Goal: Communication & Community: Answer question/provide support

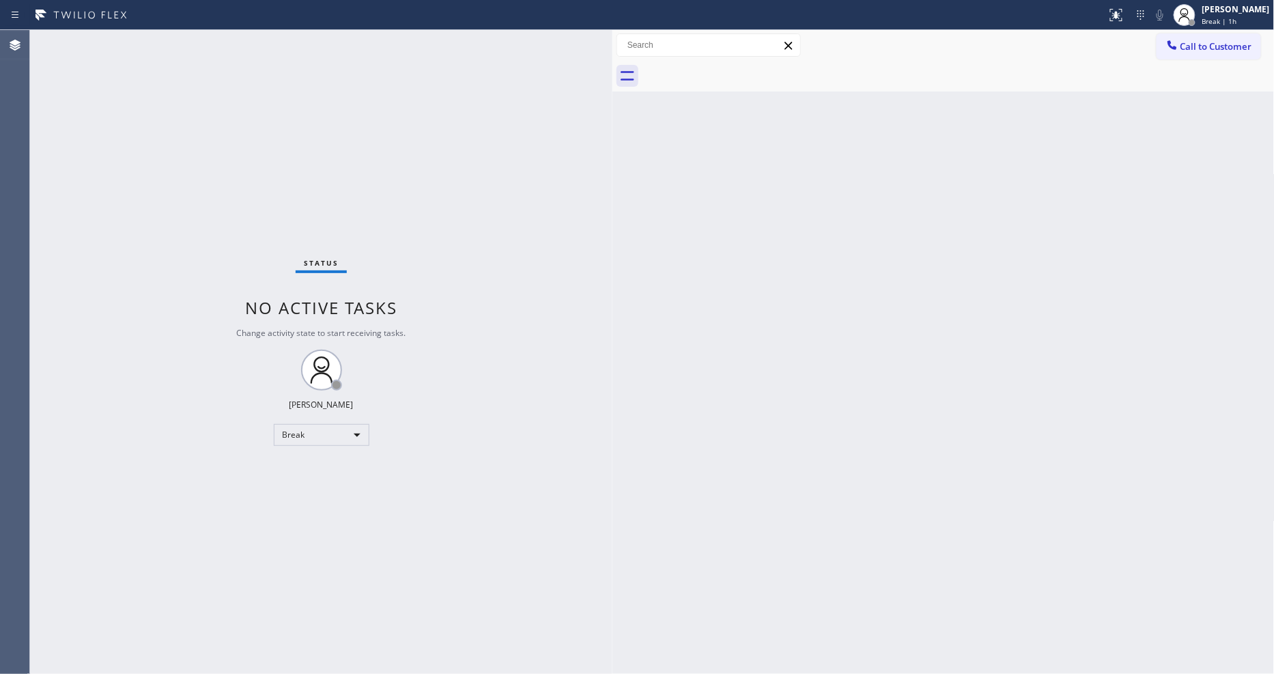
click at [558, 449] on div "Status No active tasks Change activity state to start receiving tasks. [PERSON_…" at bounding box center [321, 352] width 582 height 644
click at [1252, 23] on div "Break | 1h" at bounding box center [1236, 21] width 68 height 10
click at [1217, 92] on button "Unavailable" at bounding box center [1206, 90] width 137 height 18
click at [1219, 16] on span "Break | 1h" at bounding box center [1219, 21] width 35 height 10
click at [1192, 75] on button "Available" at bounding box center [1206, 72] width 137 height 18
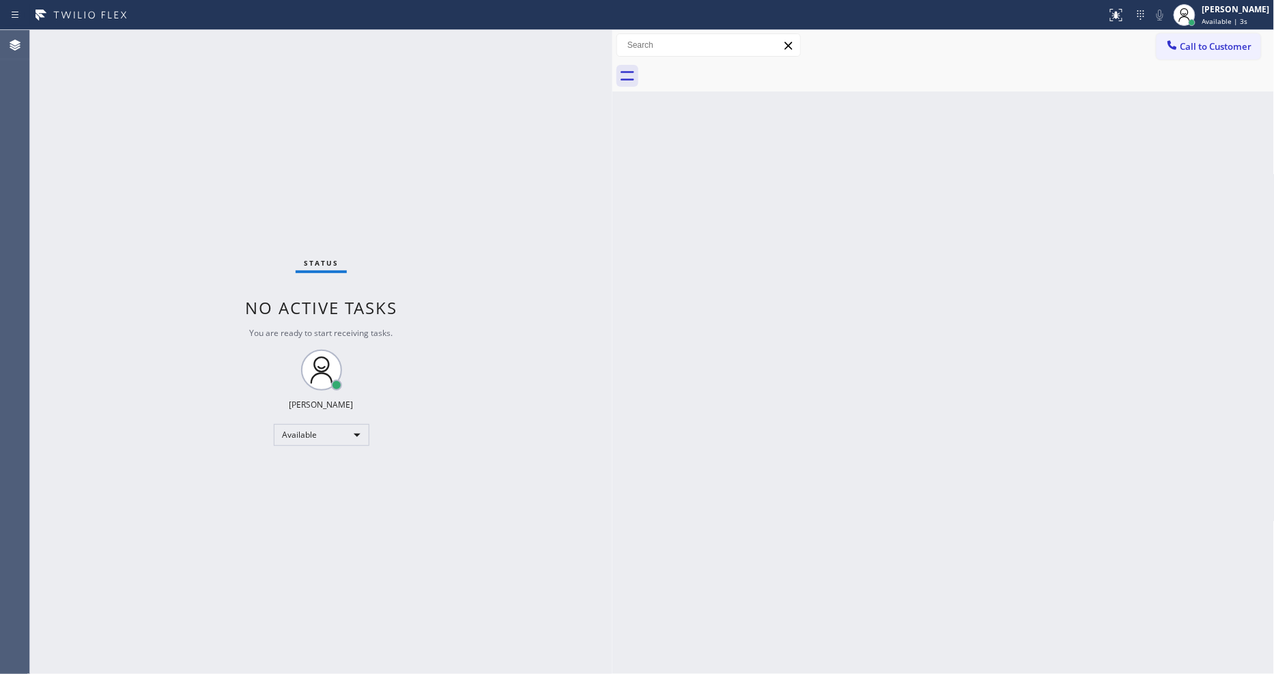
drag, startPoint x: 152, startPoint y: 469, endPoint x: 285, endPoint y: 468, distance: 132.5
click at [153, 468] on div "Status No active tasks You are ready to start receiving tasks. [PERSON_NAME] Av…" at bounding box center [321, 352] width 582 height 644
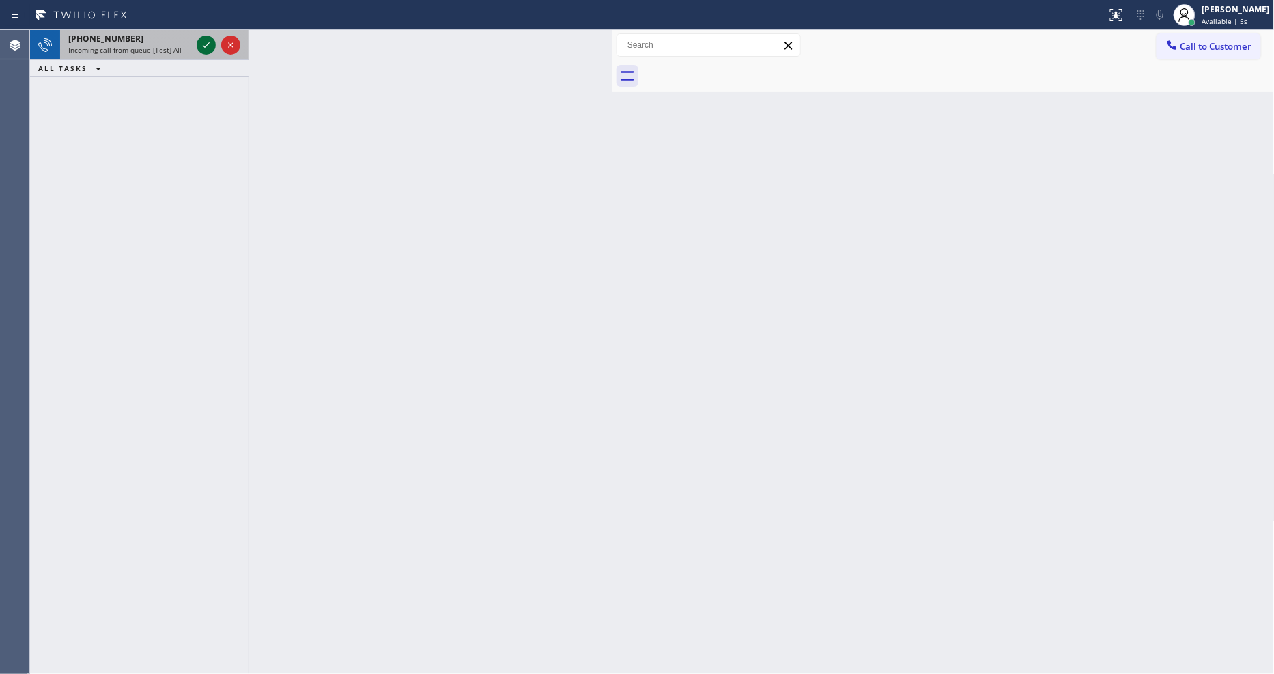
click at [207, 46] on icon at bounding box center [206, 45] width 16 height 16
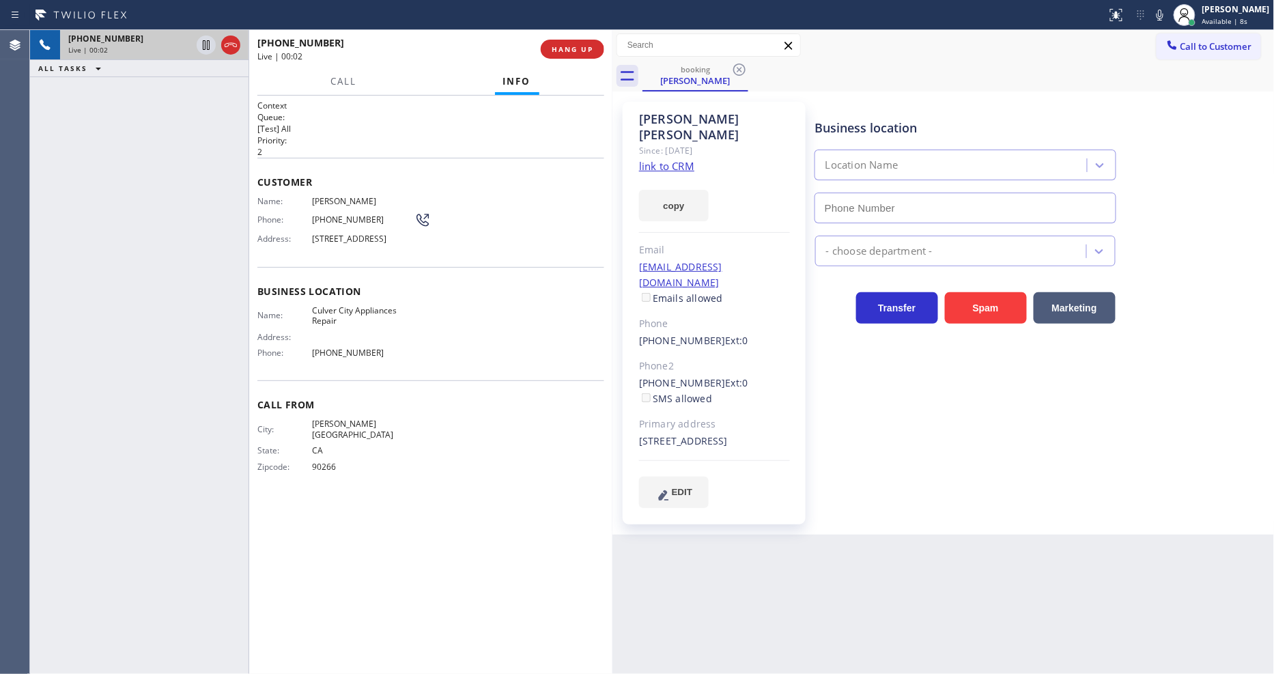
type input "[PHONE_NUMBER]"
click at [646, 159] on link "link to CRM" at bounding box center [666, 166] width 55 height 14
click at [562, 46] on span "HANG UP" at bounding box center [573, 49] width 42 height 10
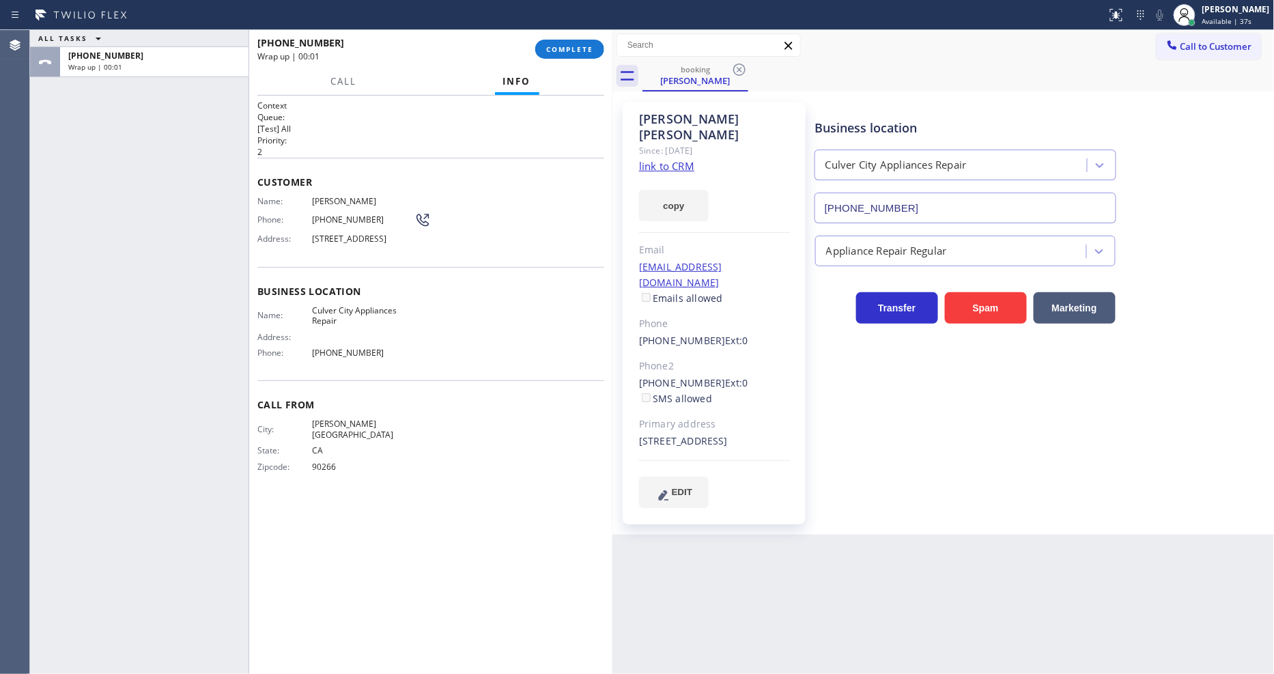
drag, startPoint x: 562, startPoint y: 46, endPoint x: 631, endPoint y: 91, distance: 82.0
click at [561, 46] on span "COMPLETE" at bounding box center [569, 49] width 47 height 10
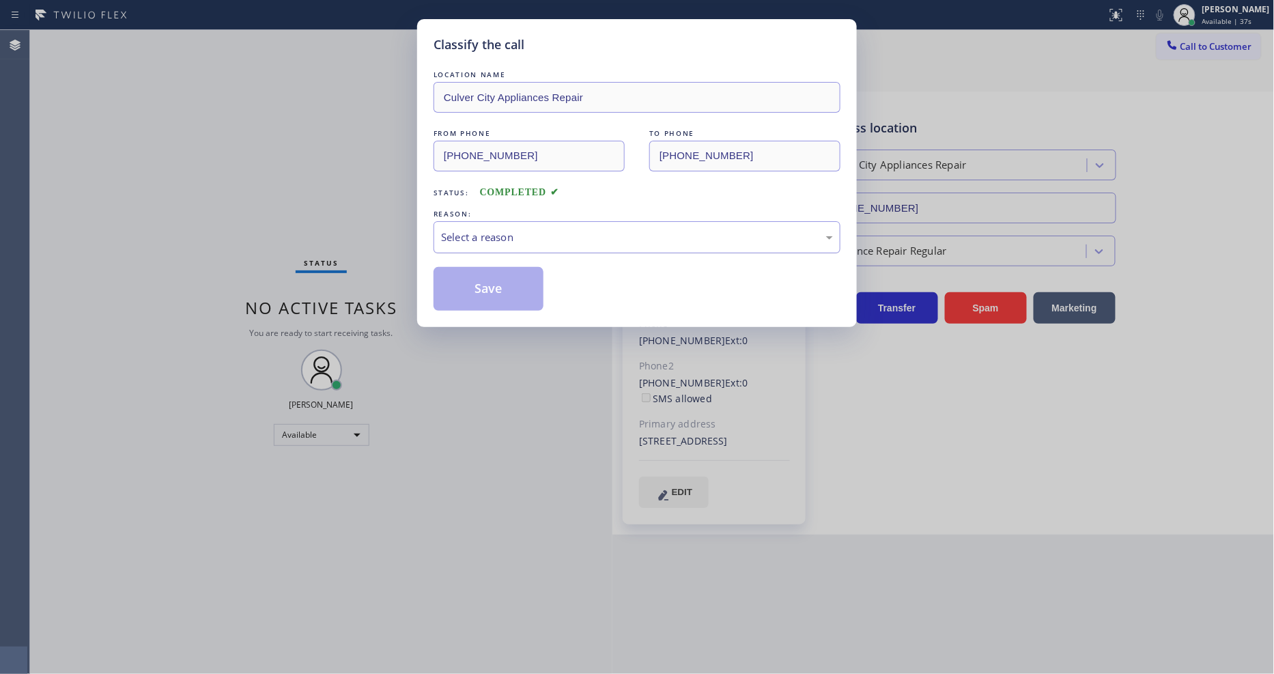
click at [529, 221] on div "Select a reason" at bounding box center [637, 237] width 407 height 32
click at [513, 284] on button "Save" at bounding box center [489, 289] width 110 height 44
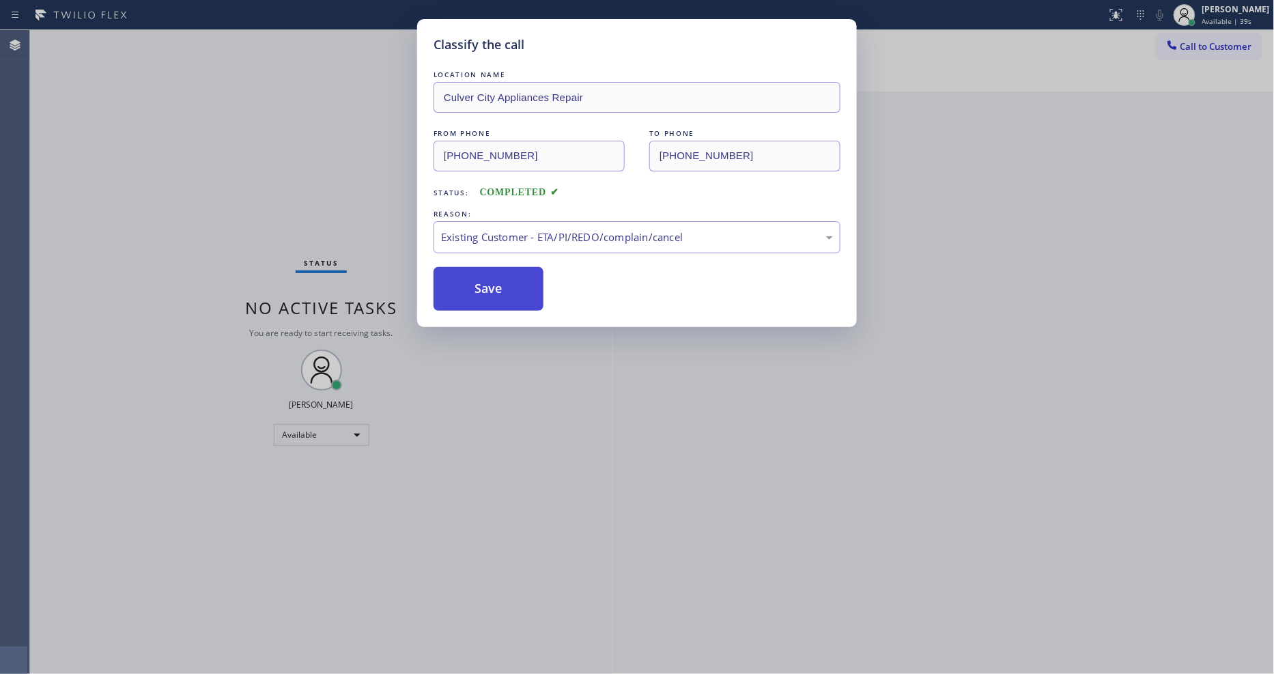
click at [513, 284] on button "Save" at bounding box center [489, 289] width 110 height 44
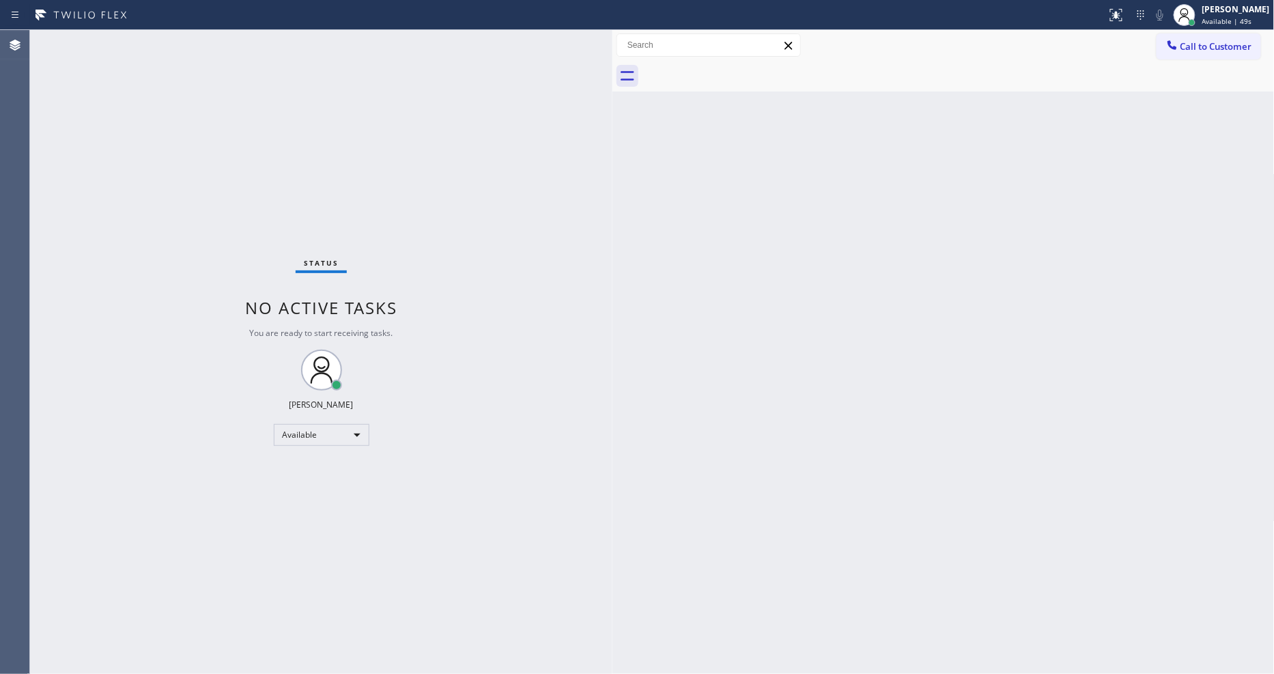
drag, startPoint x: 1258, startPoint y: 53, endPoint x: 1027, endPoint y: 87, distance: 234.0
click at [1258, 53] on button "Call to Customer" at bounding box center [1209, 46] width 104 height 26
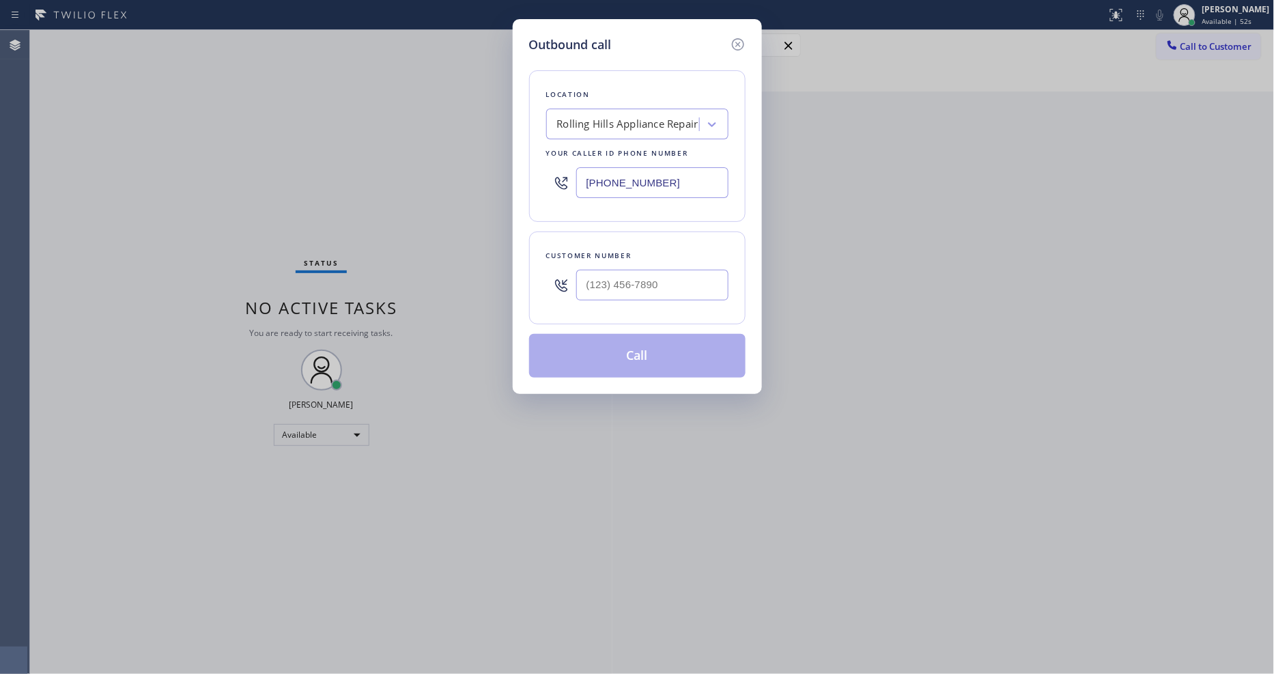
drag, startPoint x: 378, startPoint y: 223, endPoint x: 457, endPoint y: 237, distance: 80.4
click at [378, 222] on div "Outbound call Location [GEOGRAPHIC_DATA] Appliance Repair Your caller id phone …" at bounding box center [637, 337] width 1274 height 674
click at [611, 289] on input "(___) ___-____" at bounding box center [652, 285] width 152 height 31
paste input "323) 967-3698"
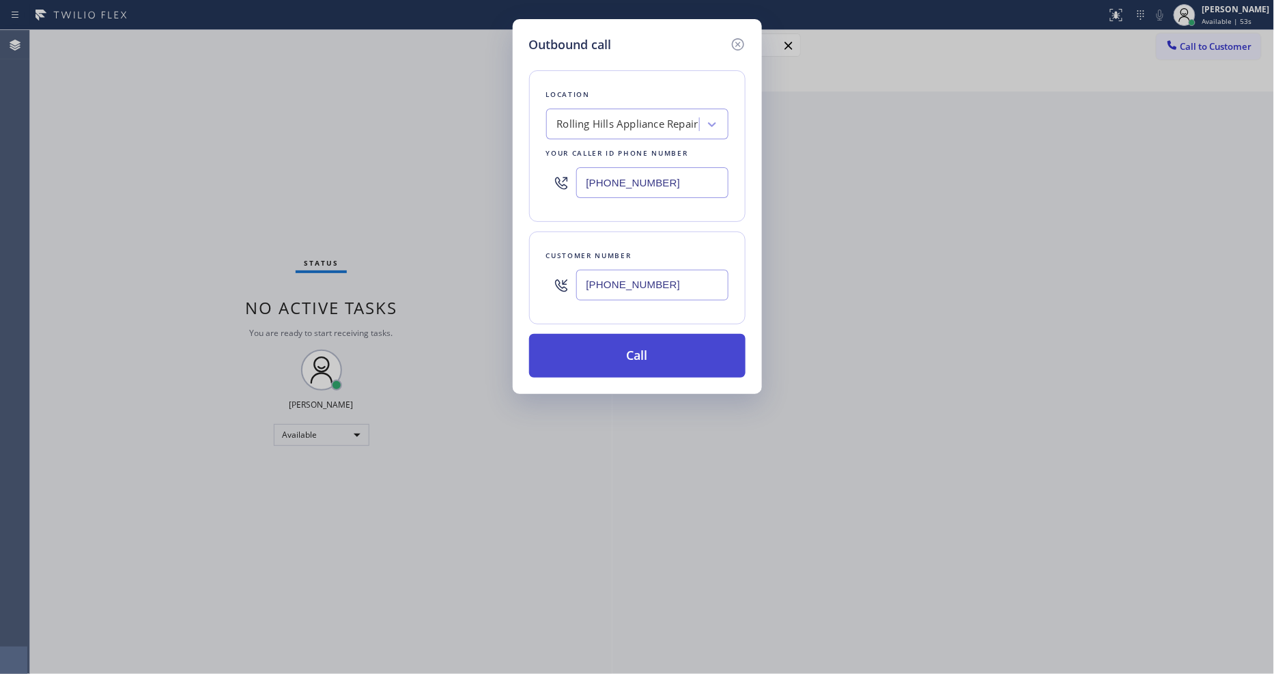
type input "[PHONE_NUMBER]"
click at [593, 352] on button "Call" at bounding box center [637, 356] width 216 height 44
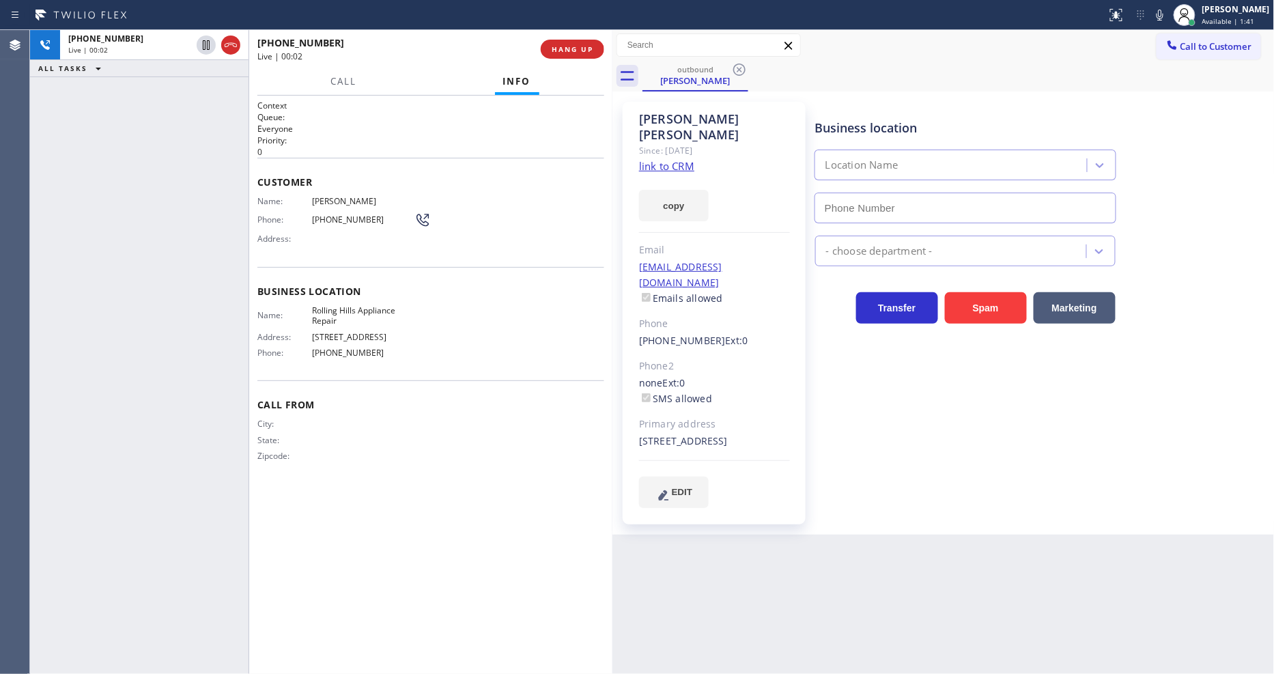
type input "[PHONE_NUMBER]"
click at [586, 48] on span "HANG UP" at bounding box center [573, 49] width 42 height 10
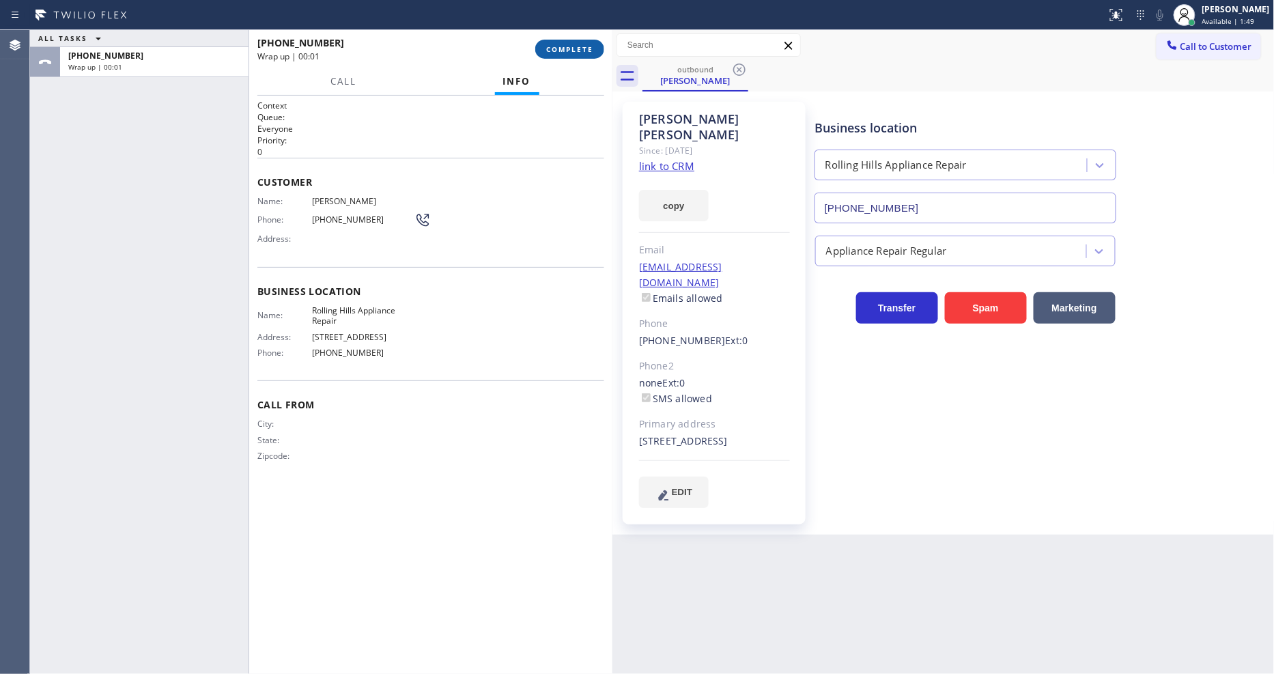
click at [586, 48] on span "COMPLETE" at bounding box center [569, 49] width 47 height 10
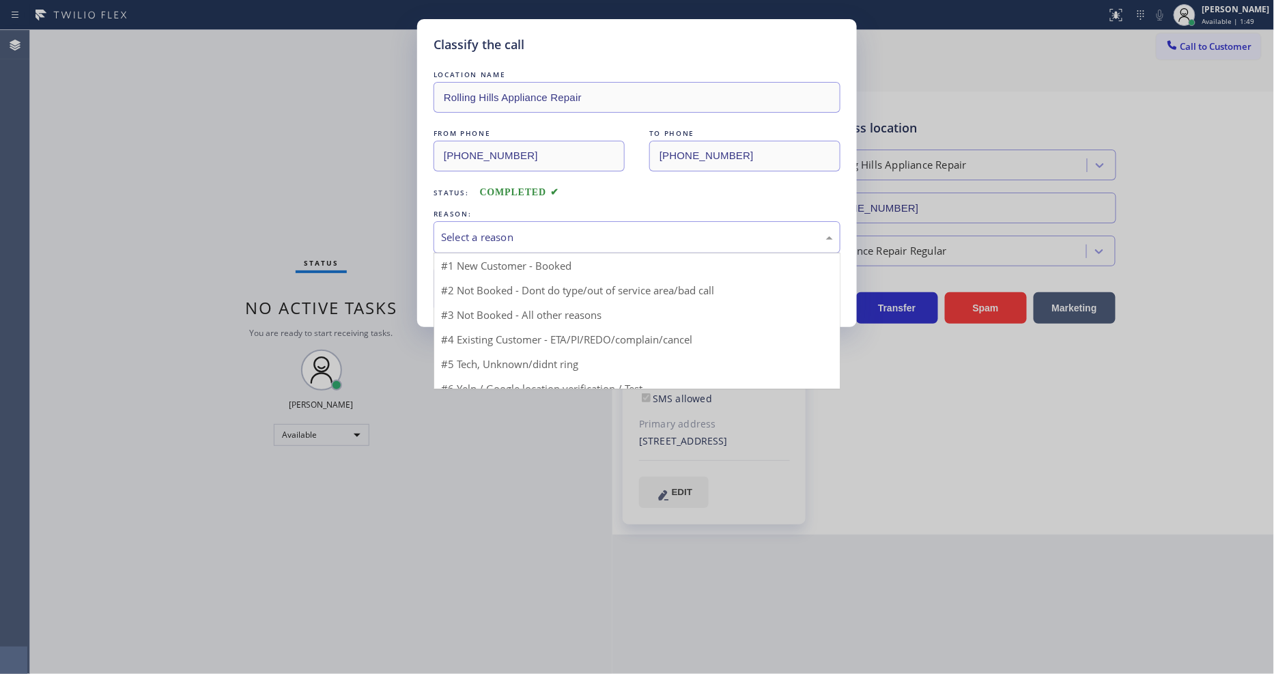
click at [503, 234] on div "Select a reason" at bounding box center [637, 237] width 392 height 16
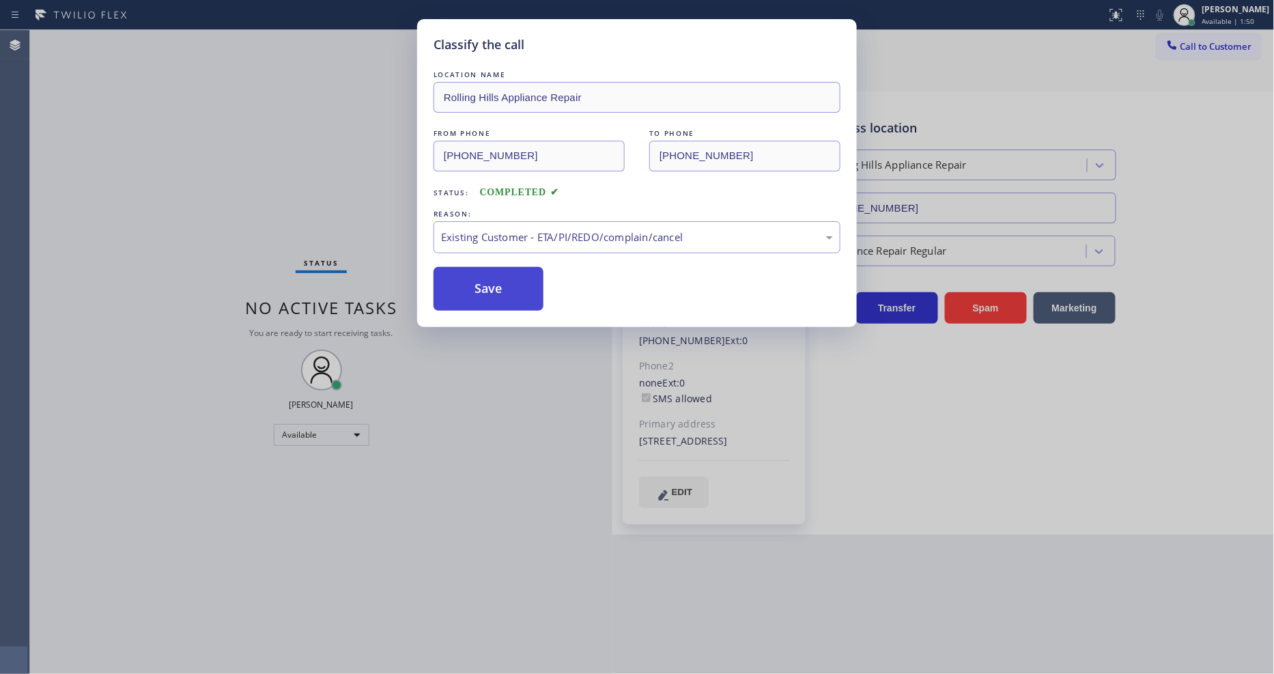
click at [504, 298] on button "Save" at bounding box center [489, 289] width 110 height 44
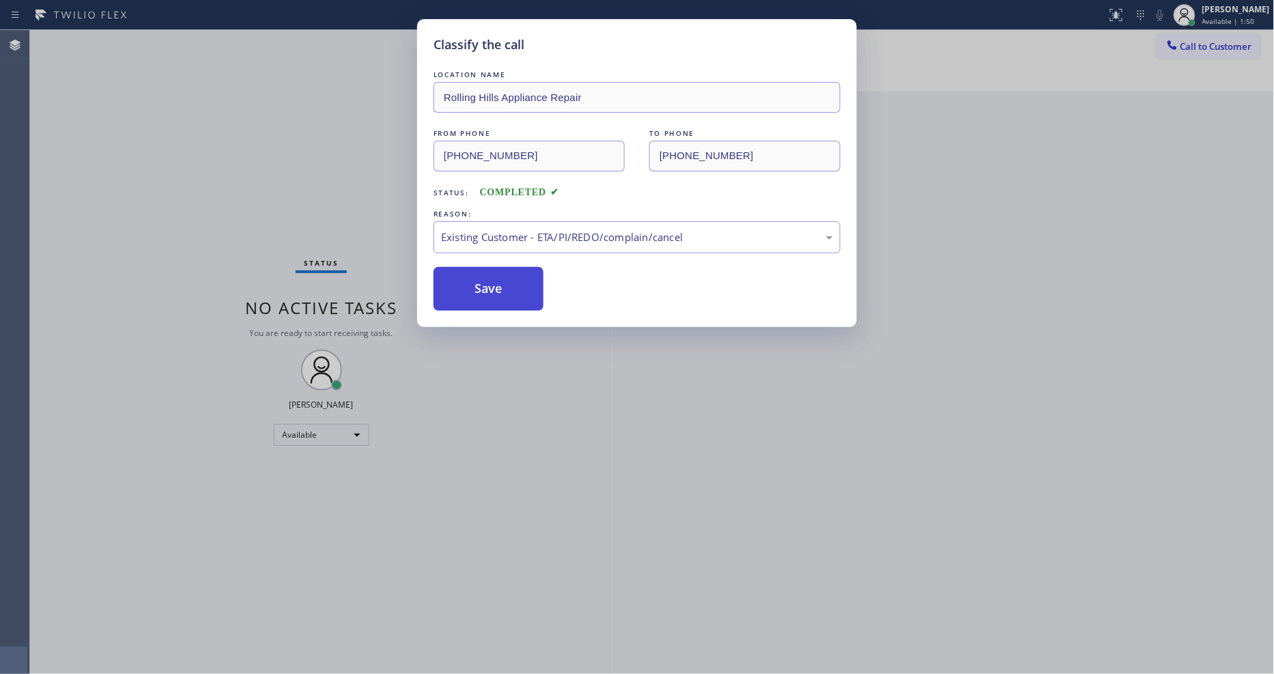
click at [504, 298] on button "Save" at bounding box center [489, 289] width 110 height 44
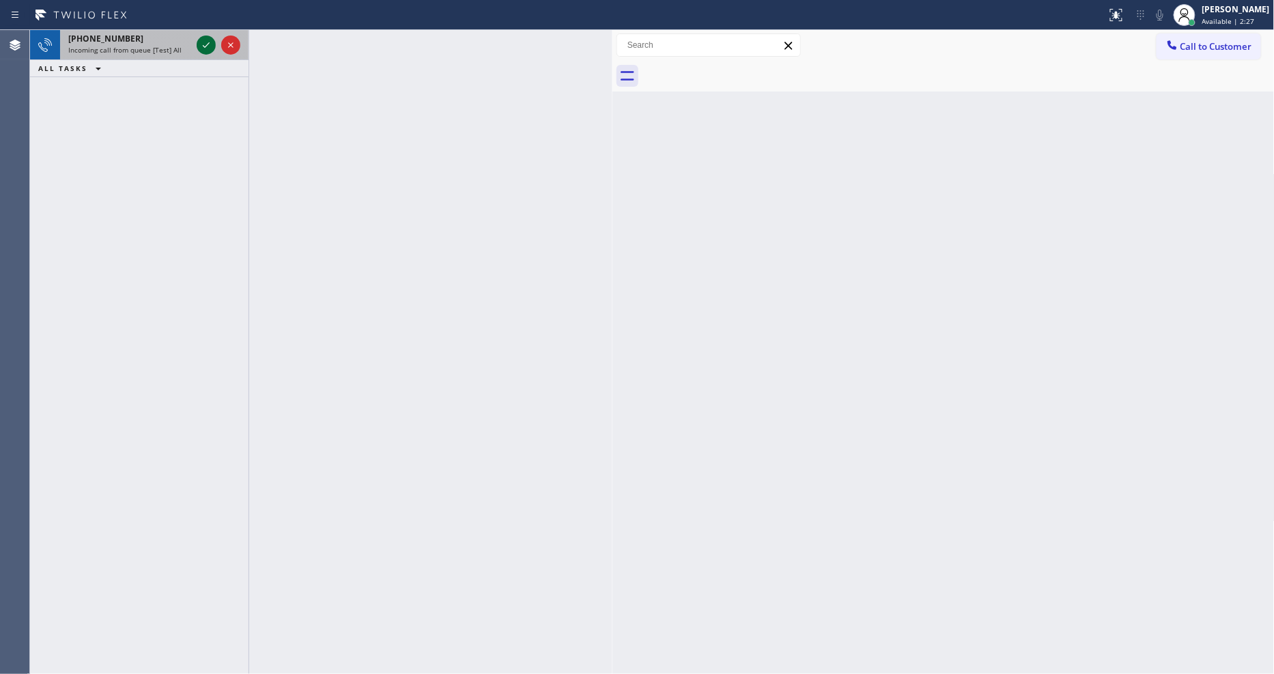
click at [205, 50] on icon at bounding box center [206, 45] width 16 height 16
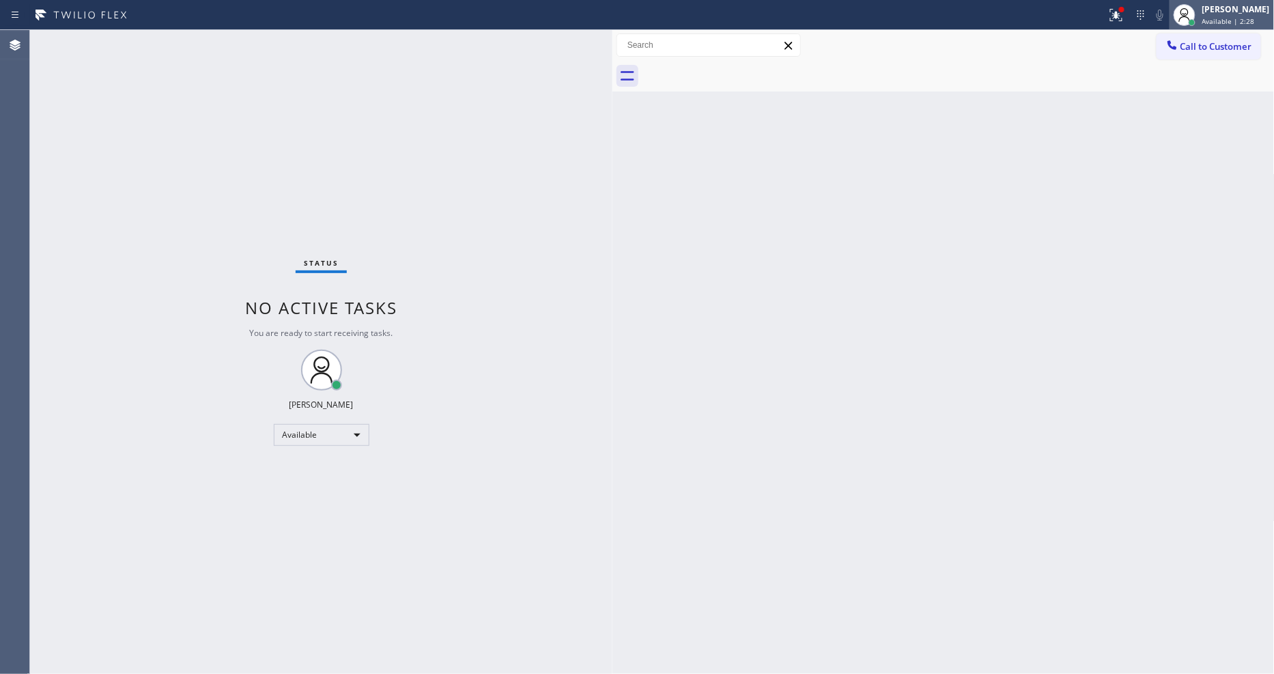
click at [1223, 18] on span "Available | 2:28" at bounding box center [1228, 21] width 53 height 10
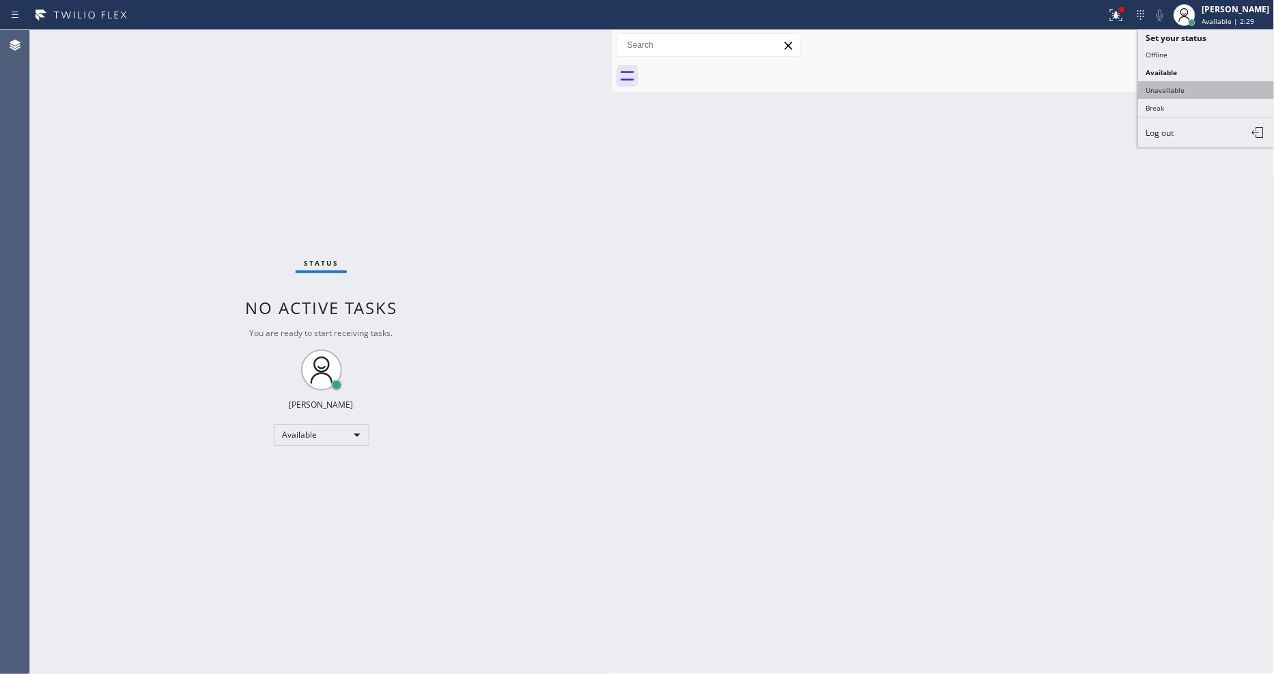
click at [1191, 94] on button "Unavailable" at bounding box center [1206, 90] width 137 height 18
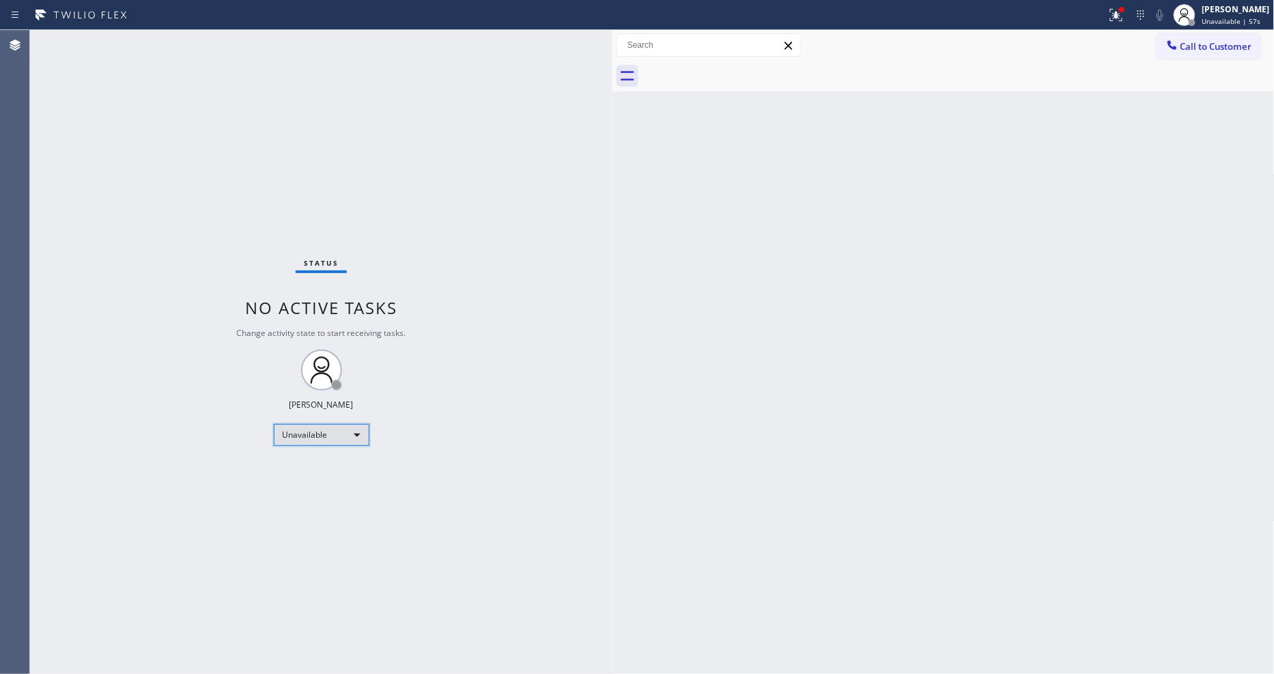
click at [298, 439] on div "Unavailable" at bounding box center [322, 435] width 96 height 22
click at [308, 468] on li "Available" at bounding box center [320, 471] width 93 height 16
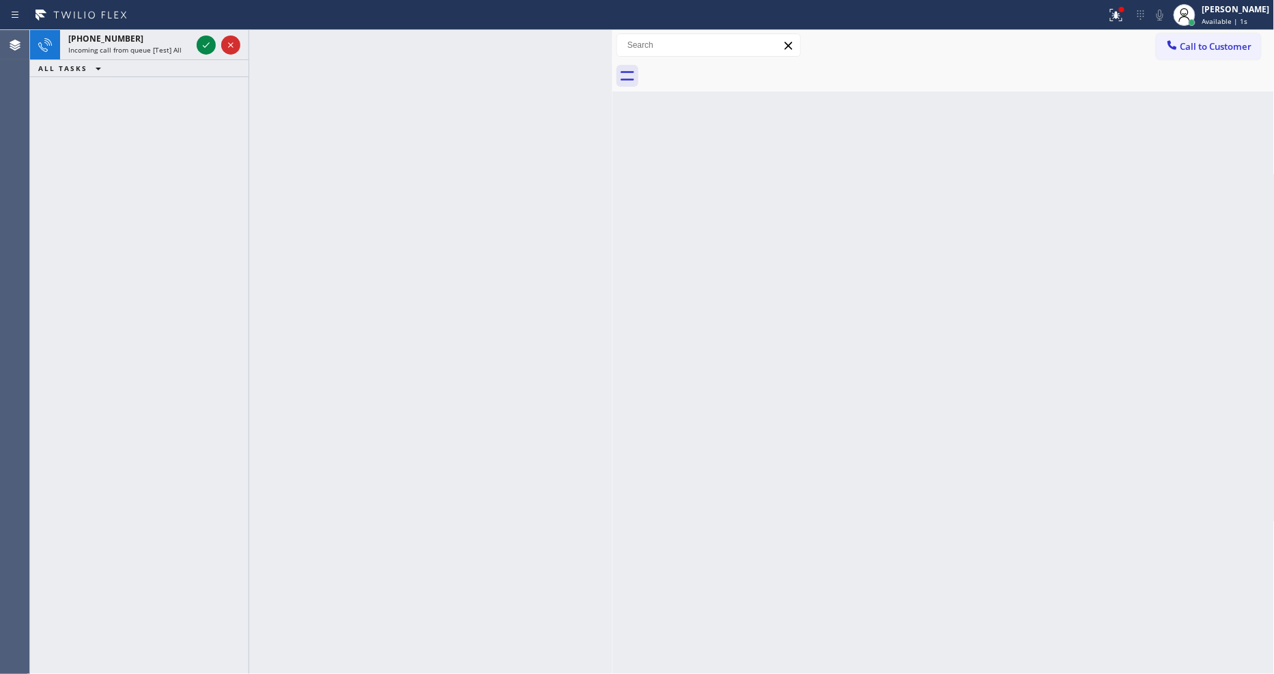
click at [162, 57] on div "[PHONE_NUMBER] Incoming call from queue [Test] All" at bounding box center [127, 45] width 134 height 30
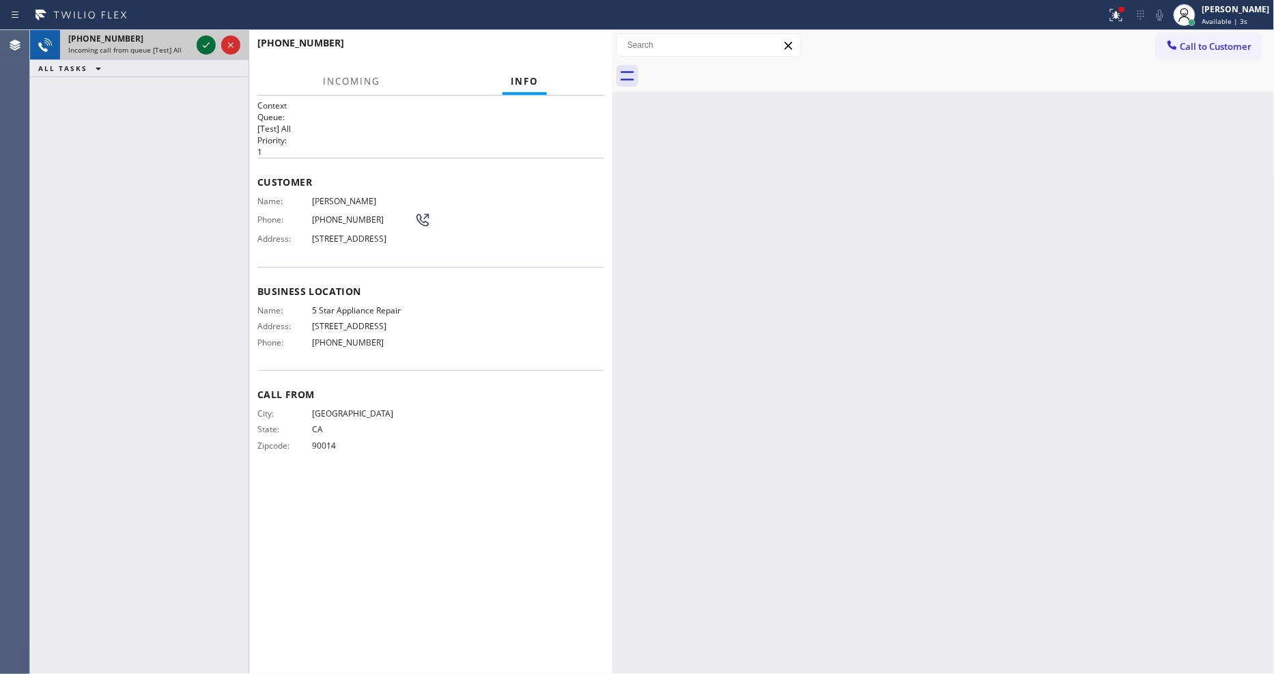
click at [208, 44] on icon at bounding box center [206, 45] width 16 height 16
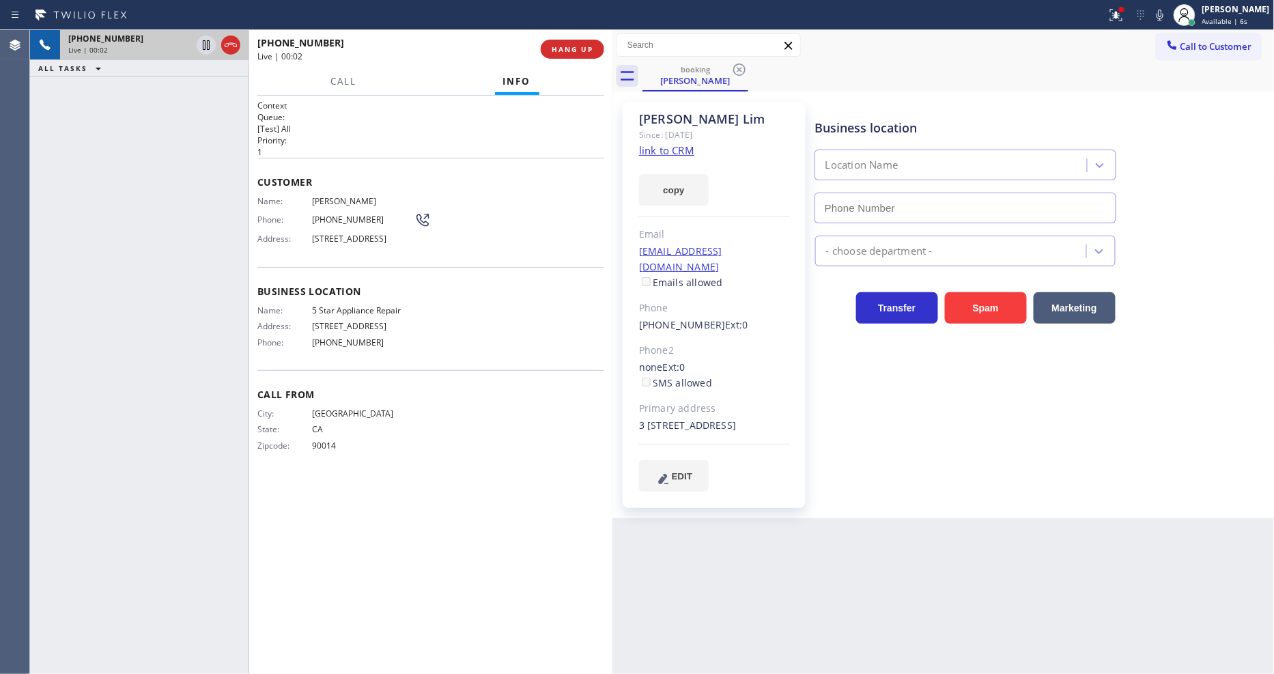
type input "[PHONE_NUMBER]"
click at [667, 147] on link "link to CRM" at bounding box center [666, 150] width 55 height 14
click at [205, 44] on icon at bounding box center [206, 45] width 16 height 16
click at [203, 44] on icon at bounding box center [206, 45] width 10 height 10
click at [1122, 18] on icon at bounding box center [1116, 15] width 12 height 12
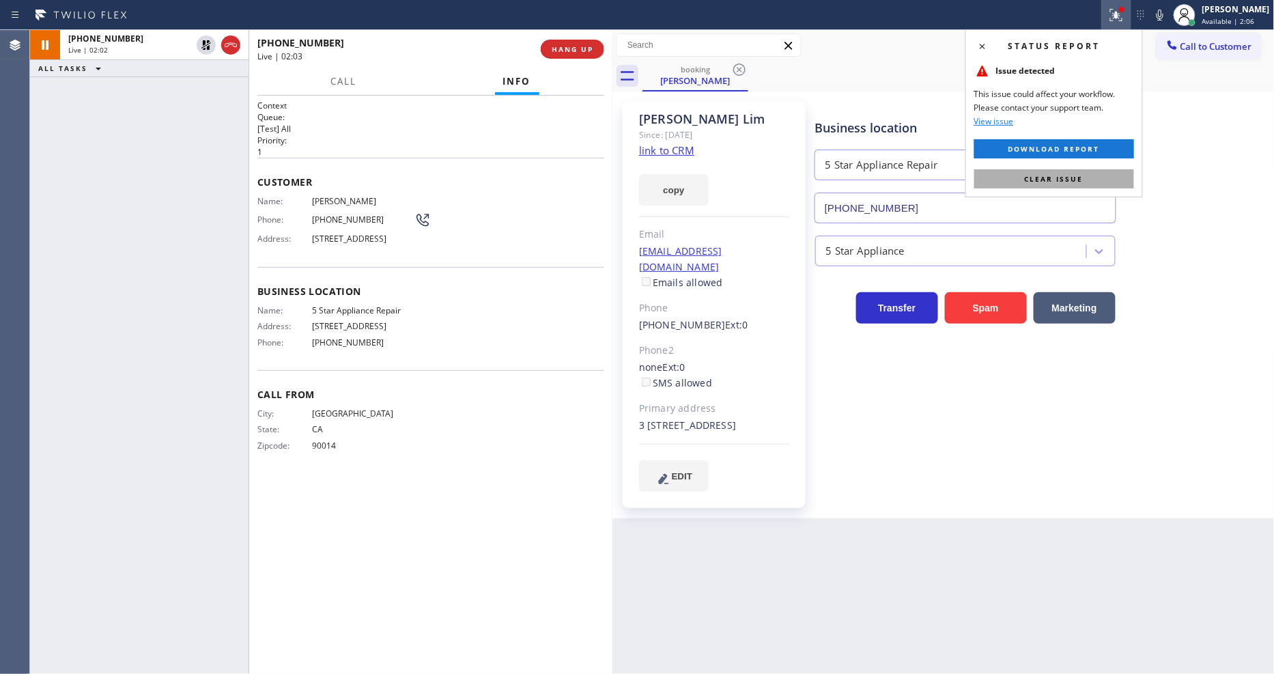
click at [1092, 171] on button "Clear issue" at bounding box center [1054, 178] width 160 height 19
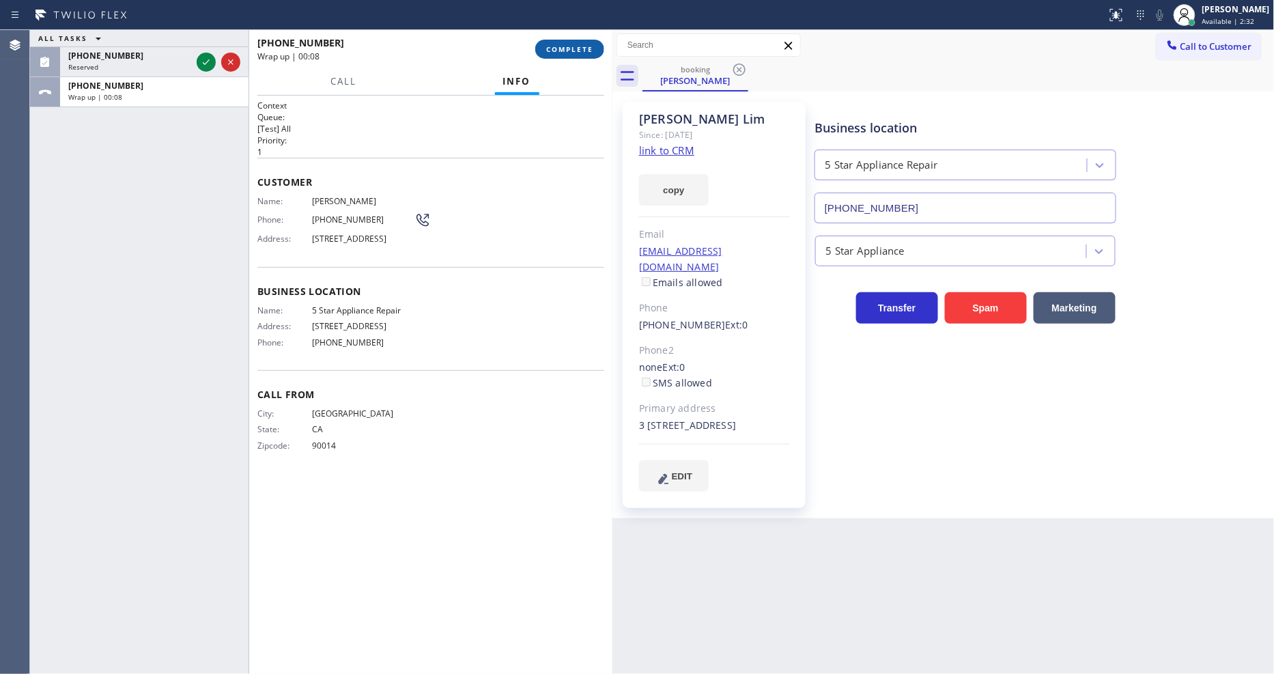
click at [561, 43] on button "COMPLETE" at bounding box center [569, 49] width 69 height 19
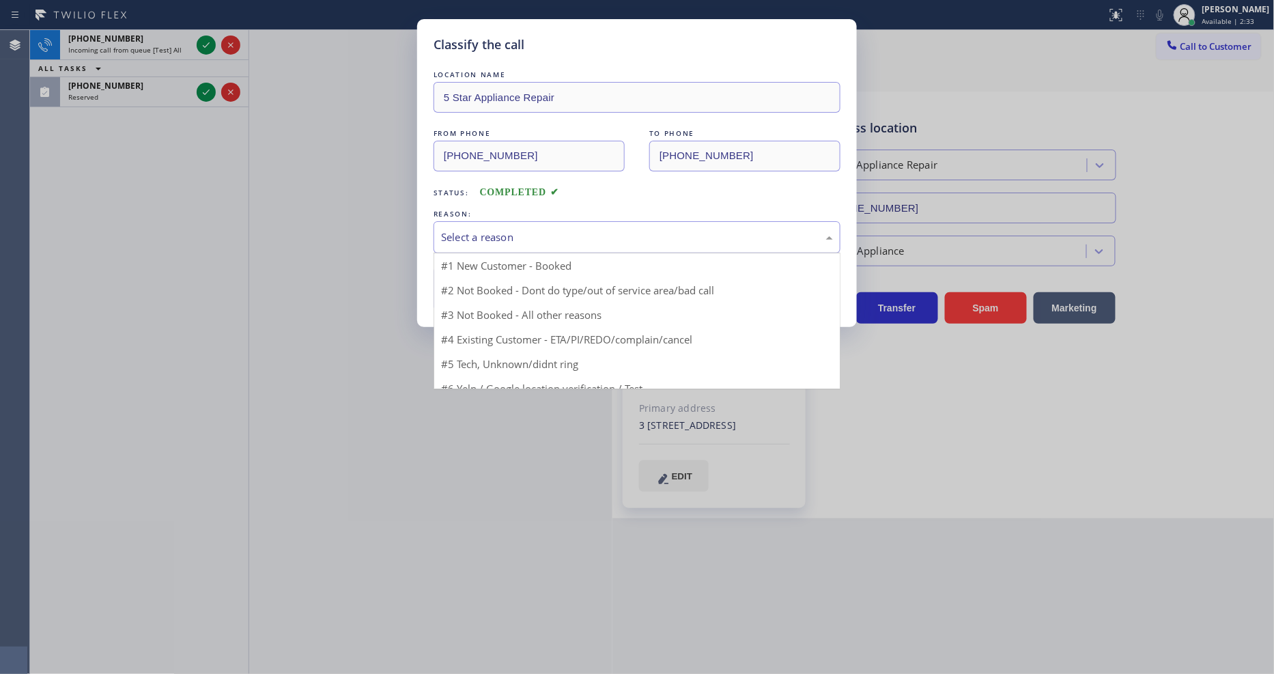
click at [509, 231] on div "Select a reason" at bounding box center [637, 237] width 392 height 16
drag, startPoint x: 499, startPoint y: 308, endPoint x: 496, endPoint y: 287, distance: 20.7
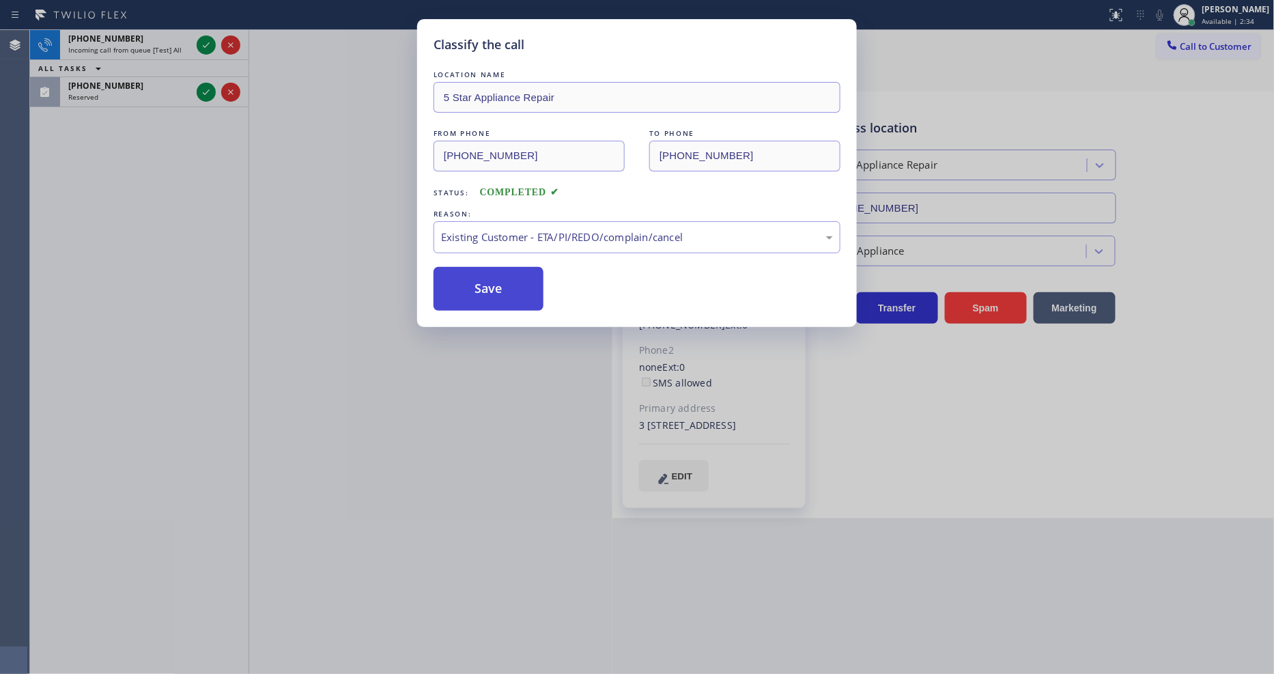
click at [496, 287] on button "Save" at bounding box center [489, 289] width 110 height 44
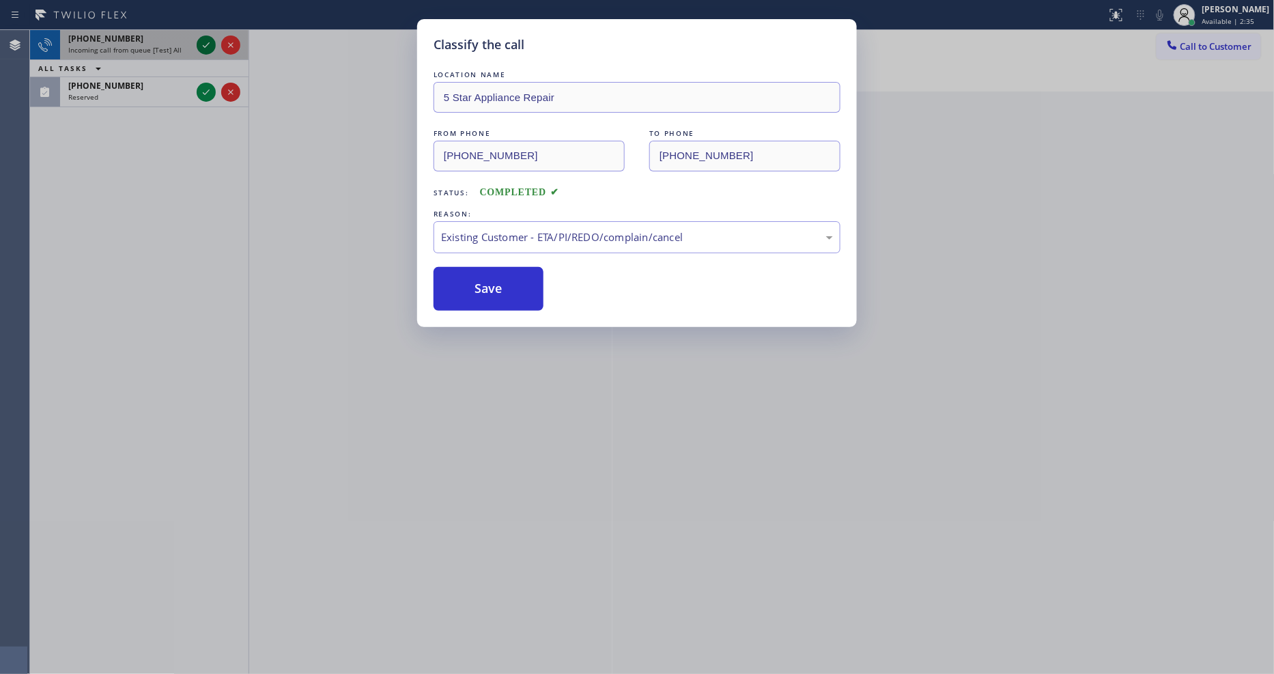
click at [203, 42] on icon at bounding box center [206, 45] width 16 height 16
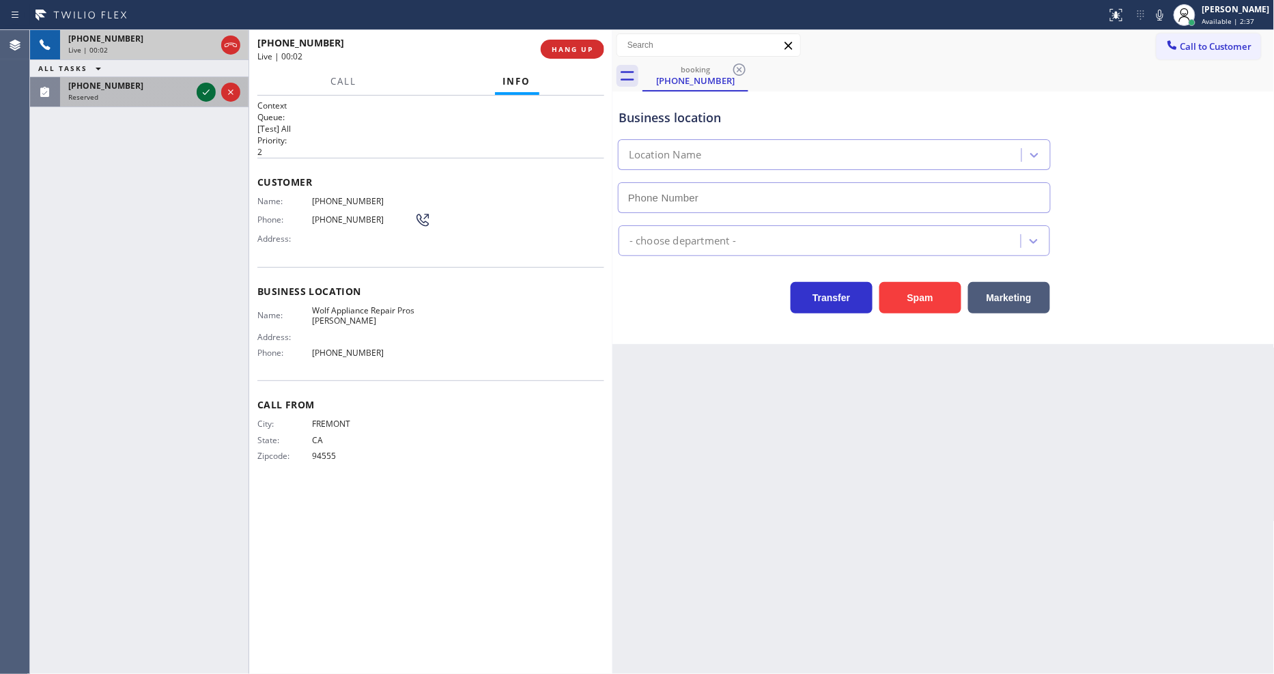
type input "[PHONE_NUMBER]"
click at [203, 93] on icon at bounding box center [206, 91] width 7 height 5
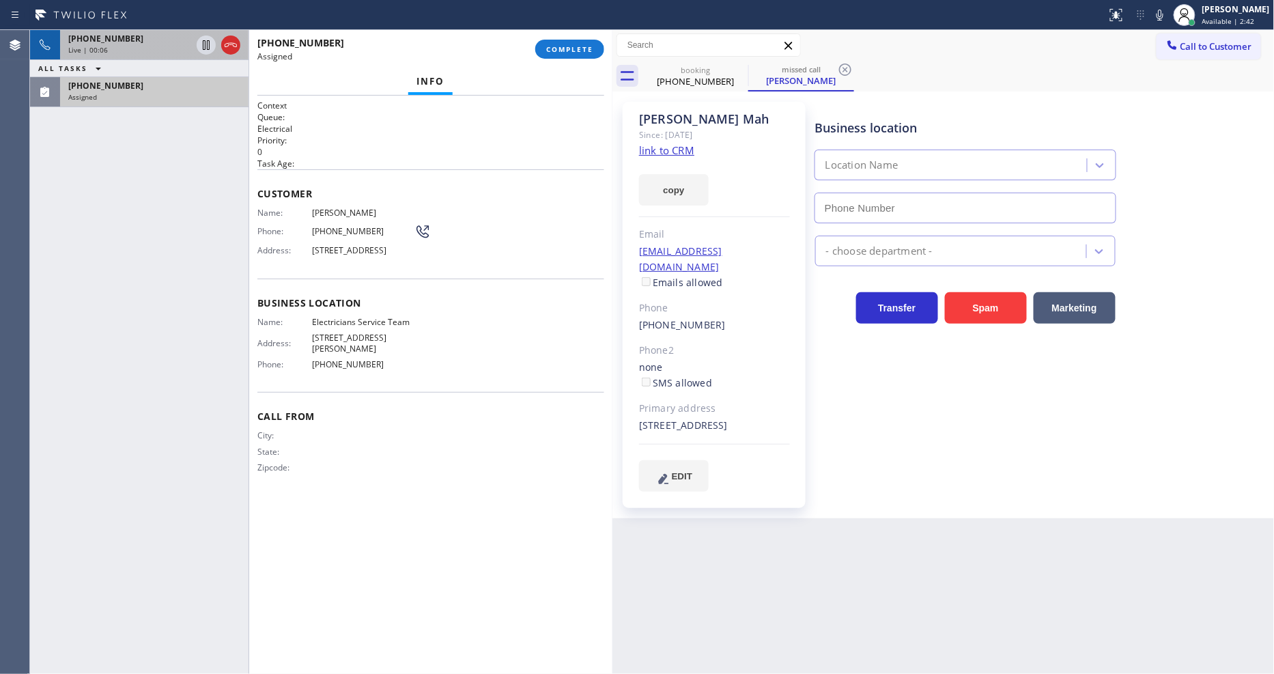
type input "[PHONE_NUMBER]"
click at [185, 36] on div "[PHONE_NUMBER]" at bounding box center [129, 39] width 123 height 12
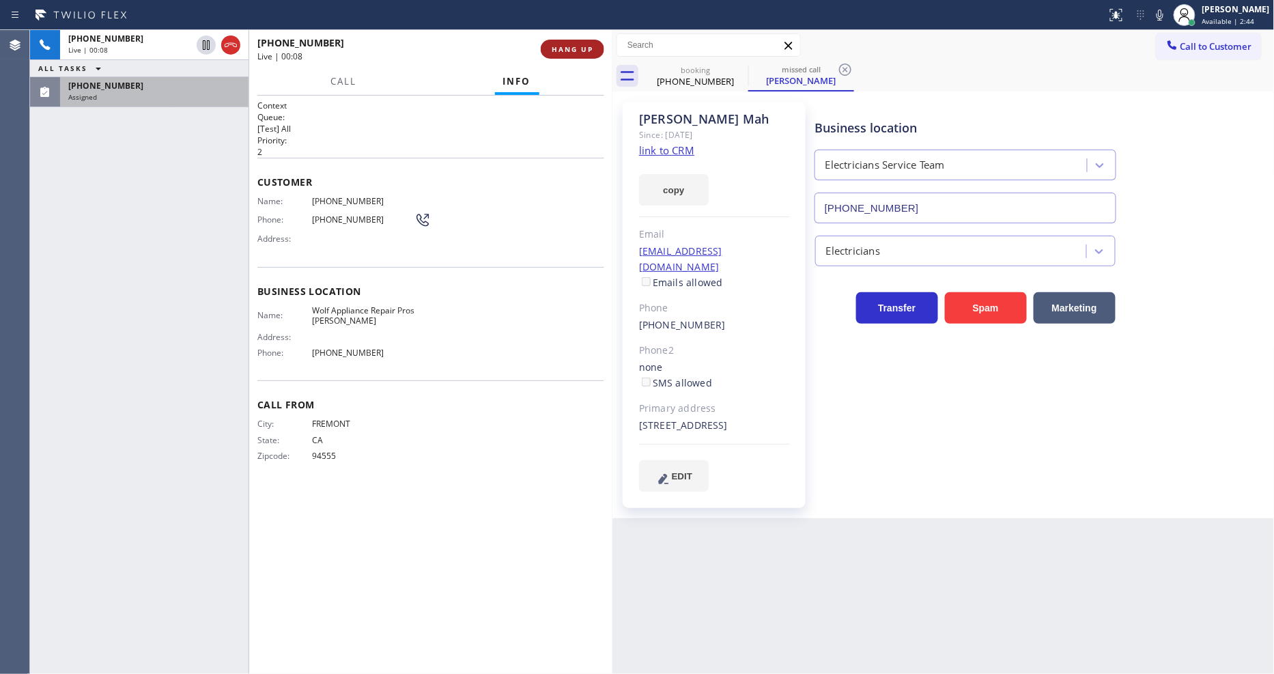
click at [561, 51] on span "HANG UP" at bounding box center [573, 49] width 42 height 10
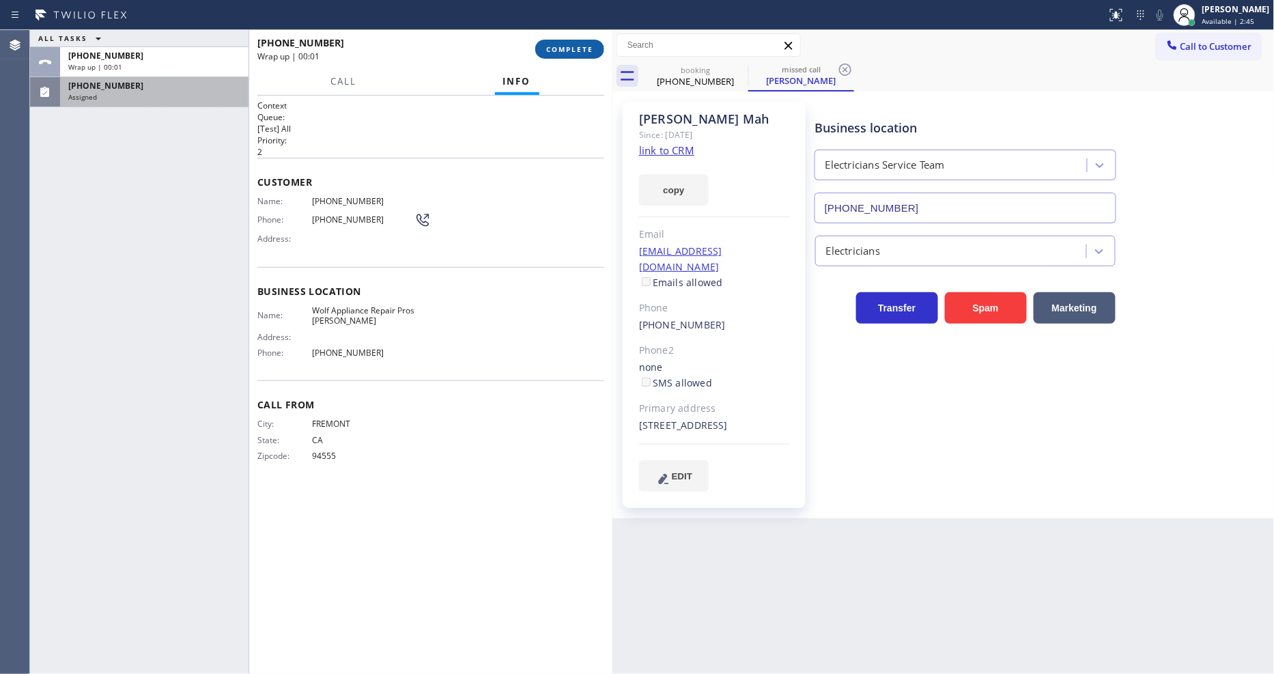
click at [561, 51] on span "COMPLETE" at bounding box center [569, 49] width 47 height 10
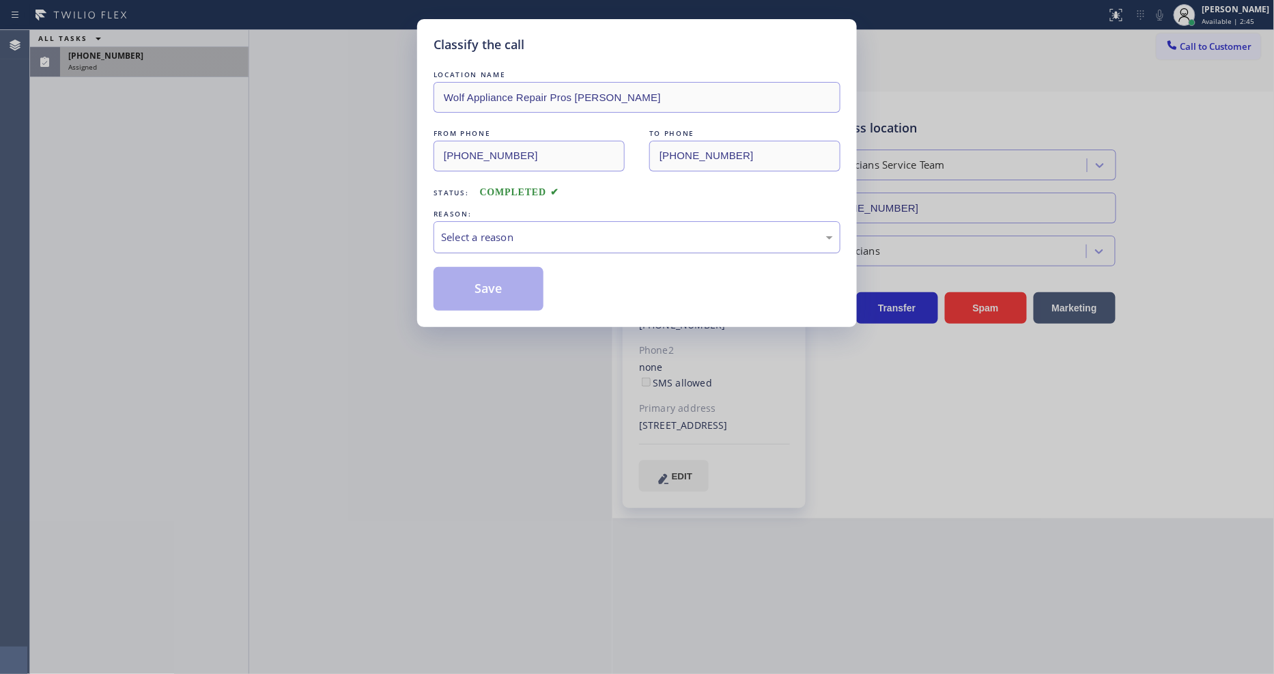
click at [476, 237] on div "Select a reason" at bounding box center [637, 237] width 392 height 16
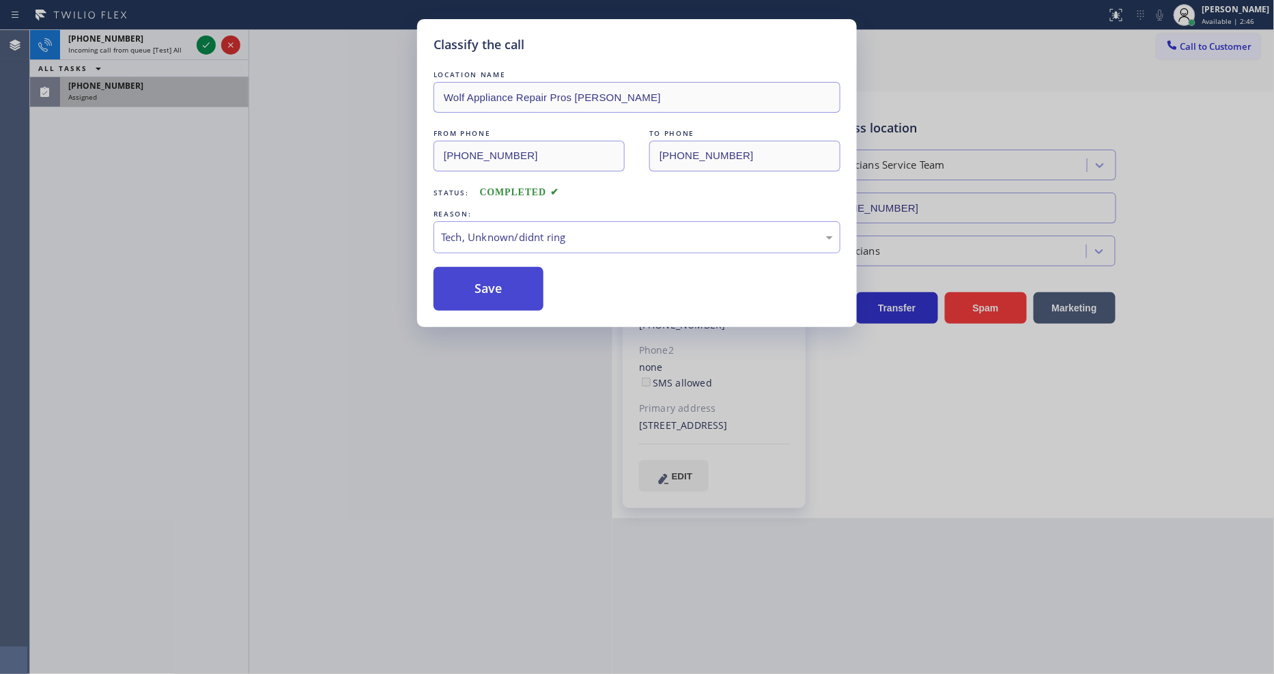
click at [494, 281] on button "Save" at bounding box center [489, 289] width 110 height 44
click at [203, 45] on div "Classify the call LOCATION NAME Wolf Appliance Repair Pros [PERSON_NAME] FROM P…" at bounding box center [637, 337] width 1274 height 674
click at [203, 45] on div "Classify the call LOCATION NAME Bestway Appliance Repair [GEOGRAPHIC_DATA] FROM…" at bounding box center [652, 352] width 1244 height 644
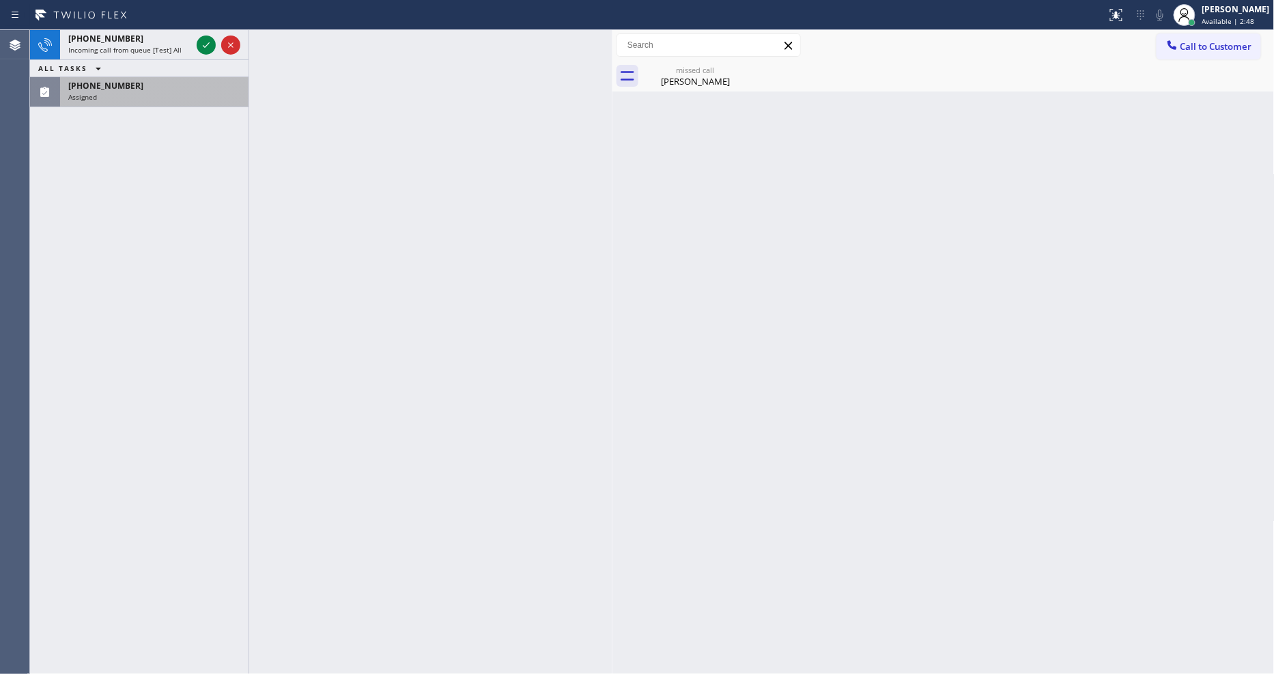
click at [203, 45] on icon at bounding box center [206, 45] width 16 height 16
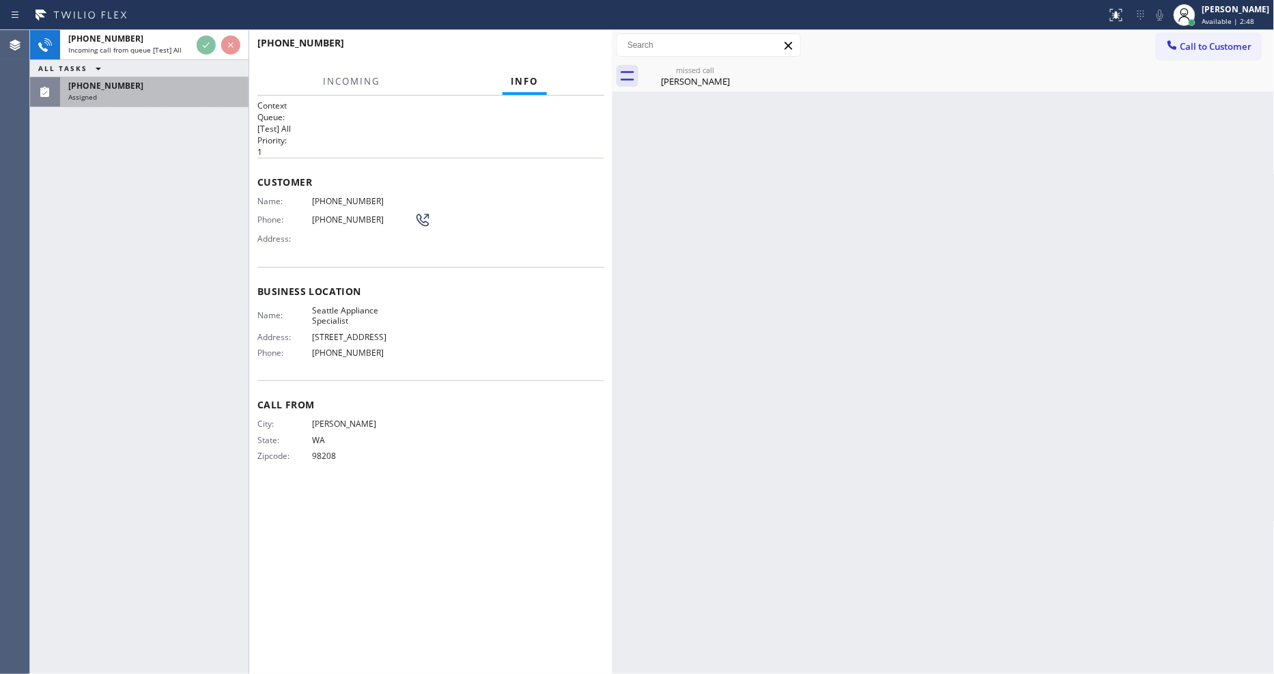
click at [172, 139] on div "[PHONE_NUMBER] Incoming call from queue [Test] All ALL TASKS ALL TASKS ACTIVE T…" at bounding box center [139, 352] width 218 height 644
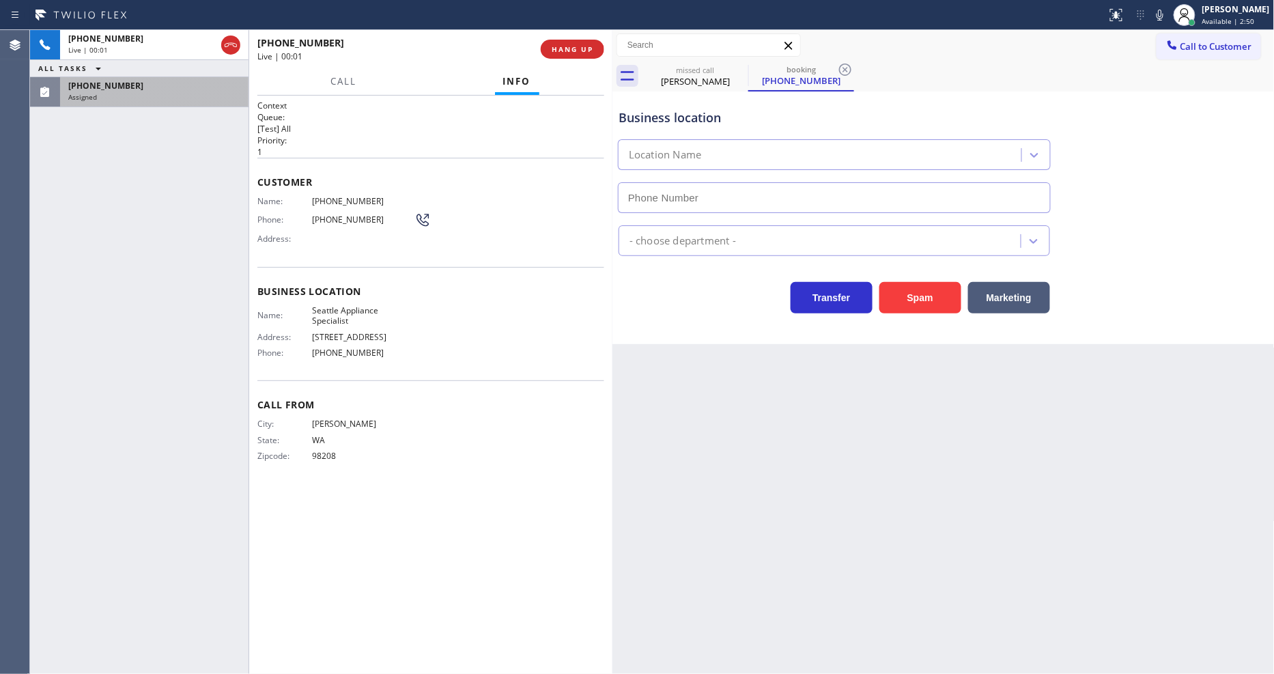
type input "[PHONE_NUMBER]"
click at [201, 96] on div "Assigned" at bounding box center [154, 97] width 172 height 10
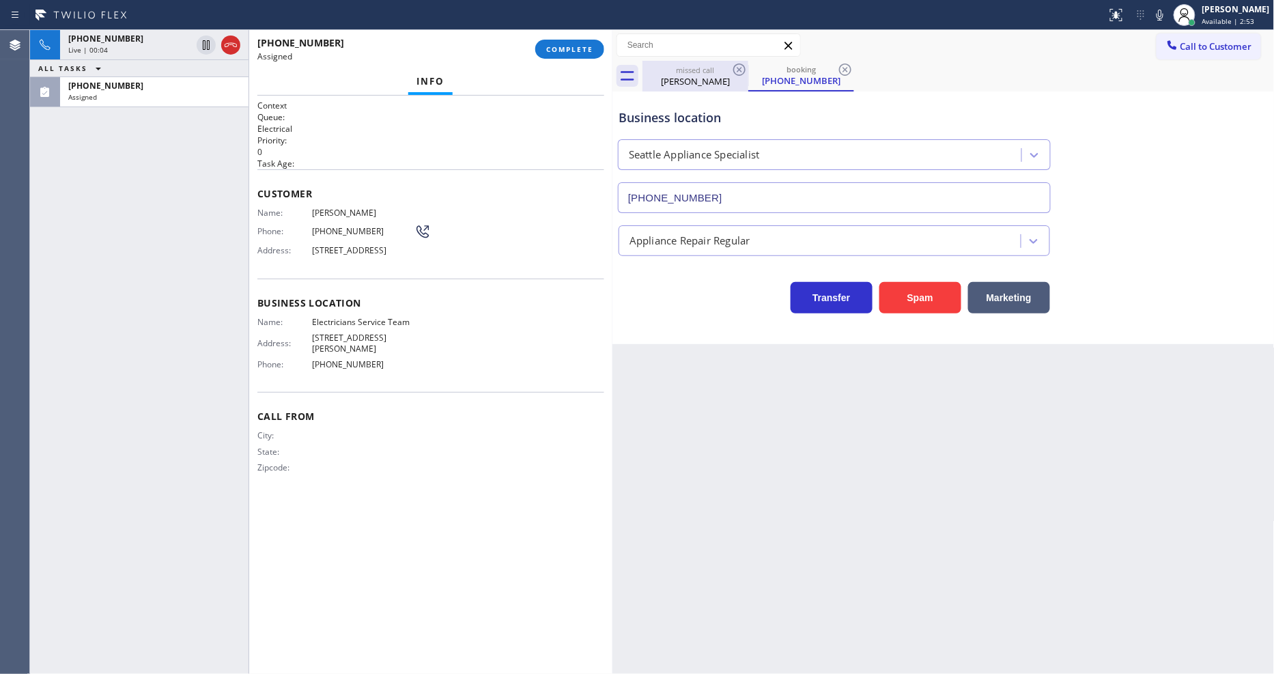
click at [685, 89] on div "missed call [PERSON_NAME]" at bounding box center [695, 76] width 103 height 31
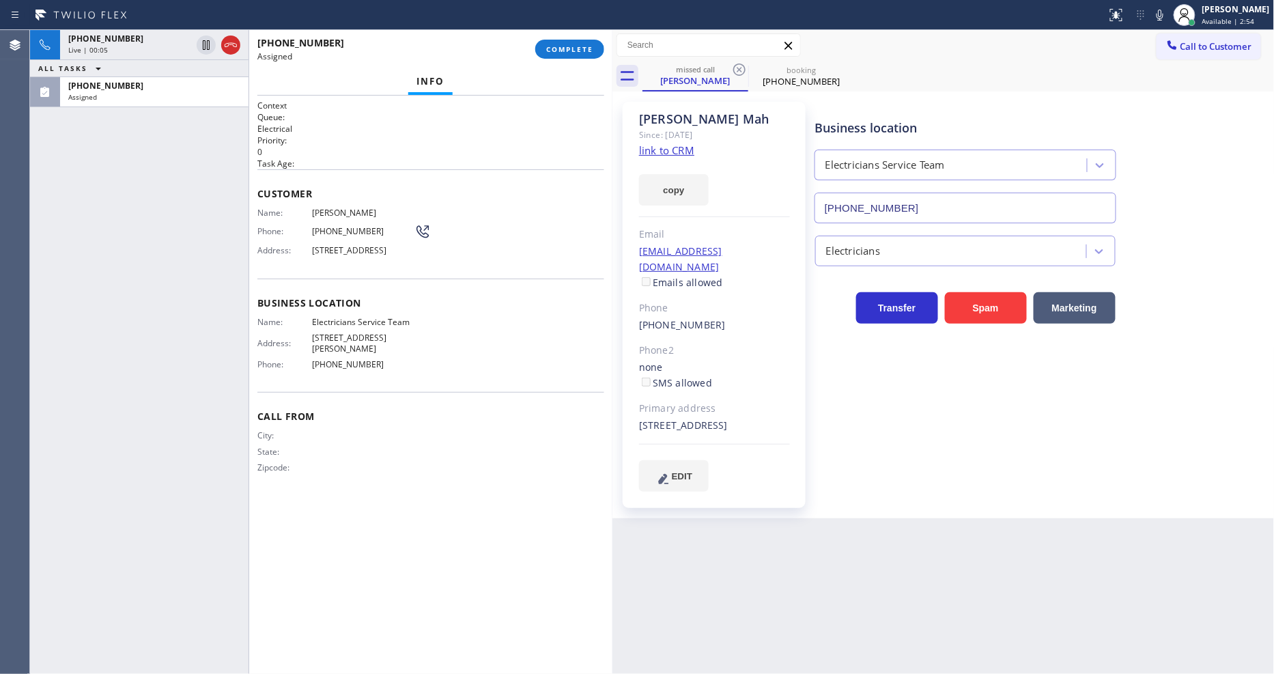
click at [663, 151] on link "link to CRM" at bounding box center [666, 150] width 55 height 14
click at [194, 184] on div "[PHONE_NUMBER] Live | 00:07 ALL TASKS ALL TASKS ACTIVE TASKS TASKS IN WRAP UP […" at bounding box center [139, 352] width 218 height 644
click at [150, 45] on div "Live | 00:09" at bounding box center [129, 50] width 123 height 10
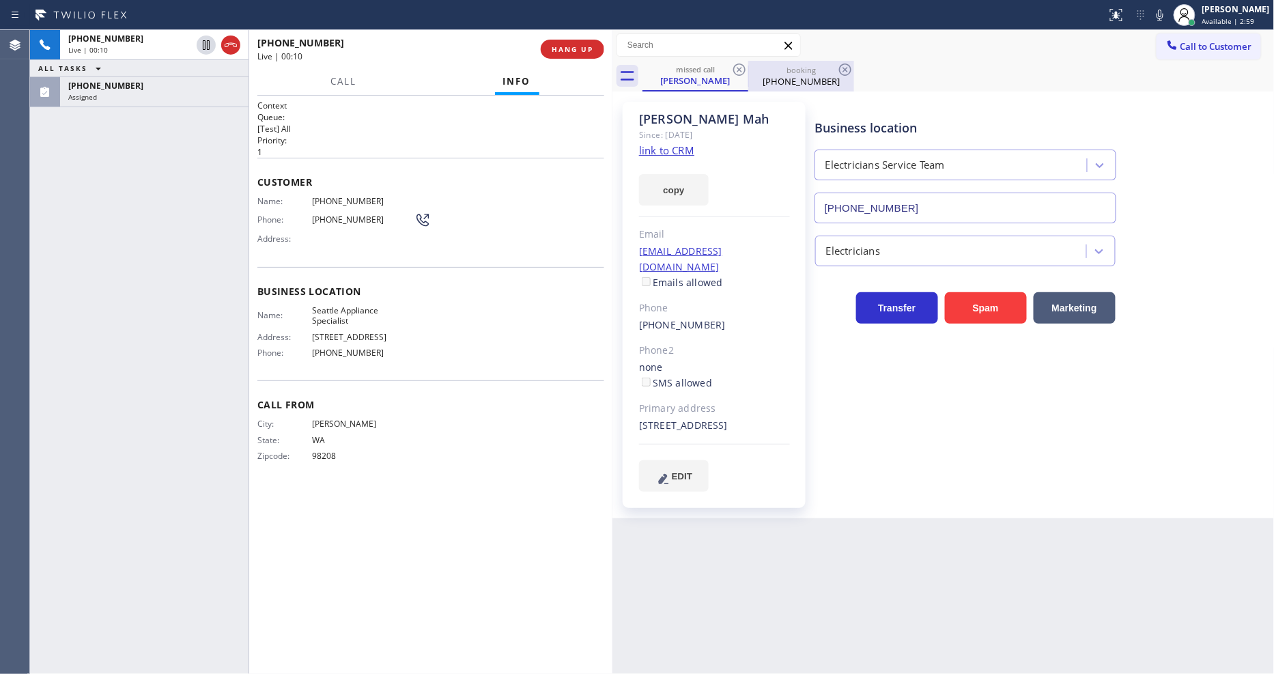
click at [789, 87] on div "booking [PHONE_NUMBER]" at bounding box center [801, 76] width 103 height 31
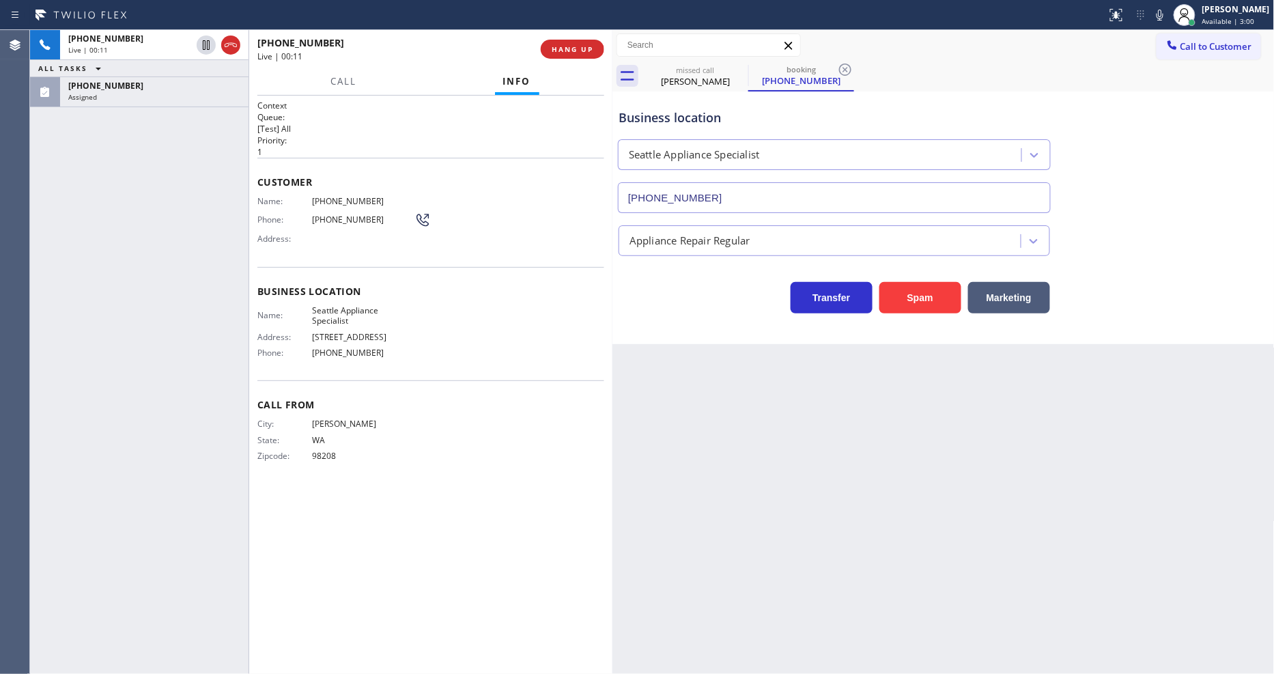
click at [349, 309] on span "Seattle Appliance Specialist" at bounding box center [363, 315] width 102 height 21
copy span "Seattle Appliance Specialist"
click at [349, 309] on span "Seattle Appliance Specialist" at bounding box center [363, 315] width 102 height 21
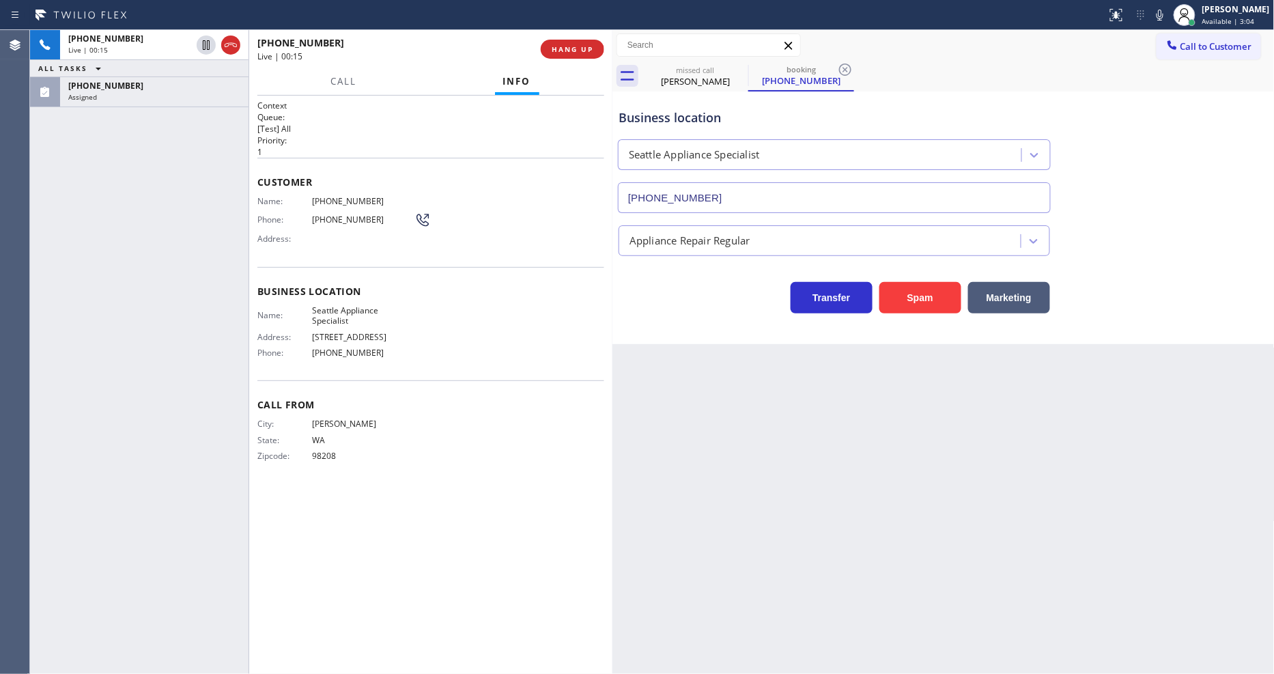
click at [349, 309] on span "Seattle Appliance Specialist" at bounding box center [363, 315] width 102 height 21
copy span "Seattle Appliance Specialist"
click at [332, 206] on div "Name: [PHONE_NUMBER] Phone: [PHONE_NUMBER] Address:" at bounding box center [343, 223] width 173 height 54
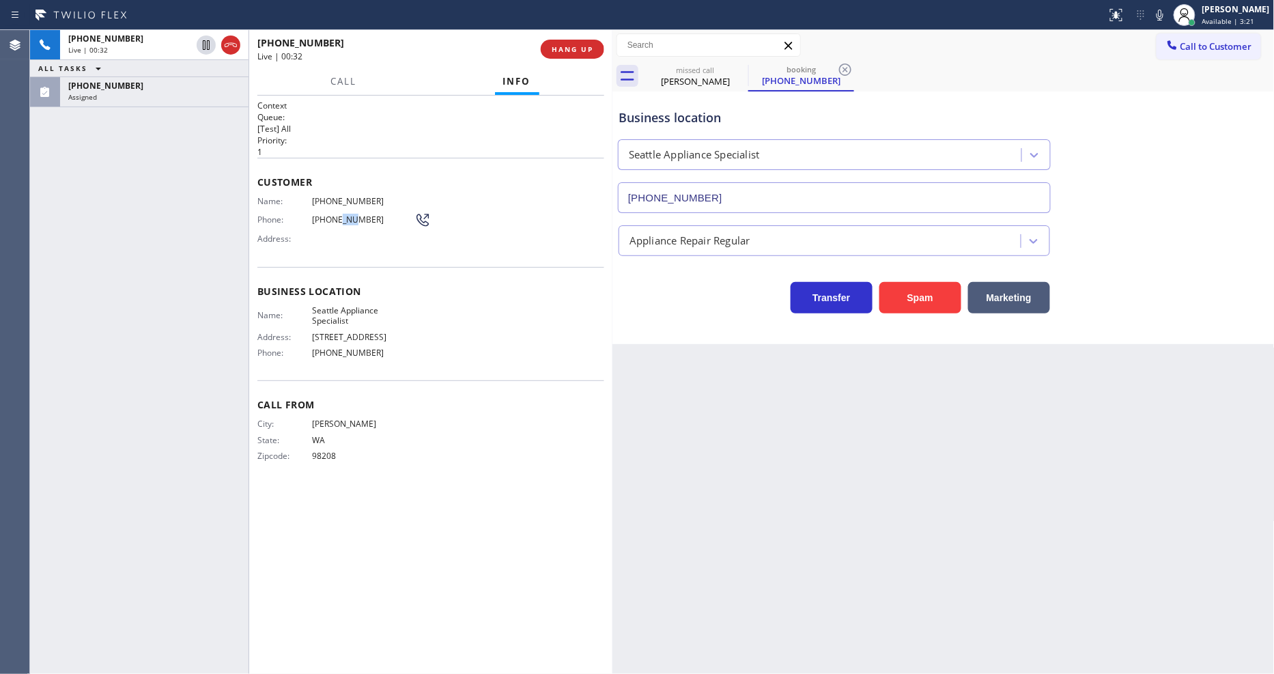
click at [332, 206] on div "Name: [PHONE_NUMBER] Phone: [PHONE_NUMBER] Address:" at bounding box center [343, 223] width 173 height 54
click at [330, 202] on div "Name: [PHONE_NUMBER] Phone: [PHONE_NUMBER] Address:" at bounding box center [343, 223] width 173 height 54
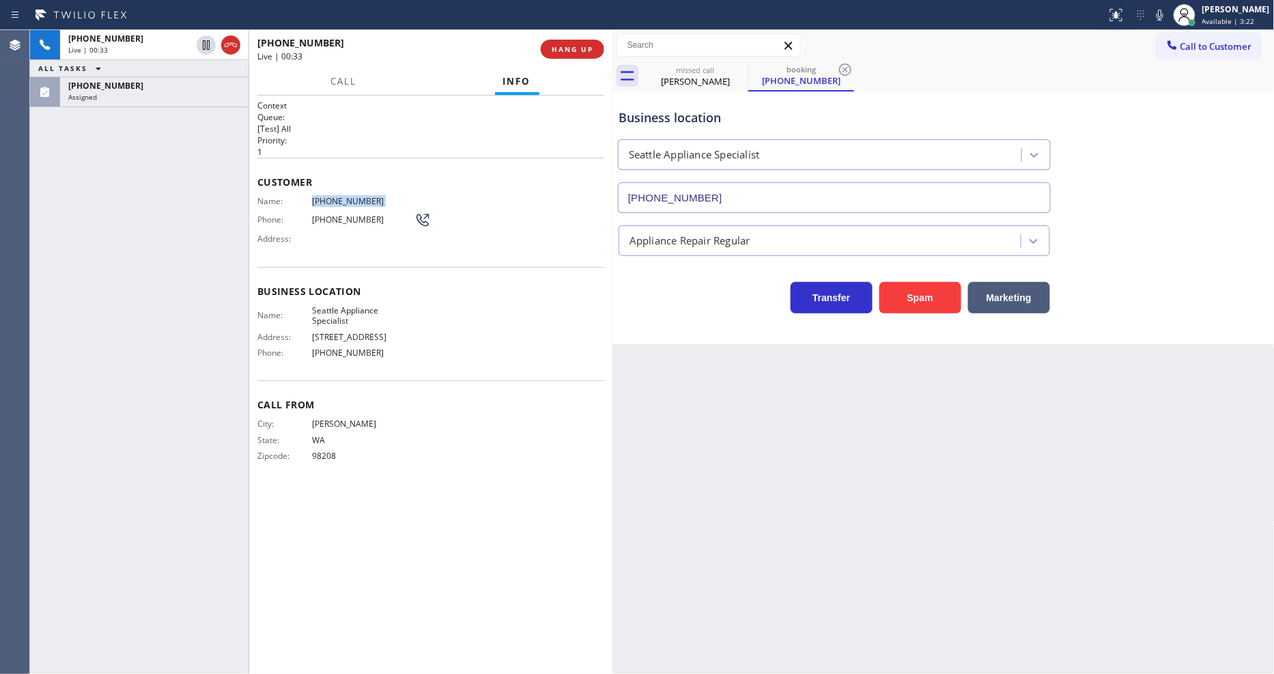
copy span "[PHONE_NUMBER]"
click at [202, 46] on icon at bounding box center [206, 45] width 16 height 16
click at [1168, 10] on icon at bounding box center [1160, 15] width 16 height 16
click at [212, 43] on icon at bounding box center [206, 45] width 16 height 16
click at [1168, 14] on icon at bounding box center [1160, 15] width 16 height 16
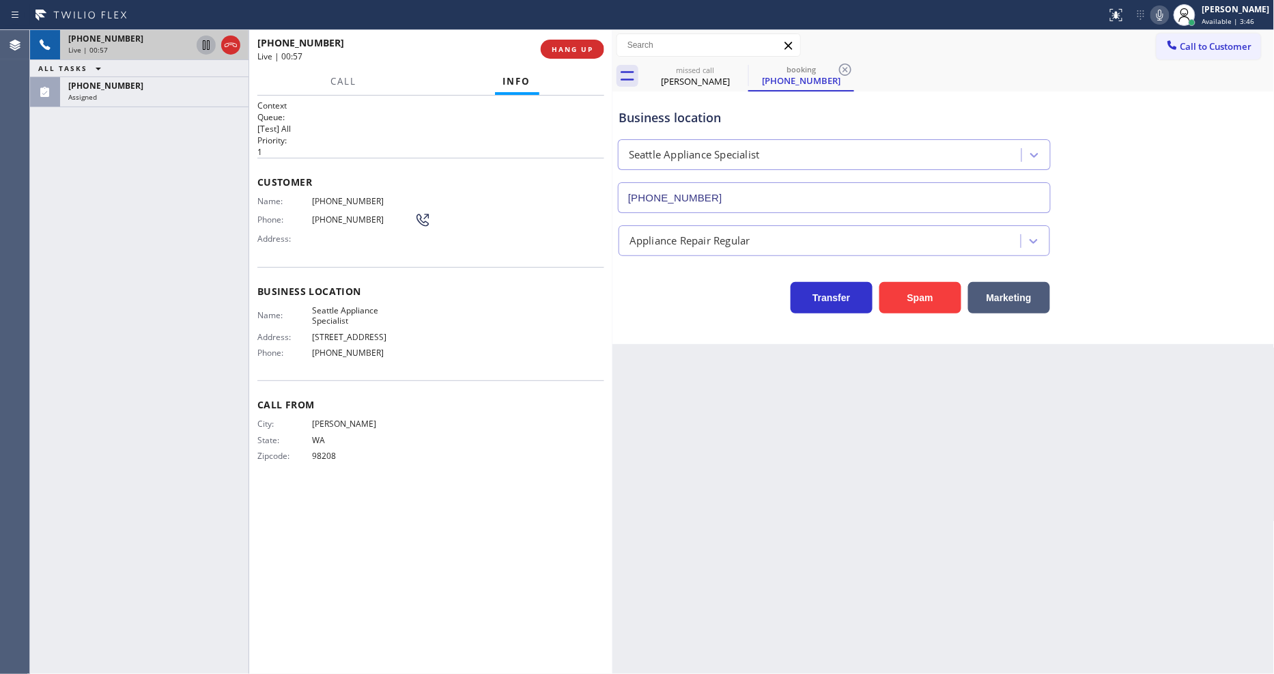
click at [268, 225] on div "Name: [PHONE_NUMBER] Phone: [PHONE_NUMBER] Address:" at bounding box center [343, 223] width 173 height 54
click at [179, 94] on div "Assigned" at bounding box center [154, 97] width 172 height 10
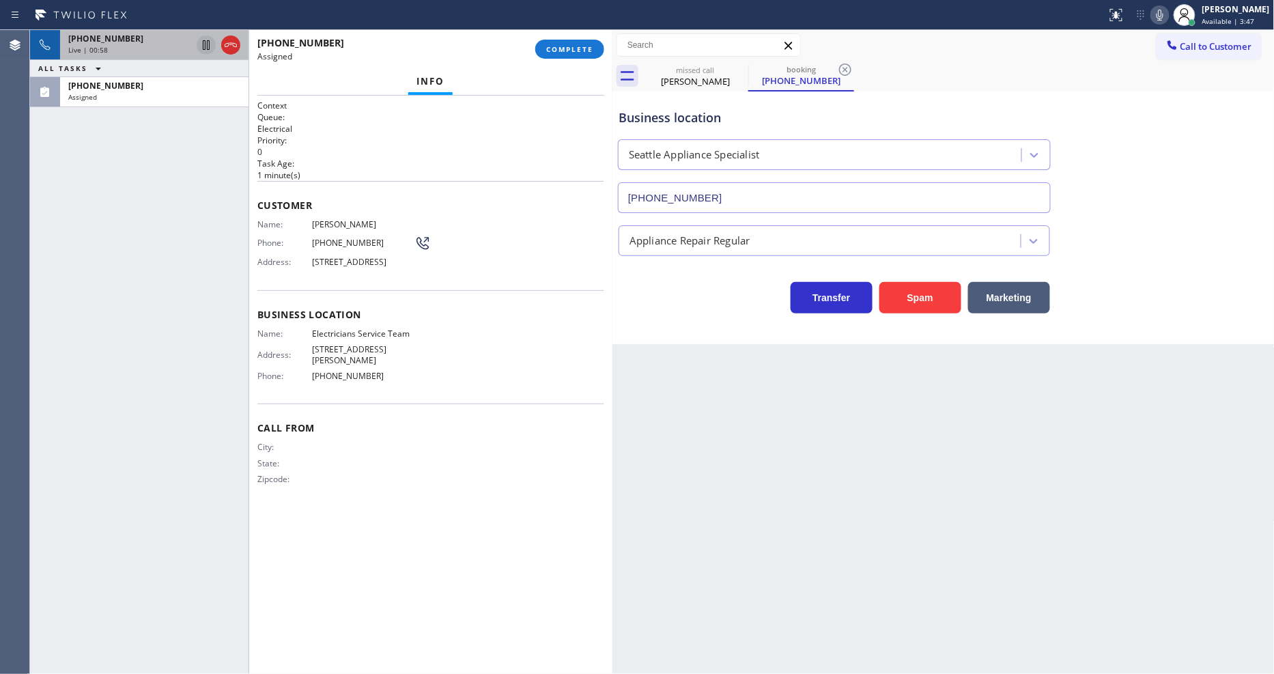
click at [283, 304] on div "Business location Name: Electricians Service Team Address: [STREET_ADDRESS][PER…" at bounding box center [430, 347] width 347 height 114
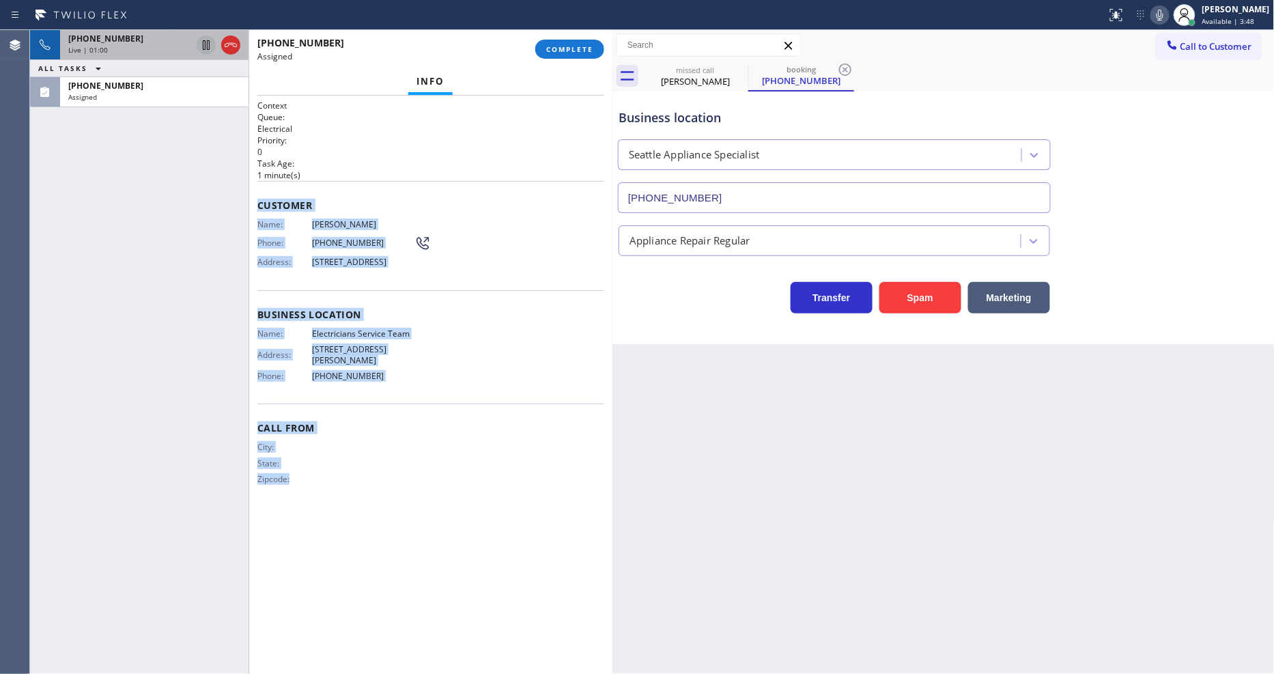
drag, startPoint x: 258, startPoint y: 199, endPoint x: 346, endPoint y: 504, distance: 317.0
click at [346, 504] on div "Context Queue: Electrical Priority: 0 Task Age: [DEMOGRAPHIC_DATA] minute(s) Cu…" at bounding box center [430, 385] width 347 height 570
copy div "Customer Name: [PERSON_NAME] Phone: [PHONE_NUMBER] Address: [STREET_ADDRESS] Bu…"
click at [576, 52] on span "COMPLETE" at bounding box center [569, 49] width 47 height 10
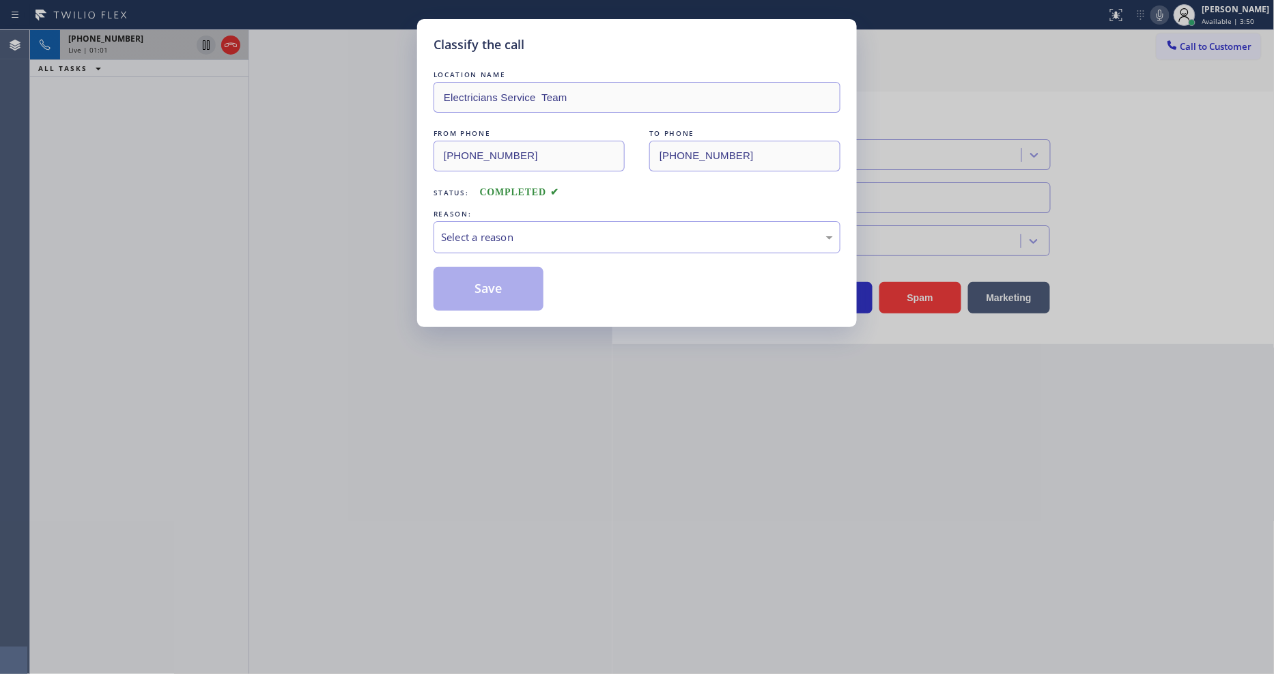
click at [507, 249] on div "LOCATION NAME Electricians Service Team FROM PHONE [PHONE_NUMBER] TO PHONE [PHO…" at bounding box center [637, 189] width 407 height 243
click at [496, 236] on div "Select a reason" at bounding box center [637, 237] width 392 height 16
click at [488, 291] on button "Save" at bounding box center [489, 289] width 110 height 44
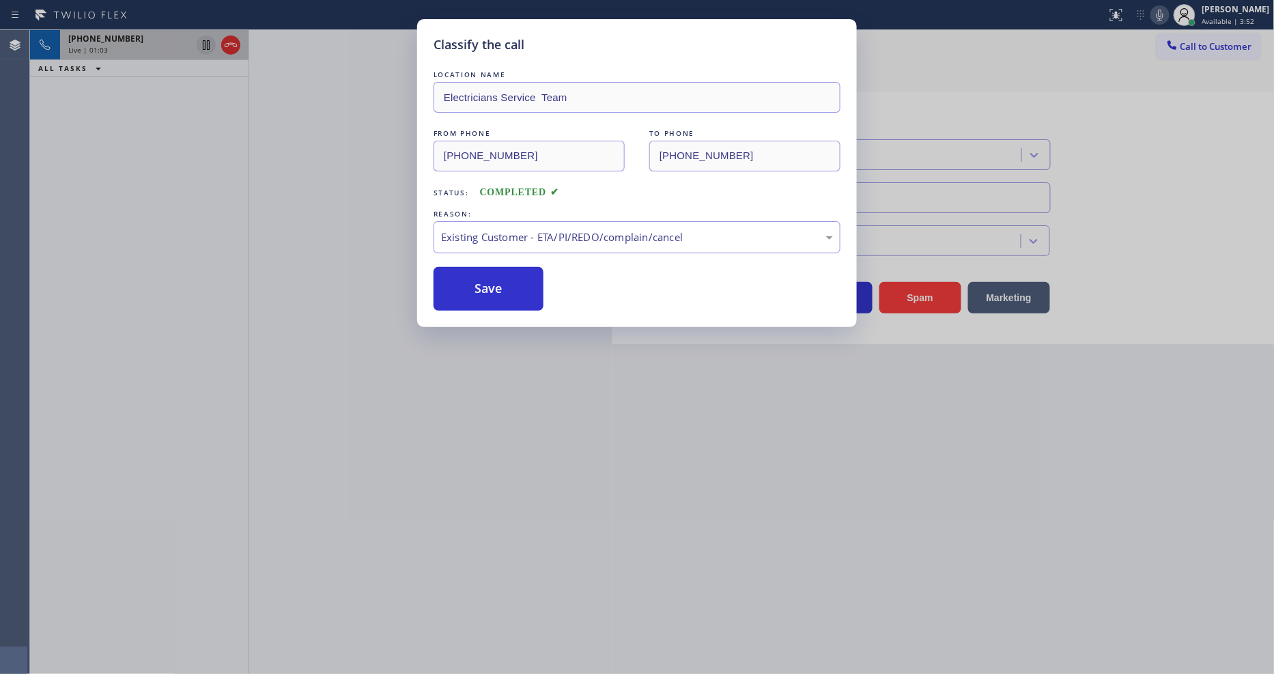
click at [223, 44] on div "Classify the call LOCATION NAME Electricians Service Team FROM PHONE [PHONE_NUM…" at bounding box center [637, 337] width 1274 height 674
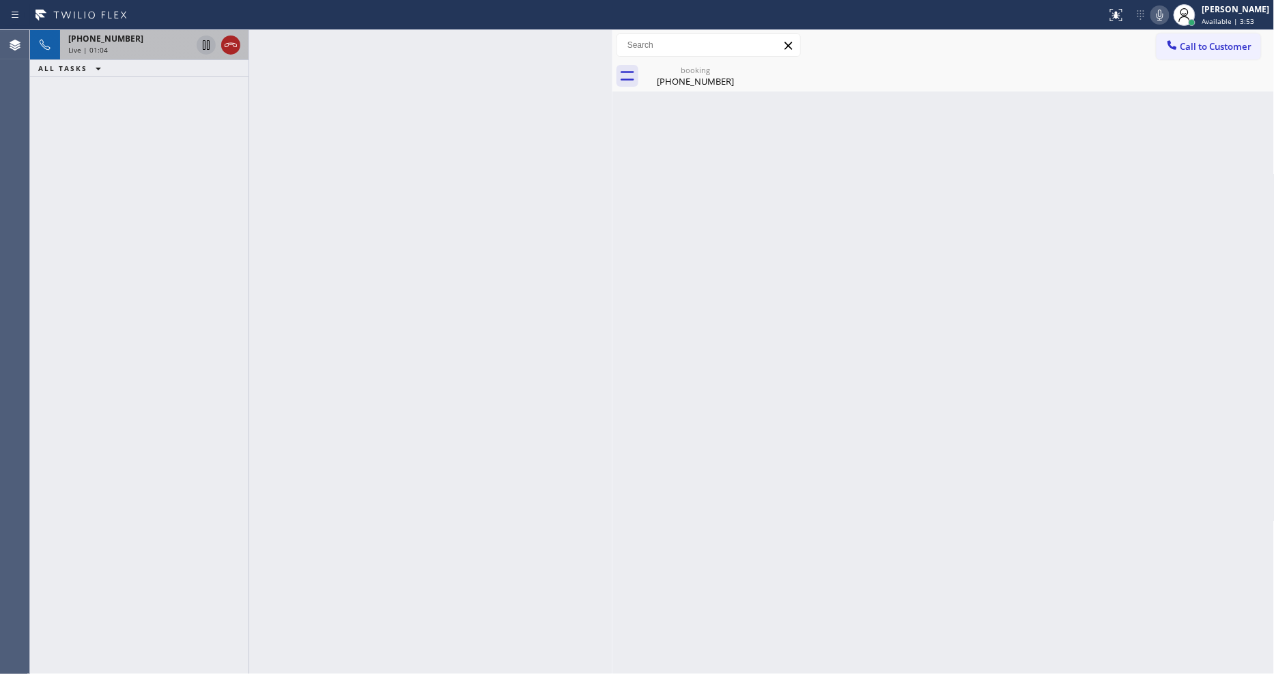
click at [224, 44] on icon at bounding box center [231, 45] width 16 height 16
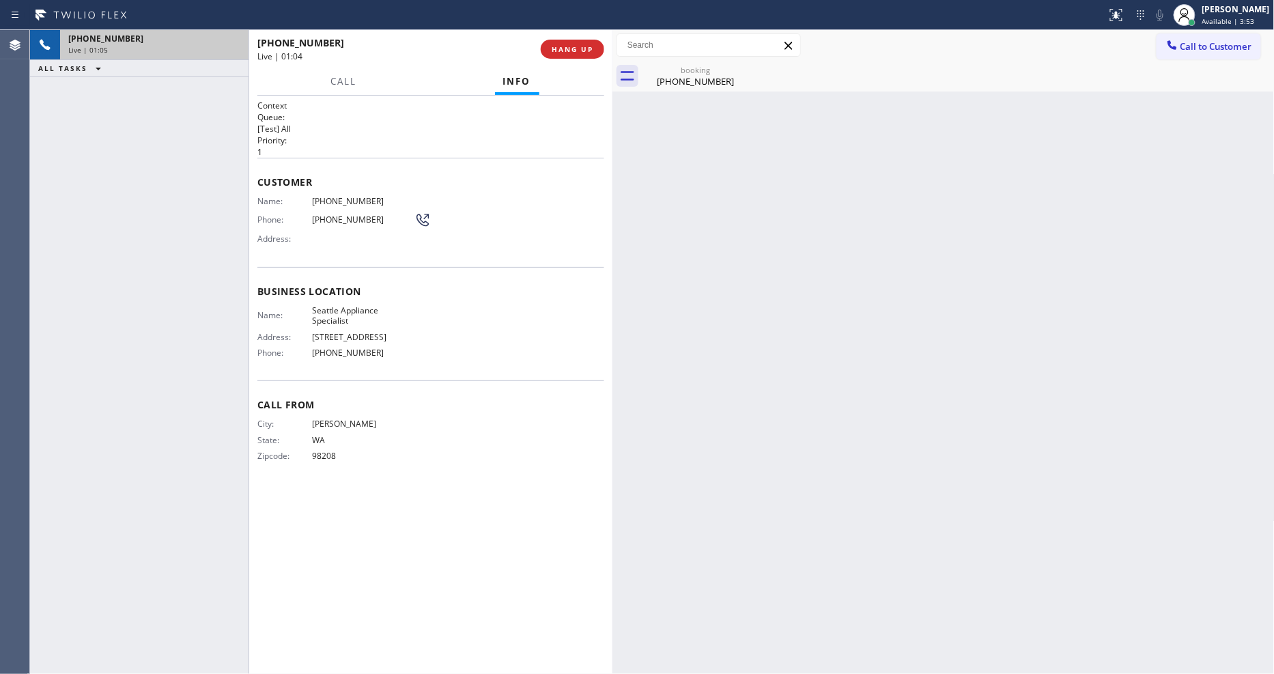
click at [612, 53] on div at bounding box center [612, 352] width 0 height 644
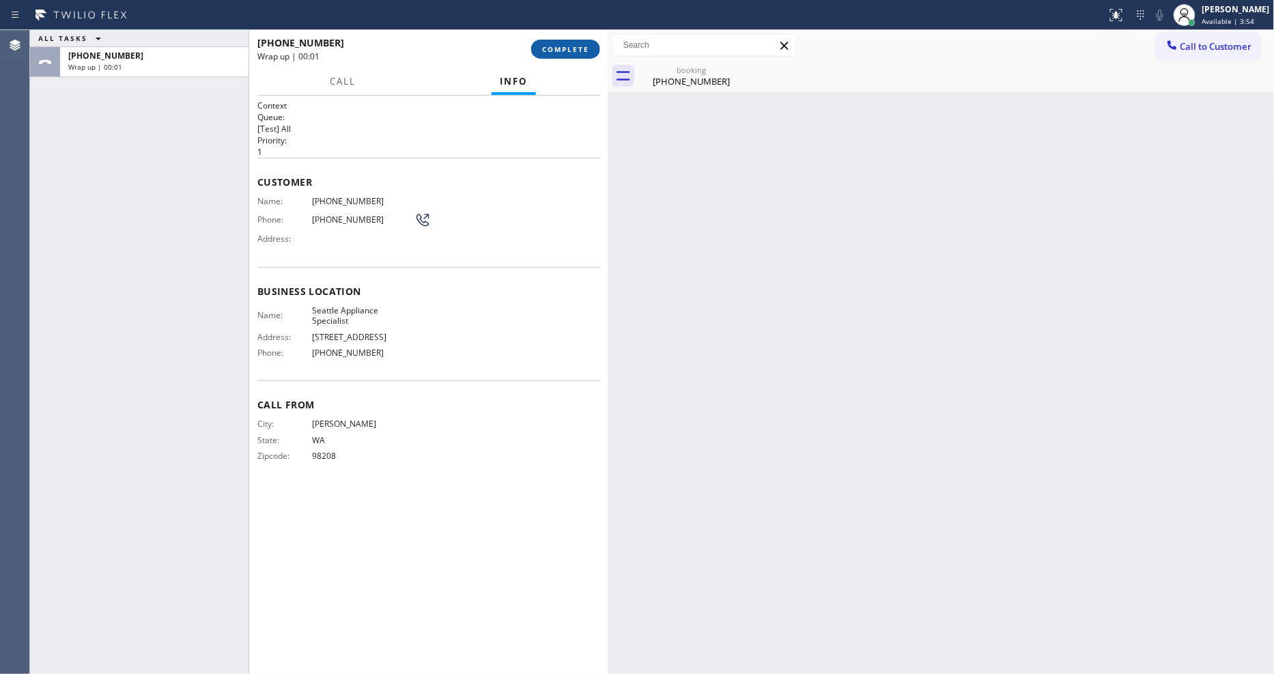
click at [588, 49] on span "COMPLETE" at bounding box center [565, 49] width 47 height 10
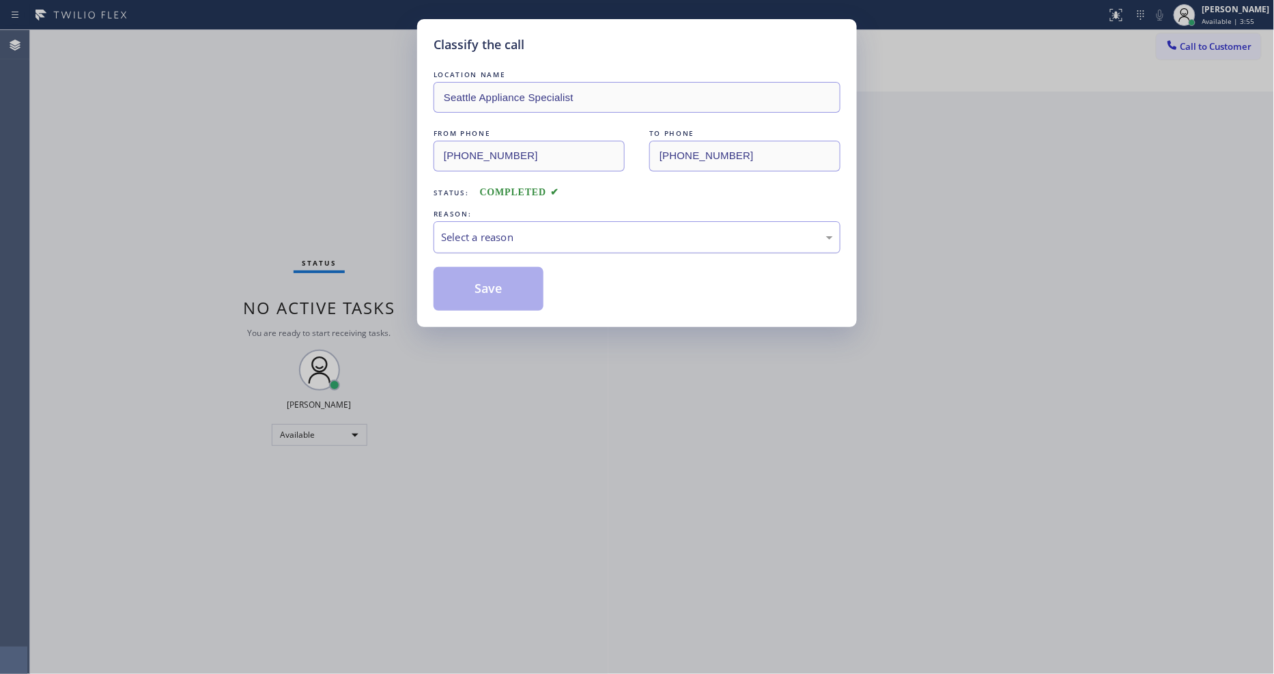
click at [489, 221] on div "Select a reason" at bounding box center [637, 237] width 407 height 32
click at [478, 287] on button "Save" at bounding box center [489, 289] width 110 height 44
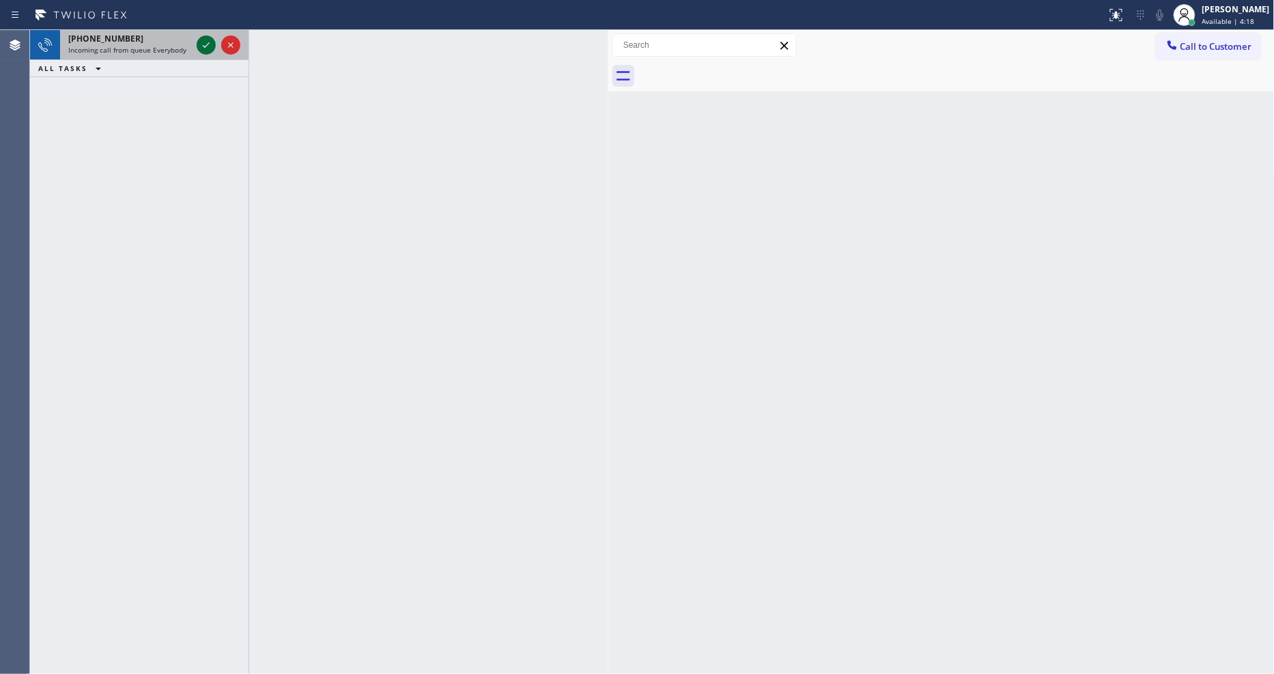
click at [201, 44] on icon at bounding box center [206, 45] width 16 height 16
click at [210, 44] on icon at bounding box center [206, 45] width 16 height 16
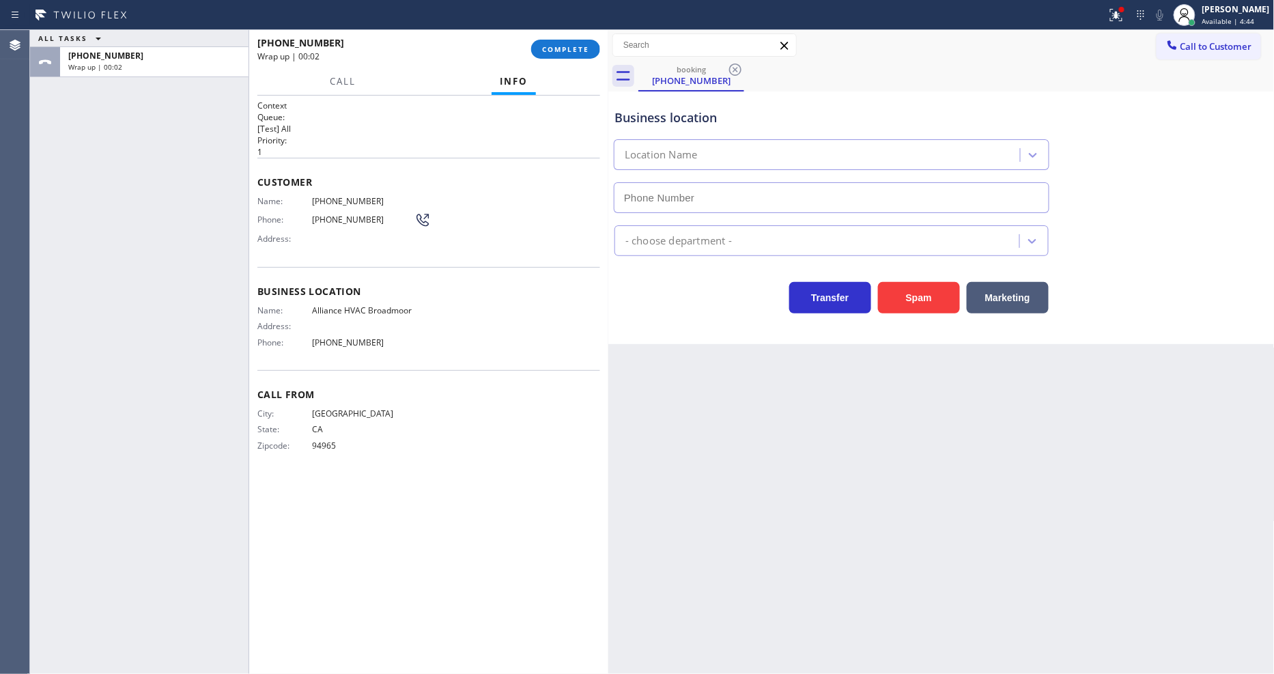
click at [573, 46] on span "COMPLETE" at bounding box center [565, 49] width 47 height 10
type input "[PHONE_NUMBER]"
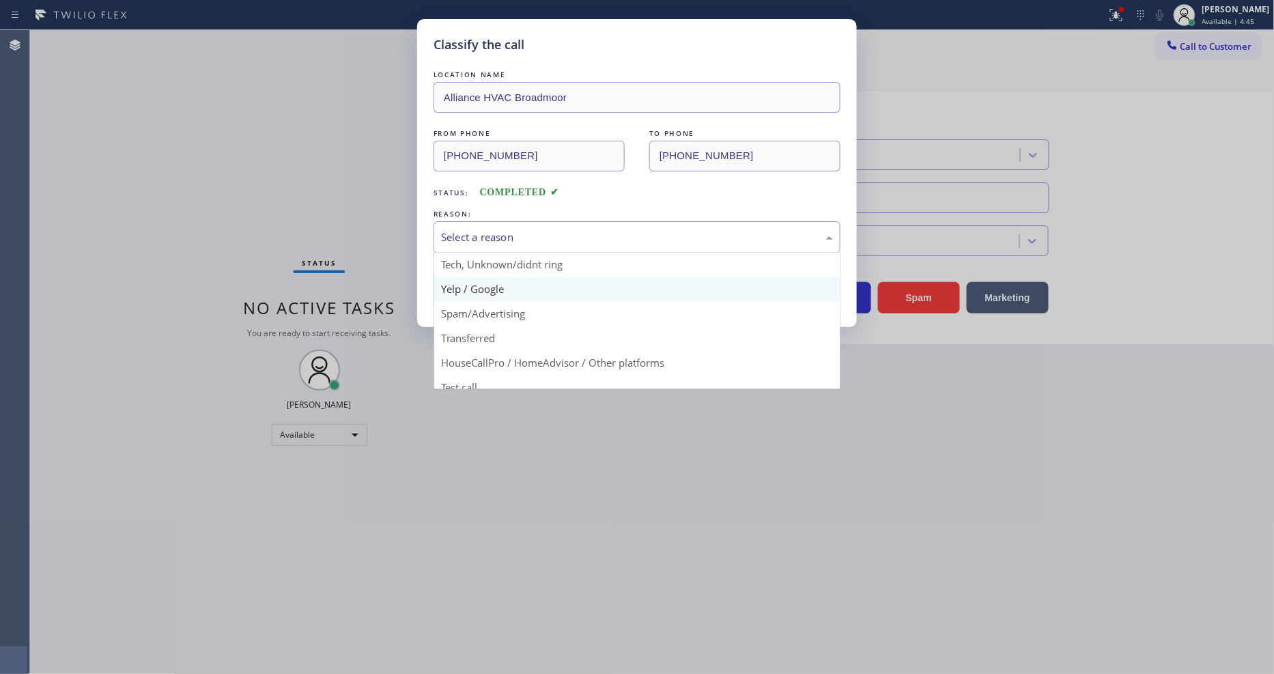
scroll to position [76, 0]
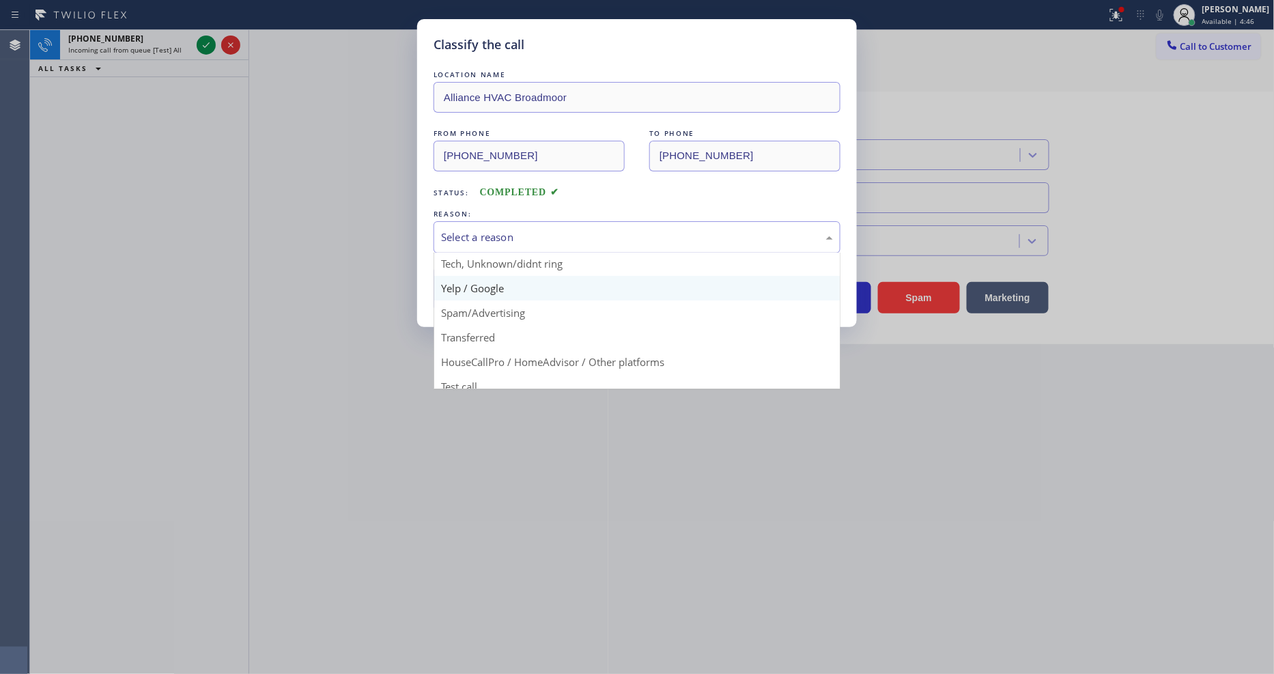
click at [481, 285] on button "Save" at bounding box center [489, 289] width 110 height 44
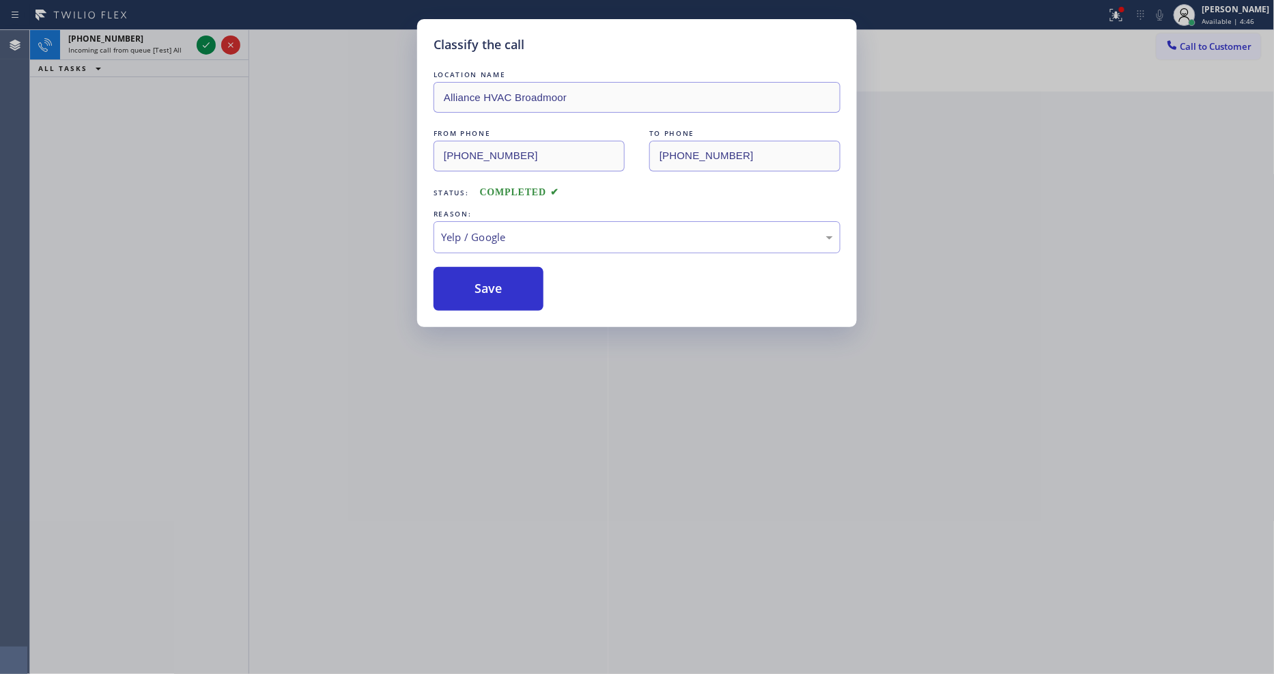
click at [481, 285] on button "Save" at bounding box center [489, 289] width 110 height 44
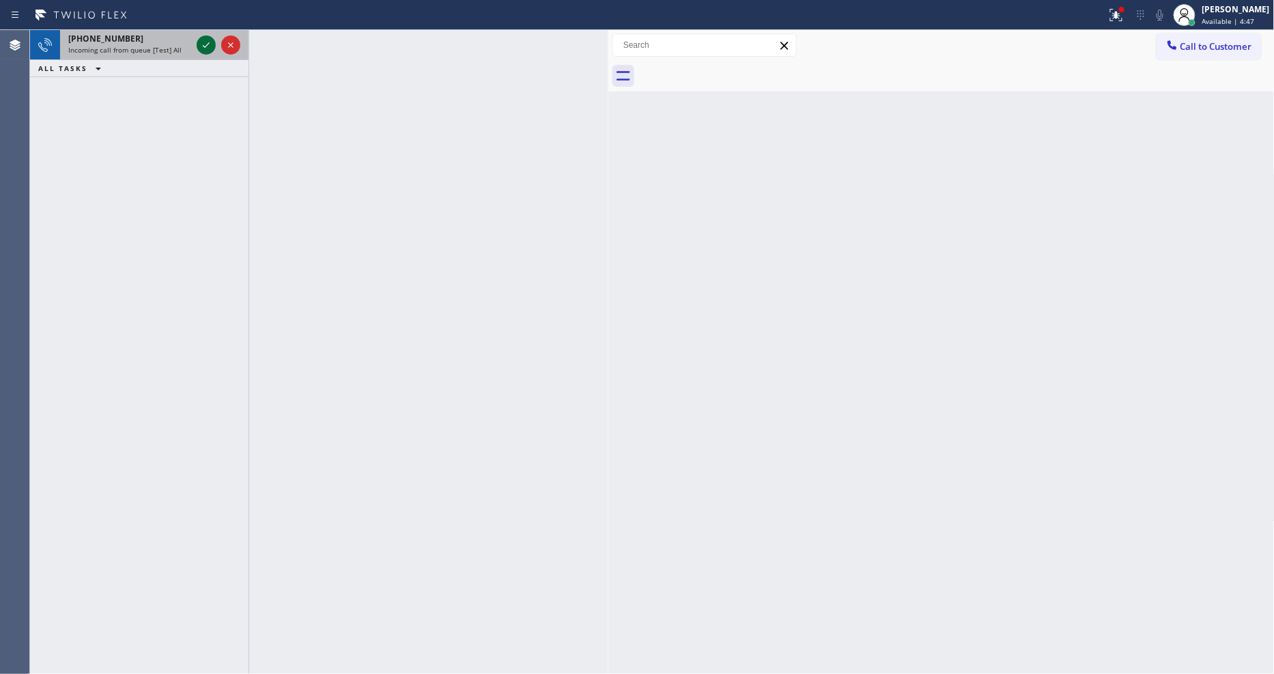
click at [205, 40] on icon at bounding box center [206, 45] width 16 height 16
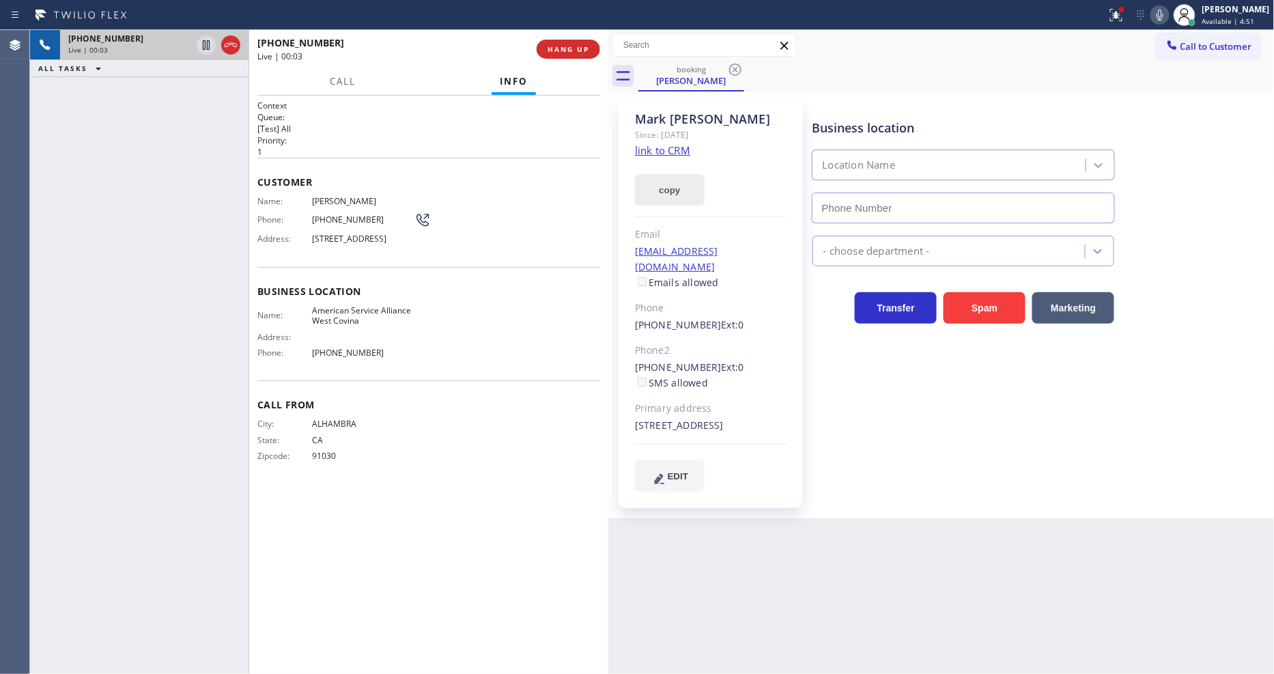
type input "[PHONE_NUMBER]"
click at [681, 151] on link "link to CRM" at bounding box center [662, 150] width 55 height 14
click at [203, 37] on icon at bounding box center [206, 45] width 16 height 16
click at [1165, 10] on icon at bounding box center [1160, 15] width 16 height 16
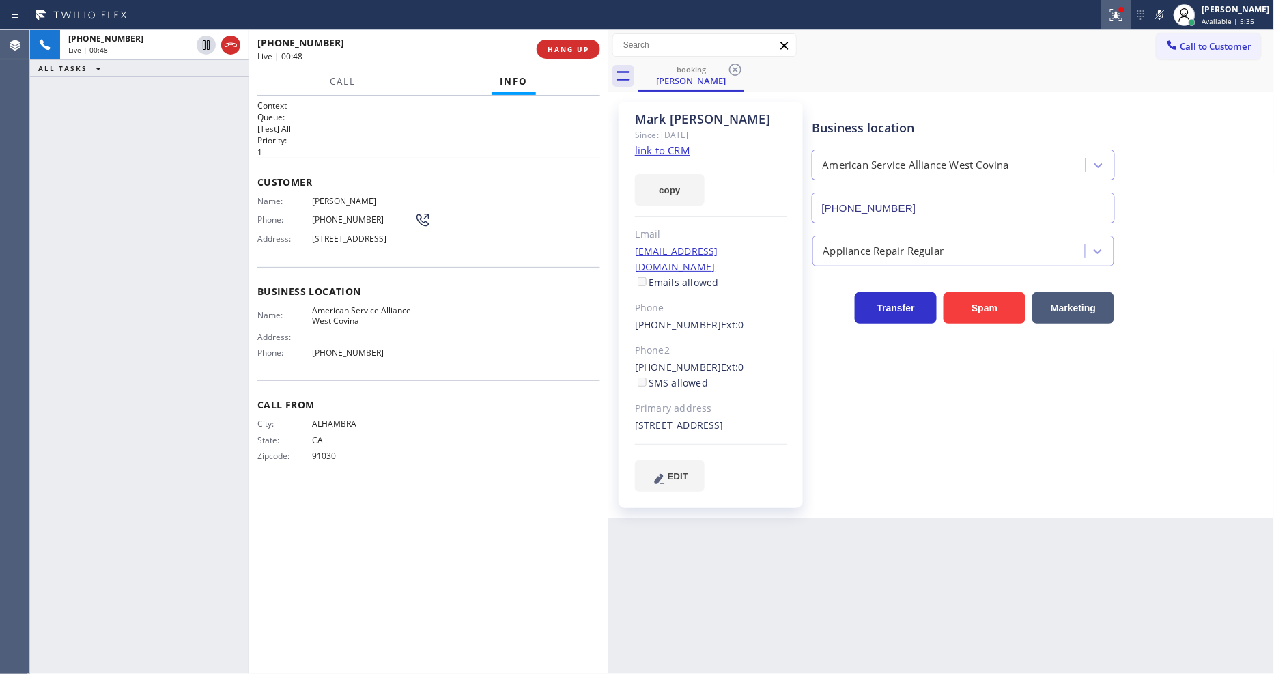
click at [1124, 19] on icon at bounding box center [1116, 15] width 16 height 16
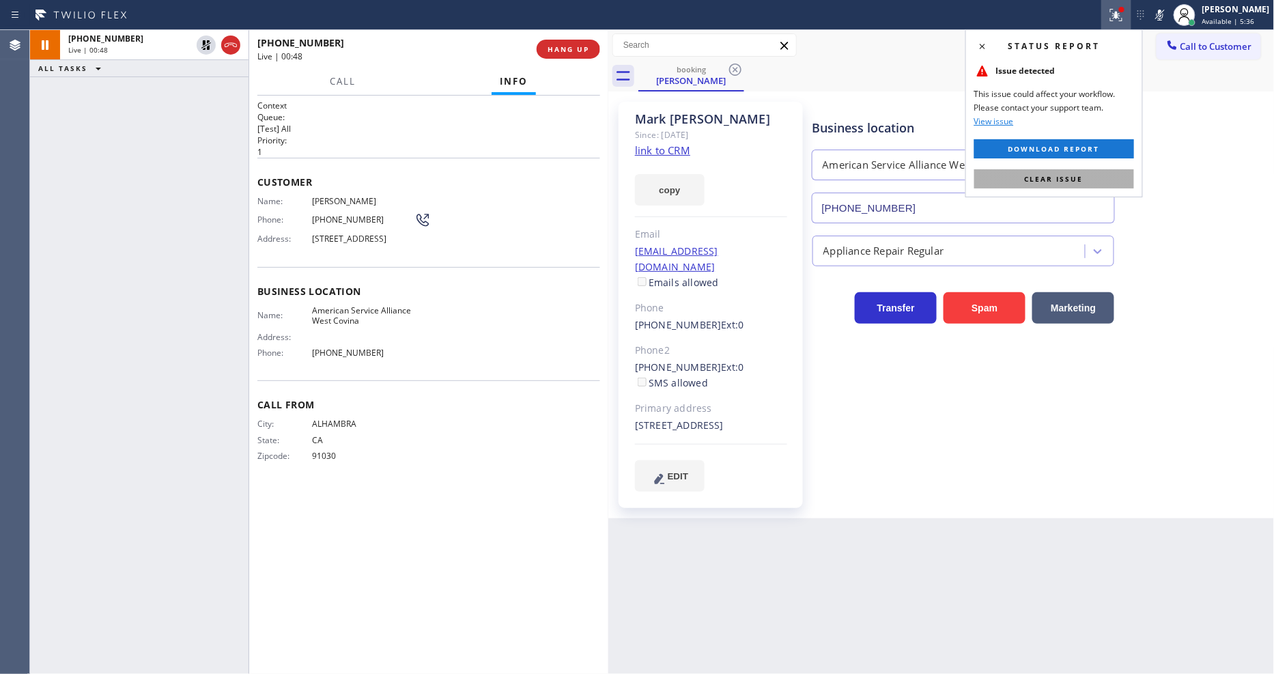
click at [1094, 173] on button "Clear issue" at bounding box center [1054, 178] width 160 height 19
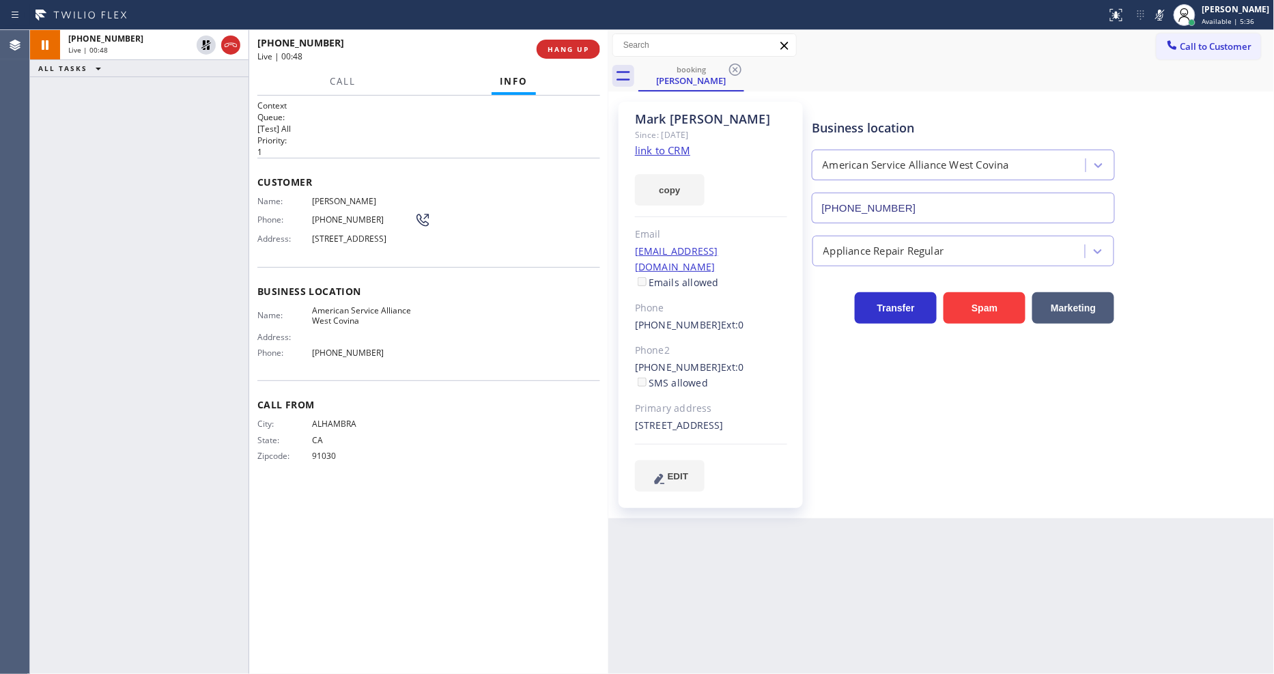
click at [378, 379] on div "Business location Name: American Service Alliance West Covina Address: Phone: […" at bounding box center [428, 324] width 343 height 114
click at [877, 500] on div "Business location American Service Alliance [GEOGRAPHIC_DATA] [PHONE_NUMBER] Ap…" at bounding box center [1041, 310] width 462 height 410
click at [206, 44] on icon at bounding box center [206, 45] width 16 height 16
click at [1168, 12] on icon at bounding box center [1160, 15] width 16 height 16
click at [827, 358] on div "Business location American Service Alliance [GEOGRAPHIC_DATA] [PHONE_NUMBER] Ap…" at bounding box center [1041, 296] width 462 height 382
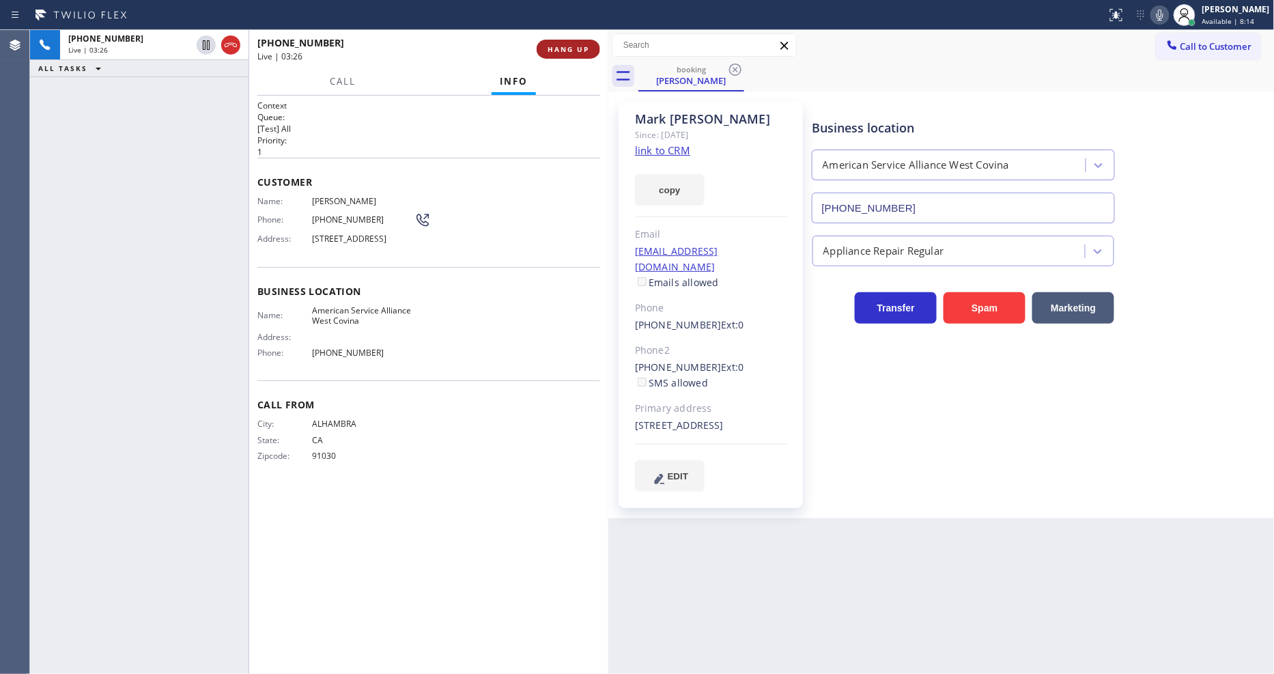
click at [567, 55] on button "HANG UP" at bounding box center [568, 49] width 63 height 19
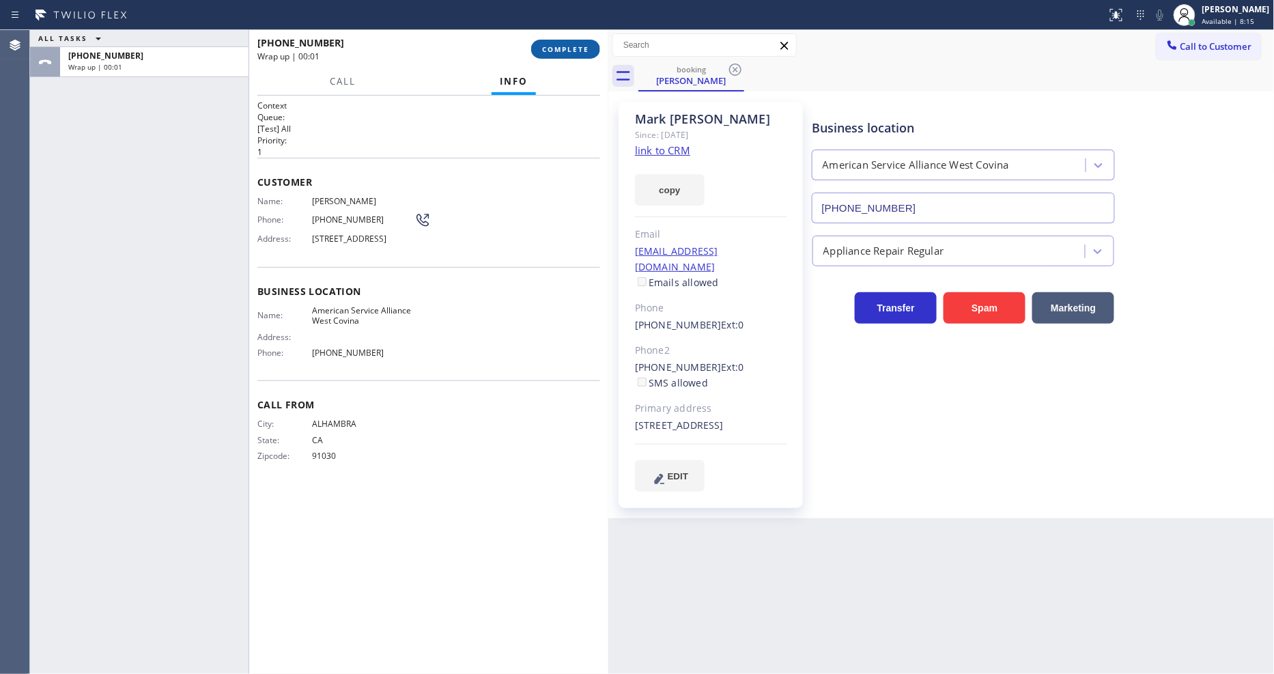
click at [565, 55] on button "COMPLETE" at bounding box center [565, 49] width 69 height 19
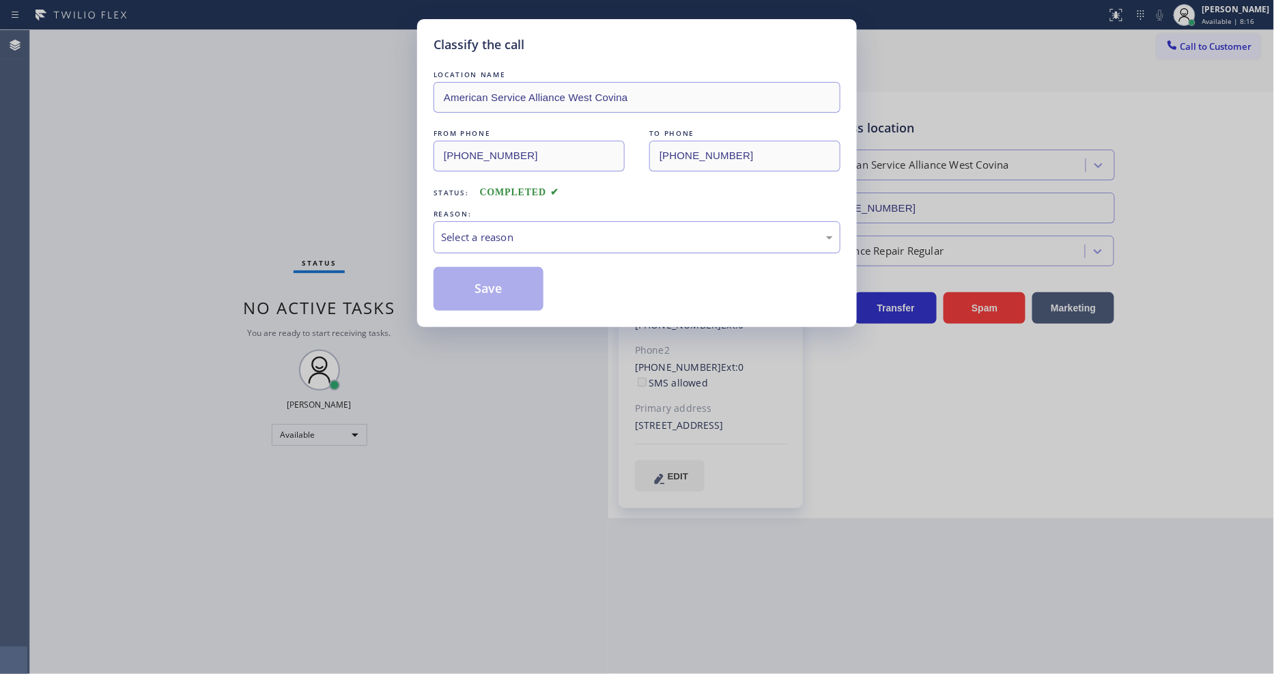
click at [483, 238] on div "Select a reason" at bounding box center [637, 237] width 392 height 16
click at [472, 289] on button "Save" at bounding box center [489, 289] width 110 height 44
click at [472, 287] on button "Save" at bounding box center [489, 289] width 110 height 44
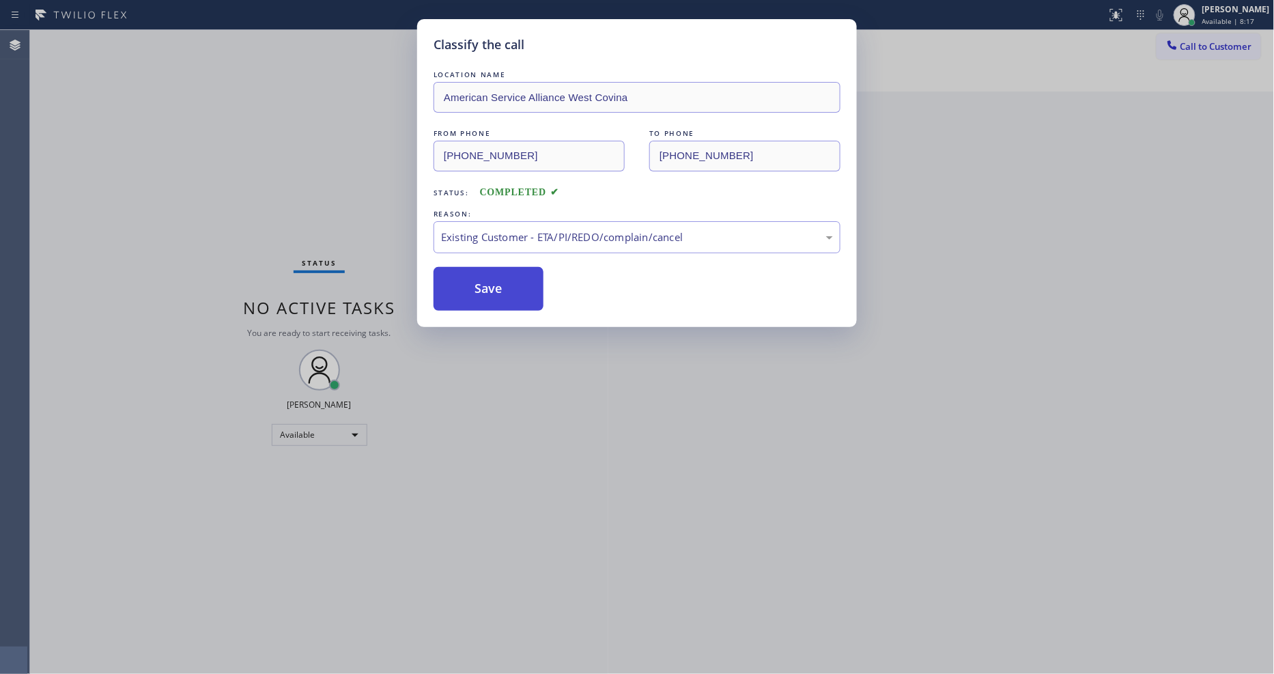
click at [472, 287] on button "Save" at bounding box center [489, 289] width 110 height 44
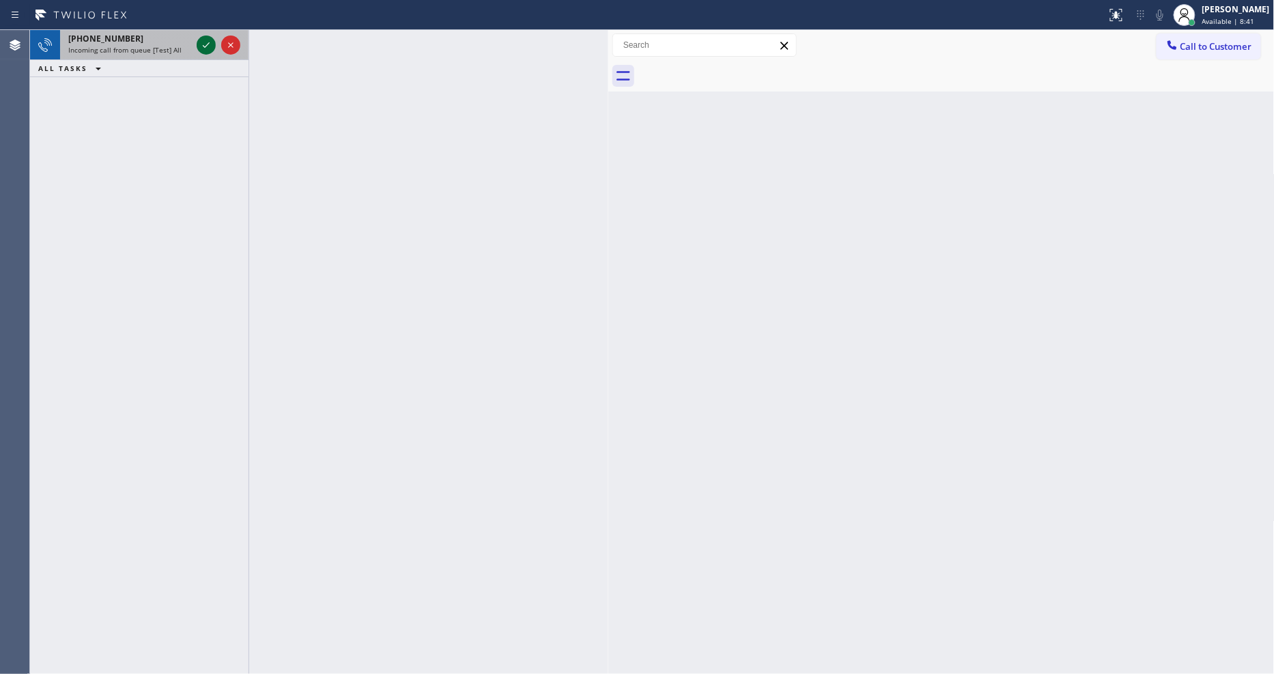
click at [203, 40] on icon at bounding box center [206, 45] width 16 height 16
click at [212, 45] on icon at bounding box center [206, 45] width 16 height 16
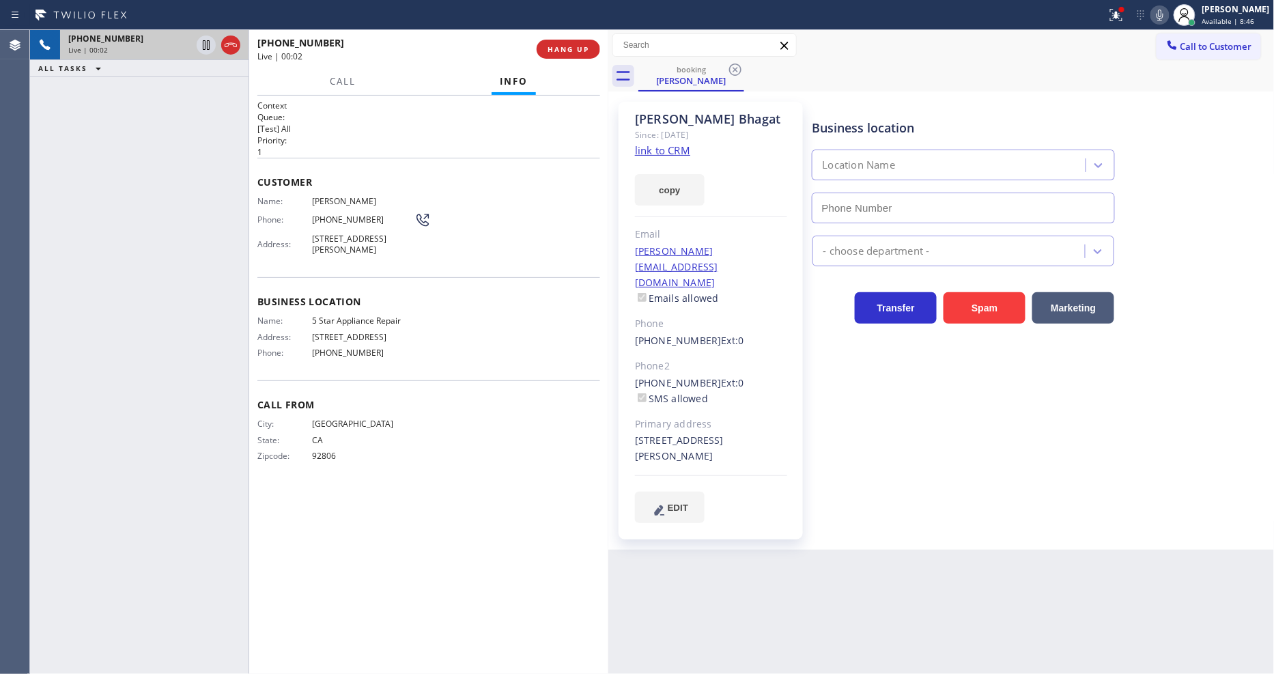
click at [652, 151] on link "link to CRM" at bounding box center [662, 150] width 55 height 14
type input "[PHONE_NUMBER]"
drag, startPoint x: 1132, startPoint y: 15, endPoint x: 1131, endPoint y: 25, distance: 9.6
click at [1124, 15] on icon at bounding box center [1116, 15] width 16 height 16
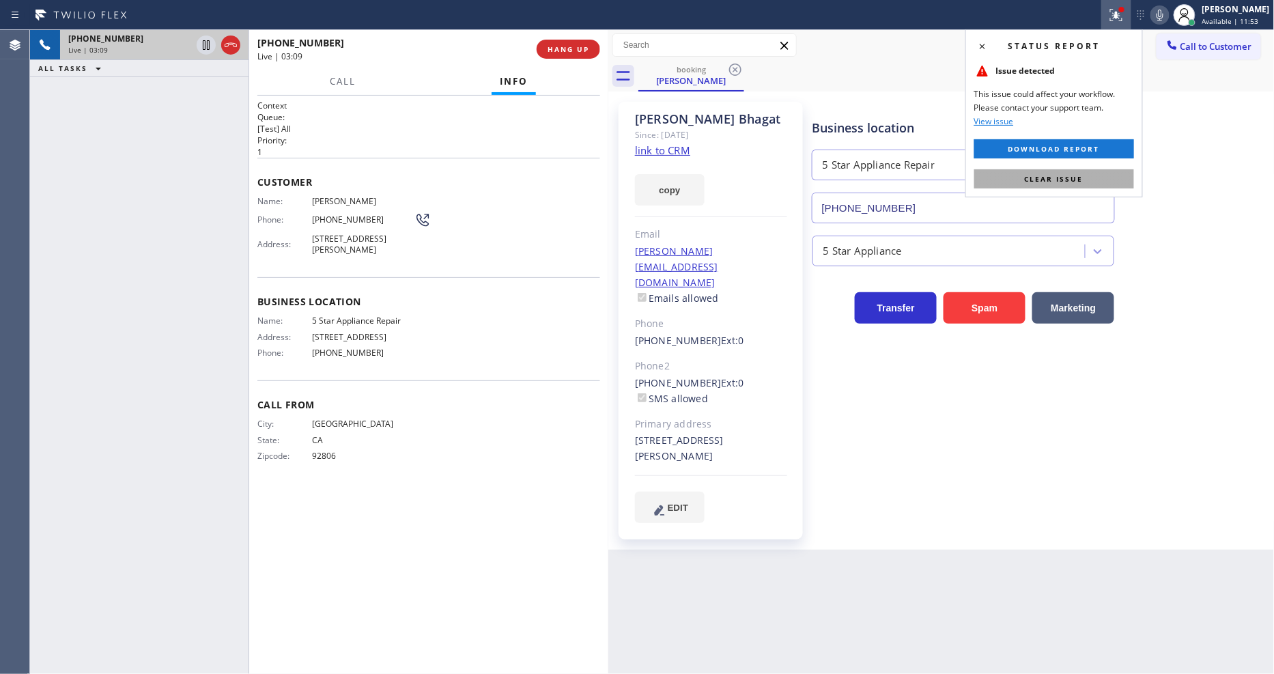
click at [1083, 173] on button "Clear issue" at bounding box center [1054, 178] width 160 height 19
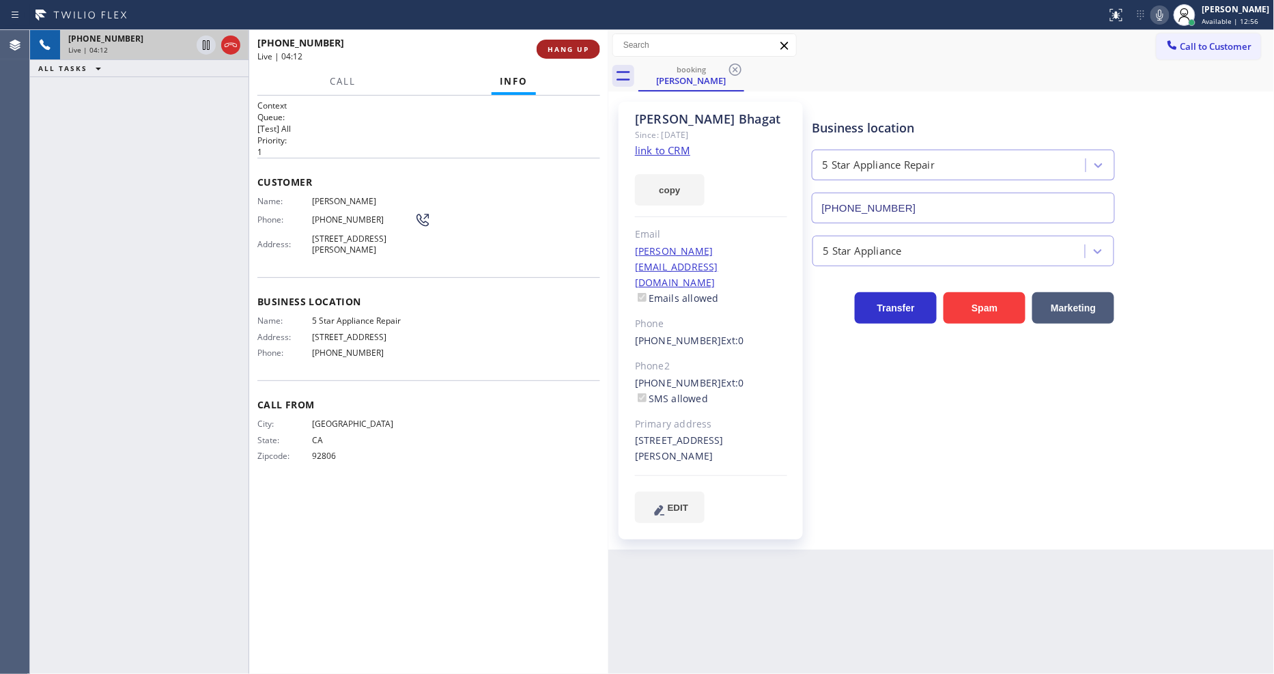
click at [564, 52] on span "HANG UP" at bounding box center [569, 49] width 42 height 10
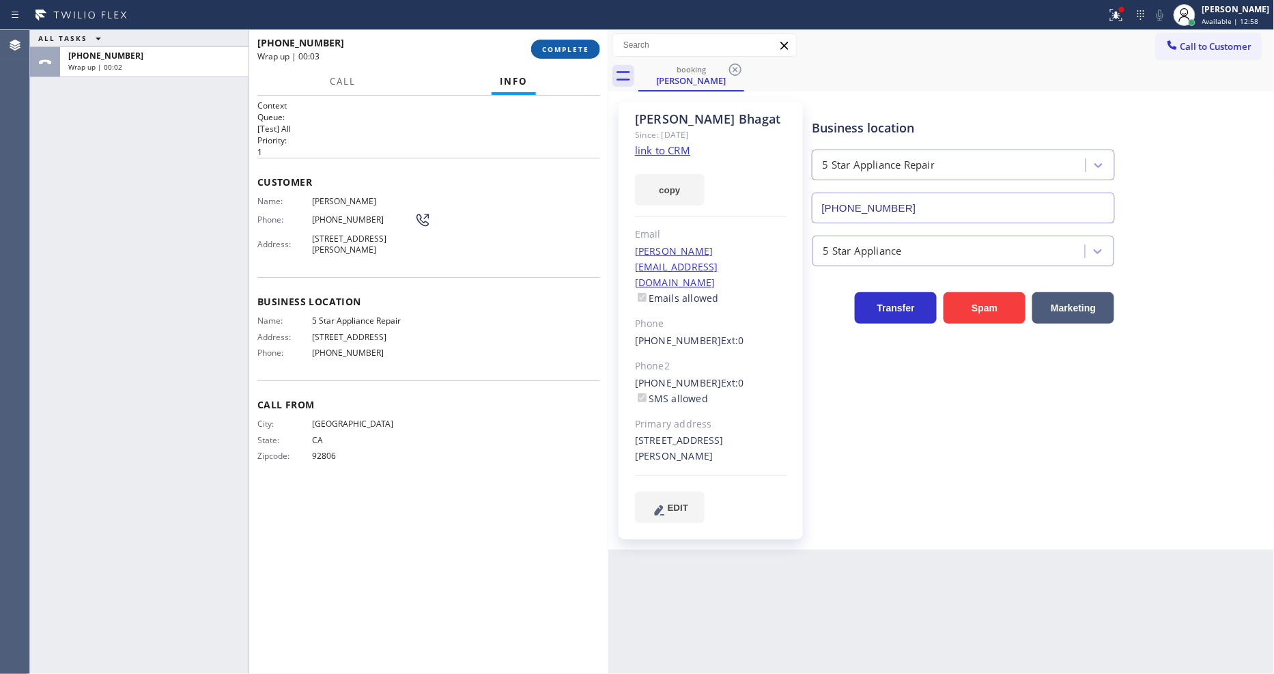
click at [561, 44] on span "COMPLETE" at bounding box center [565, 49] width 47 height 10
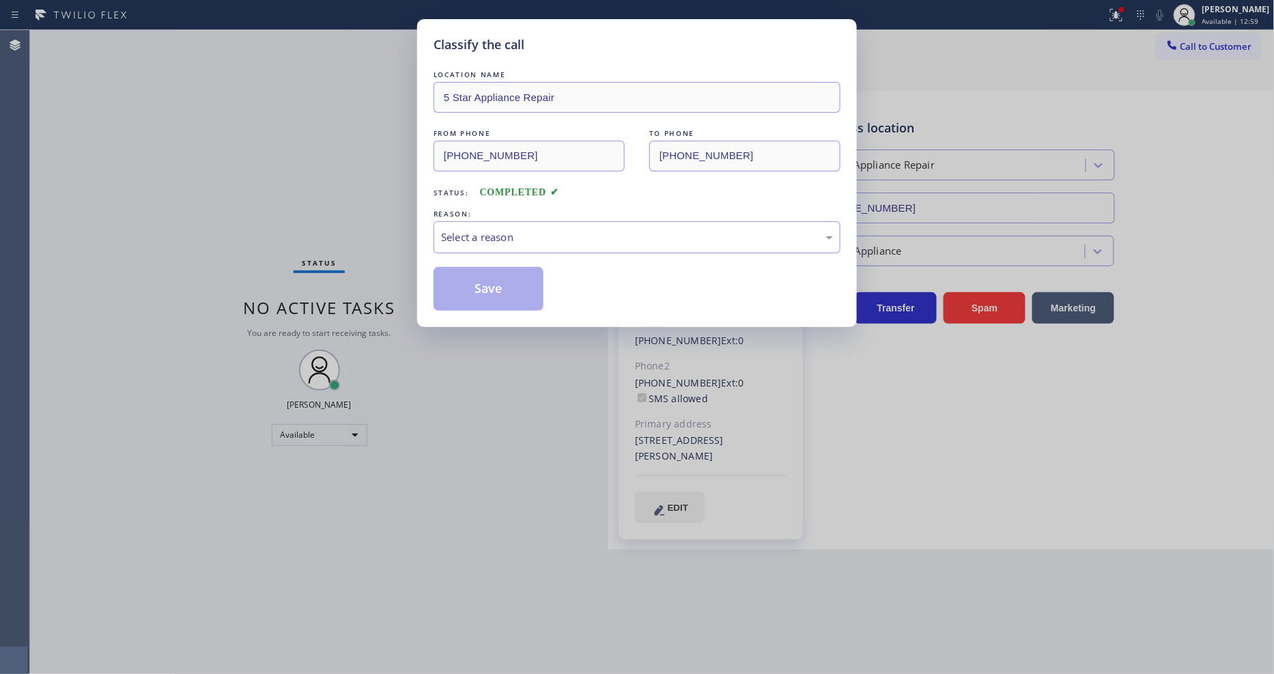
click at [500, 233] on div "Select a reason" at bounding box center [637, 237] width 392 height 16
click at [487, 289] on button "Save" at bounding box center [489, 289] width 110 height 44
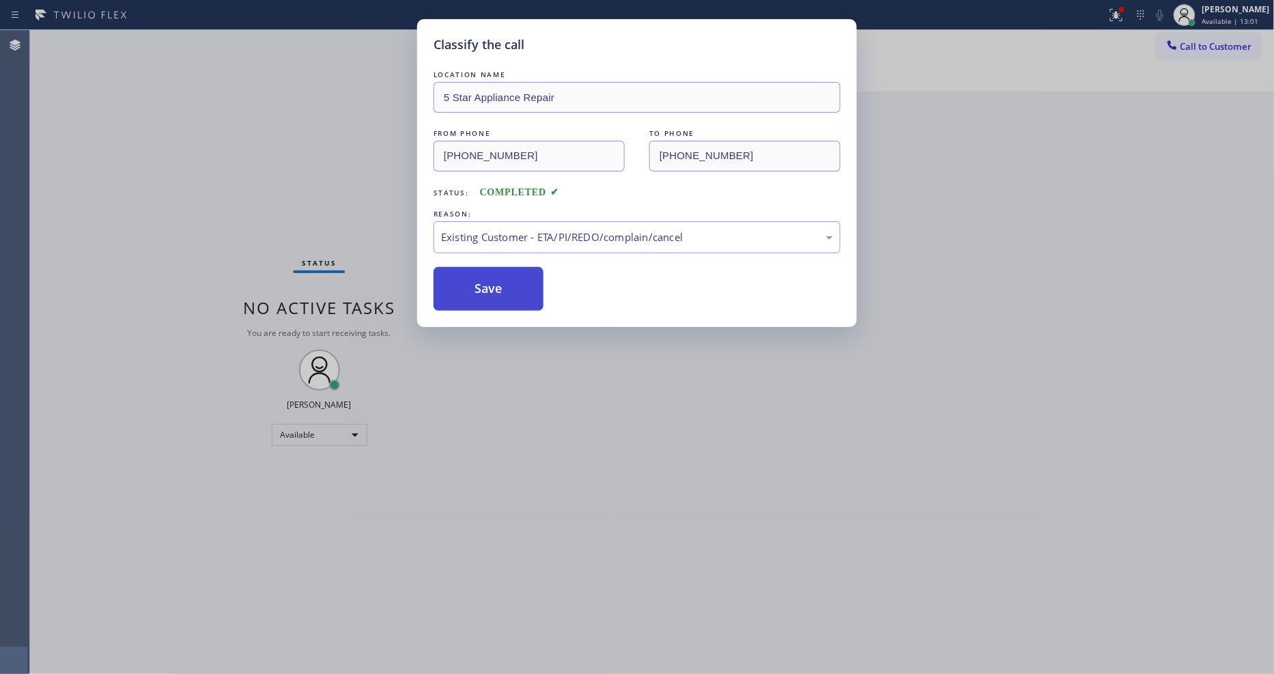
click at [487, 289] on button "Save" at bounding box center [489, 289] width 110 height 44
click at [488, 289] on button "Save" at bounding box center [489, 289] width 110 height 44
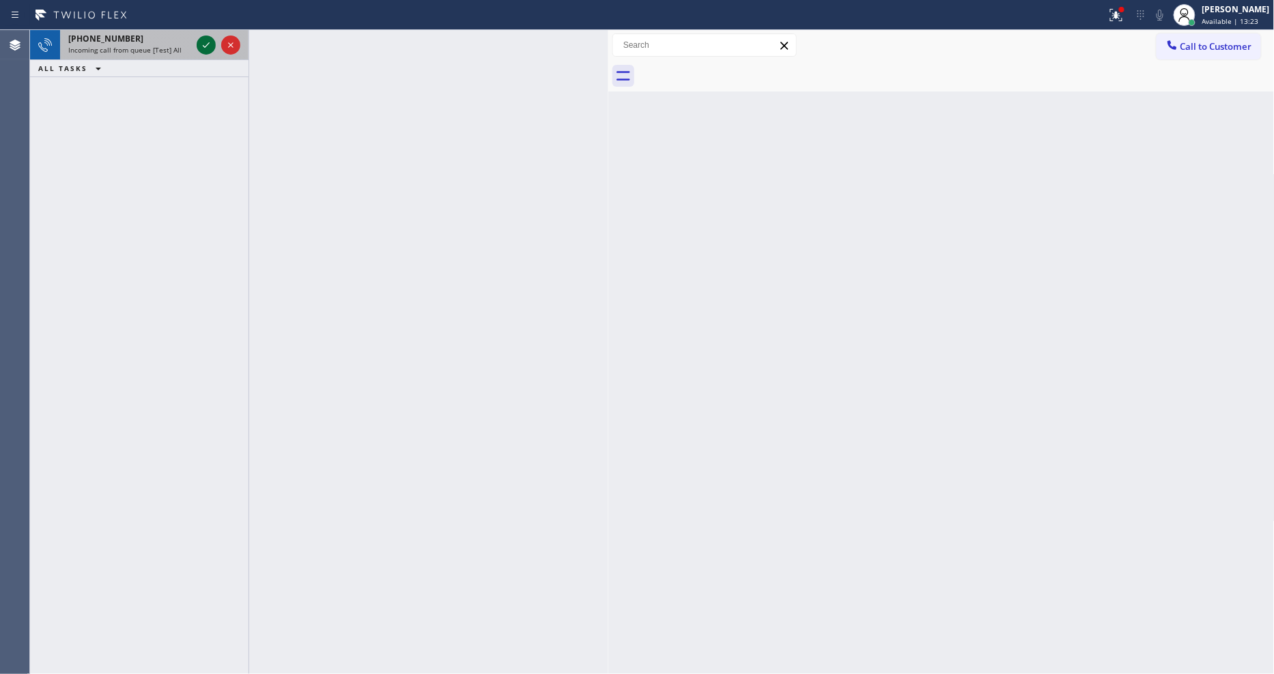
click at [205, 45] on icon at bounding box center [206, 45] width 16 height 16
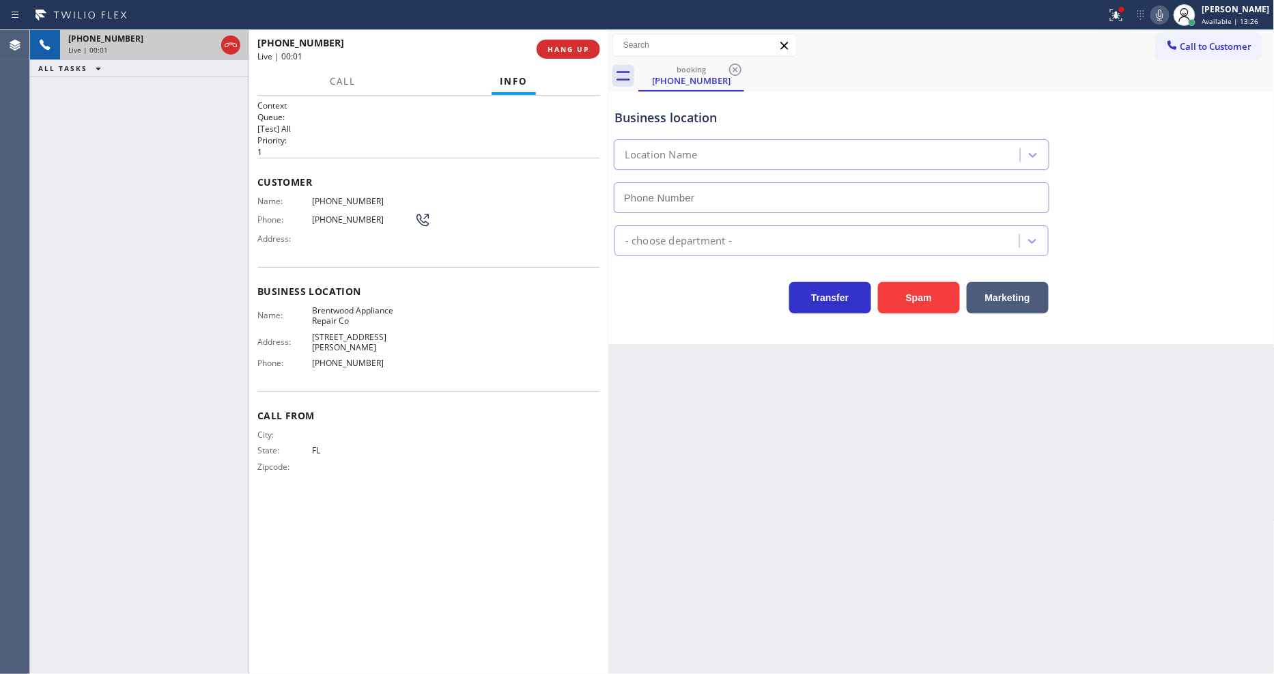
click at [561, 49] on span "HANG UP" at bounding box center [569, 49] width 42 height 10
type input "[PHONE_NUMBER]"
click at [561, 49] on span "HANG UP" at bounding box center [569, 49] width 42 height 10
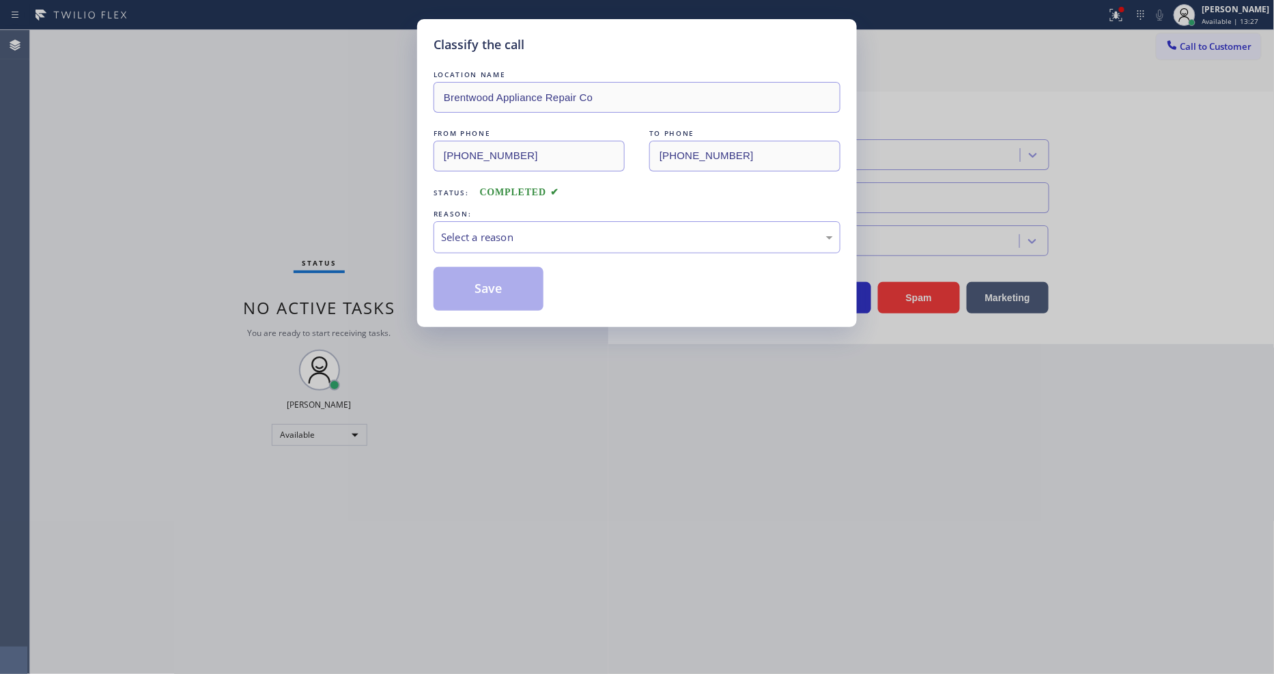
click at [517, 229] on div "Select a reason" at bounding box center [637, 237] width 392 height 16
click at [487, 287] on button "Save" at bounding box center [489, 289] width 110 height 44
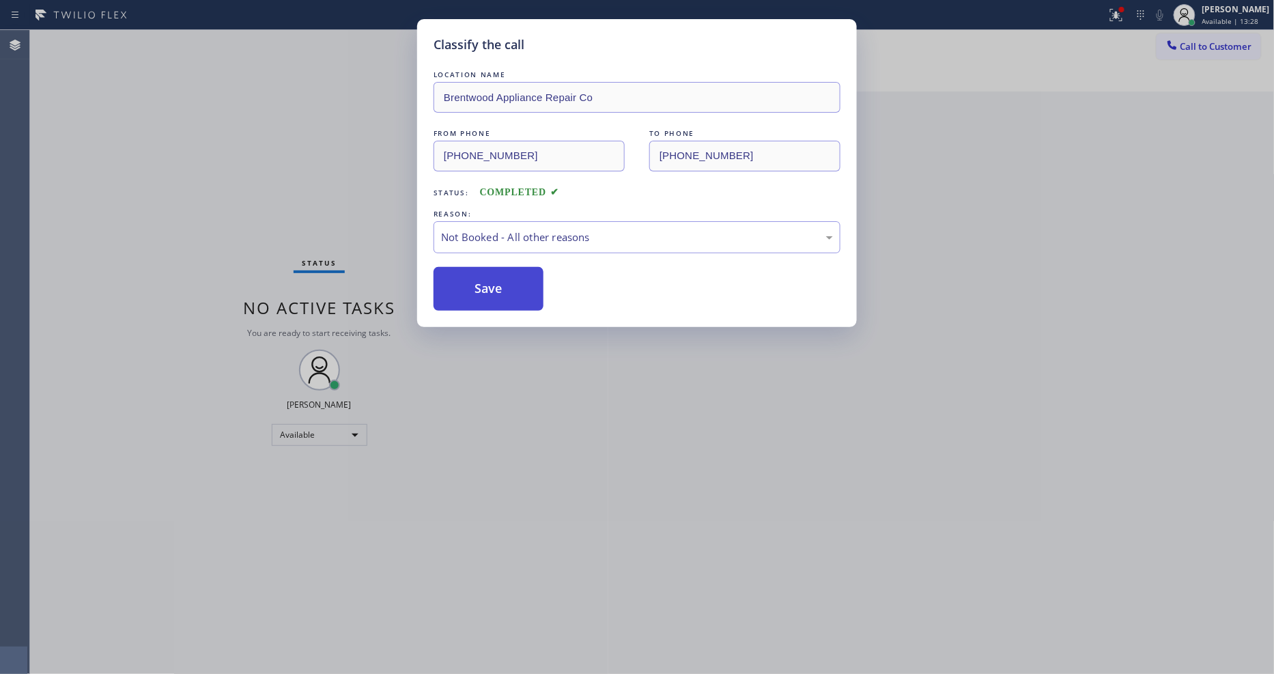
click at [487, 287] on button "Save" at bounding box center [489, 289] width 110 height 44
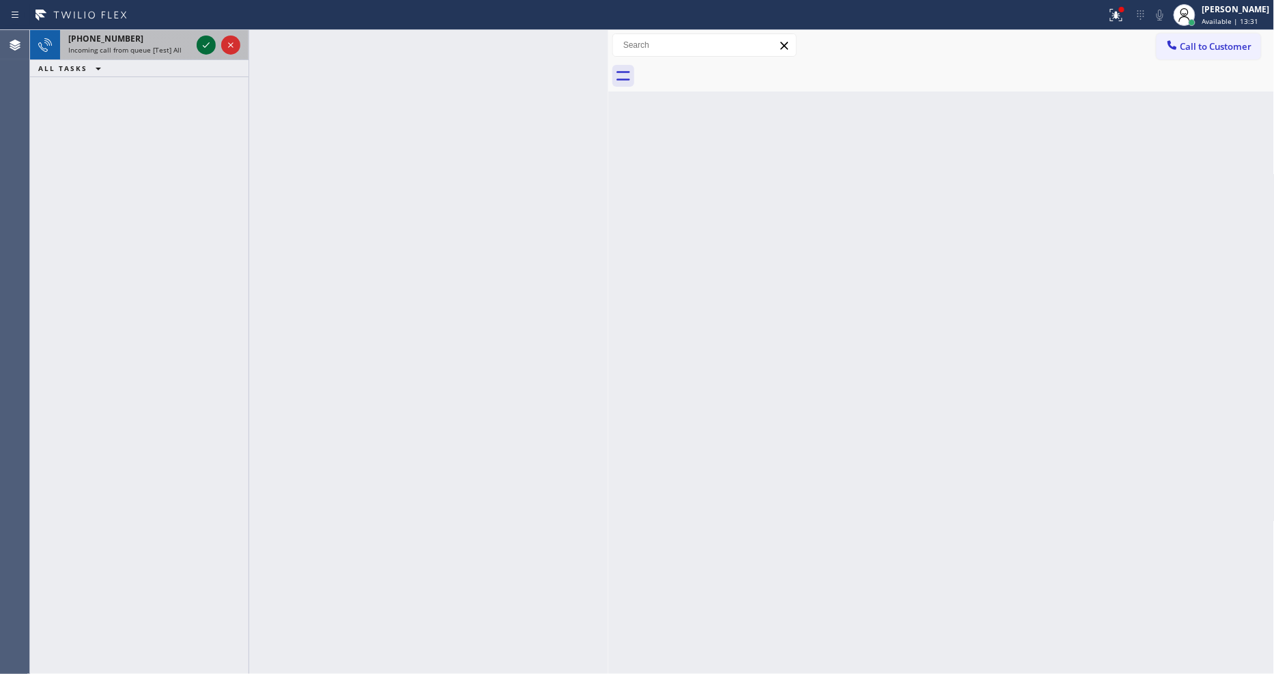
click at [206, 46] on icon at bounding box center [206, 44] width 7 height 5
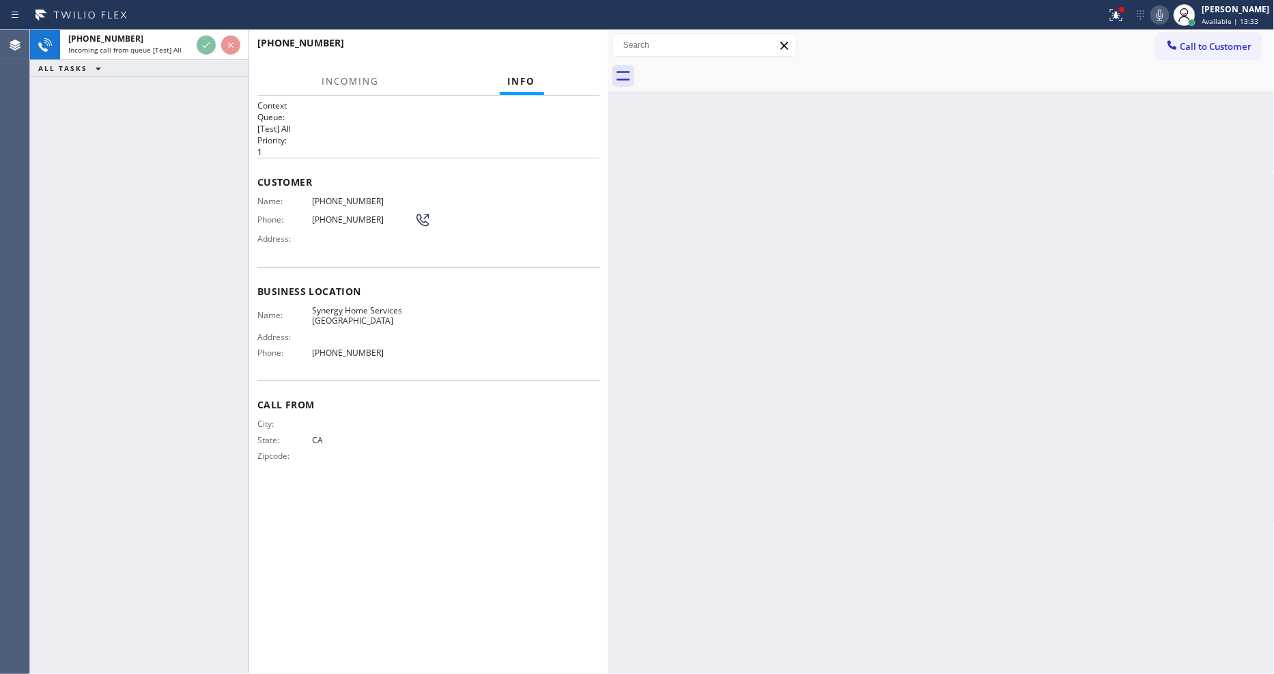
click at [554, 49] on div "[PHONE_NUMBER]" at bounding box center [428, 49] width 343 height 36
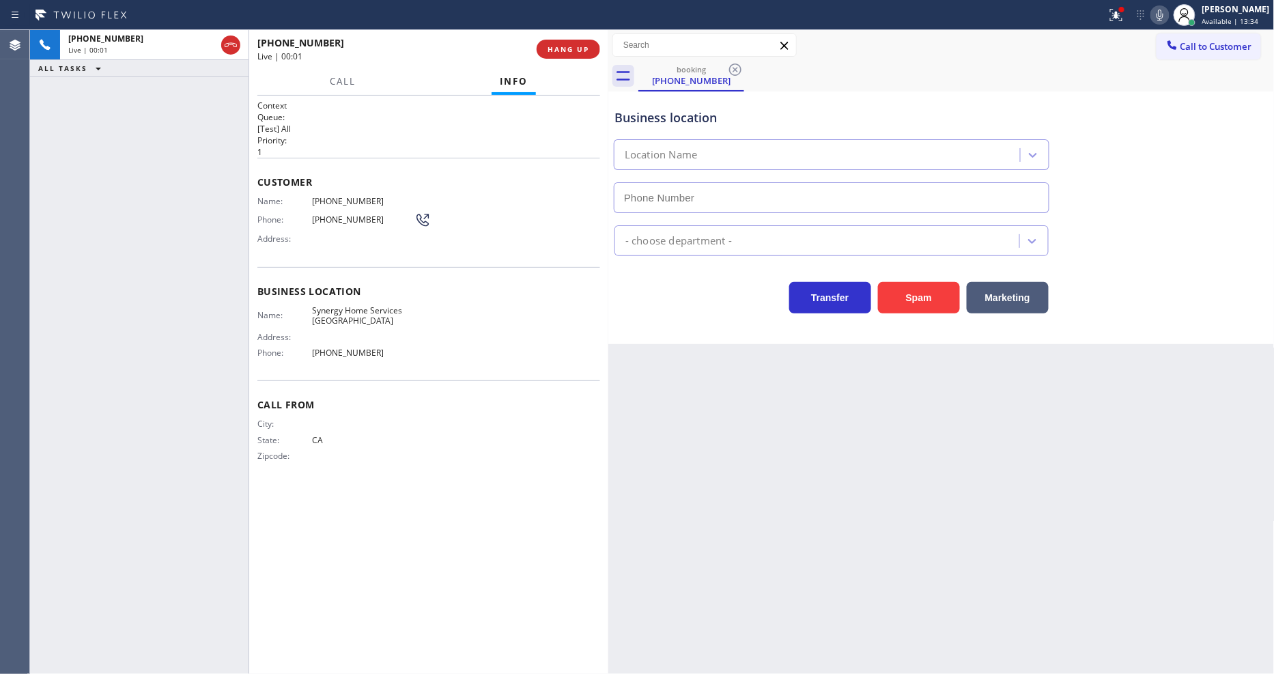
click at [554, 49] on span "HANG UP" at bounding box center [569, 49] width 42 height 10
type input "[PHONE_NUMBER]"
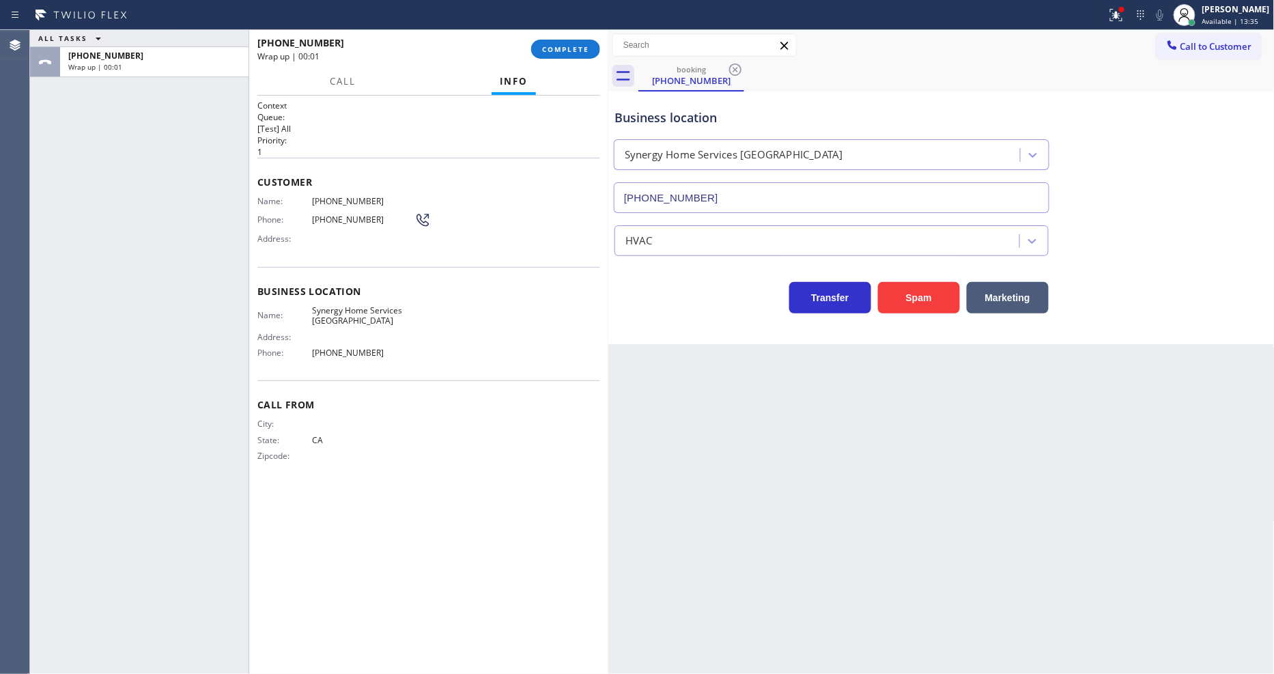
click at [554, 49] on span "COMPLETE" at bounding box center [565, 49] width 47 height 10
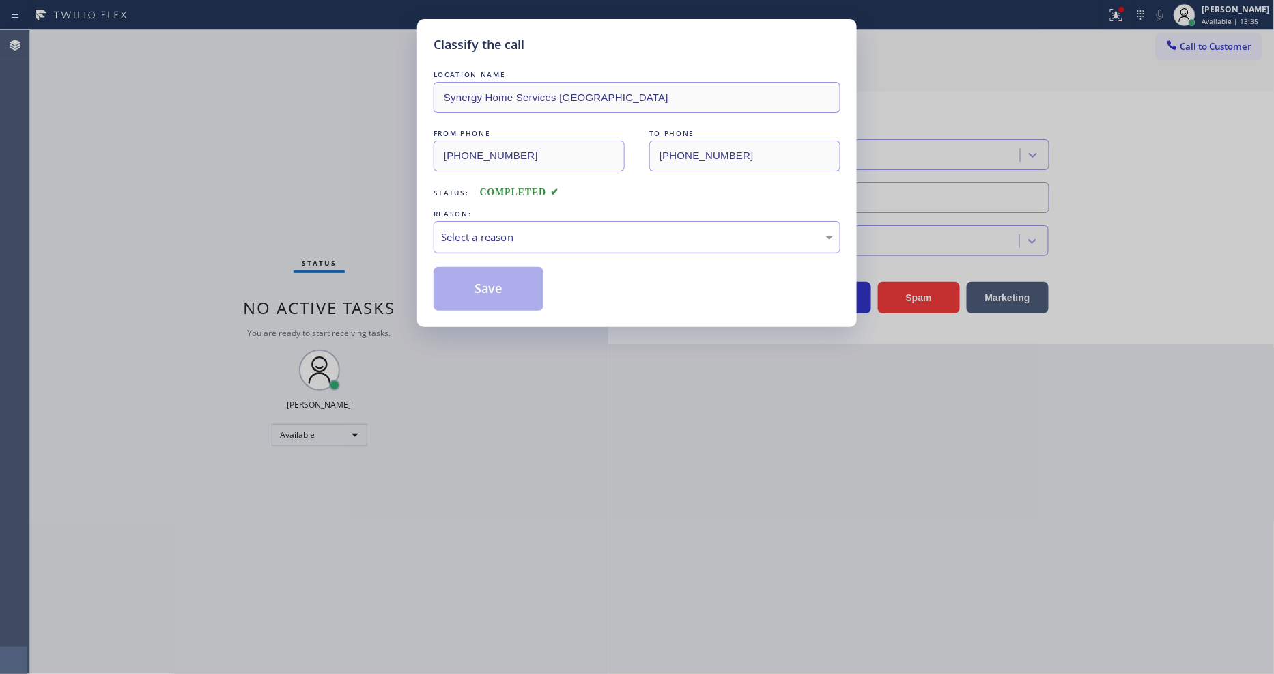
click at [517, 229] on div "Select a reason" at bounding box center [637, 237] width 392 height 16
click at [490, 292] on button "Save" at bounding box center [489, 289] width 110 height 44
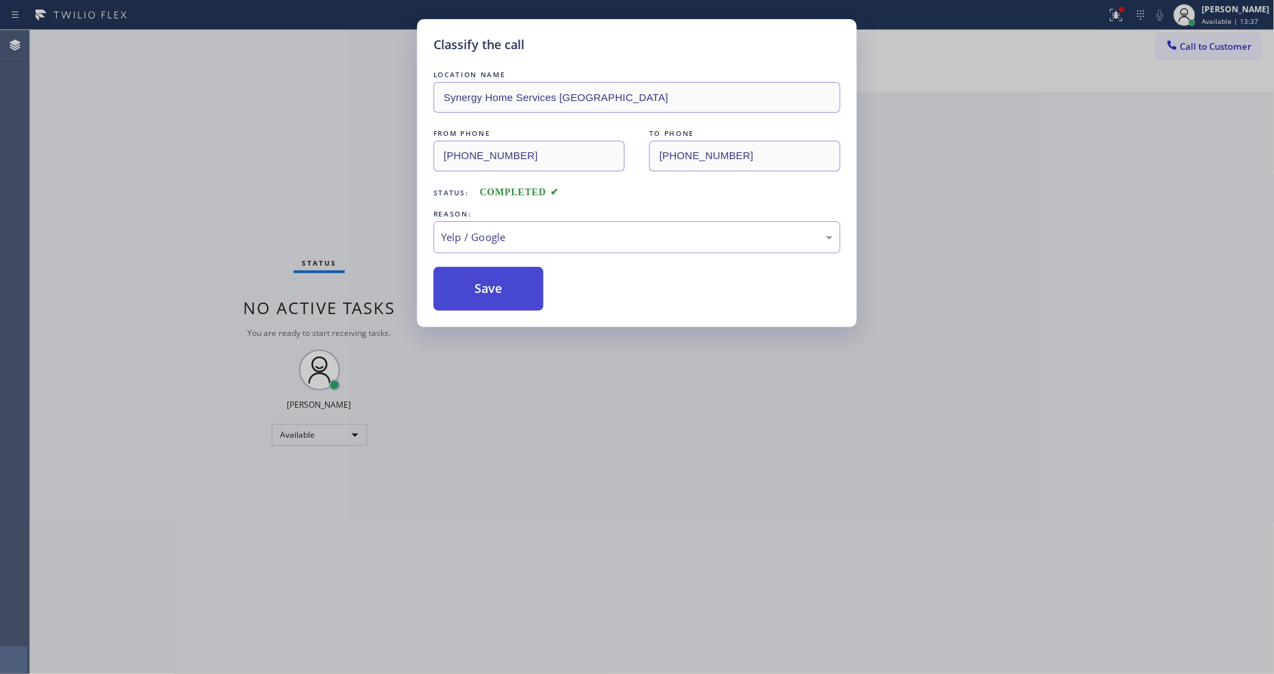
click at [490, 292] on button "Save" at bounding box center [489, 289] width 110 height 44
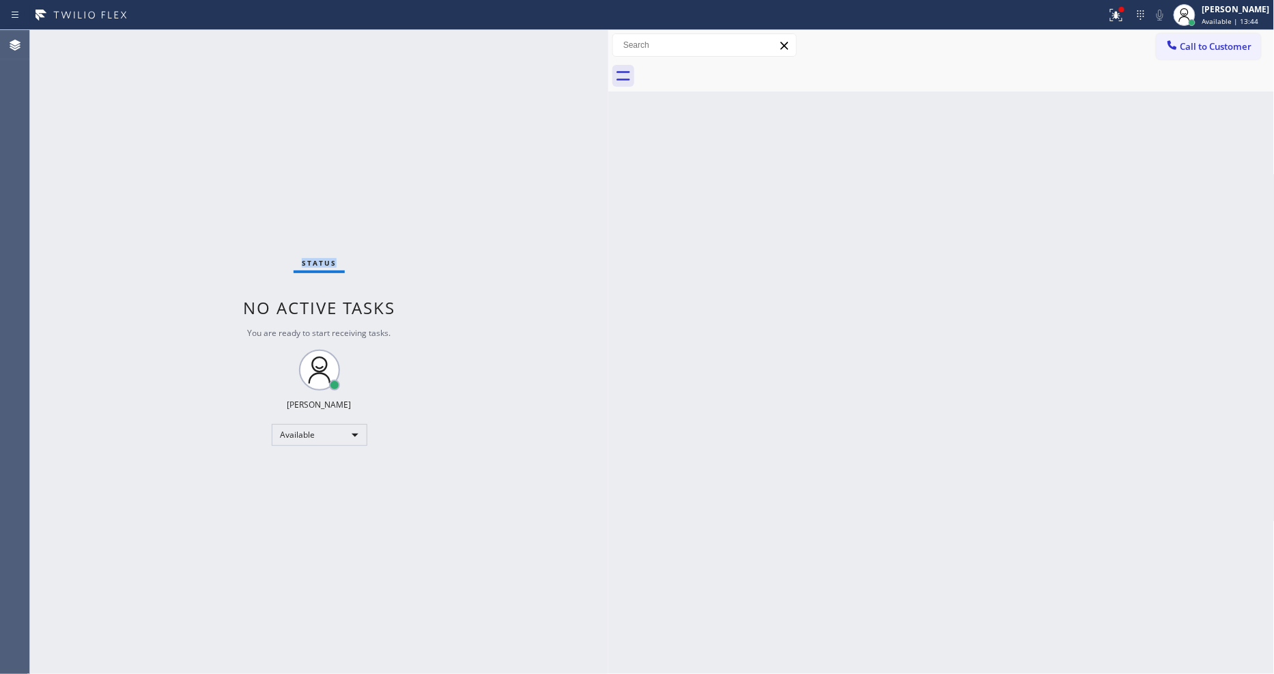
click at [213, 41] on div "Status No active tasks You are ready to start receiving tasks. [PERSON_NAME] Av…" at bounding box center [319, 352] width 578 height 644
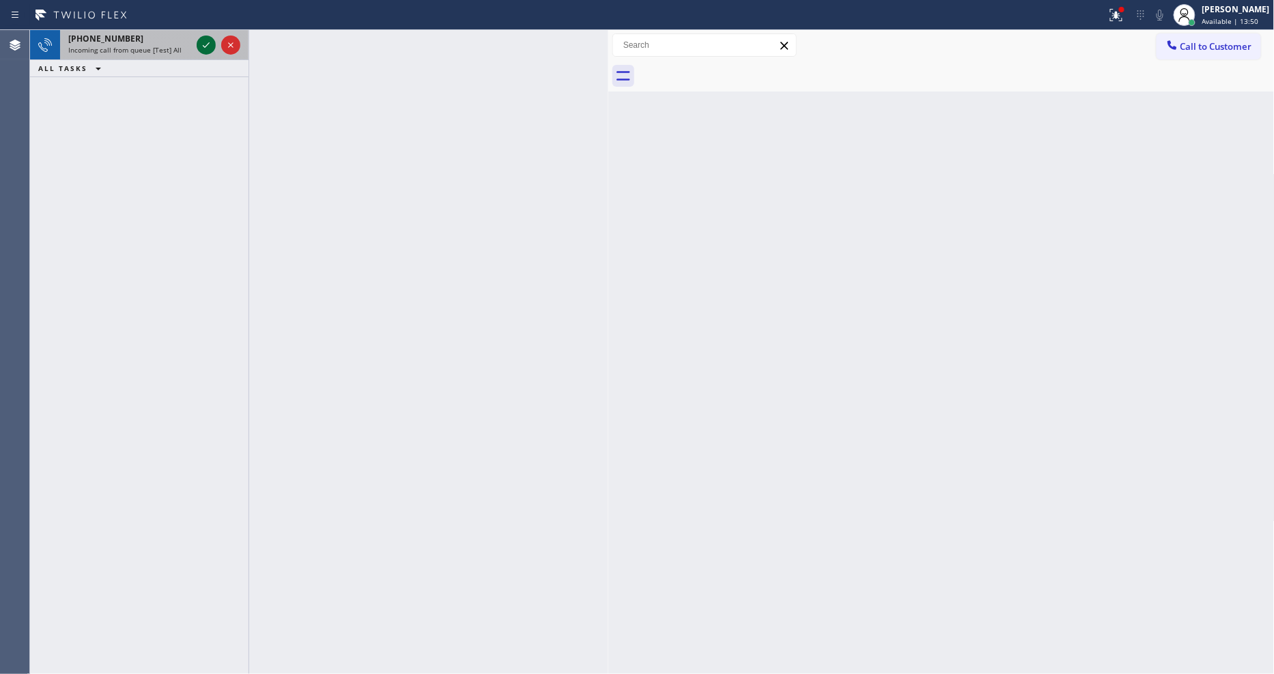
click at [208, 40] on icon at bounding box center [206, 45] width 16 height 16
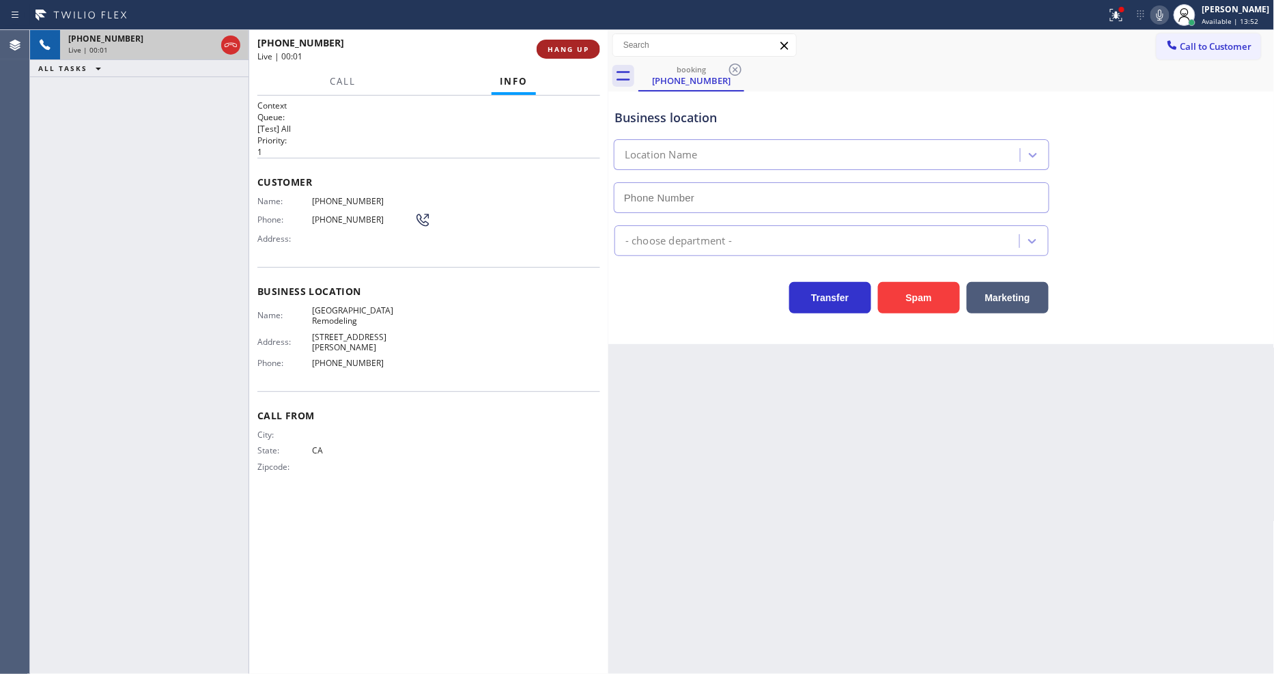
click at [557, 51] on span "HANG UP" at bounding box center [569, 49] width 42 height 10
type input "[PHONE_NUMBER]"
click at [558, 50] on span "HANG UP" at bounding box center [569, 49] width 42 height 10
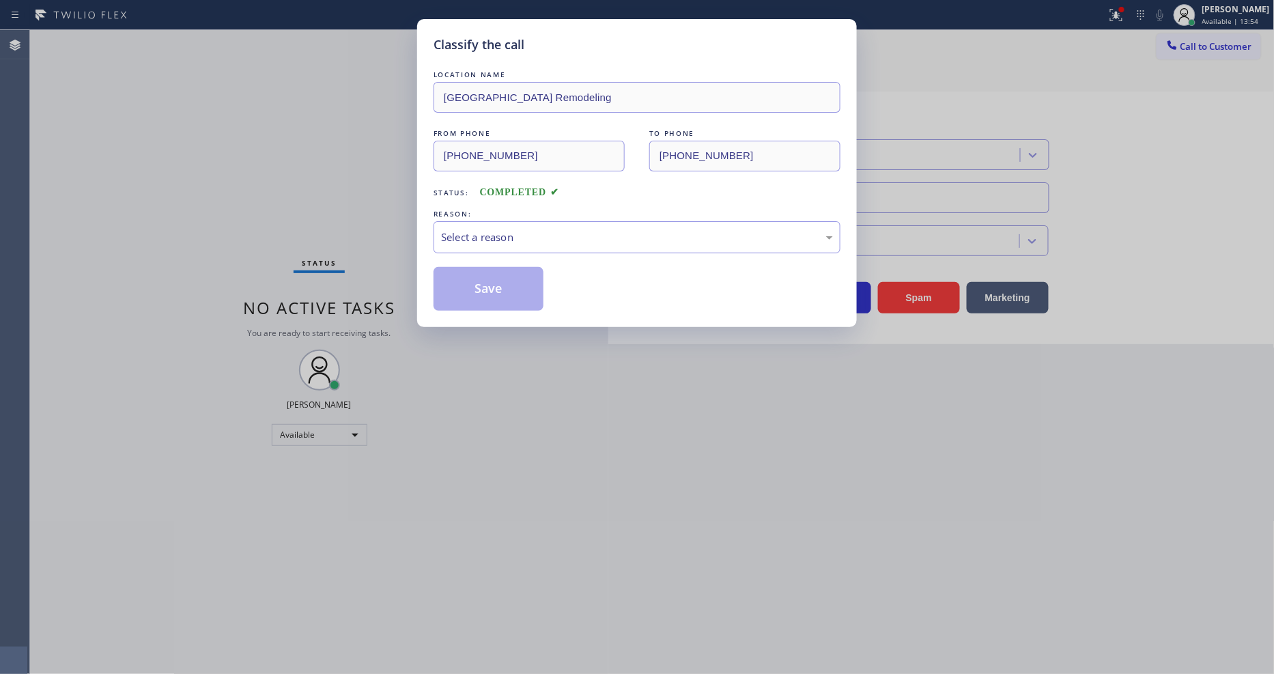
click at [492, 236] on div "Select a reason" at bounding box center [637, 237] width 392 height 16
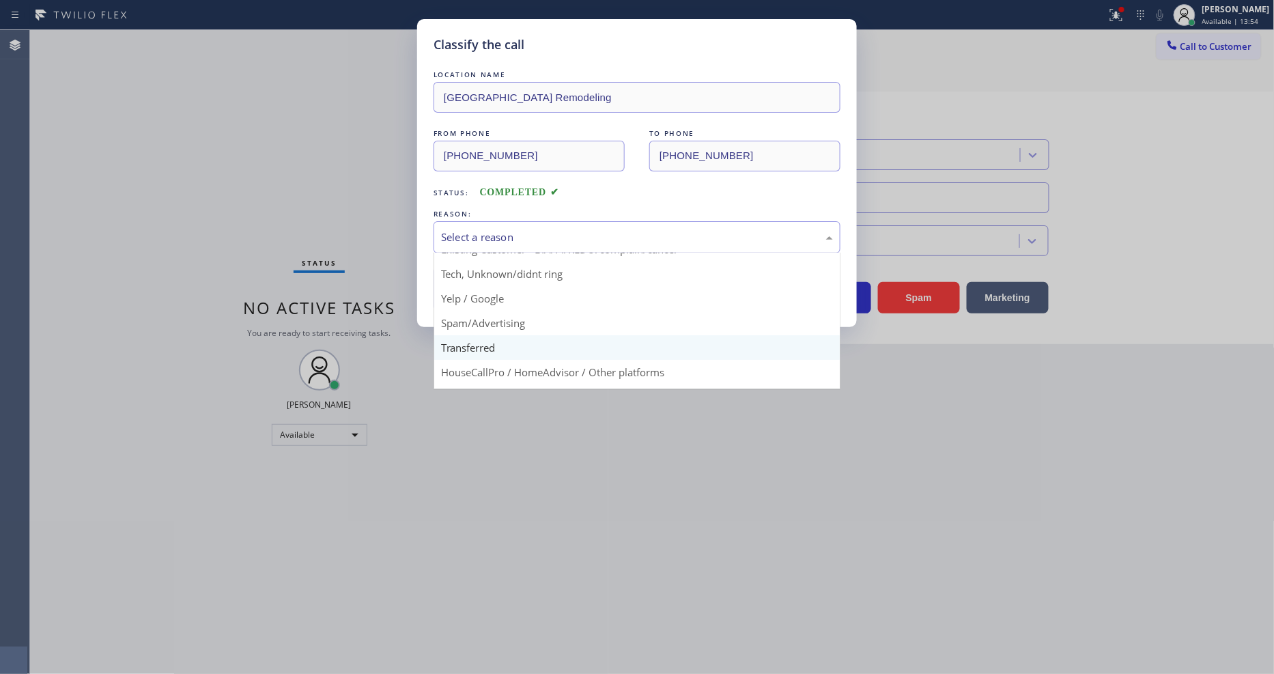
scroll to position [85, 0]
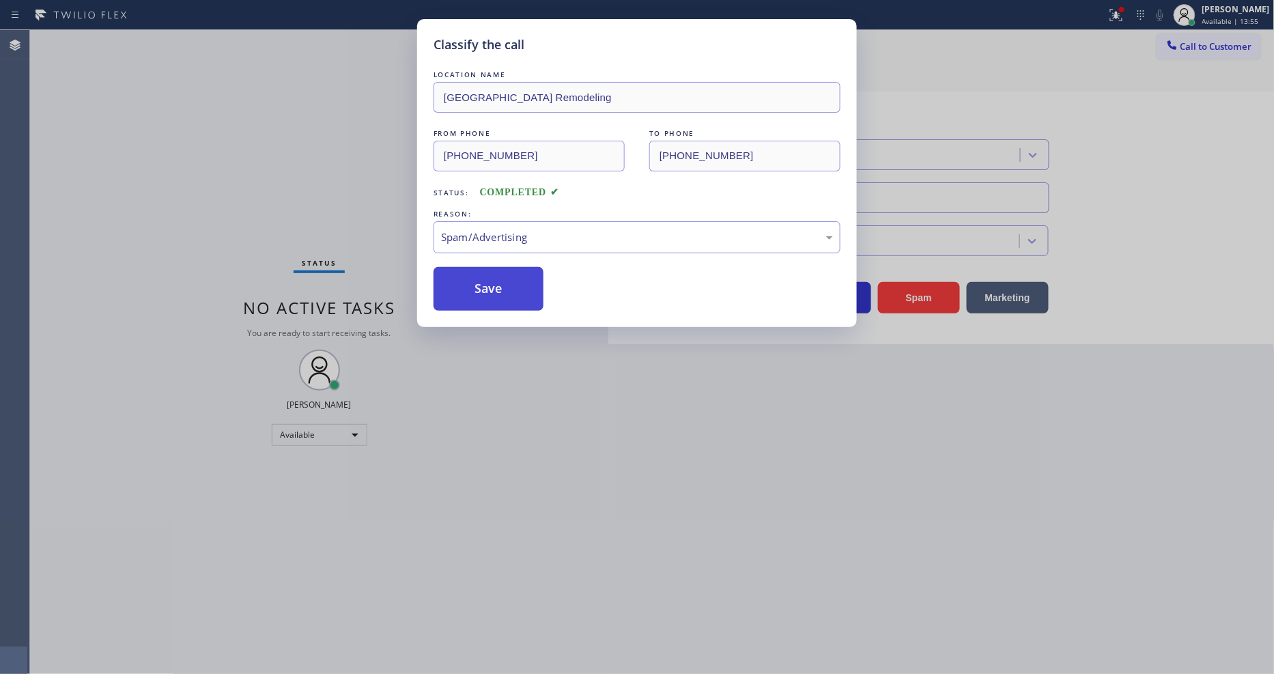
click at [489, 288] on button "Save" at bounding box center [489, 289] width 110 height 44
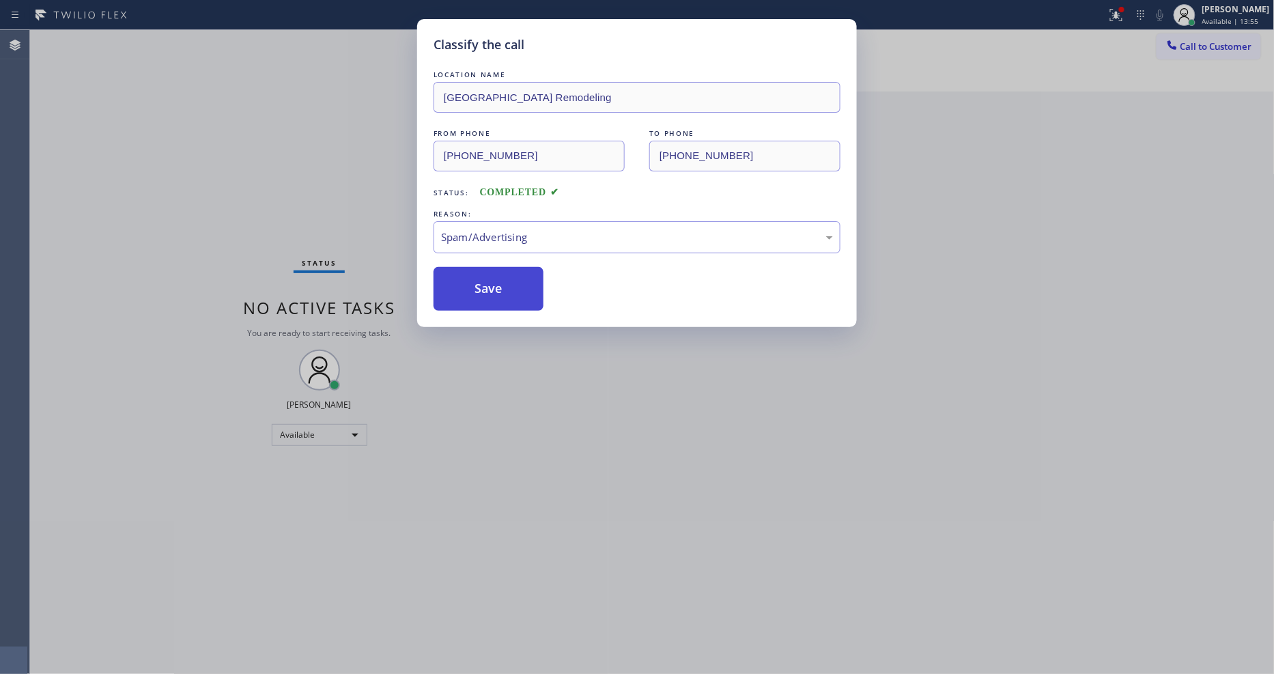
click at [489, 288] on button "Save" at bounding box center [489, 289] width 110 height 44
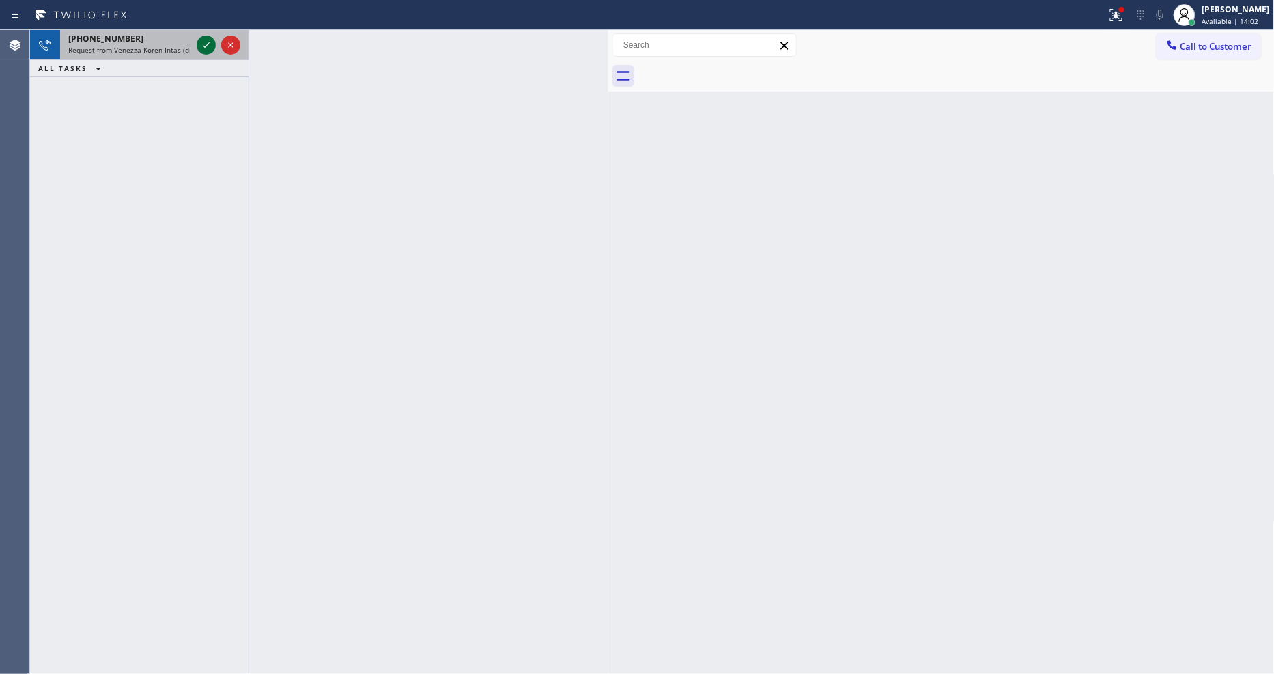
click at [203, 52] on icon at bounding box center [206, 45] width 16 height 16
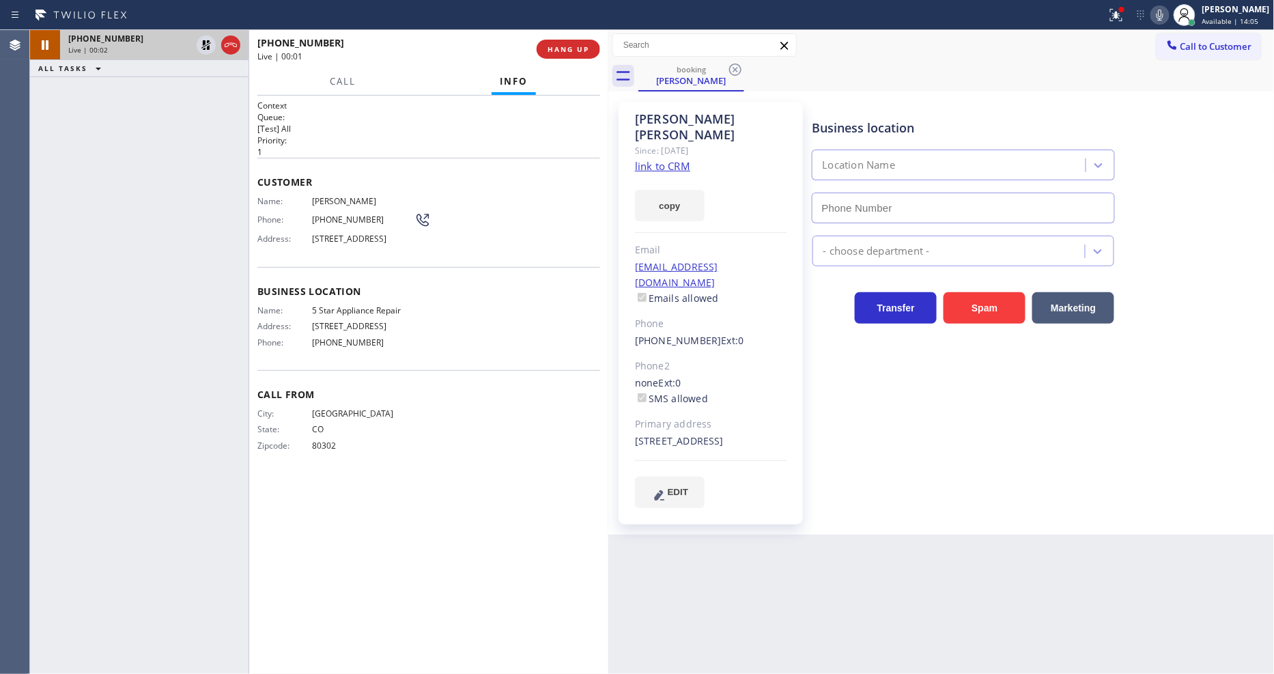
type input "[PHONE_NUMBER]"
click at [205, 42] on icon at bounding box center [206, 45] width 16 height 16
click at [1168, 10] on icon at bounding box center [1160, 15] width 16 height 16
click at [1118, 14] on icon at bounding box center [1114, 14] width 8 height 10
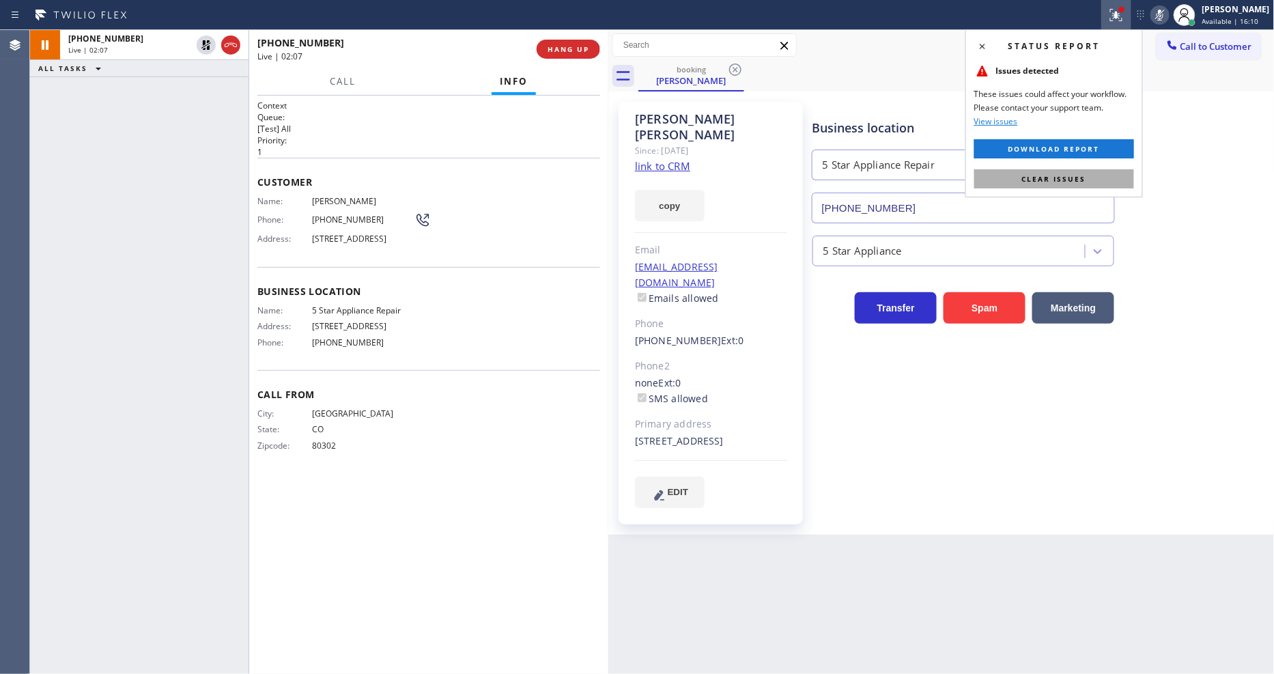
click at [1086, 186] on button "Clear issues" at bounding box center [1054, 178] width 160 height 19
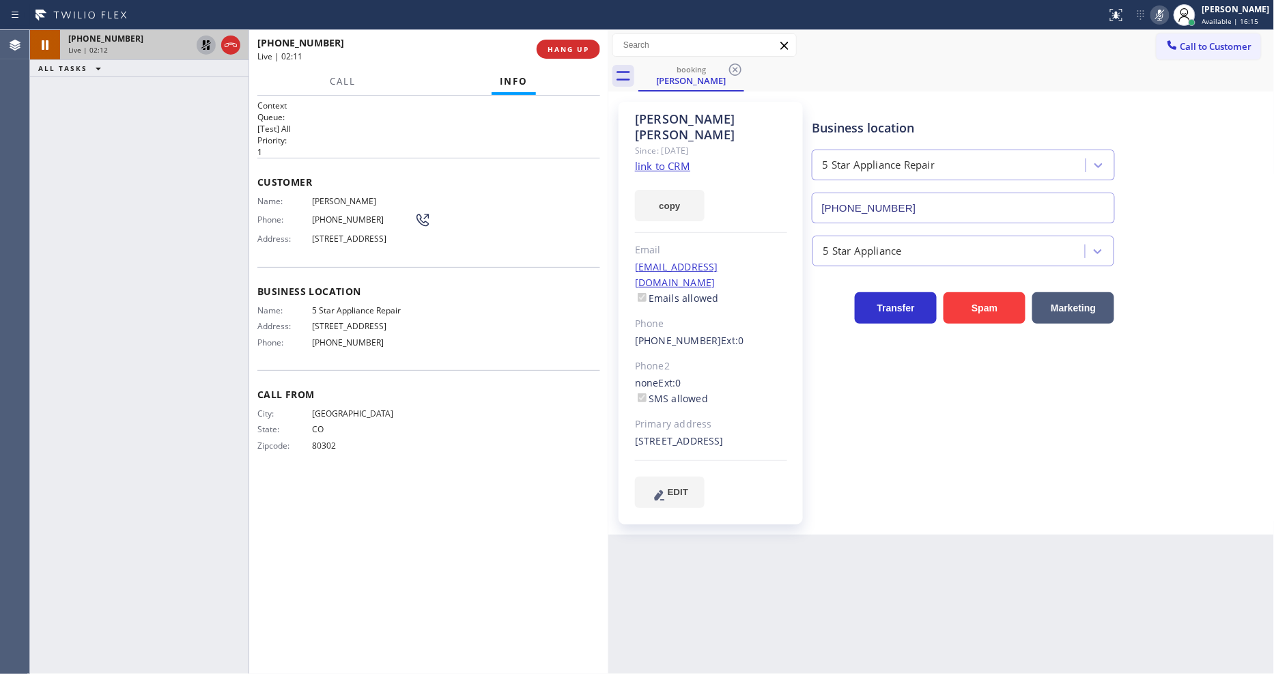
click at [201, 44] on icon at bounding box center [206, 45] width 16 height 16
click at [1163, 14] on icon at bounding box center [1160, 15] width 7 height 11
click at [453, 513] on div "Context Queue: [Test] All Priority: 1 Customer Name: [PERSON_NAME] Phone: [PHON…" at bounding box center [428, 385] width 343 height 570
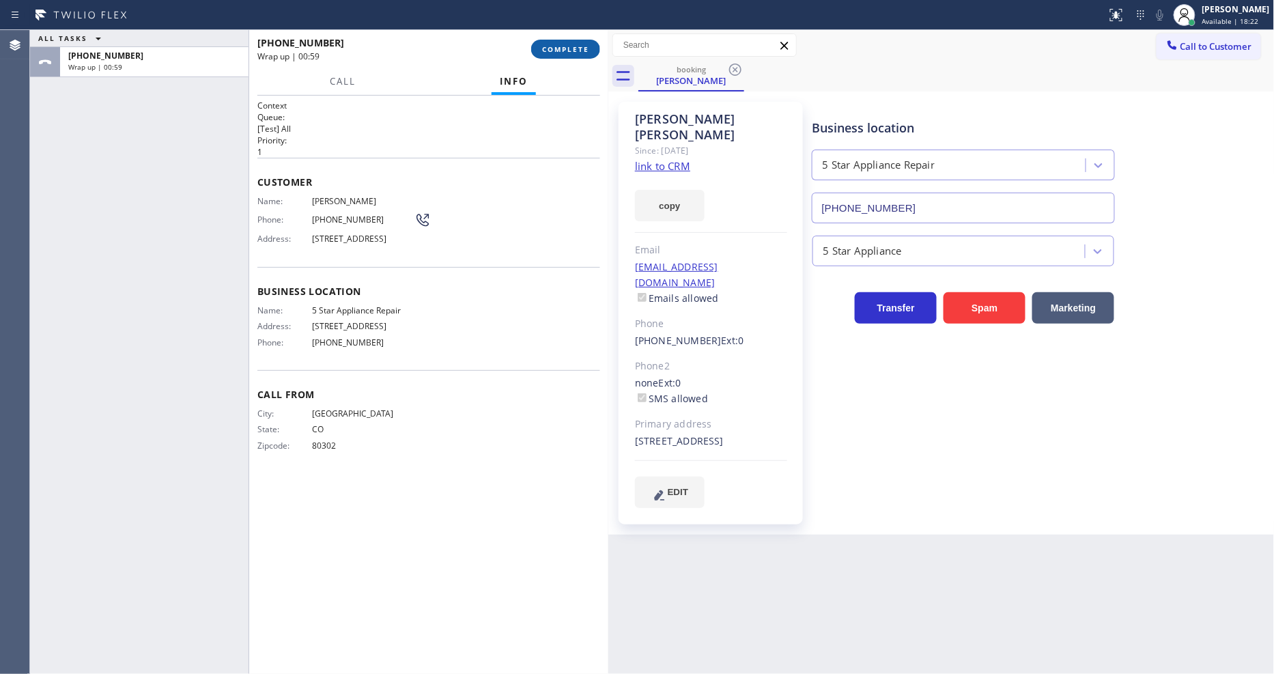
click at [584, 44] on span "COMPLETE" at bounding box center [565, 49] width 47 height 10
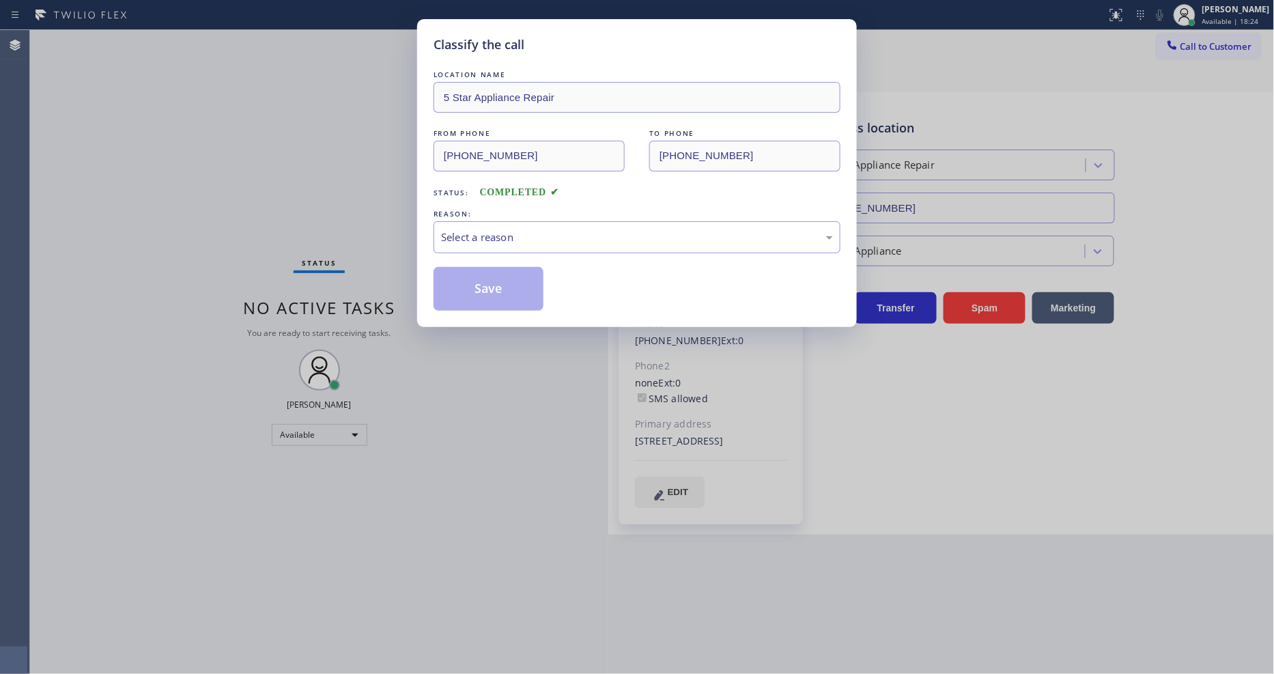
click at [496, 229] on div "Select a reason" at bounding box center [637, 237] width 392 height 16
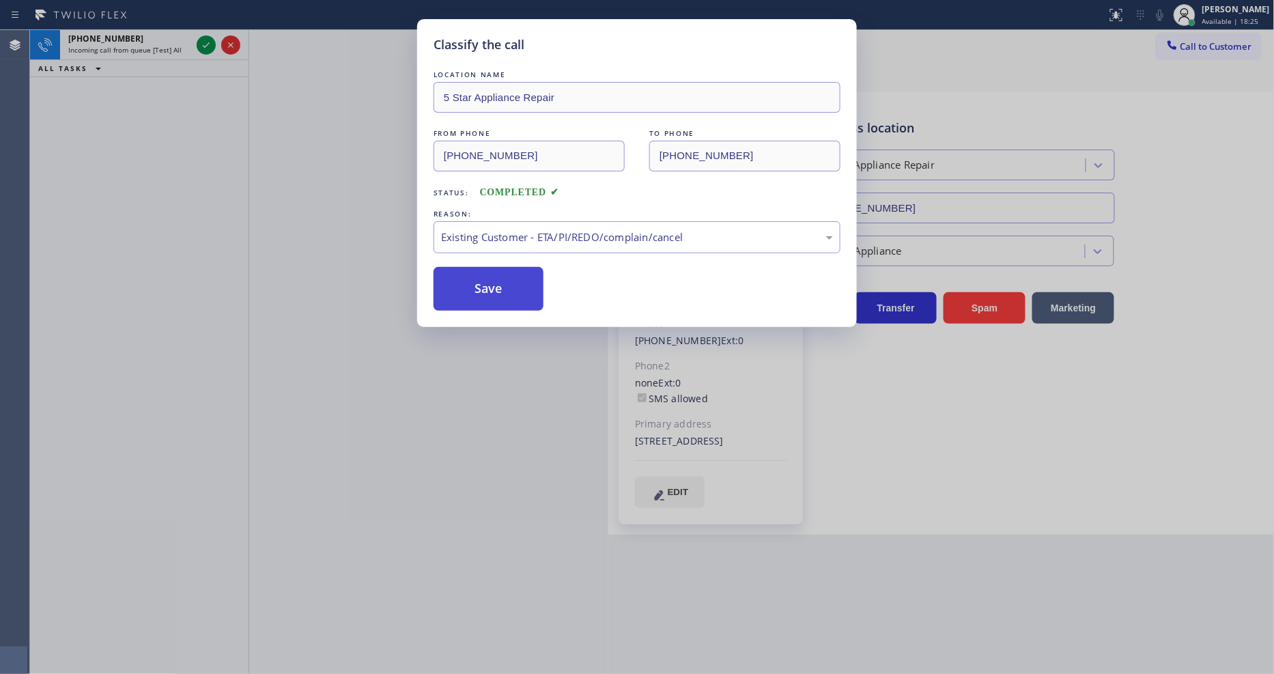
click at [500, 288] on button "Save" at bounding box center [489, 289] width 110 height 44
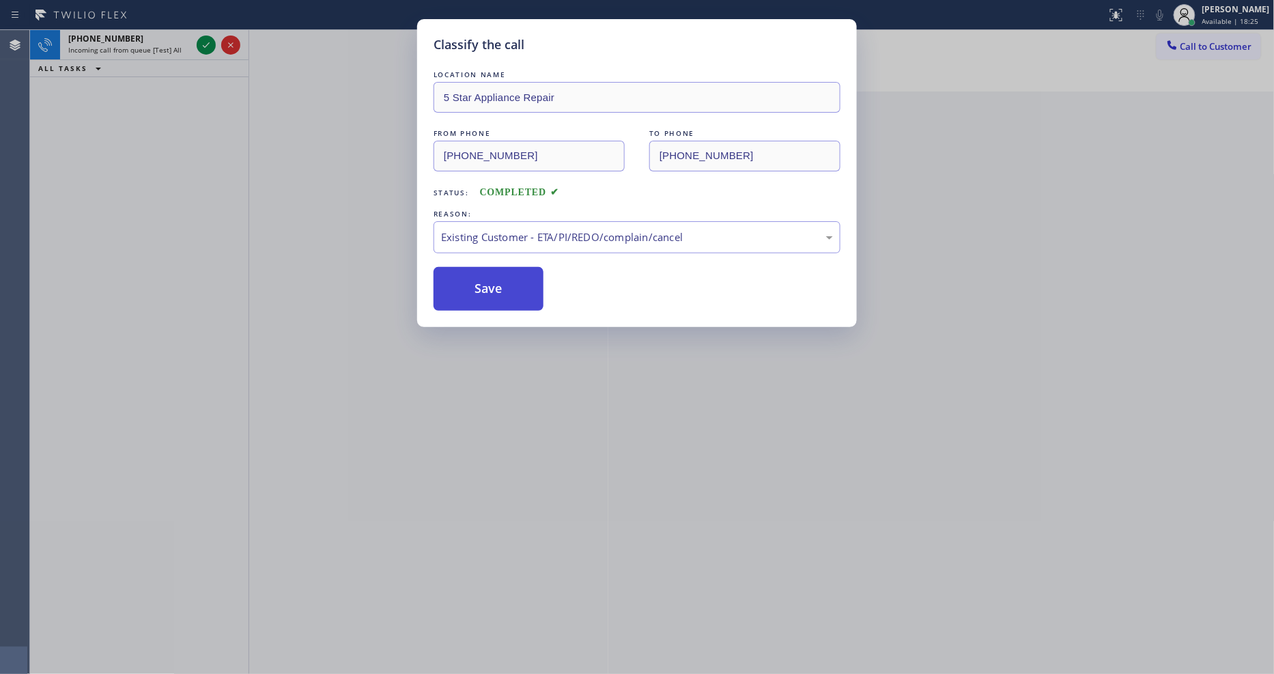
click at [500, 288] on button "Save" at bounding box center [489, 289] width 110 height 44
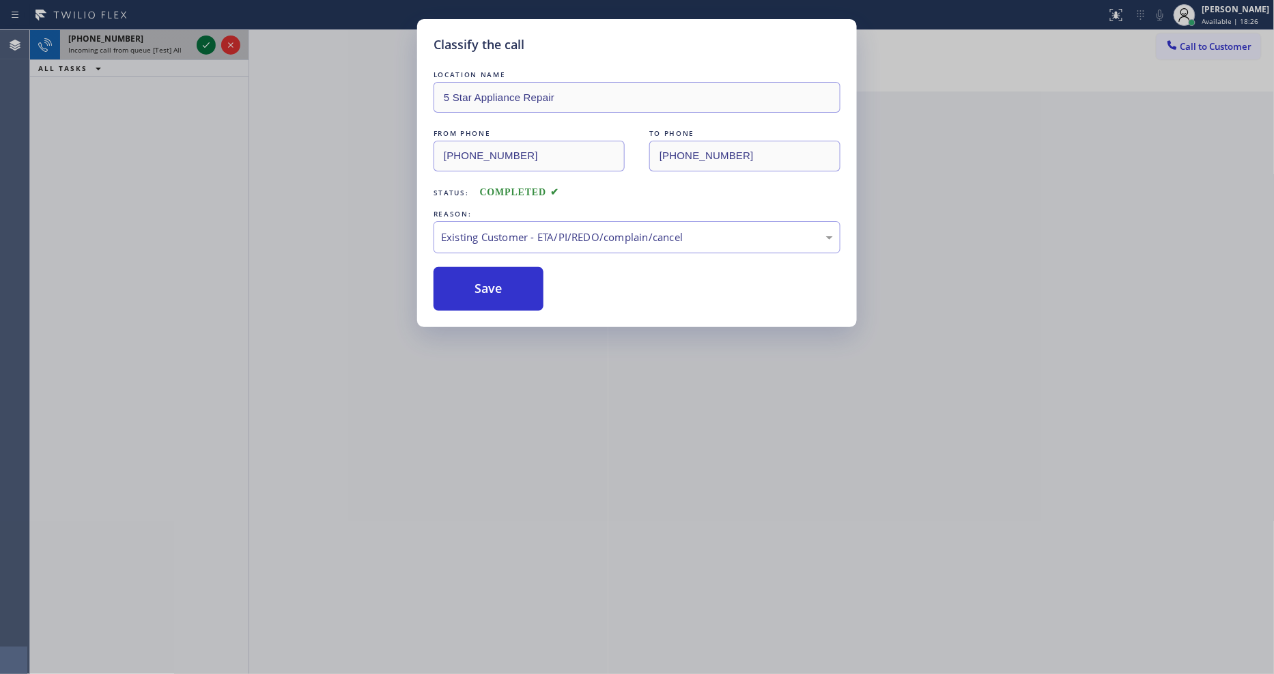
click at [202, 42] on icon at bounding box center [206, 45] width 16 height 16
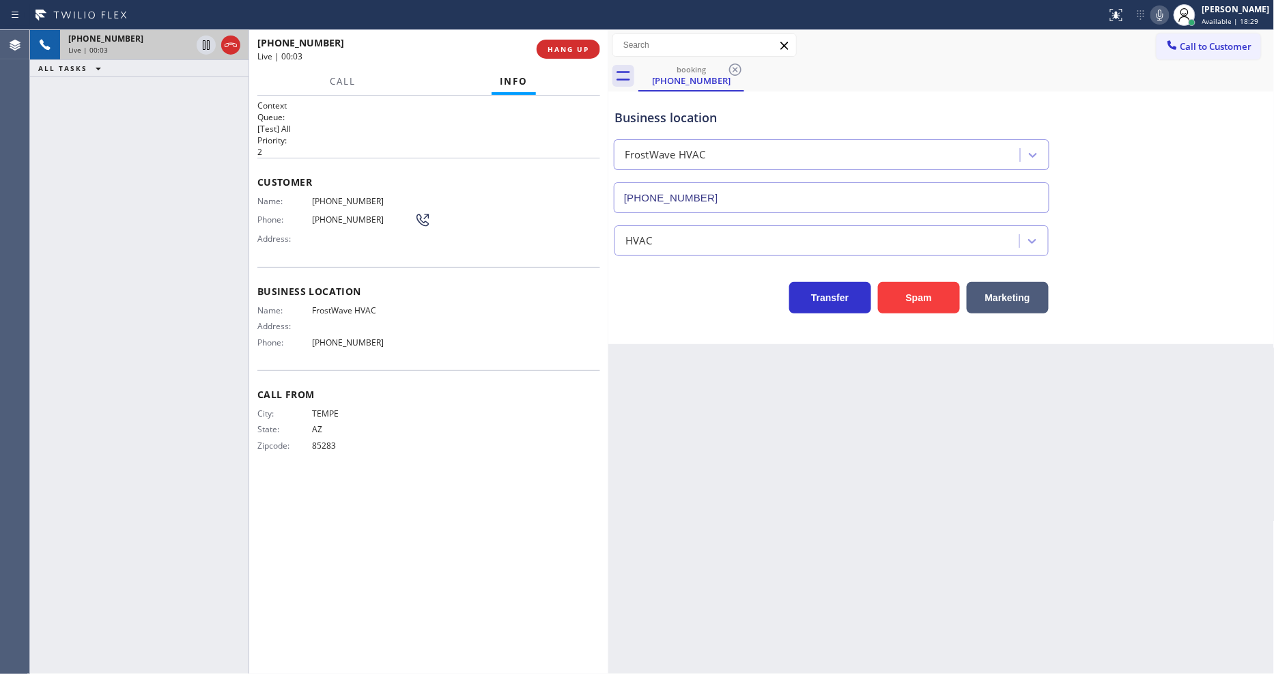
type input "[PHONE_NUMBER]"
click at [571, 49] on span "HANG UP" at bounding box center [569, 49] width 42 height 10
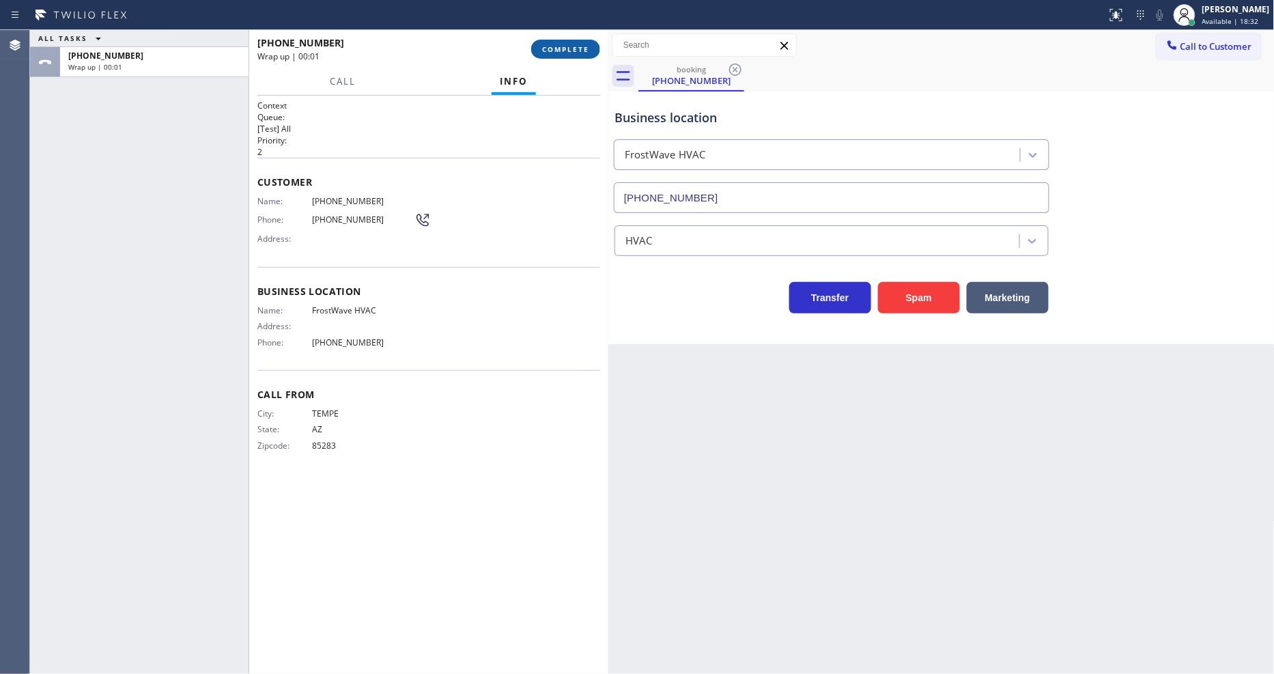
click at [571, 49] on span "COMPLETE" at bounding box center [565, 49] width 47 height 10
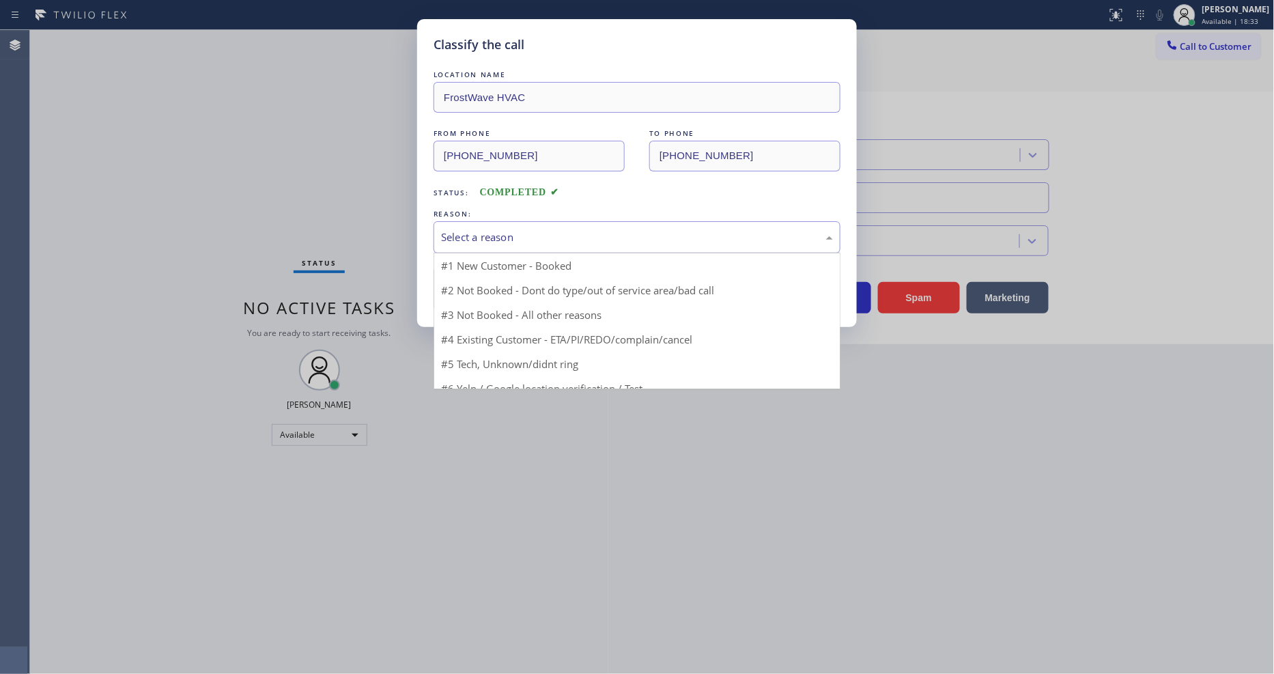
click at [466, 231] on div "Select a reason" at bounding box center [637, 237] width 392 height 16
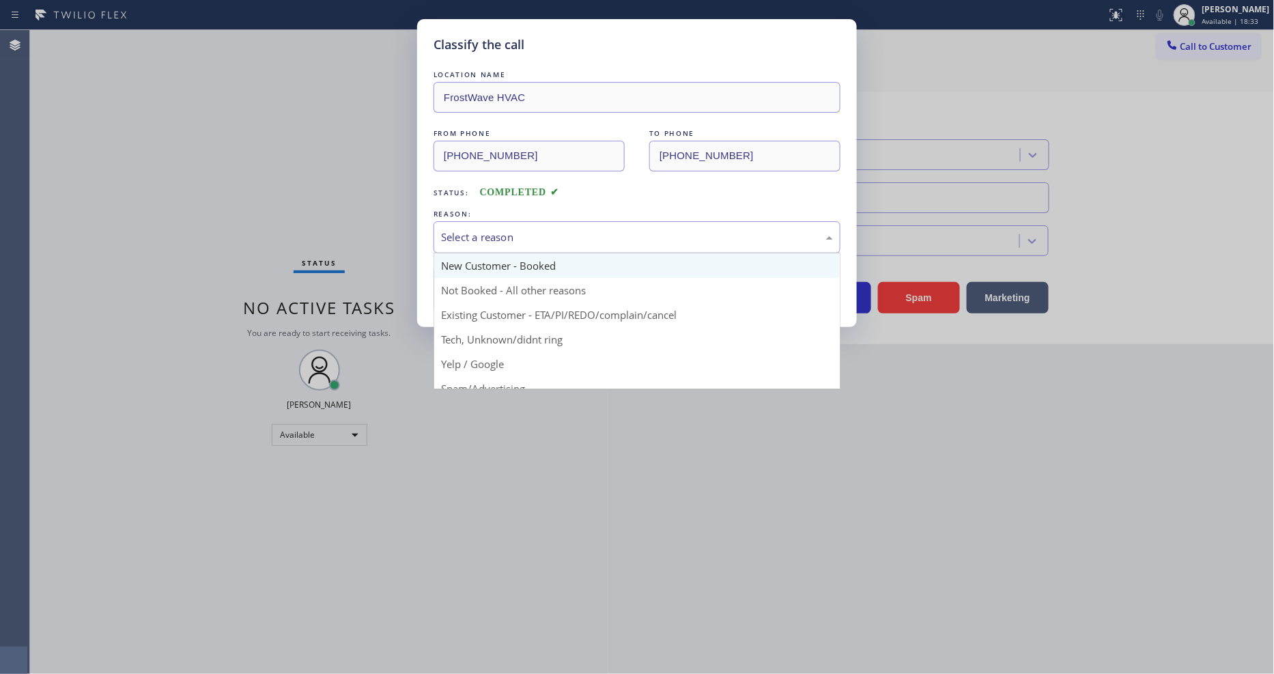
scroll to position [76, 0]
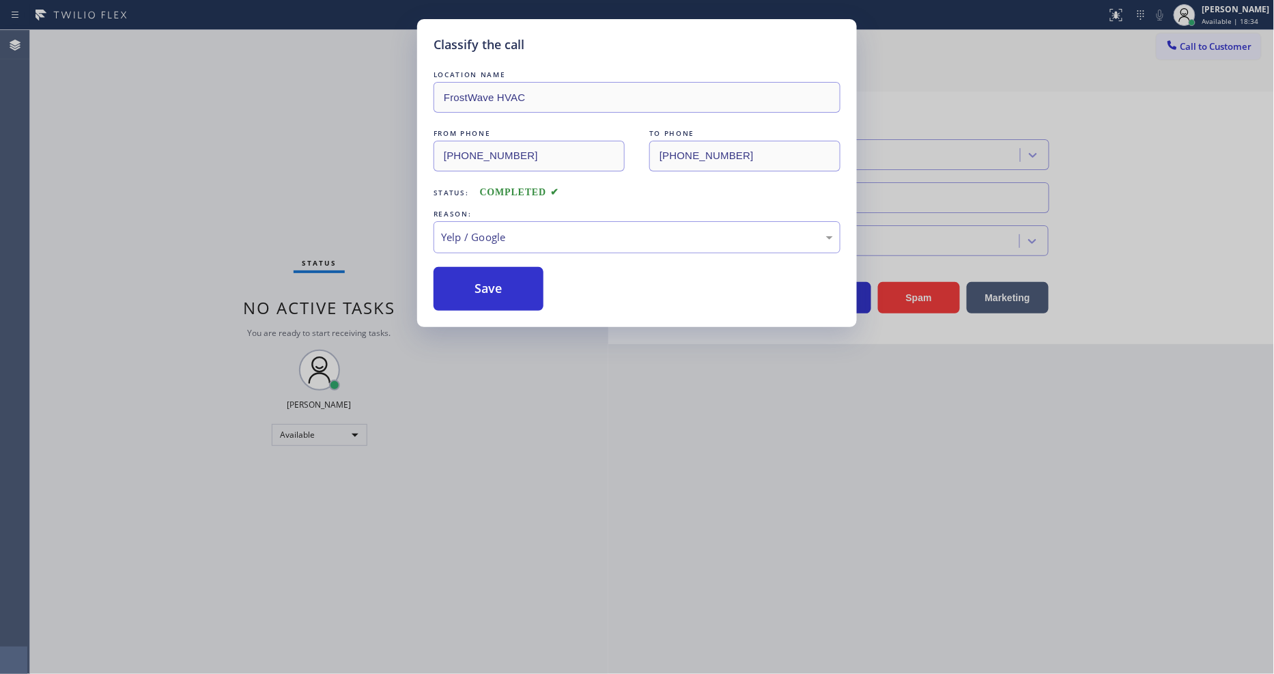
click at [472, 289] on button "Save" at bounding box center [489, 289] width 110 height 44
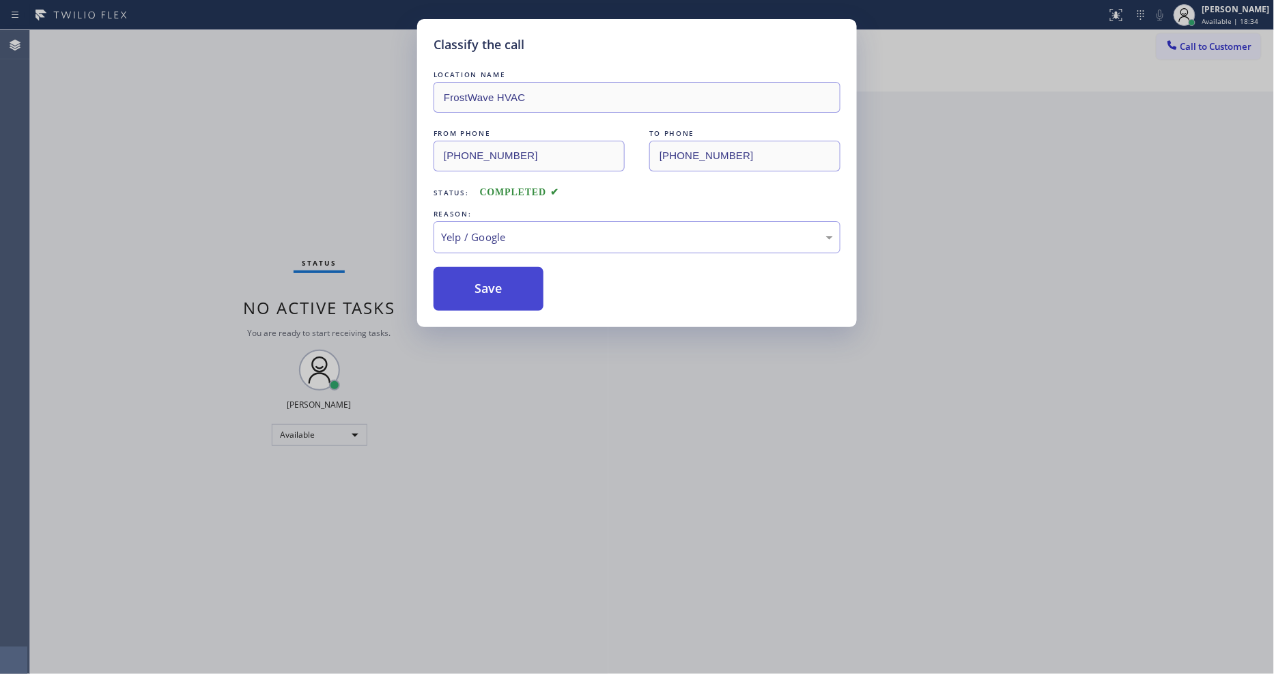
click at [472, 289] on button "Save" at bounding box center [489, 289] width 110 height 44
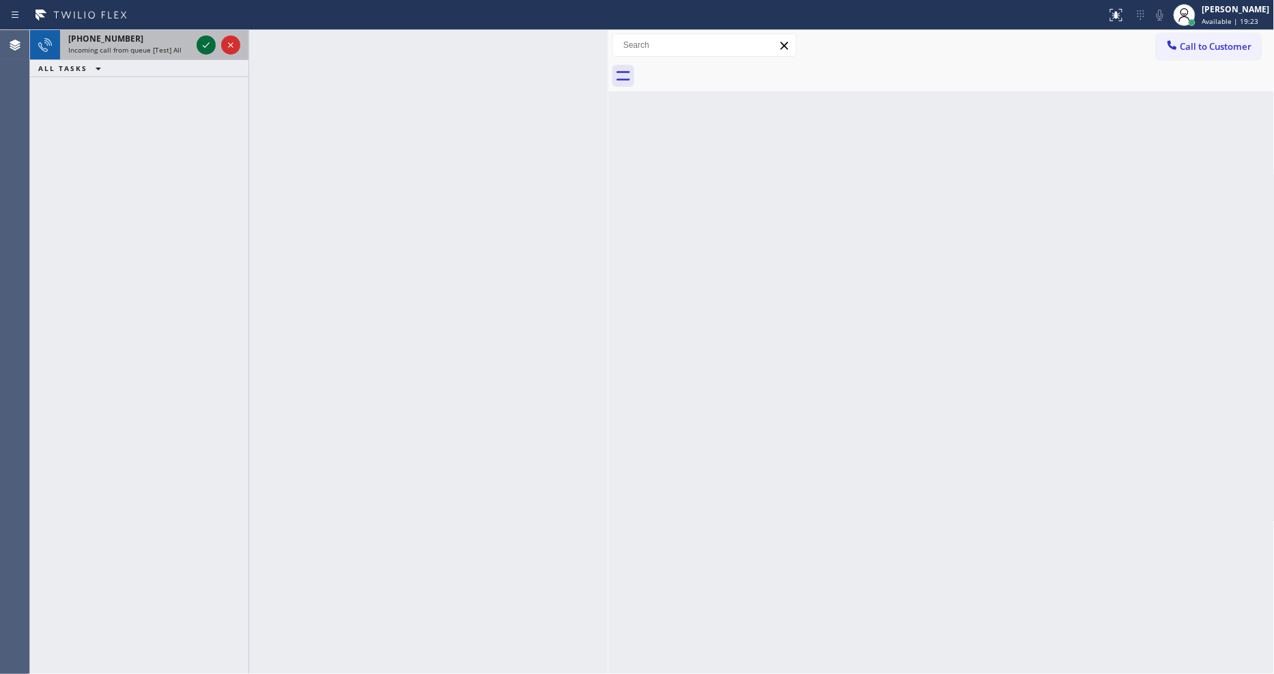
click at [205, 42] on icon at bounding box center [206, 45] width 16 height 16
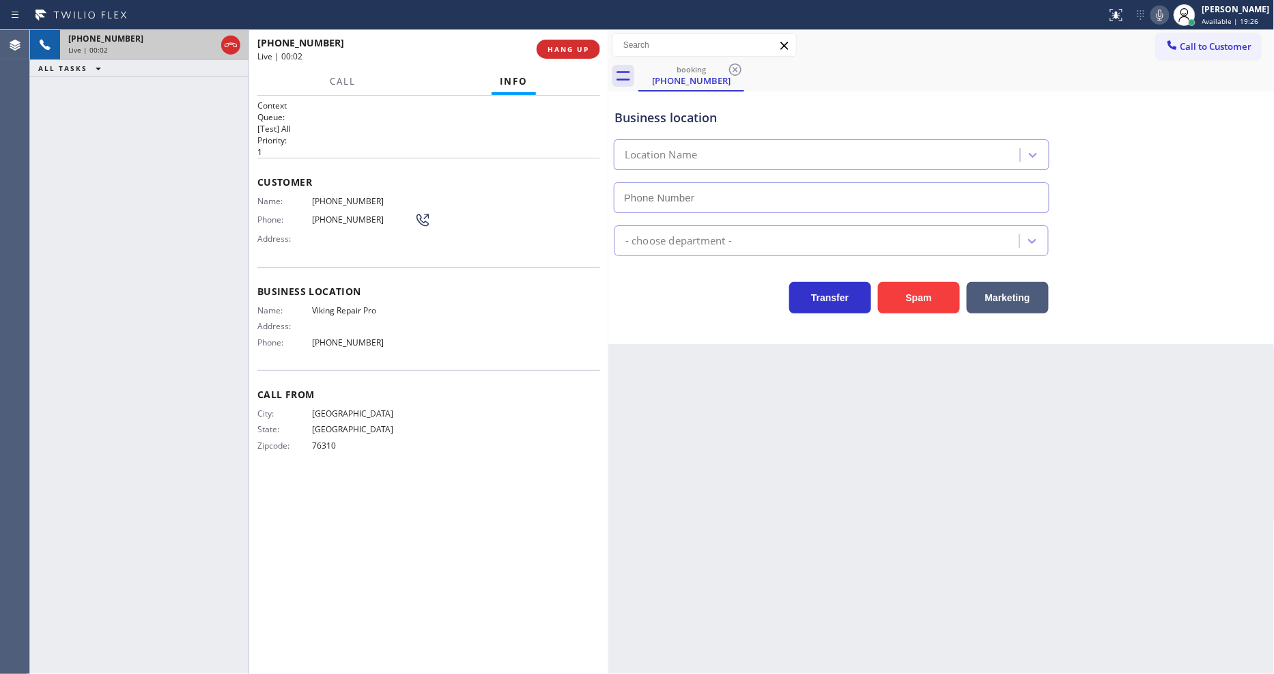
type input "[PHONE_NUMBER]"
click at [565, 55] on button "HANG UP" at bounding box center [568, 49] width 63 height 19
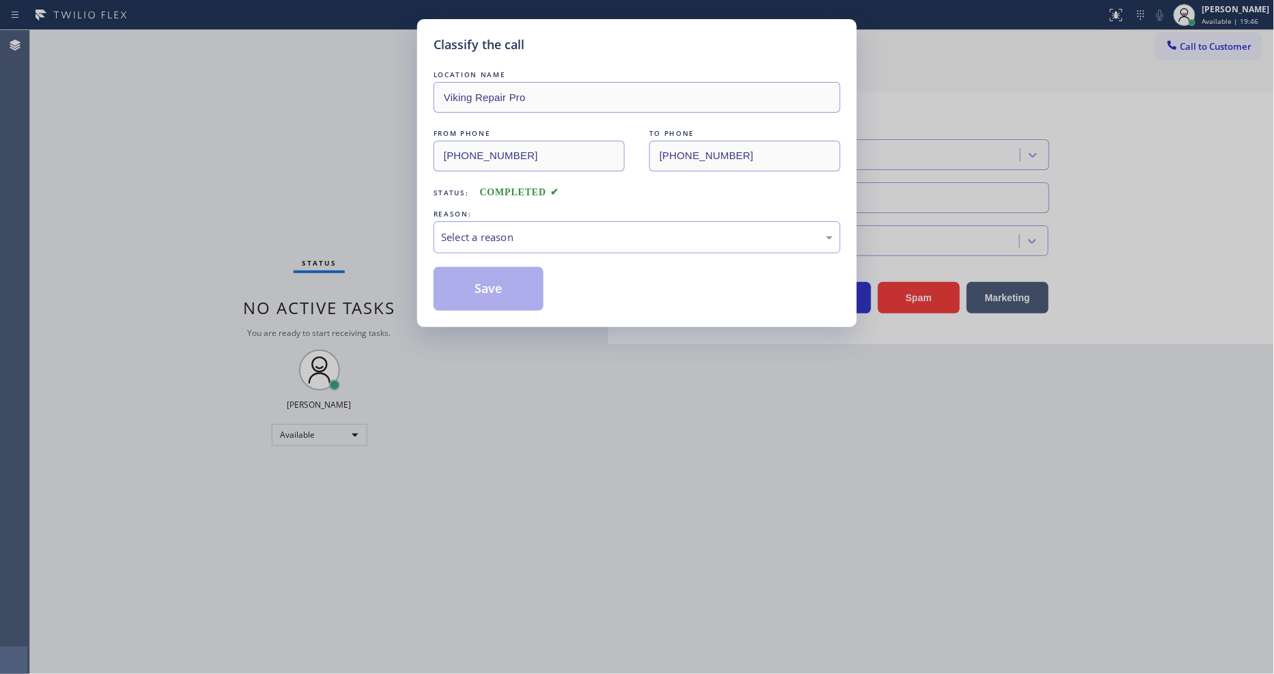
click at [509, 236] on div "Select a reason" at bounding box center [637, 237] width 392 height 16
click at [505, 269] on button "Save" at bounding box center [489, 289] width 110 height 44
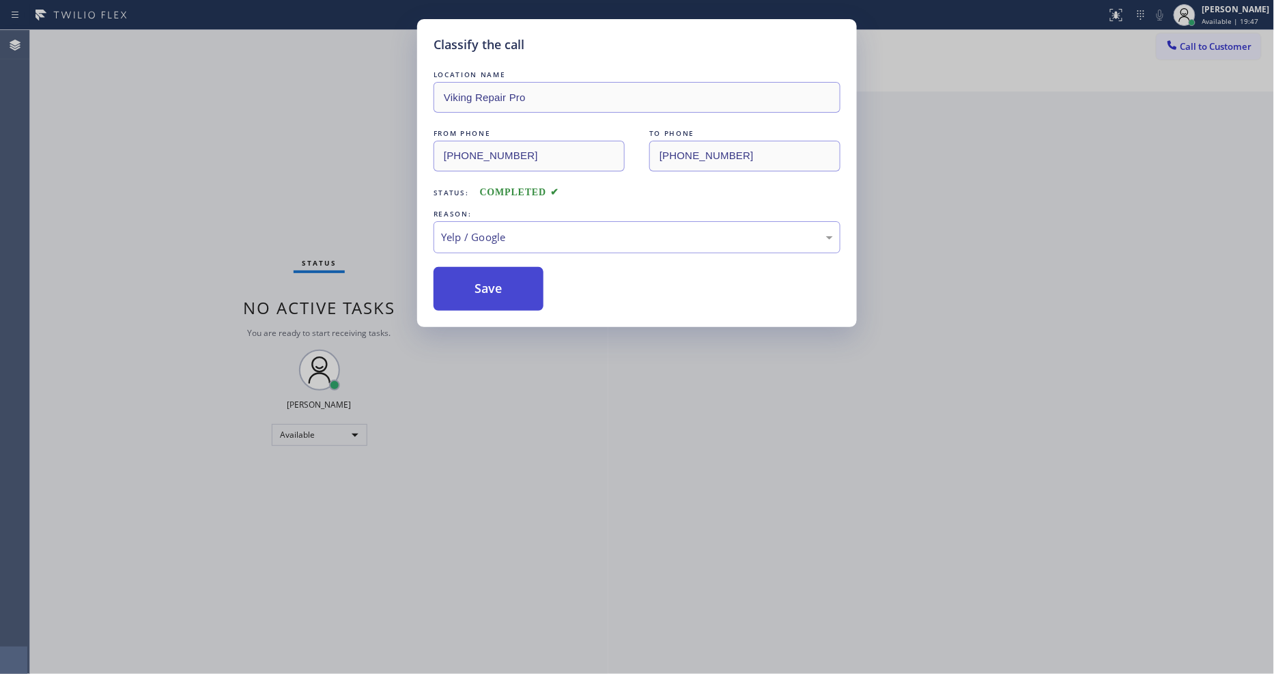
click at [505, 269] on button "Save" at bounding box center [489, 289] width 110 height 44
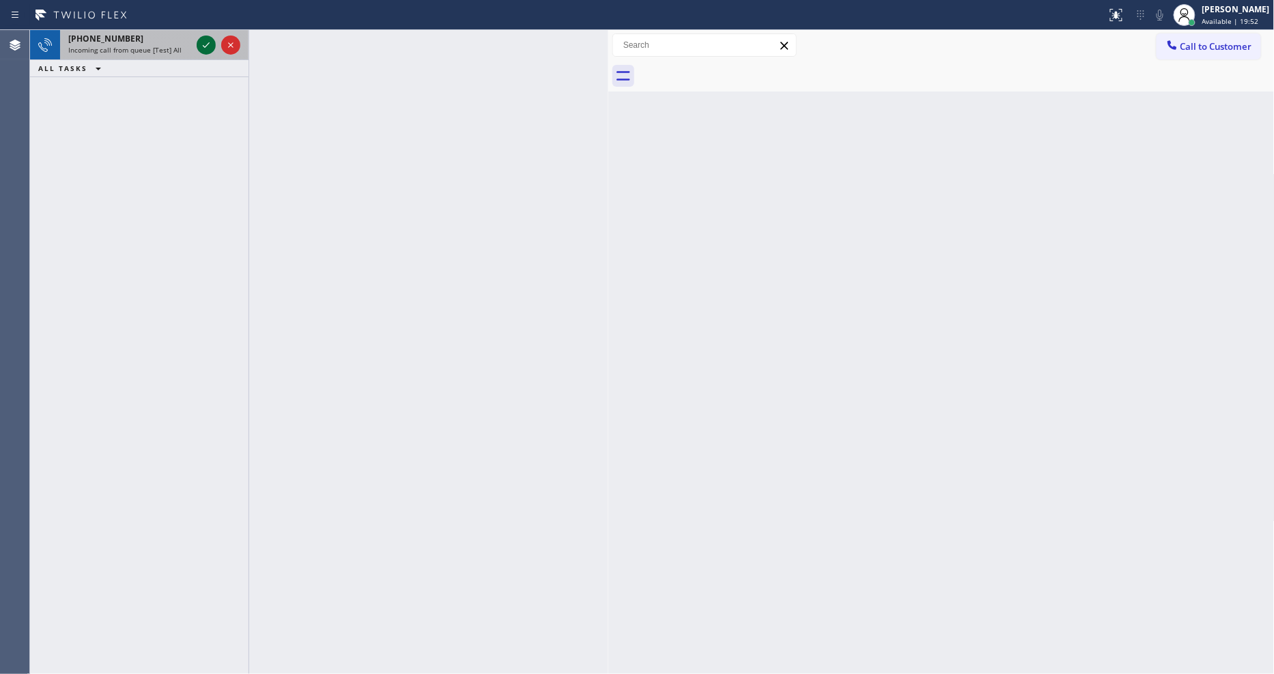
click at [205, 43] on icon at bounding box center [206, 45] width 16 height 16
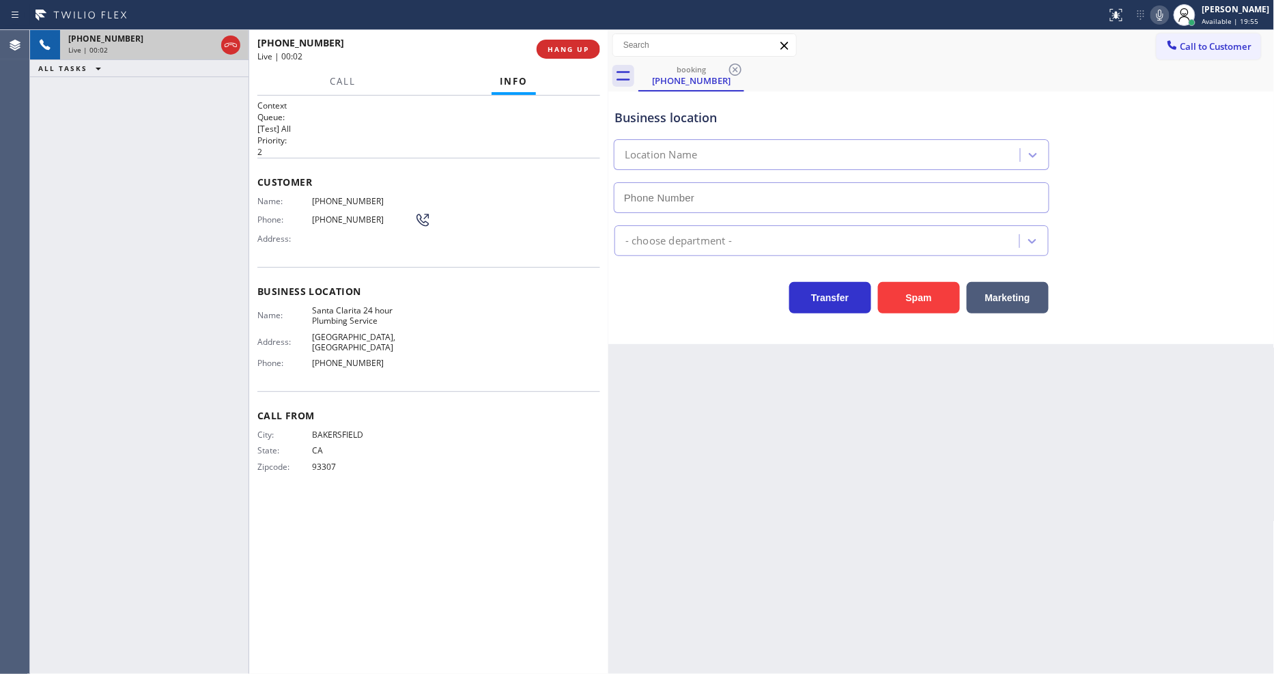
type input "[PHONE_NUMBER]"
click at [579, 55] on button "HANG UP" at bounding box center [568, 49] width 63 height 19
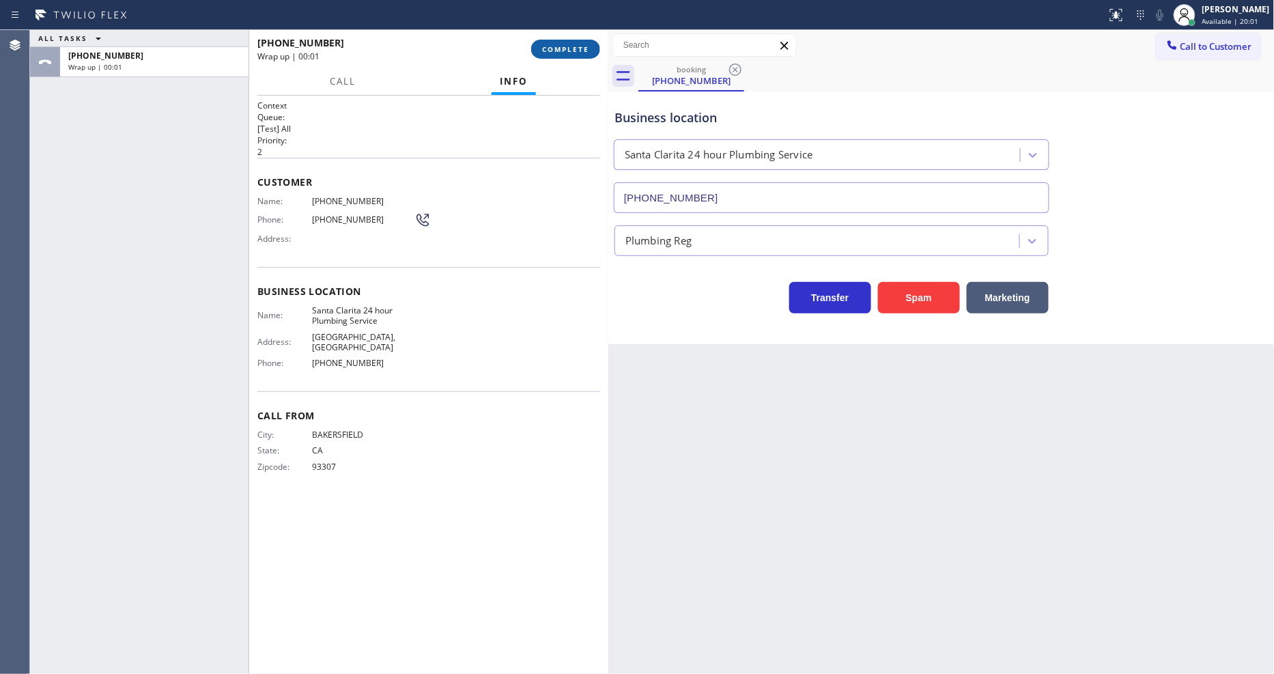
click at [579, 55] on button "COMPLETE" at bounding box center [565, 49] width 69 height 19
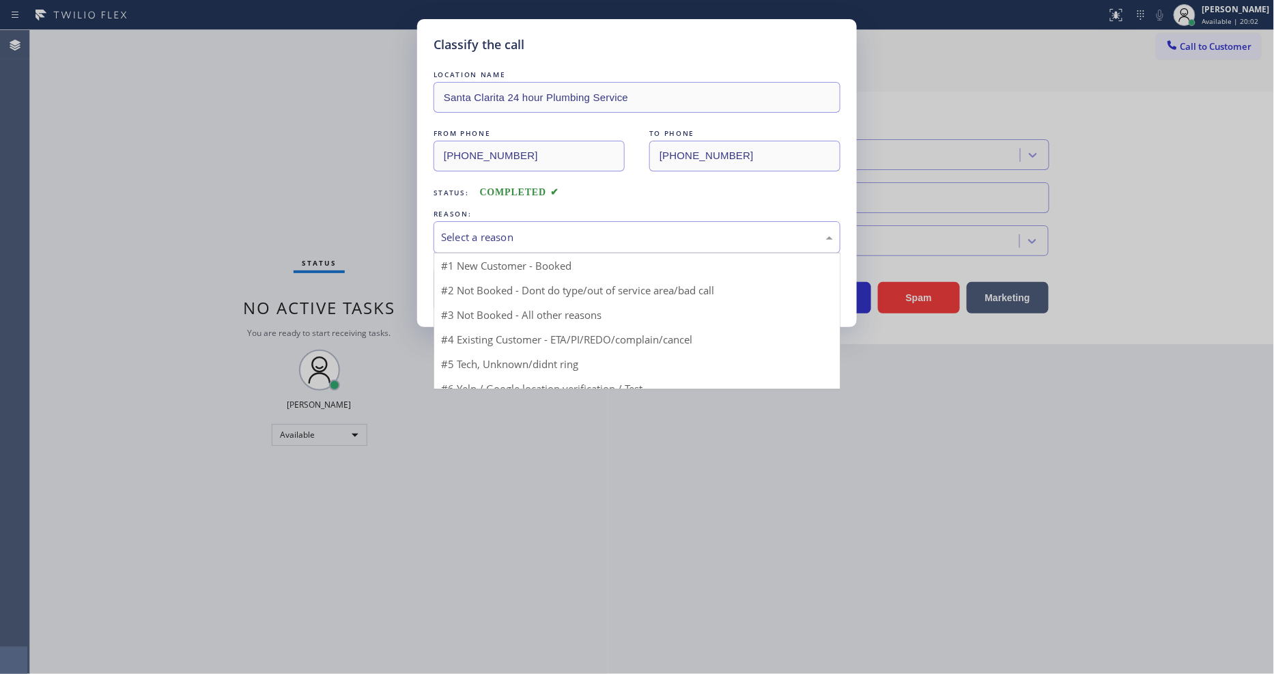
click at [531, 222] on div "Select a reason" at bounding box center [637, 237] width 407 height 32
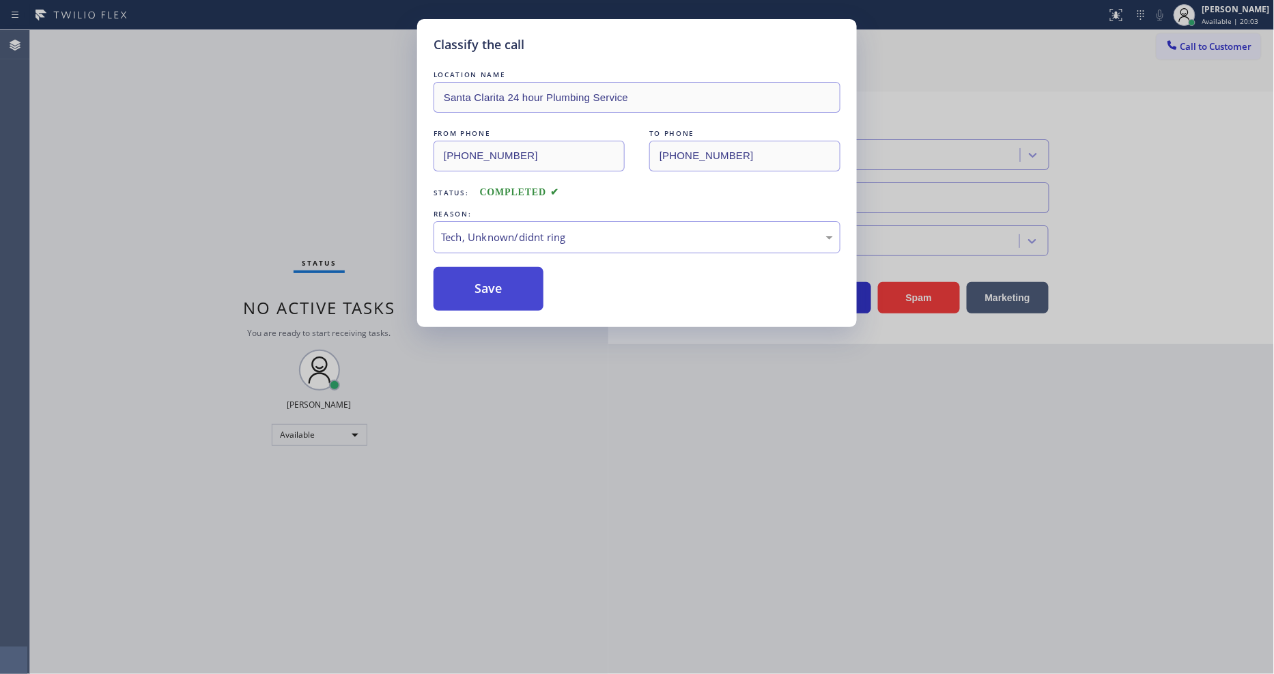
click at [521, 277] on button "Save" at bounding box center [489, 289] width 110 height 44
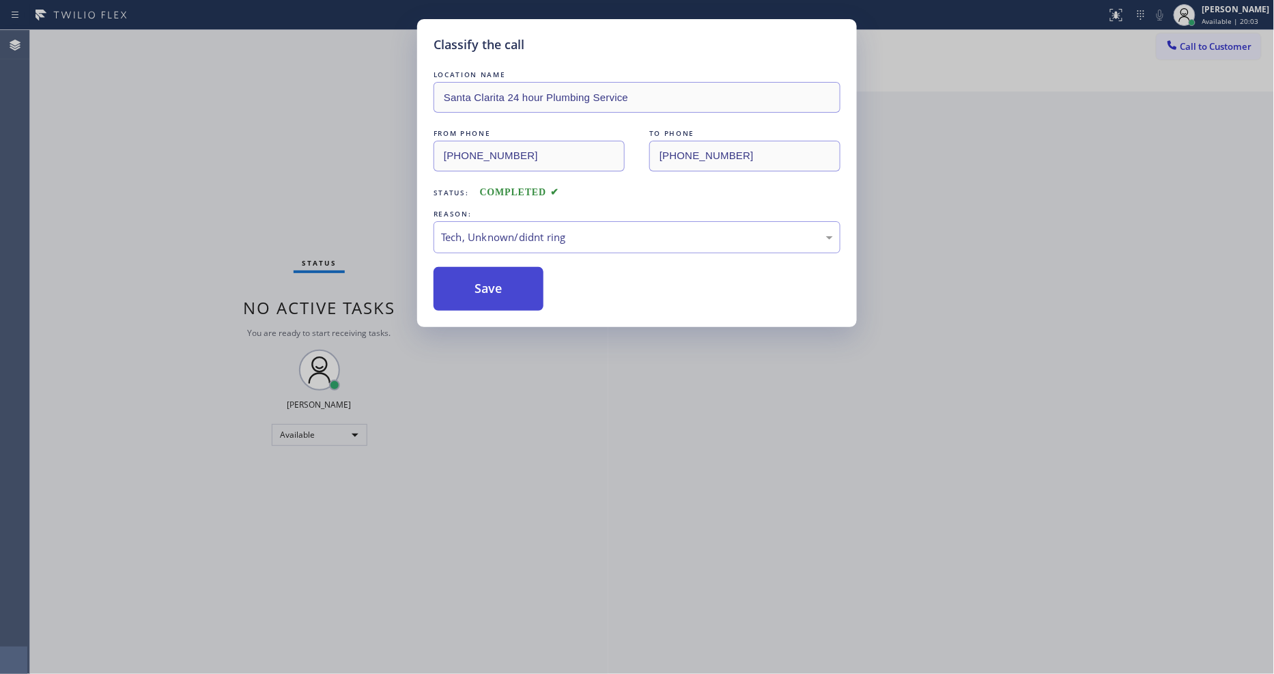
click at [521, 277] on button "Save" at bounding box center [489, 289] width 110 height 44
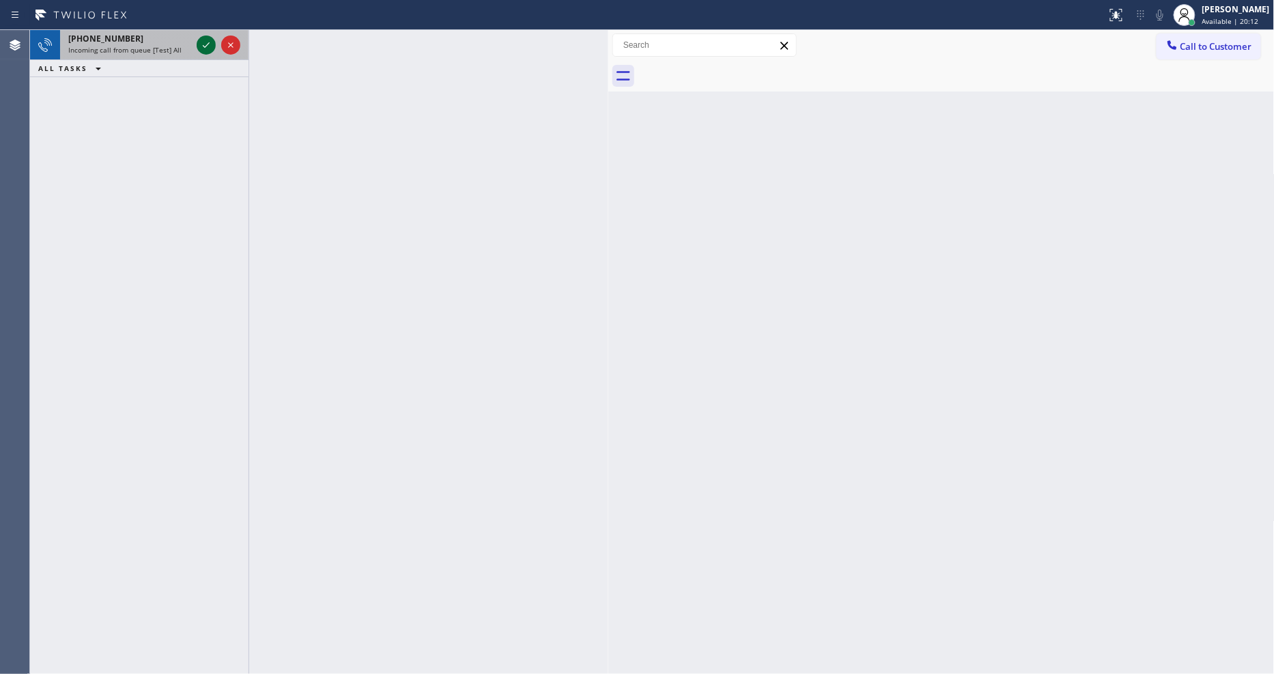
click at [212, 40] on icon at bounding box center [206, 45] width 16 height 16
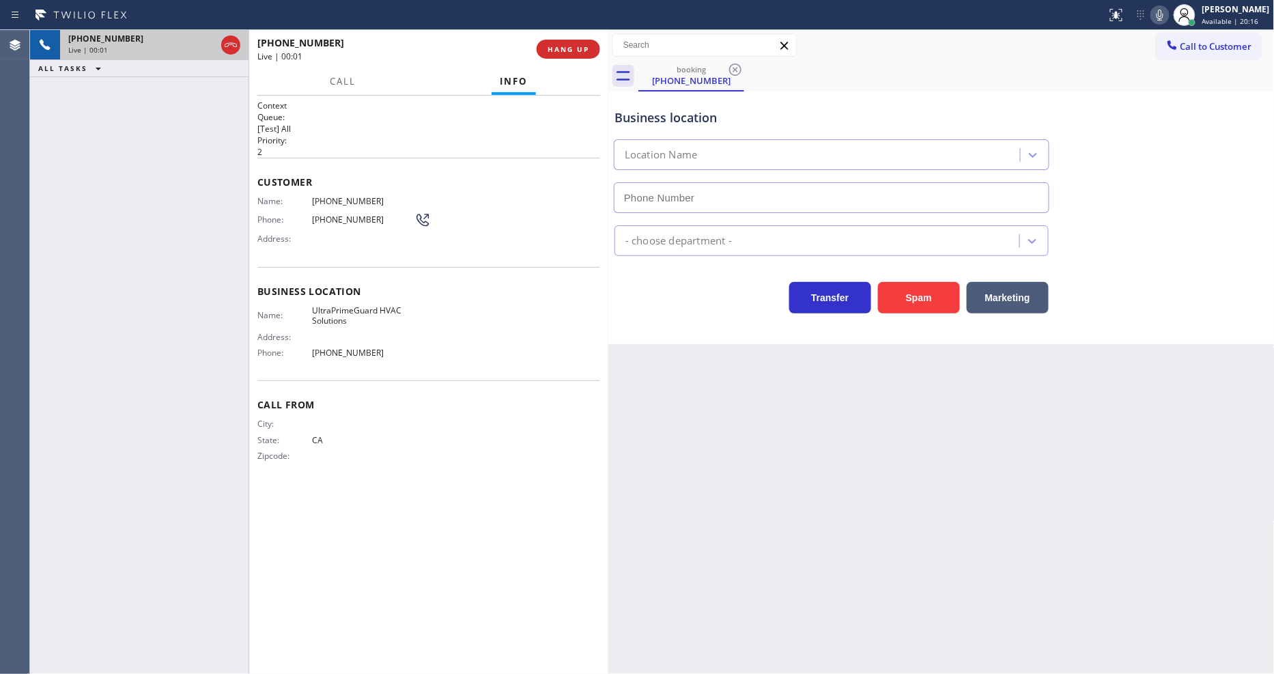
click at [569, 51] on span "HANG UP" at bounding box center [569, 49] width 42 height 10
type input "[PHONE_NUMBER]"
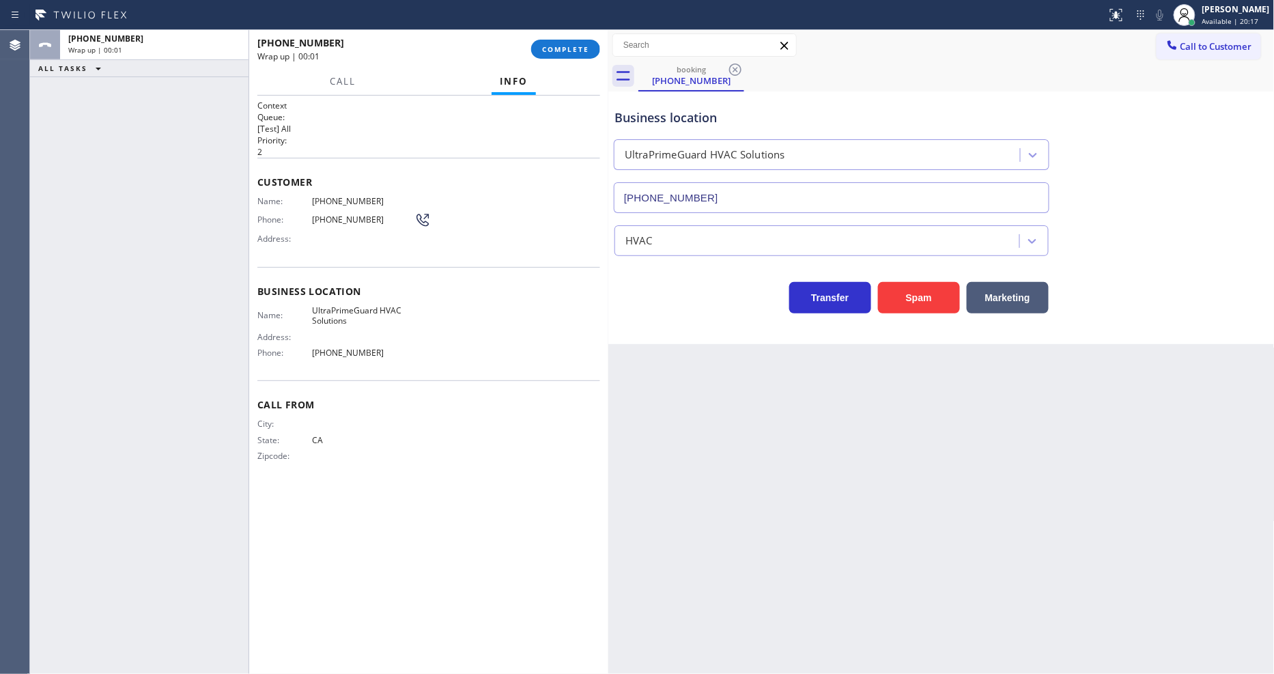
click at [569, 51] on span "COMPLETE" at bounding box center [565, 49] width 47 height 10
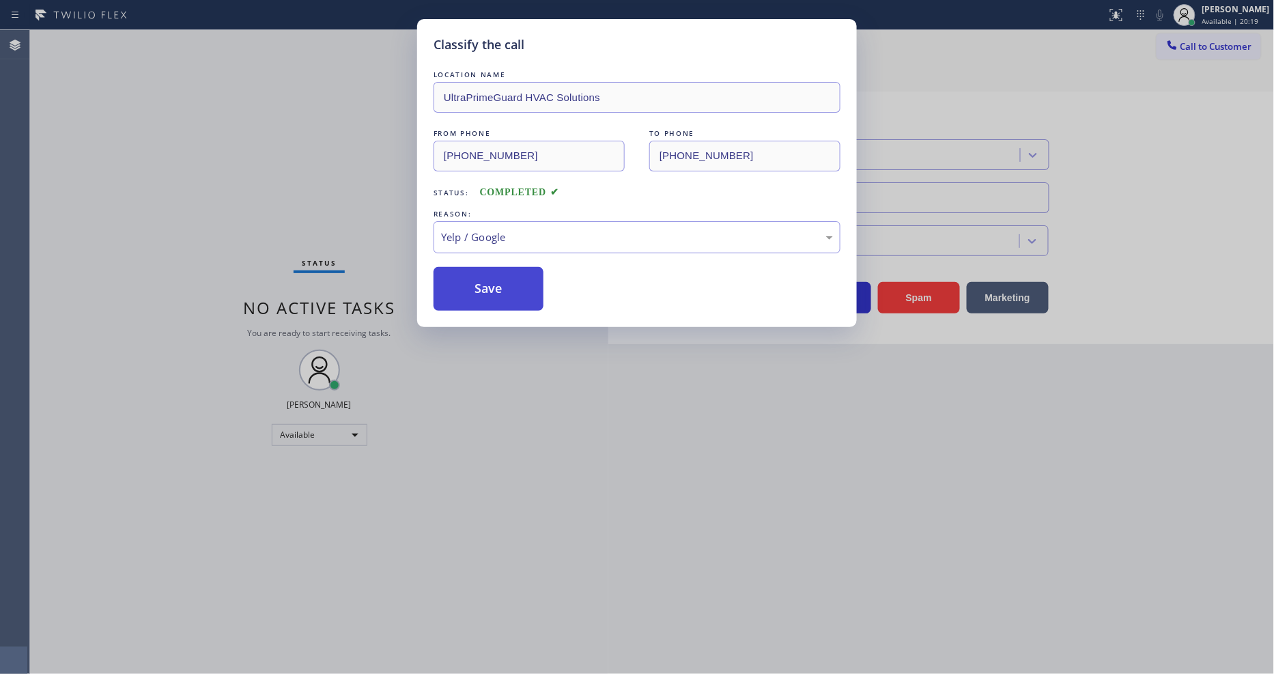
click at [513, 287] on button "Save" at bounding box center [489, 289] width 110 height 44
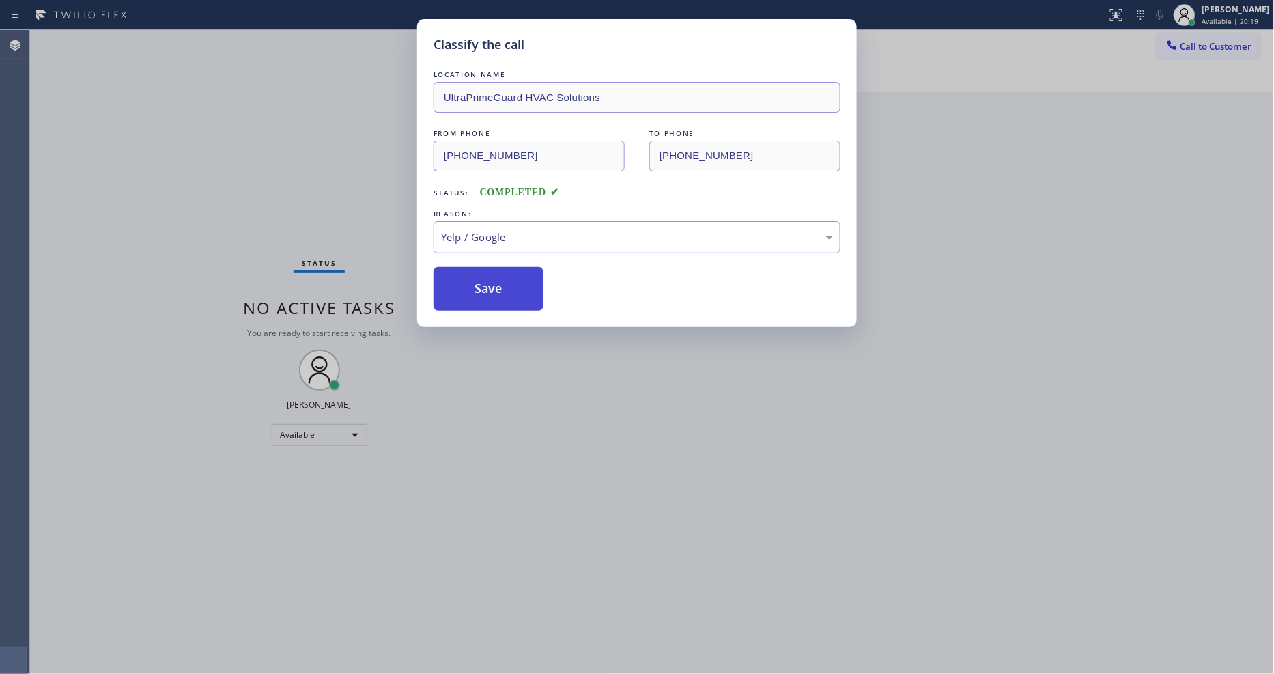
click at [513, 287] on button "Save" at bounding box center [489, 289] width 110 height 44
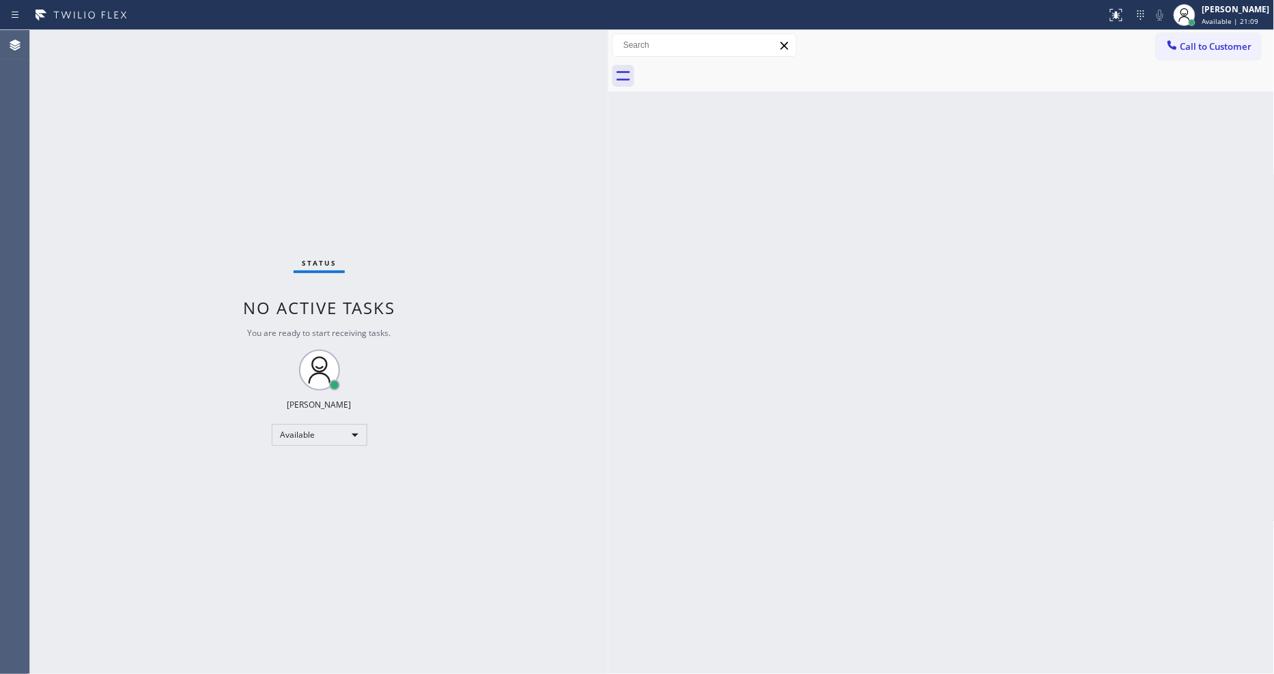
click at [780, 558] on div "Back to Dashboard Change Sender ID Customers Technicians Select a contact Outbo…" at bounding box center [941, 352] width 666 height 644
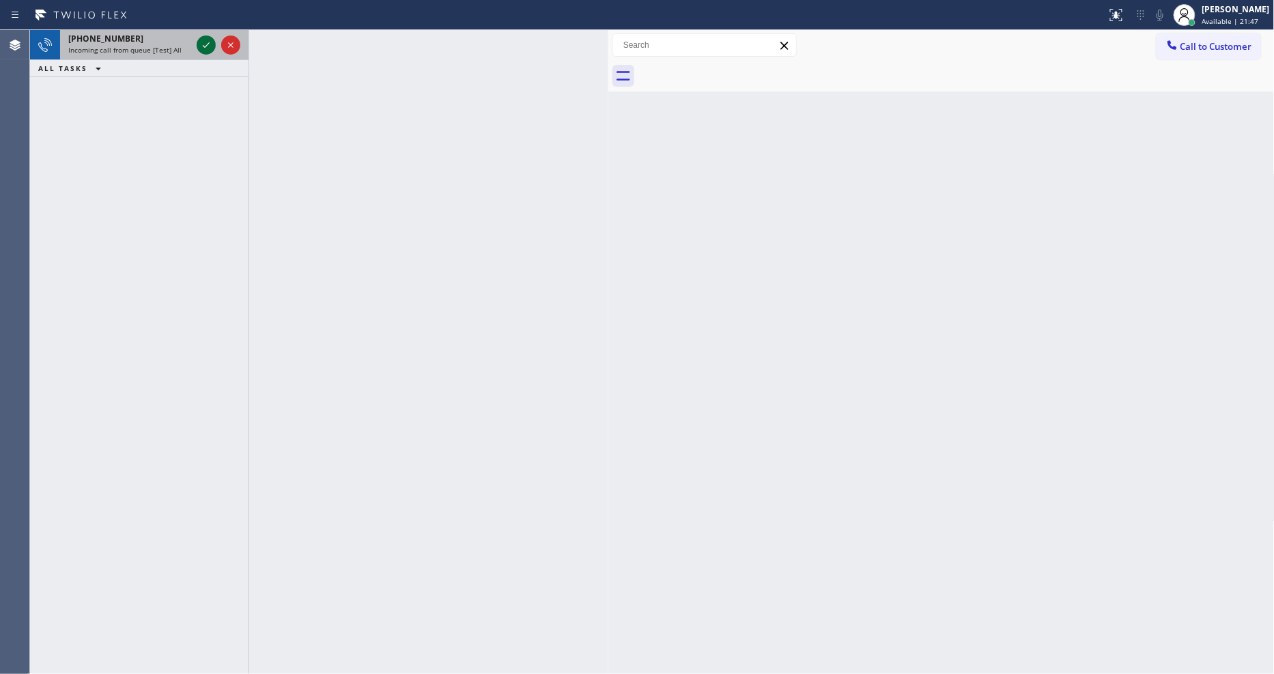
click at [203, 46] on icon at bounding box center [206, 45] width 16 height 16
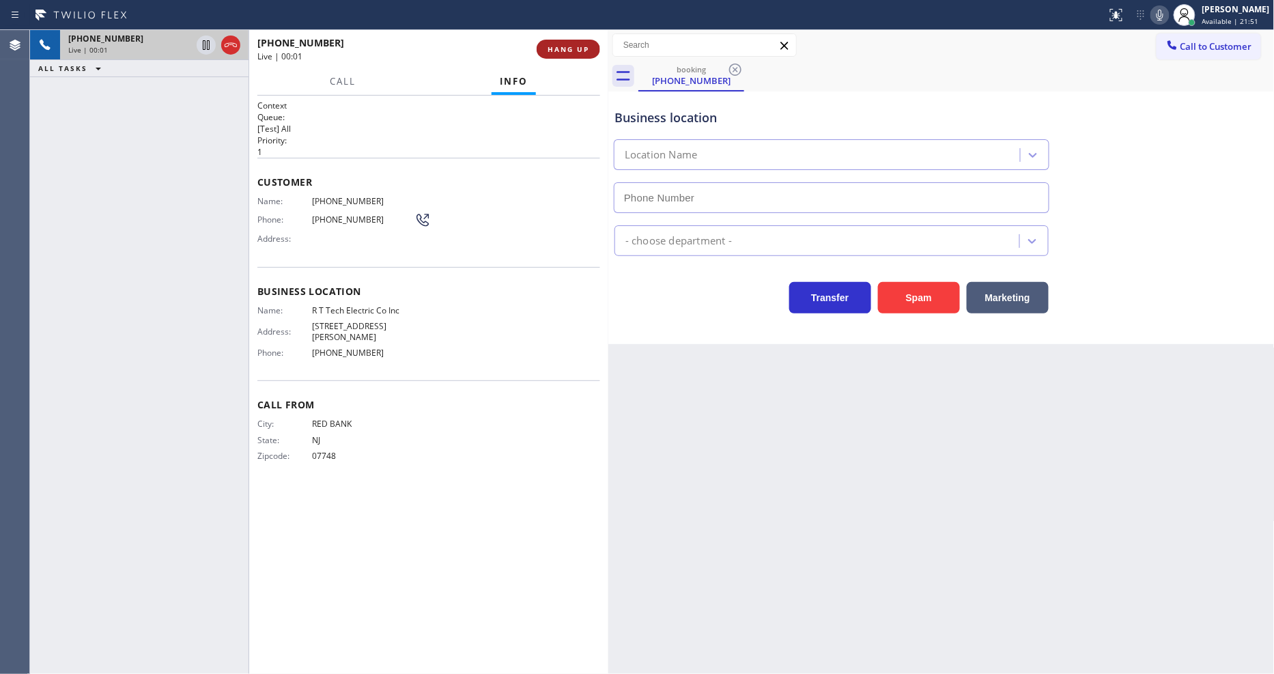
click at [581, 49] on span "HANG UP" at bounding box center [569, 49] width 42 height 10
type input "[PHONE_NUMBER]"
click at [581, 49] on span "HANG UP" at bounding box center [569, 49] width 42 height 10
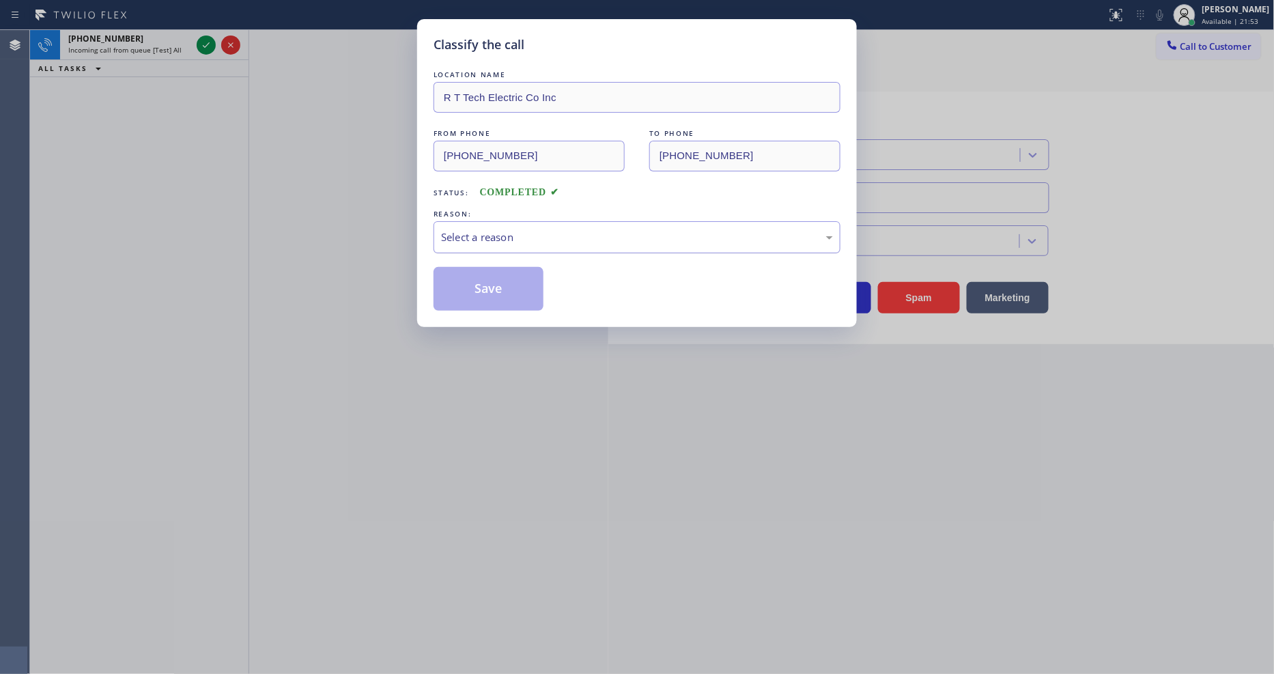
click at [565, 233] on div "Select a reason" at bounding box center [637, 237] width 392 height 16
click at [508, 268] on button "Save" at bounding box center [489, 289] width 110 height 44
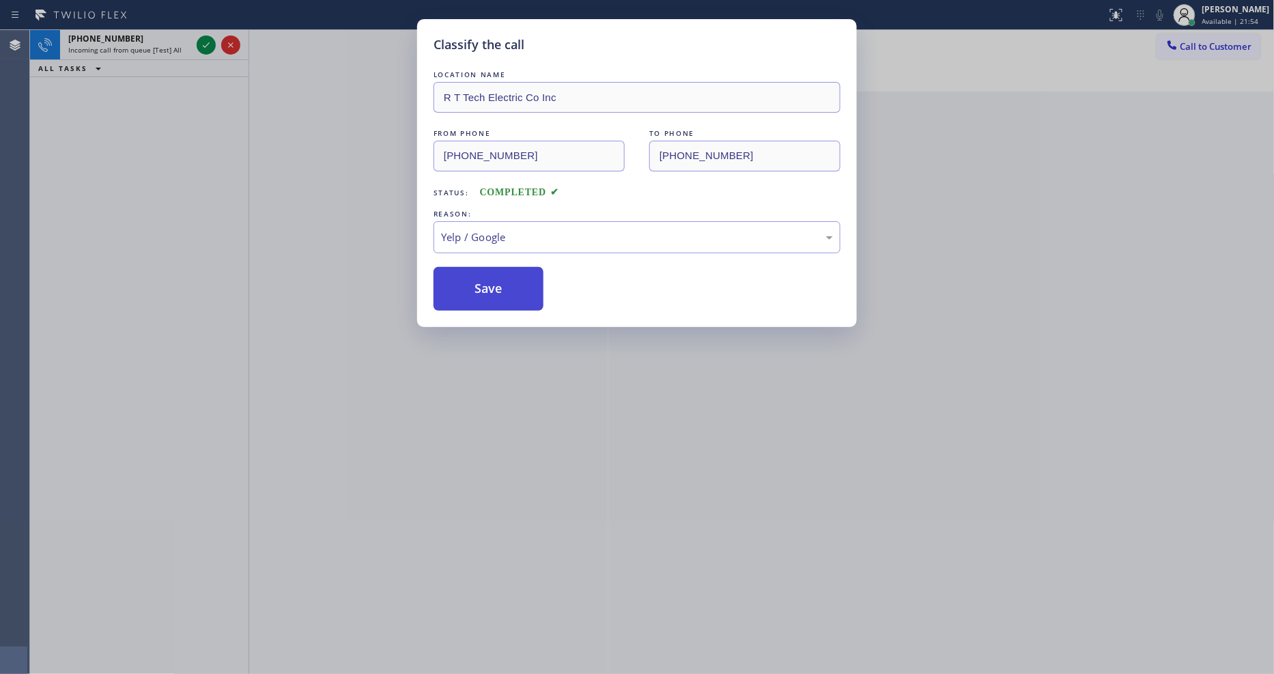
click at [508, 268] on button "Save" at bounding box center [489, 289] width 110 height 44
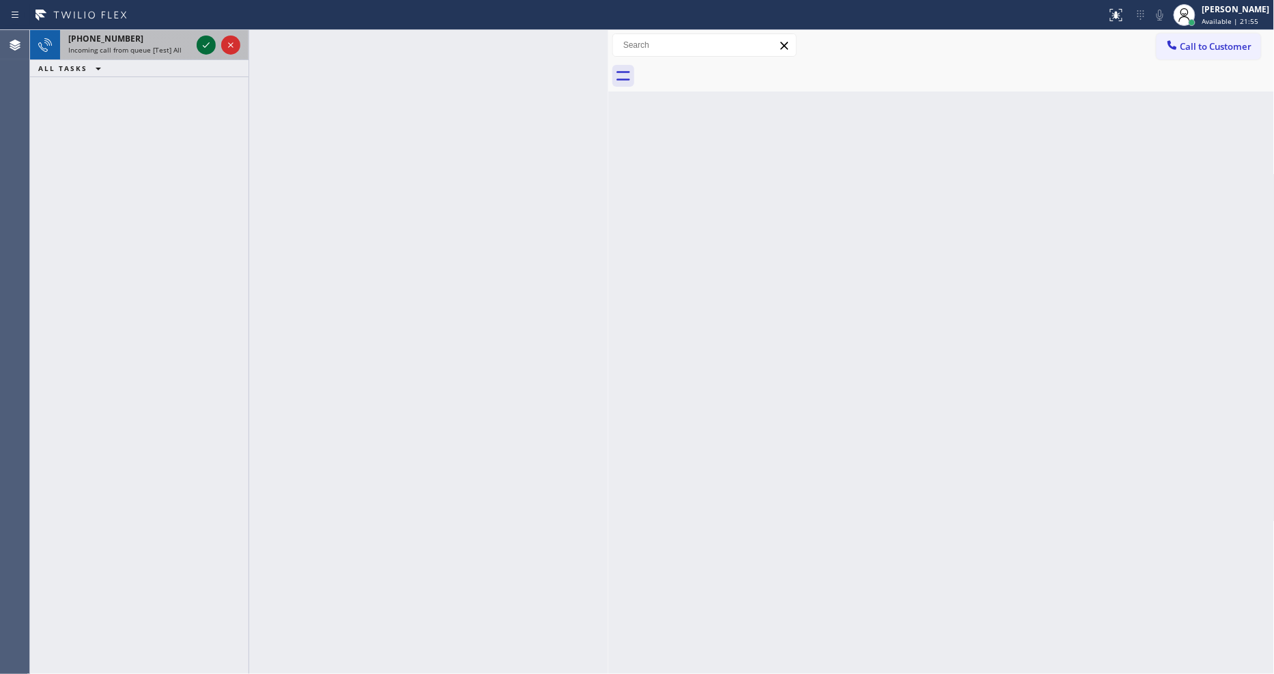
click at [205, 49] on icon at bounding box center [206, 45] width 16 height 16
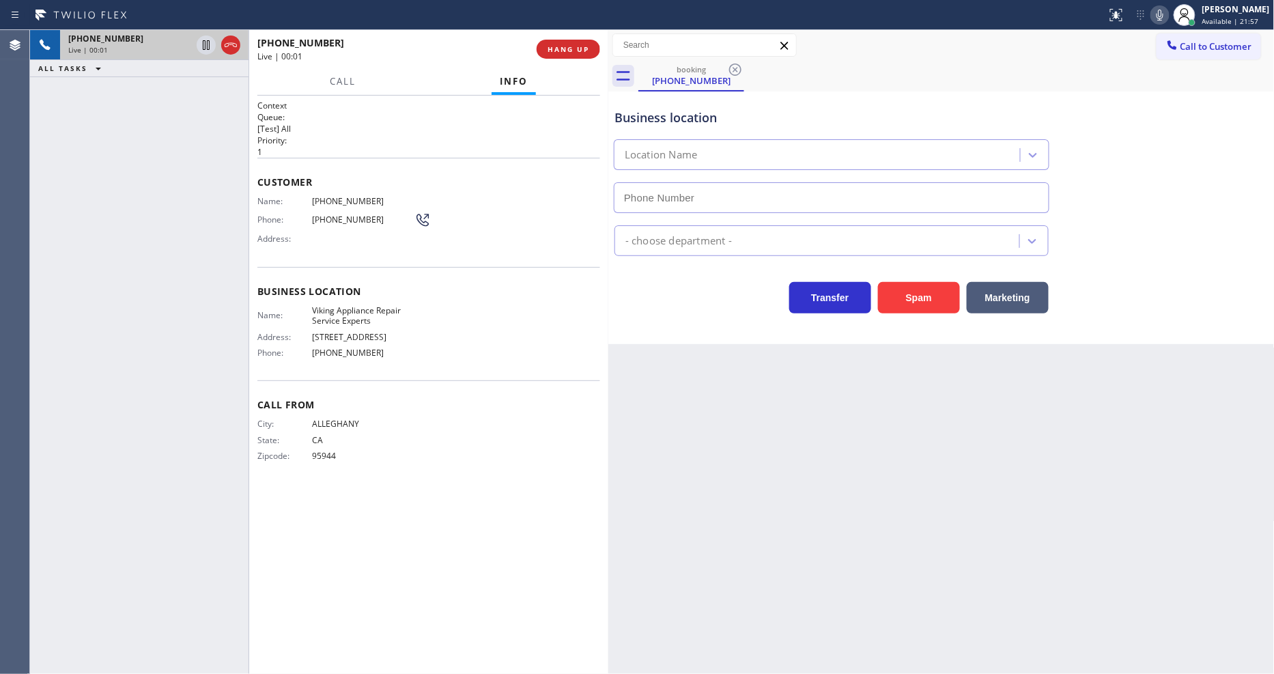
type input "[PHONE_NUMBER]"
click at [569, 57] on button "HANG UP" at bounding box center [568, 49] width 63 height 19
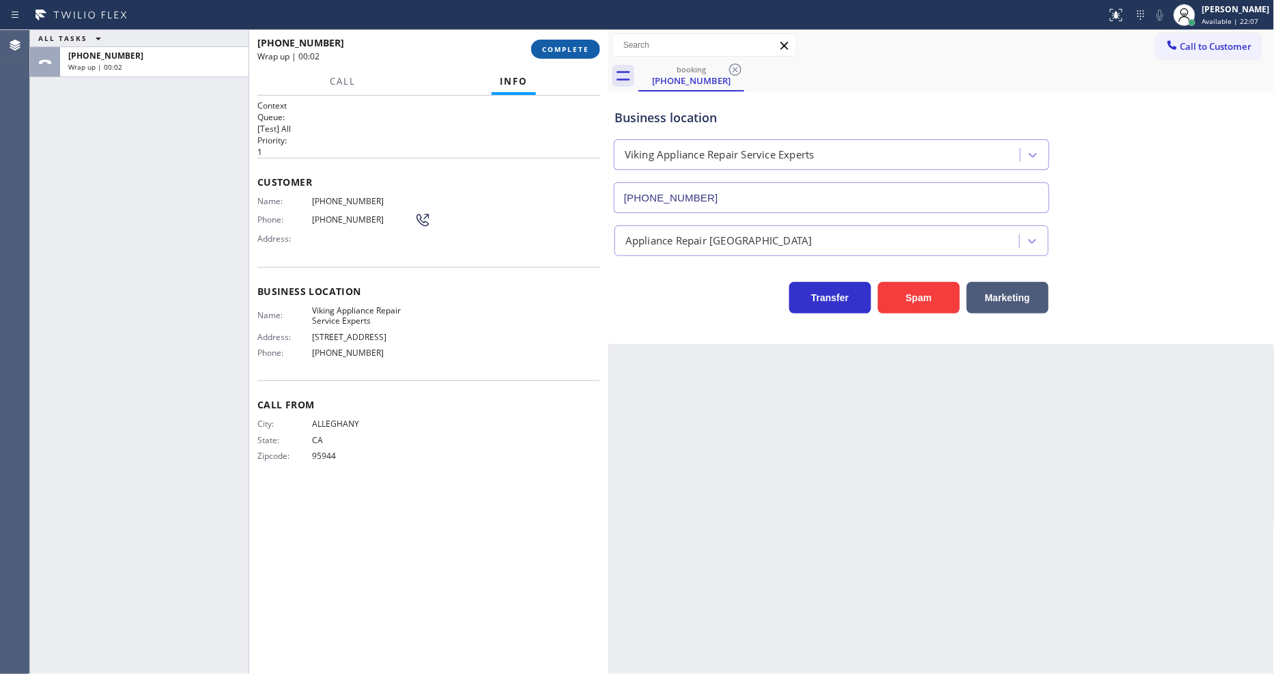
click at [574, 40] on button "COMPLETE" at bounding box center [565, 49] width 69 height 19
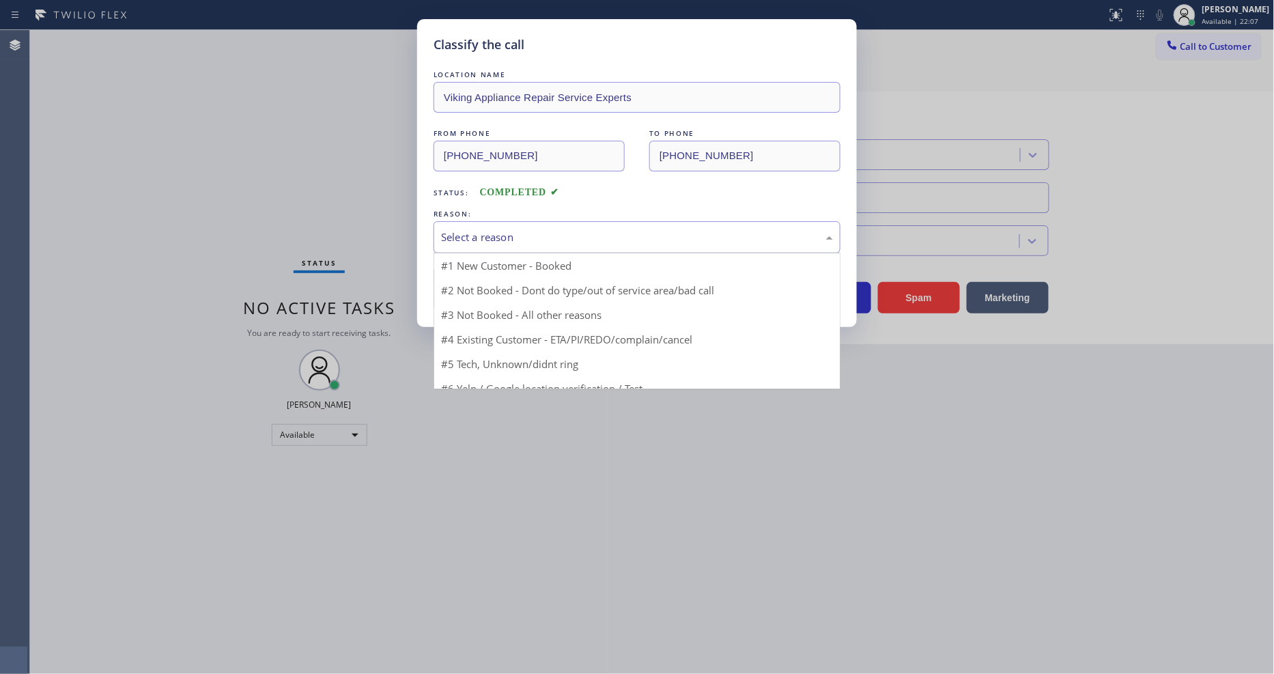
click at [528, 229] on div "Select a reason" at bounding box center [637, 237] width 392 height 16
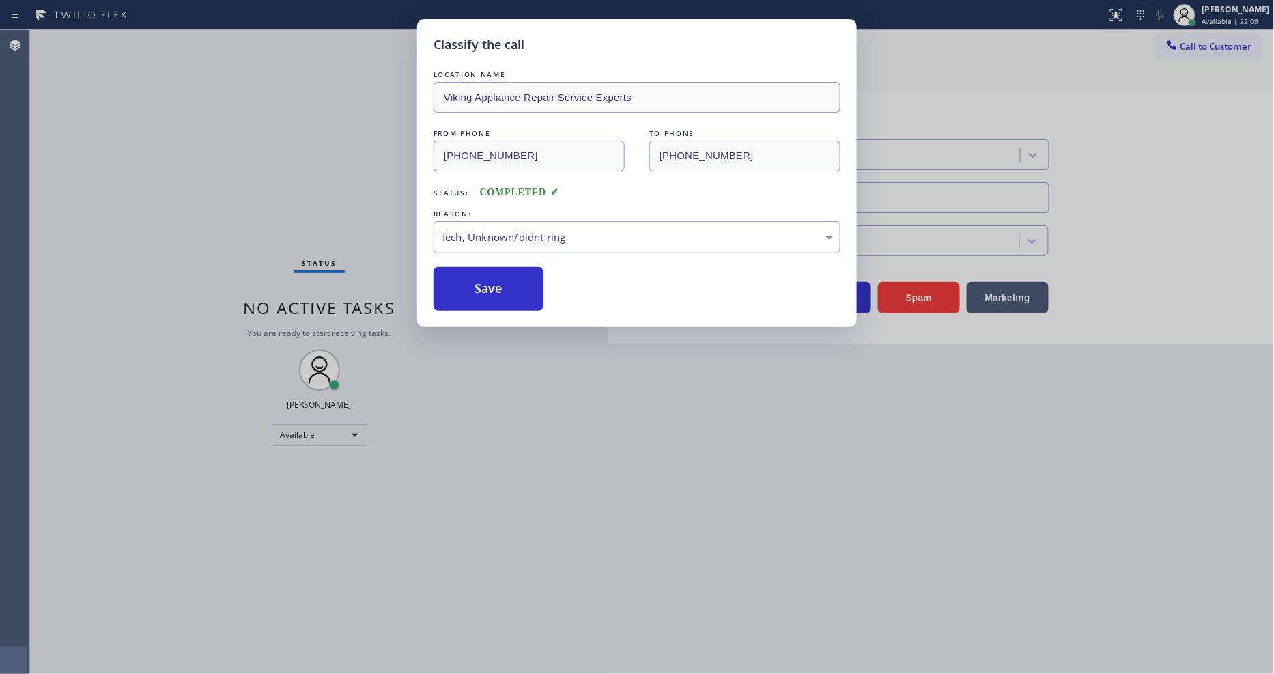
click at [501, 324] on div "Classify the call LOCATION NAME Viking Appliance Repair Service Experts FROM PH…" at bounding box center [637, 337] width 1274 height 674
click at [496, 278] on button "Save" at bounding box center [489, 289] width 110 height 44
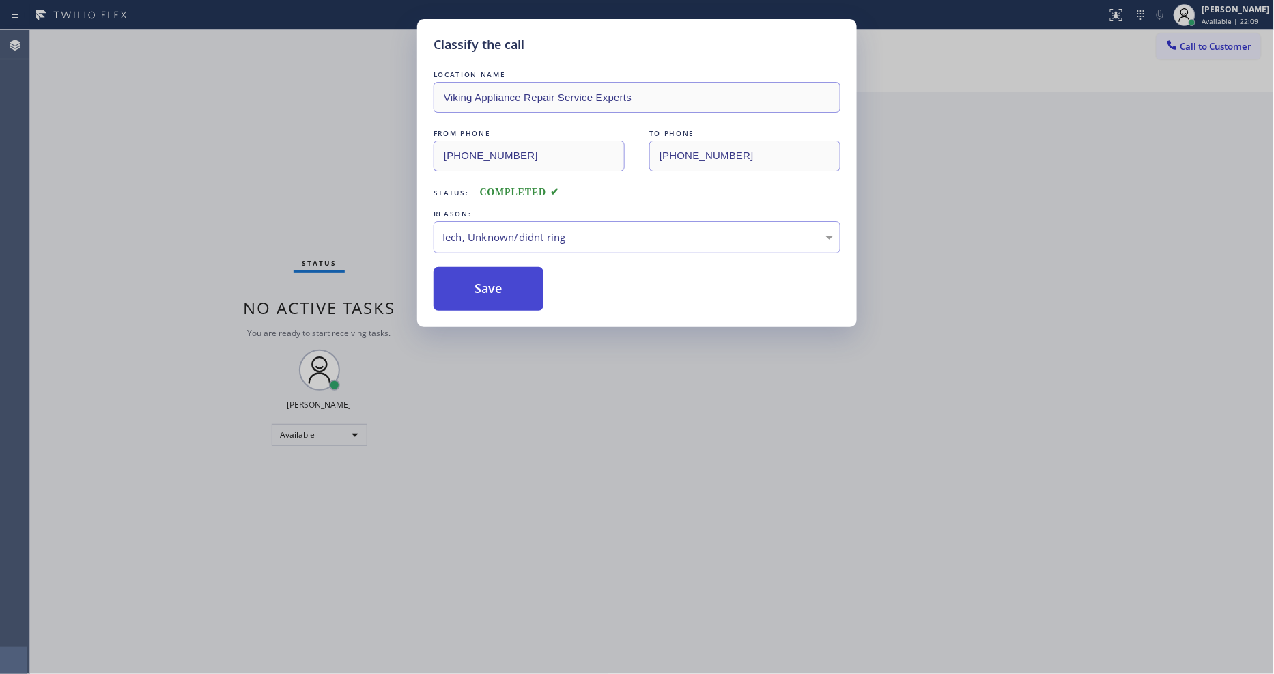
click at [496, 278] on button "Save" at bounding box center [489, 289] width 110 height 44
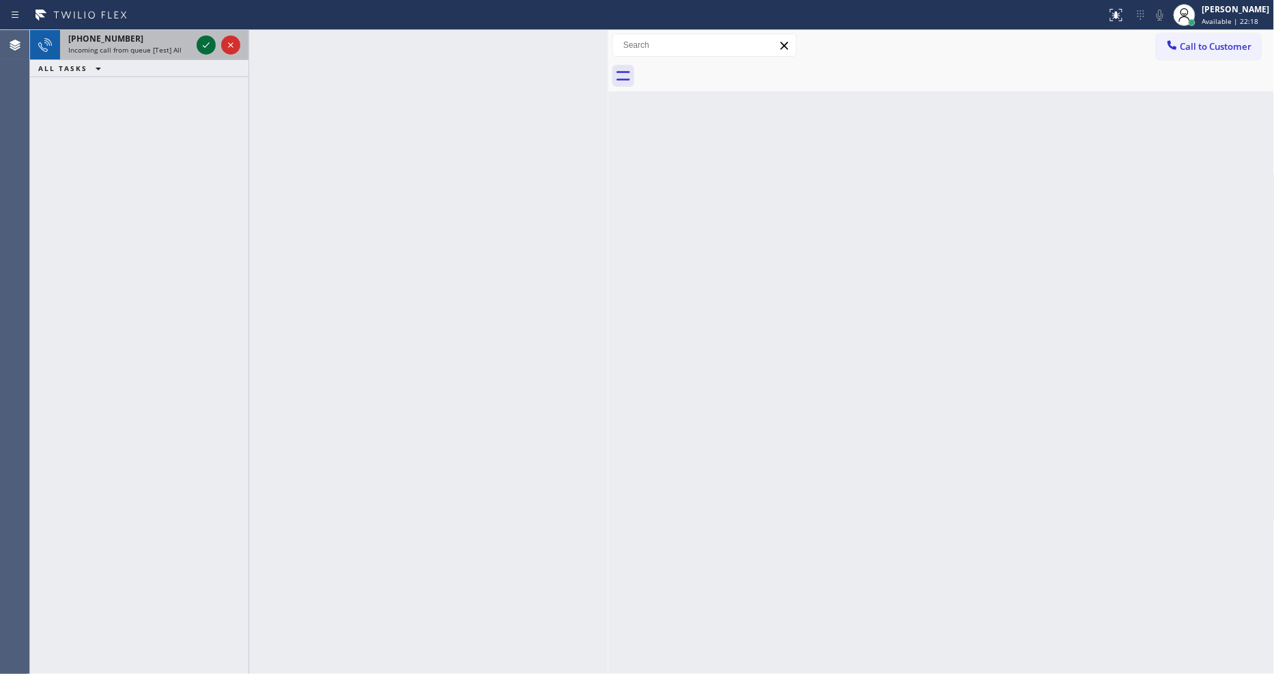
click at [202, 43] on icon at bounding box center [206, 45] width 16 height 16
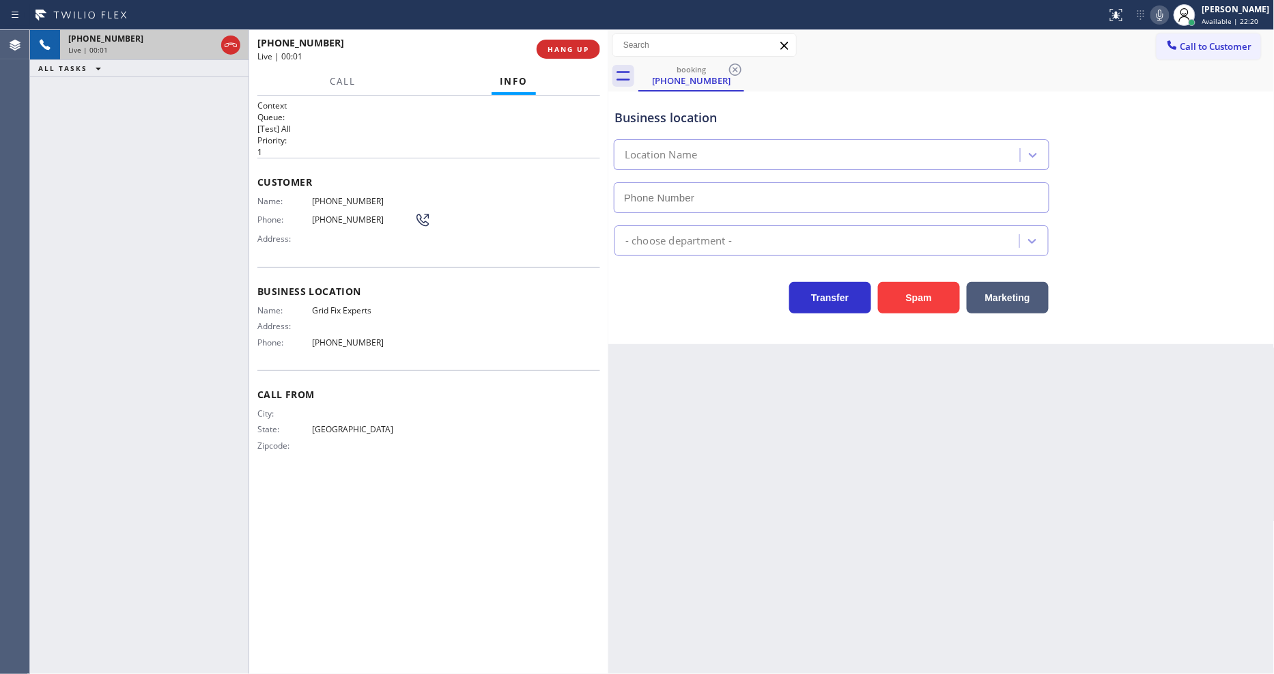
type input "[PHONE_NUMBER]"
click at [558, 48] on span "HANG UP" at bounding box center [569, 49] width 42 height 10
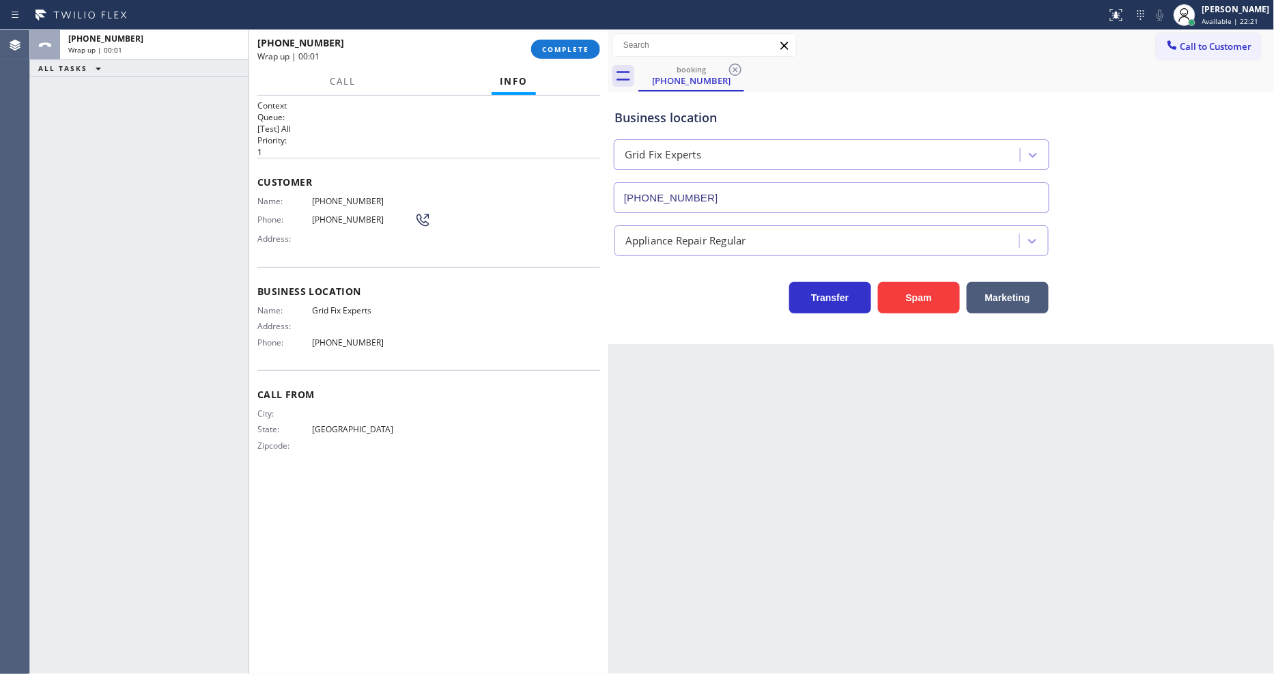
click at [558, 48] on span "COMPLETE" at bounding box center [565, 49] width 47 height 10
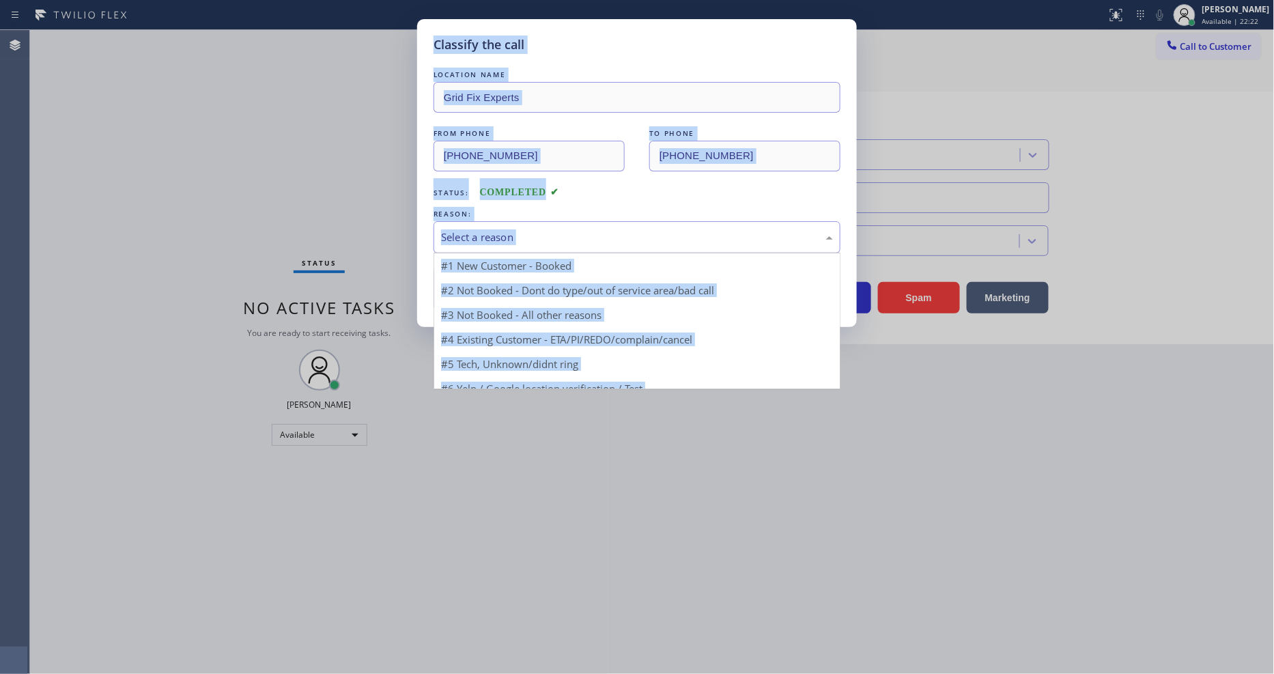
click at [522, 229] on div "Select a reason" at bounding box center [637, 237] width 392 height 16
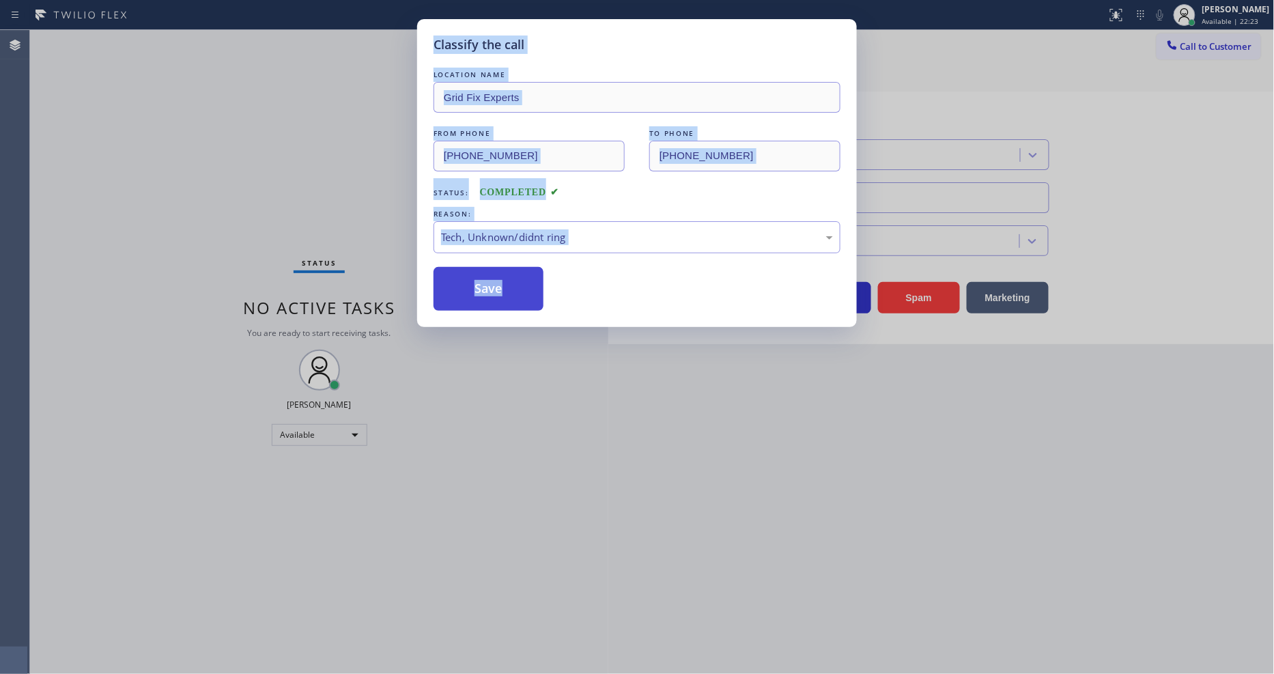
click at [507, 278] on button "Save" at bounding box center [489, 289] width 110 height 44
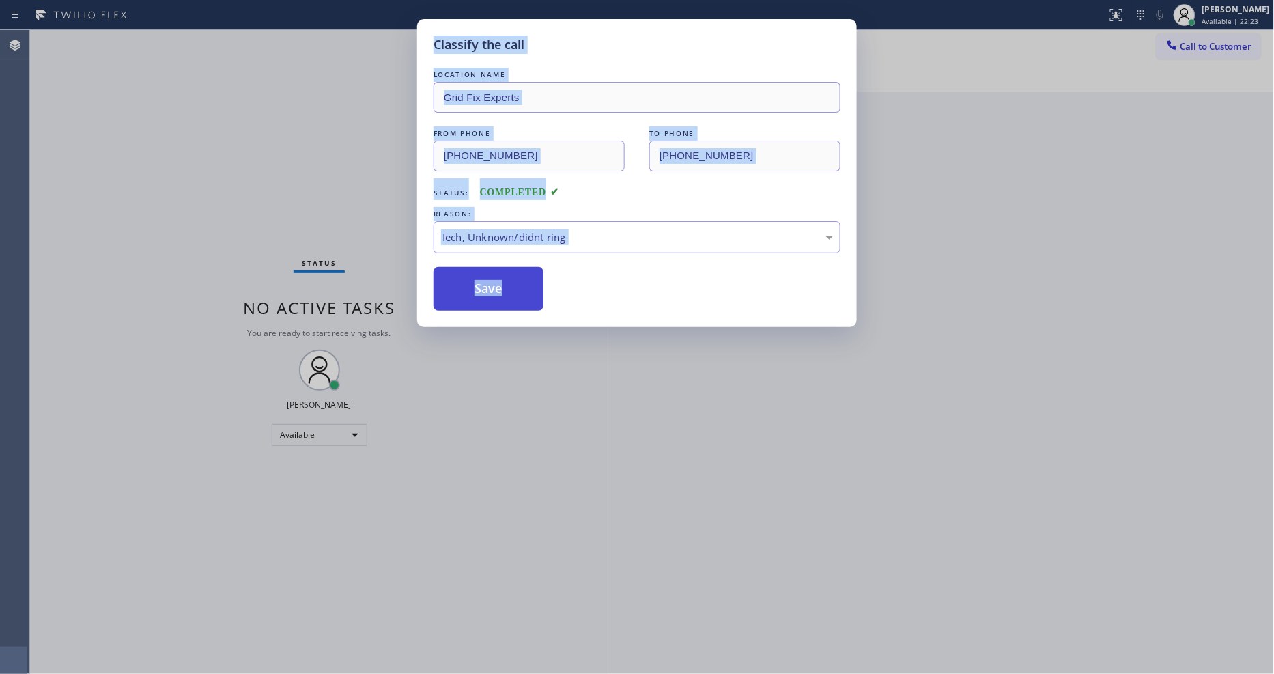
click at [507, 278] on button "Save" at bounding box center [489, 289] width 110 height 44
click at [612, 253] on div "LOCATION NAME Grid Fix Experts FROM PHONE [PHONE_NUMBER] TO PHONE [PHONE_NUMBER…" at bounding box center [637, 189] width 407 height 243
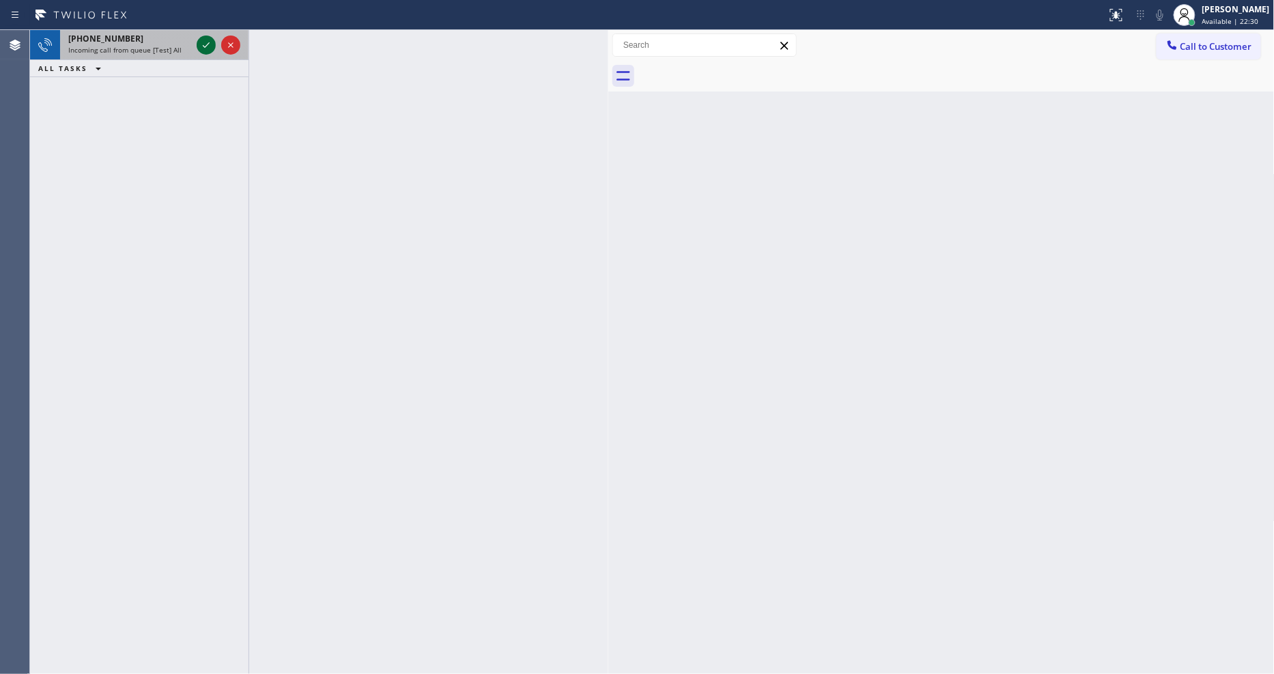
click at [202, 46] on icon at bounding box center [206, 45] width 16 height 16
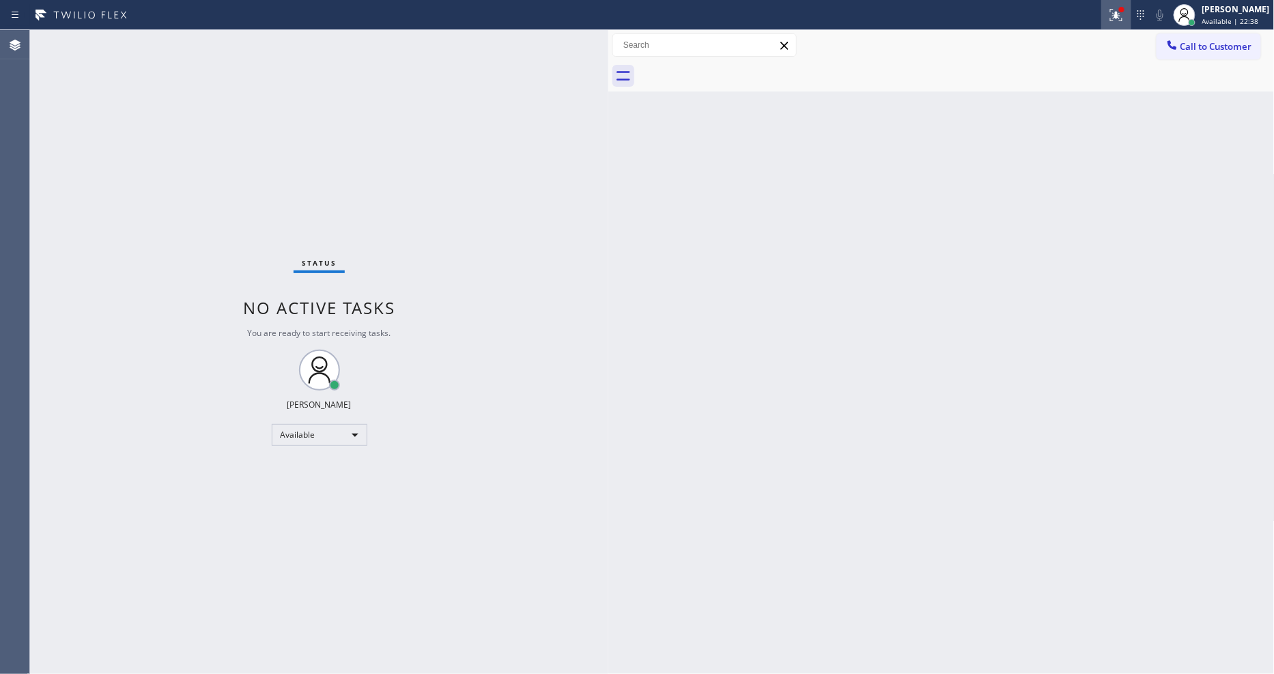
click at [1124, 22] on icon at bounding box center [1116, 15] width 16 height 16
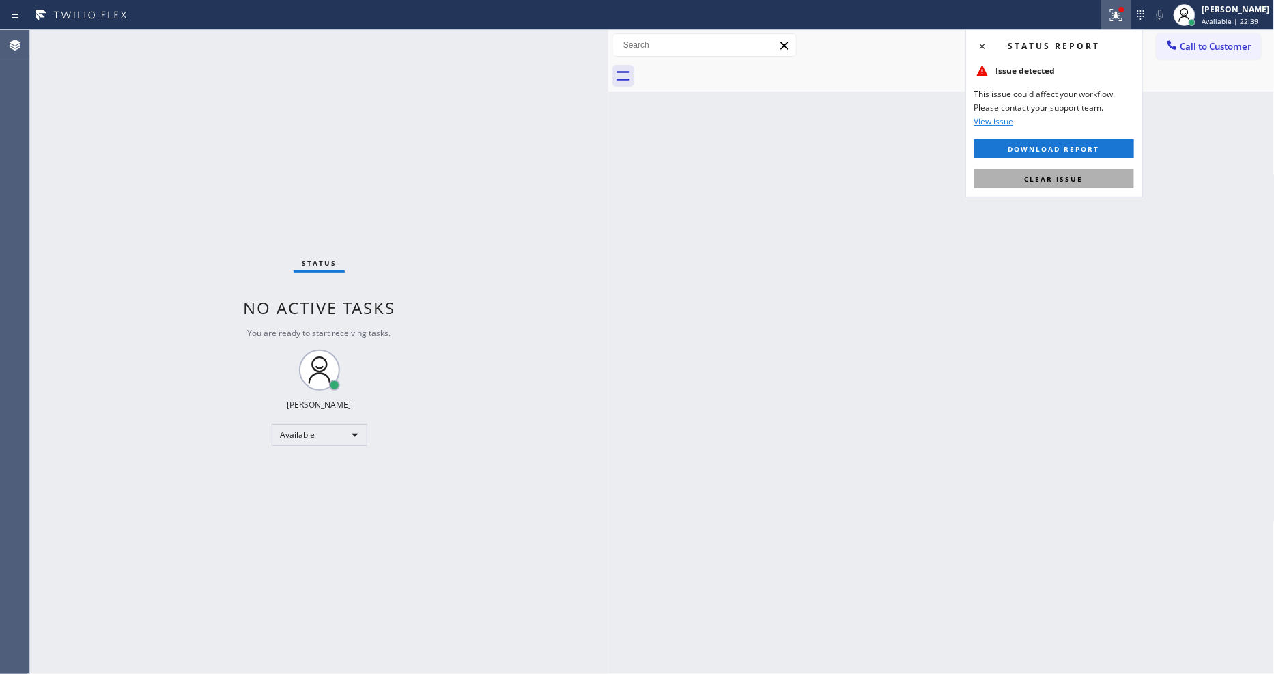
click at [1090, 178] on button "Clear issue" at bounding box center [1054, 178] width 160 height 19
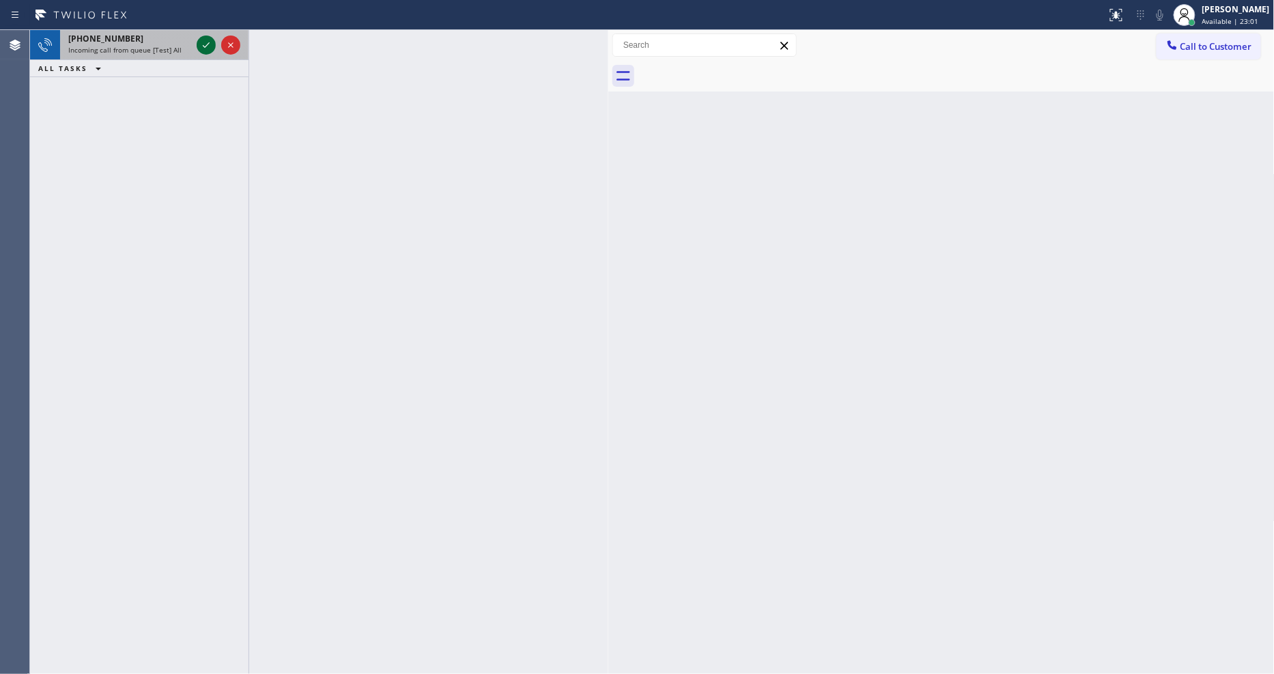
click at [201, 39] on icon at bounding box center [206, 45] width 16 height 16
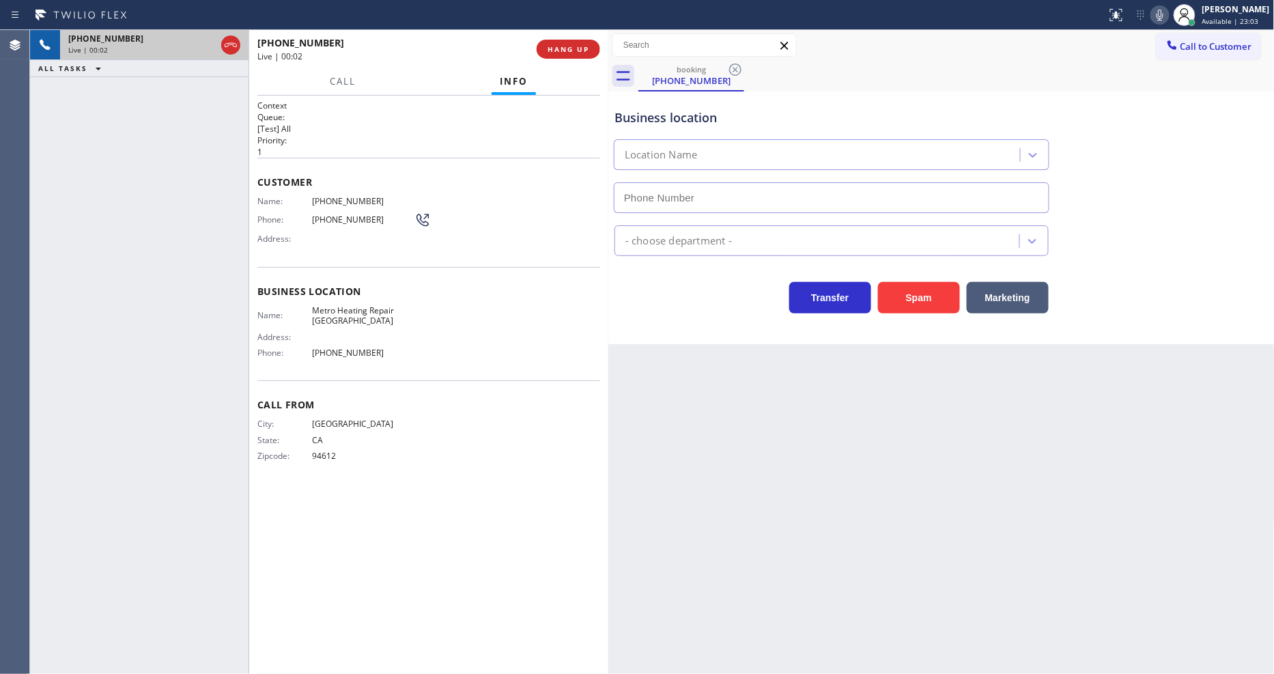
click at [555, 44] on span "HANG UP" at bounding box center [569, 49] width 42 height 10
type input "[PHONE_NUMBER]"
click at [555, 44] on span "HANG UP" at bounding box center [569, 49] width 42 height 10
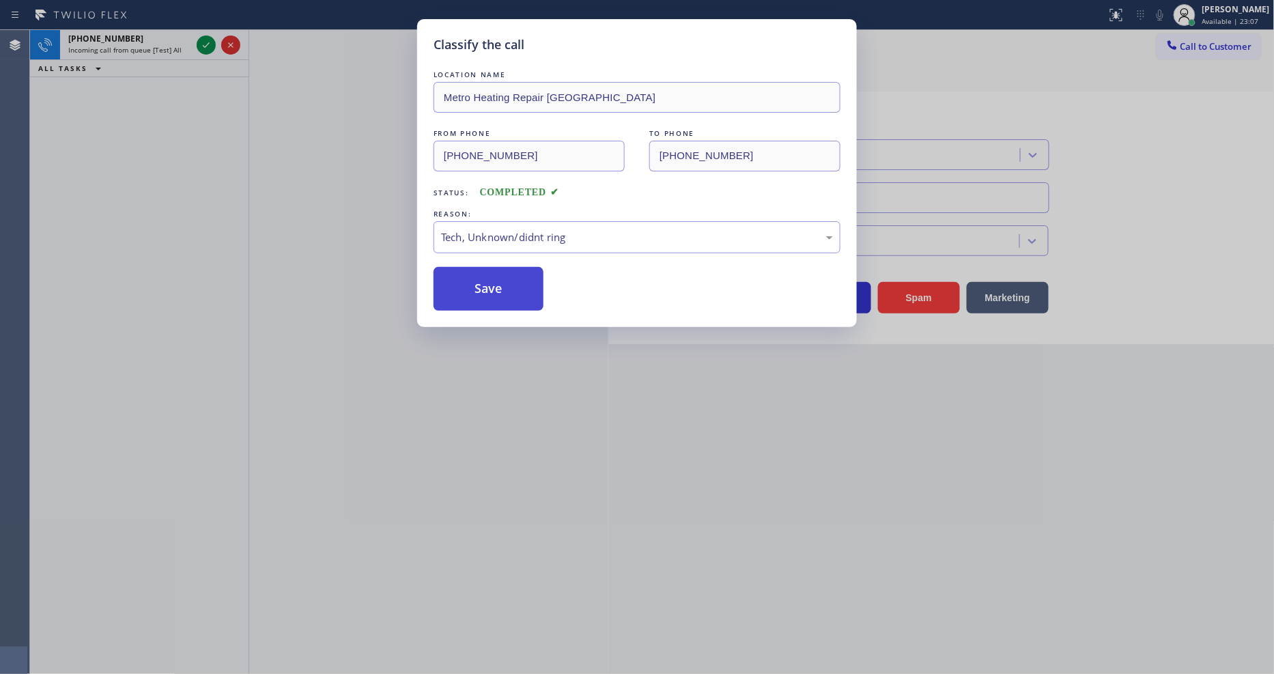
click at [495, 279] on button "Save" at bounding box center [489, 289] width 110 height 44
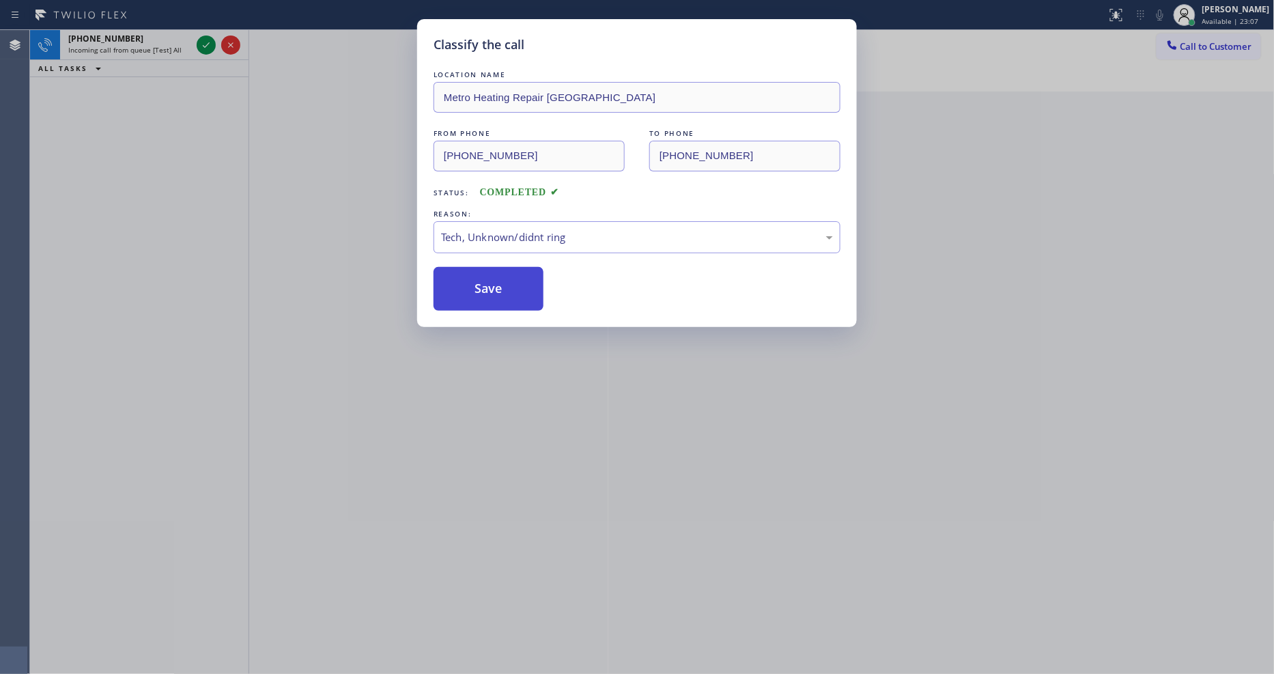
click at [495, 279] on button "Save" at bounding box center [489, 289] width 110 height 44
click at [207, 40] on icon at bounding box center [206, 45] width 16 height 16
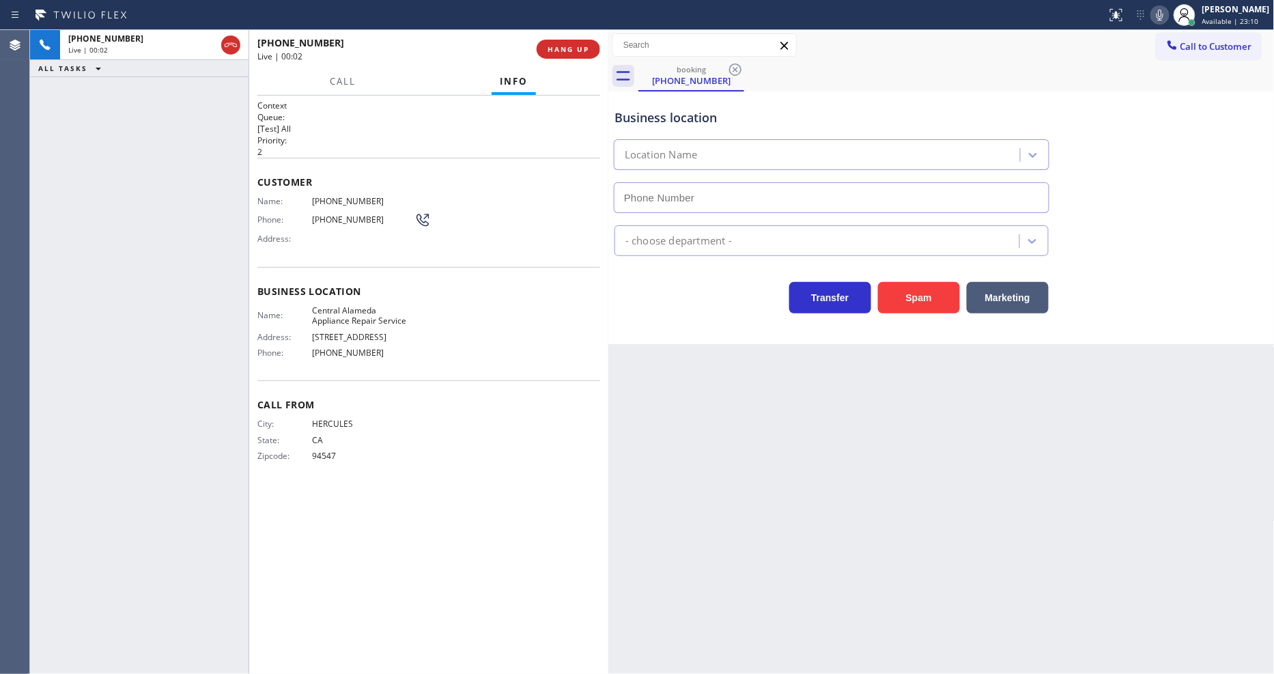
type input "[PHONE_NUMBER]"
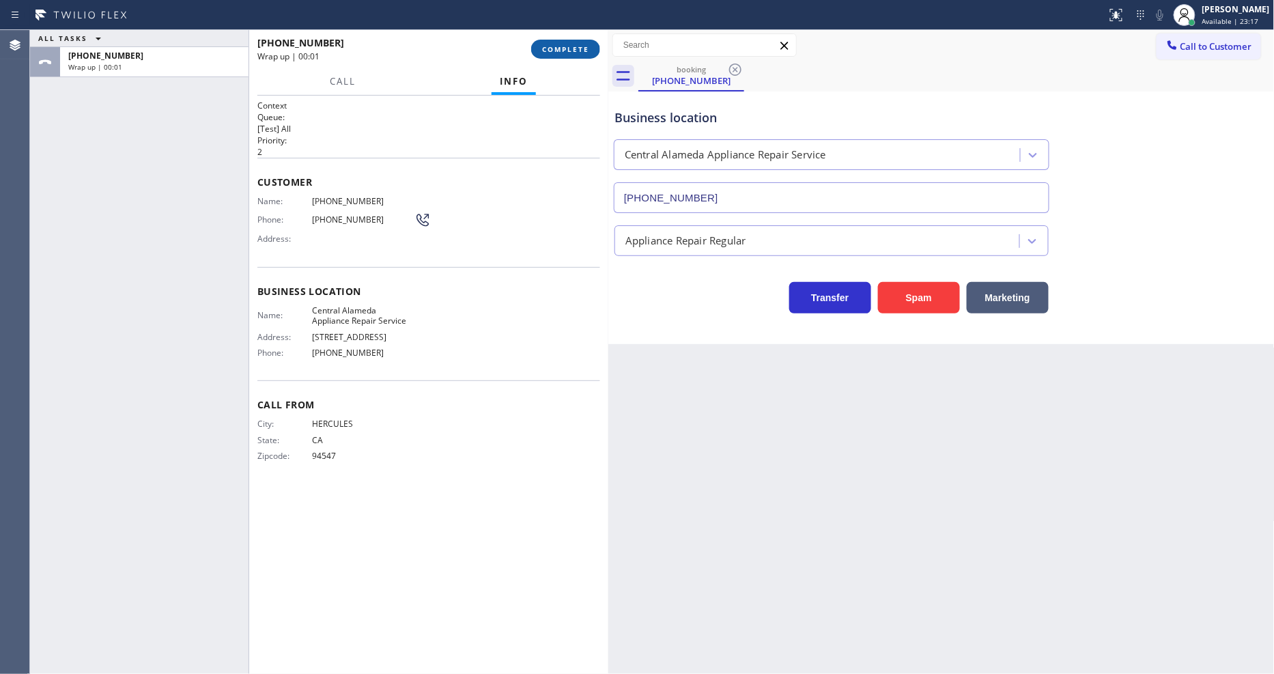
click at [570, 46] on span "COMPLETE" at bounding box center [565, 49] width 47 height 10
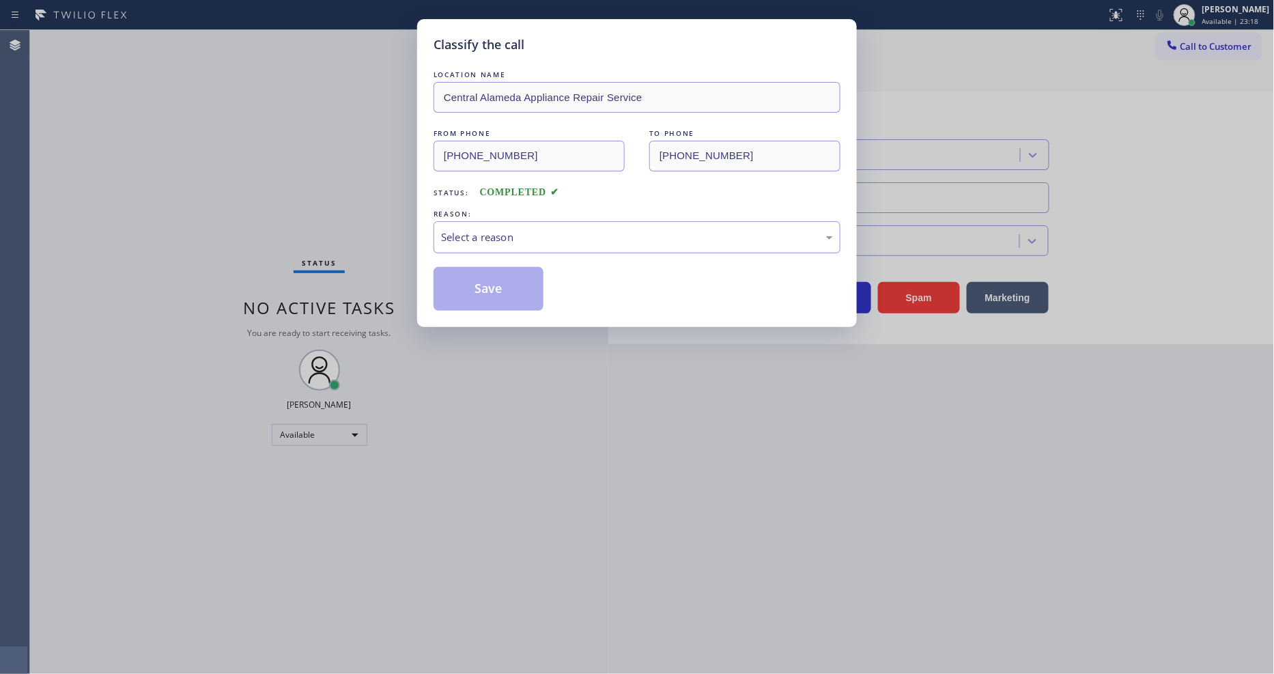
click at [524, 234] on div "Select a reason" at bounding box center [637, 237] width 392 height 16
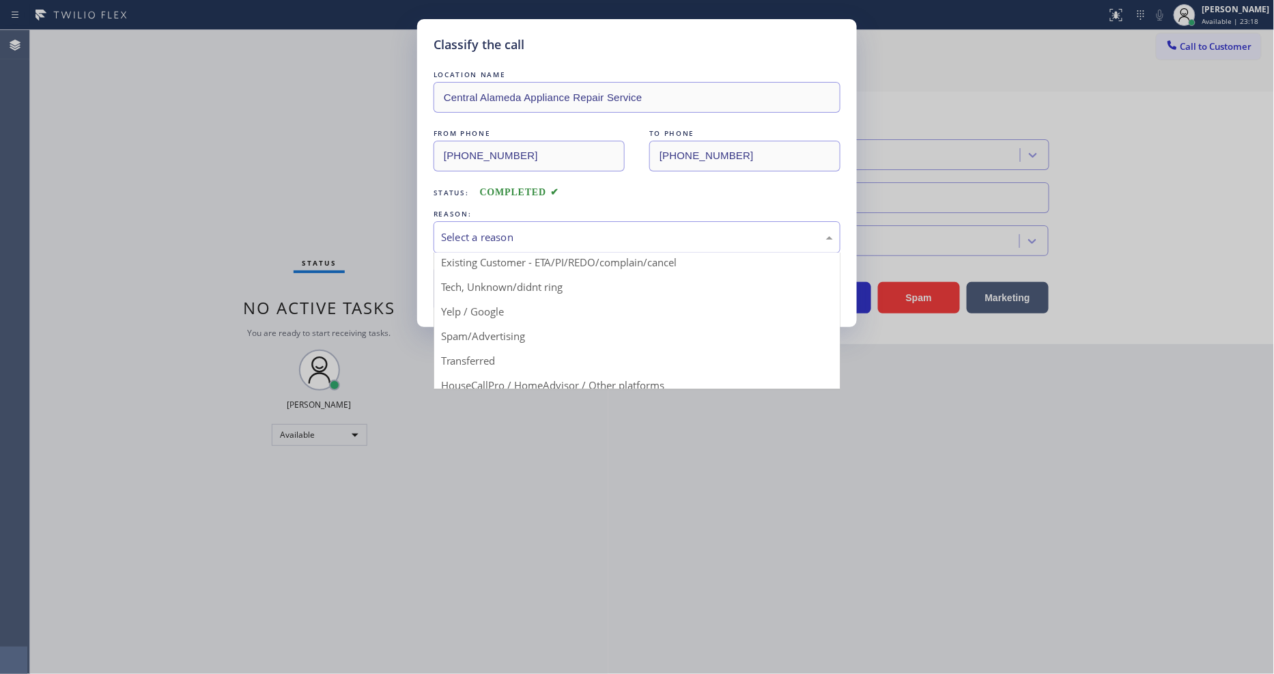
scroll to position [85, 0]
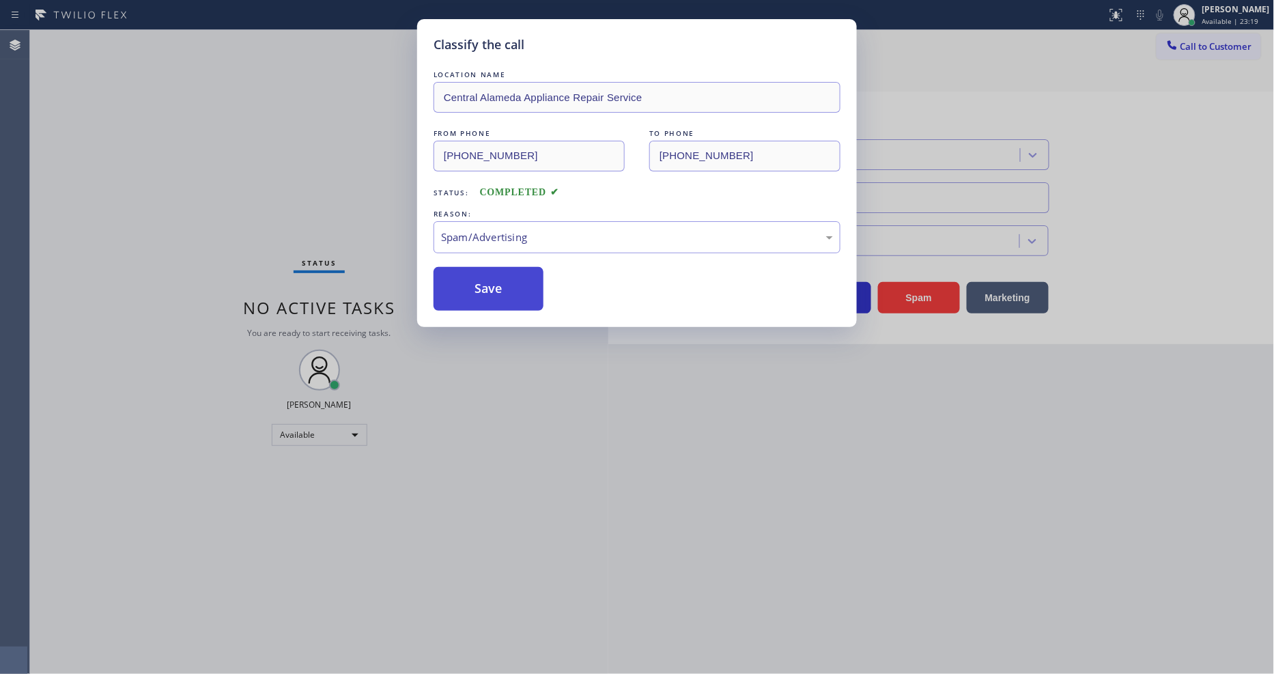
click at [513, 282] on button "Save" at bounding box center [489, 289] width 110 height 44
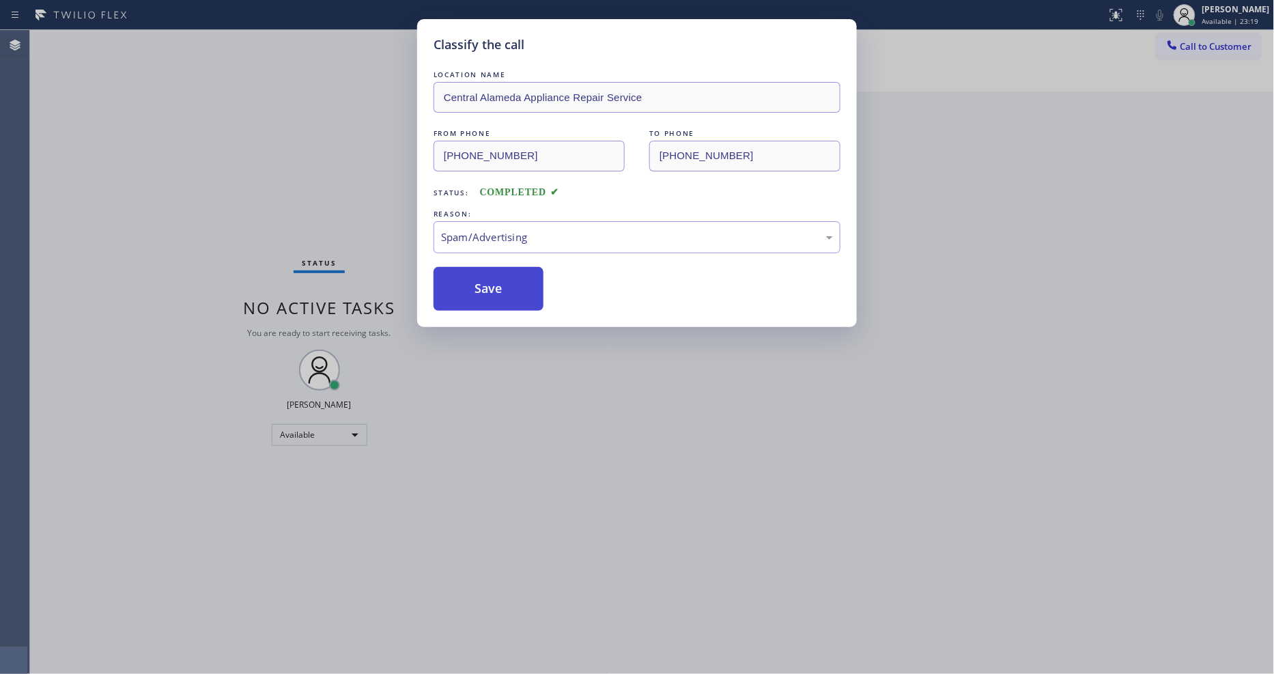
click at [513, 282] on button "Save" at bounding box center [489, 289] width 110 height 44
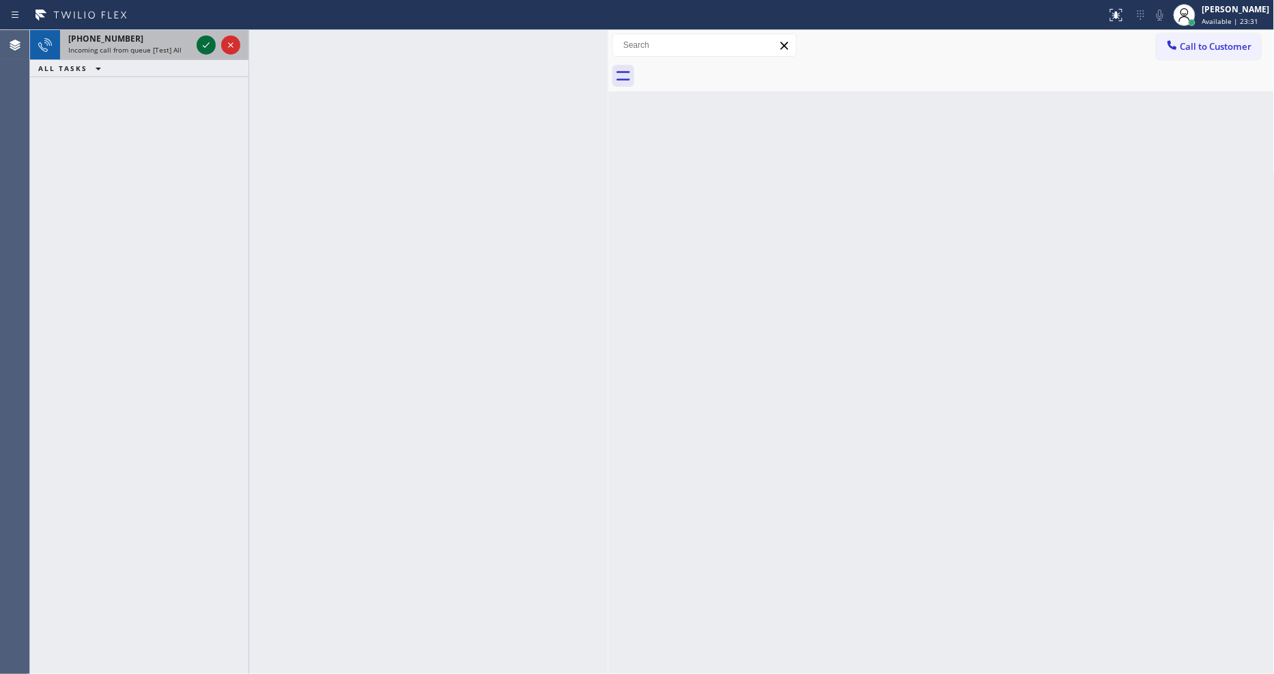
click at [203, 44] on icon at bounding box center [206, 45] width 16 height 16
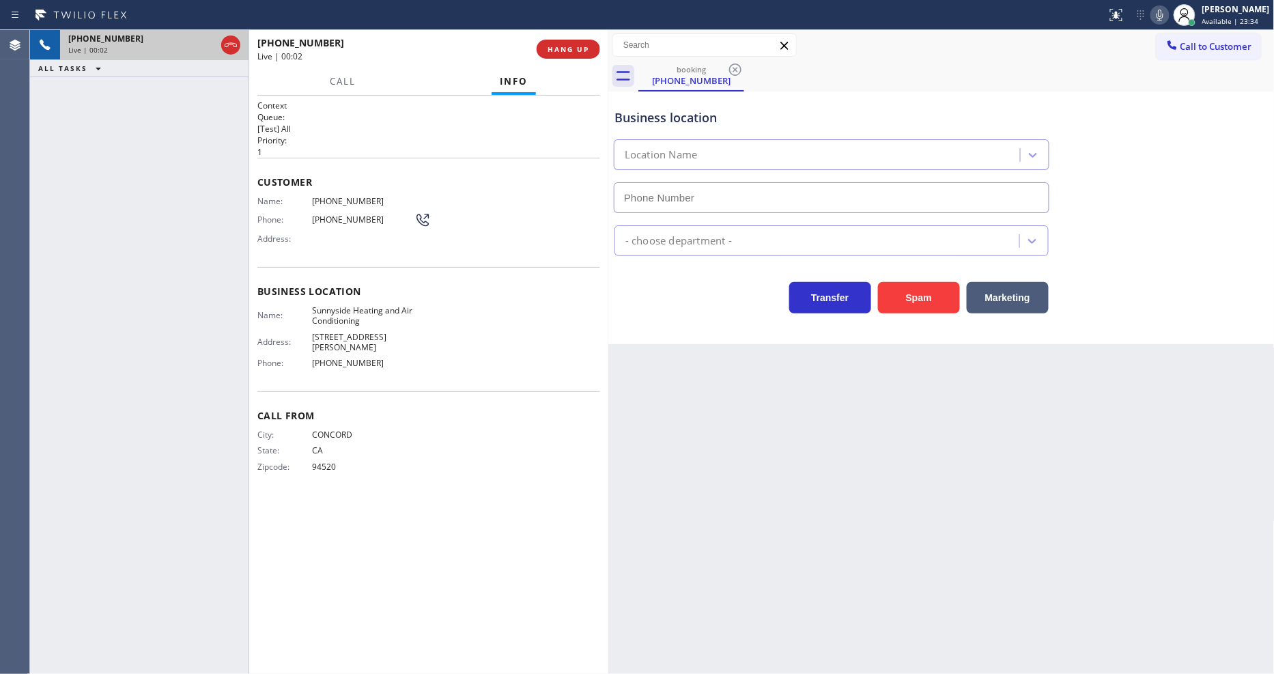
type input "[PHONE_NUMBER]"
click at [570, 48] on span "HANG UP" at bounding box center [569, 49] width 42 height 10
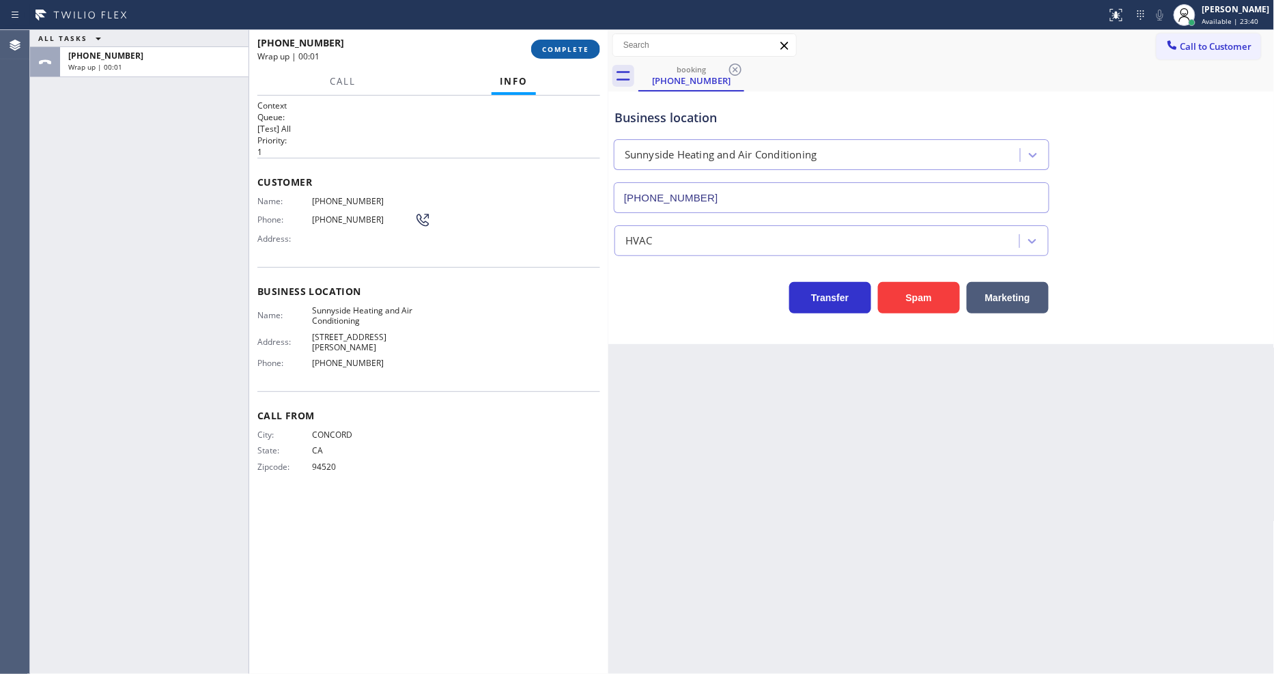
click at [570, 48] on span "COMPLETE" at bounding box center [565, 49] width 47 height 10
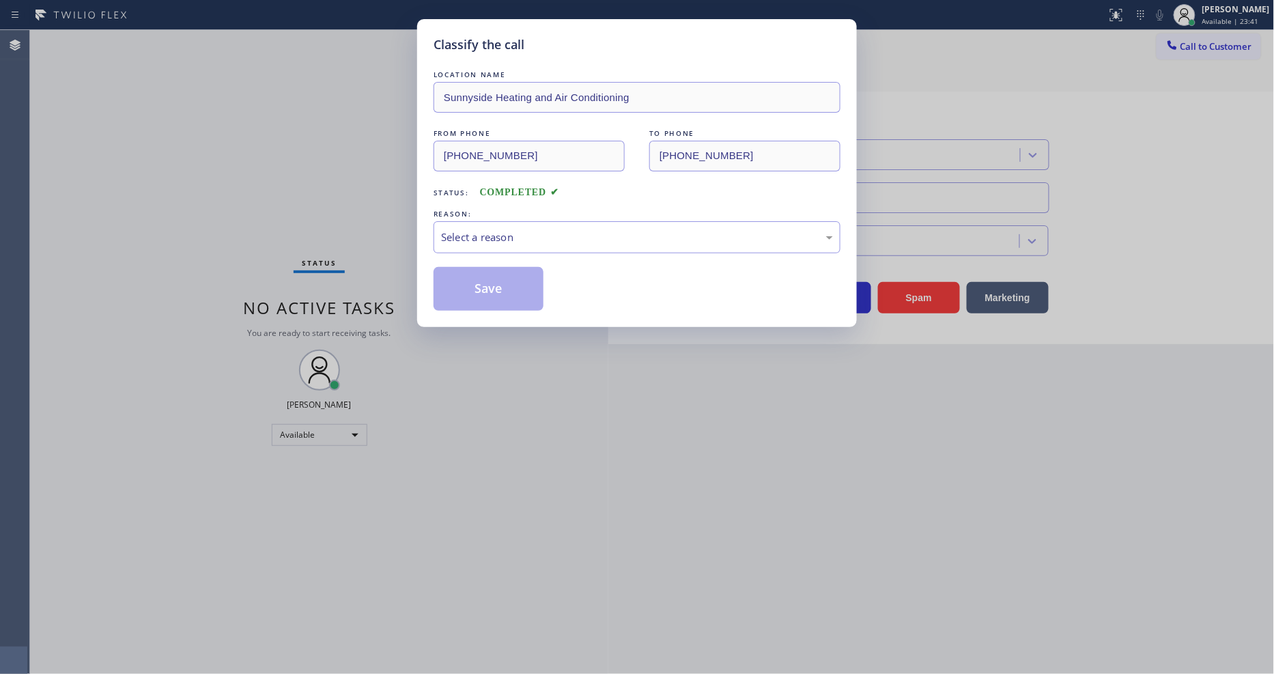
click at [481, 229] on div "Select a reason" at bounding box center [637, 237] width 392 height 16
click at [489, 277] on button "Save" at bounding box center [489, 289] width 110 height 44
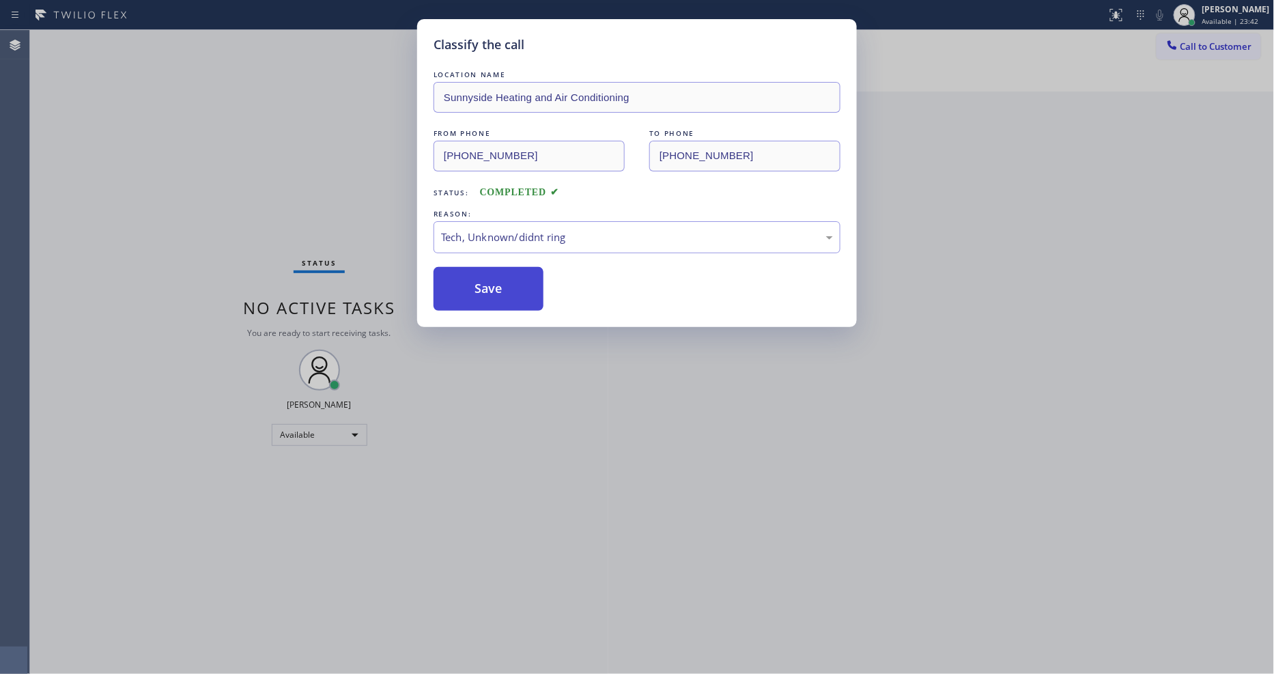
click at [489, 277] on button "Save" at bounding box center [489, 289] width 110 height 44
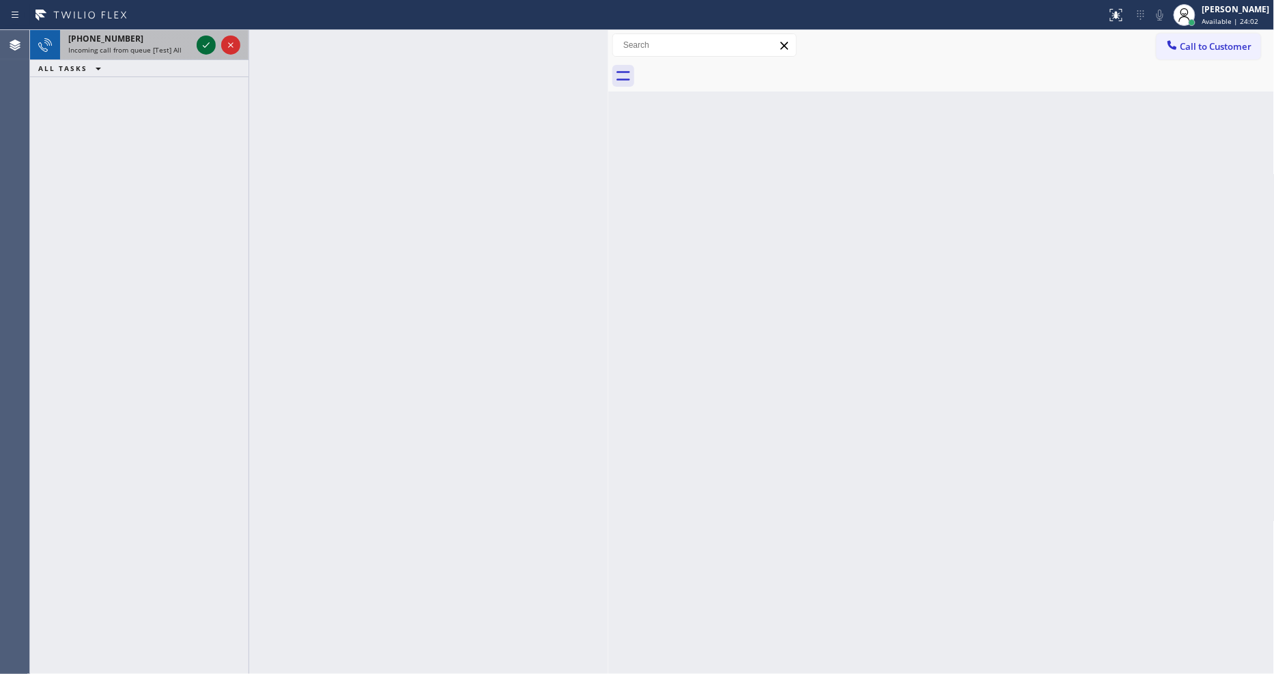
click at [201, 44] on icon at bounding box center [206, 45] width 16 height 16
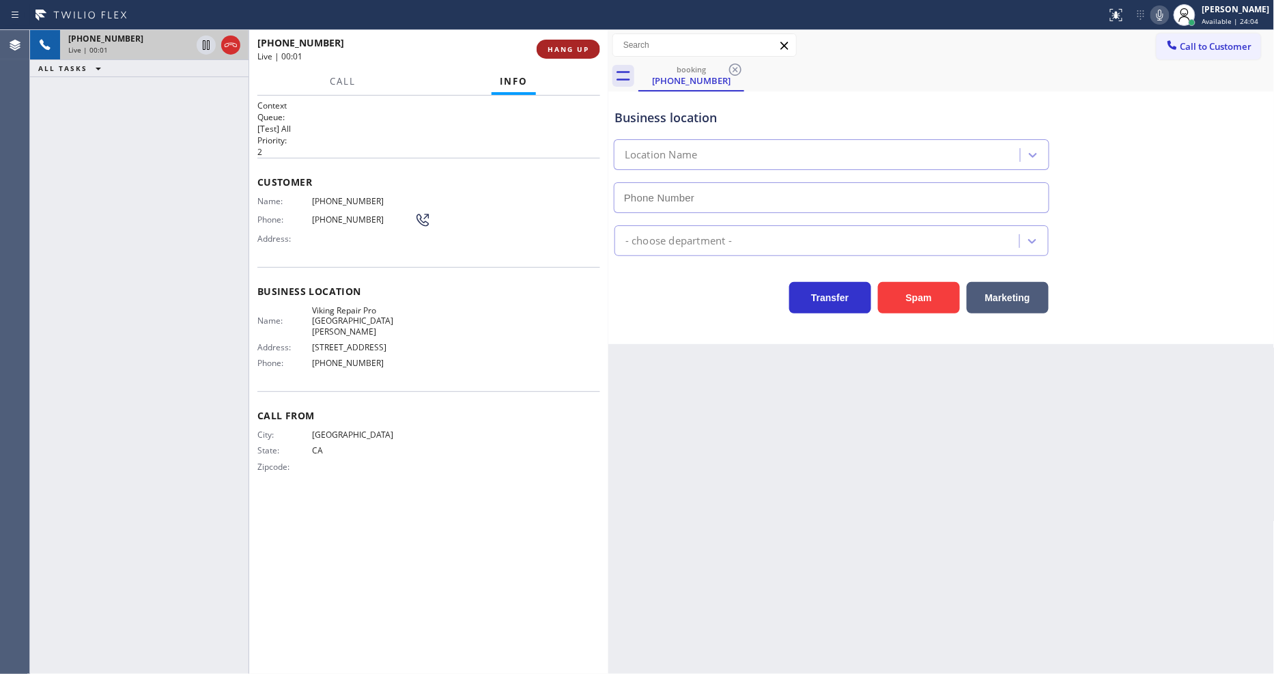
type input "[PHONE_NUMBER]"
click at [583, 51] on span "HANG UP" at bounding box center [569, 49] width 42 height 10
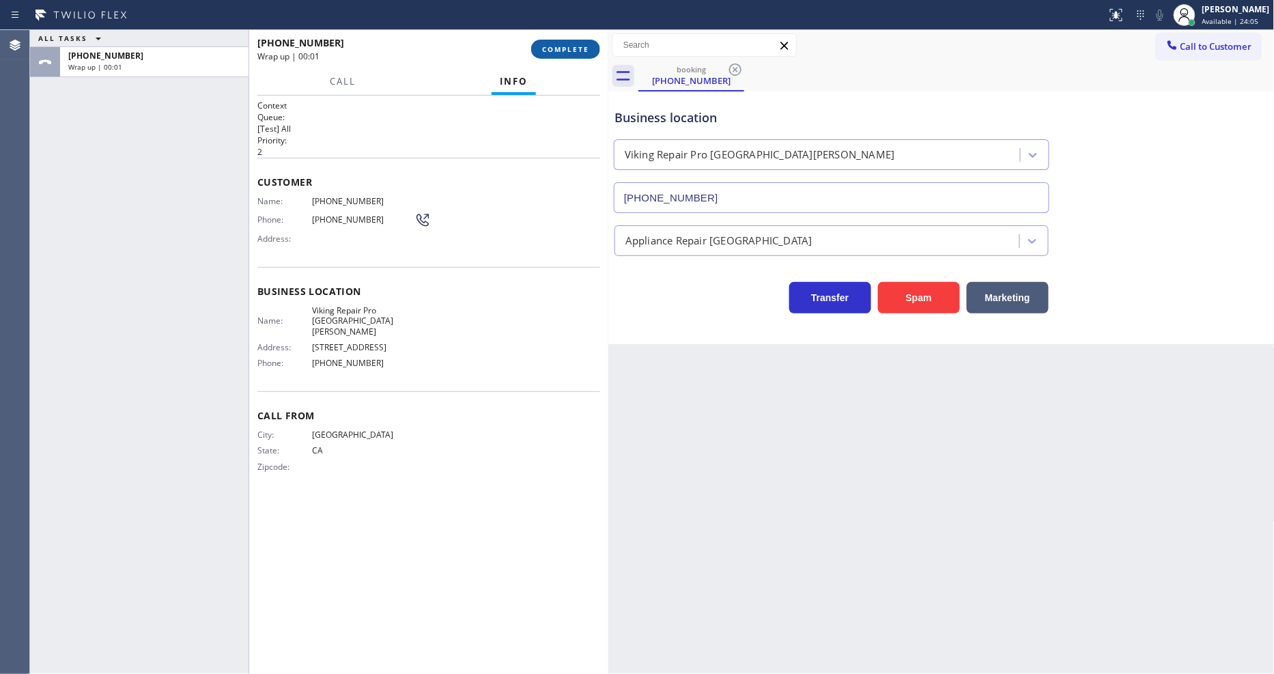
click at [583, 51] on span "COMPLETE" at bounding box center [565, 49] width 47 height 10
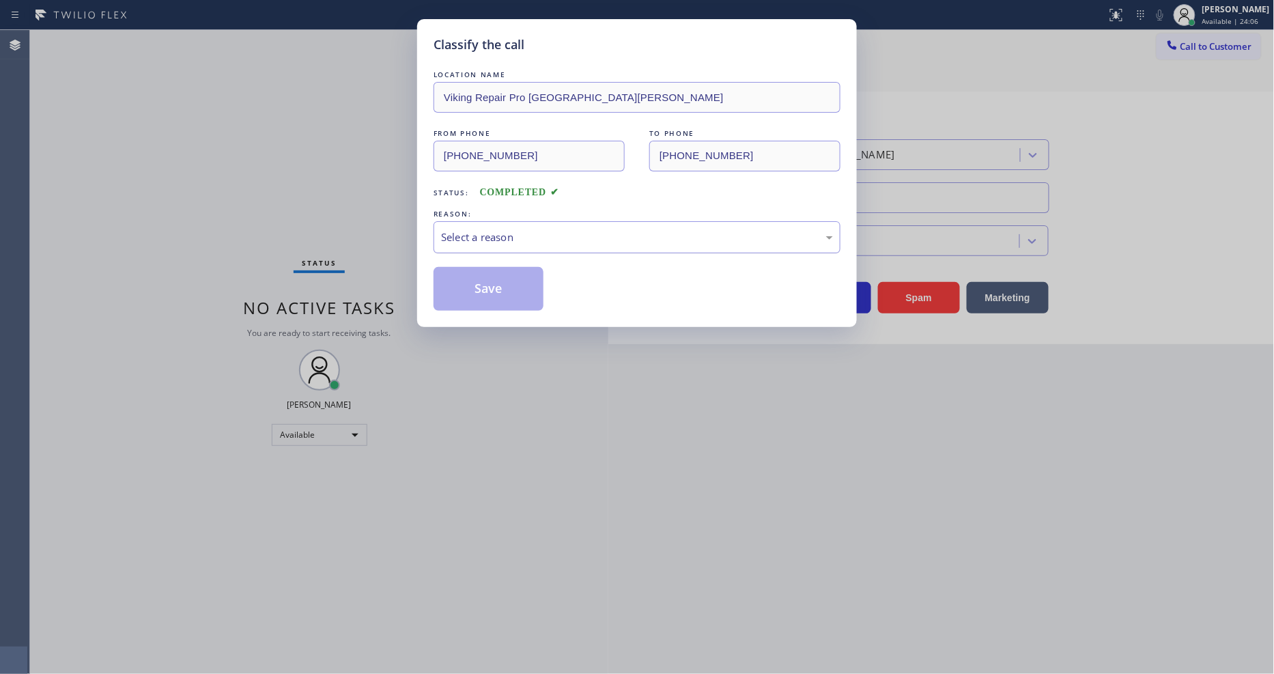
click at [500, 240] on div "Select a reason" at bounding box center [637, 237] width 392 height 16
click at [485, 280] on button "Save" at bounding box center [489, 289] width 110 height 44
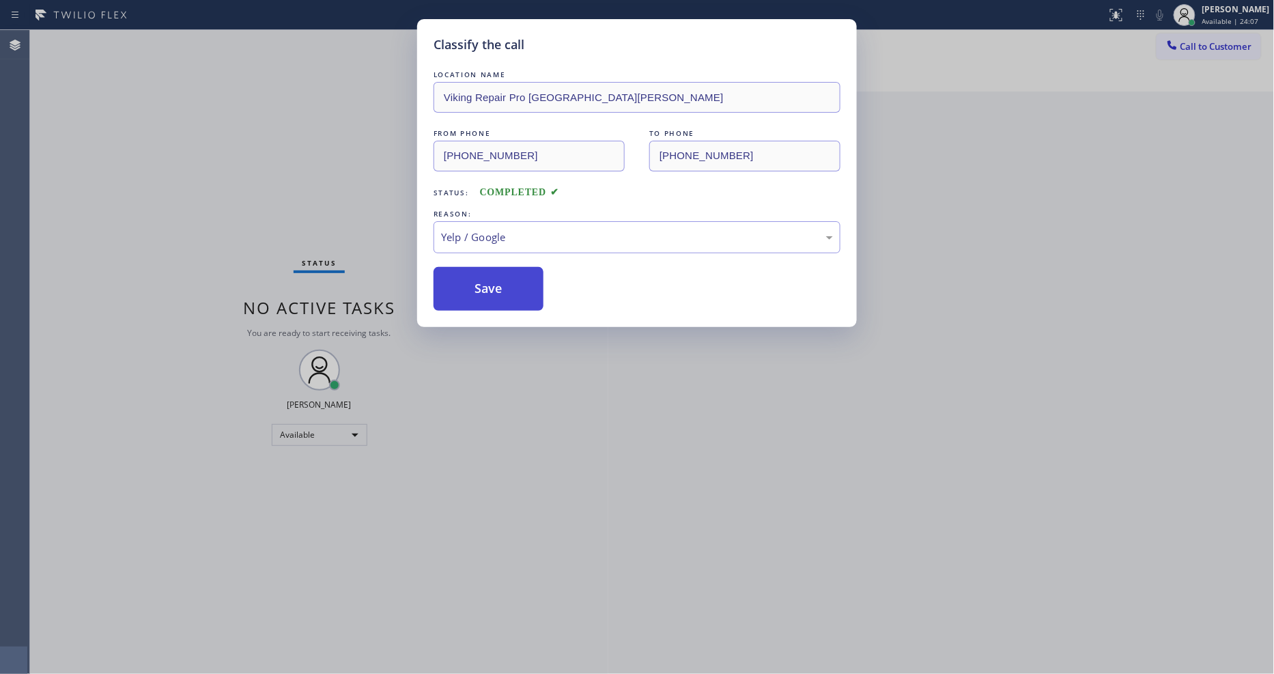
click at [485, 280] on button "Save" at bounding box center [489, 289] width 110 height 44
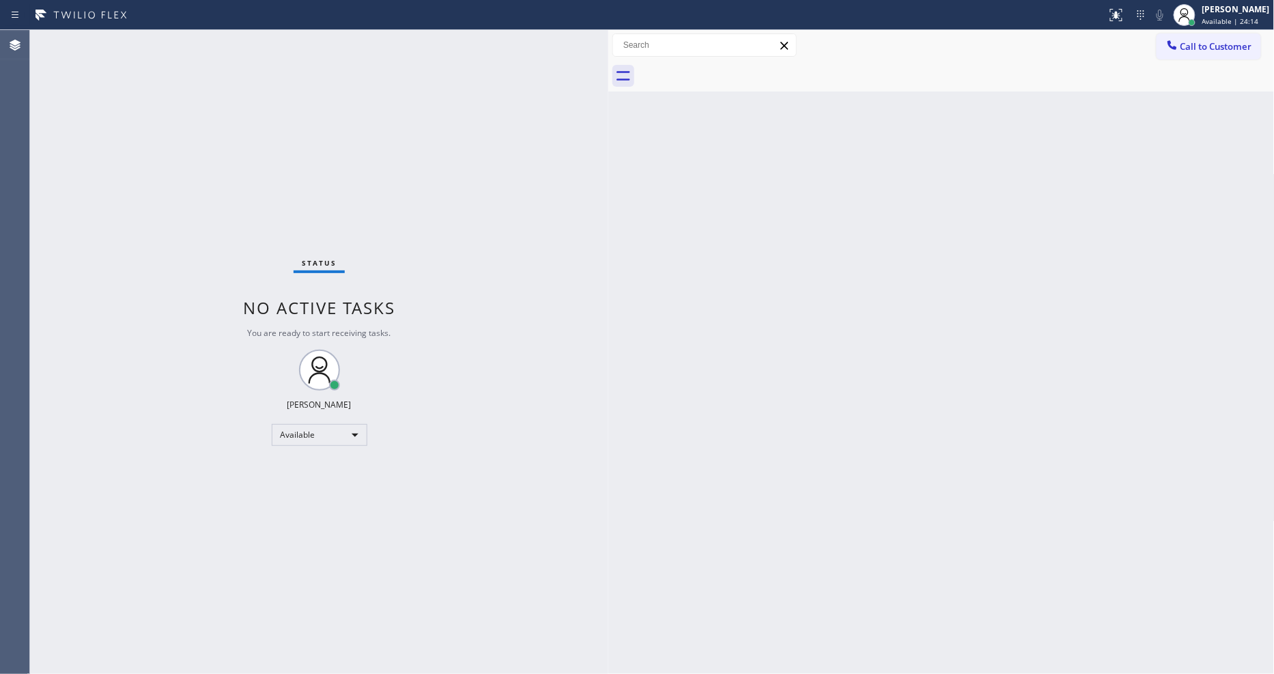
click at [924, 455] on div "Back to Dashboard Change Sender ID Customers Technicians Select a contact Outbo…" at bounding box center [941, 352] width 666 height 644
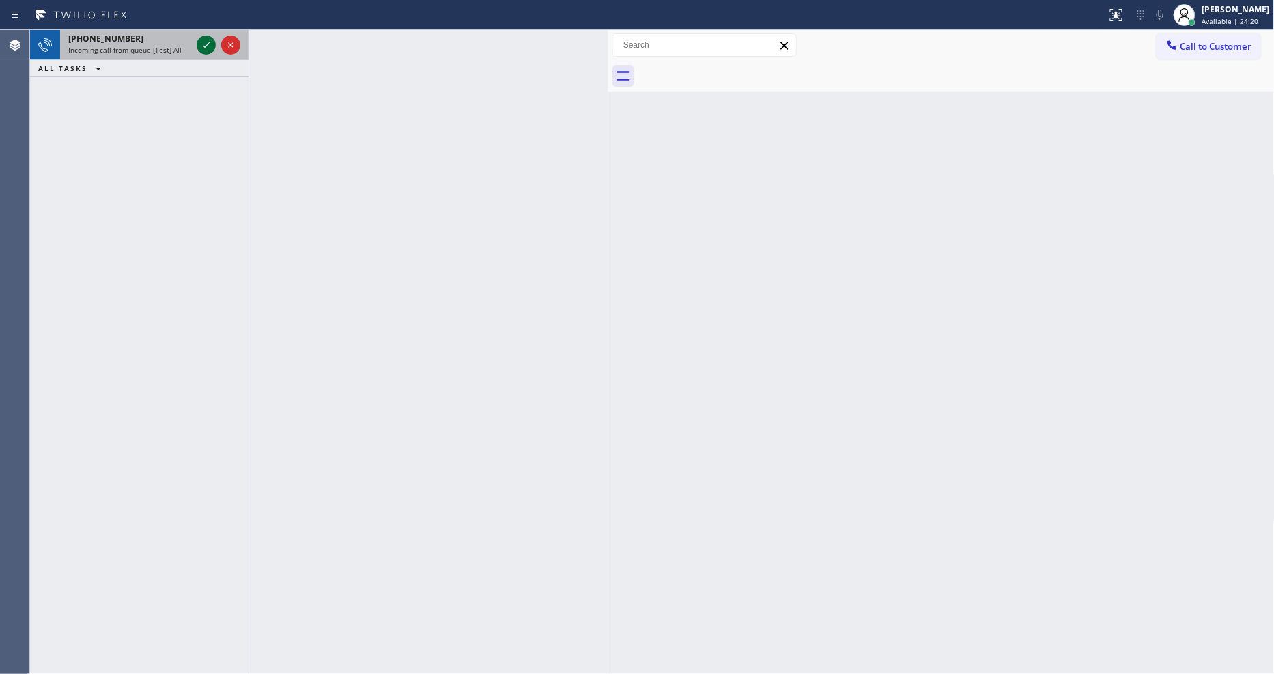
click at [205, 42] on icon at bounding box center [206, 45] width 16 height 16
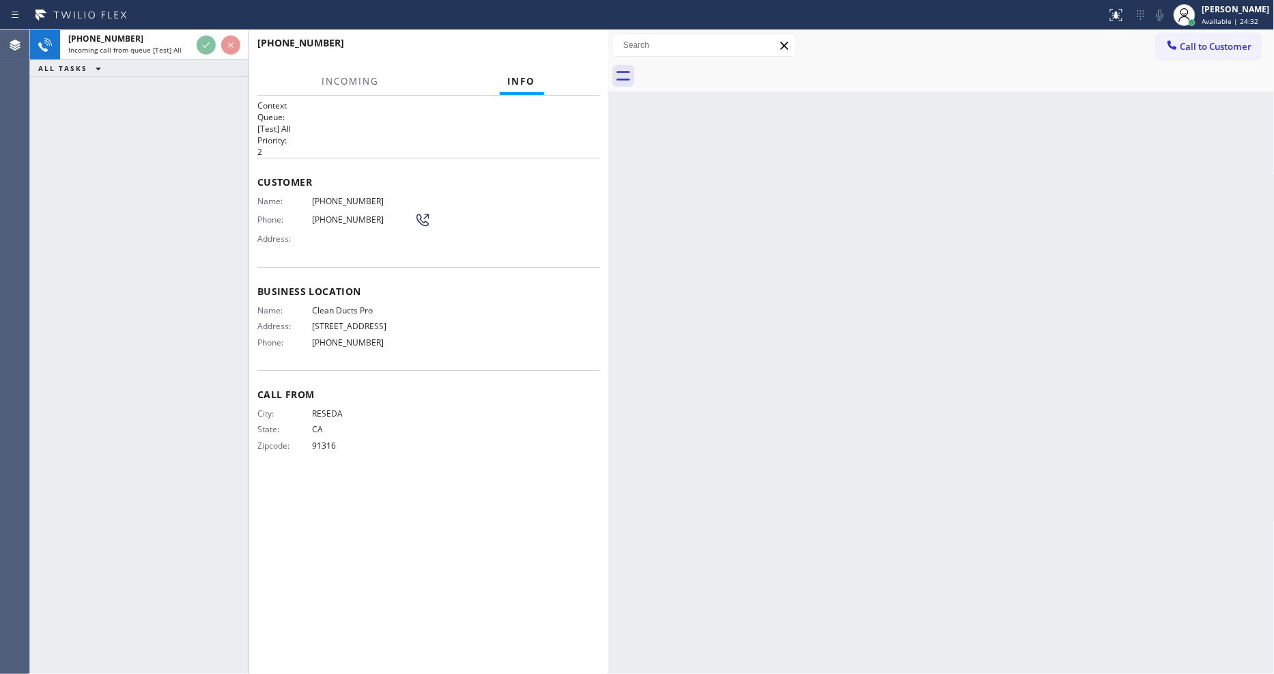
click at [966, 310] on div "Back to Dashboard Change Sender ID Customers Technicians Select a contact Outbo…" at bounding box center [941, 352] width 666 height 644
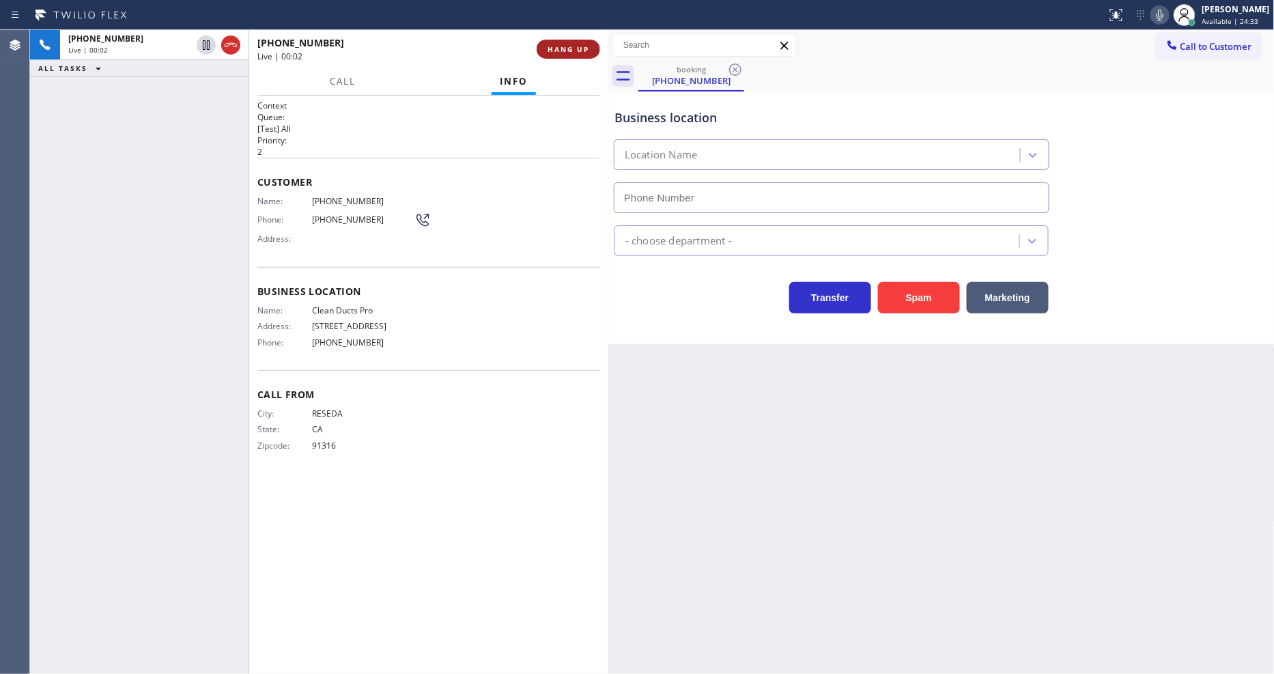
type input "[PHONE_NUMBER]"
click at [550, 55] on button "HANG UP" at bounding box center [568, 49] width 63 height 19
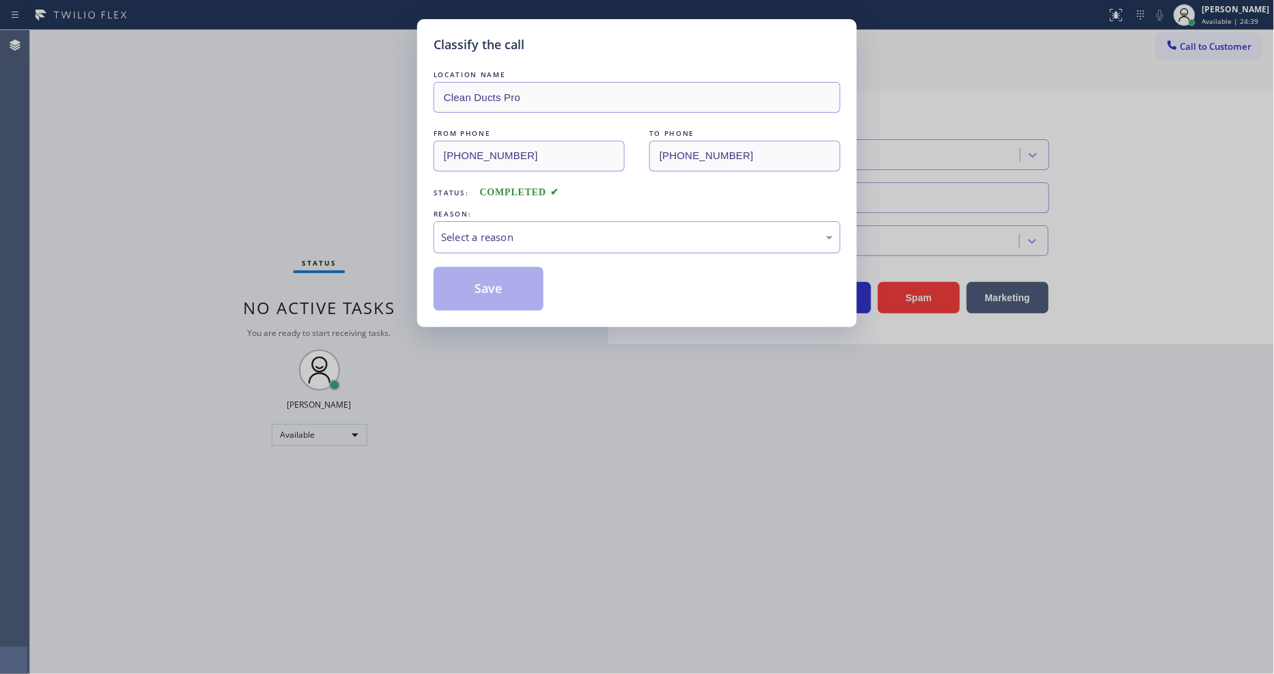
click at [535, 222] on div "Select a reason" at bounding box center [637, 237] width 407 height 32
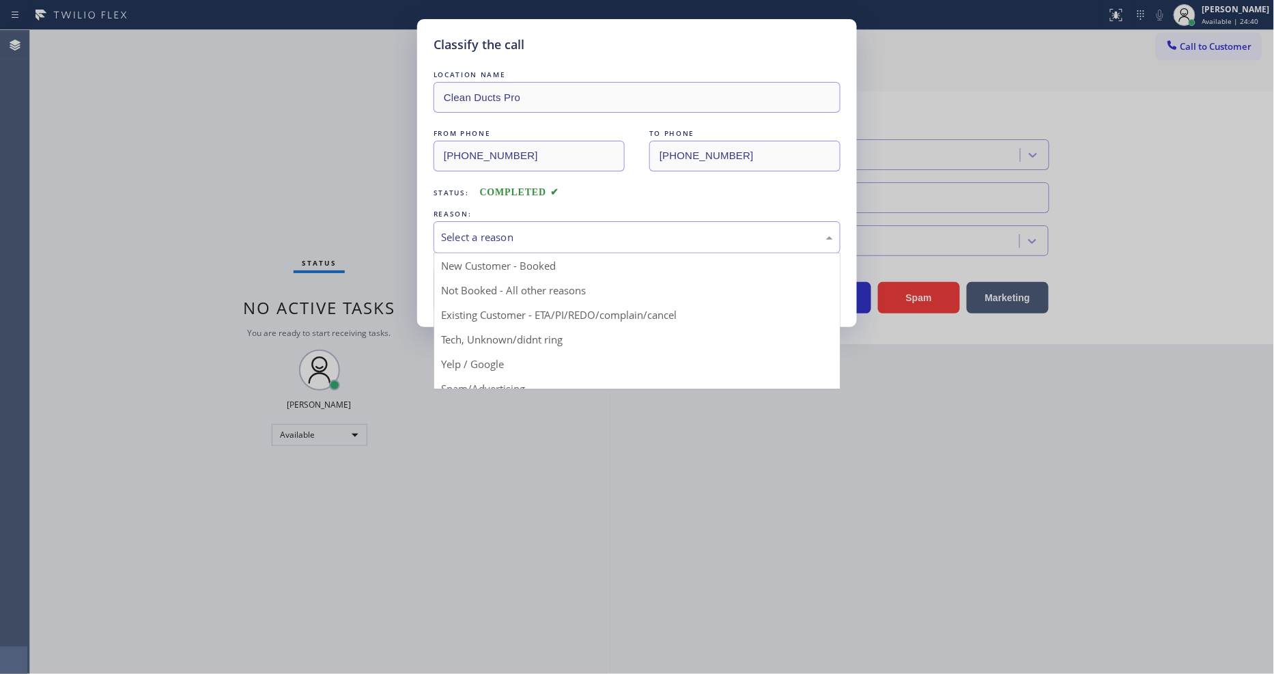
drag, startPoint x: 535, startPoint y: 331, endPoint x: 507, endPoint y: 261, distance: 75.7
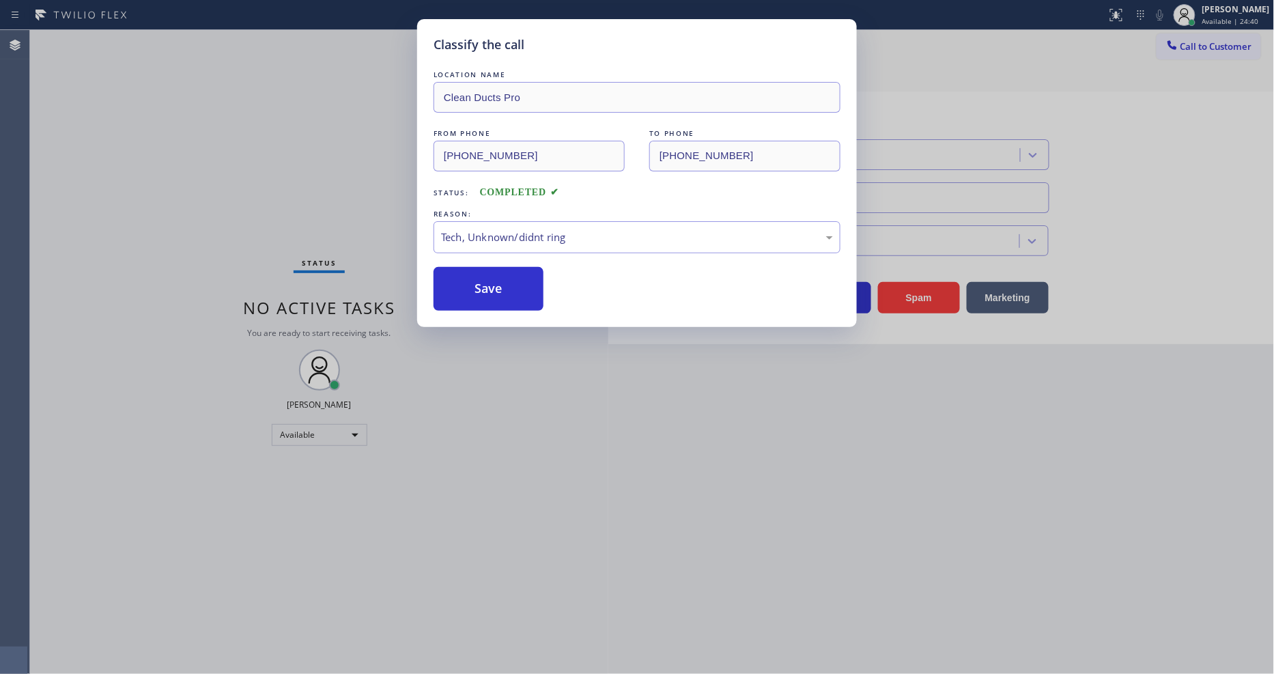
click at [504, 257] on div "LOCATION NAME Clean Ducts Pro FROM PHONE [PHONE_NUMBER] TO PHONE [PHONE_NUMBER]…" at bounding box center [637, 189] width 407 height 243
click at [500, 278] on button "Save" at bounding box center [489, 289] width 110 height 44
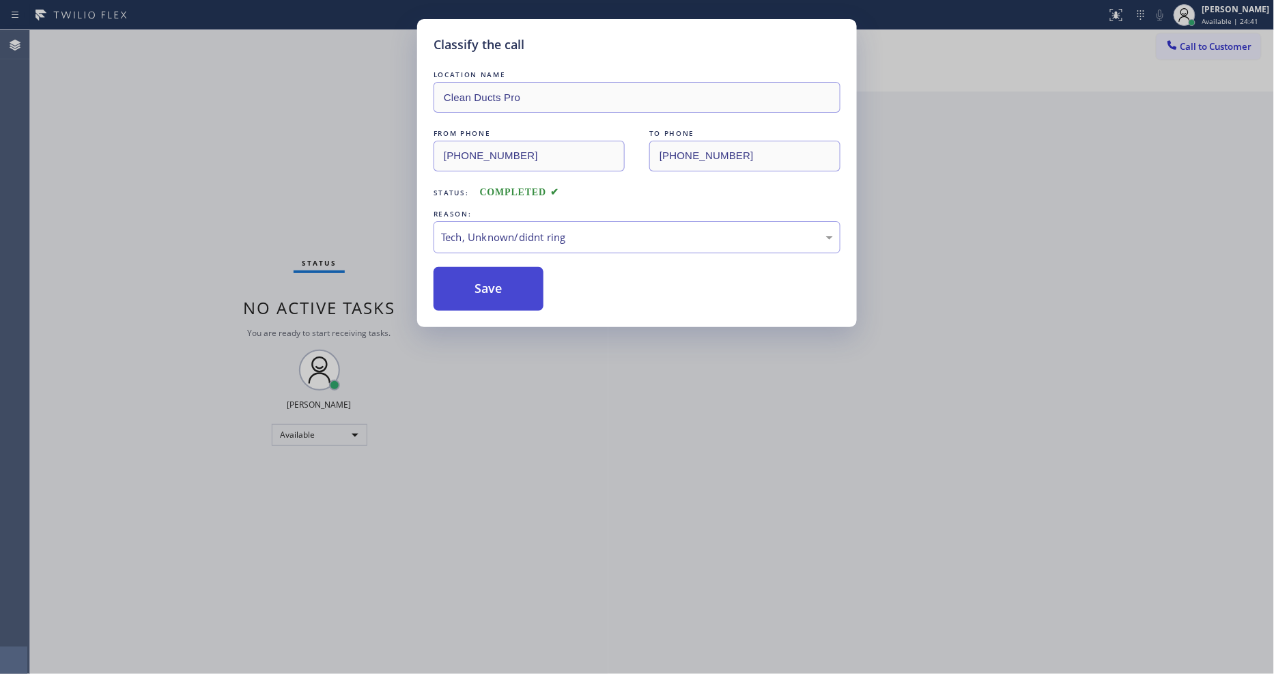
click at [500, 278] on button "Save" at bounding box center [489, 289] width 110 height 44
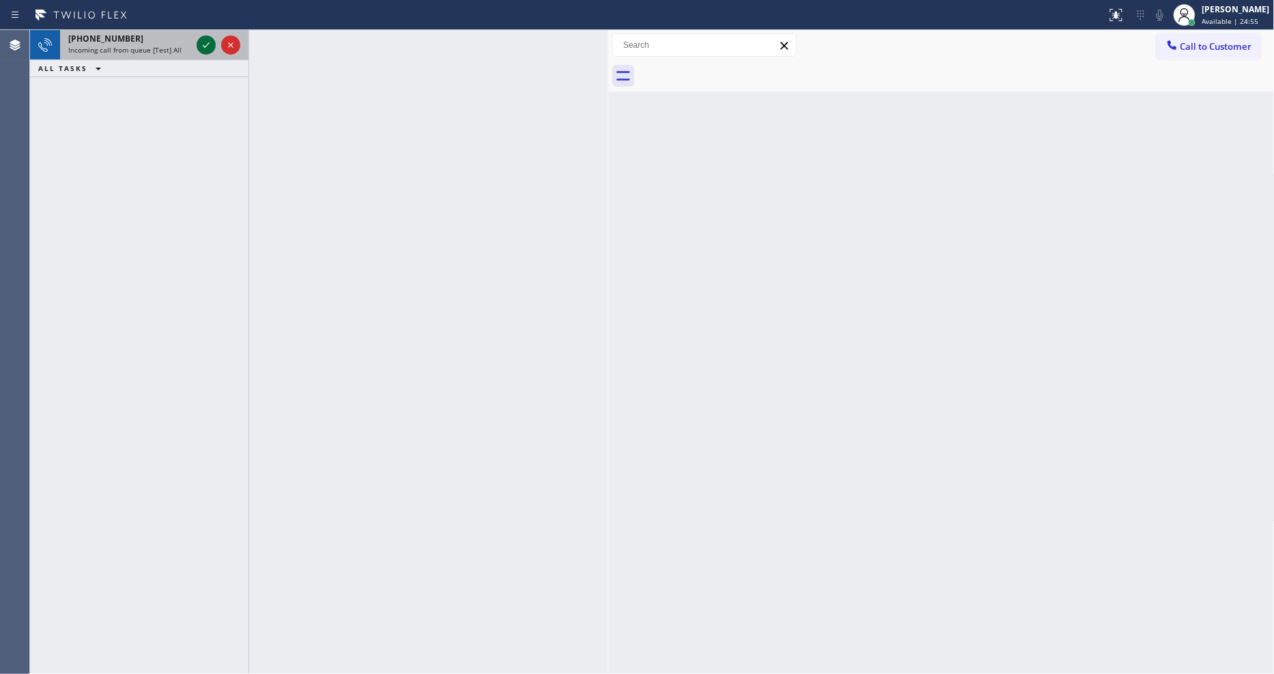
click at [208, 41] on icon at bounding box center [206, 45] width 16 height 16
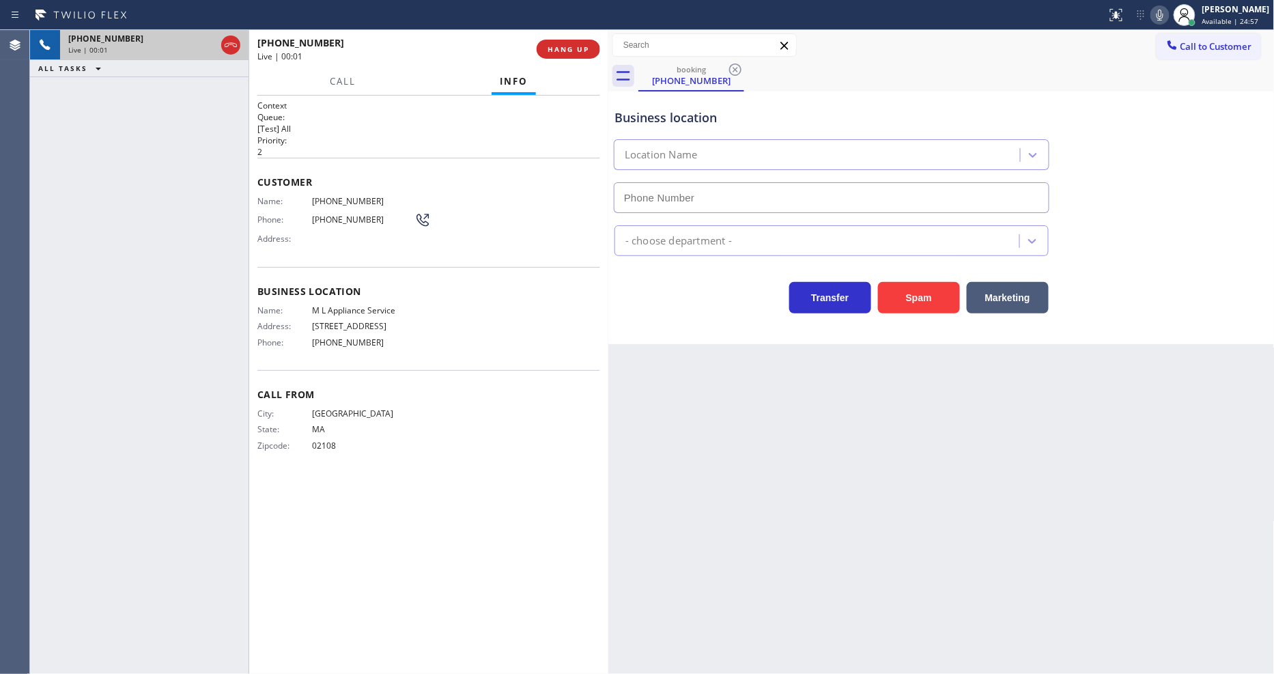
type input "[PHONE_NUMBER]"
click at [568, 48] on span "HANG UP" at bounding box center [569, 49] width 42 height 10
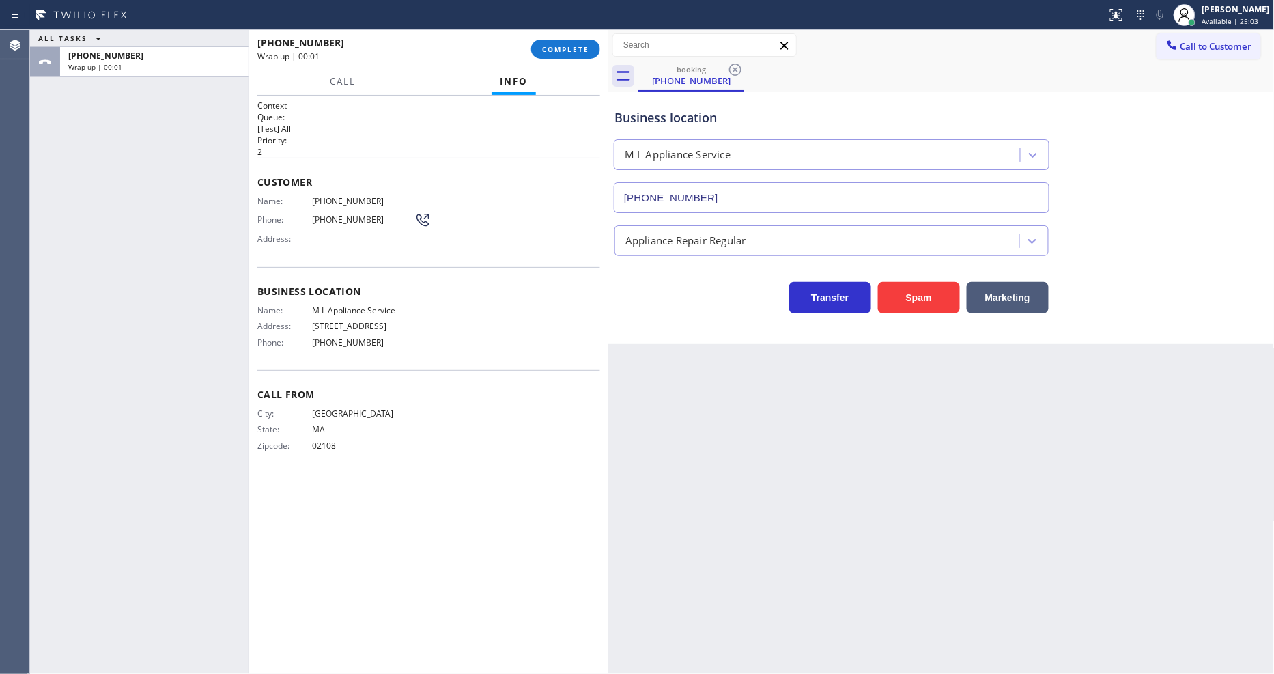
click at [568, 48] on span "COMPLETE" at bounding box center [565, 49] width 47 height 10
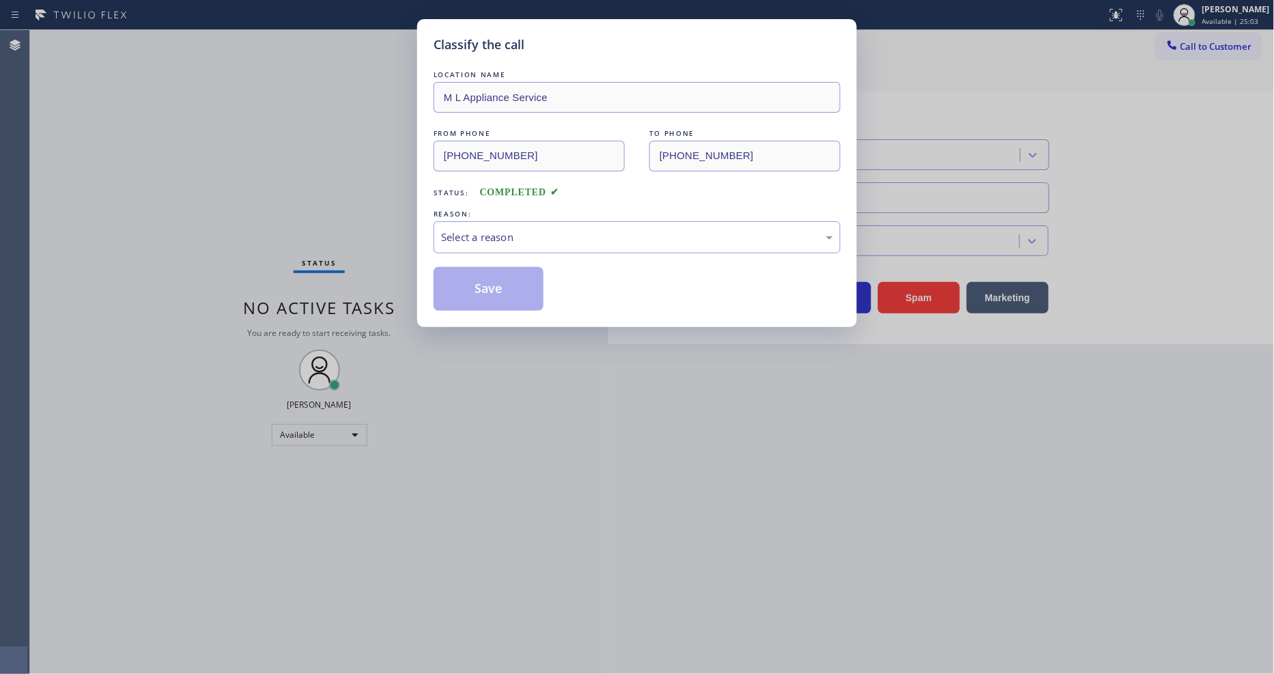
click at [492, 234] on div "Select a reason" at bounding box center [637, 237] width 392 height 16
click at [492, 294] on button "Save" at bounding box center [489, 289] width 110 height 44
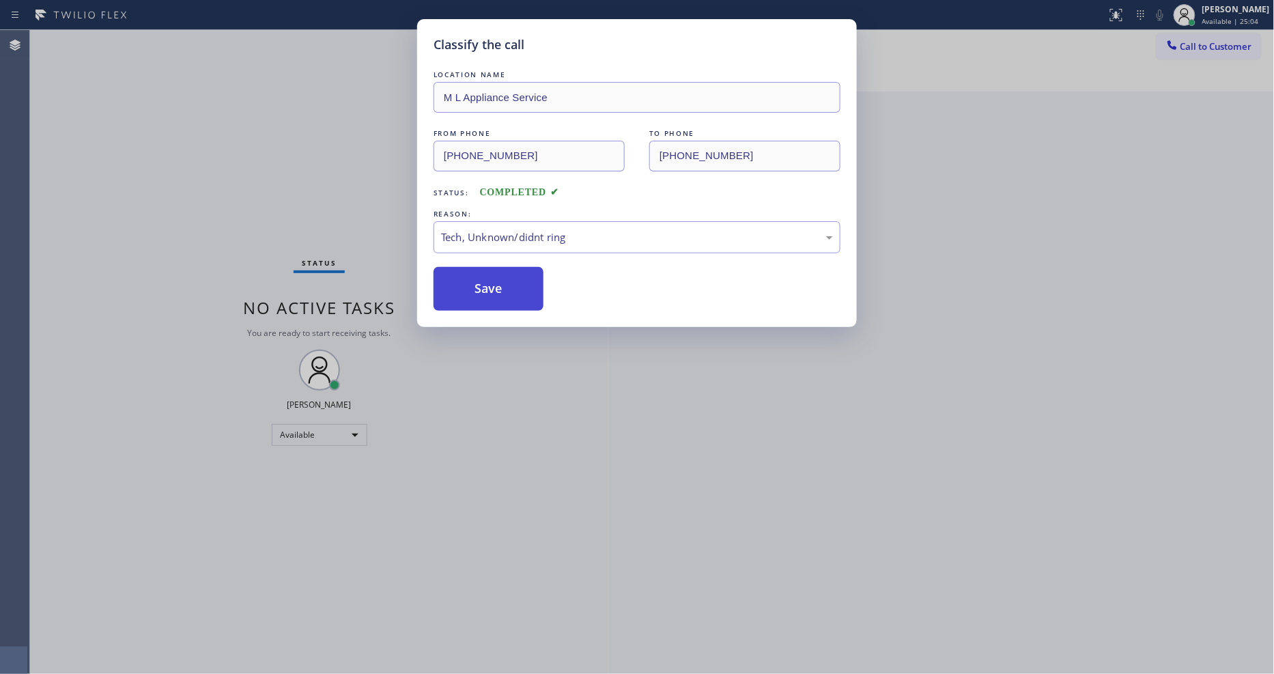
click at [492, 294] on button "Save" at bounding box center [489, 289] width 110 height 44
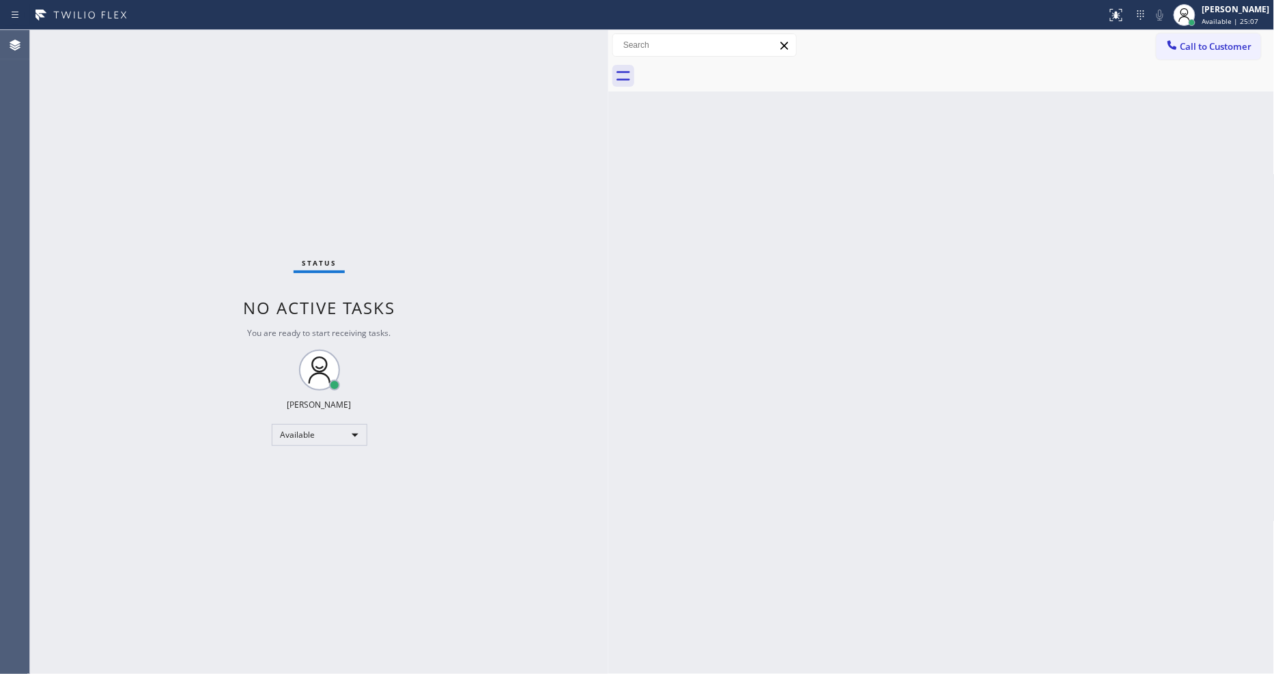
drag, startPoint x: 905, startPoint y: 440, endPoint x: 745, endPoint y: 503, distance: 172.5
click at [905, 440] on div "Back to Dashboard Change Sender ID Customers Technicians Select a contact Outbo…" at bounding box center [941, 352] width 666 height 644
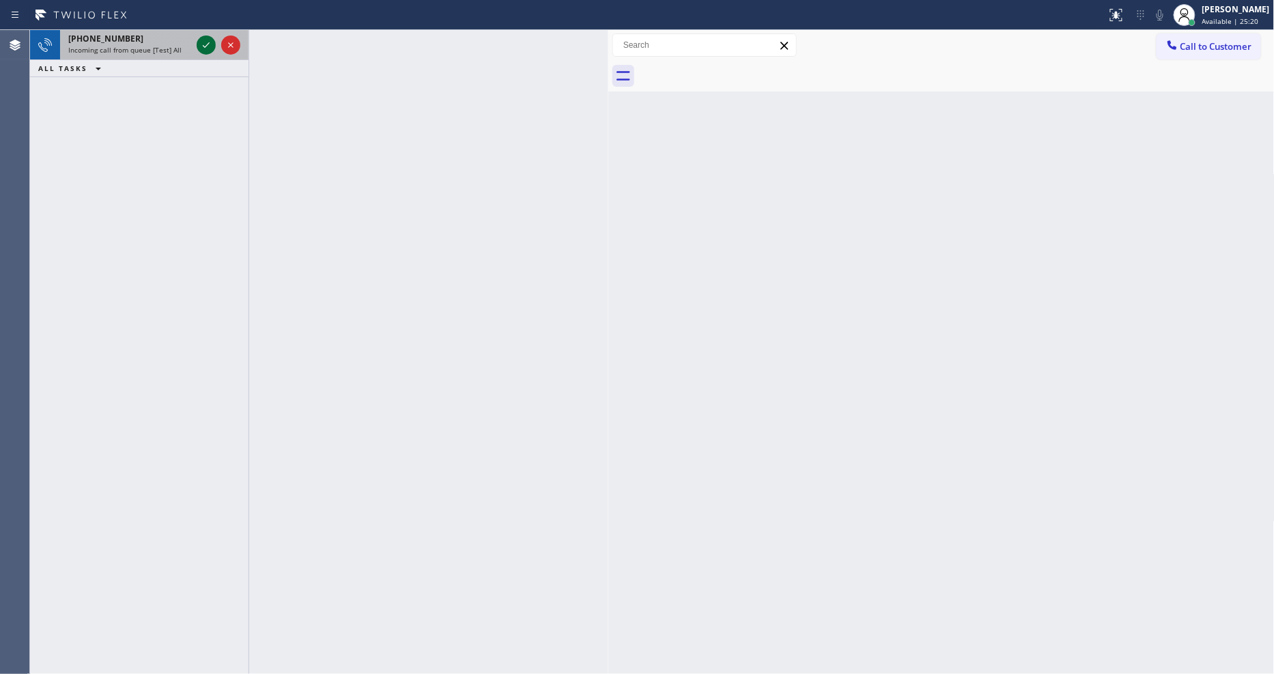
click at [209, 51] on icon at bounding box center [206, 45] width 16 height 16
click at [203, 40] on icon at bounding box center [206, 45] width 16 height 16
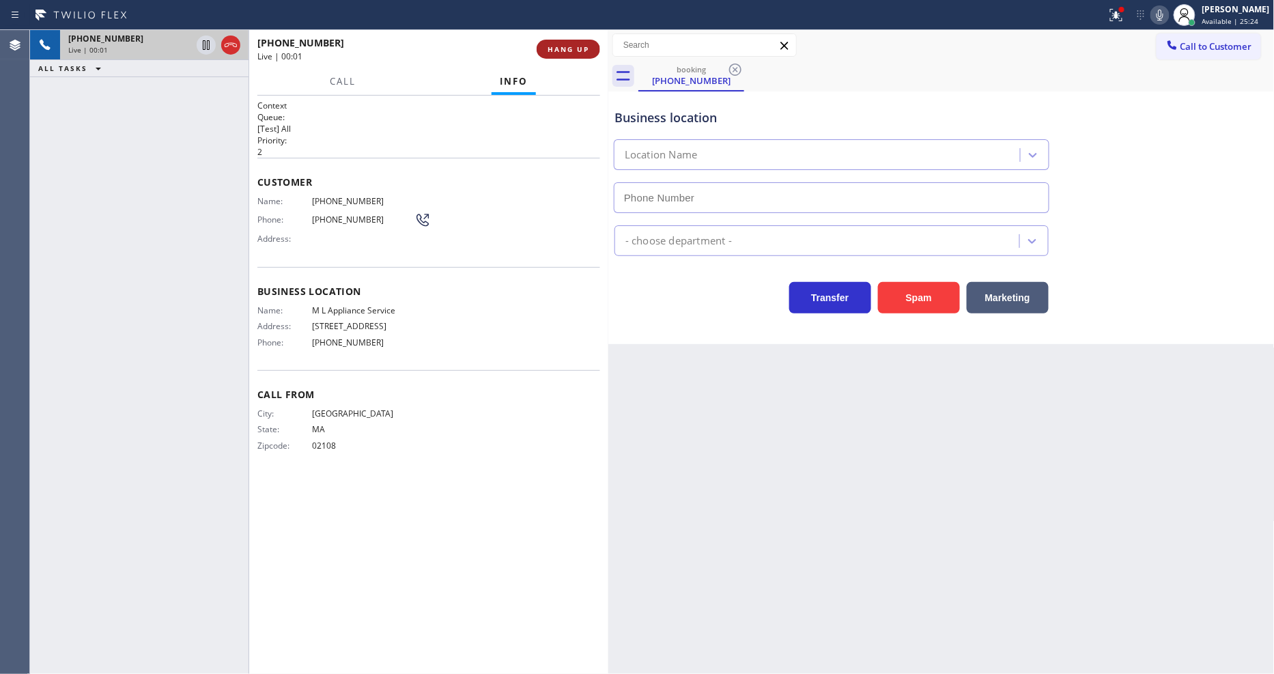
type input "[PHONE_NUMBER]"
click at [569, 53] on span "HANG UP" at bounding box center [569, 49] width 42 height 10
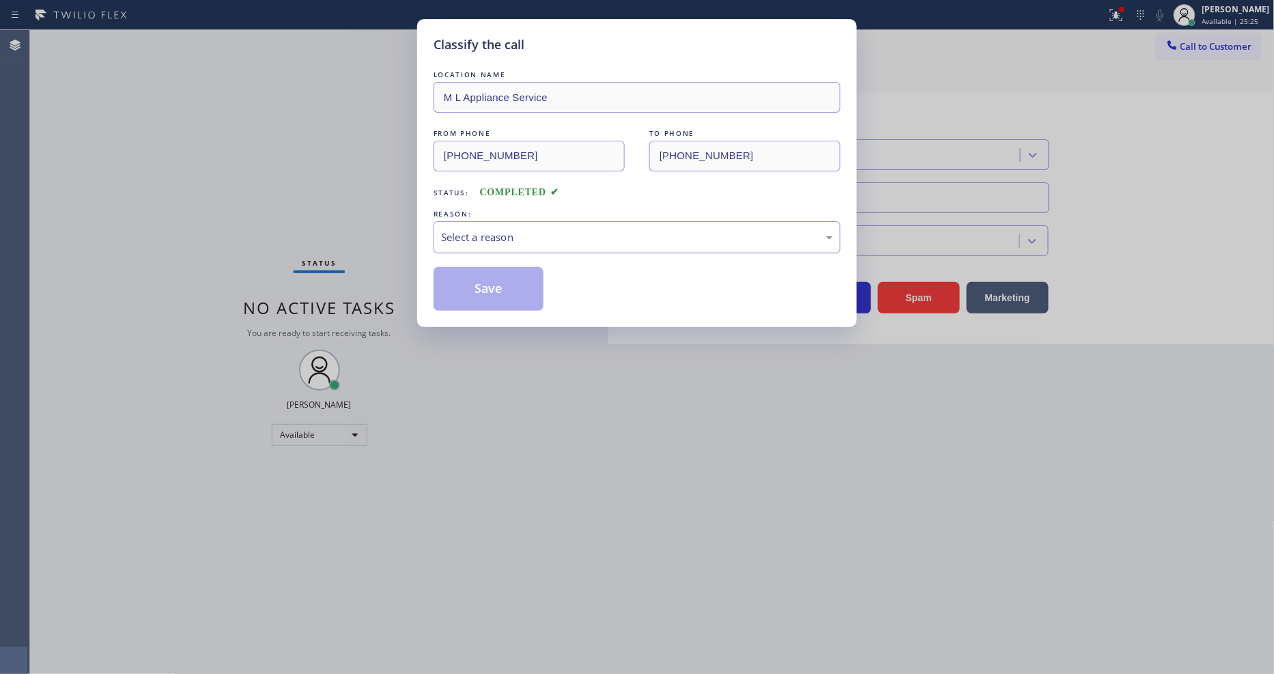
click at [517, 229] on div "Select a reason" at bounding box center [637, 237] width 392 height 16
click at [504, 249] on div "Tech, Unknown/didnt ring" at bounding box center [637, 237] width 407 height 32
click at [504, 274] on button "Save" at bounding box center [489, 289] width 110 height 44
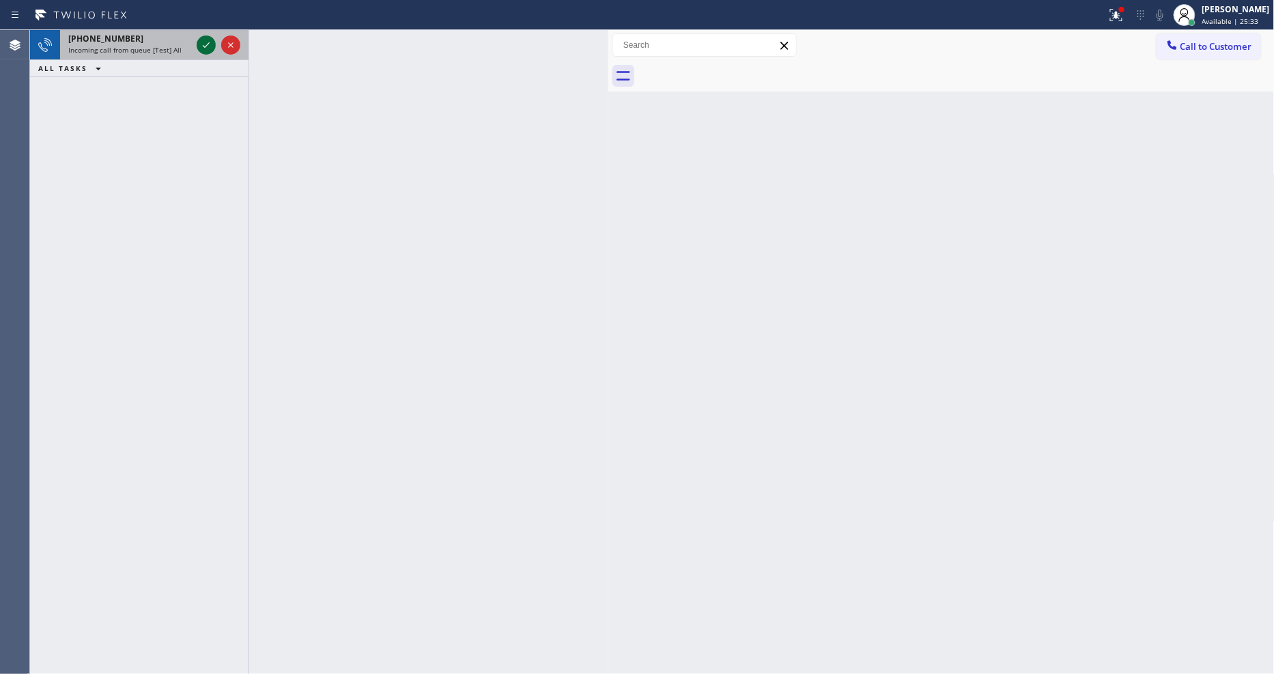
click at [201, 45] on icon at bounding box center [206, 45] width 16 height 16
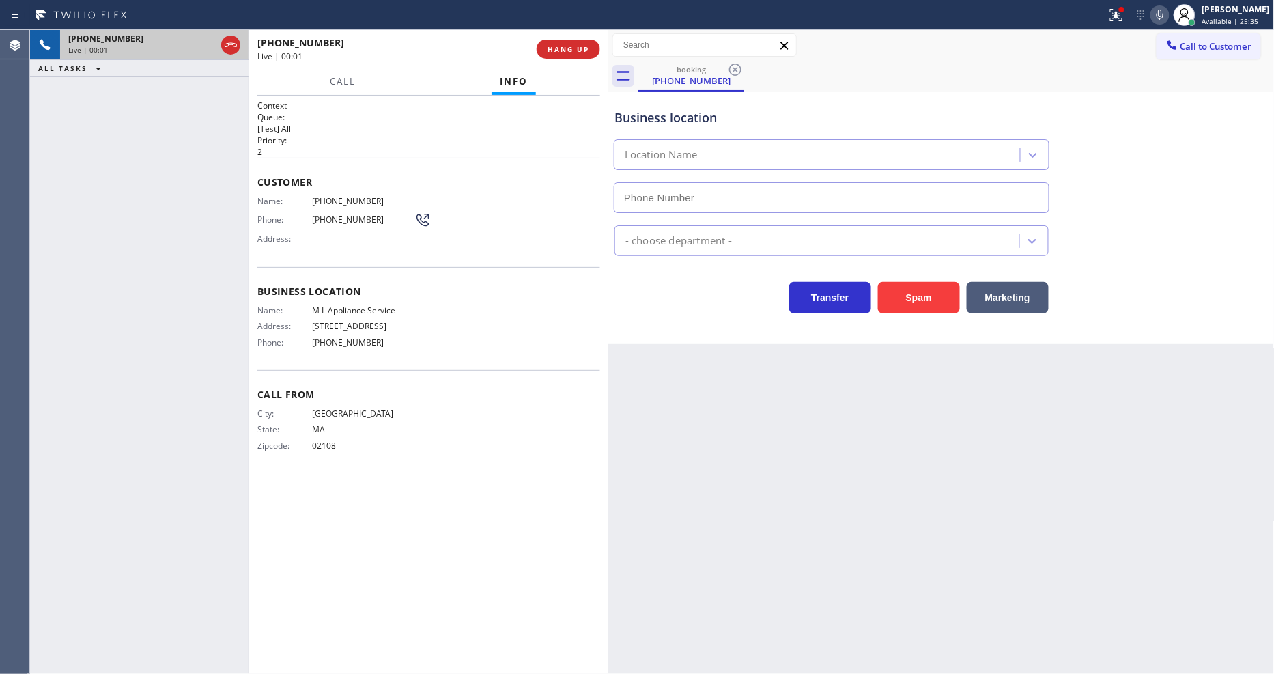
type input "[PHONE_NUMBER]"
click at [1124, 18] on icon at bounding box center [1116, 15] width 16 height 16
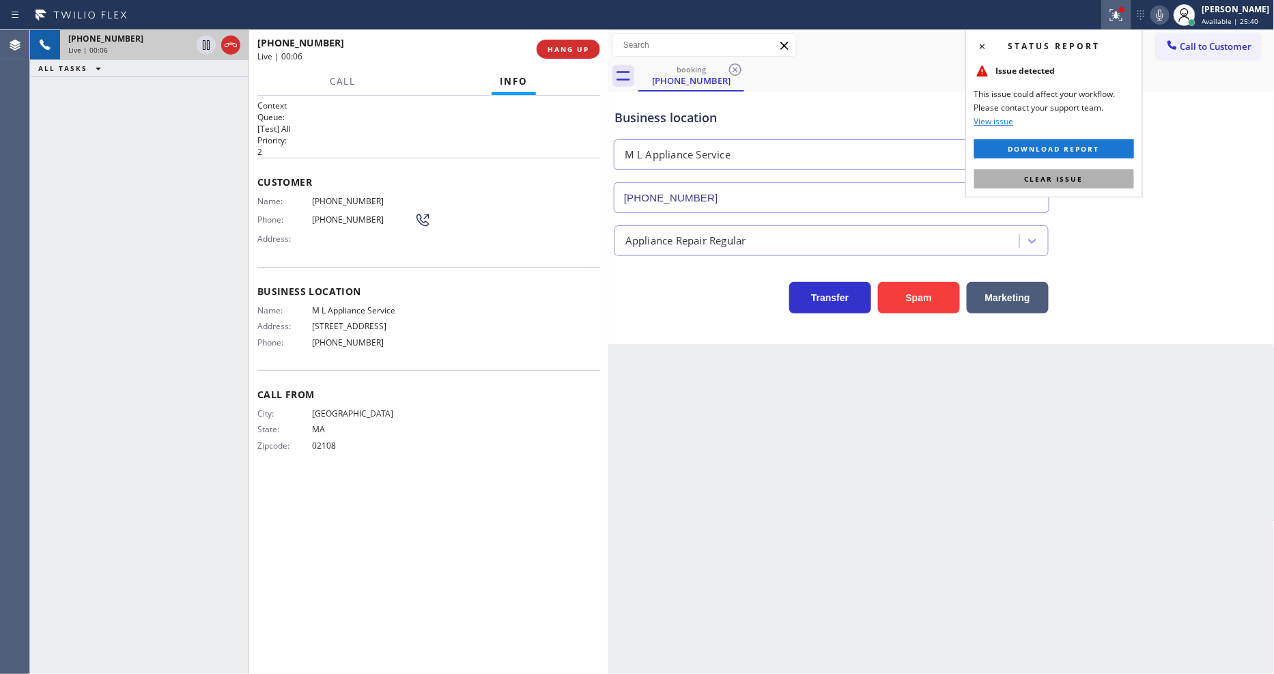
click at [1101, 175] on button "Clear issue" at bounding box center [1054, 178] width 160 height 19
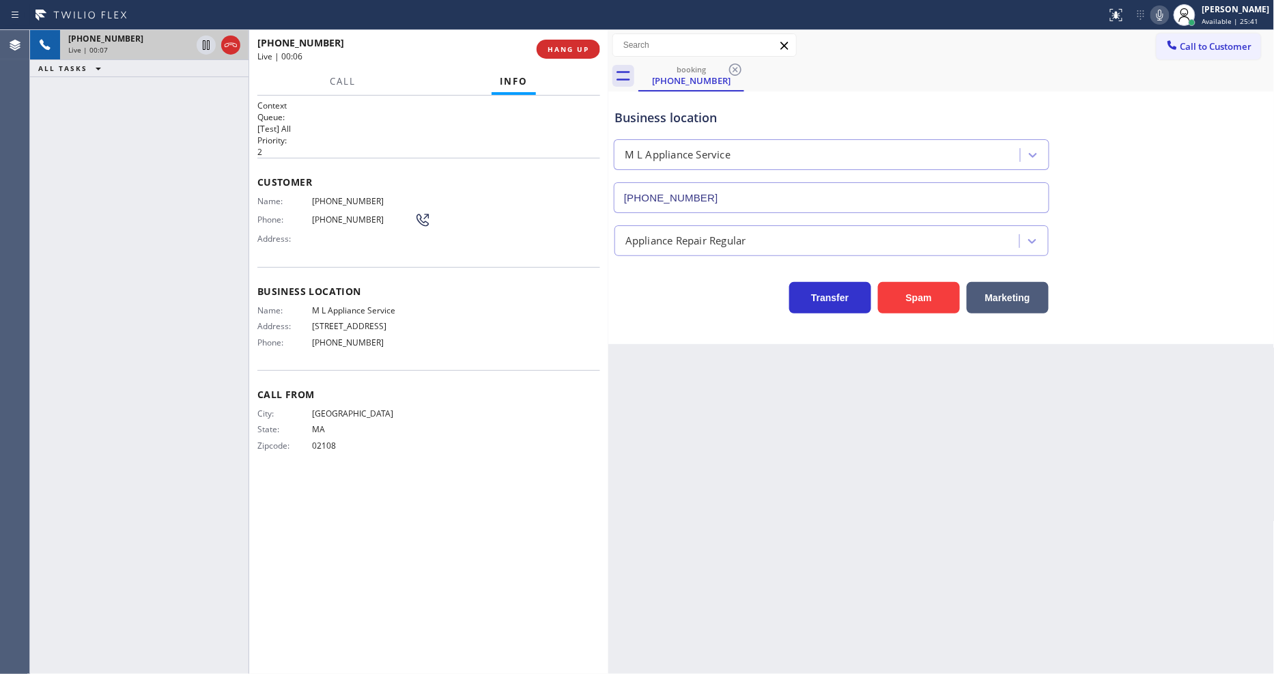
click at [482, 366] on div "Business location Name: M L Appliance Service Address: [STREET_ADDRESS] Phone: …" at bounding box center [428, 318] width 343 height 103
click at [577, 52] on span "COMPLETE" at bounding box center [565, 49] width 47 height 10
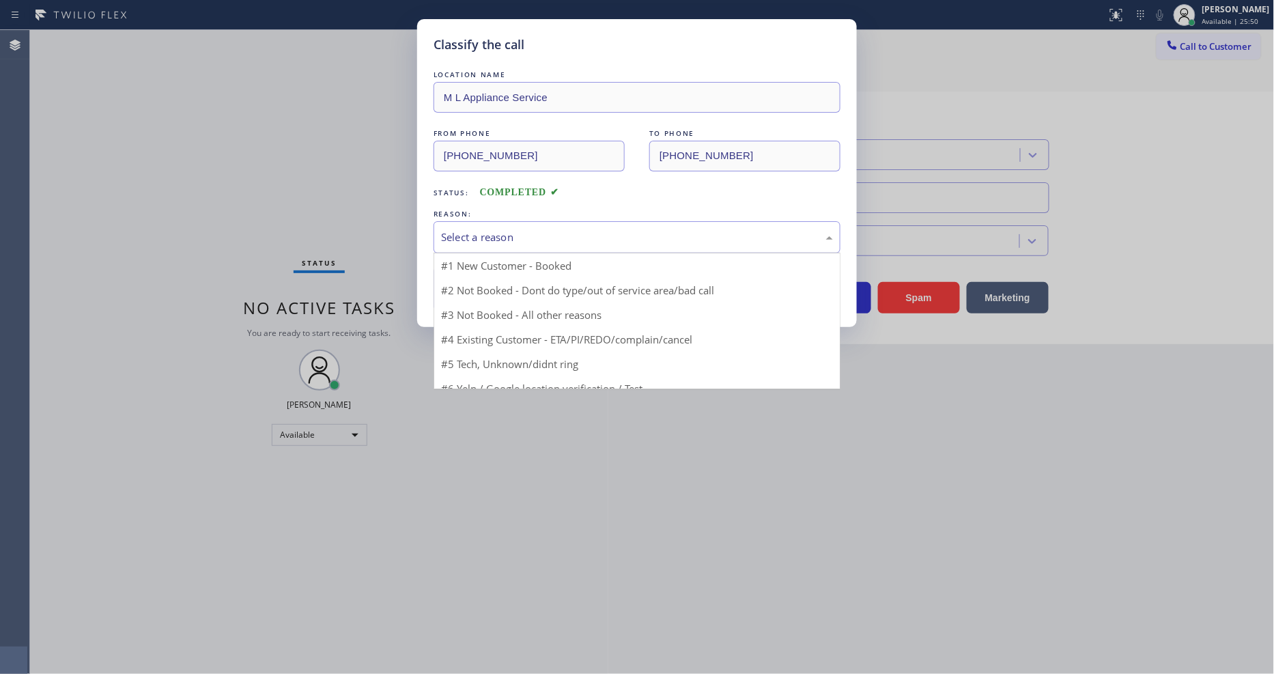
click at [476, 229] on div "Select a reason" at bounding box center [637, 237] width 392 height 16
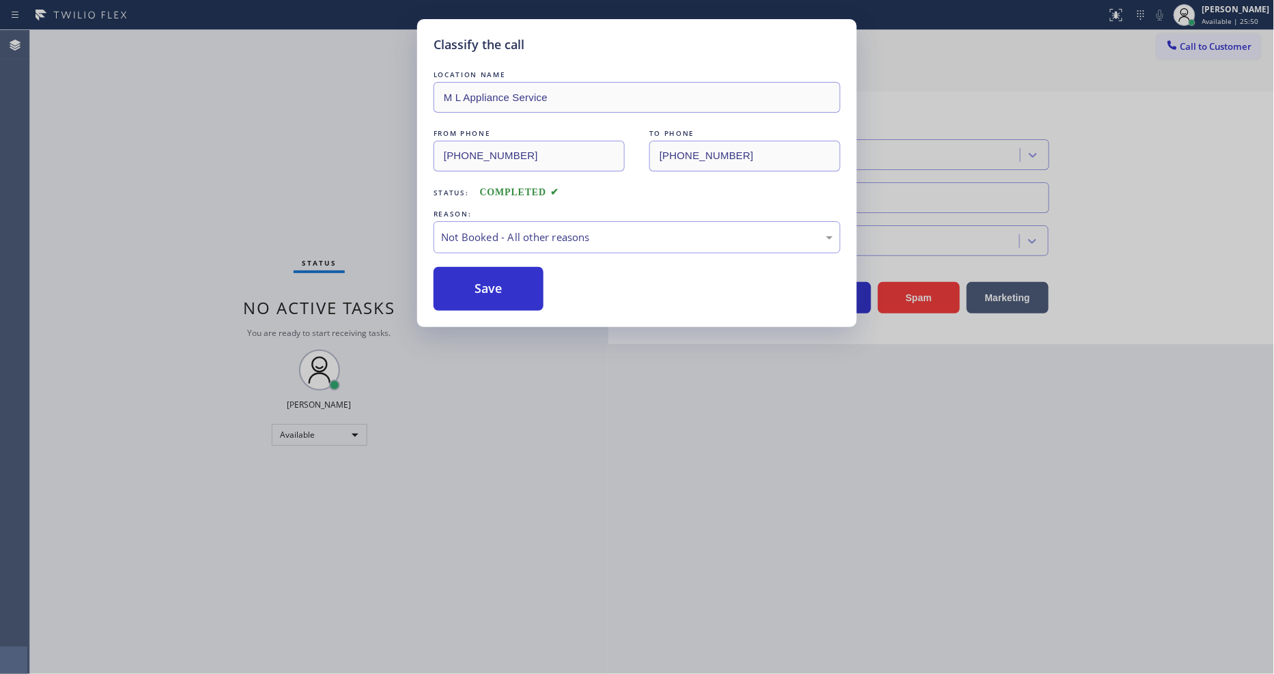
click at [478, 283] on button "Save" at bounding box center [489, 289] width 110 height 44
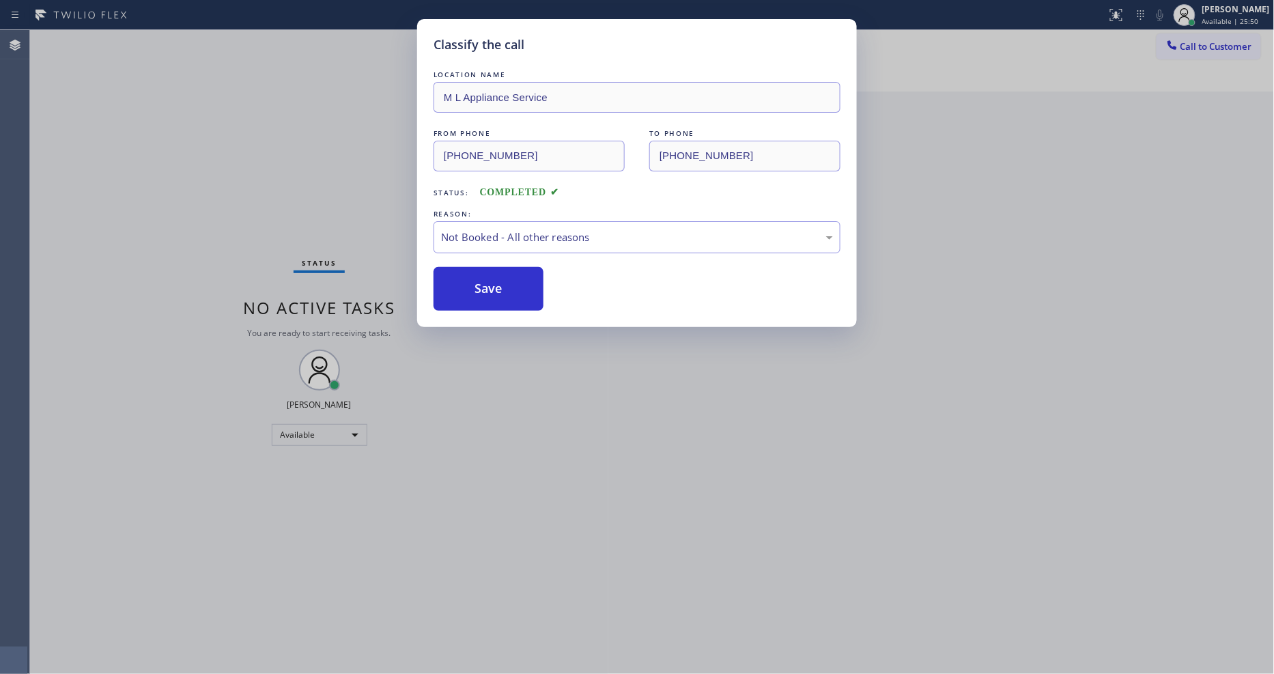
click at [478, 283] on button "Save" at bounding box center [489, 289] width 110 height 44
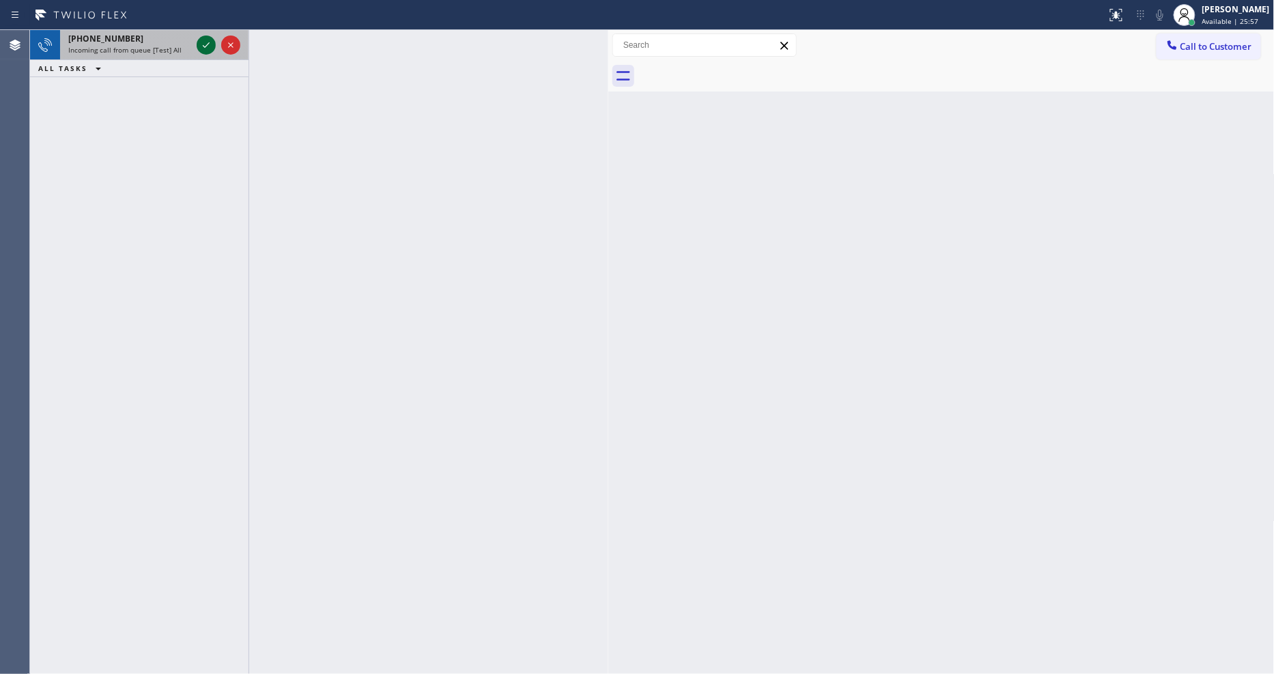
click at [203, 45] on icon at bounding box center [206, 44] width 7 height 5
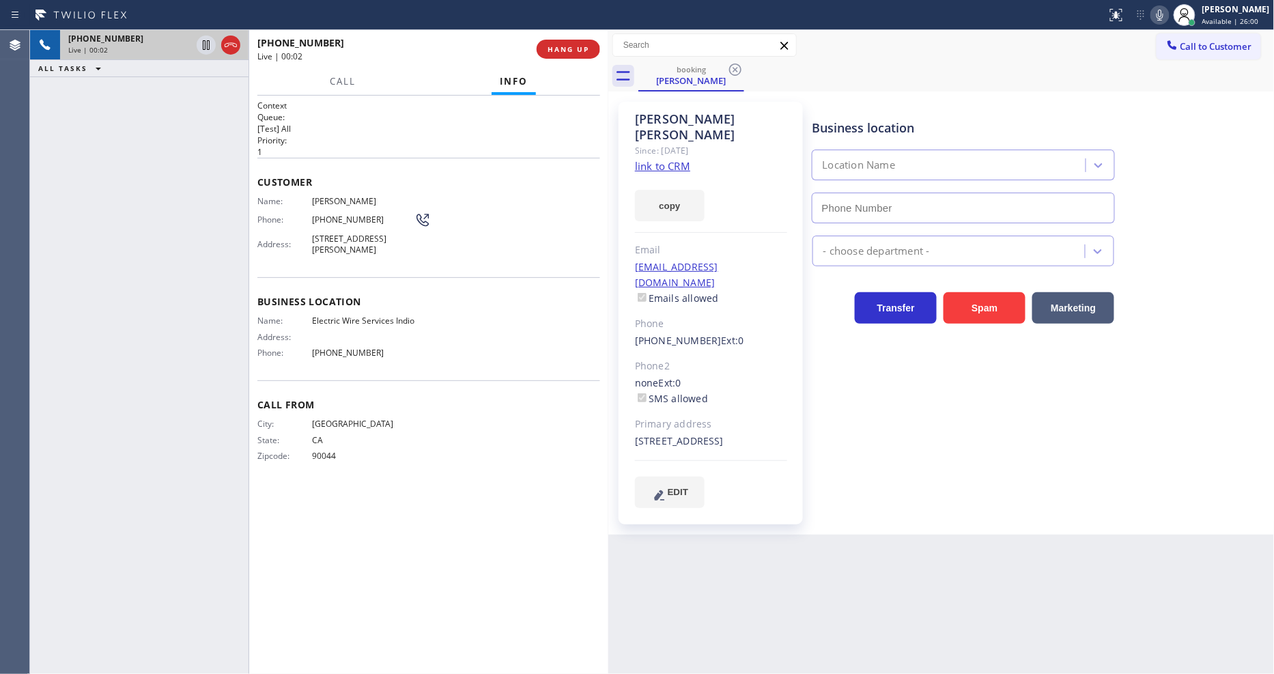
type input "[PHONE_NUMBER]"
click at [676, 159] on link "link to CRM" at bounding box center [662, 166] width 55 height 14
click at [570, 46] on span "HANG UP" at bounding box center [569, 49] width 42 height 10
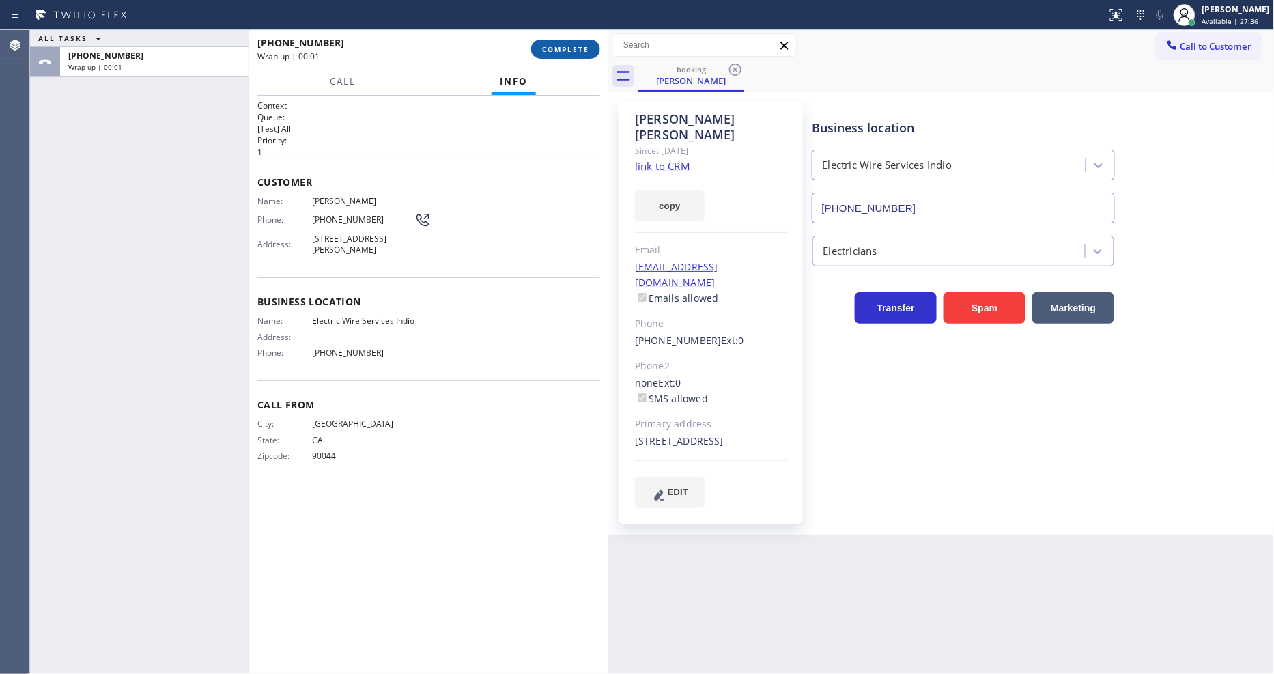
click at [570, 46] on span "COMPLETE" at bounding box center [565, 49] width 47 height 10
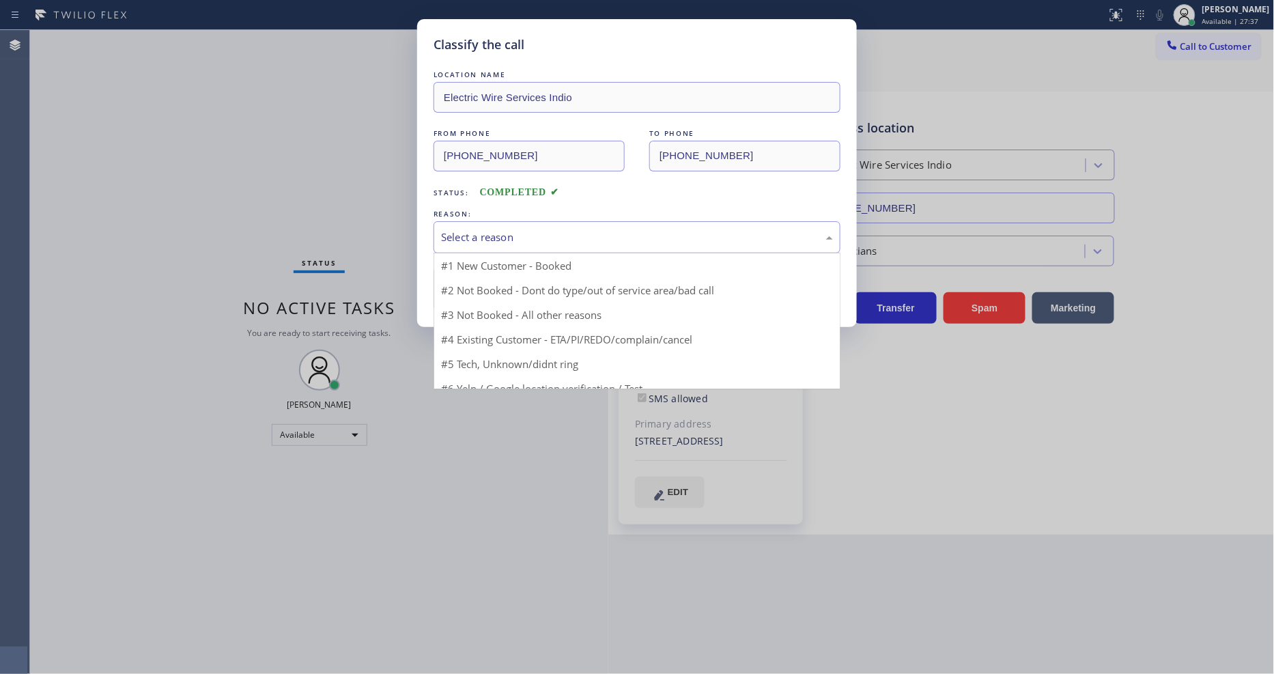
click at [479, 232] on div "Select a reason" at bounding box center [637, 237] width 392 height 16
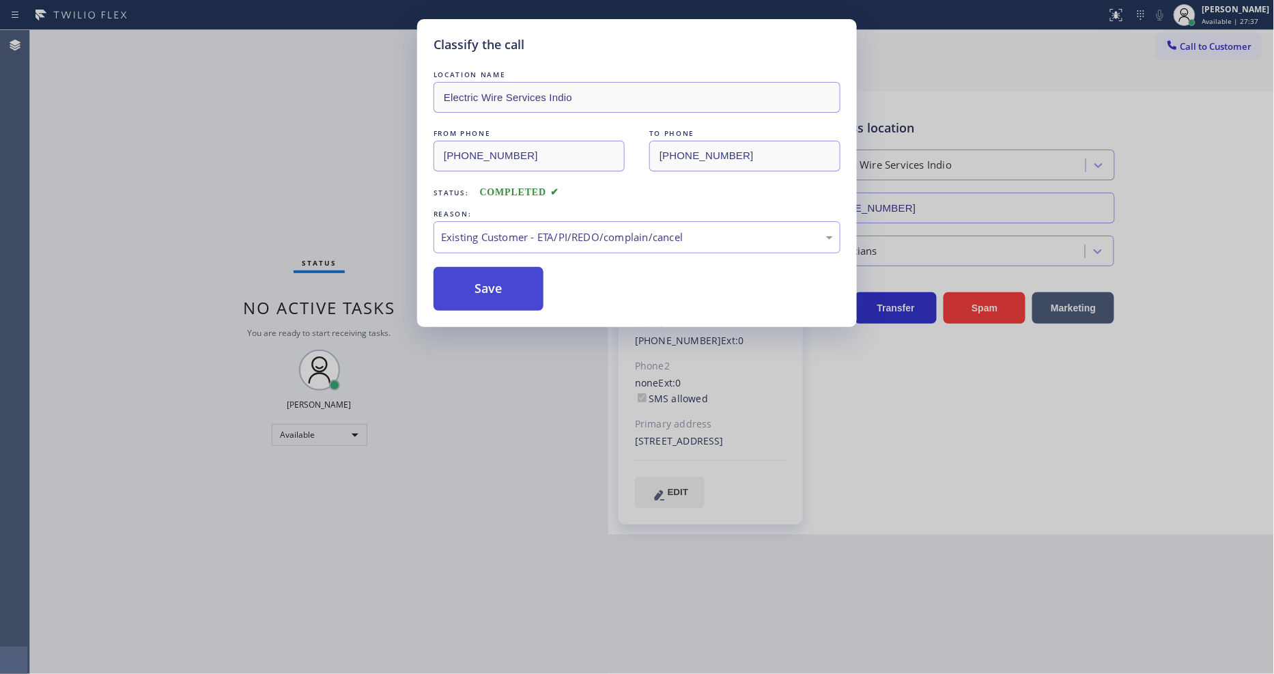
click at [474, 283] on button "Save" at bounding box center [489, 289] width 110 height 44
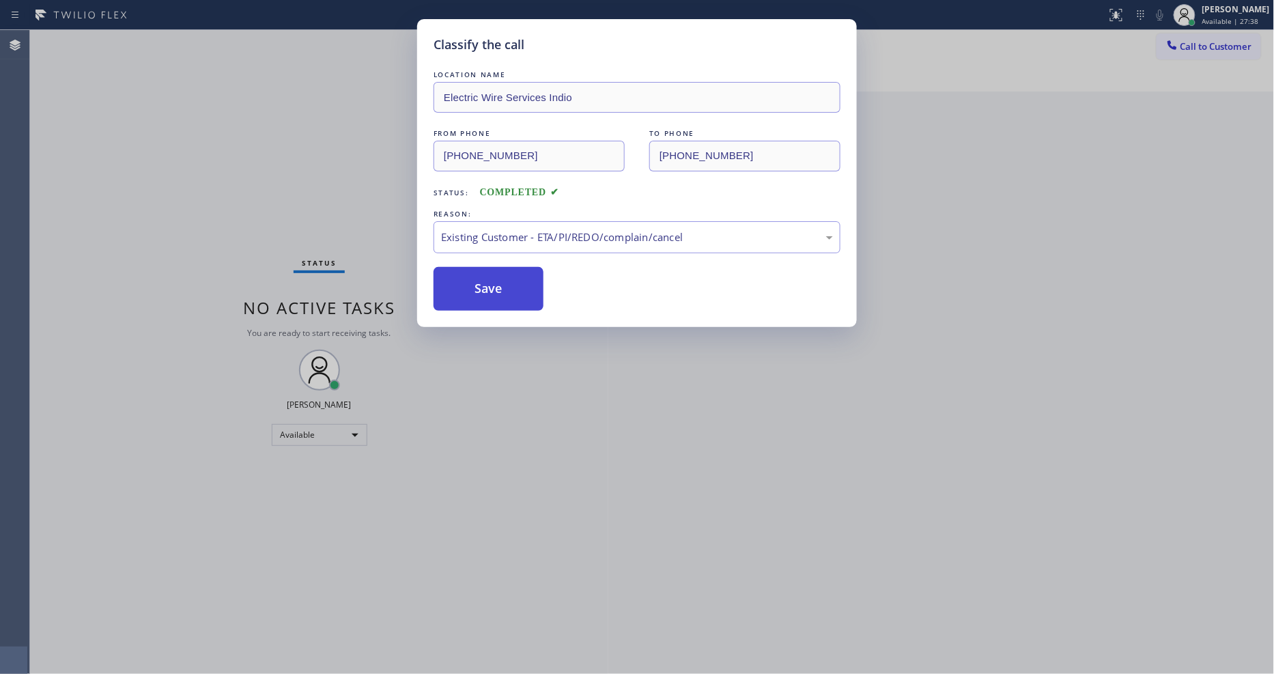
click at [474, 283] on button "Save" at bounding box center [489, 289] width 110 height 44
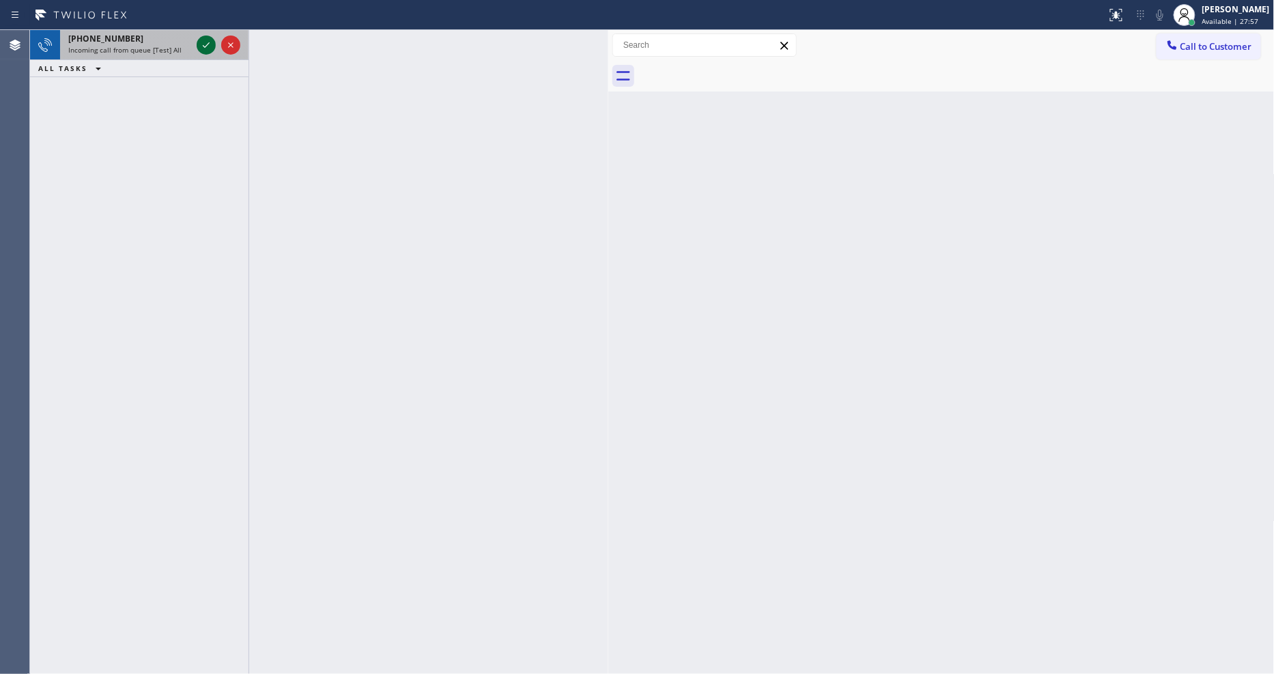
click at [199, 48] on icon at bounding box center [206, 45] width 16 height 16
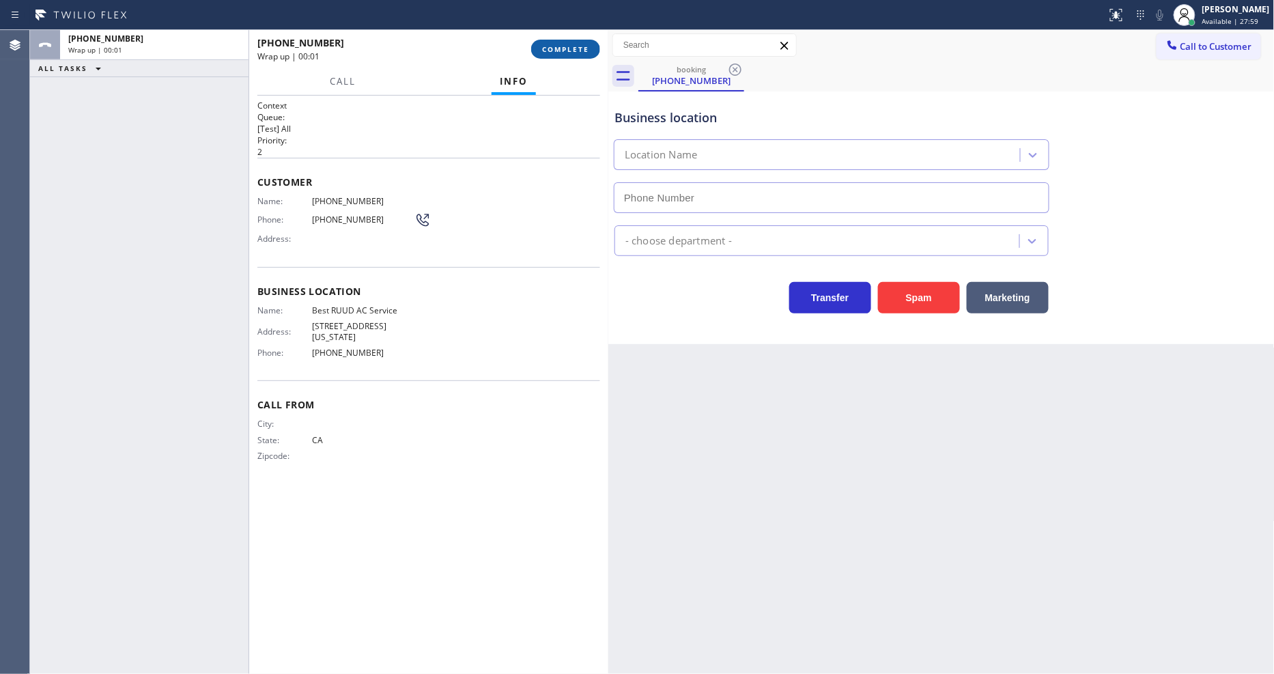
type input "[PHONE_NUMBER]"
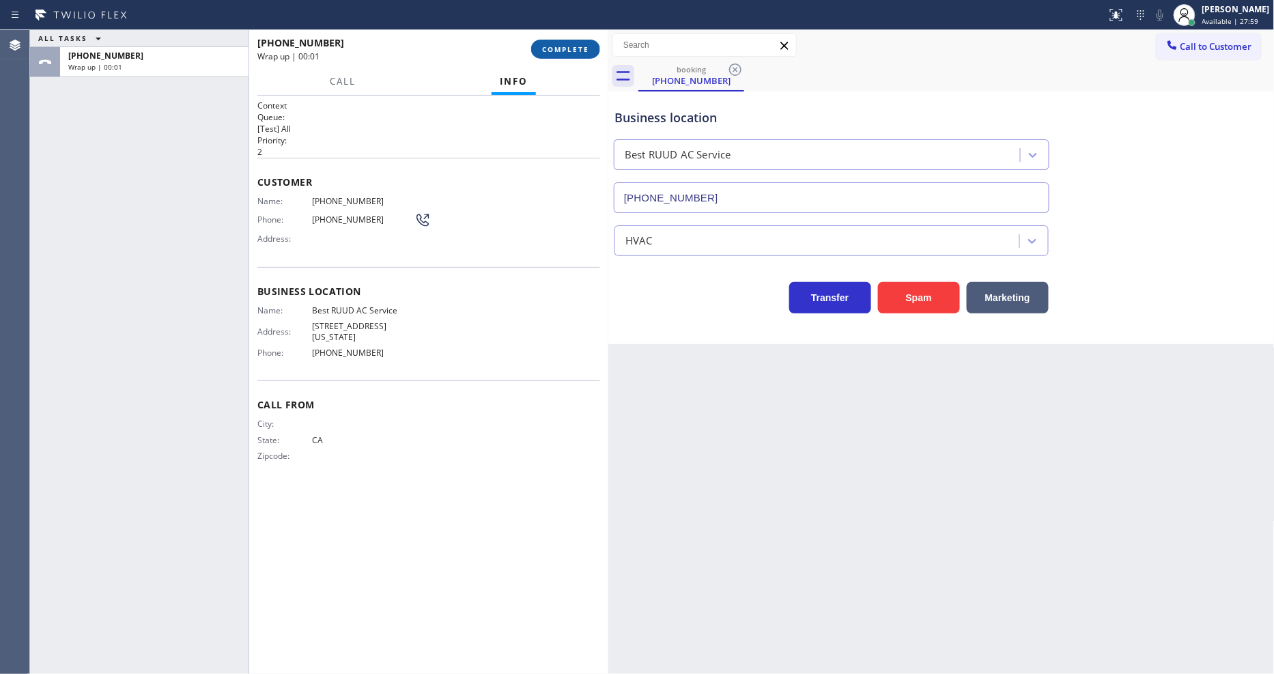
click at [554, 52] on span "COMPLETE" at bounding box center [565, 49] width 47 height 10
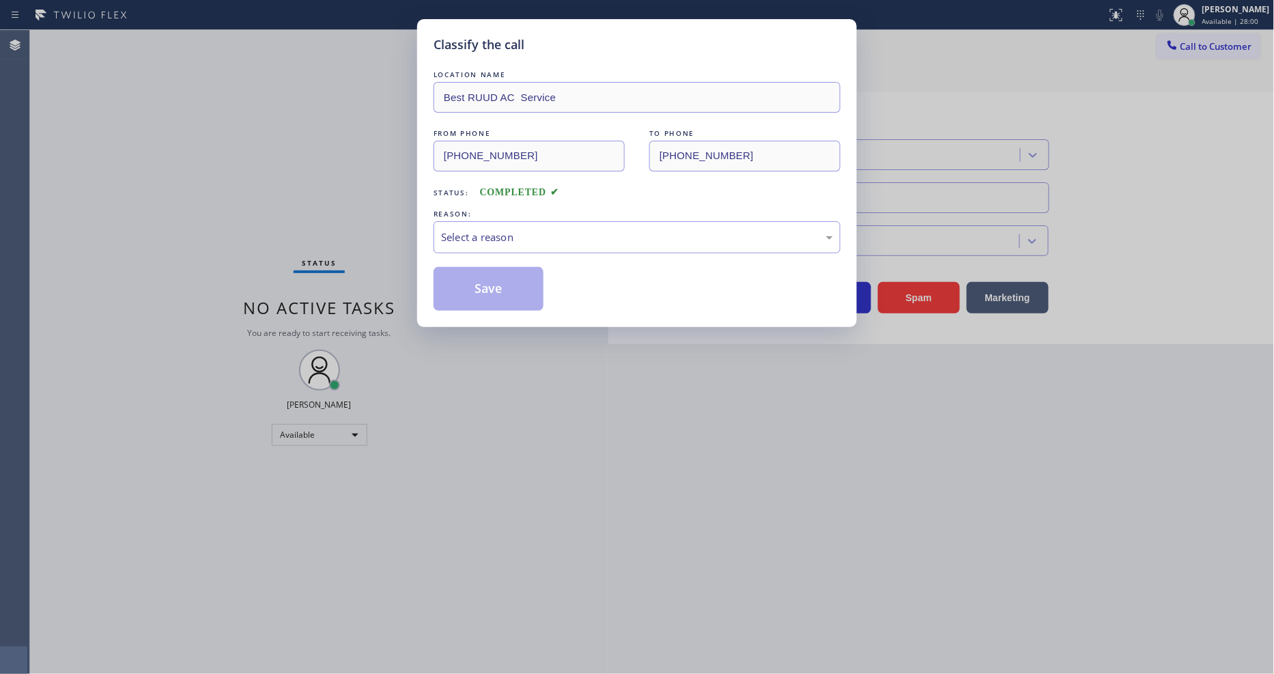
click at [523, 221] on div "Select a reason" at bounding box center [637, 237] width 407 height 32
click at [507, 282] on button "Save" at bounding box center [489, 289] width 110 height 44
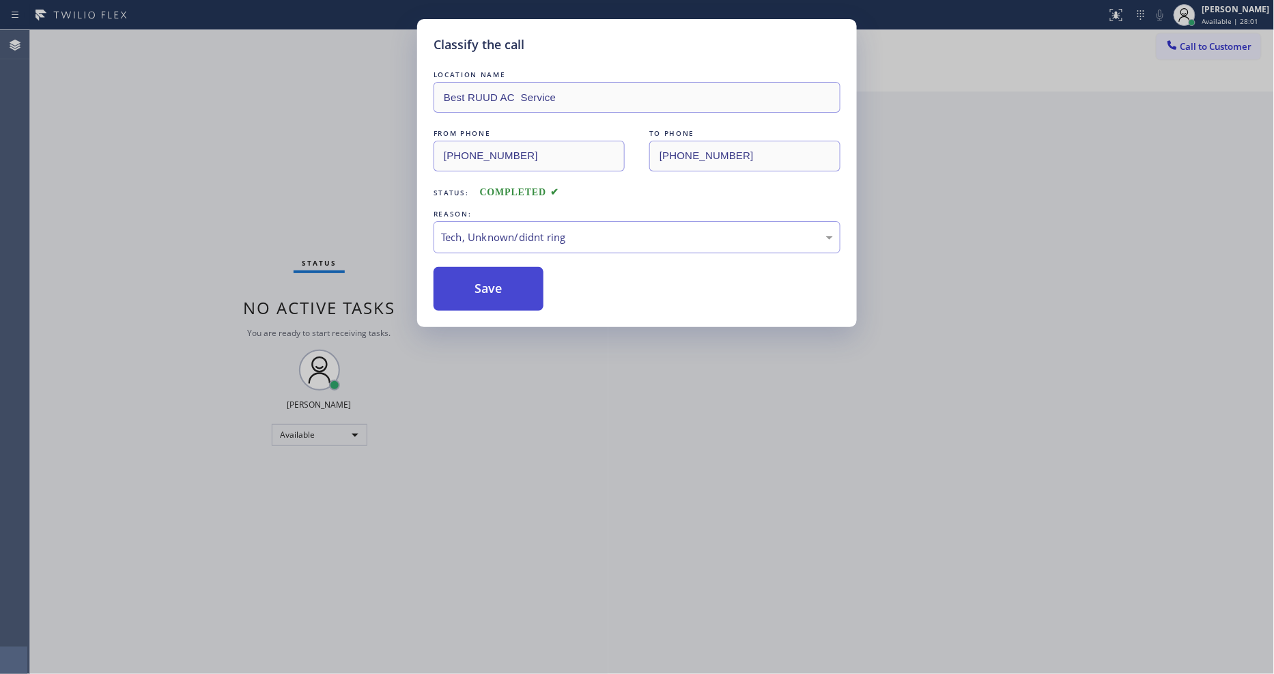
click at [507, 282] on button "Save" at bounding box center [489, 289] width 110 height 44
drag, startPoint x: 507, startPoint y: 282, endPoint x: 405, endPoint y: 658, distance: 389.9
click at [507, 281] on button "Save" at bounding box center [489, 289] width 110 height 44
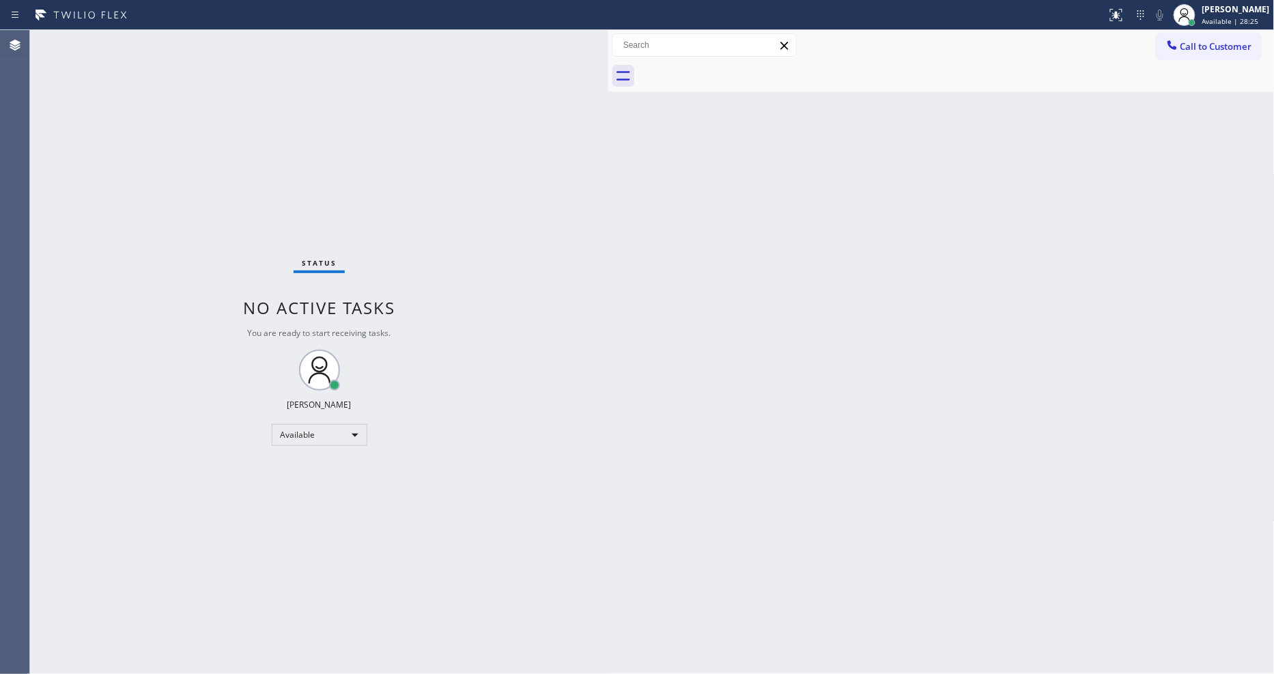
click at [936, 391] on div "Back to Dashboard Change Sender ID Customers Technicians Select a contact Outbo…" at bounding box center [941, 352] width 666 height 644
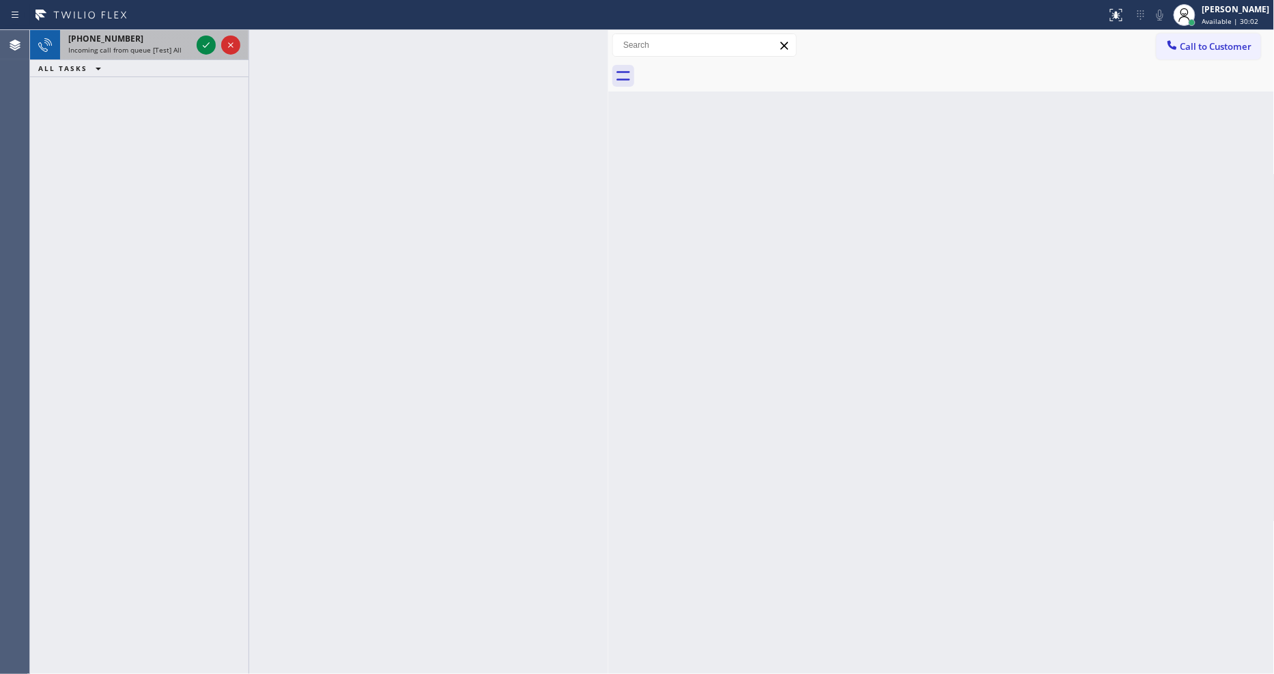
click at [205, 33] on div at bounding box center [218, 45] width 49 height 30
click at [202, 48] on icon at bounding box center [206, 45] width 16 height 16
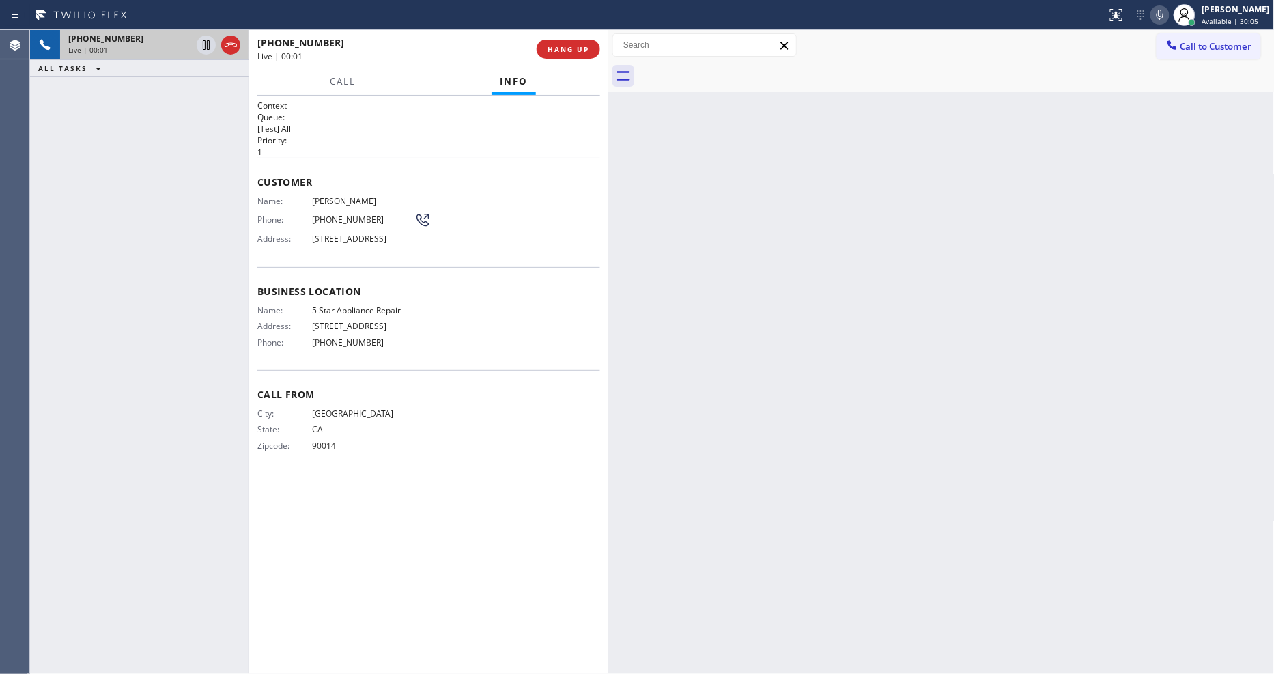
click at [568, 50] on span "HANG UP" at bounding box center [569, 49] width 42 height 10
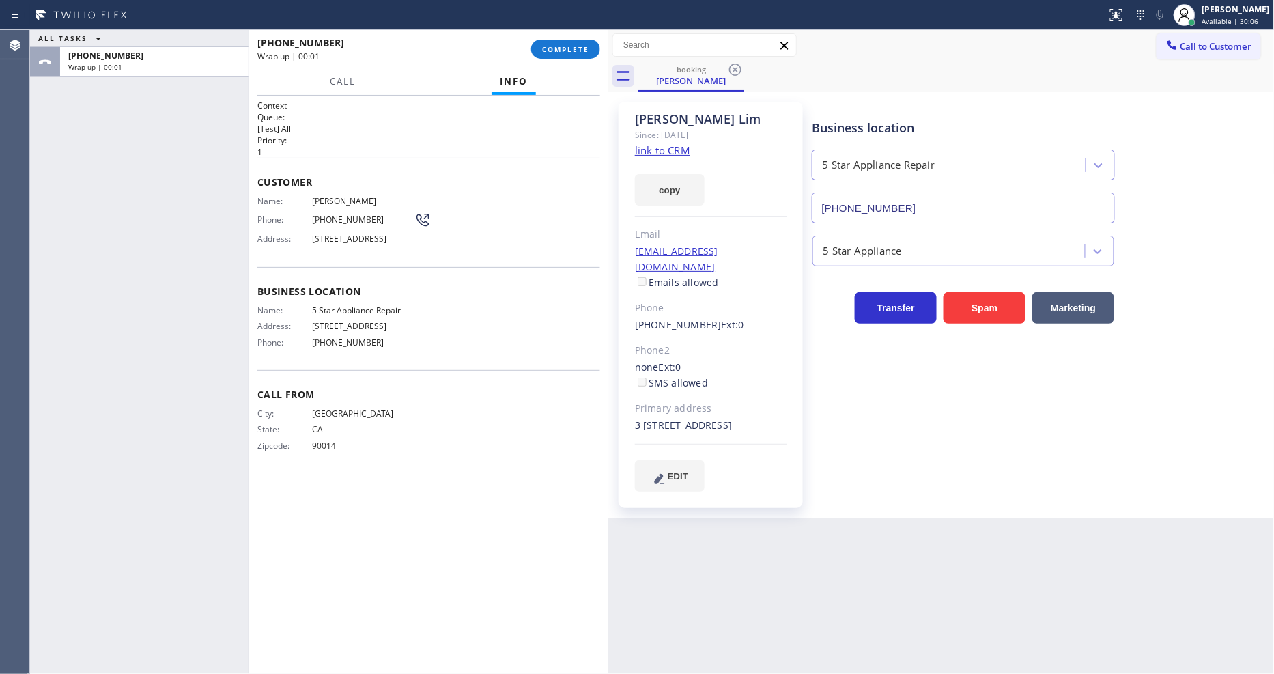
type input "[PHONE_NUMBER]"
click at [651, 152] on link "link to CRM" at bounding box center [662, 150] width 55 height 14
click at [556, 44] on span "COMPLETE" at bounding box center [565, 49] width 47 height 10
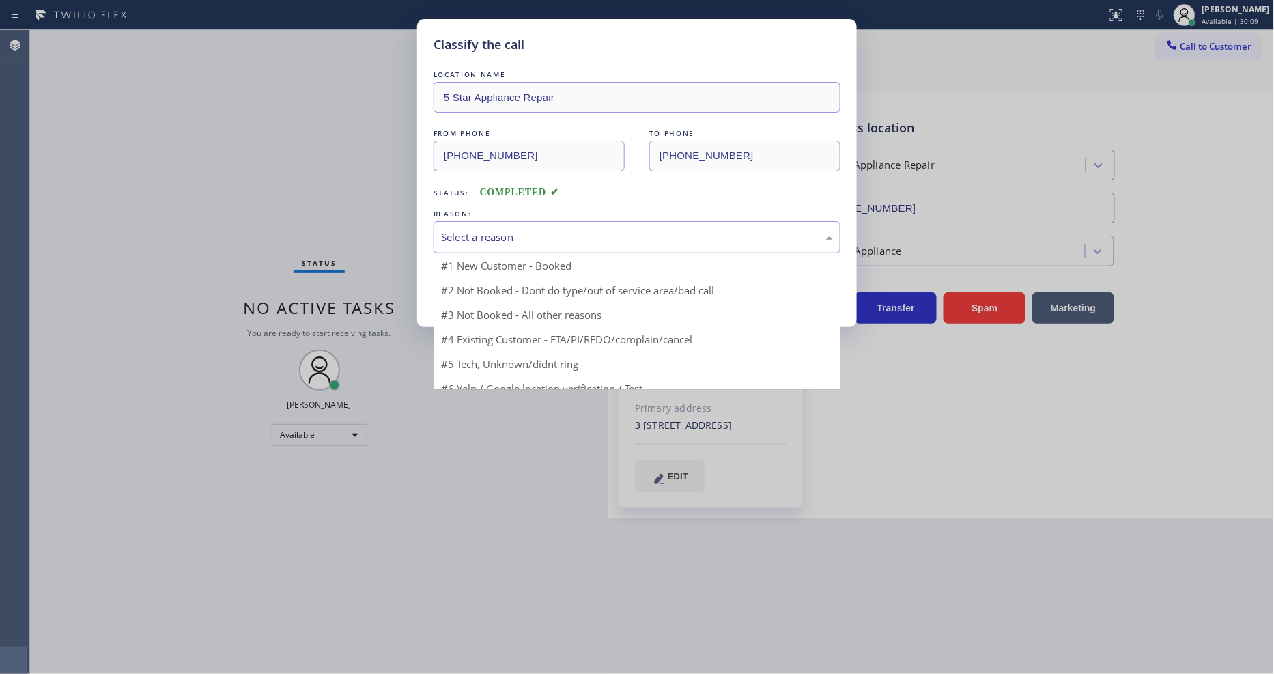
click at [492, 238] on div "Select a reason" at bounding box center [637, 237] width 392 height 16
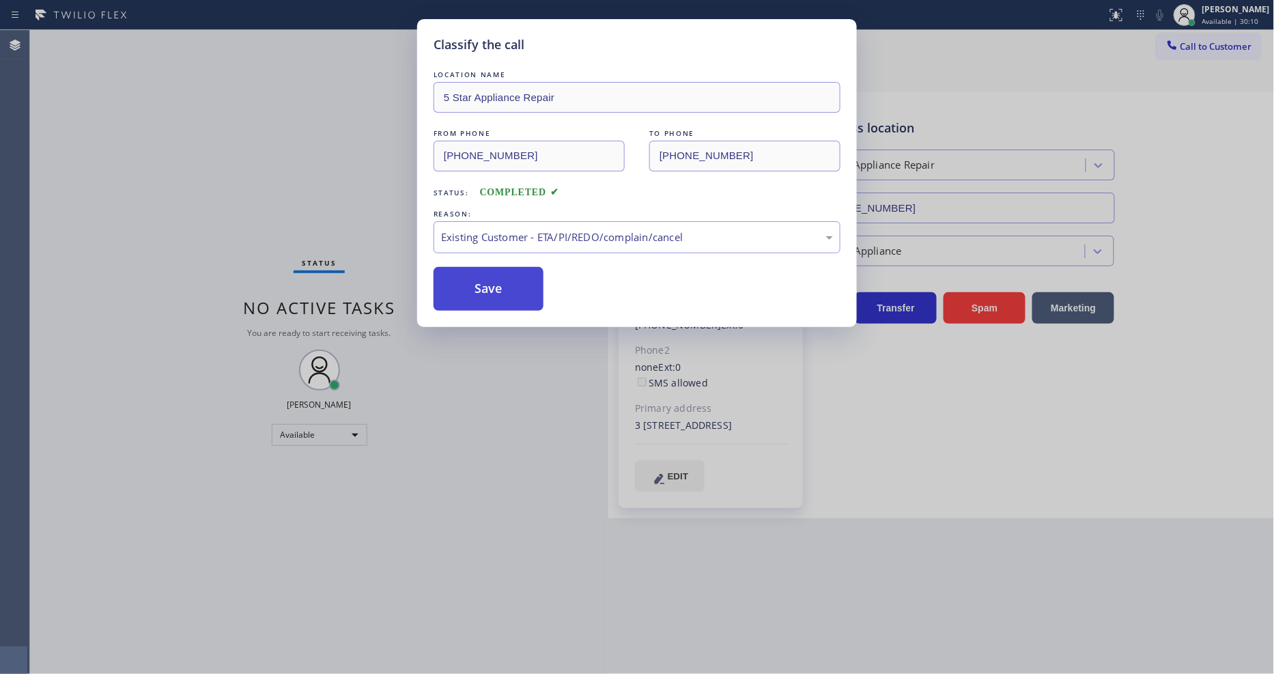
click at [495, 281] on button "Save" at bounding box center [489, 289] width 110 height 44
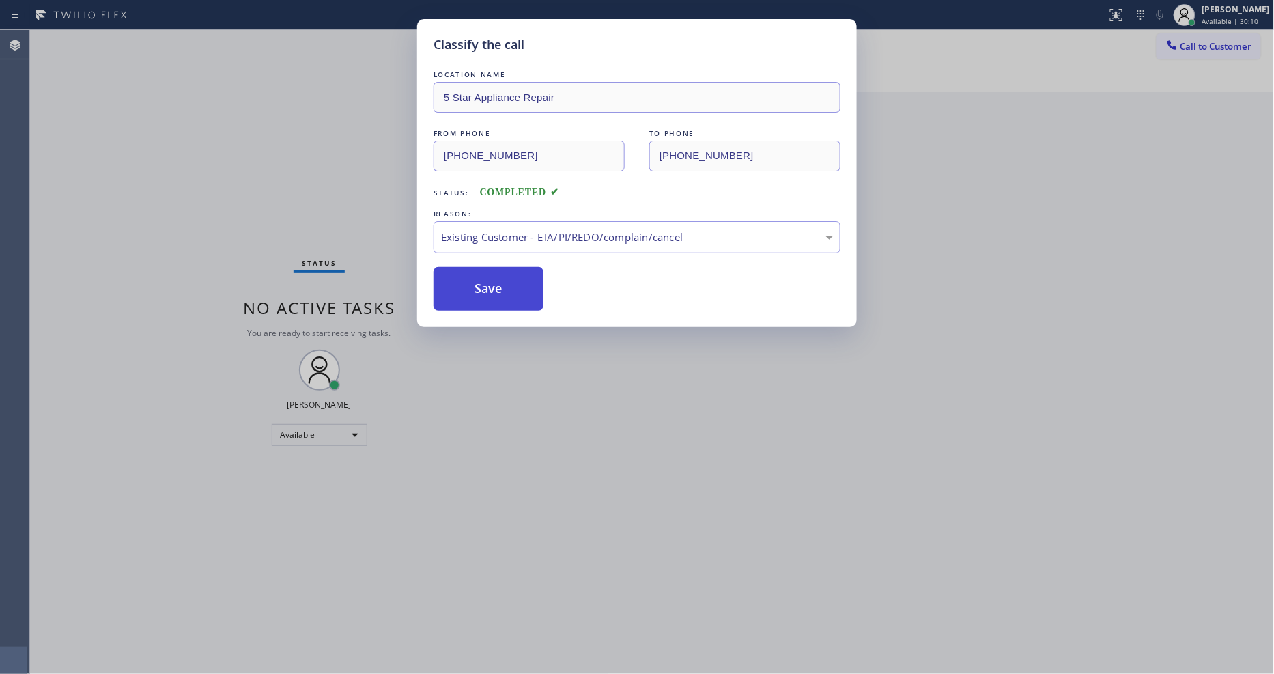
click at [495, 281] on button "Save" at bounding box center [489, 289] width 110 height 44
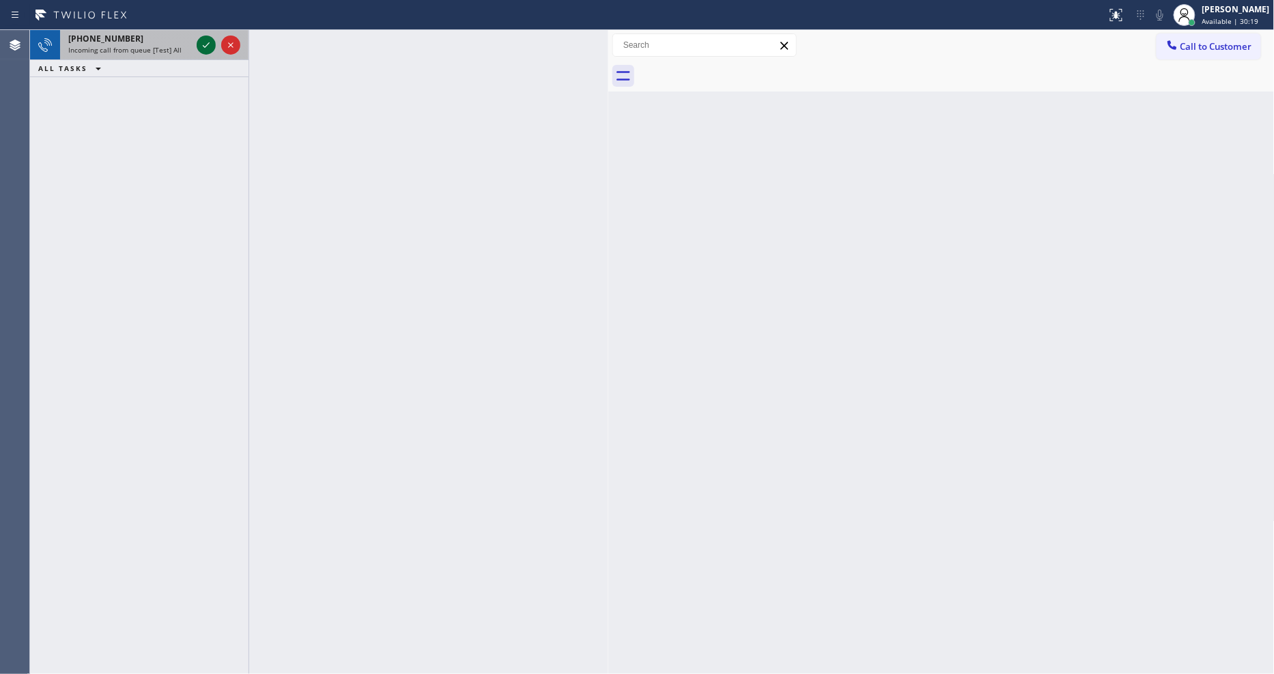
click at [206, 38] on icon at bounding box center [206, 45] width 16 height 16
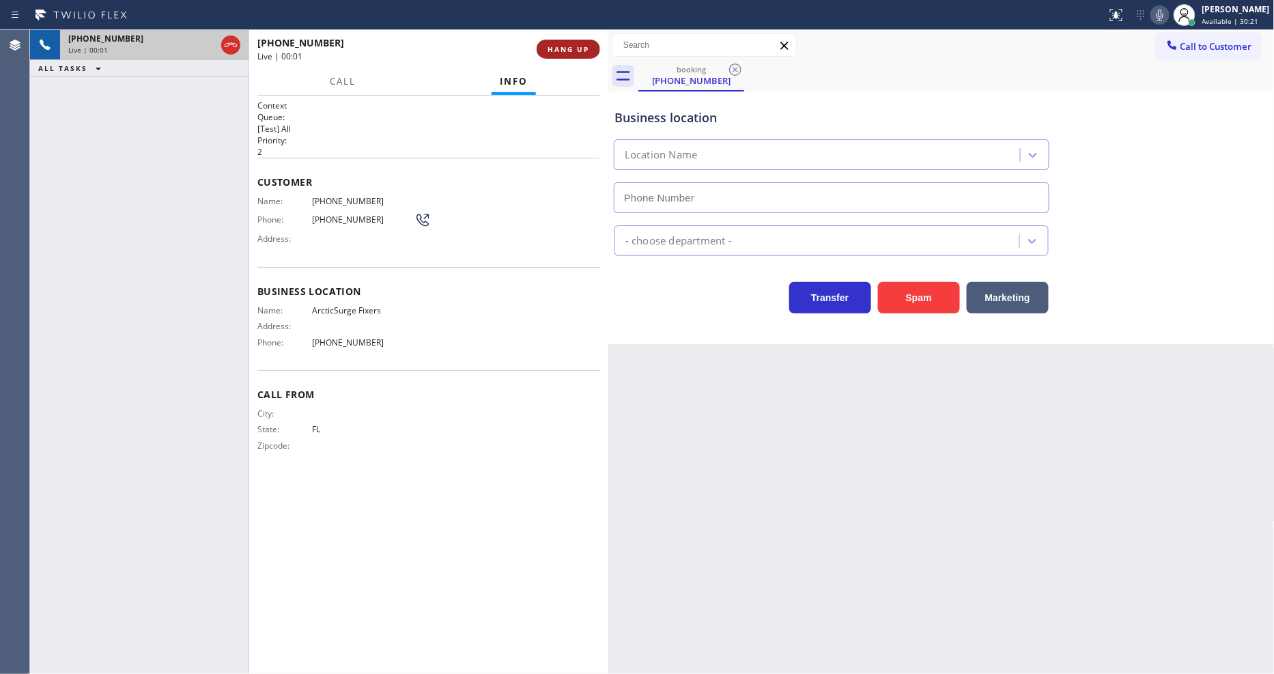
click at [541, 45] on button "HANG UP" at bounding box center [568, 49] width 63 height 19
type input "[PHONE_NUMBER]"
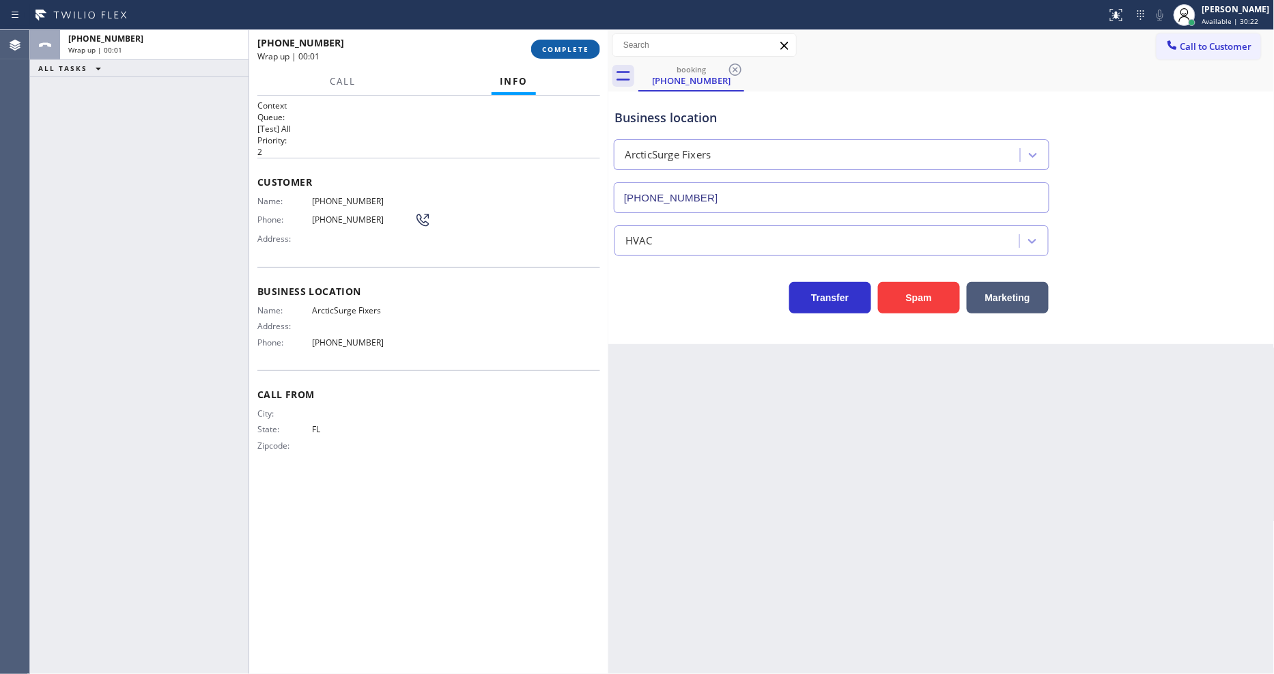
click at [551, 45] on span "COMPLETE" at bounding box center [565, 49] width 47 height 10
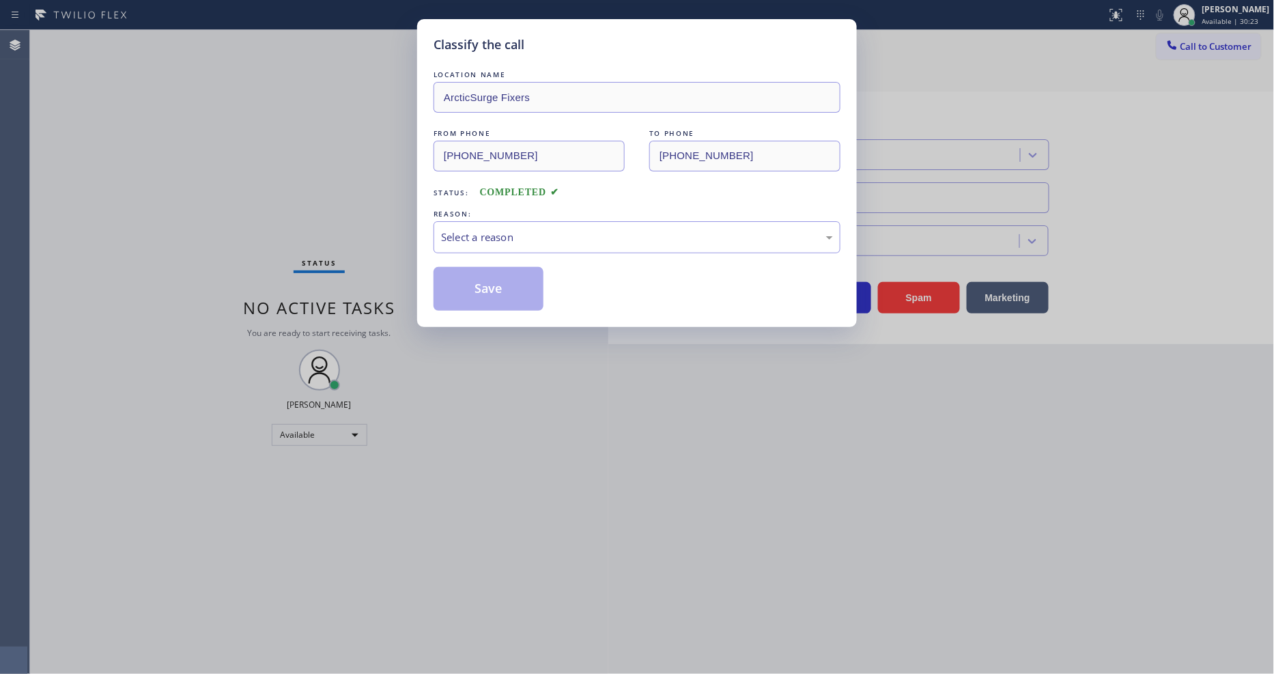
click at [469, 229] on div "Select a reason" at bounding box center [637, 237] width 392 height 16
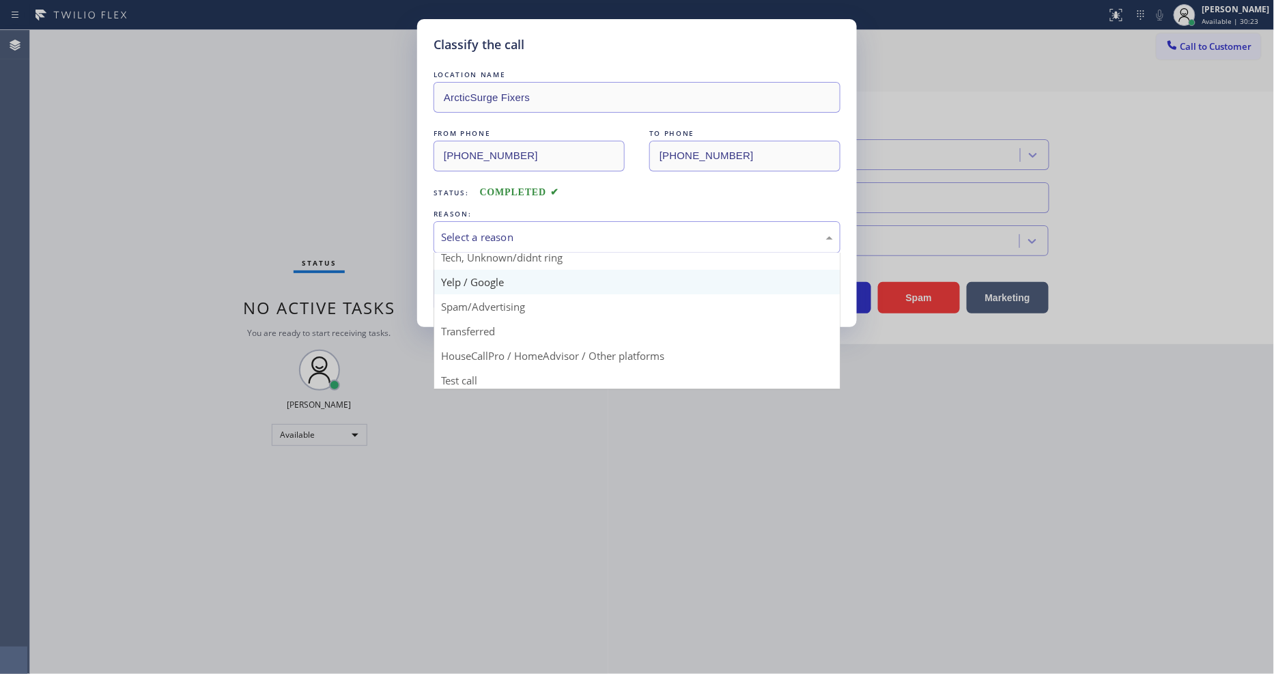
scroll to position [85, 0]
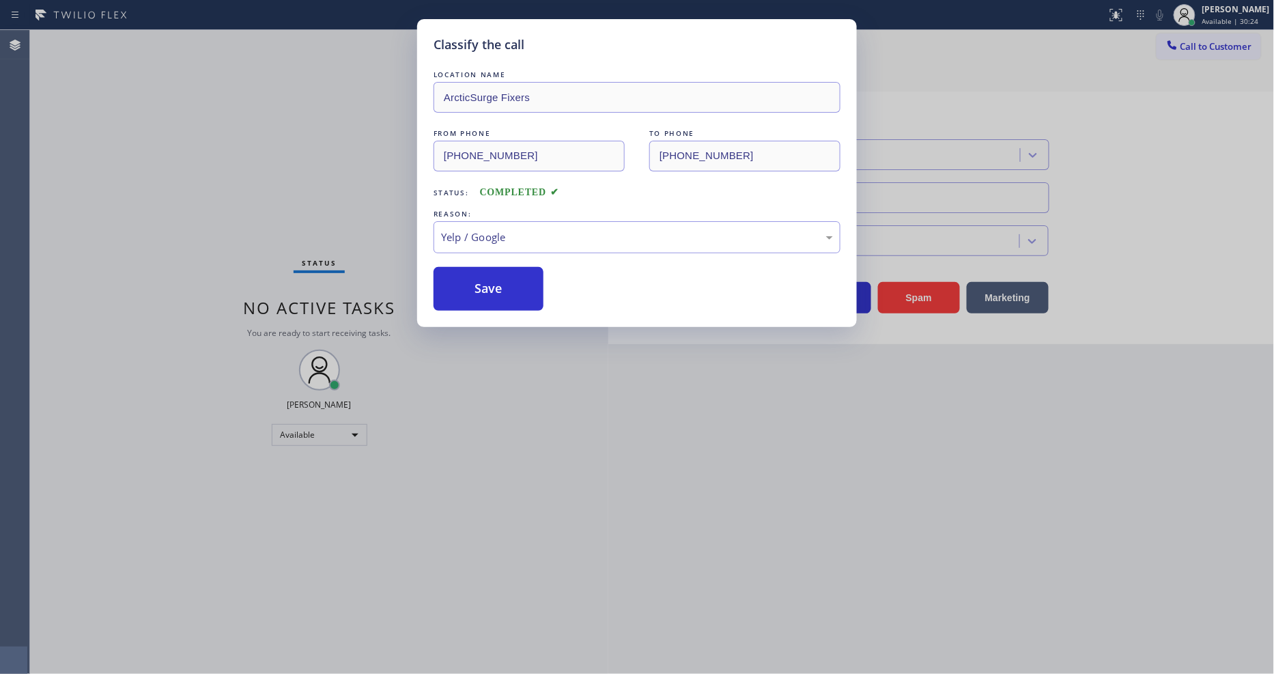
click at [476, 276] on button "Save" at bounding box center [489, 289] width 110 height 44
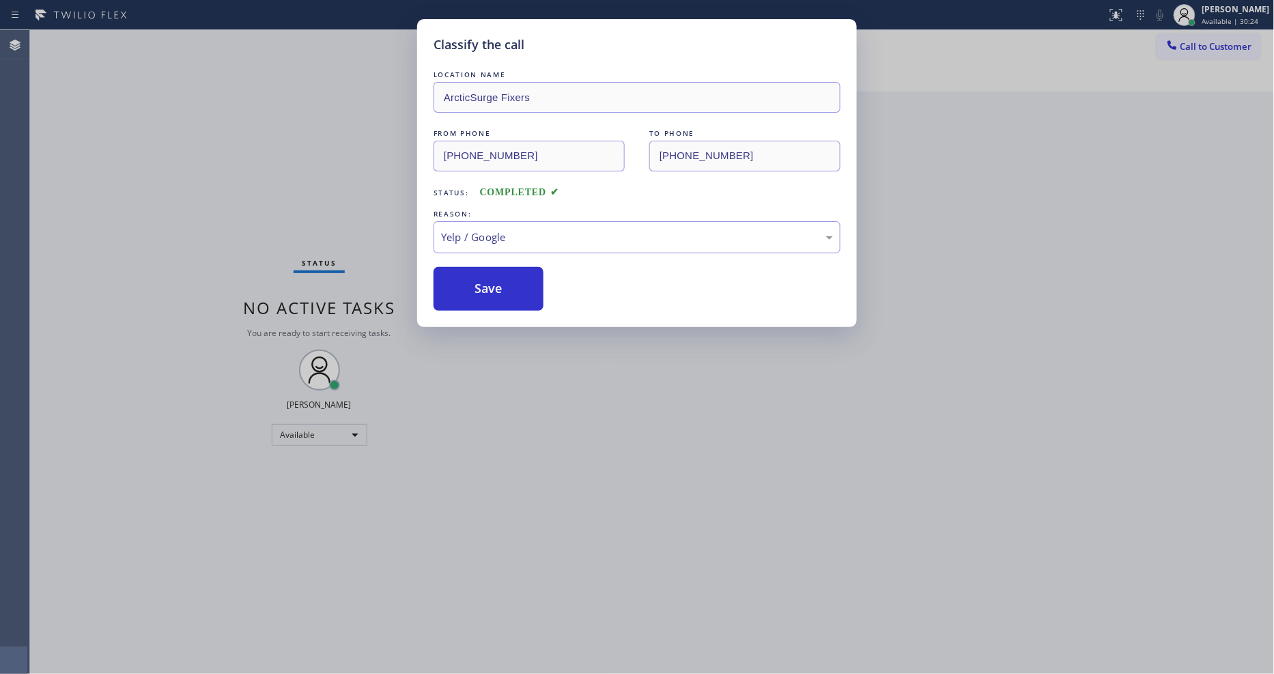
click at [476, 276] on button "Save" at bounding box center [489, 289] width 110 height 44
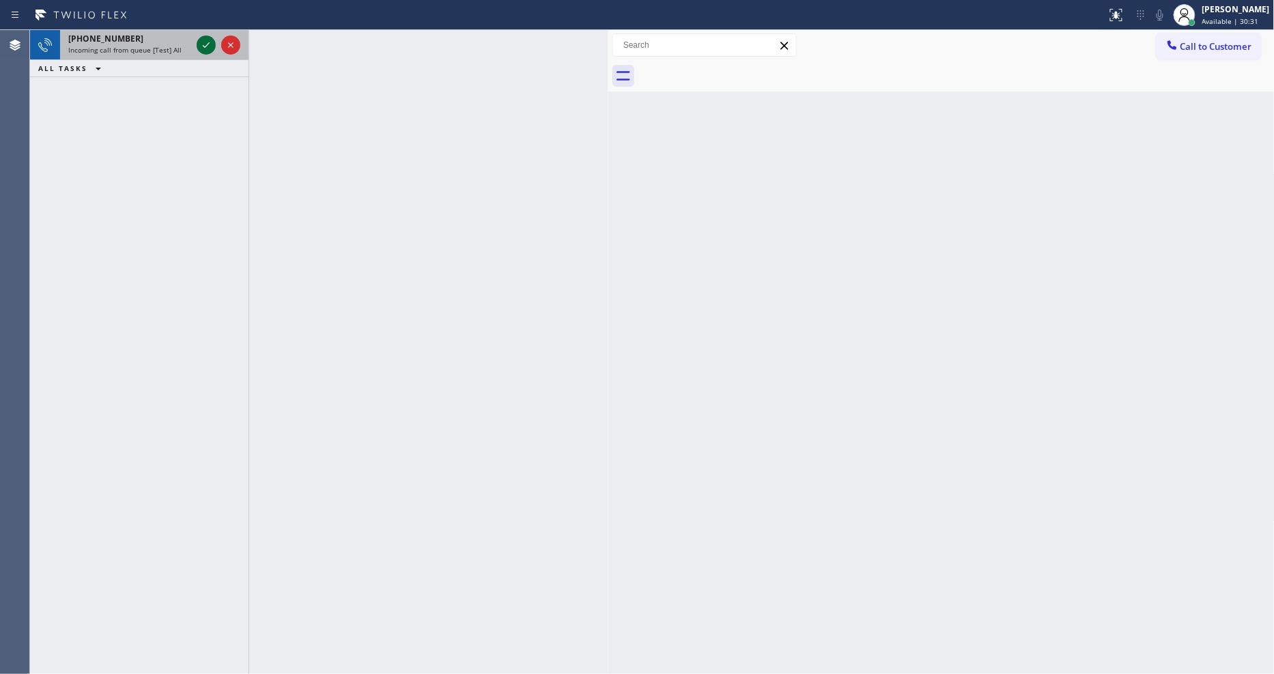
click at [203, 46] on icon at bounding box center [206, 44] width 7 height 5
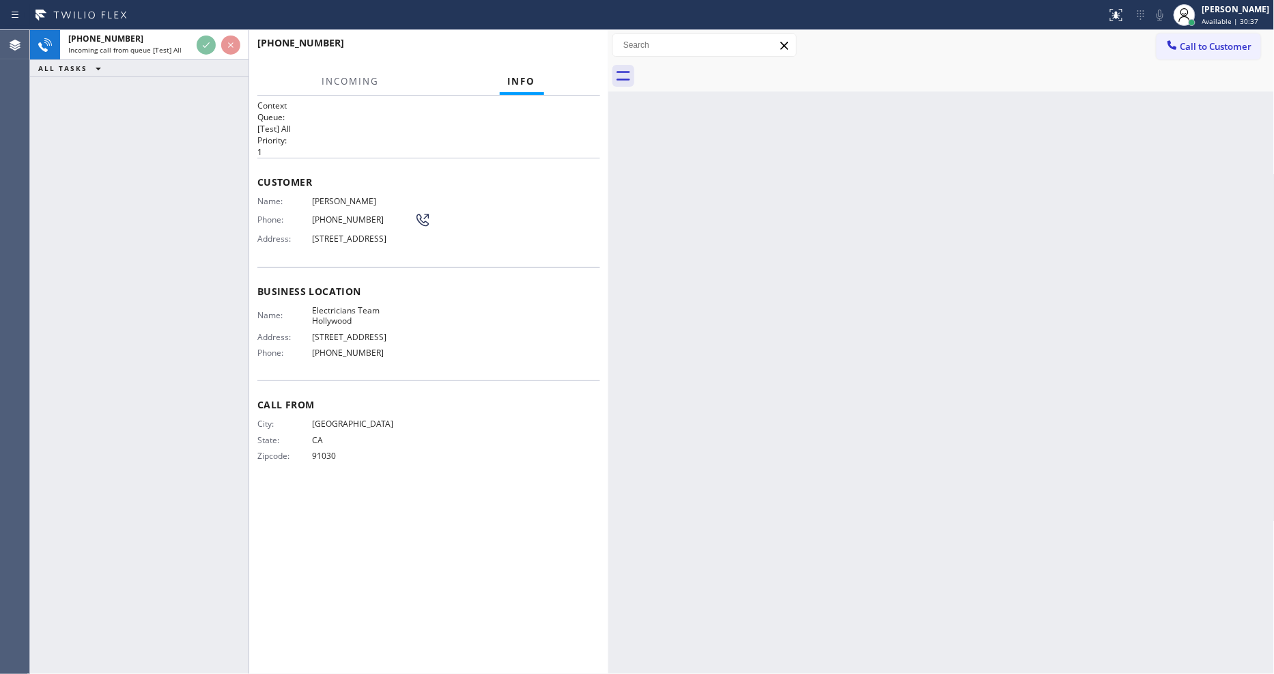
click at [562, 48] on div "[PHONE_NUMBER]" at bounding box center [423, 42] width 333 height 13
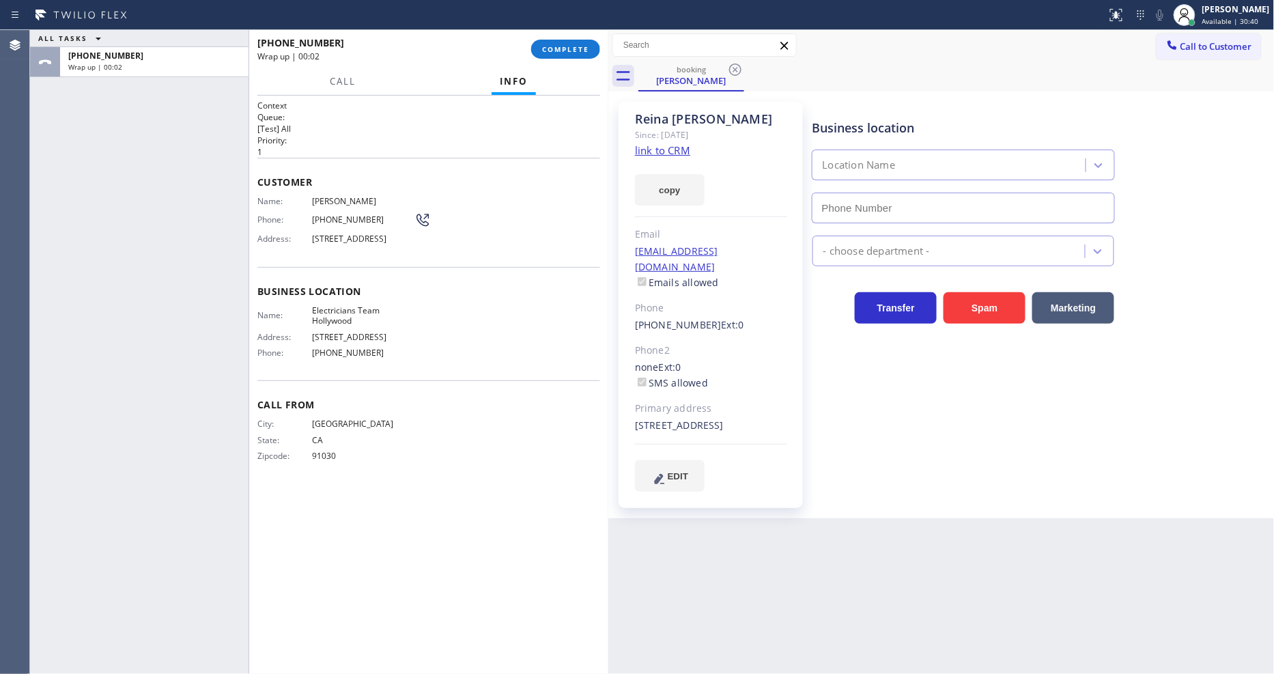
click at [653, 151] on link "link to CRM" at bounding box center [662, 150] width 55 height 14
type input "[PHONE_NUMBER]"
click at [563, 46] on span "COMPLETE" at bounding box center [565, 49] width 47 height 10
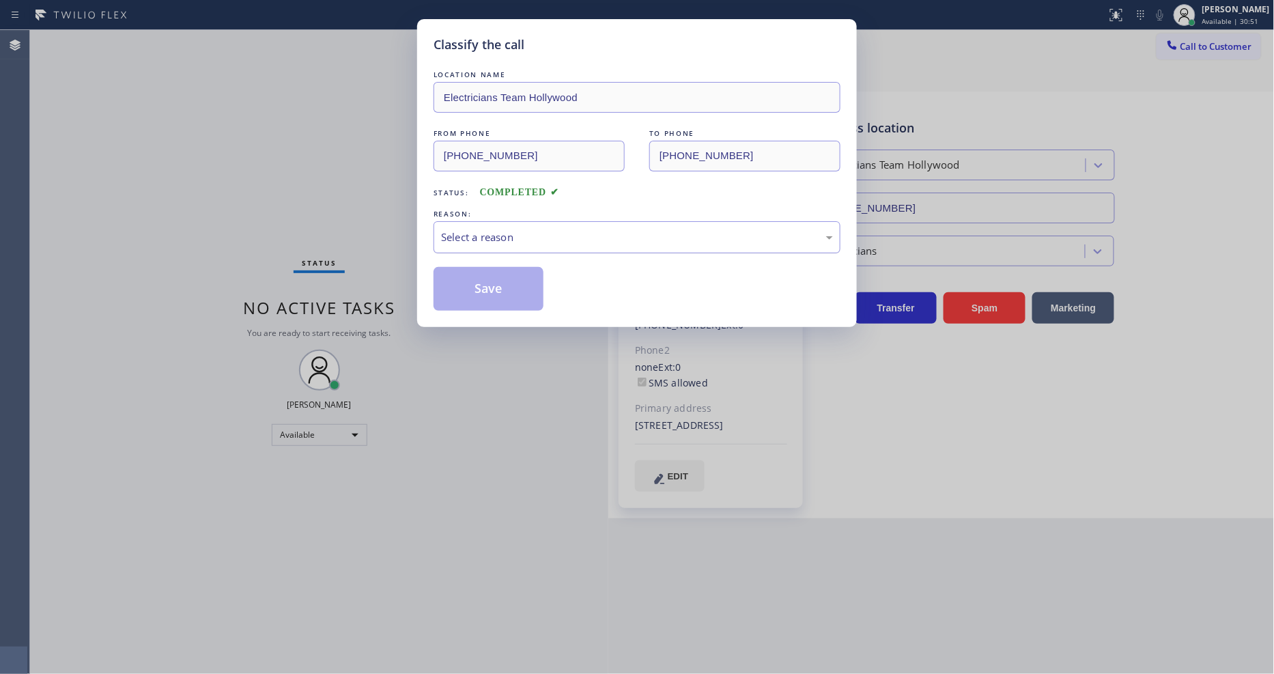
click at [507, 233] on div "Select a reason" at bounding box center [637, 237] width 392 height 16
click at [483, 281] on button "Save" at bounding box center [489, 289] width 110 height 44
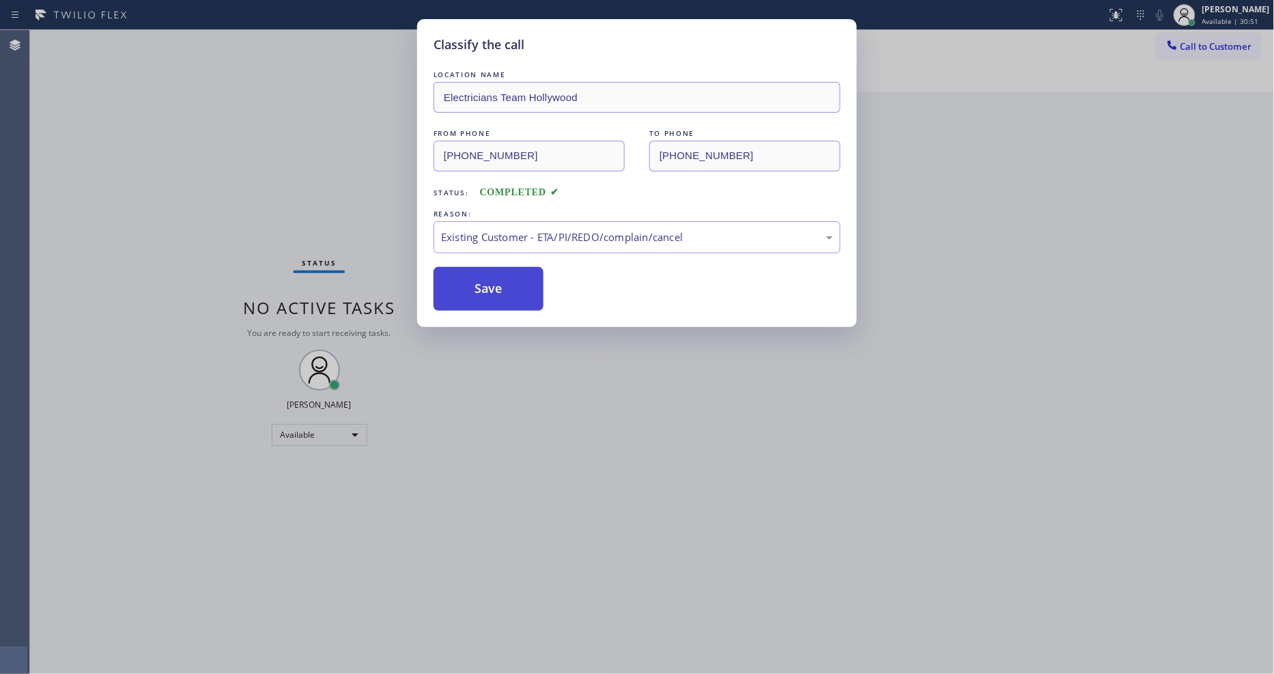
click at [483, 281] on button "Save" at bounding box center [489, 289] width 110 height 44
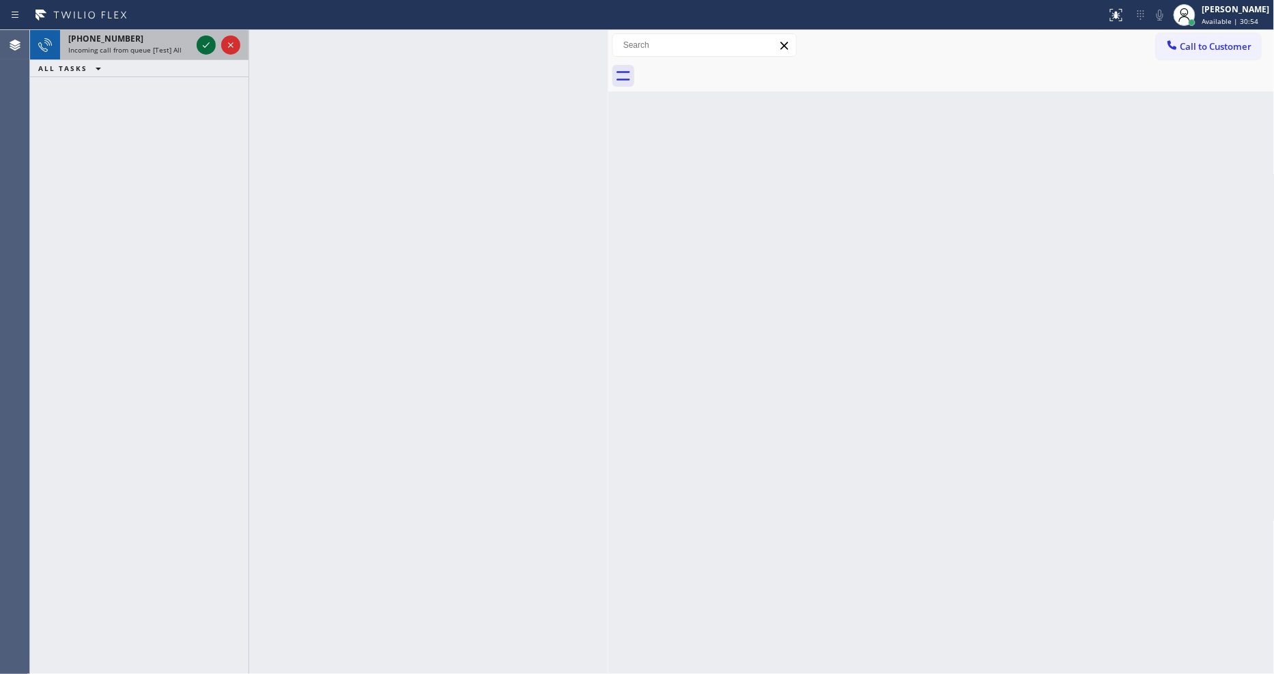
click at [209, 42] on icon at bounding box center [206, 45] width 16 height 16
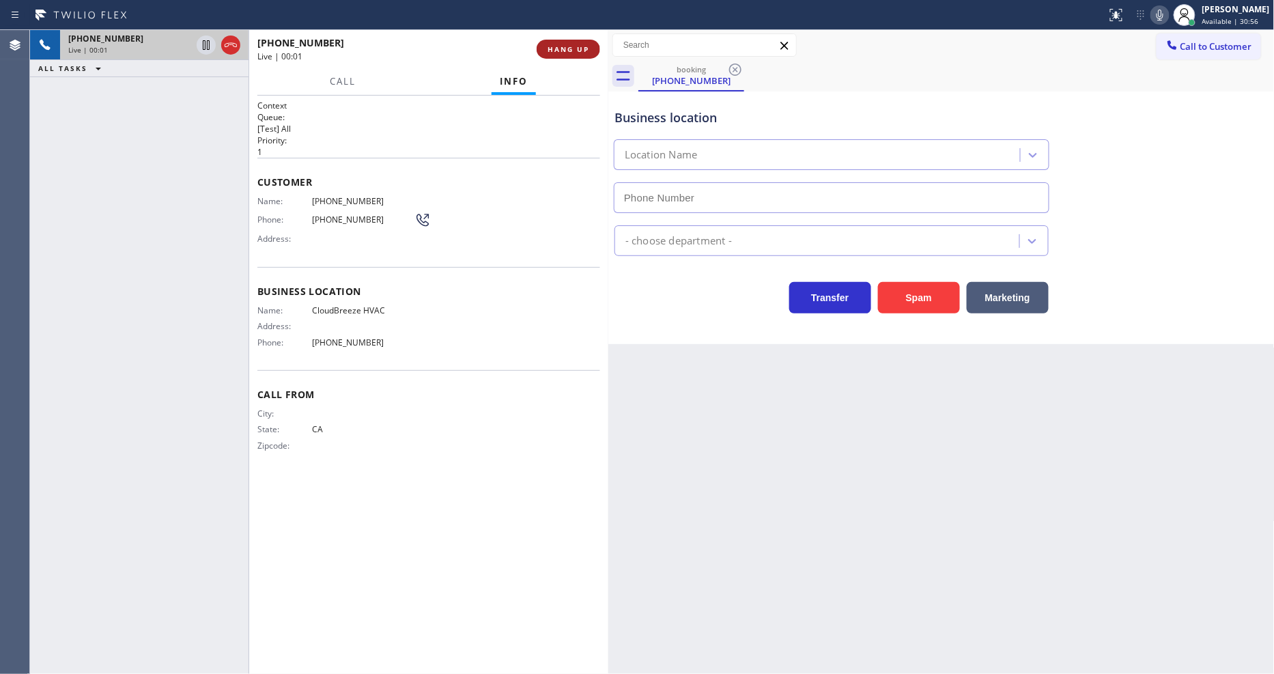
type input "[PHONE_NUMBER]"
click at [584, 51] on span "HANG UP" at bounding box center [569, 49] width 42 height 10
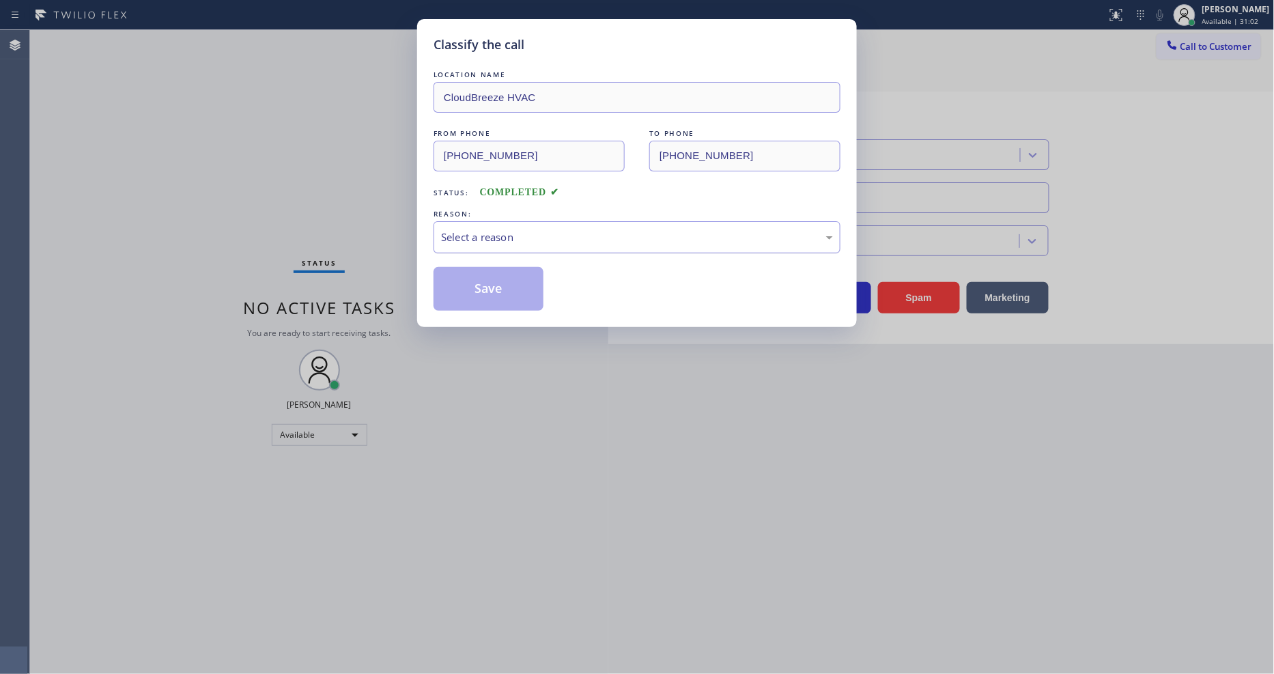
click at [522, 222] on div "Select a reason" at bounding box center [637, 237] width 407 height 32
click at [495, 276] on button "Save" at bounding box center [489, 289] width 110 height 44
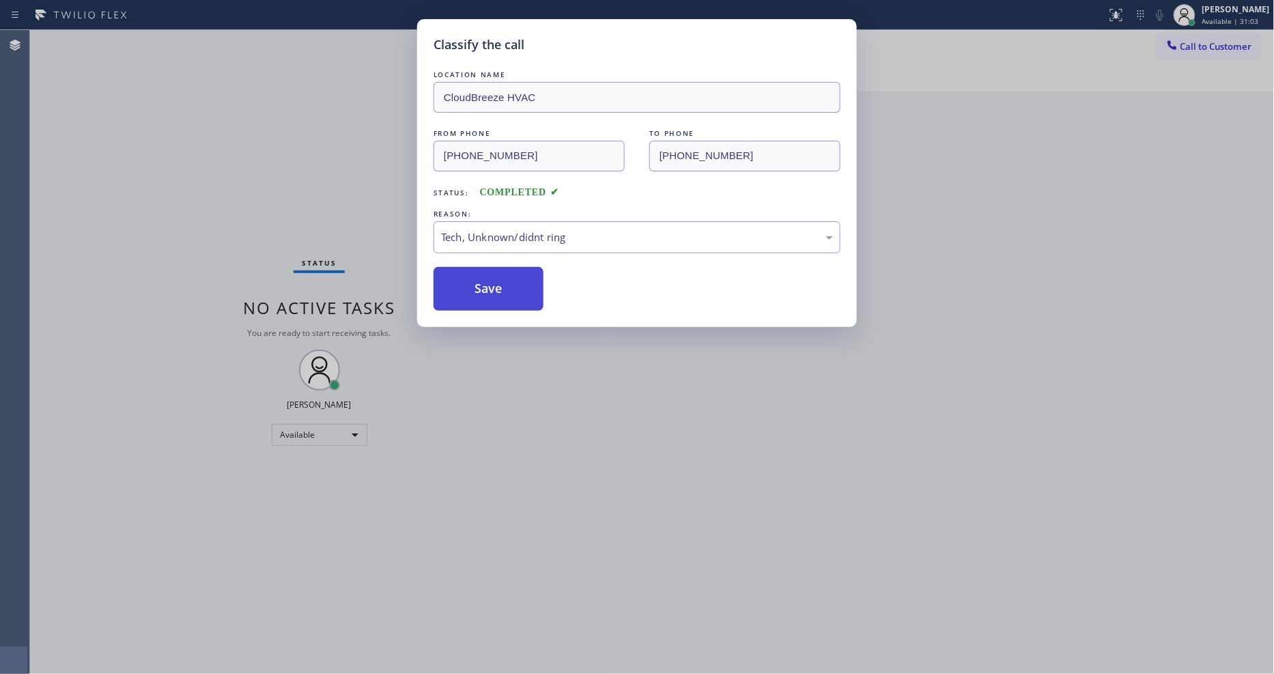
click at [495, 276] on button "Save" at bounding box center [489, 289] width 110 height 44
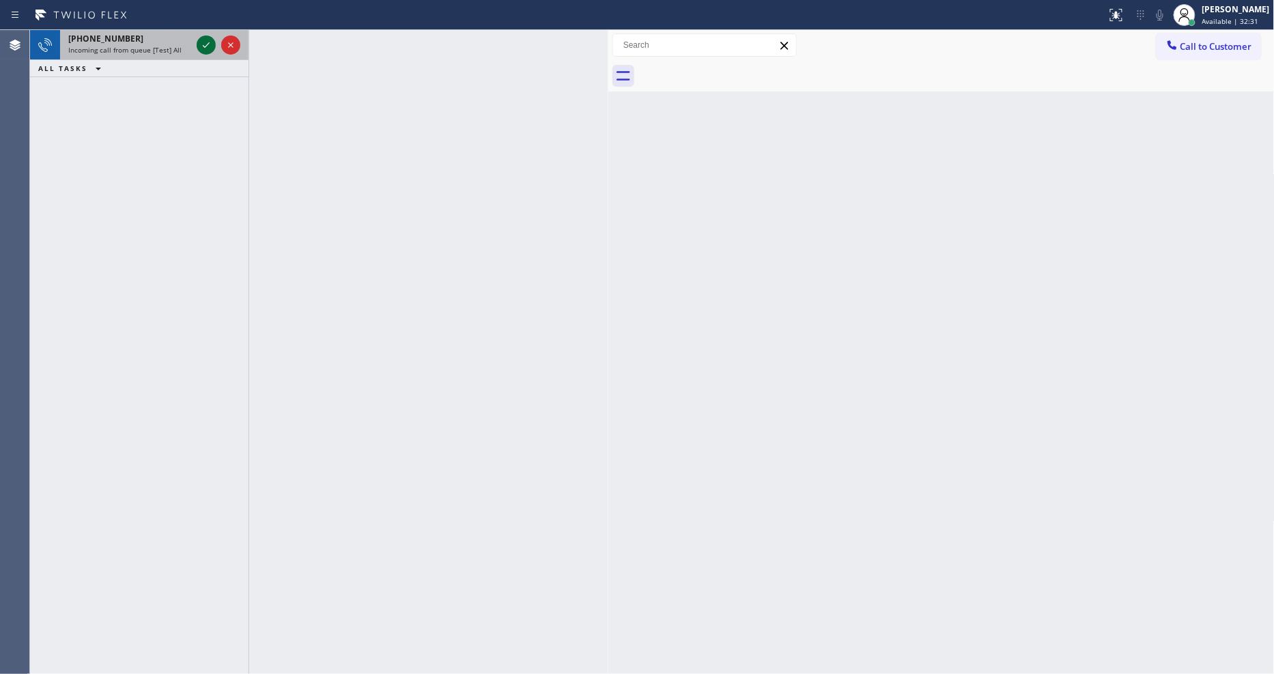
click at [208, 43] on icon at bounding box center [206, 45] width 16 height 16
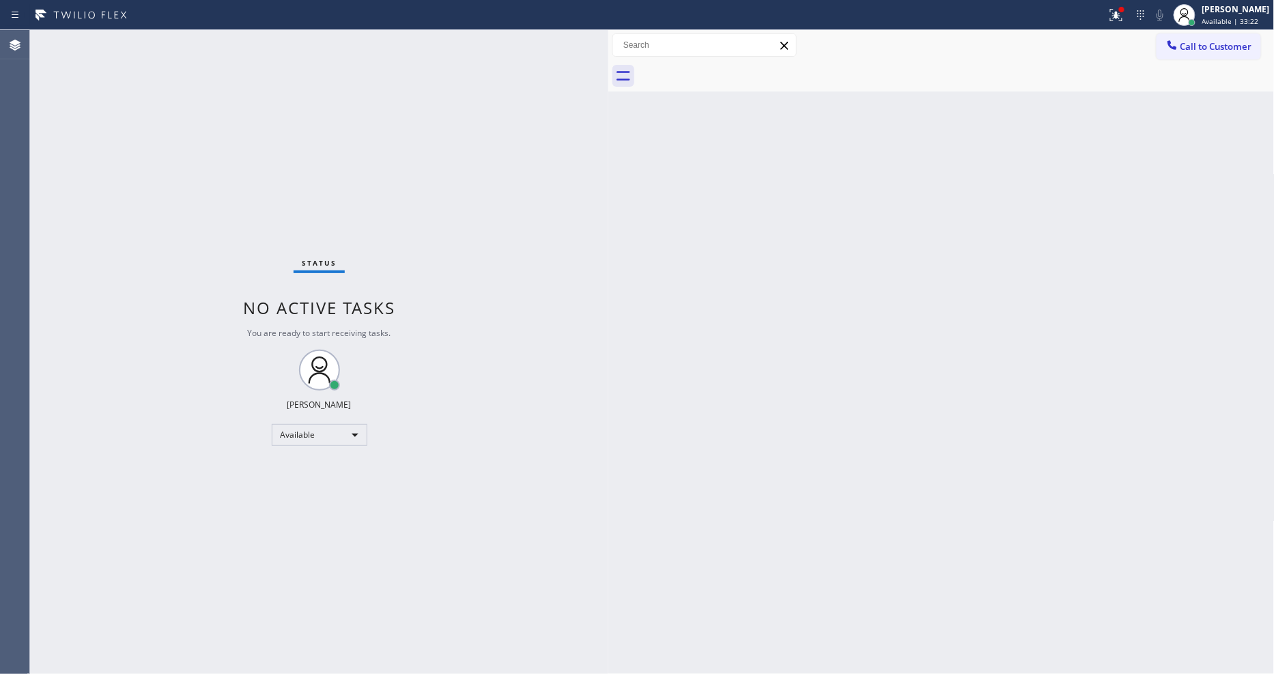
click at [970, 493] on div "Back to Dashboard Change Sender ID Customers Technicians Select a contact Outbo…" at bounding box center [941, 352] width 666 height 644
click at [1131, 16] on div at bounding box center [1116, 15] width 30 height 16
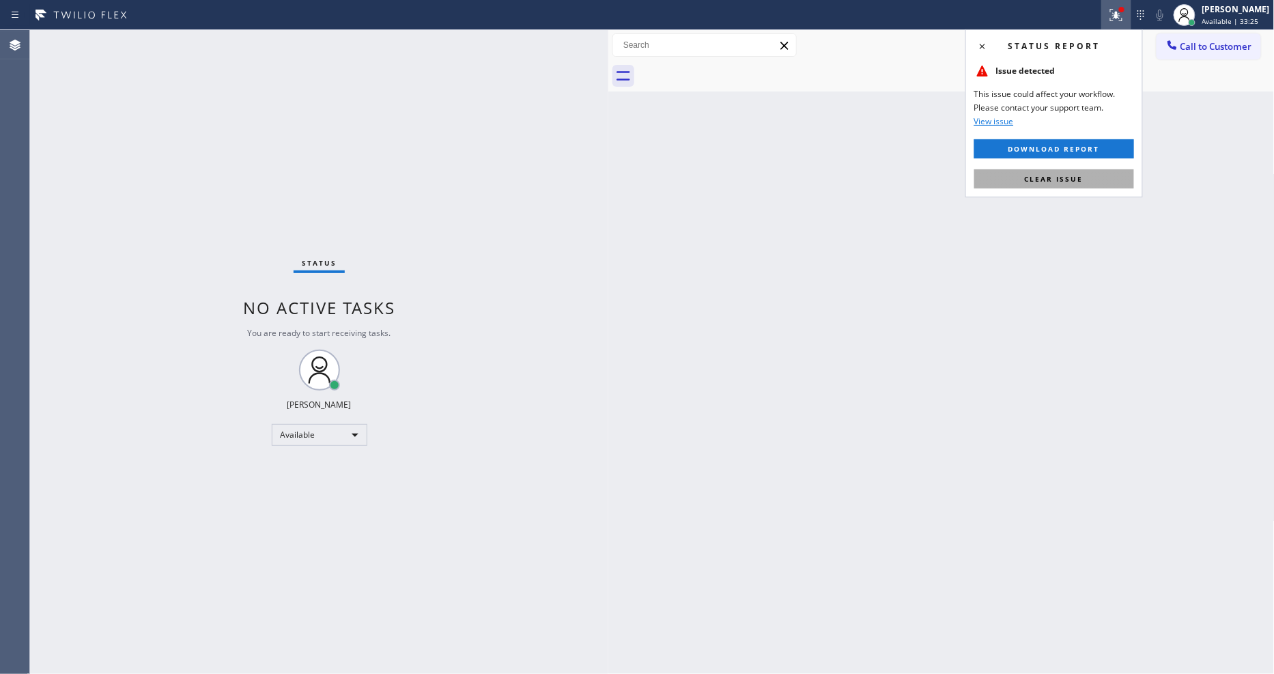
click at [1126, 174] on button "Clear issue" at bounding box center [1054, 178] width 160 height 19
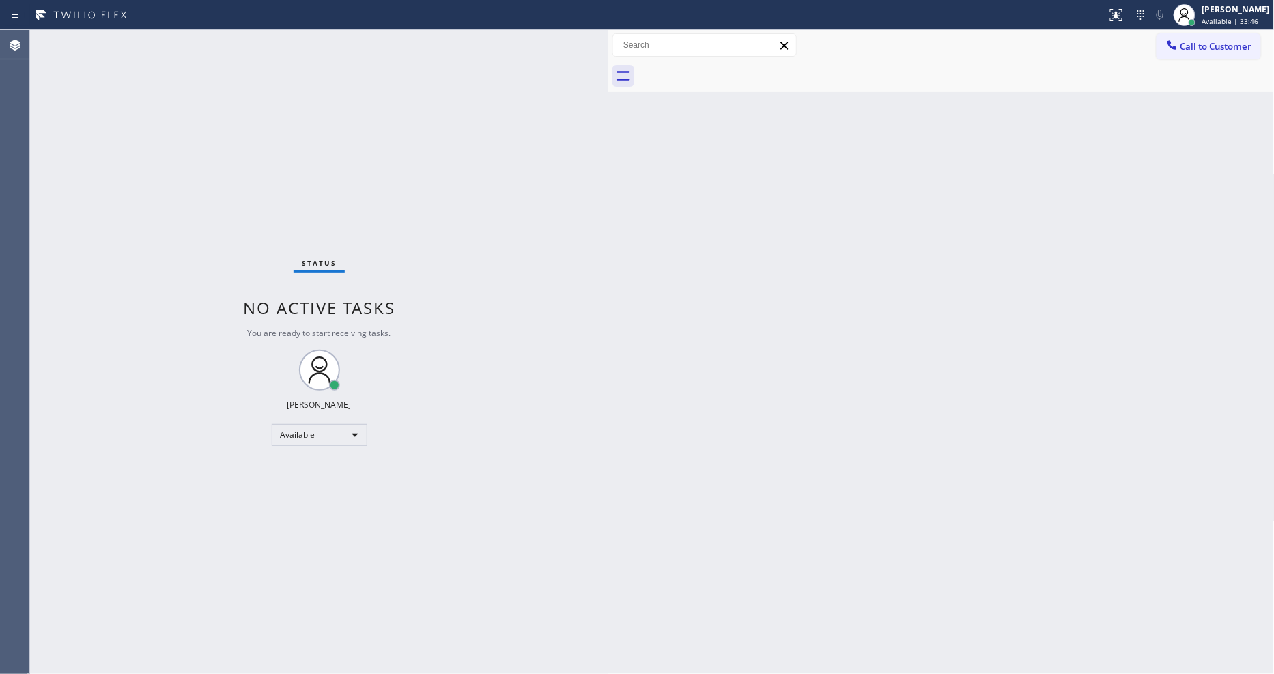
click at [990, 474] on div "Back to Dashboard Change Sender ID Customers Technicians Select a contact Outbo…" at bounding box center [941, 352] width 666 height 644
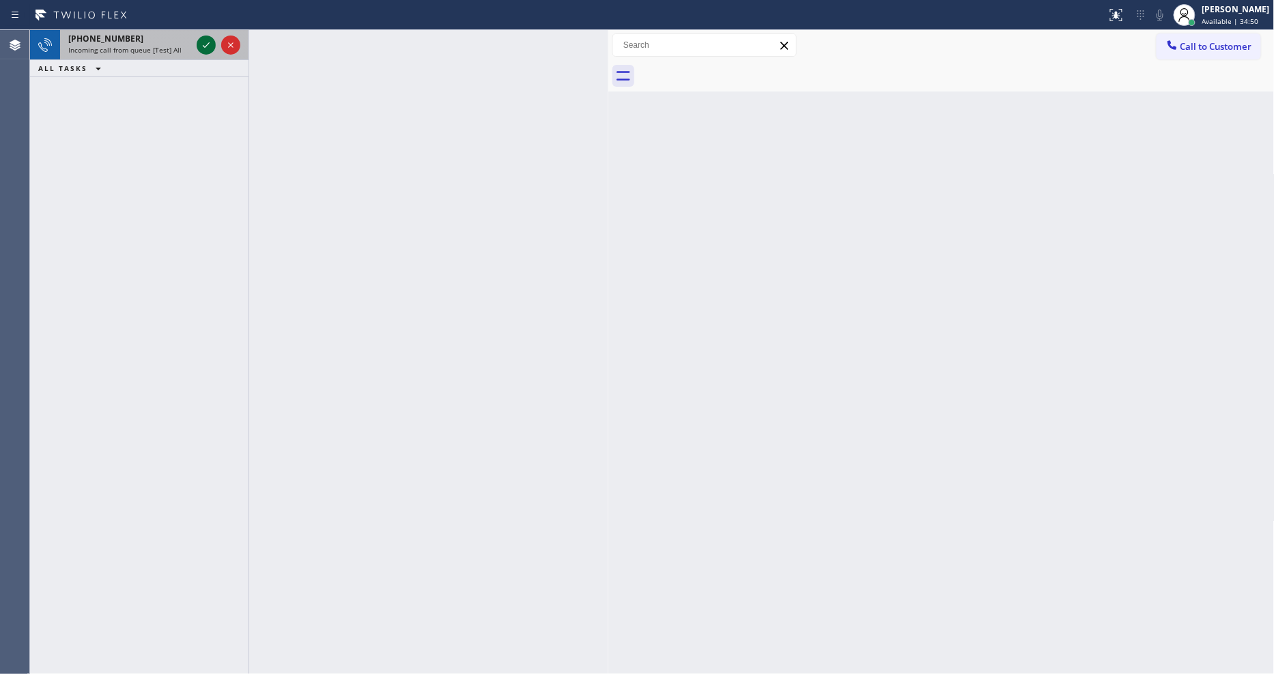
click at [203, 40] on icon at bounding box center [206, 45] width 16 height 16
click at [208, 45] on icon at bounding box center [206, 45] width 16 height 16
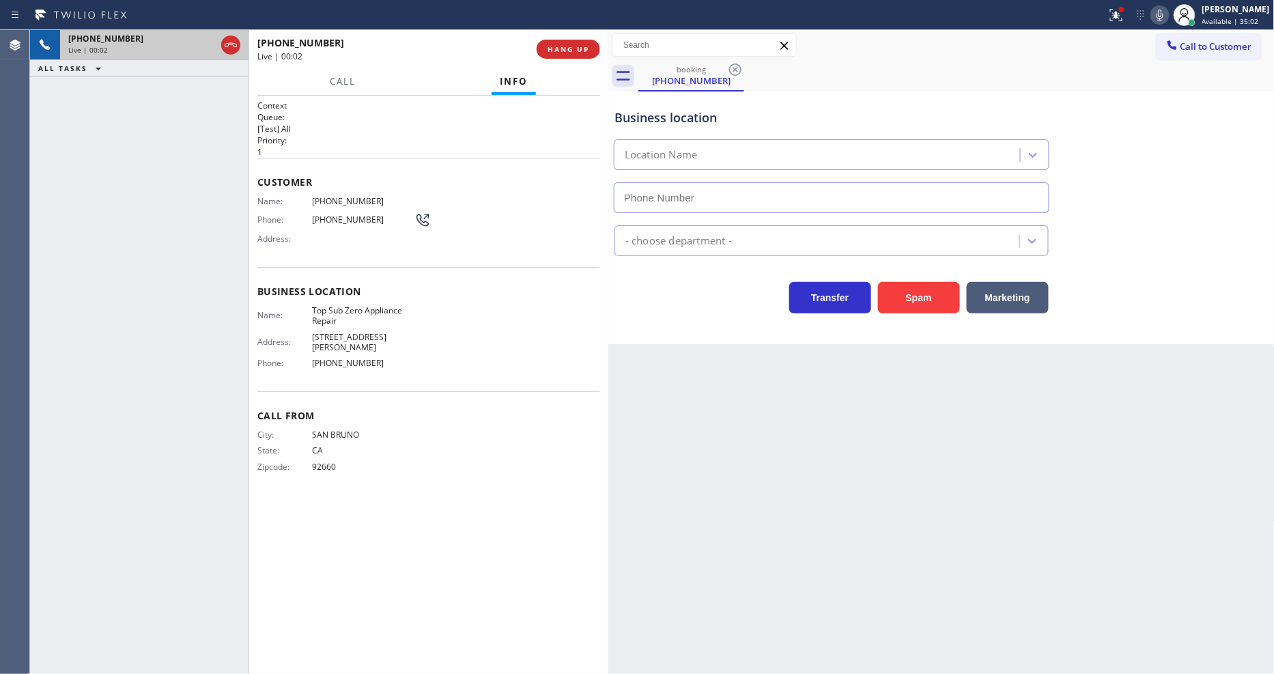
type input "[PHONE_NUMBER]"
drag, startPoint x: 890, startPoint y: 387, endPoint x: 915, endPoint y: 403, distance: 29.2
click at [892, 387] on div "Back to Dashboard Change Sender ID Customers Technicians Select a contact Outbo…" at bounding box center [941, 352] width 666 height 644
click at [380, 308] on span "Top Sub Zero Appliance Repair" at bounding box center [363, 315] width 102 height 21
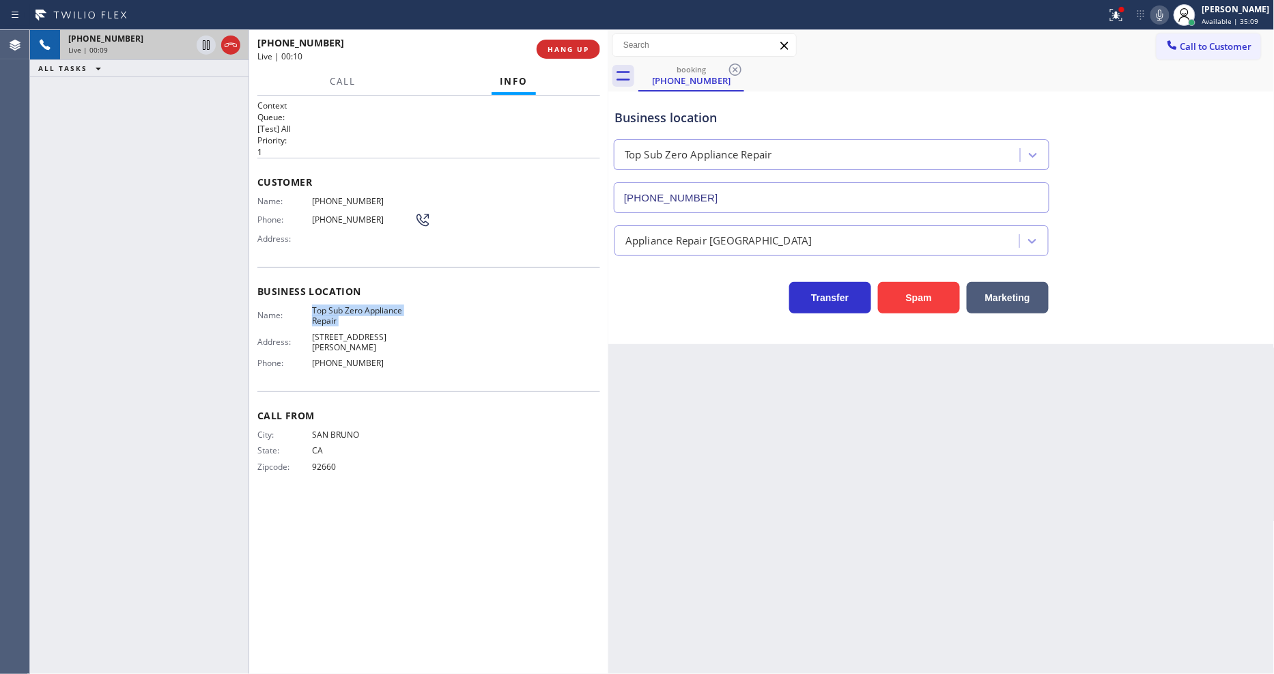
click at [380, 308] on span "Top Sub Zero Appliance Repair" at bounding box center [363, 315] width 102 height 21
copy span "Top Sub Zero Appliance Repair"
click at [342, 203] on div "Name: [PHONE_NUMBER] Phone: [PHONE_NUMBER] Address:" at bounding box center [343, 223] width 173 height 54
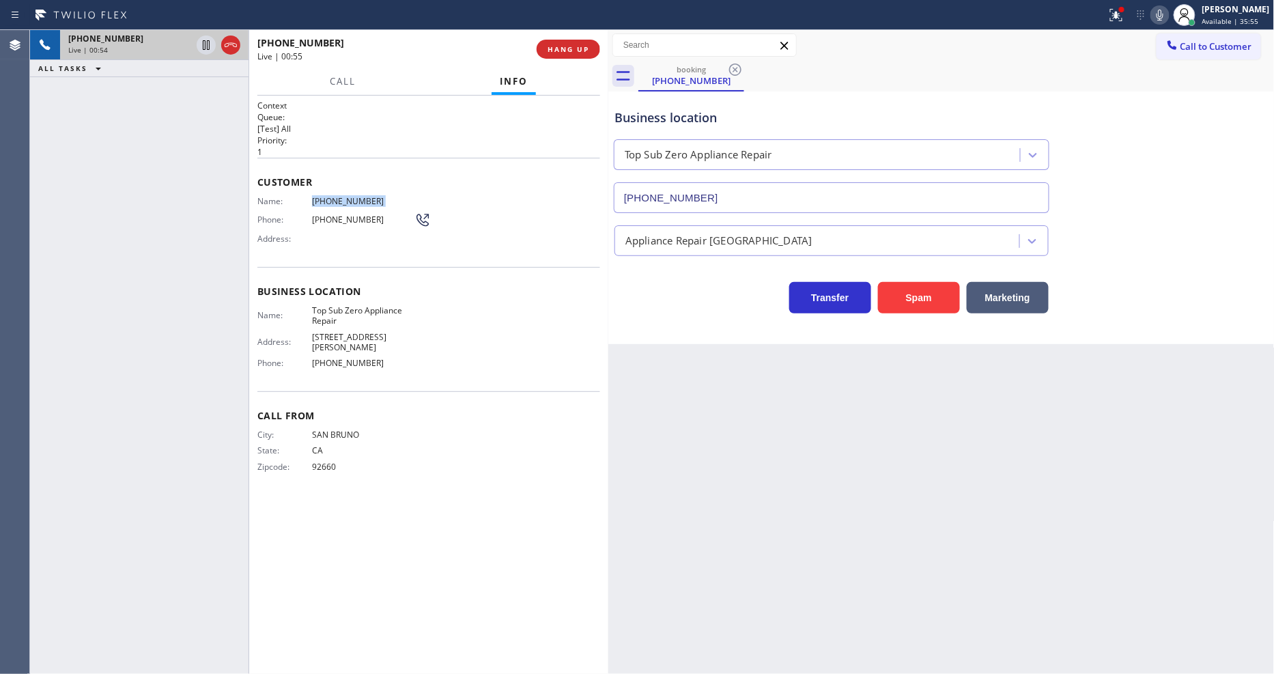
copy span "[PHONE_NUMBER]"
click at [431, 246] on div "Customer Name: [PHONE_NUMBER] Phone: [PHONE_NUMBER] Address:" at bounding box center [428, 212] width 343 height 109
drag, startPoint x: 988, startPoint y: 362, endPoint x: 707, endPoint y: 149, distance: 352.8
click at [988, 362] on div "Back to Dashboard Change Sender ID Customers Technicians Select a contact Outbo…" at bounding box center [941, 352] width 666 height 644
click at [578, 49] on span "HANG UP" at bounding box center [569, 49] width 42 height 10
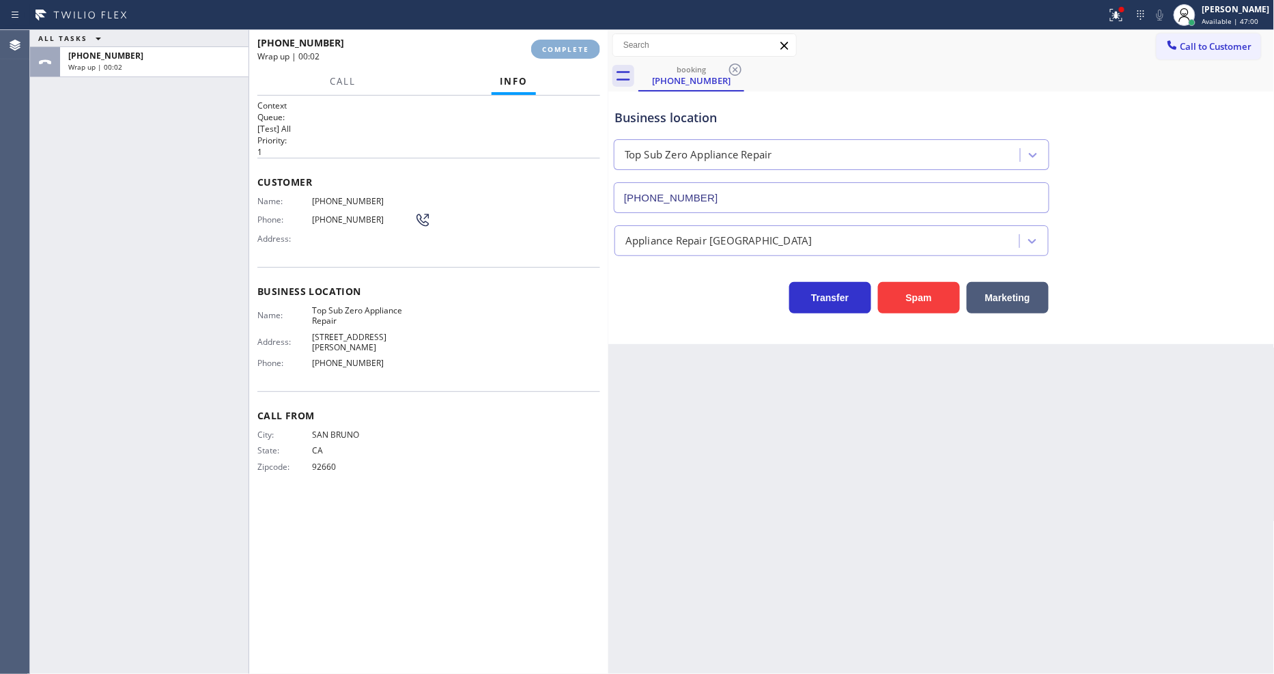
click at [578, 49] on span "COMPLETE" at bounding box center [565, 49] width 47 height 10
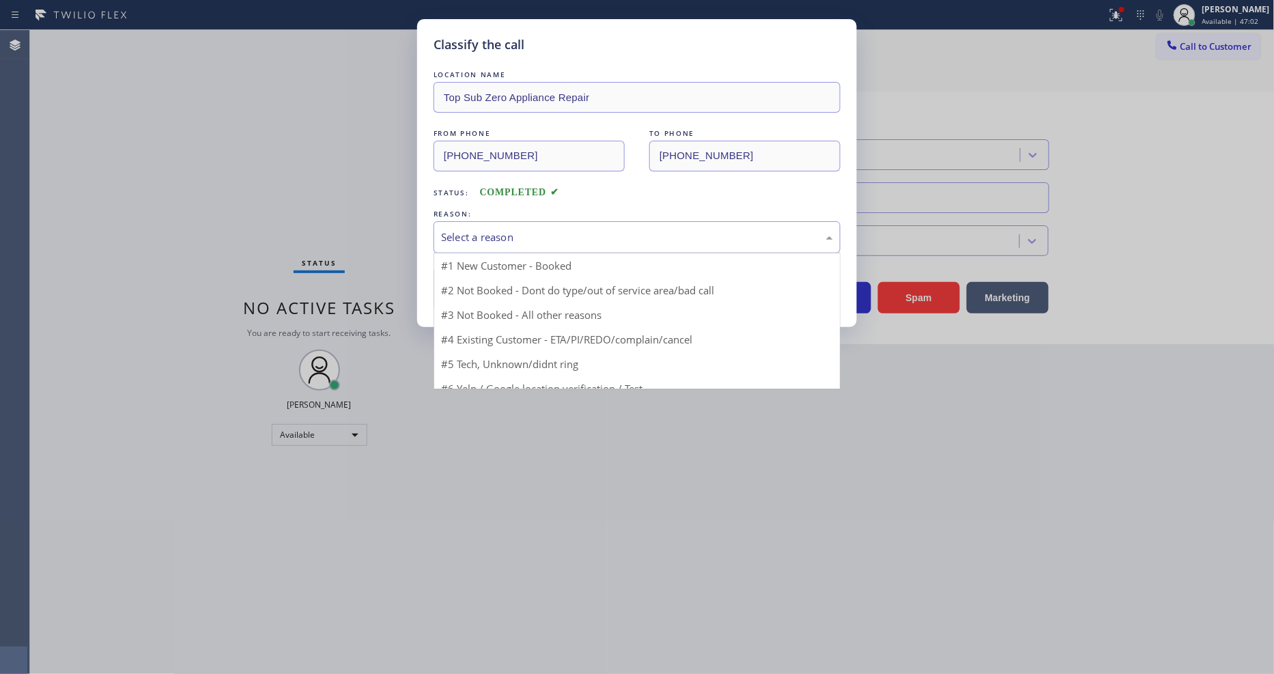
click at [529, 244] on div "Select a reason" at bounding box center [637, 237] width 407 height 32
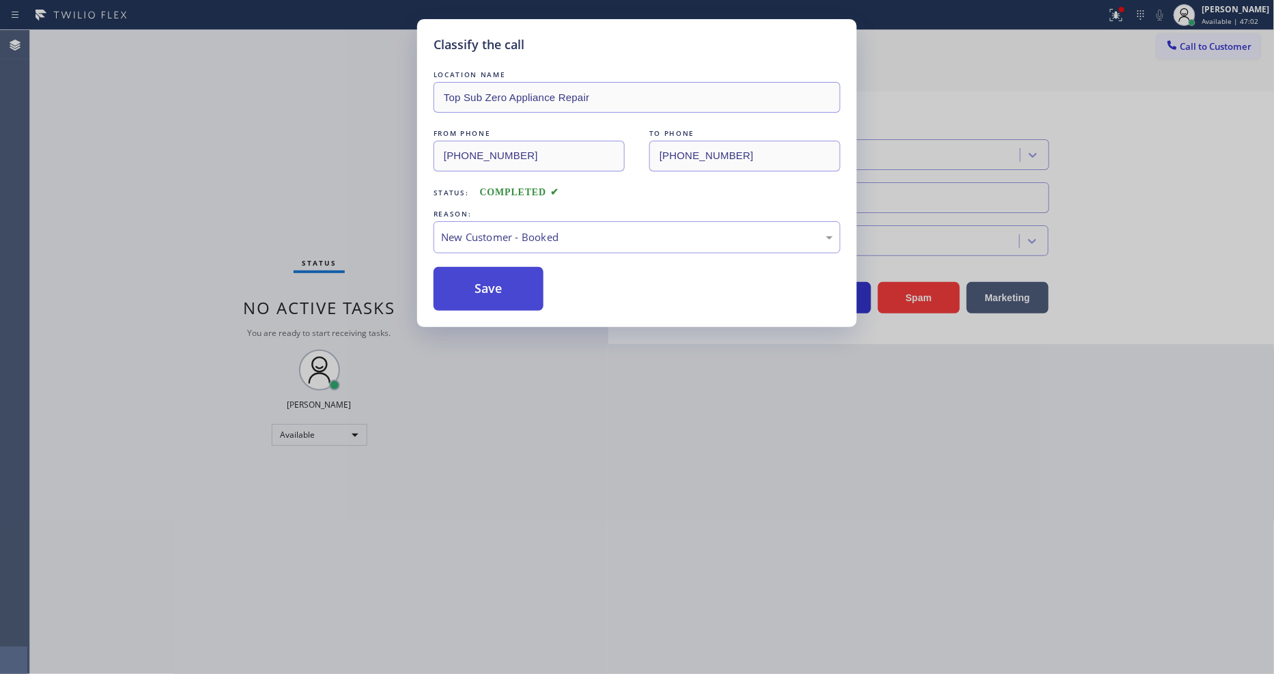
click at [522, 279] on button "Save" at bounding box center [489, 289] width 110 height 44
click at [522, 280] on button "Save" at bounding box center [489, 289] width 110 height 44
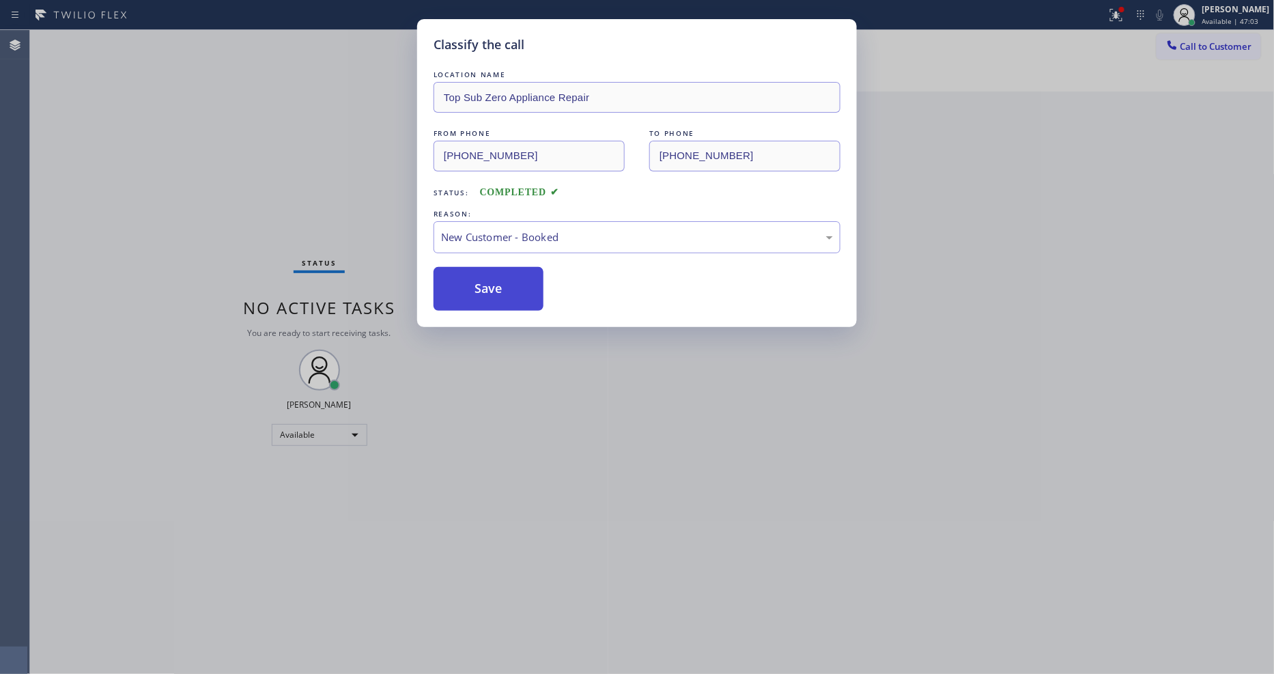
click at [522, 280] on button "Save" at bounding box center [489, 289] width 110 height 44
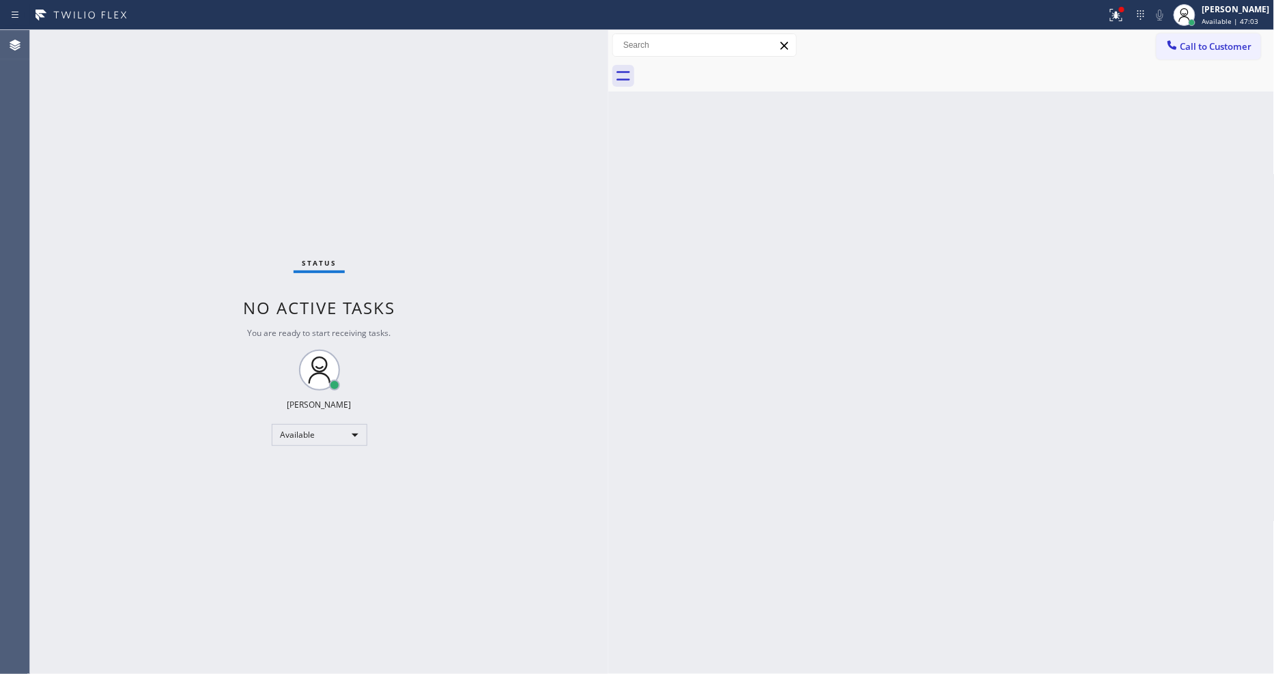
drag, startPoint x: 479, startPoint y: 665, endPoint x: 478, endPoint y: 673, distance: 8.2
click at [478, 672] on div "Status No active tasks You are ready to start receiving tasks. [PERSON_NAME] Av…" at bounding box center [319, 352] width 578 height 644
drag, startPoint x: 909, startPoint y: 455, endPoint x: 630, endPoint y: 534, distance: 289.4
click at [909, 455] on div "Back to Dashboard Change Sender ID Customers Technicians Select a contact Outbo…" at bounding box center [941, 352] width 666 height 644
drag, startPoint x: 986, startPoint y: 355, endPoint x: 954, endPoint y: 371, distance: 35.7
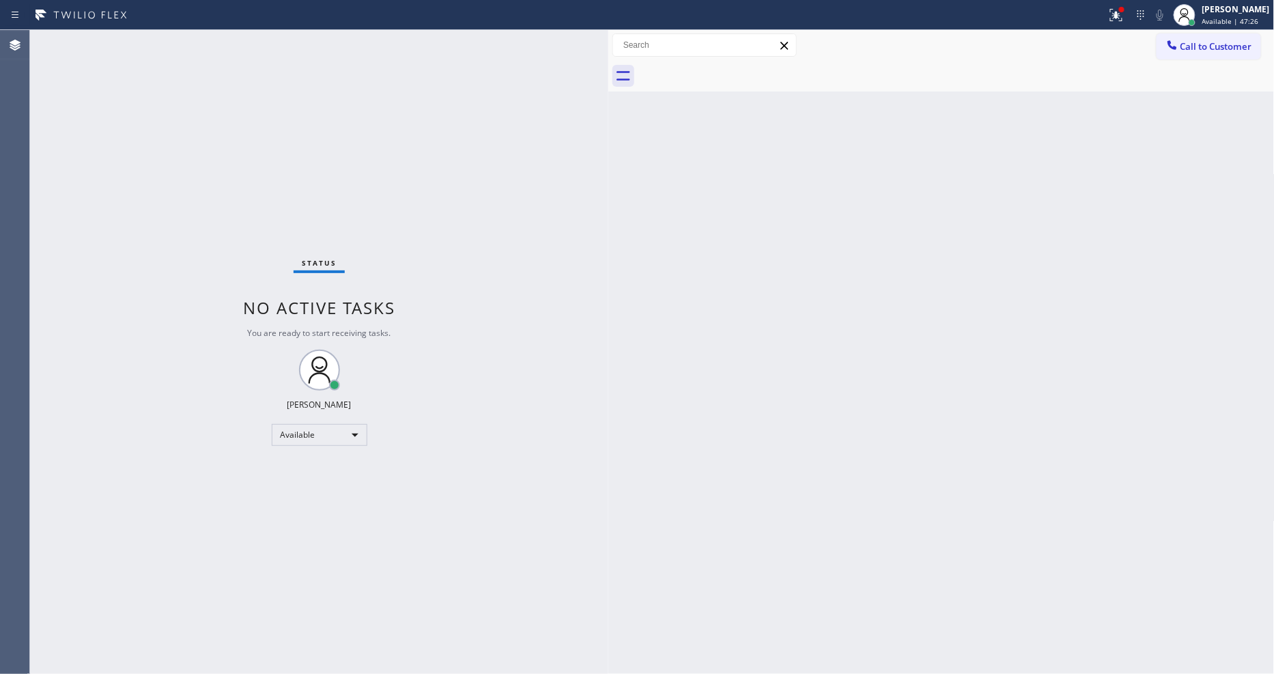
click at [986, 355] on div "Back to Dashboard Change Sender ID Customers Technicians Select a contact Outbo…" at bounding box center [941, 352] width 666 height 644
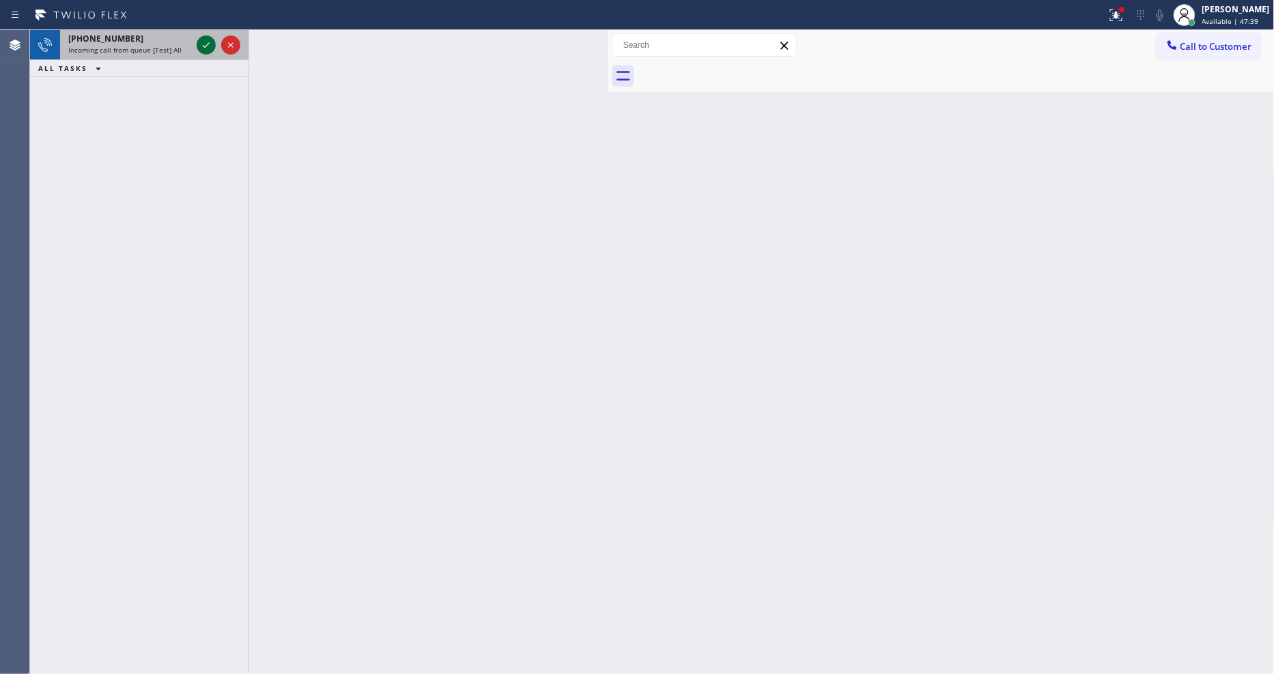
click at [203, 38] on icon at bounding box center [206, 45] width 16 height 16
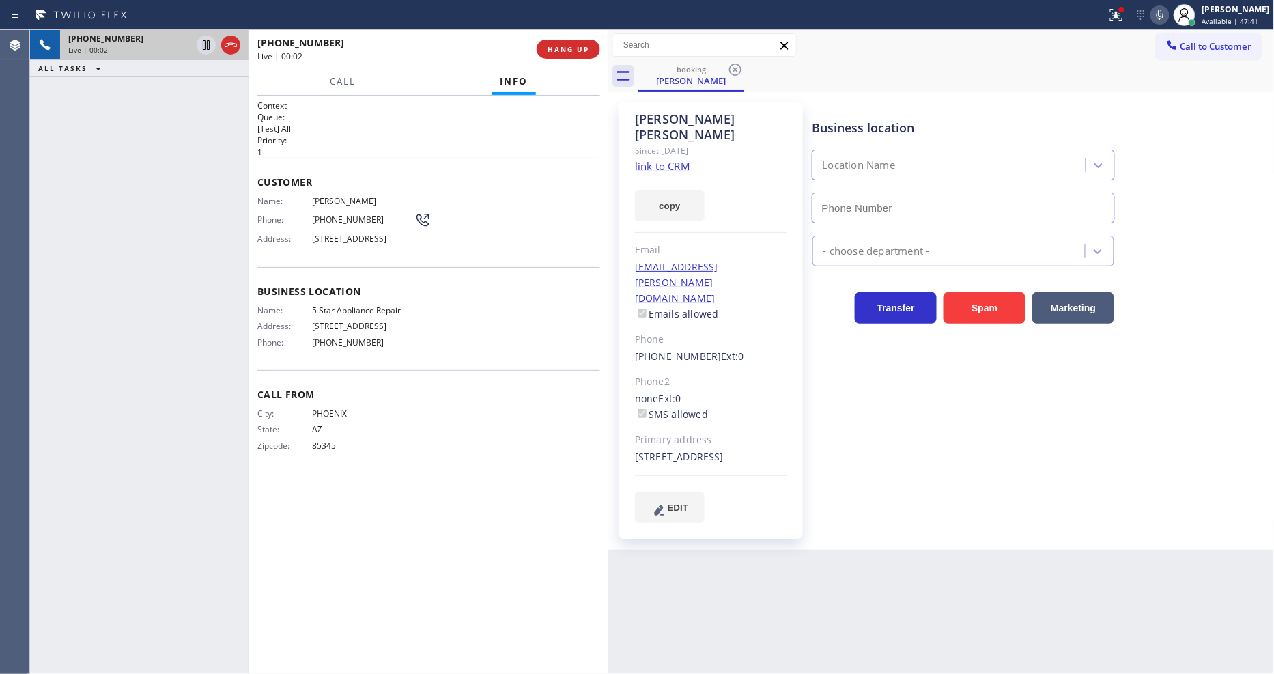
type input "[PHONE_NUMBER]"
click at [640, 159] on link "link to CRM" at bounding box center [662, 166] width 55 height 14
drag, startPoint x: 209, startPoint y: 48, endPoint x: 619, endPoint y: 31, distance: 410.7
click at [209, 48] on icon at bounding box center [206, 45] width 7 height 10
click at [1168, 16] on icon at bounding box center [1160, 15] width 16 height 16
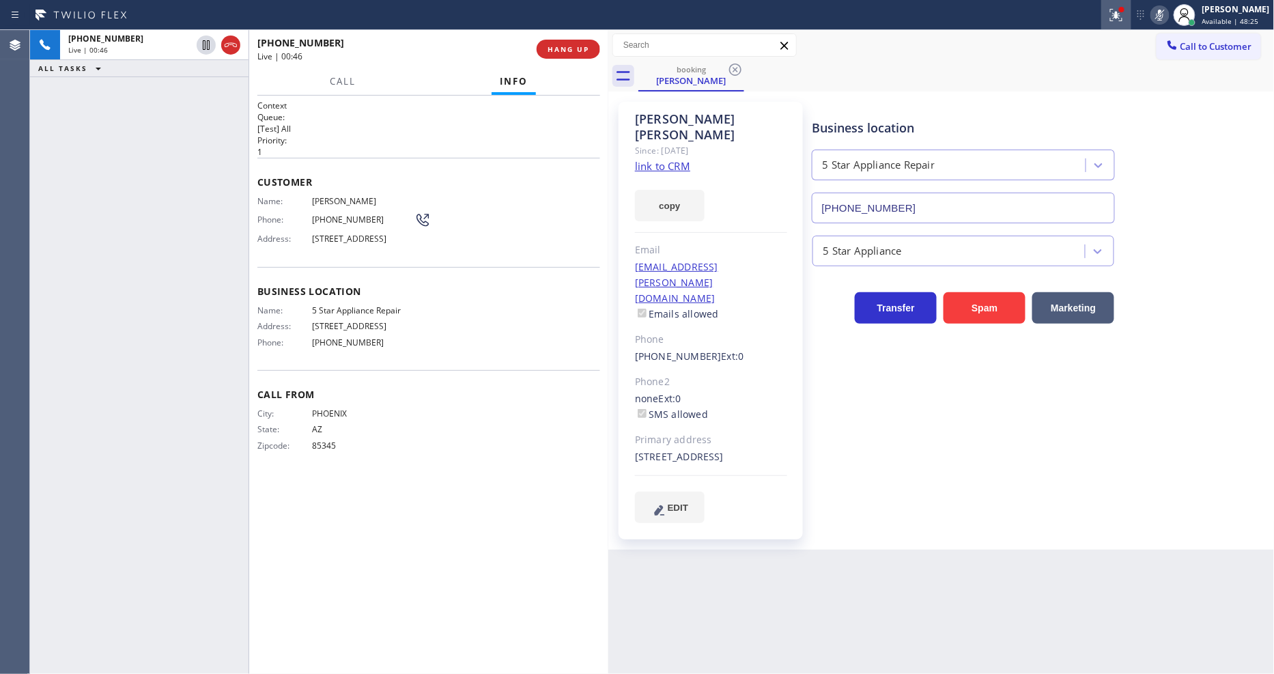
click at [1131, 18] on div at bounding box center [1116, 15] width 30 height 16
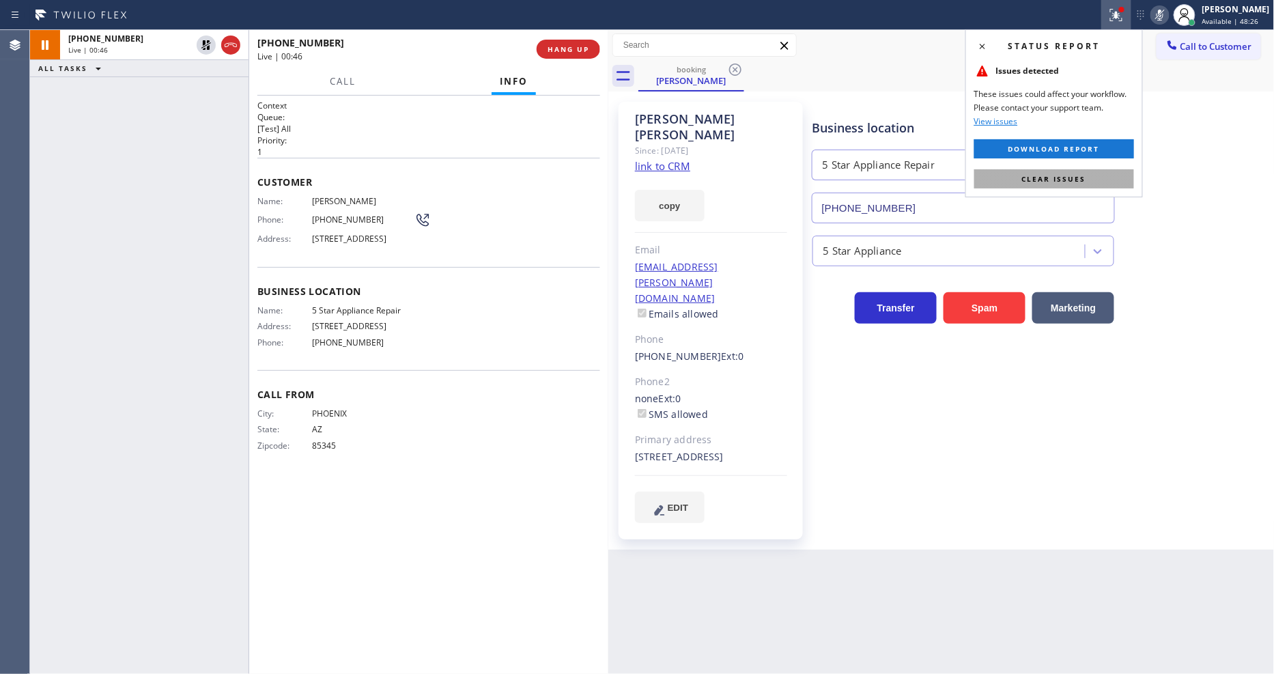
click at [1102, 171] on button "Clear issues" at bounding box center [1054, 178] width 160 height 19
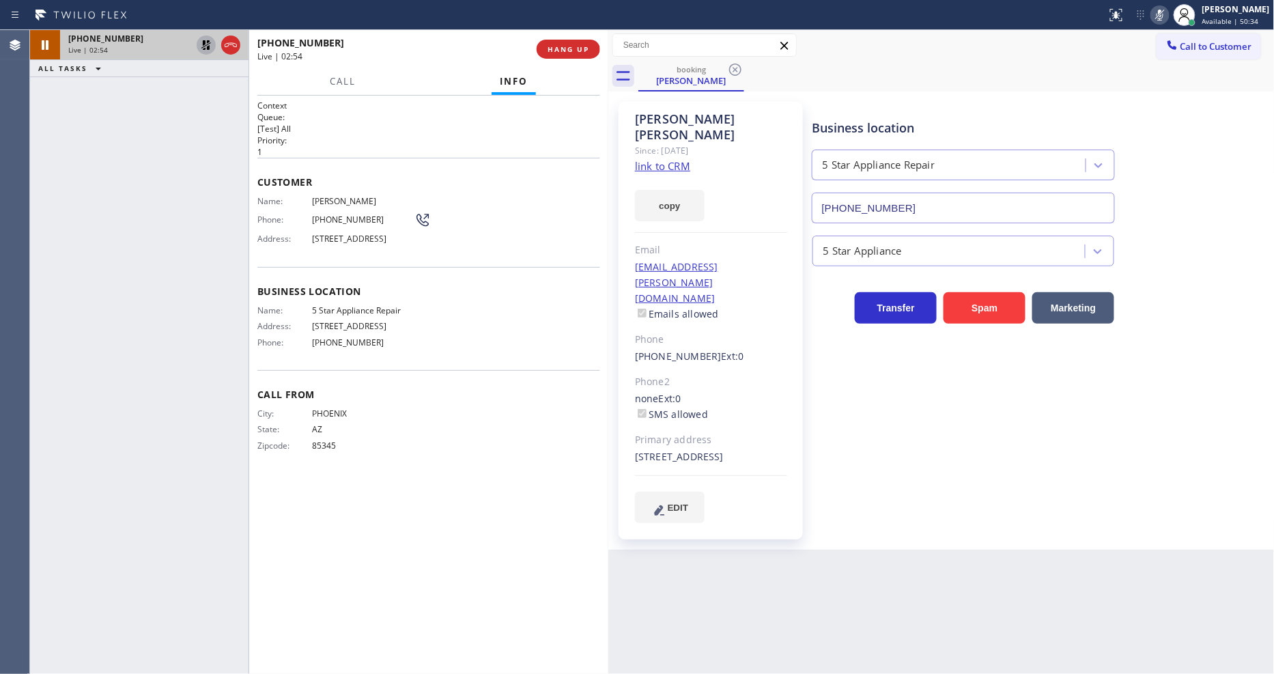
click at [201, 43] on icon at bounding box center [206, 45] width 16 height 16
click at [1163, 18] on icon at bounding box center [1160, 15] width 7 height 11
click at [572, 43] on button "HANG UP" at bounding box center [568, 49] width 63 height 19
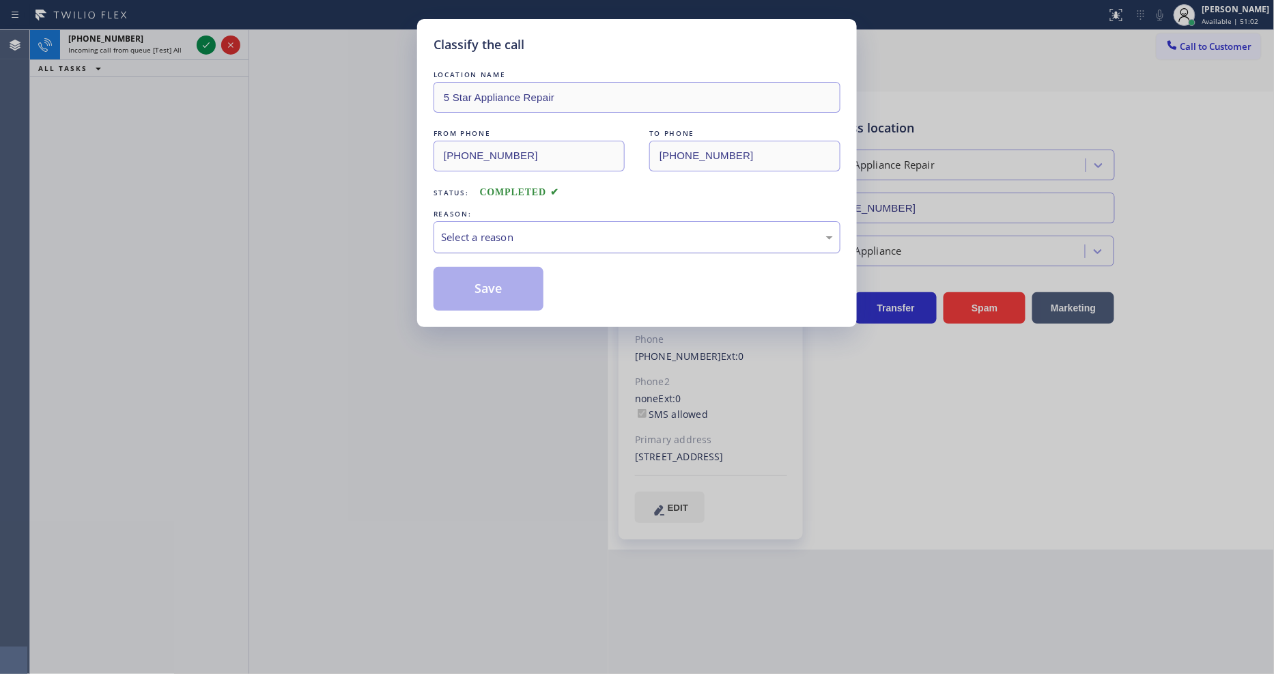
click at [487, 230] on div "Select a reason" at bounding box center [637, 237] width 392 height 16
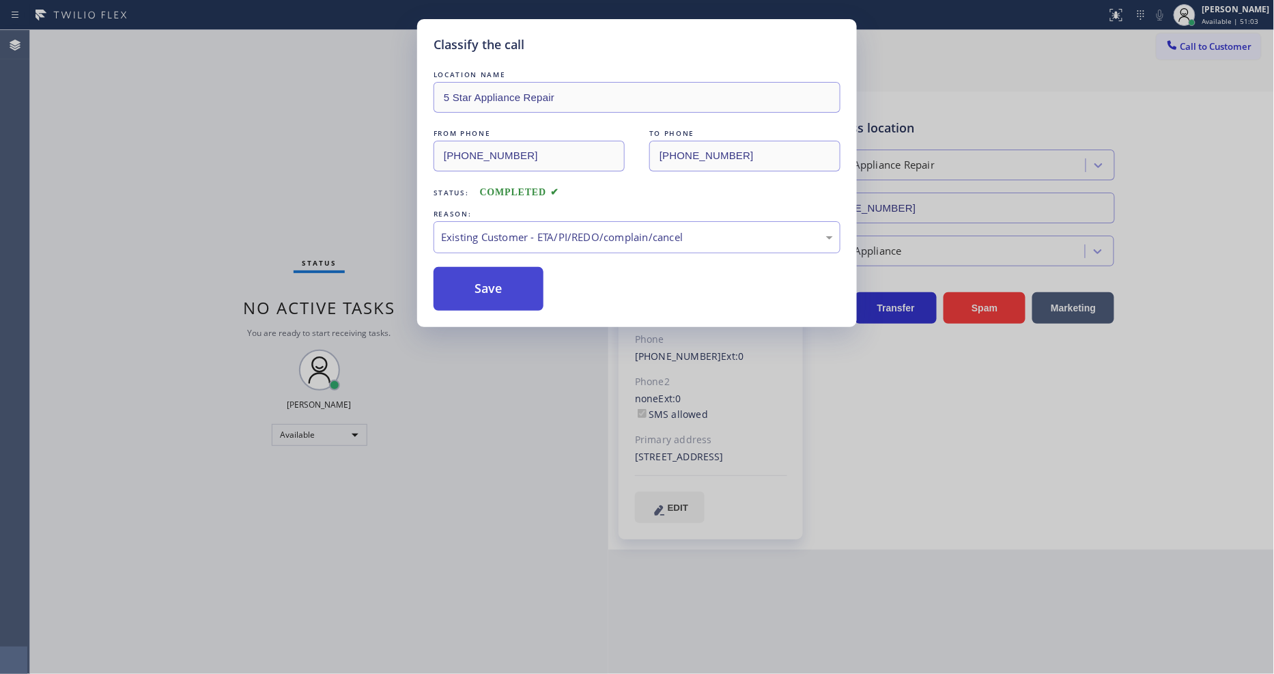
click at [488, 287] on button "Save" at bounding box center [489, 289] width 110 height 44
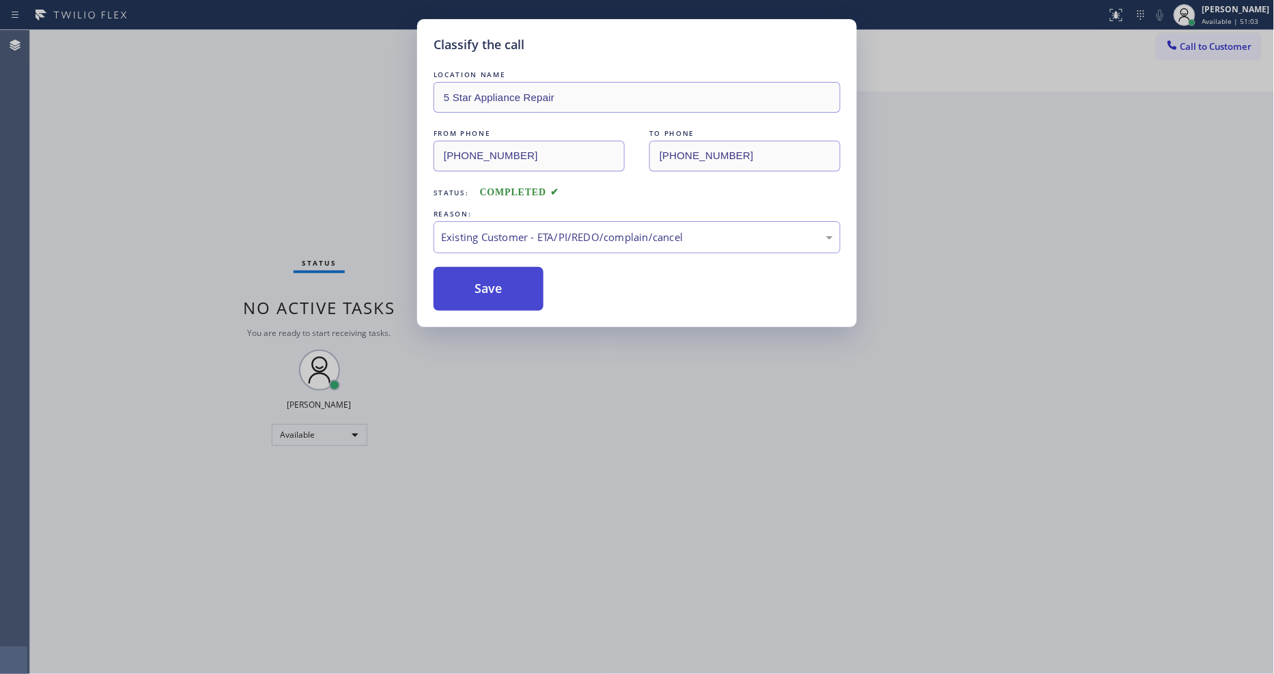
click at [488, 287] on button "Save" at bounding box center [489, 289] width 110 height 44
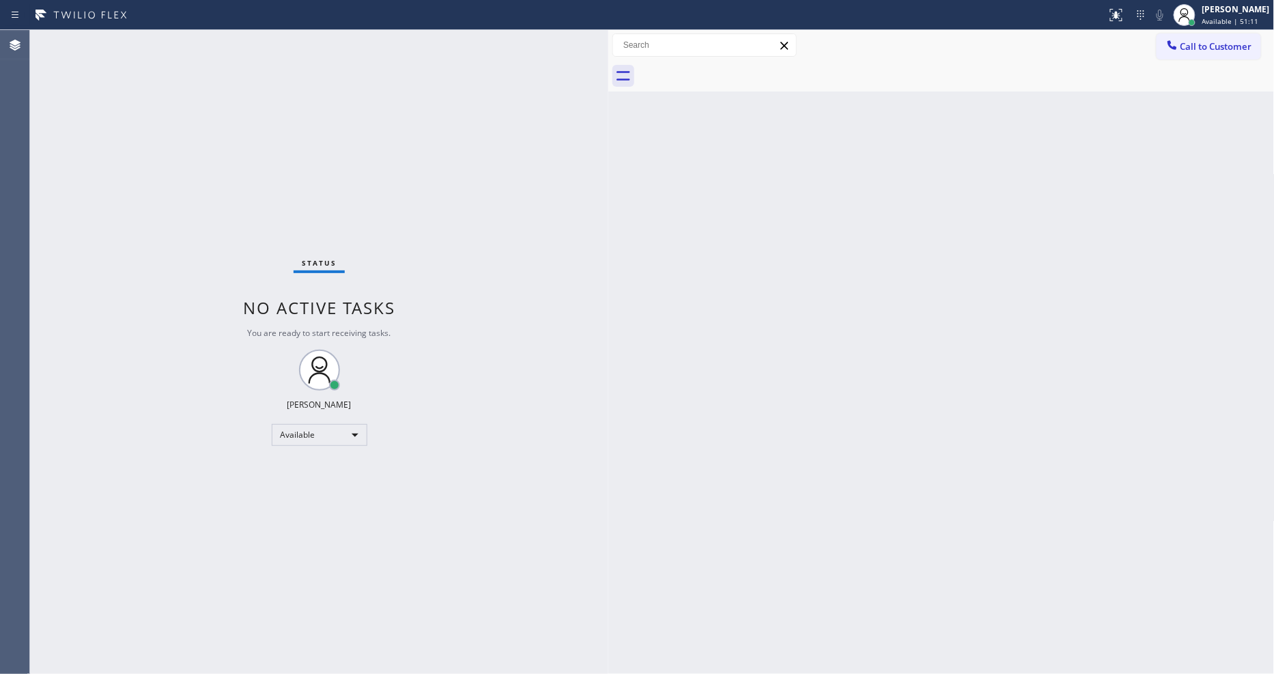
click at [931, 444] on div "Back to Dashboard Change Sender ID Customers Technicians Select a contact Outbo…" at bounding box center [941, 352] width 666 height 644
click at [1198, 50] on span "Call to Customer" at bounding box center [1216, 46] width 72 height 12
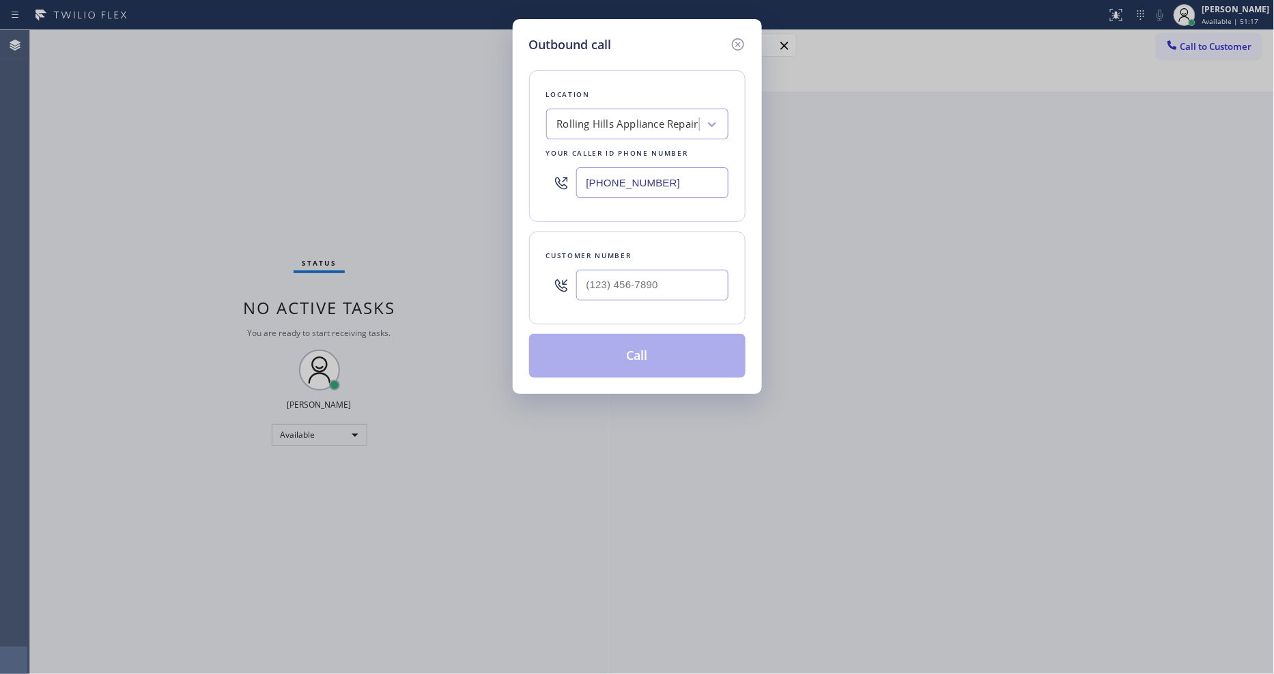
click at [623, 130] on div "Rolling Hills Appliance Repair" at bounding box center [624, 125] width 149 height 24
paste input "Top Sub Zero Appliance Repair"
type input "Top Sub Zero Appliance Repair"
click at [619, 152] on div "Top Sub Zero Appliance Repair" at bounding box center [637, 153] width 182 height 25
type input "[PHONE_NUMBER]"
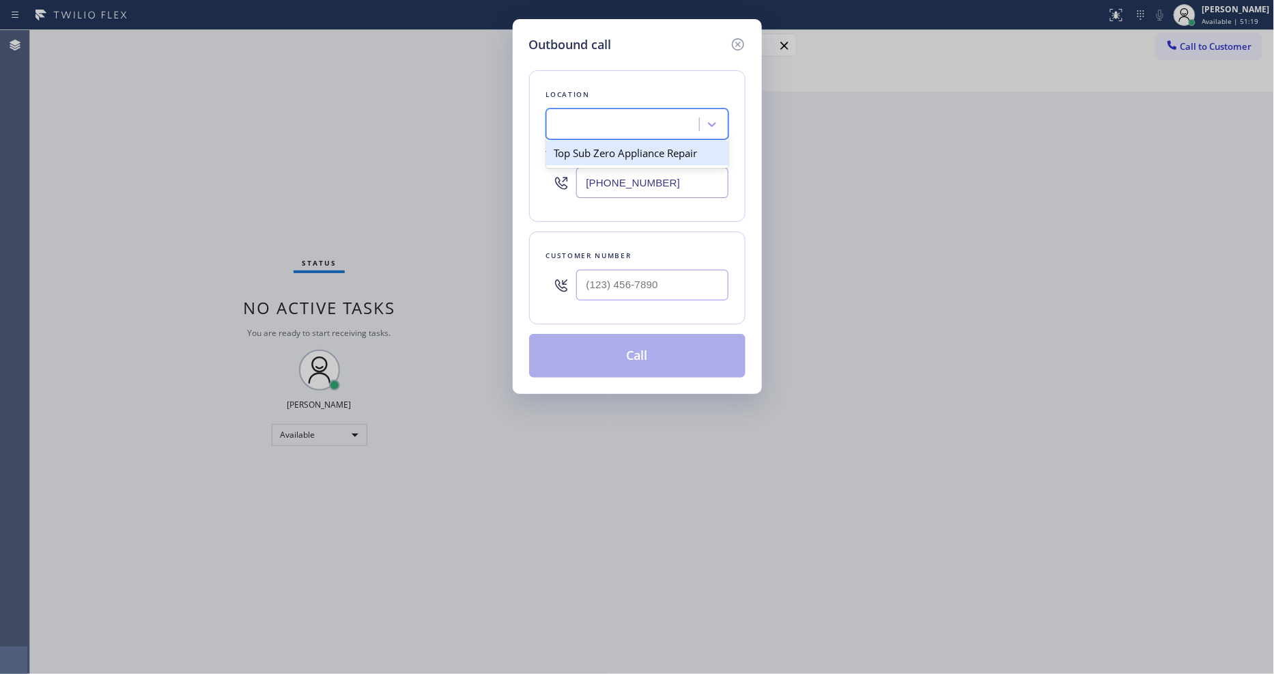
scroll to position [0, 1]
drag, startPoint x: 352, startPoint y: 217, endPoint x: 505, endPoint y: 248, distance: 156.0
click at [352, 217] on div "Outbound call Location Top Sub Zero Appliance Repair Your caller id phone numbe…" at bounding box center [637, 337] width 1274 height 674
click at [609, 289] on input "(___) ___-____" at bounding box center [652, 285] width 152 height 31
paste input "571) 474-8435"
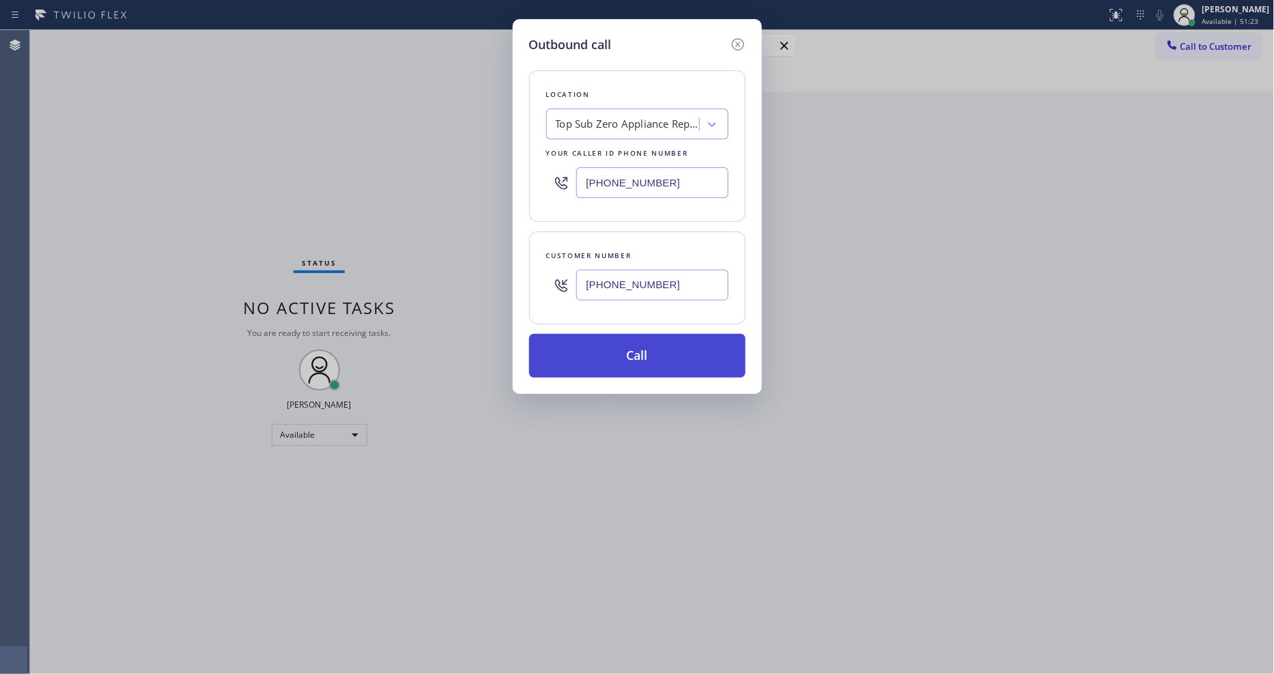
type input "[PHONE_NUMBER]"
click at [604, 354] on button "Call" at bounding box center [637, 356] width 216 height 44
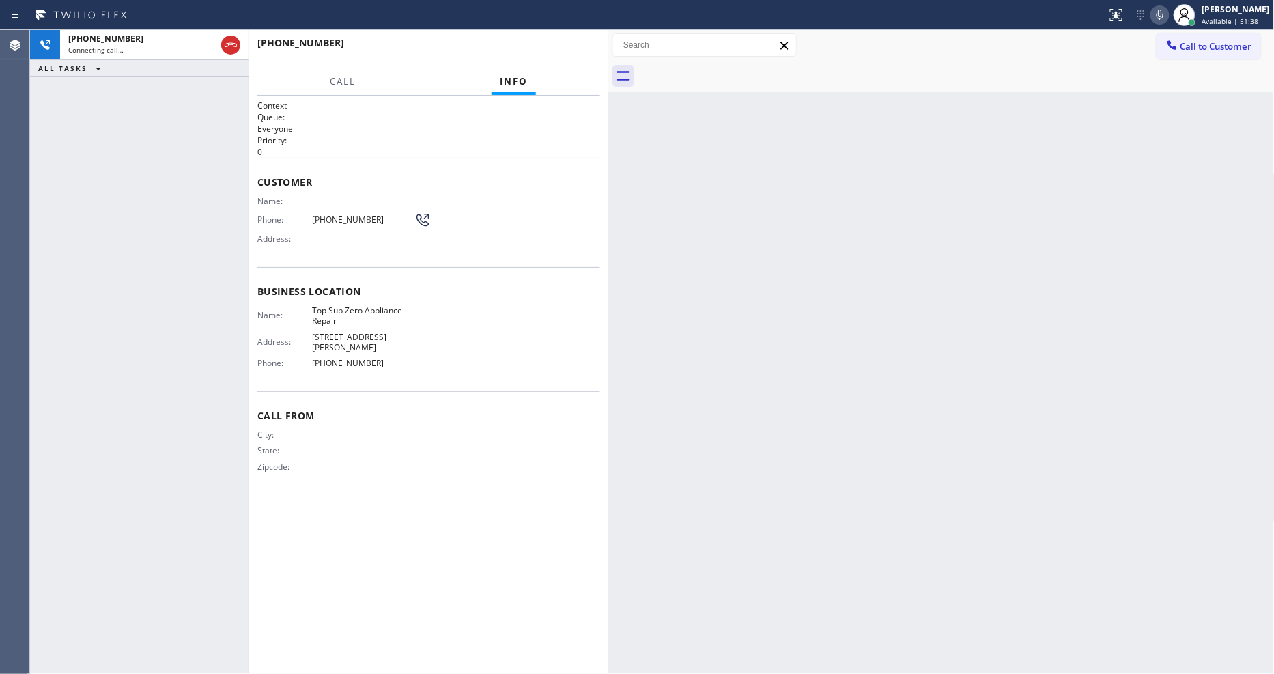
click at [867, 401] on div "Back to Dashboard Change Sender ID Customers Technicians Select a contact Outbo…" at bounding box center [941, 352] width 666 height 644
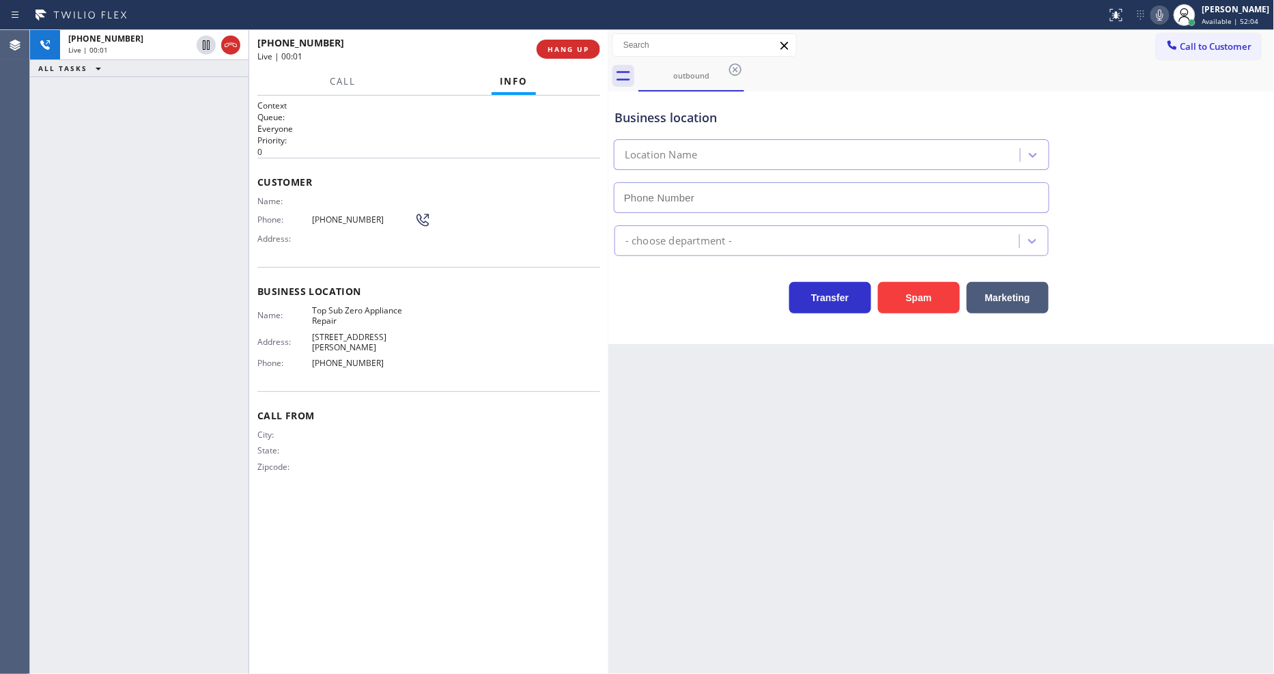
type input "[PHONE_NUMBER]"
drag, startPoint x: 970, startPoint y: 431, endPoint x: 876, endPoint y: 432, distance: 94.2
click at [970, 431] on div "Back to Dashboard Change Sender ID Customers Technicians Select a contact Outbo…" at bounding box center [941, 352] width 666 height 644
click at [371, 285] on span "Business location" at bounding box center [428, 291] width 343 height 13
click at [358, 219] on span "[PHONE_NUMBER]" at bounding box center [363, 219] width 102 height 10
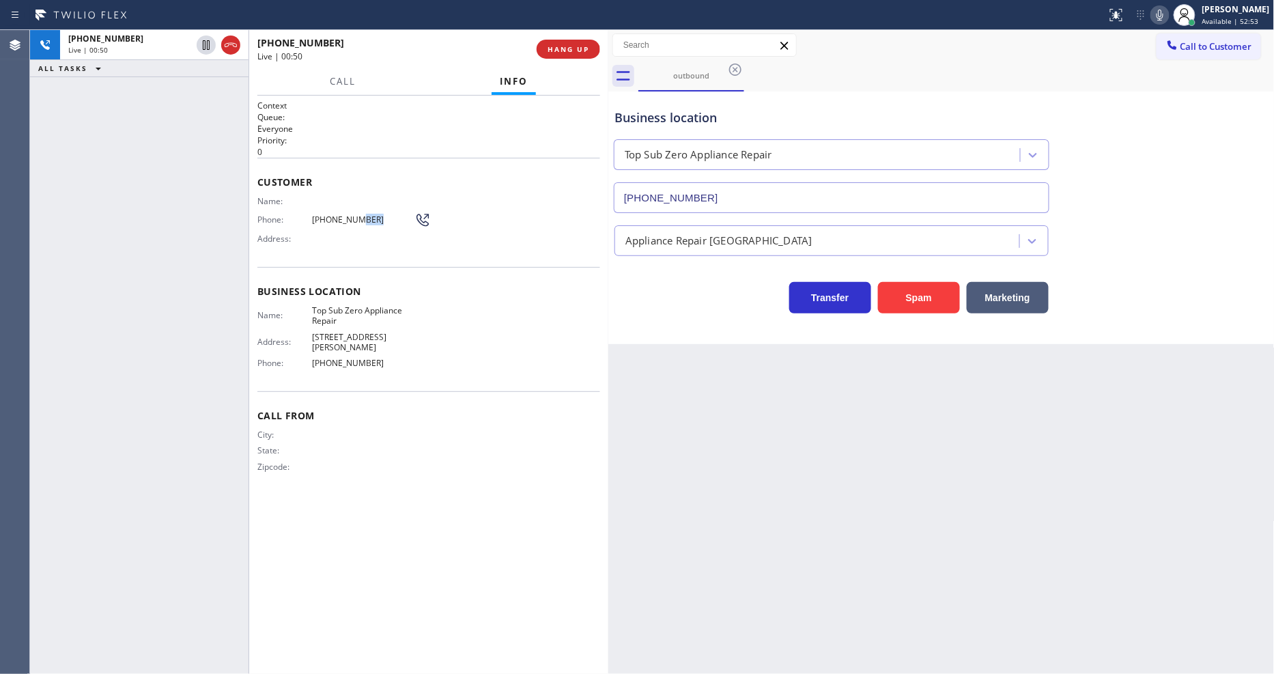
click at [358, 219] on span "[PHONE_NUMBER]" at bounding box center [363, 219] width 102 height 10
copy div "[PHONE_NUMBER]"
click at [577, 52] on span "HANG UP" at bounding box center [569, 49] width 42 height 10
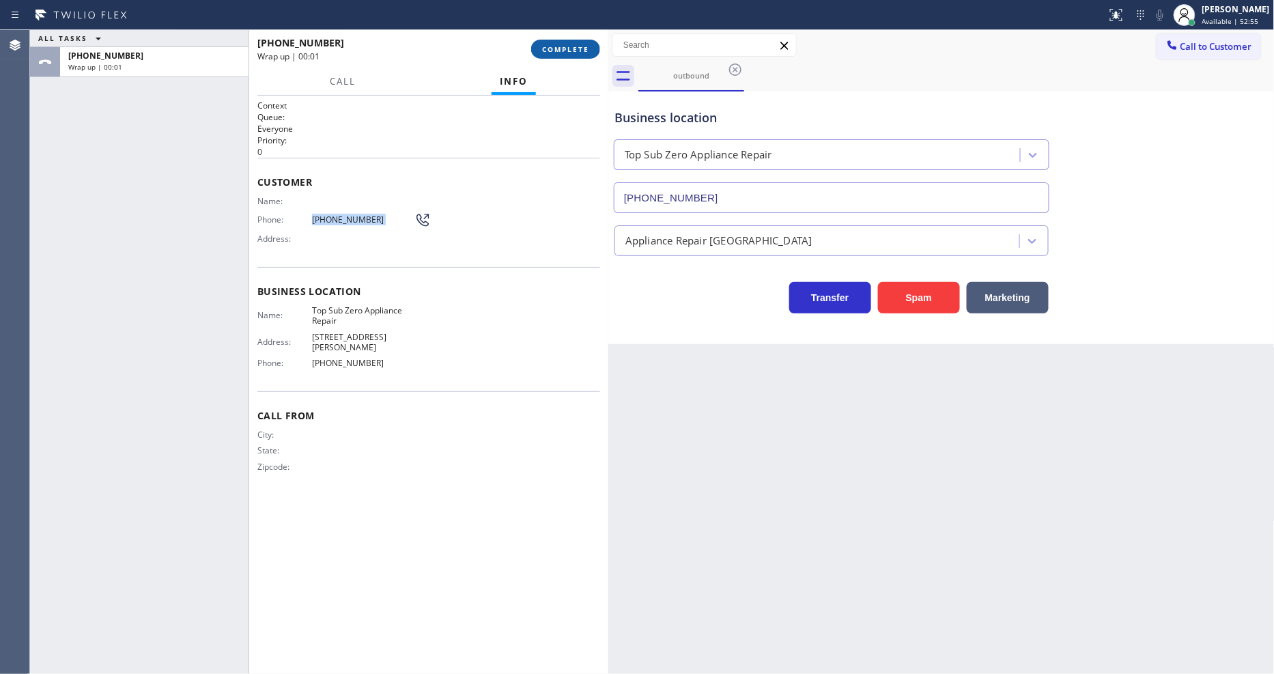
click at [577, 52] on span "COMPLETE" at bounding box center [565, 49] width 47 height 10
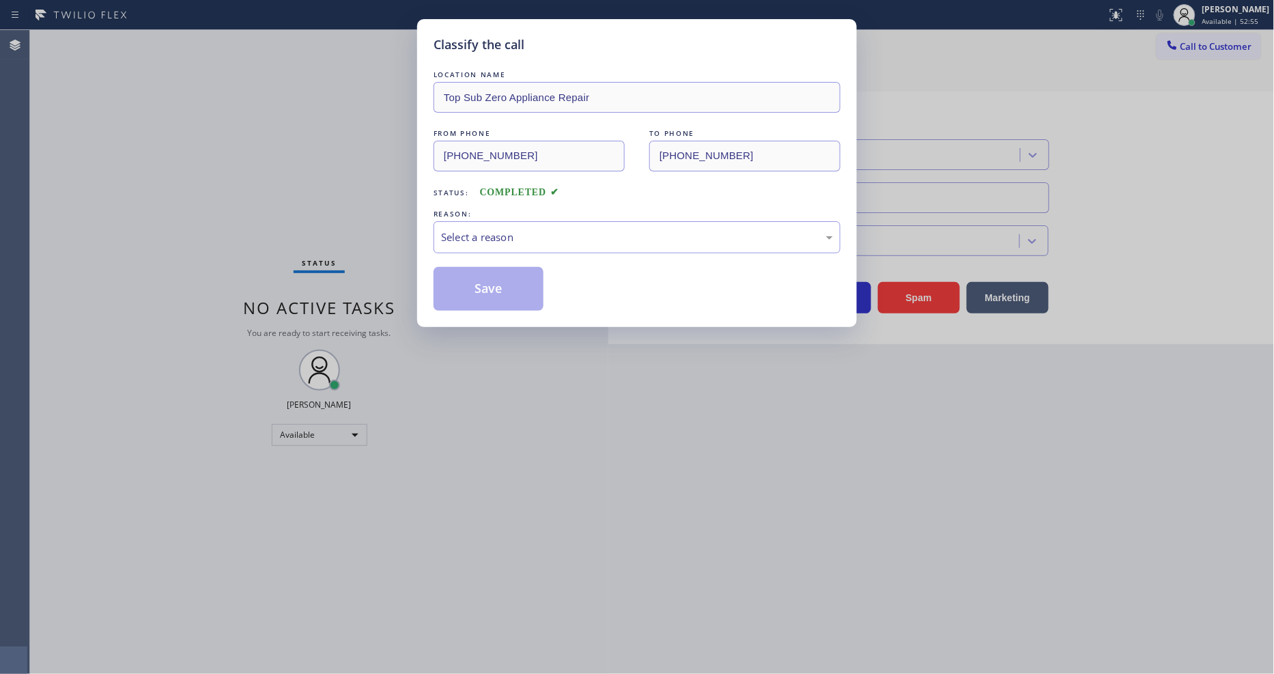
click at [492, 233] on div "Select a reason" at bounding box center [637, 237] width 392 height 16
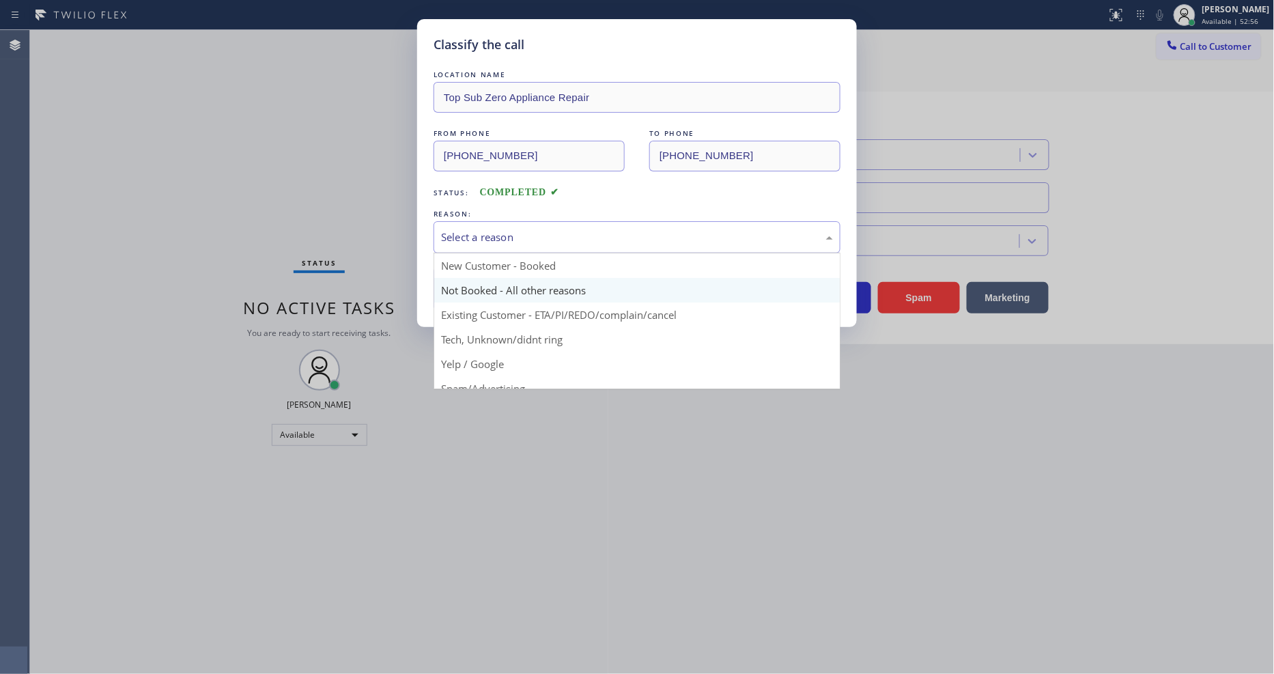
click at [485, 292] on button "Save" at bounding box center [489, 289] width 110 height 44
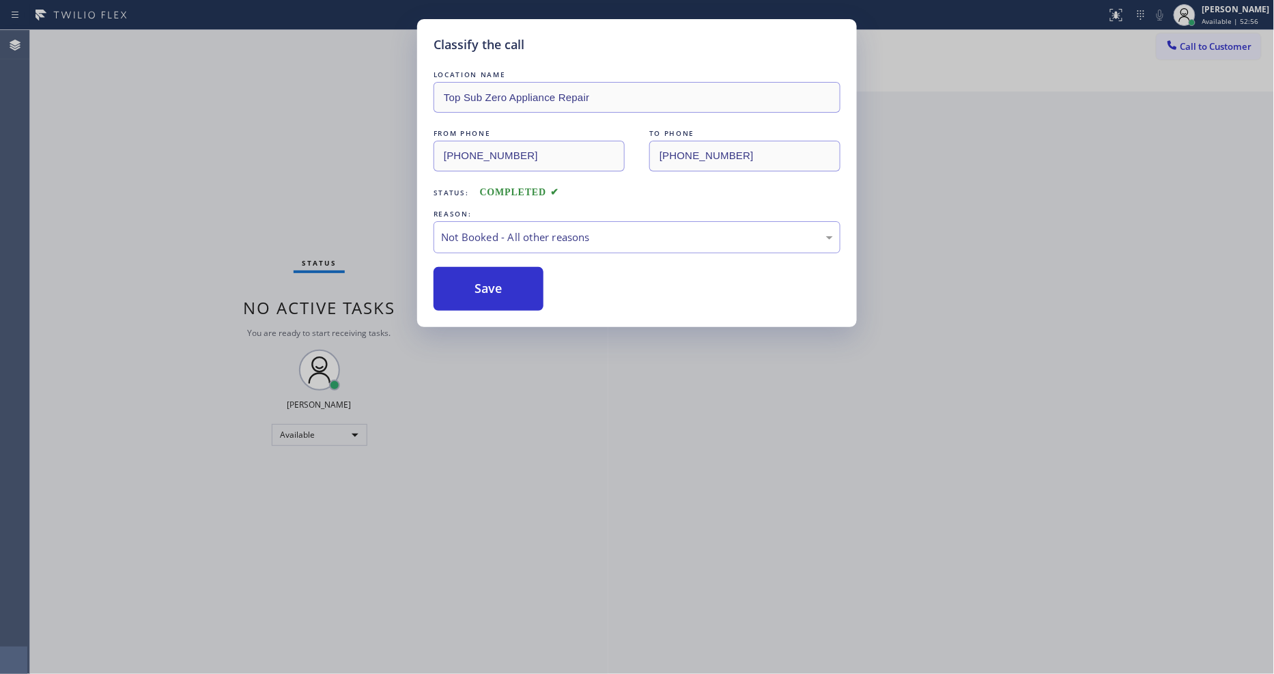
click at [485, 292] on button "Save" at bounding box center [489, 289] width 110 height 44
click at [1178, 51] on div at bounding box center [1172, 46] width 16 height 16
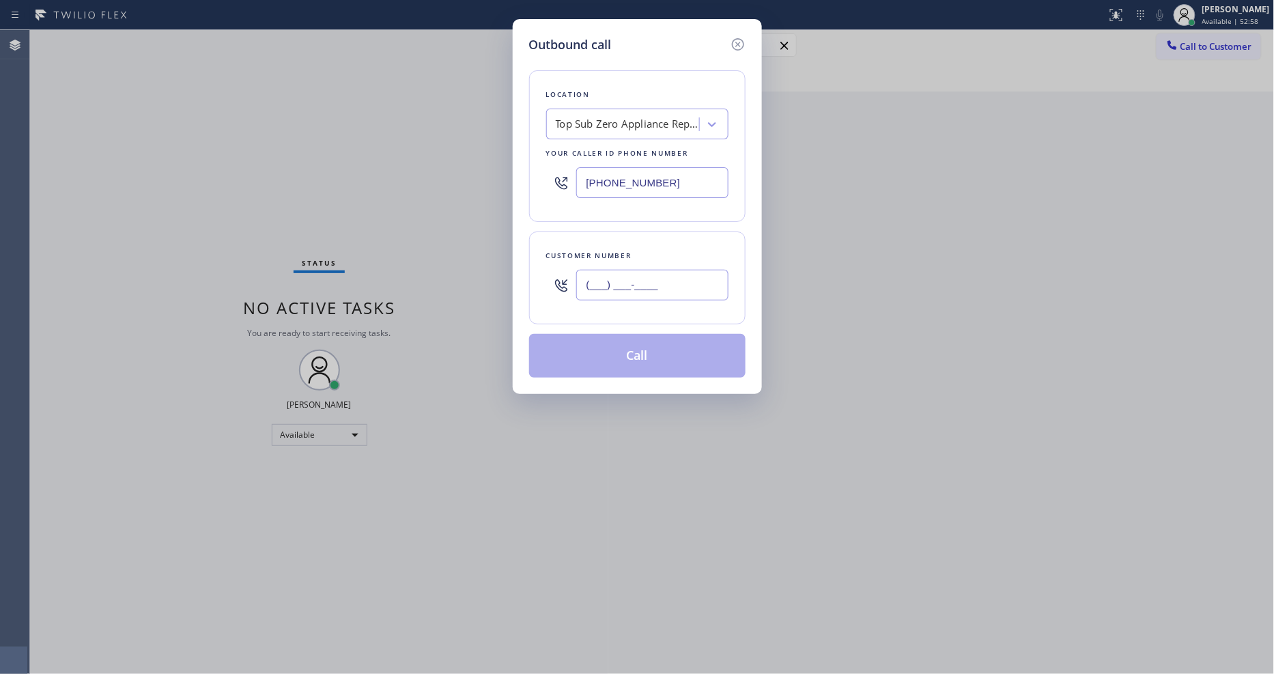
click at [654, 287] on input "(___) ___-____" at bounding box center [652, 285] width 152 height 31
paste input "571) 474-8435"
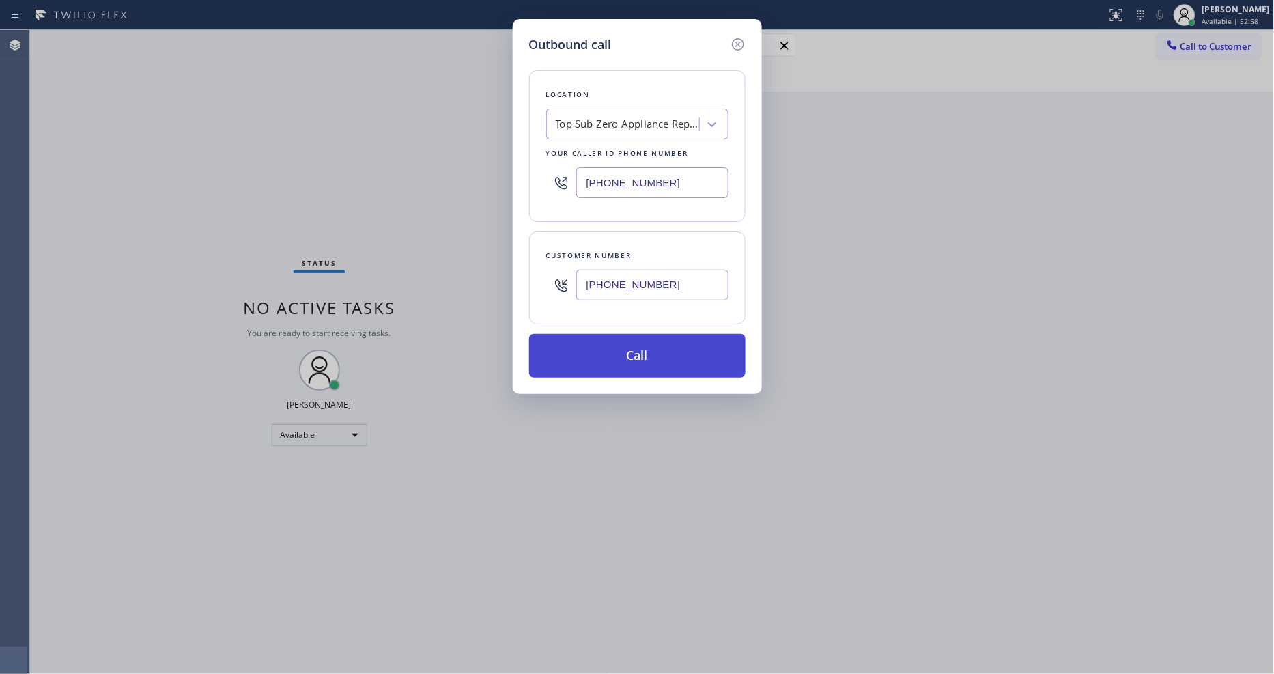
type input "[PHONE_NUMBER]"
click at [606, 355] on button "Call" at bounding box center [637, 356] width 216 height 44
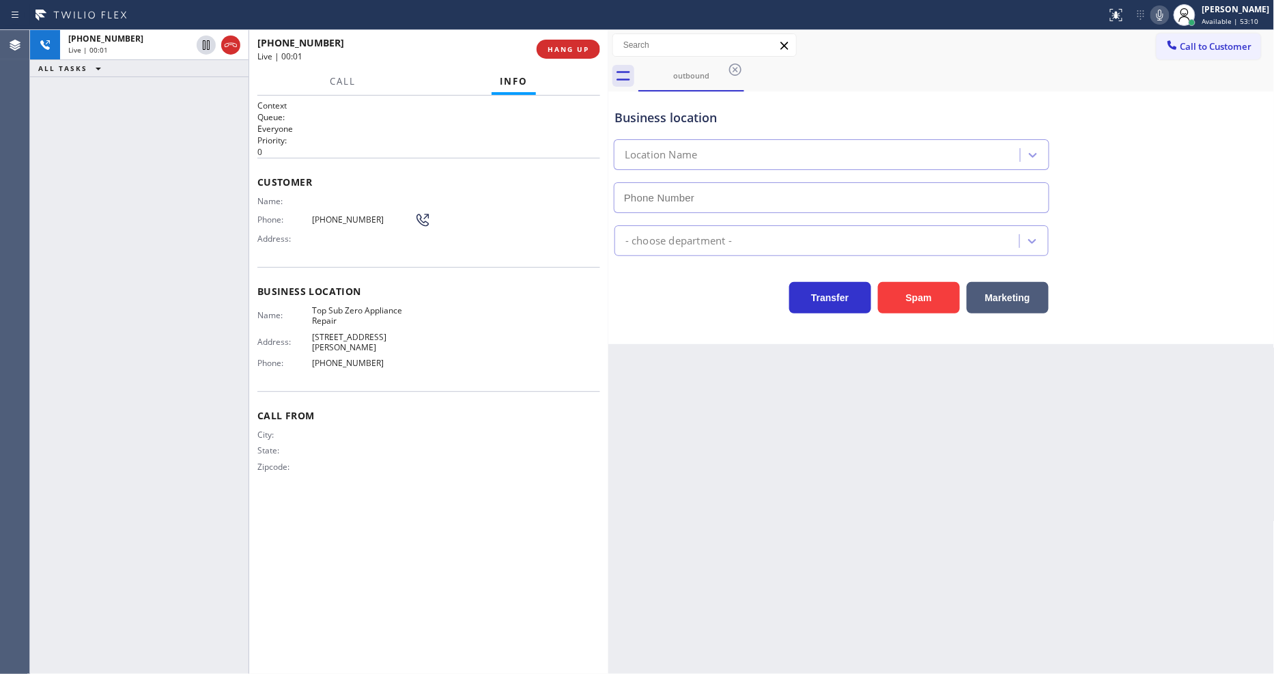
type input "[PHONE_NUMBER]"
click at [1039, 463] on div "Back to Dashboard Change Sender ID Customers Technicians Select a contact Outbo…" at bounding box center [941, 352] width 666 height 644
drag, startPoint x: 343, startPoint y: 436, endPoint x: 485, endPoint y: 242, distance: 239.4
click at [343, 445] on div "State:" at bounding box center [335, 450] width 157 height 10
click at [563, 50] on span "HANG UP" at bounding box center [569, 49] width 42 height 10
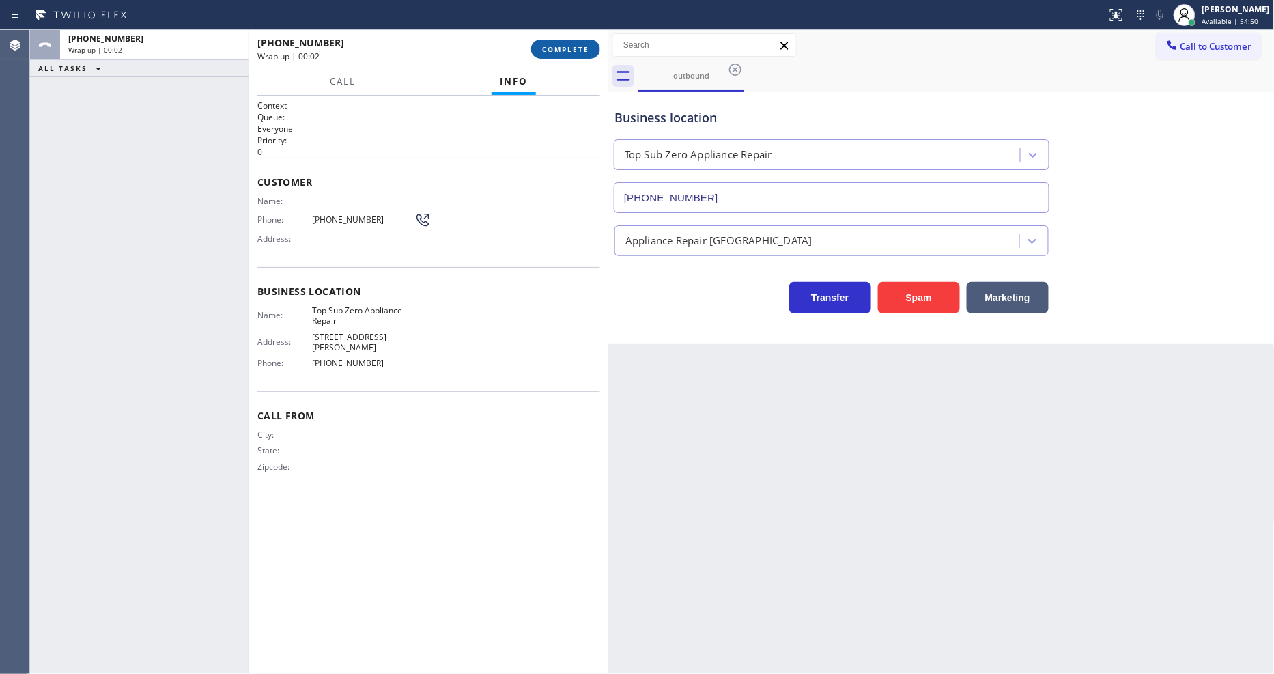
click at [563, 50] on span "COMPLETE" at bounding box center [565, 49] width 47 height 10
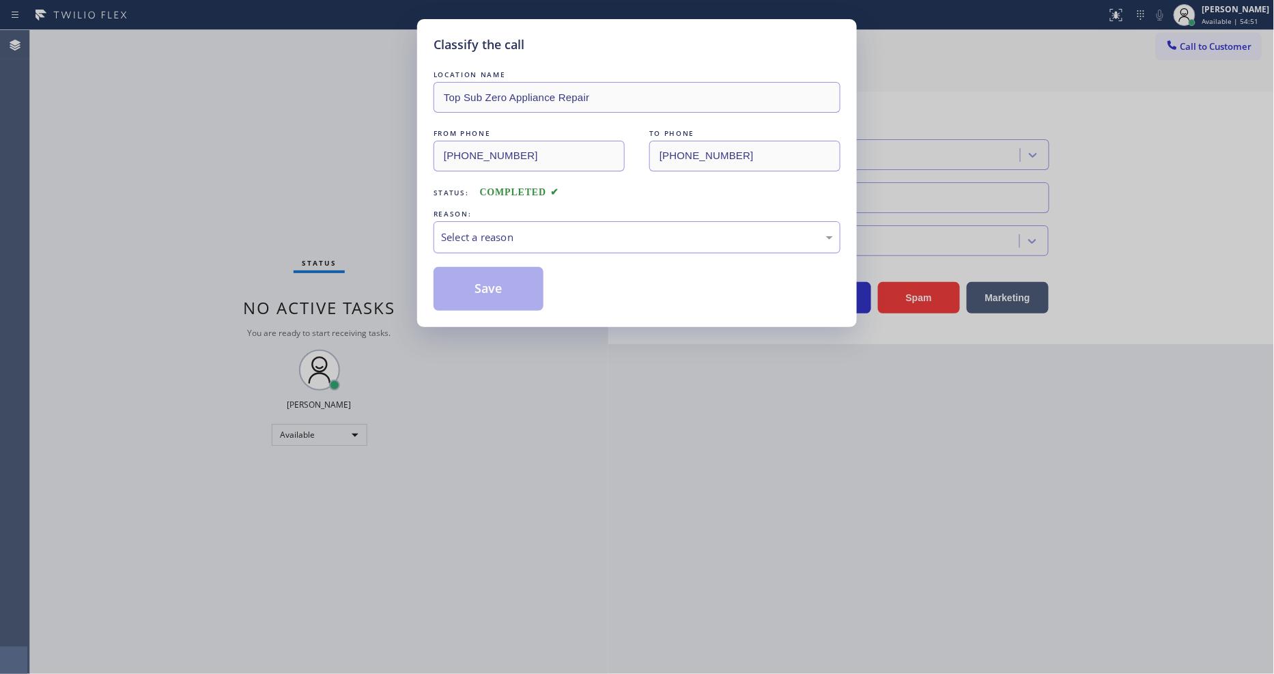
click at [504, 233] on div "Select a reason" at bounding box center [637, 237] width 392 height 16
click at [496, 289] on button "Save" at bounding box center [489, 289] width 110 height 44
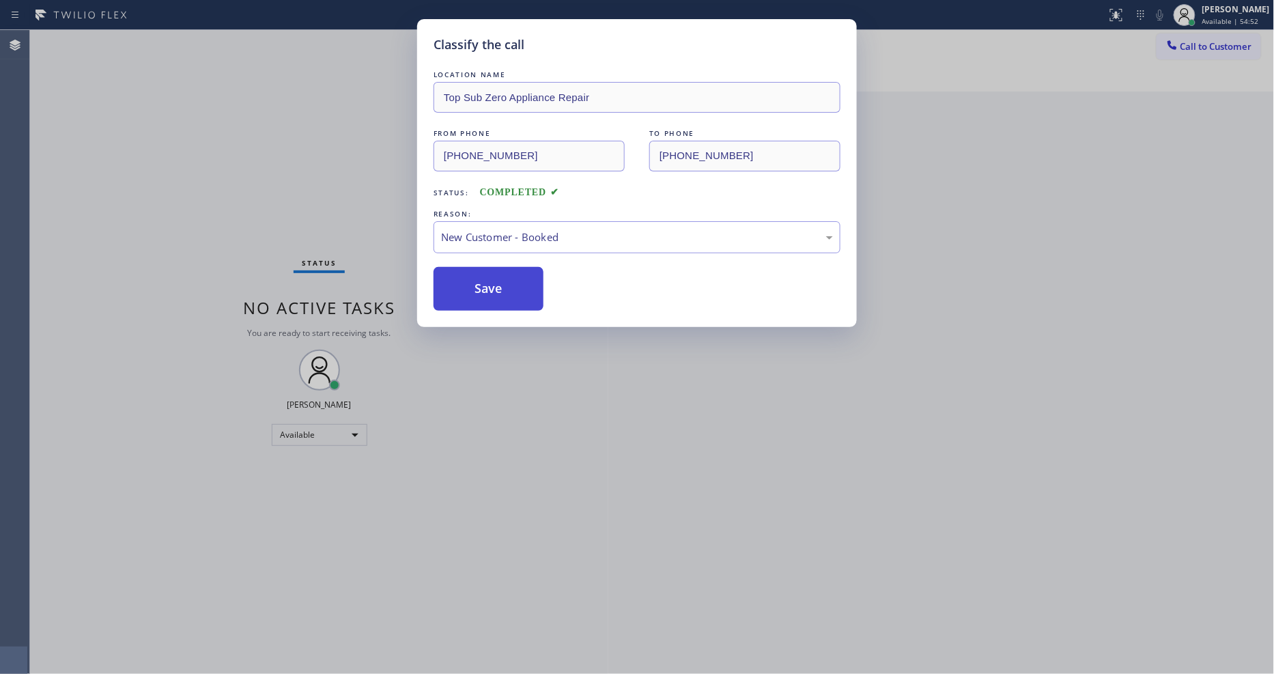
click at [496, 289] on button "Save" at bounding box center [489, 289] width 110 height 44
drag, startPoint x: 496, startPoint y: 289, endPoint x: 891, endPoint y: 182, distance: 409.4
click at [496, 289] on button "Save" at bounding box center [489, 289] width 110 height 44
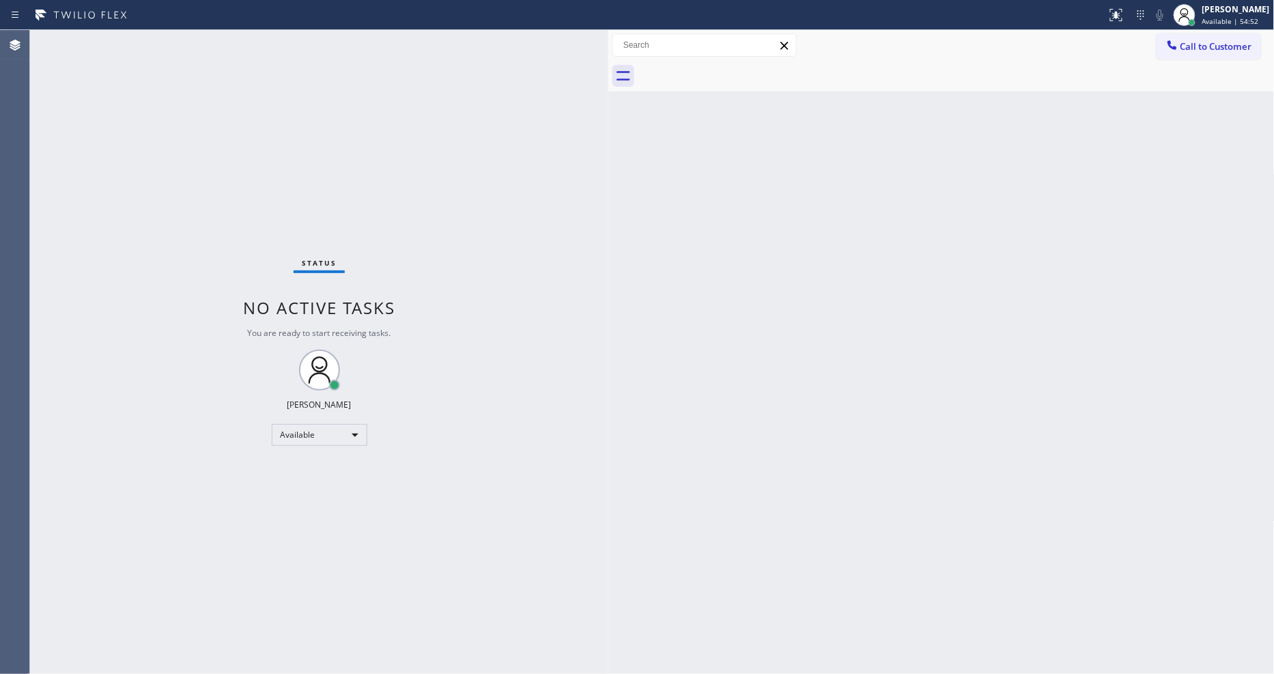
click at [1215, 48] on span "Call to Customer" at bounding box center [1216, 46] width 72 height 12
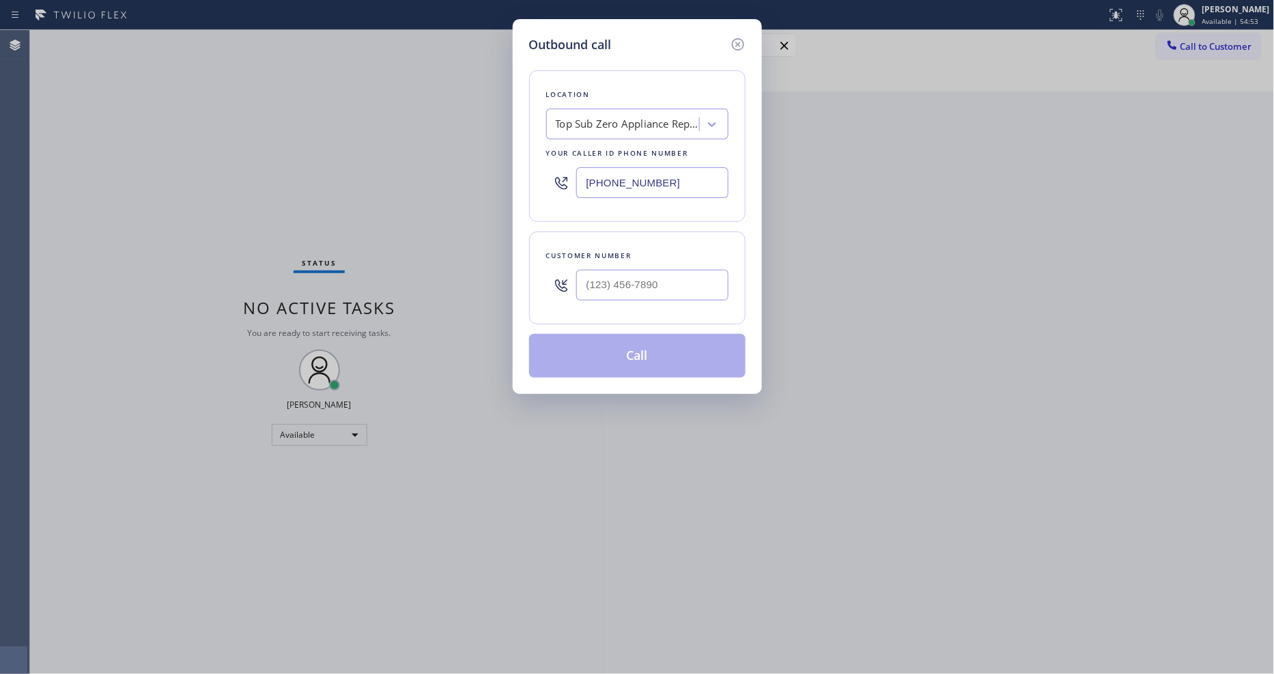
click at [615, 184] on input "[PHONE_NUMBER]" at bounding box center [652, 182] width 152 height 31
click at [618, 291] on input "(___) ___-____" at bounding box center [652, 285] width 152 height 31
paste input "408-2500"
click at [618, 287] on input "(___) 408-2500" at bounding box center [652, 285] width 152 height 31
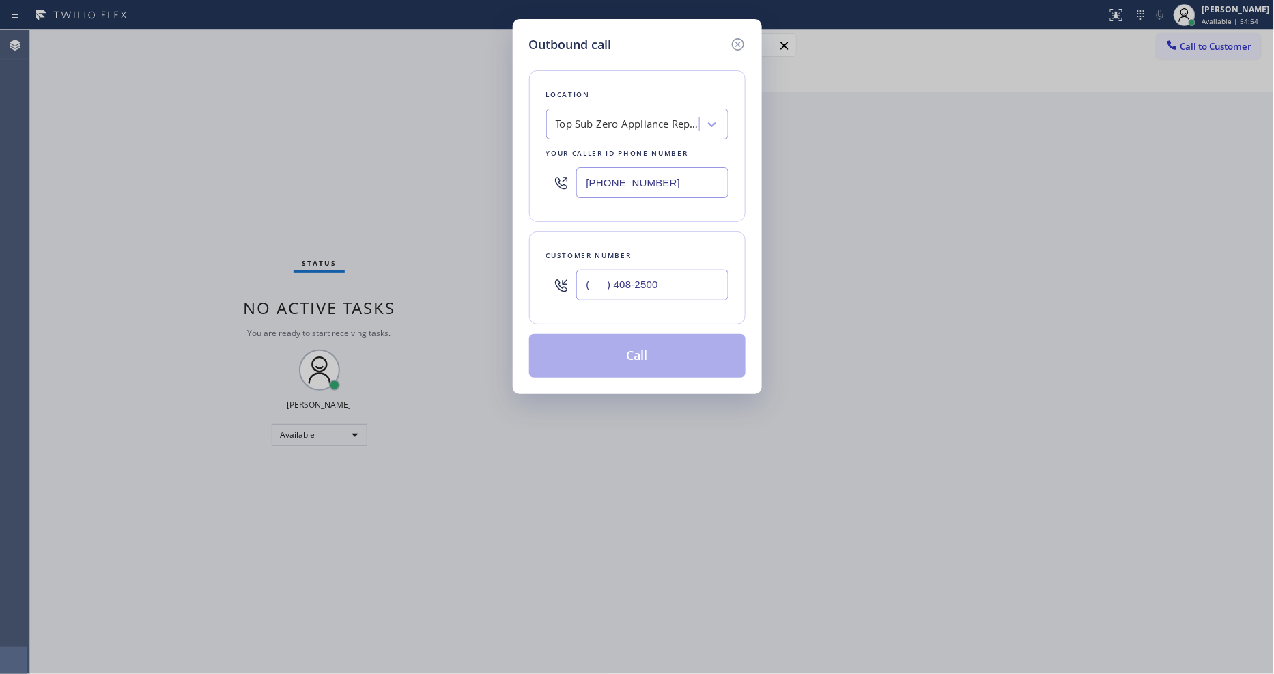
click at [618, 287] on input "(___) 408-2500" at bounding box center [652, 285] width 152 height 31
paste input "408) 250-0795"
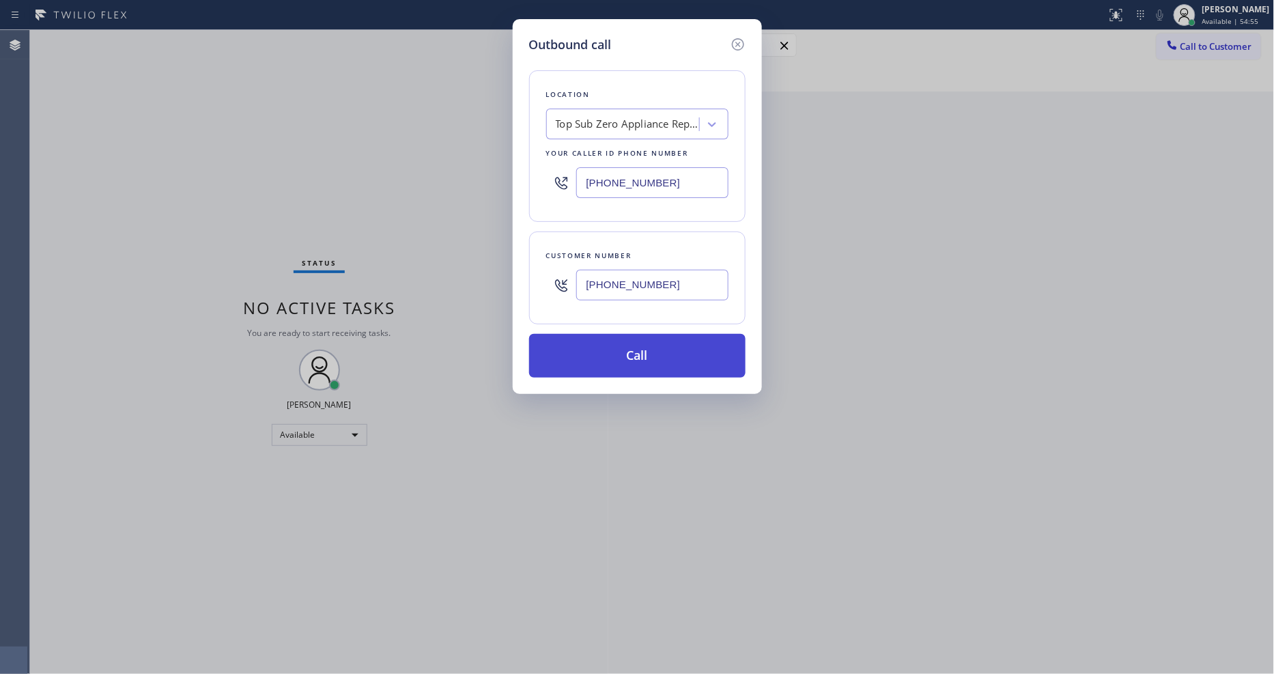
type input "[PHONE_NUMBER]"
click at [610, 366] on button "Call" at bounding box center [637, 356] width 216 height 44
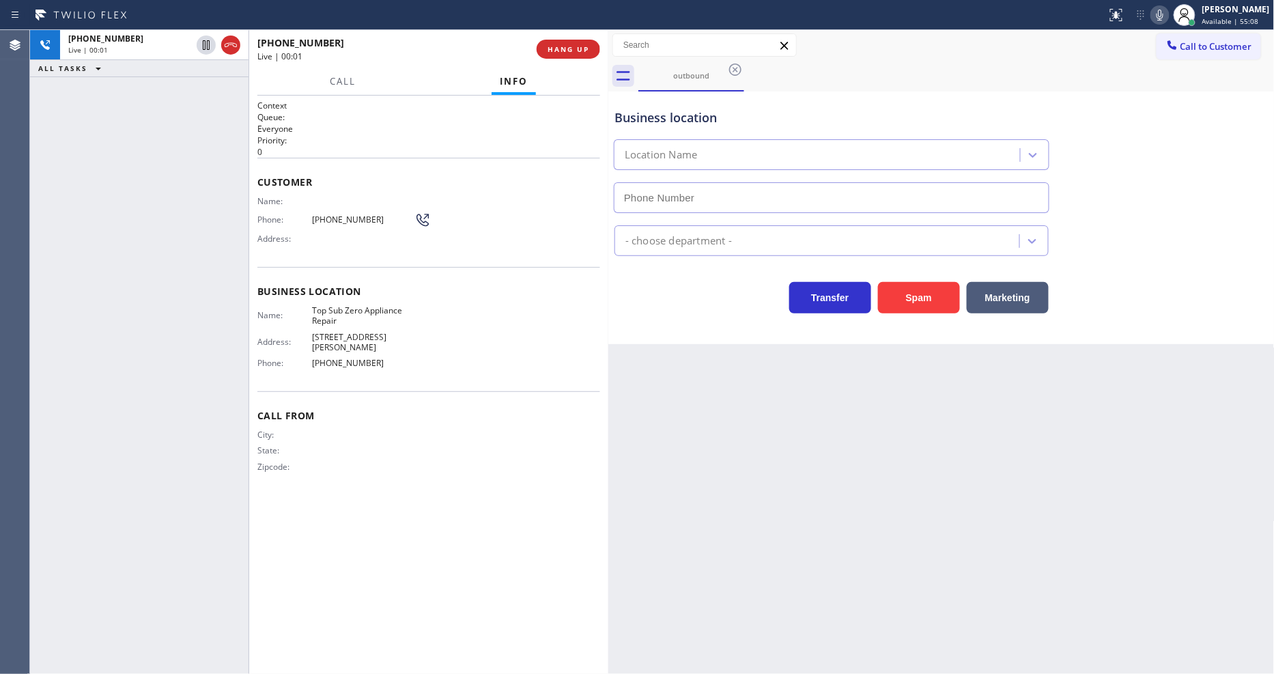
type input "[PHONE_NUMBER]"
click at [885, 384] on div "Back to Dashboard Change Sender ID Customers Technicians Select a contact Outbo…" at bounding box center [941, 352] width 666 height 644
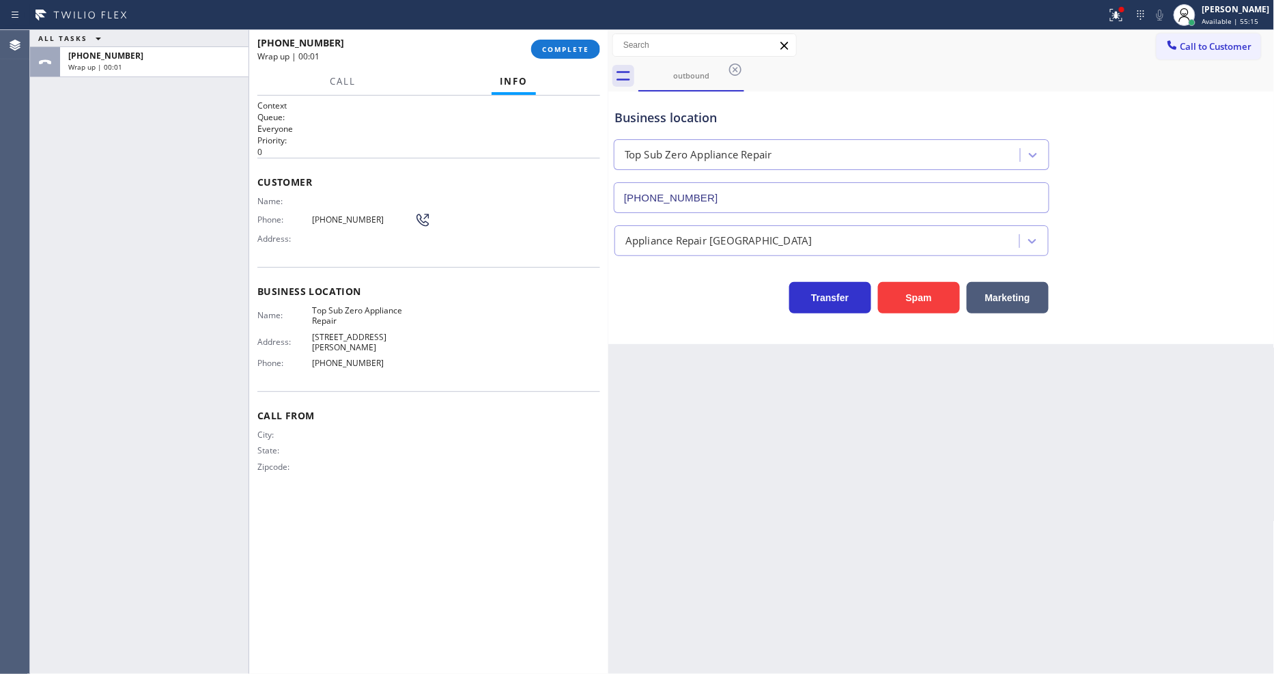
drag, startPoint x: 300, startPoint y: 306, endPoint x: 335, endPoint y: 269, distance: 50.7
click at [300, 310] on span "Name:" at bounding box center [284, 315] width 55 height 10
click at [569, 41] on button "COMPLETE" at bounding box center [565, 49] width 69 height 19
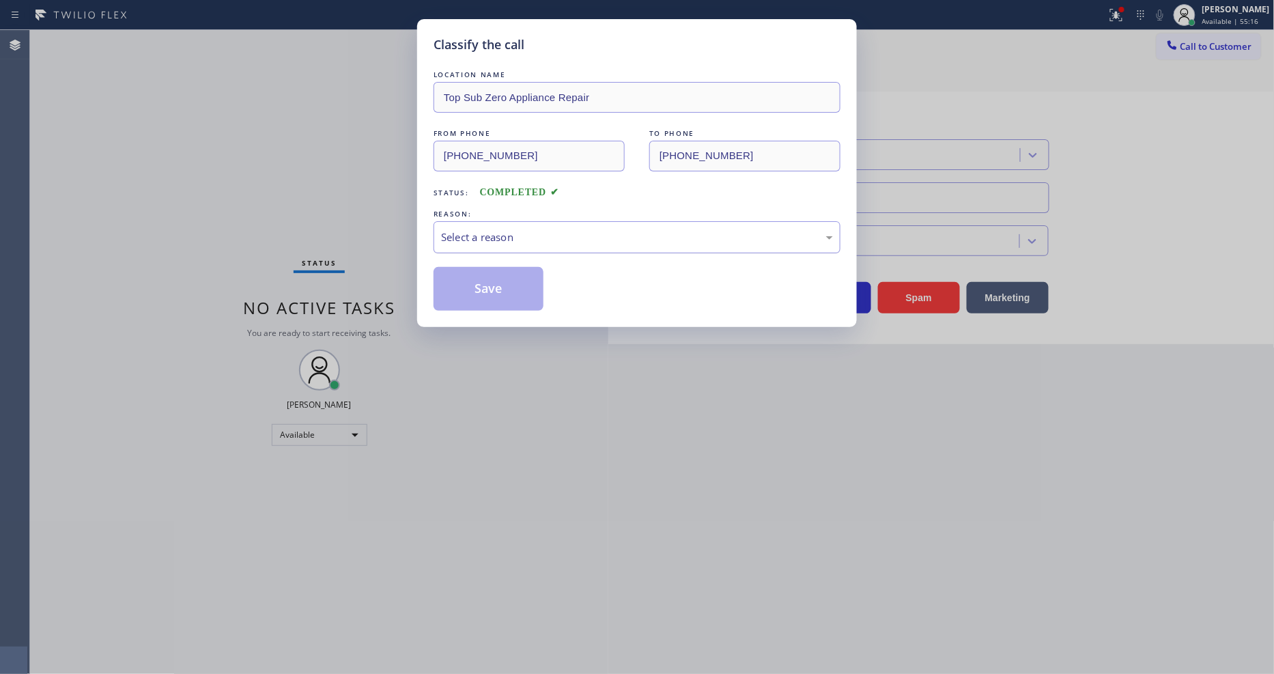
click at [481, 221] on div "Select a reason" at bounding box center [637, 237] width 407 height 32
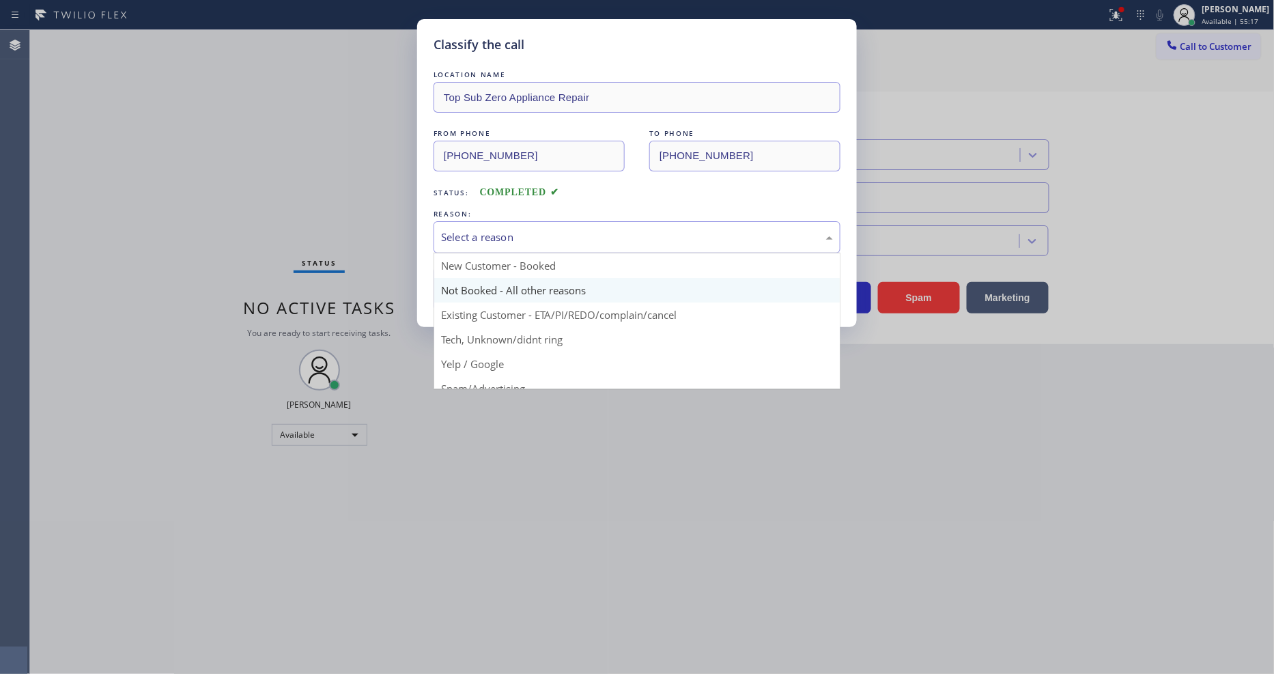
click at [475, 290] on button "Save" at bounding box center [489, 289] width 110 height 44
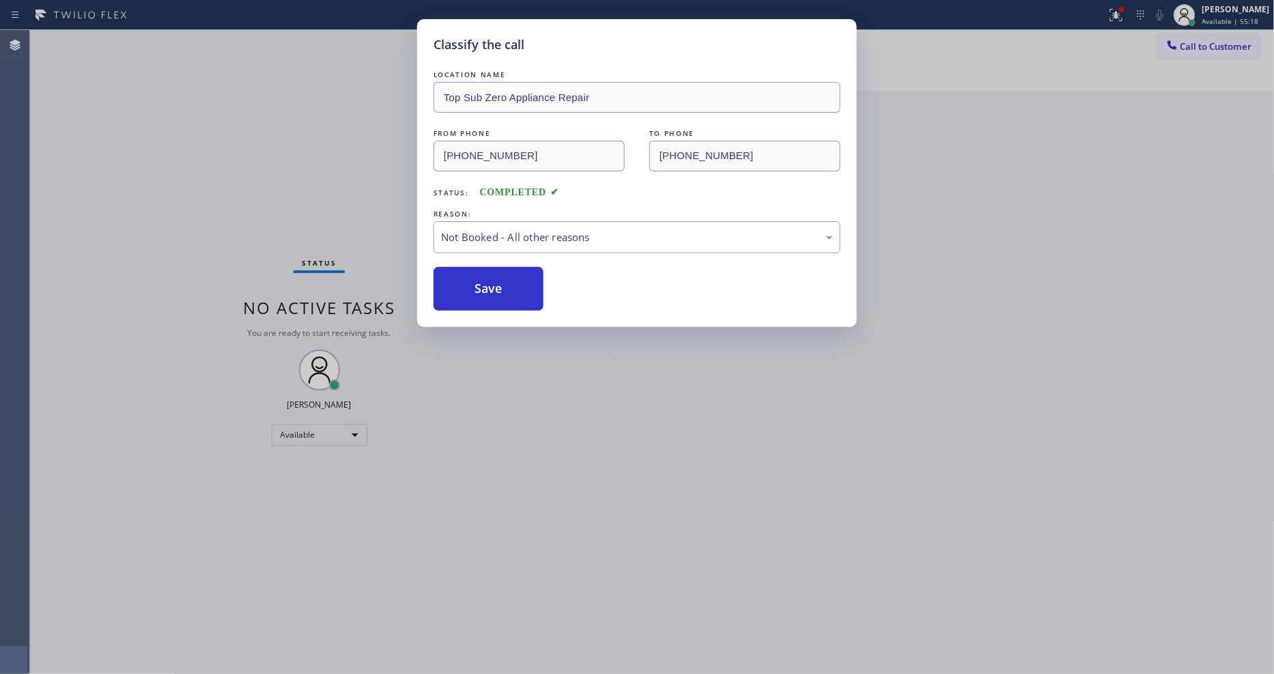
click at [1189, 53] on button "Call to Customer" at bounding box center [1209, 46] width 104 height 26
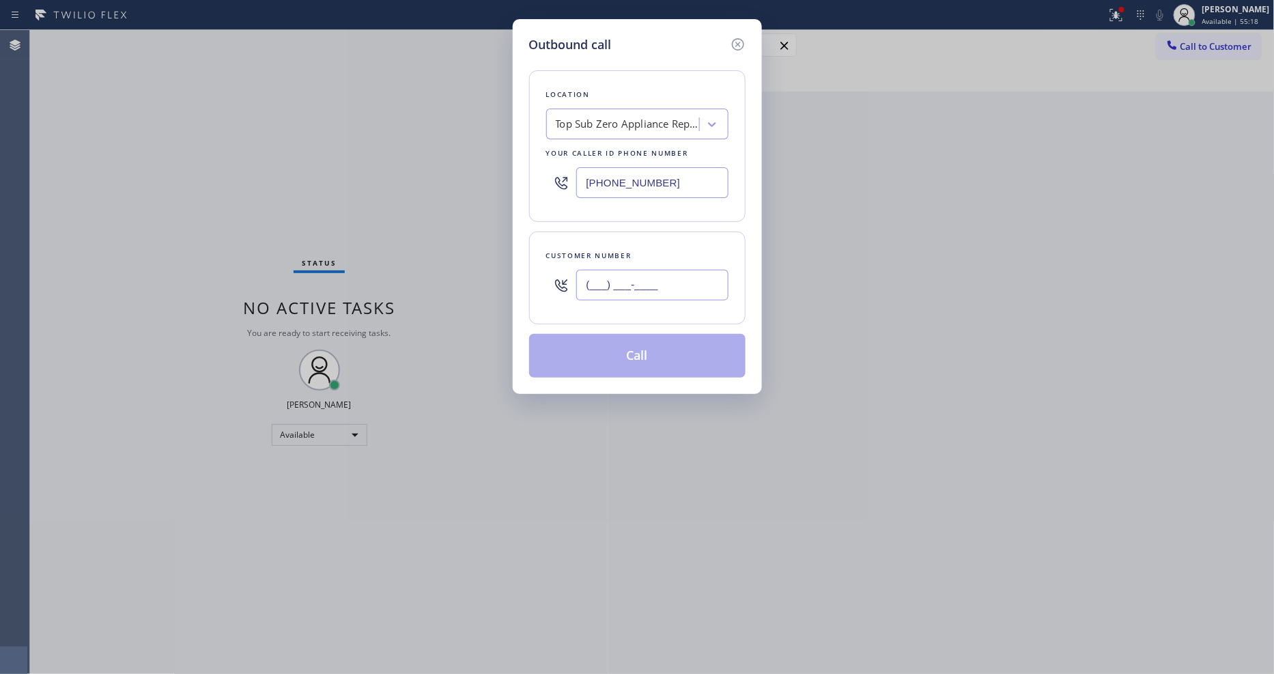
click at [677, 292] on input "(___) ___-____" at bounding box center [652, 285] width 152 height 31
paste input "408) 250-0795"
type input "[PHONE_NUMBER]"
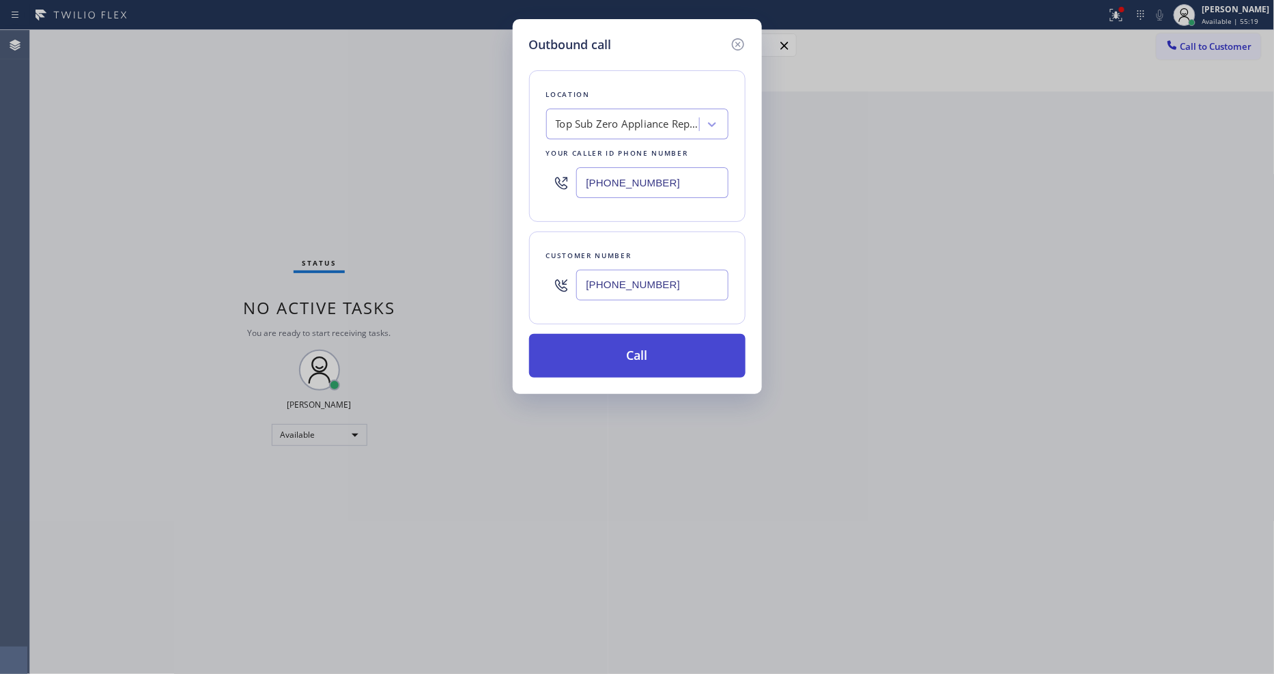
click at [619, 347] on button "Call" at bounding box center [637, 356] width 216 height 44
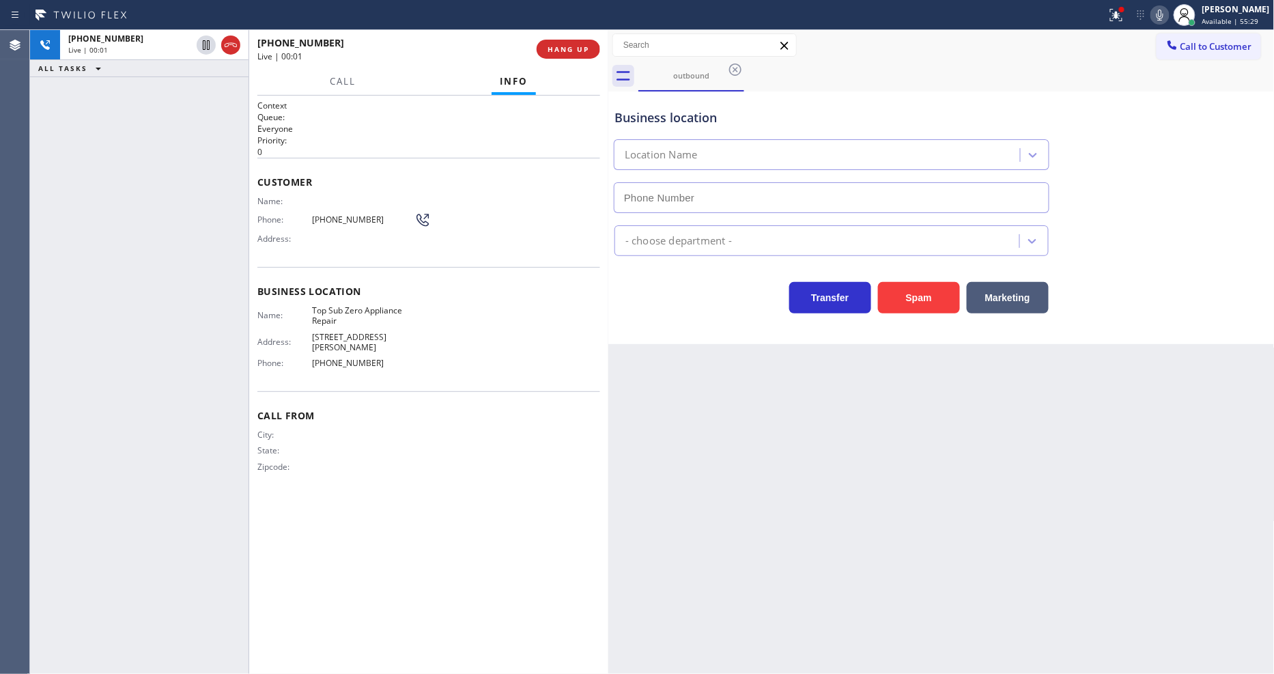
type input "[PHONE_NUMBER]"
click at [967, 472] on div "Back to Dashboard Change Sender ID Customers Technicians Select a contact Outbo…" at bounding box center [941, 352] width 666 height 644
click at [1165, 12] on icon at bounding box center [1160, 15] width 16 height 16
click at [1116, 16] on div at bounding box center [1116, 15] width 30 height 16
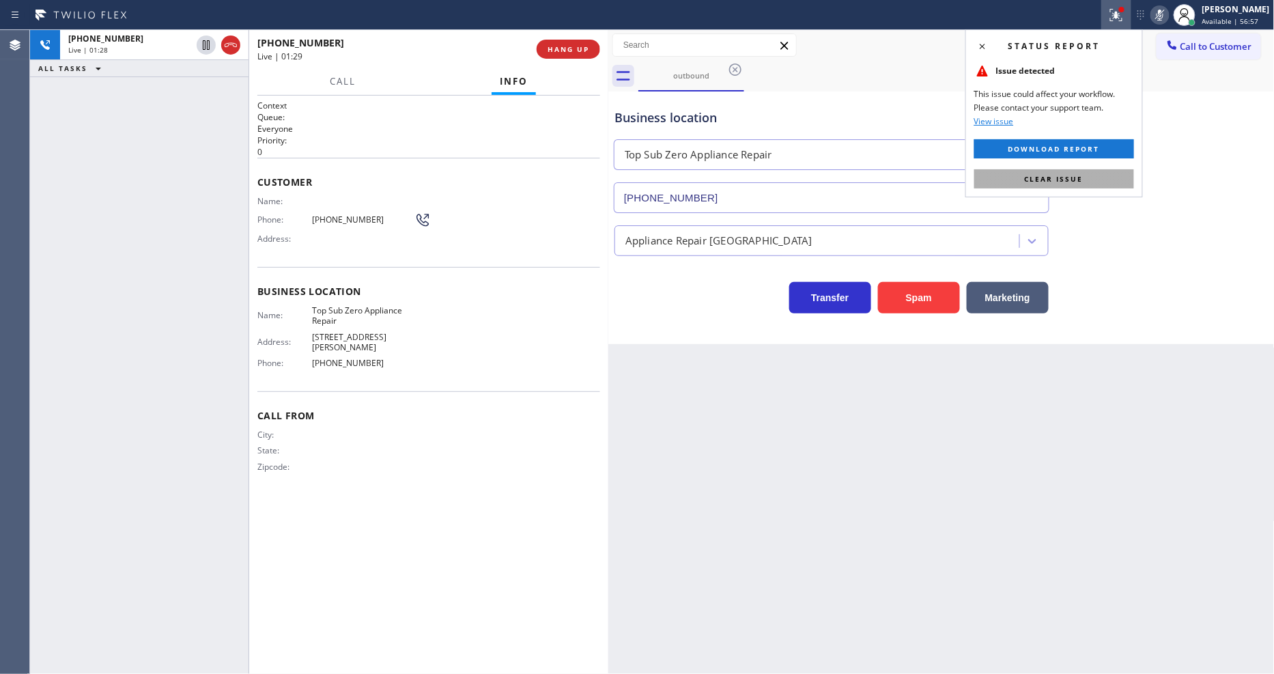
click at [1118, 180] on button "Clear issue" at bounding box center [1054, 178] width 160 height 19
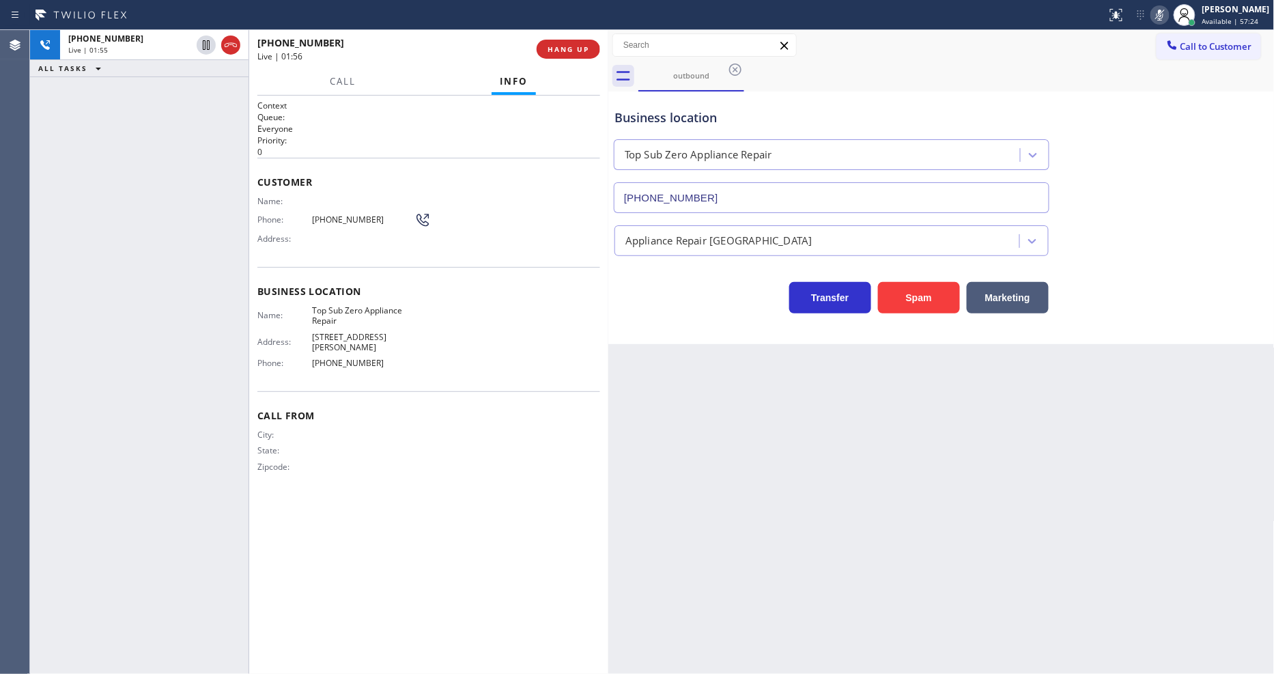
click at [1168, 16] on icon at bounding box center [1160, 15] width 16 height 16
click at [1164, 17] on icon at bounding box center [1160, 15] width 16 height 16
click at [1168, 16] on icon at bounding box center [1160, 15] width 16 height 16
click at [309, 492] on div "Context Queue: Everyone Priority: 0 Customer Name: Phone: [PHONE_NUMBER] Addres…" at bounding box center [428, 385] width 343 height 570
click at [575, 55] on button "HANG UP" at bounding box center [568, 49] width 63 height 19
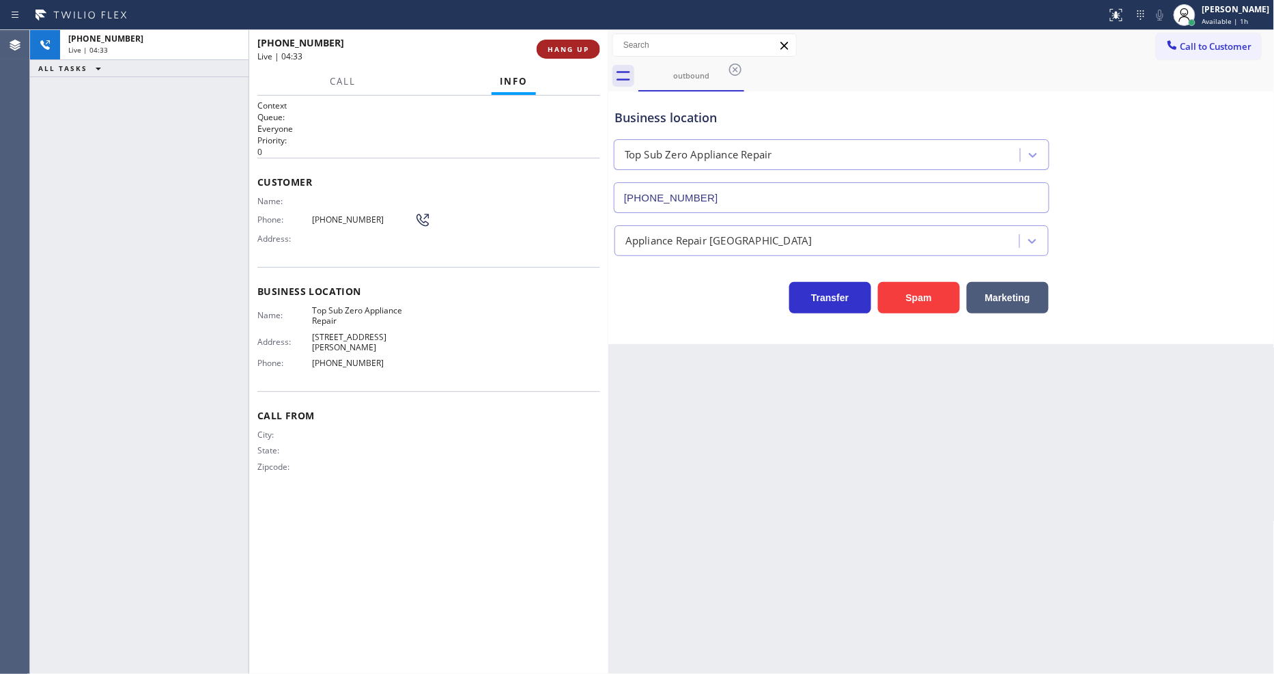
click at [575, 55] on button "HANG UP" at bounding box center [568, 49] width 63 height 19
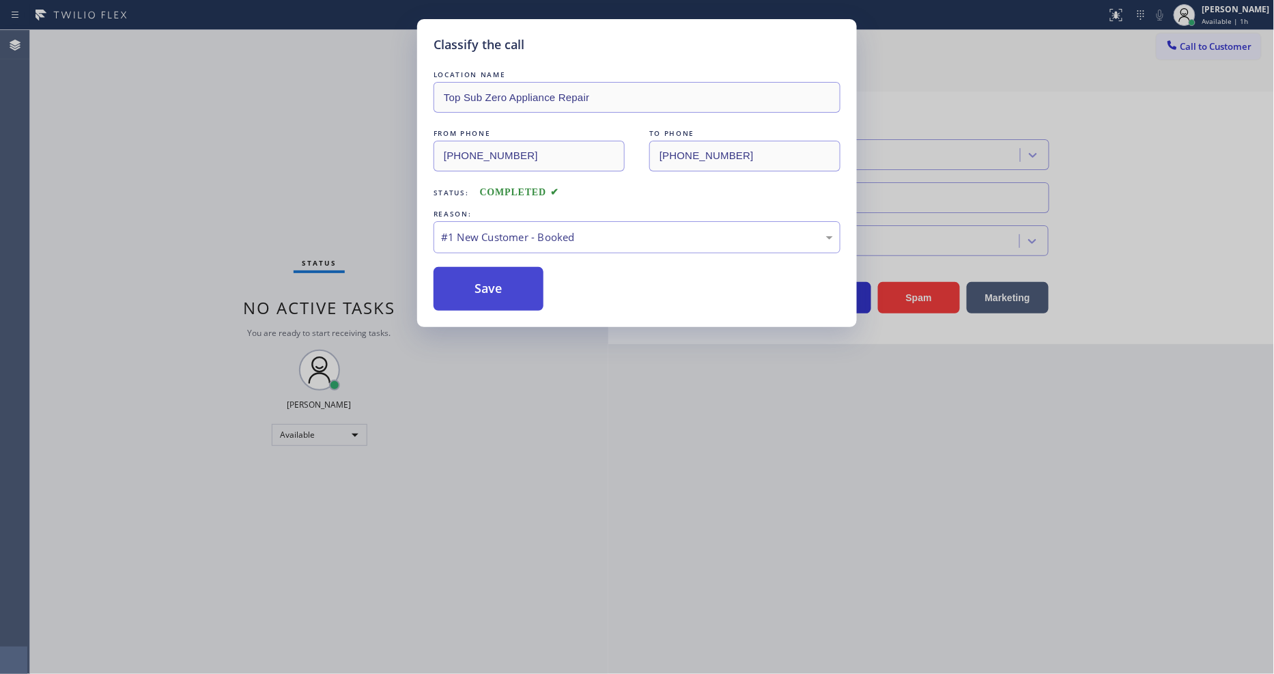
click at [496, 283] on button "Save" at bounding box center [489, 289] width 110 height 44
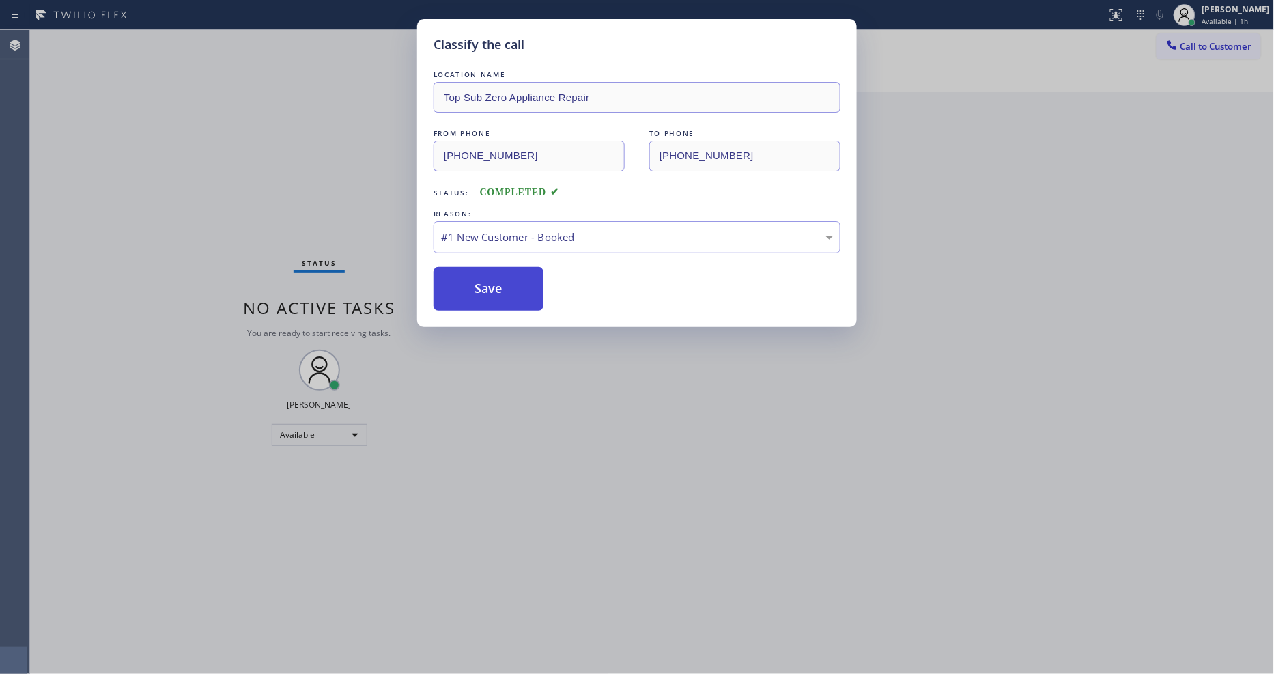
click at [496, 283] on button "Save" at bounding box center [489, 289] width 110 height 44
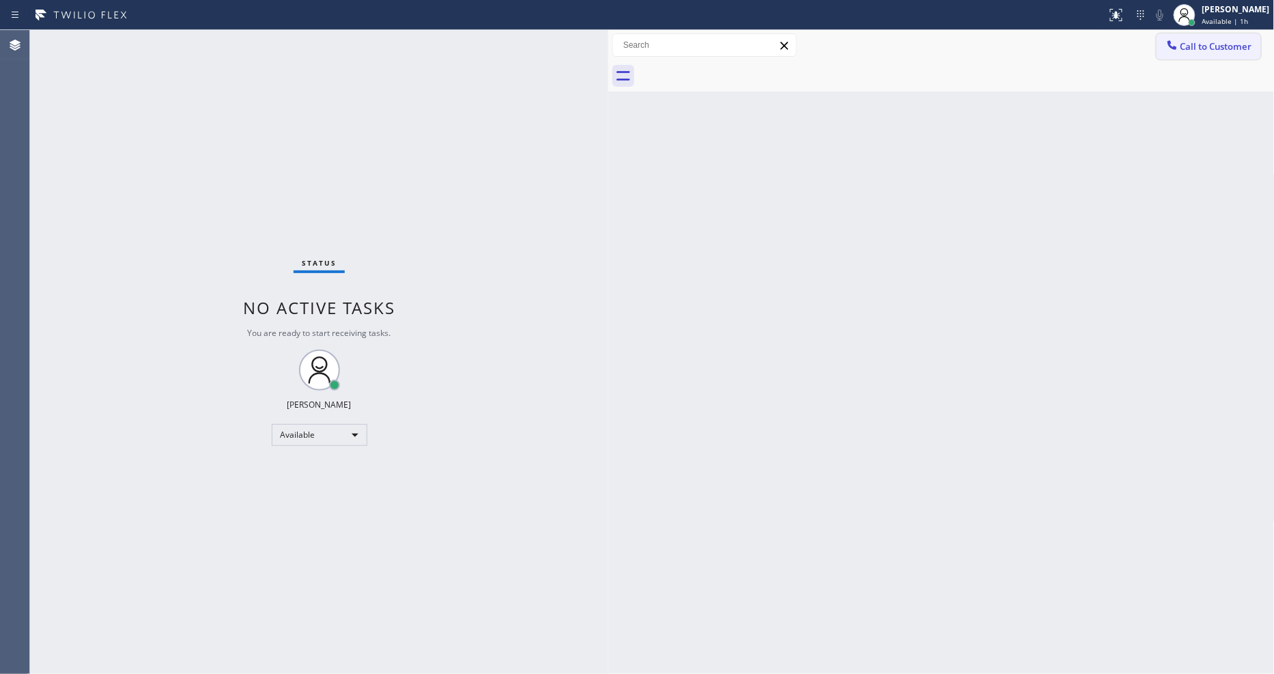
click at [1199, 43] on span "Call to Customer" at bounding box center [1216, 46] width 72 height 12
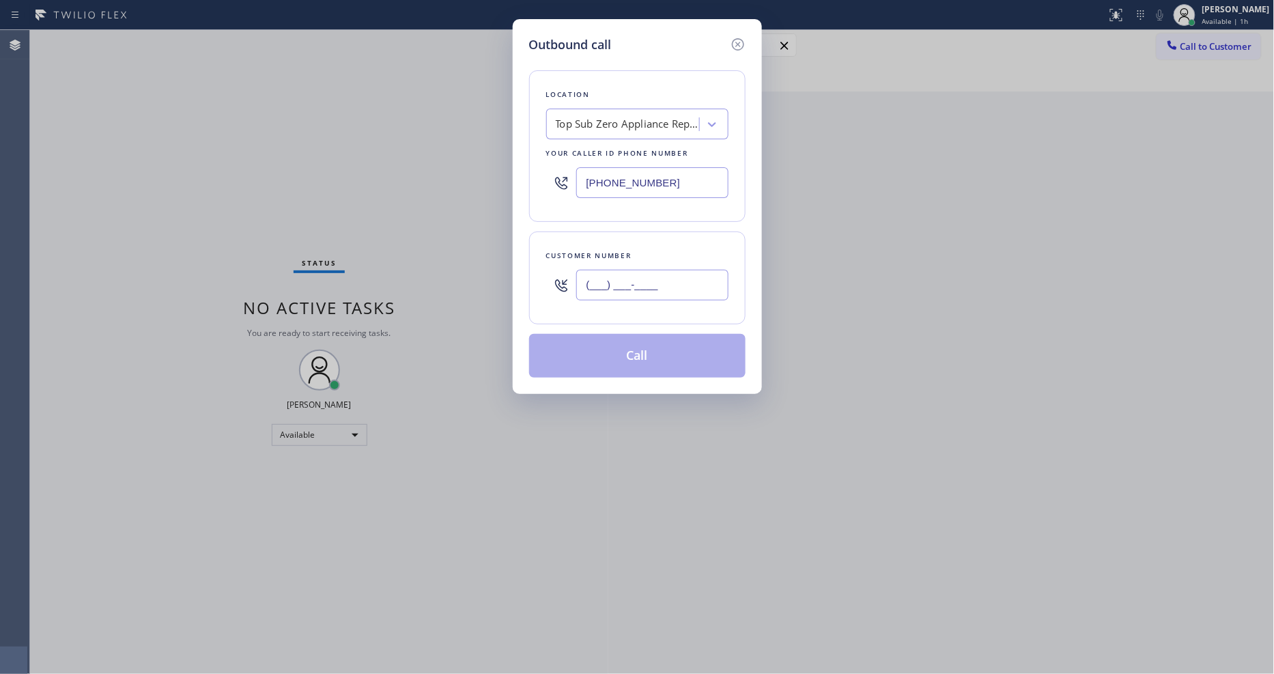
click at [669, 291] on input "(___) ___-____" at bounding box center [652, 285] width 152 height 31
paste input "650) 303-3316"
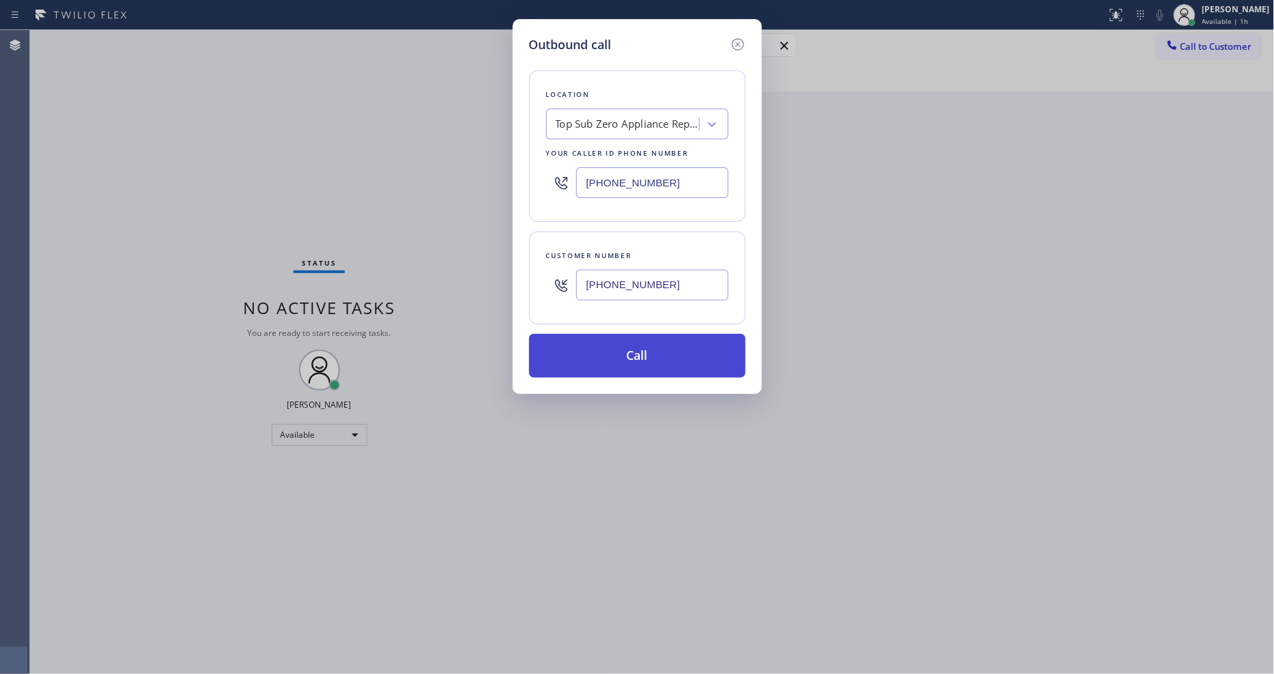
type input "[PHONE_NUMBER]"
click at [608, 358] on button "Call" at bounding box center [637, 356] width 216 height 44
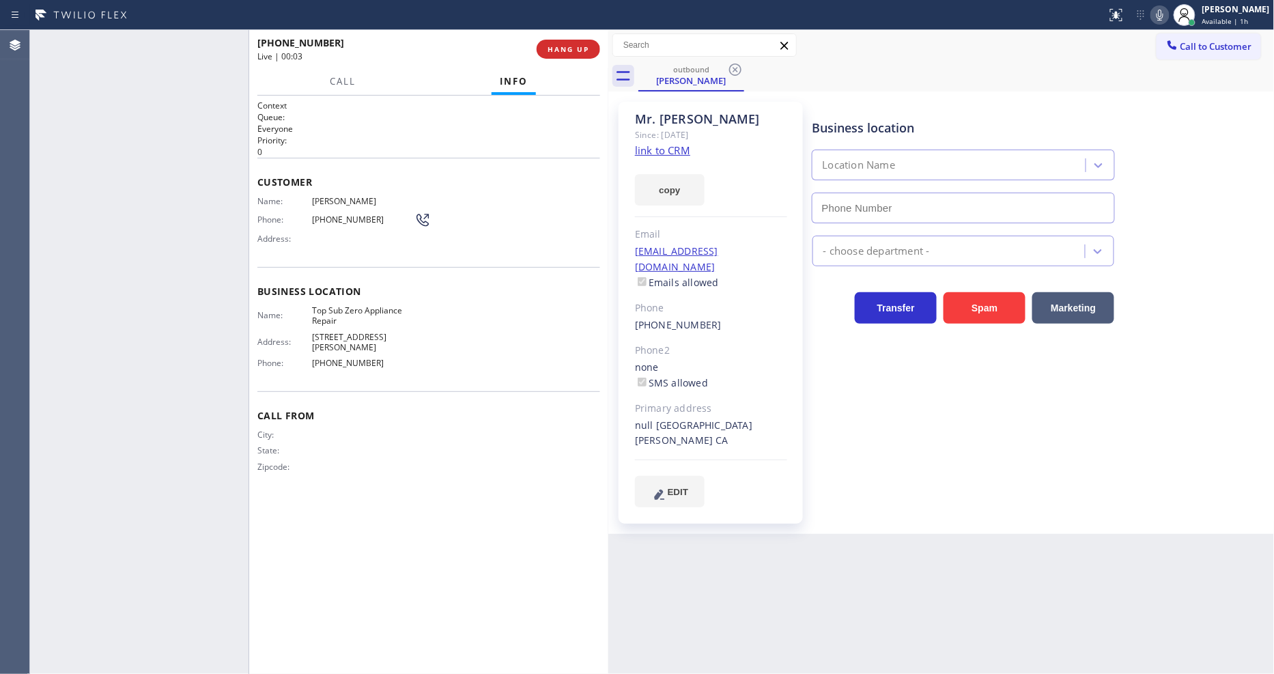
type input "[PHONE_NUMBER]"
click at [1106, 376] on div "Business location Top Sub Zero Appliance Repair [PHONE_NUMBER] Appliance Repair…" at bounding box center [1041, 304] width 462 height 398
click at [655, 147] on link "link to CRM" at bounding box center [662, 150] width 55 height 14
click at [1162, 11] on icon at bounding box center [1160, 15] width 16 height 16
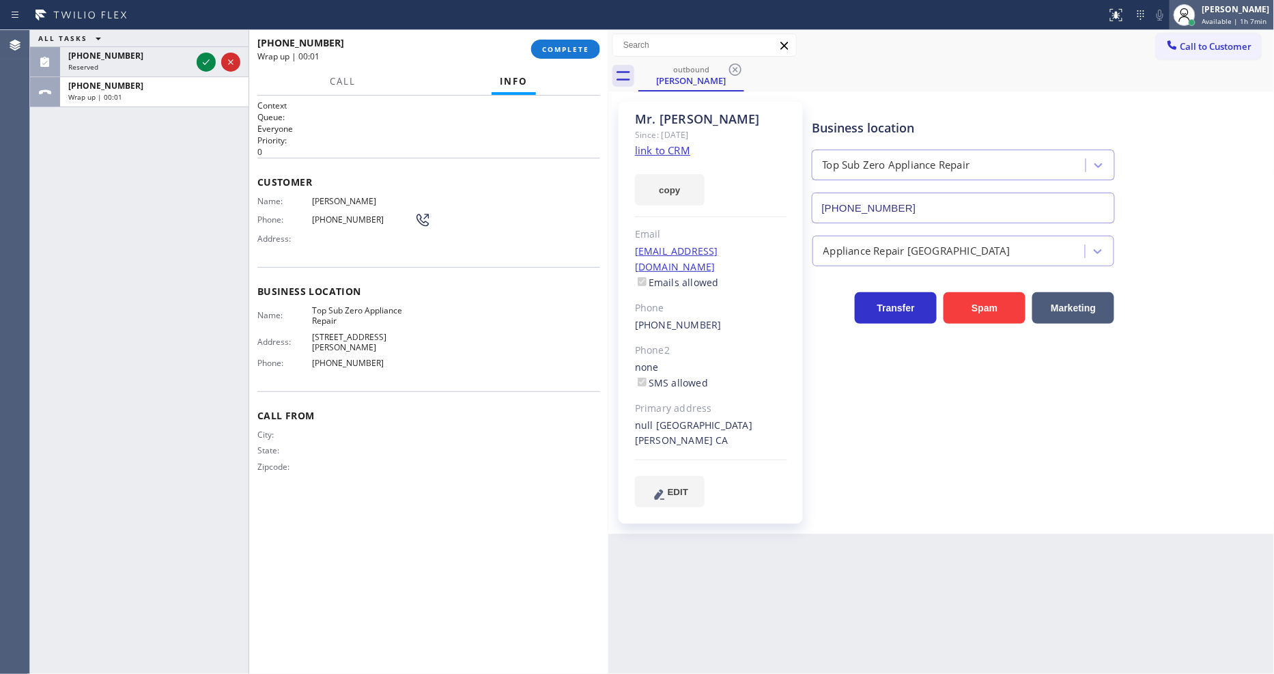
click at [1200, 16] on div at bounding box center [1184, 15] width 30 height 30
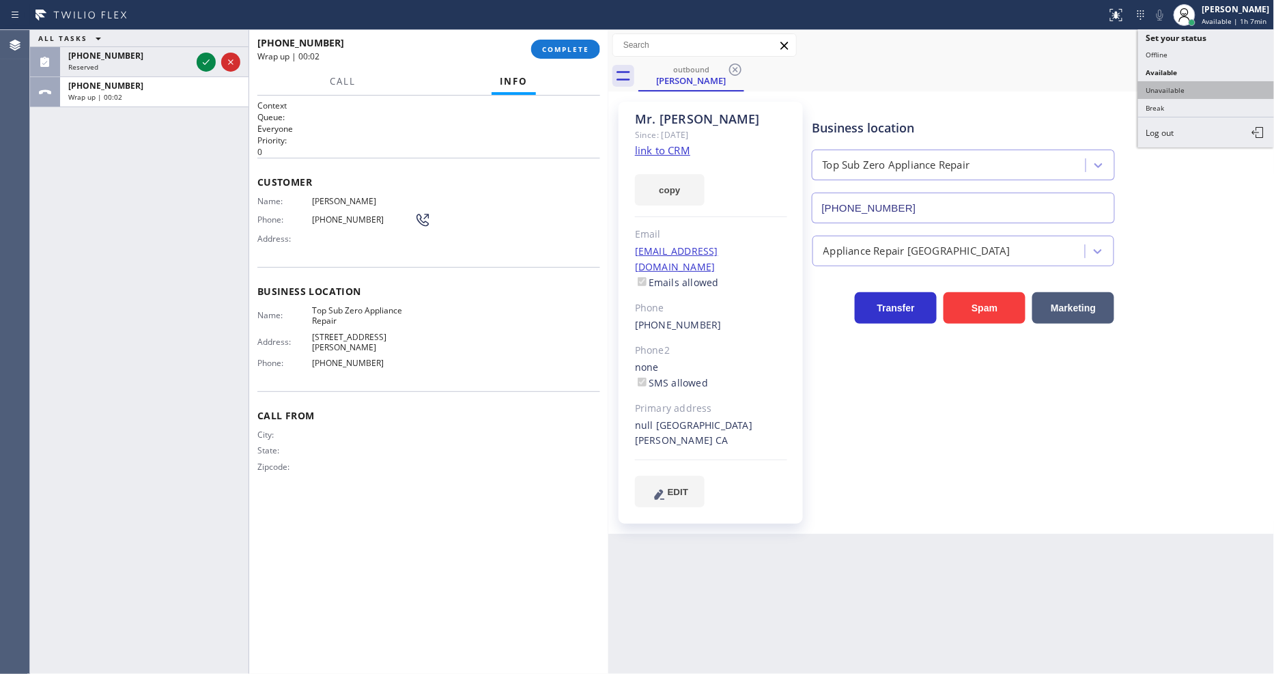
click at [1179, 85] on button "Unavailable" at bounding box center [1206, 90] width 137 height 18
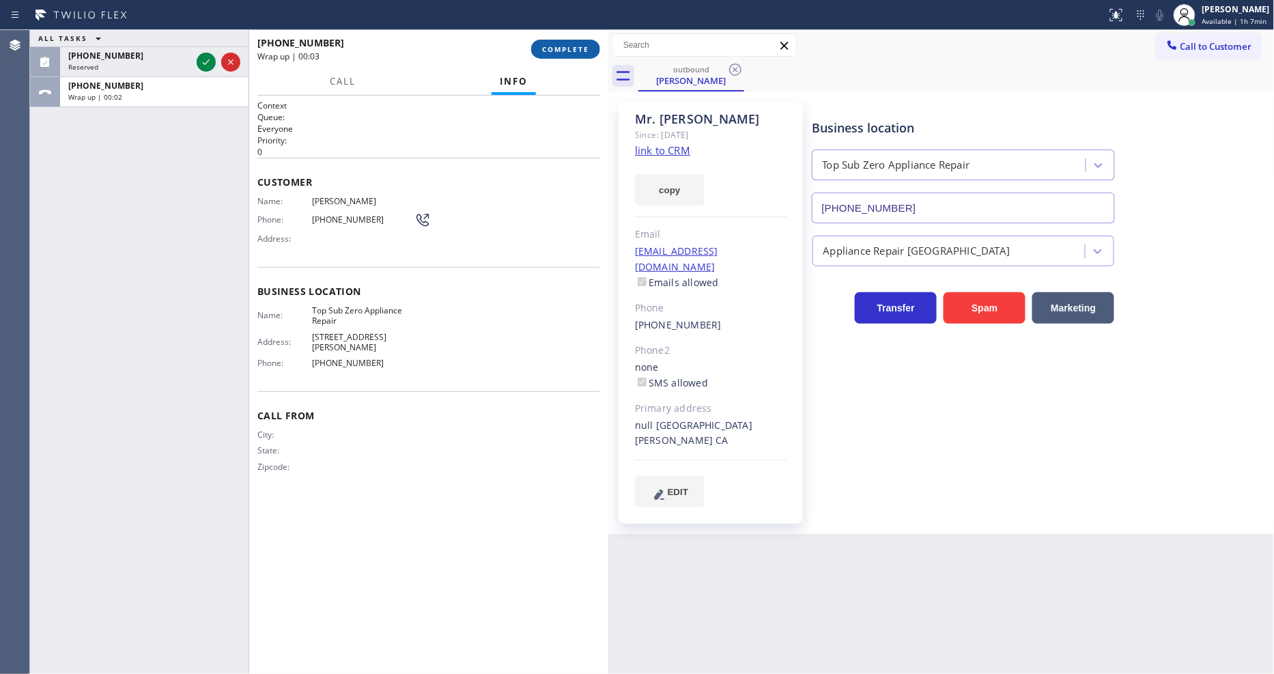
click at [591, 51] on button "COMPLETE" at bounding box center [565, 49] width 69 height 19
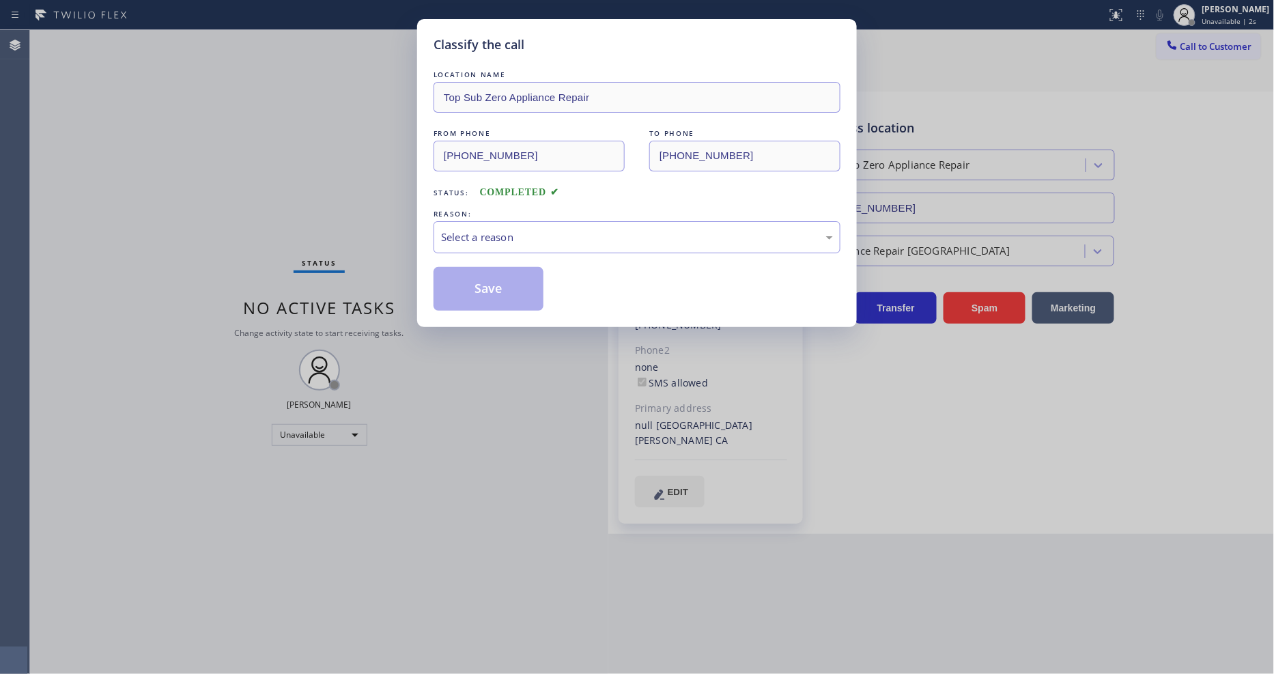
click at [493, 233] on div "Select a reason" at bounding box center [637, 237] width 392 height 16
click at [476, 281] on button "Save" at bounding box center [489, 289] width 110 height 44
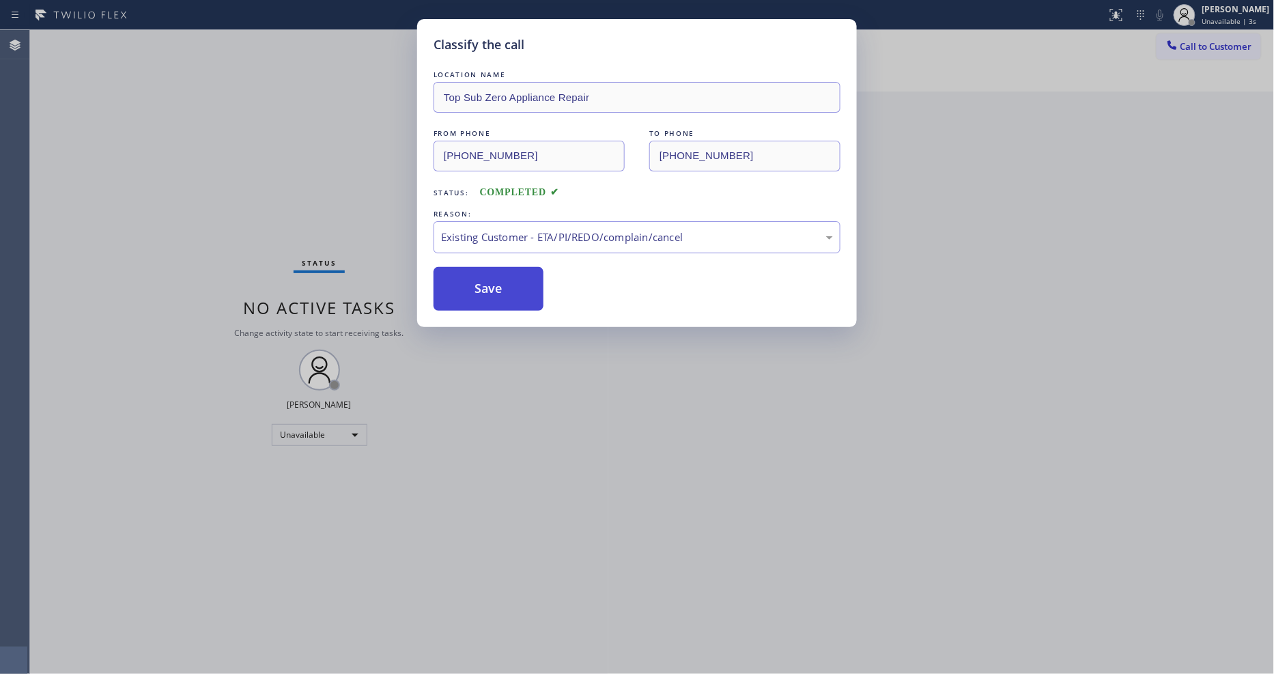
click at [476, 281] on button "Save" at bounding box center [489, 289] width 110 height 44
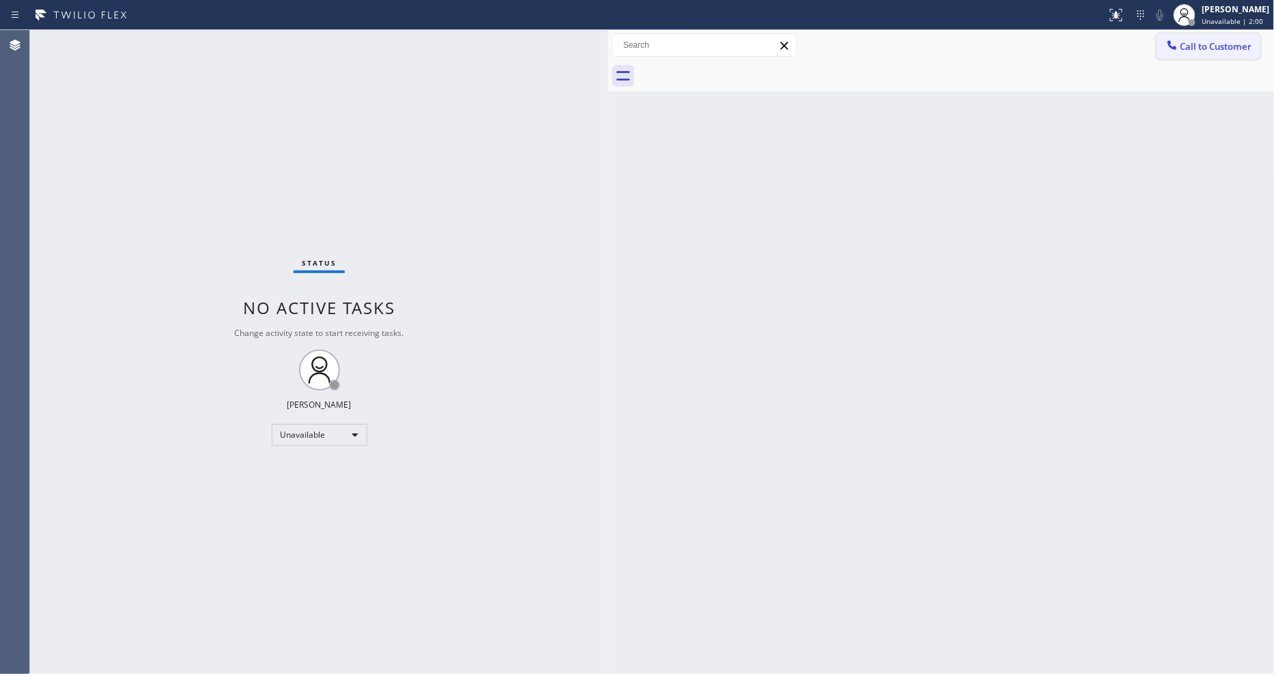
click at [1258, 61] on div at bounding box center [956, 76] width 636 height 31
click at [1249, 42] on button "Call to Customer" at bounding box center [1209, 46] width 104 height 26
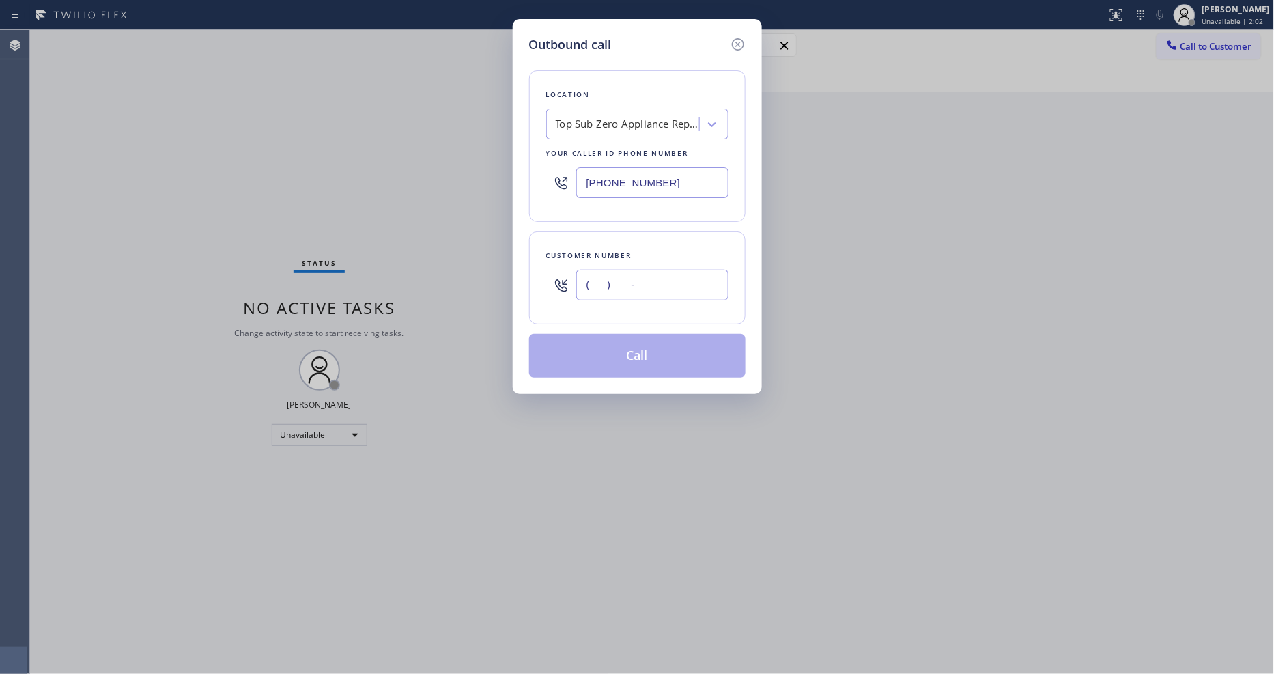
click at [599, 278] on input "(___) ___-____" at bounding box center [652, 285] width 152 height 31
paste input "916) 764-4580"
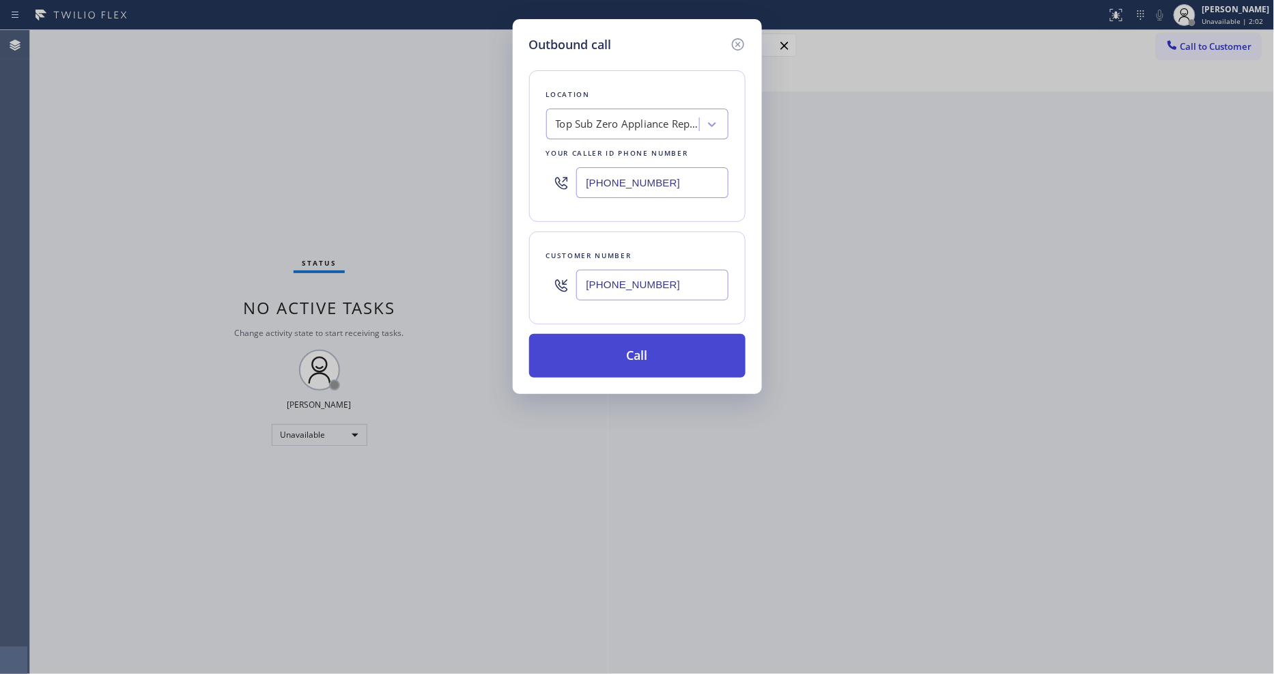
type input "[PHONE_NUMBER]"
click at [583, 337] on button "Call" at bounding box center [637, 356] width 216 height 44
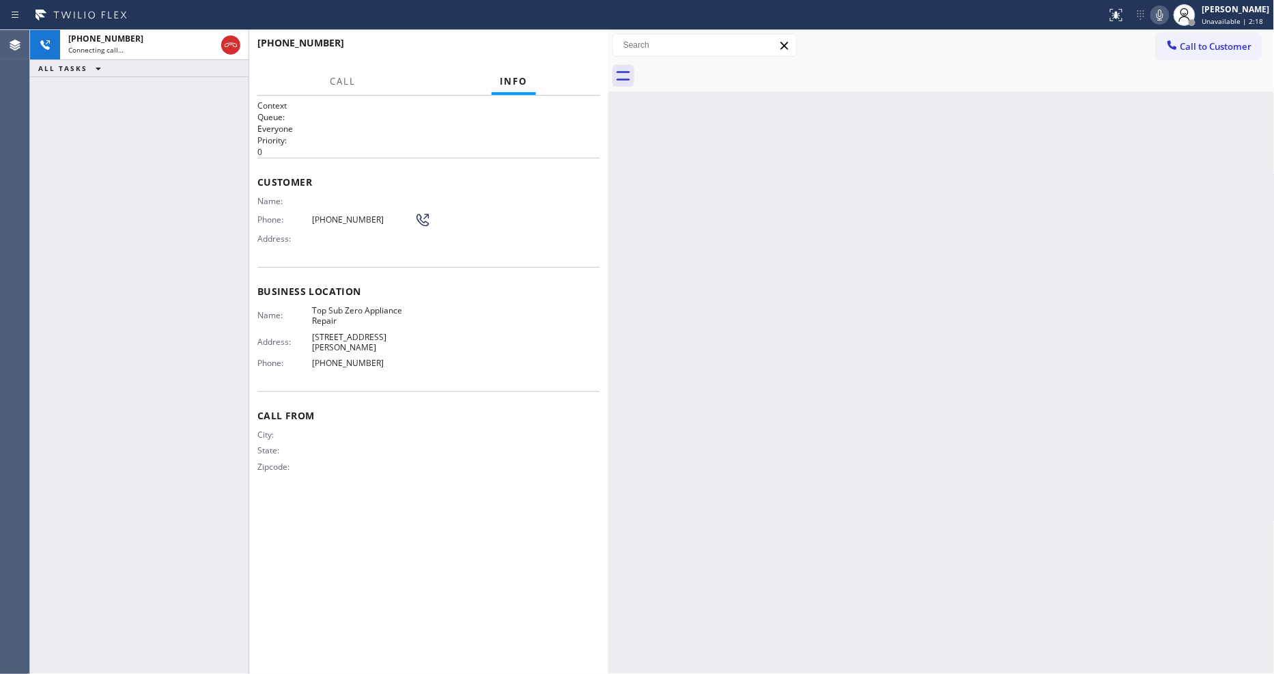
click at [297, 462] on span "Zipcode:" at bounding box center [284, 467] width 55 height 10
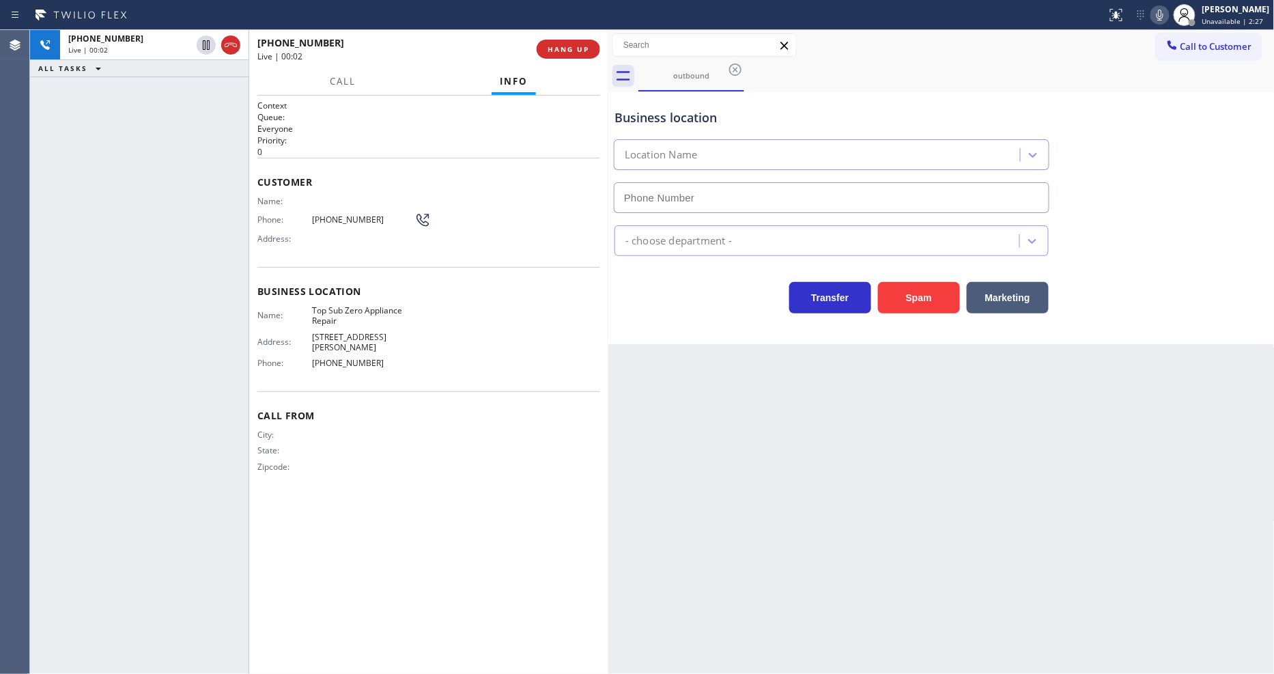
type input "[PHONE_NUMBER]"
click at [584, 55] on button "HANG UP" at bounding box center [568, 49] width 63 height 19
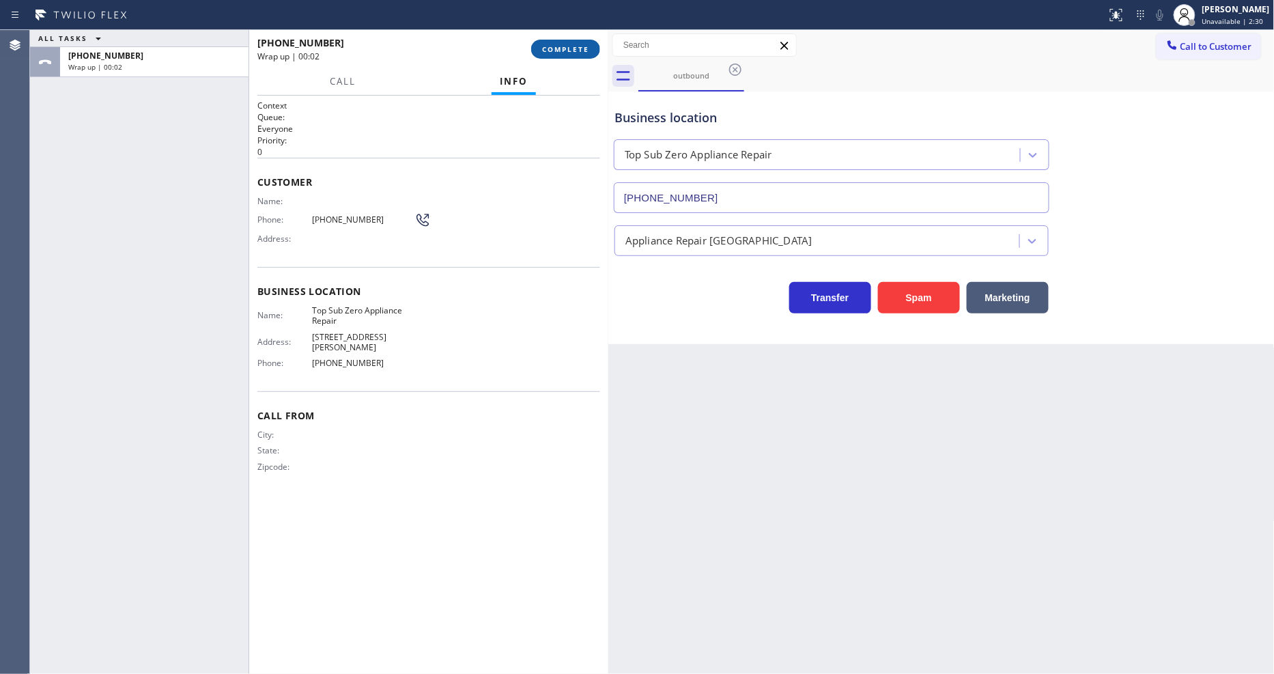
click at [584, 55] on button "COMPLETE" at bounding box center [565, 49] width 69 height 19
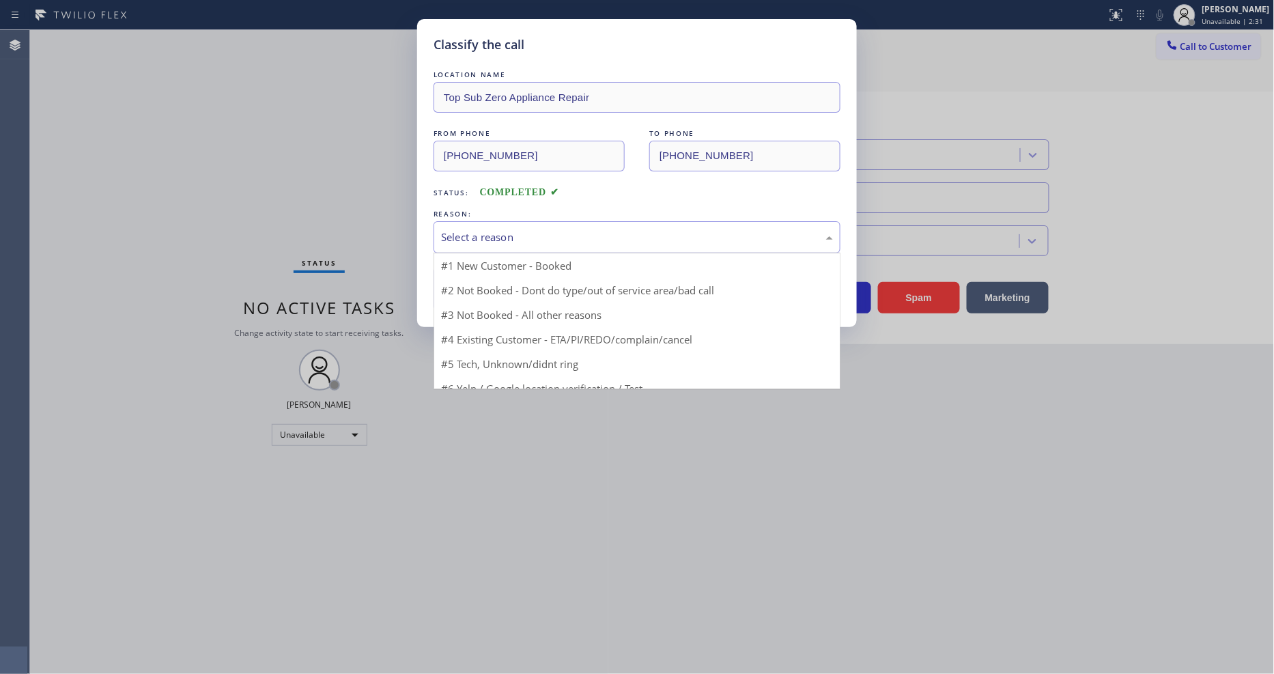
click at [488, 232] on div "Select a reason" at bounding box center [637, 237] width 392 height 16
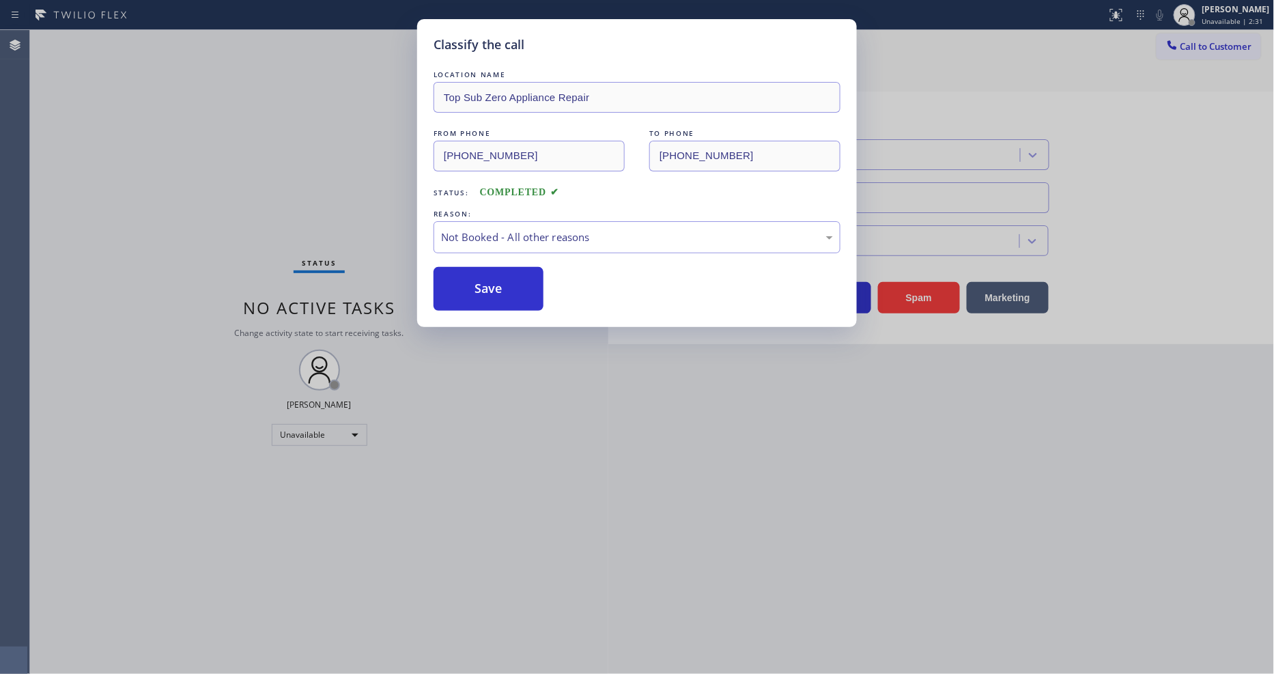
click at [481, 281] on button "Save" at bounding box center [489, 289] width 110 height 44
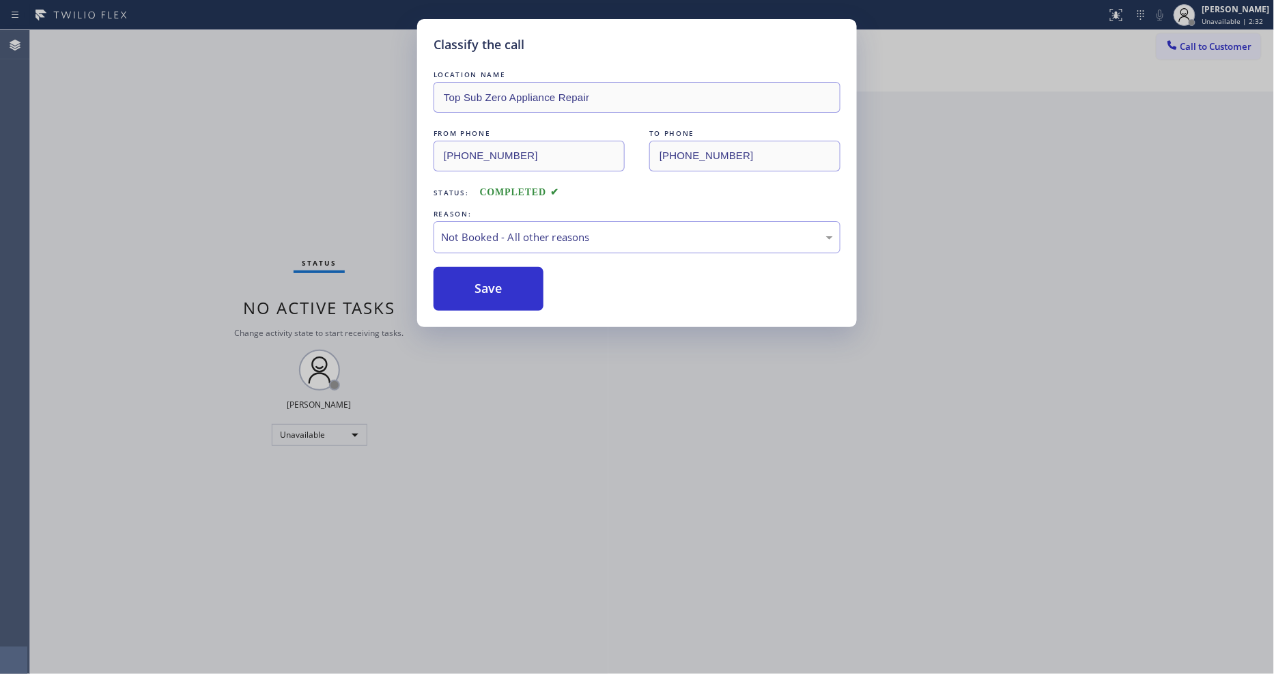
click at [453, 670] on div "Classify the call LOCATION NAME Top Sub Zero Appliance Repair FROM PHONE [PHONE…" at bounding box center [637, 337] width 1274 height 674
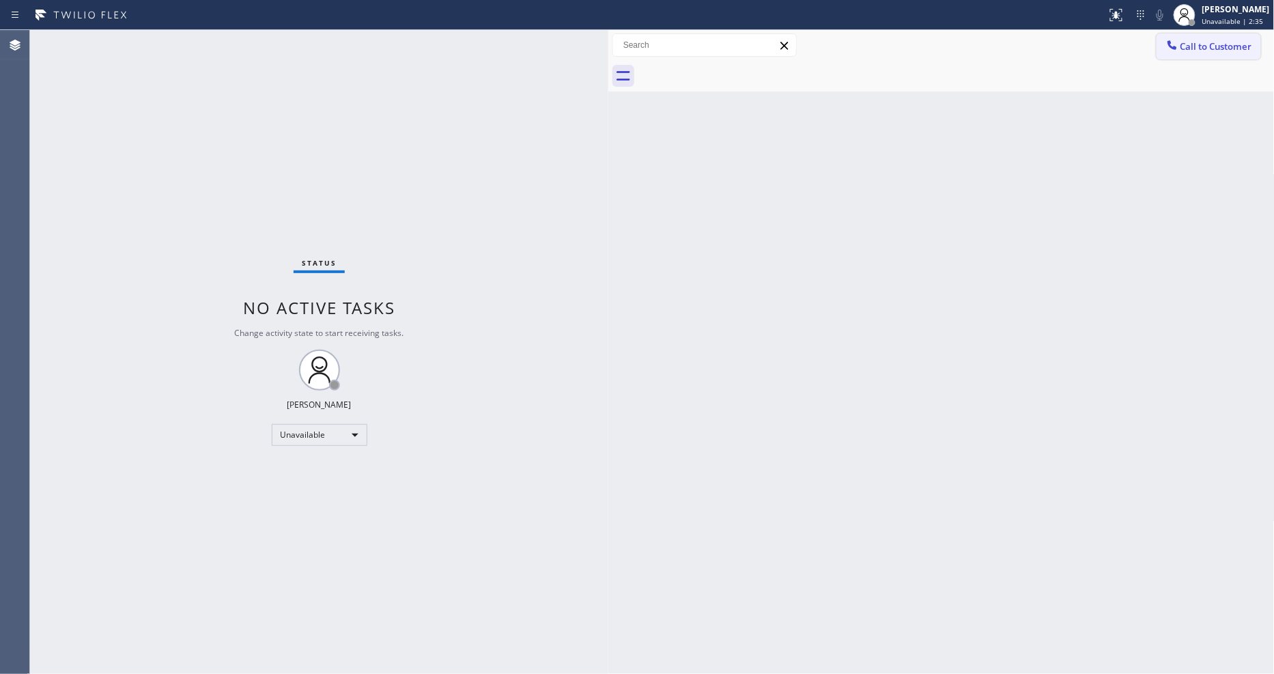
click at [1187, 41] on button "Call to Customer" at bounding box center [1209, 46] width 104 height 26
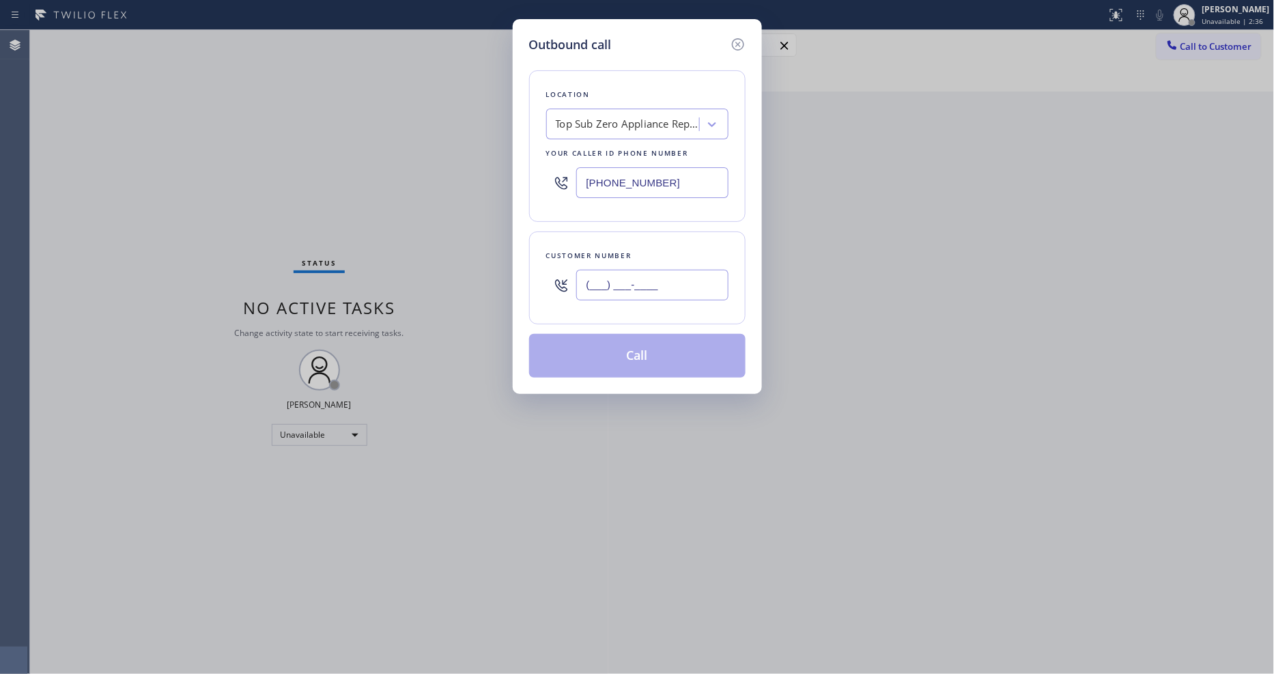
click at [625, 273] on input "(___) ___-____" at bounding box center [652, 285] width 152 height 31
paste input "916) 764-4580"
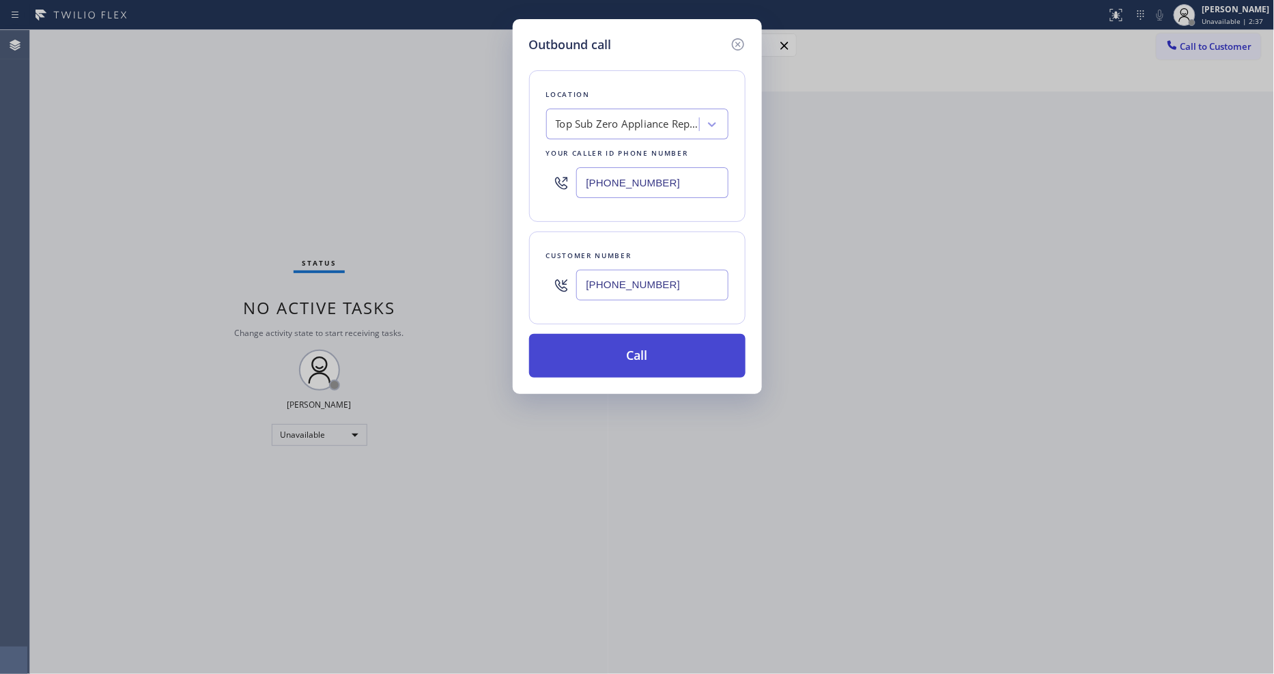
type input "[PHONE_NUMBER]"
click at [619, 351] on button "Call" at bounding box center [637, 356] width 216 height 44
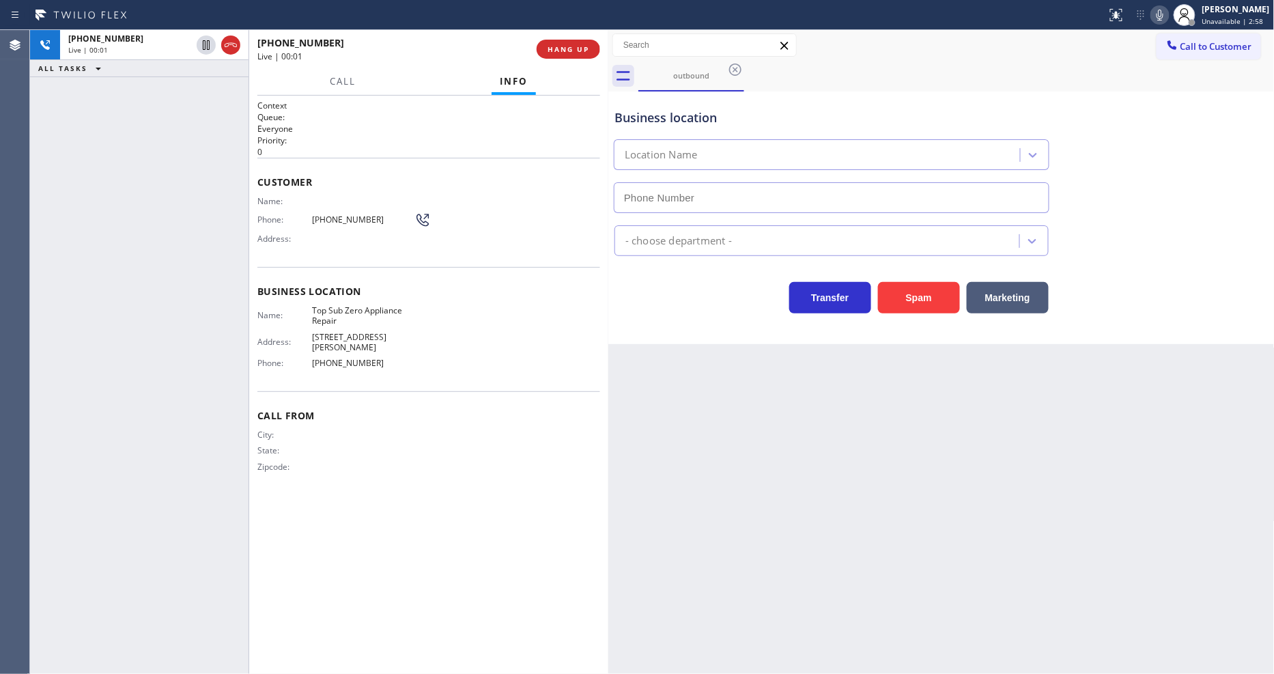
type input "[PHONE_NUMBER]"
click at [332, 218] on span "[PHONE_NUMBER]" at bounding box center [363, 219] width 102 height 10
copy div "[PHONE_NUMBER]"
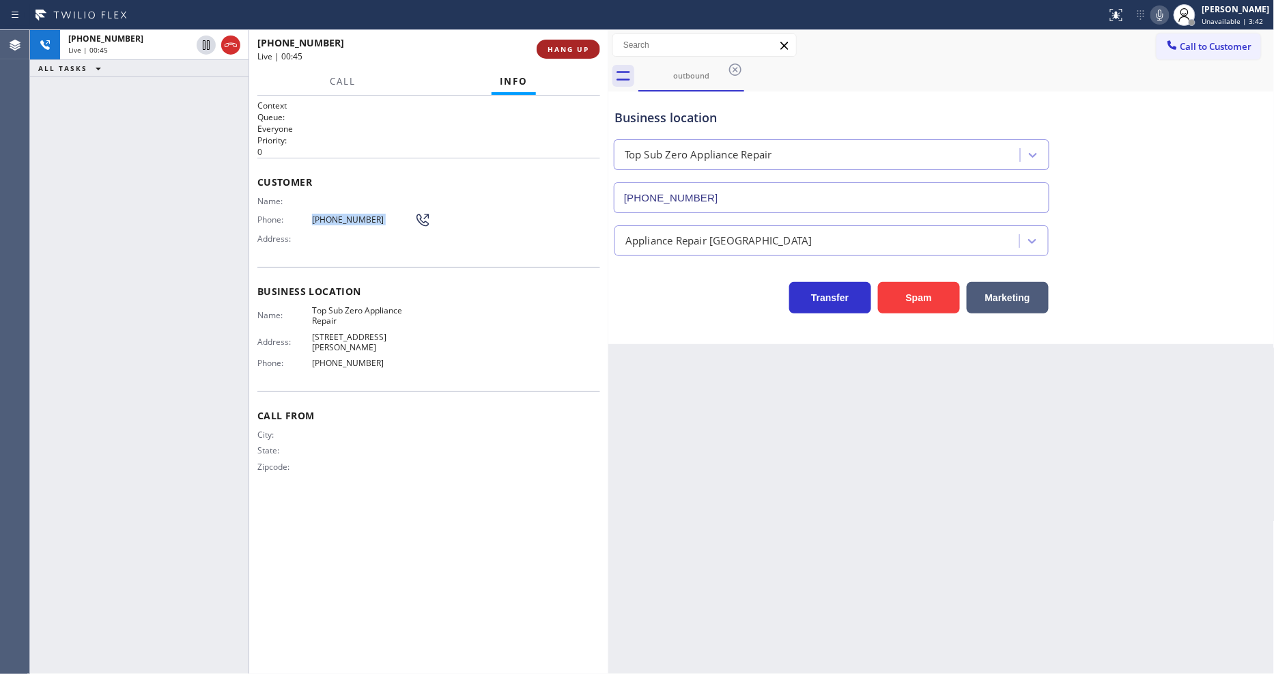
click at [582, 48] on span "HANG UP" at bounding box center [569, 49] width 42 height 10
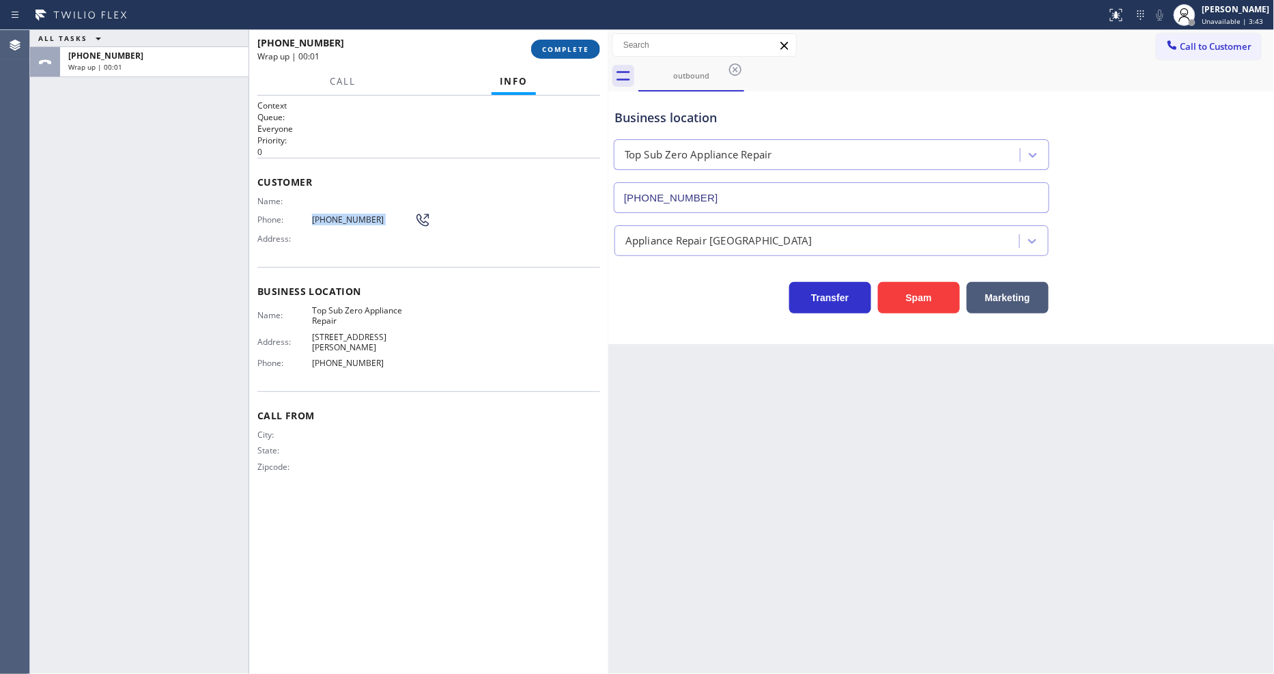
click at [582, 50] on span "COMPLETE" at bounding box center [565, 49] width 47 height 10
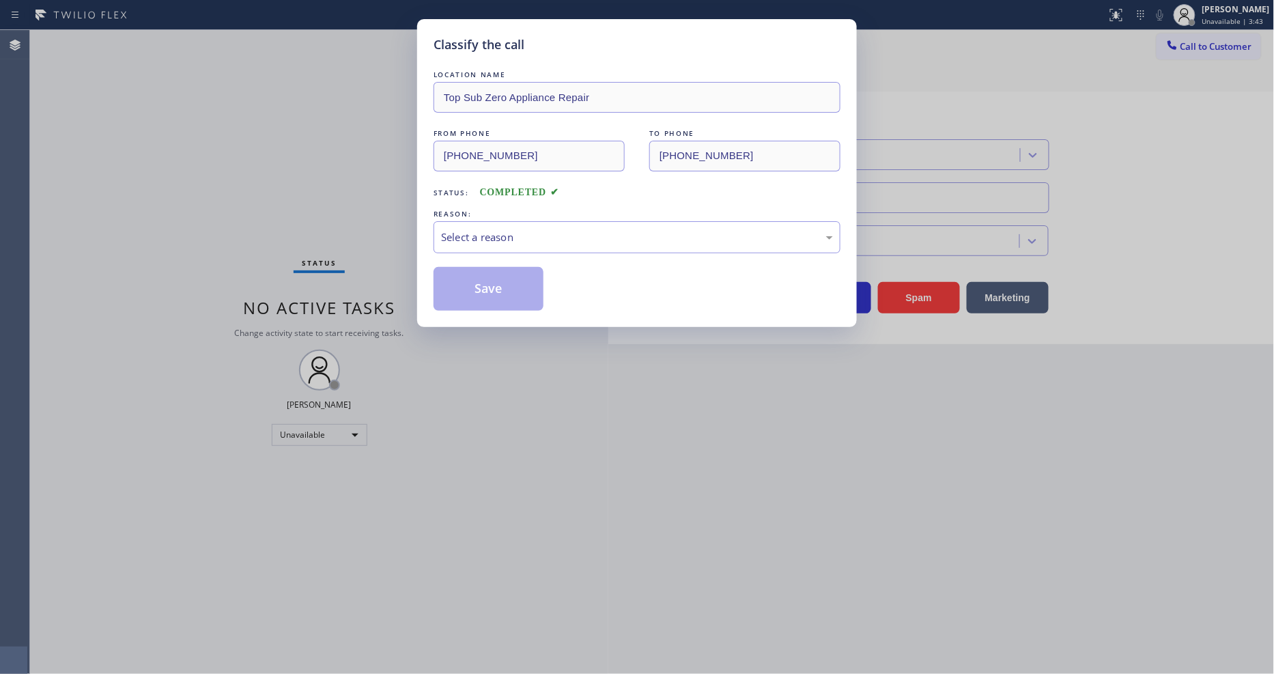
click at [485, 239] on div "Select a reason" at bounding box center [637, 237] width 392 height 16
click at [481, 290] on button "Save" at bounding box center [489, 289] width 110 height 44
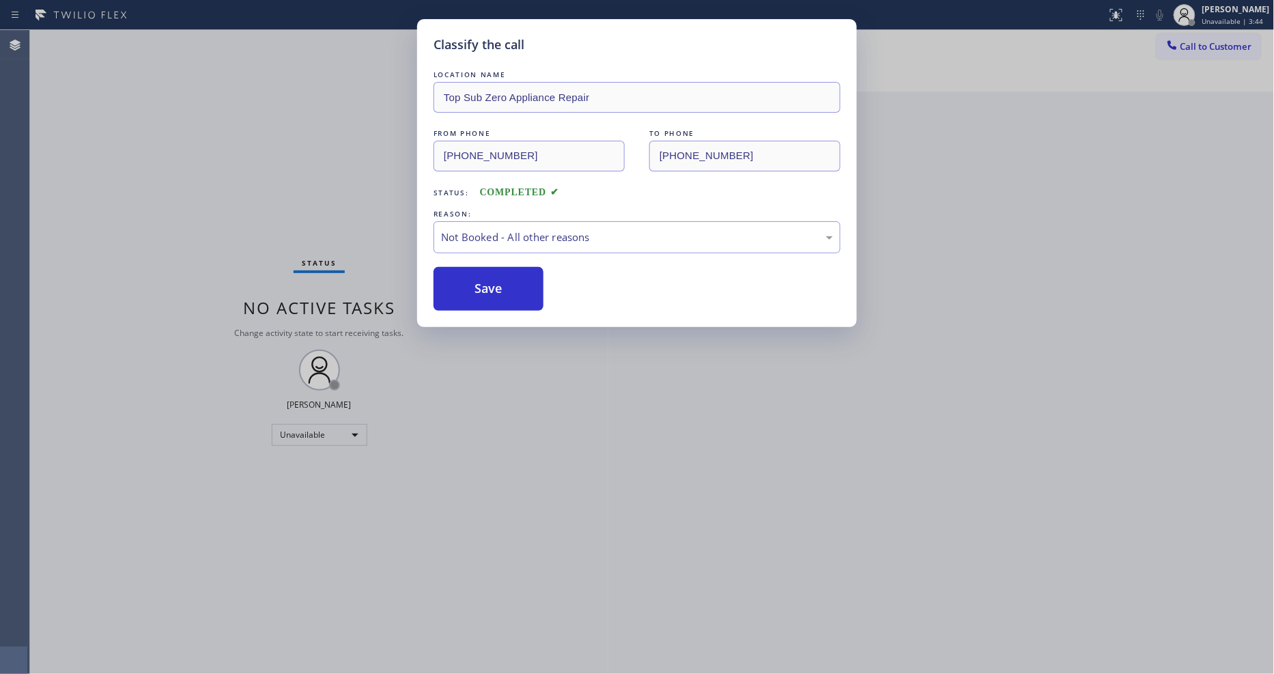
click at [481, 290] on button "Save" at bounding box center [489, 289] width 110 height 44
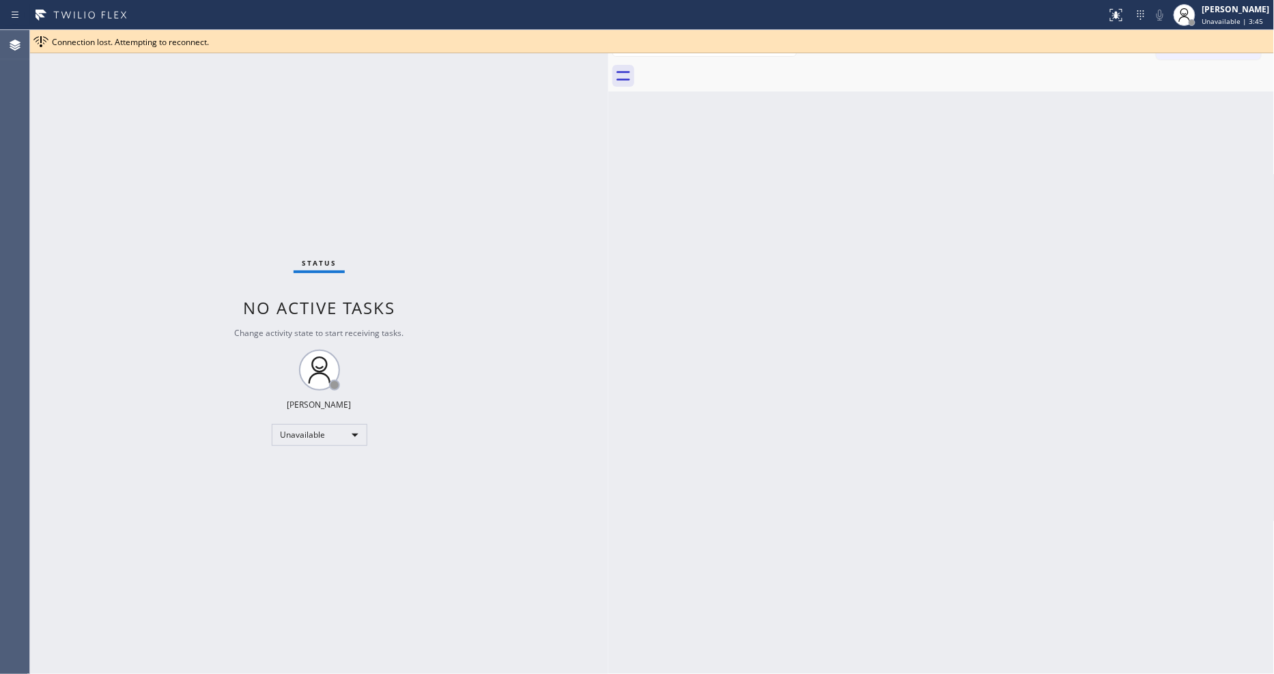
click at [1031, 188] on div "Back to Dashboard Change Sender ID Customers Technicians Select a contact Outbo…" at bounding box center [941, 352] width 666 height 644
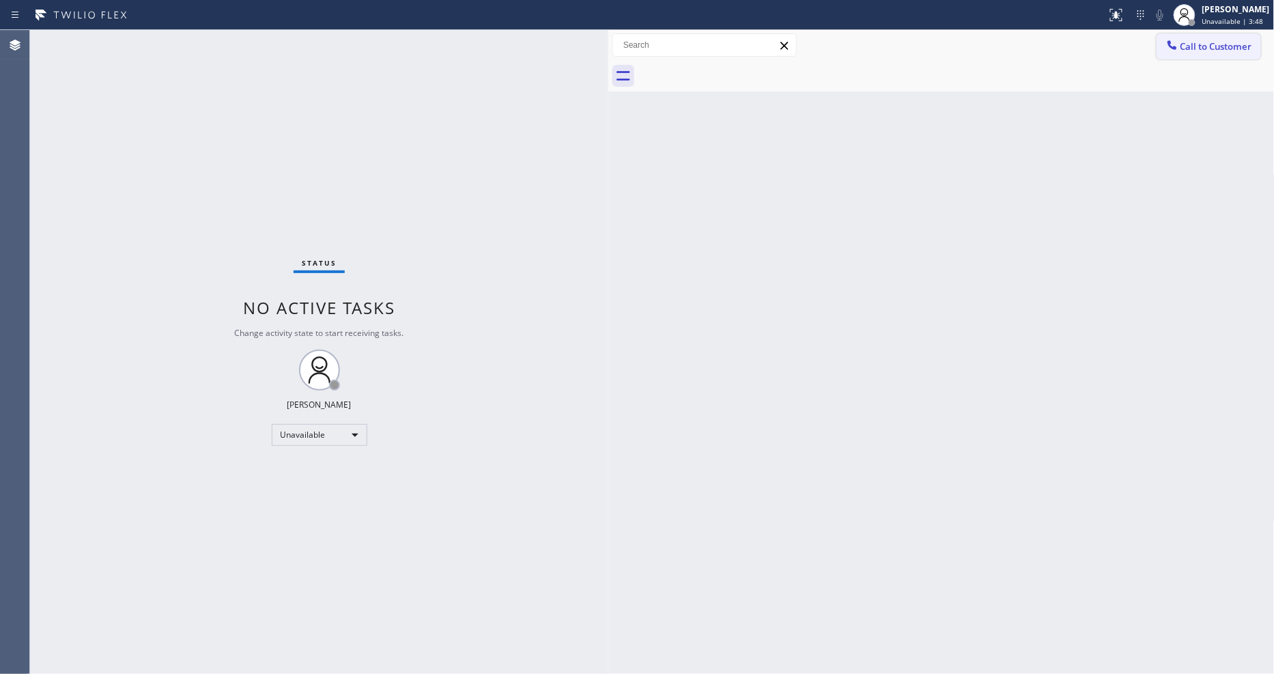
click at [1172, 46] on icon at bounding box center [1172, 45] width 14 height 14
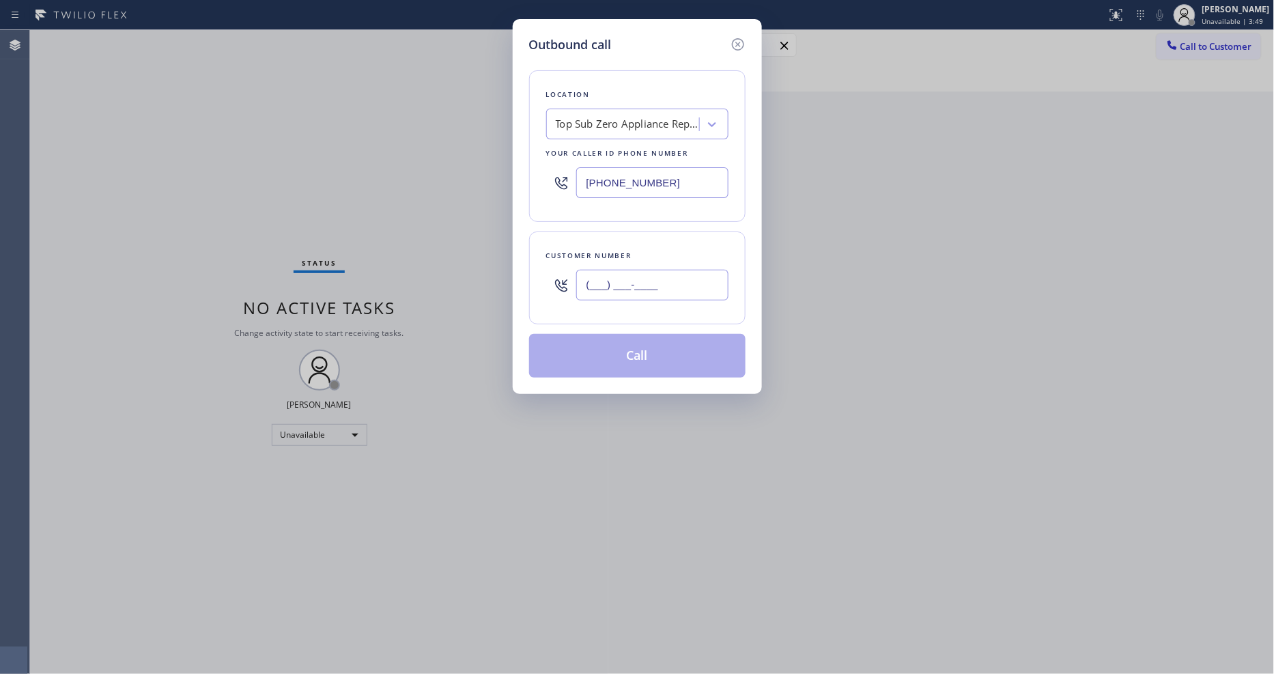
click at [640, 288] on input "(___) ___-____" at bounding box center [652, 285] width 152 height 31
paste input "916) 764-4580"
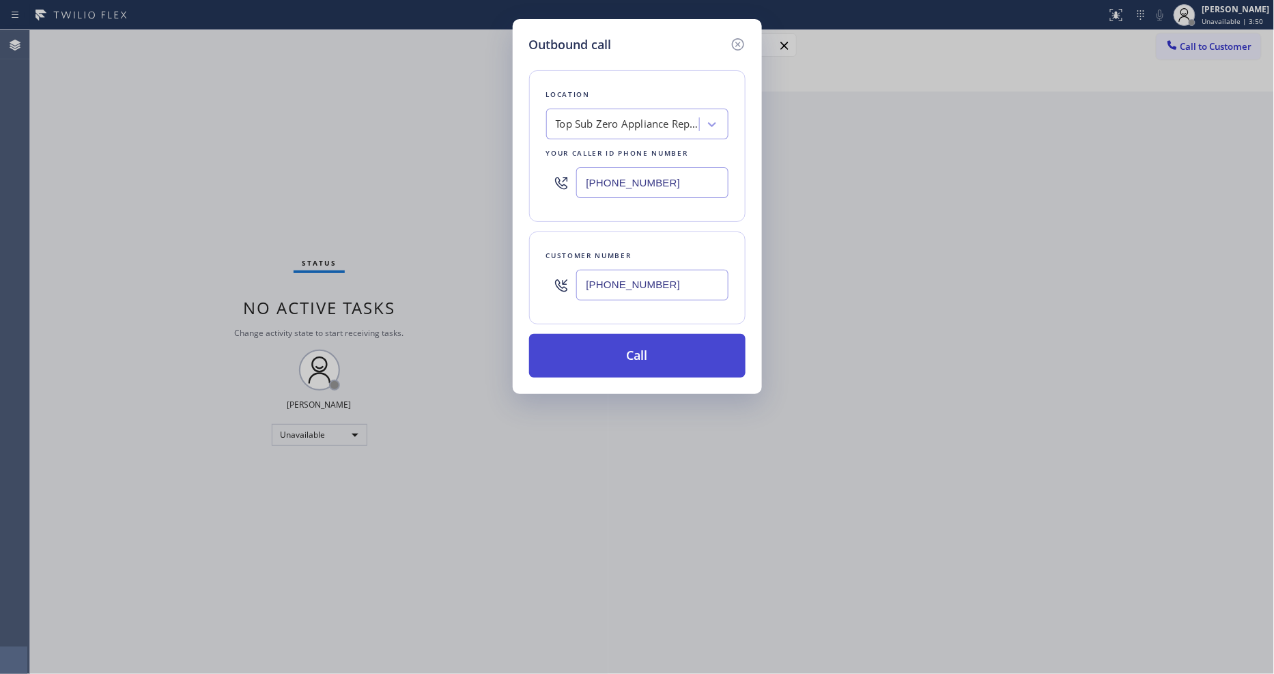
type input "[PHONE_NUMBER]"
click at [620, 351] on button "Call" at bounding box center [637, 356] width 216 height 44
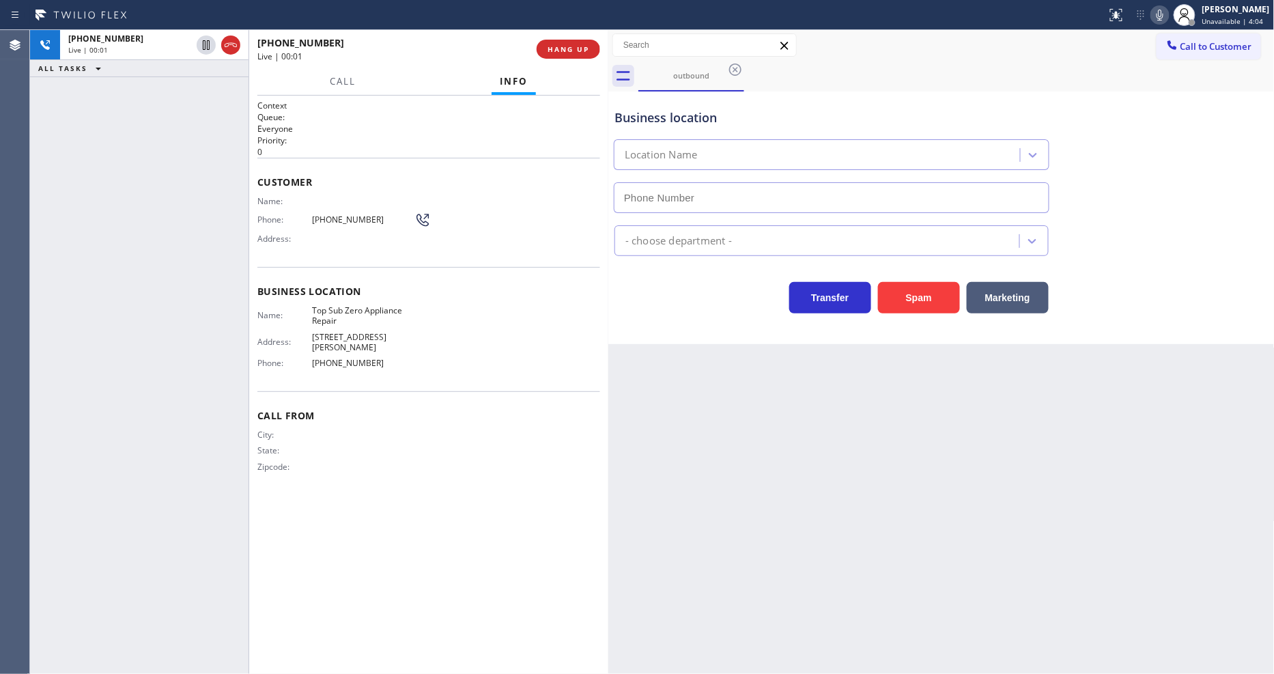
type input "[PHONE_NUMBER]"
click at [571, 49] on span "HANG UP" at bounding box center [569, 49] width 42 height 10
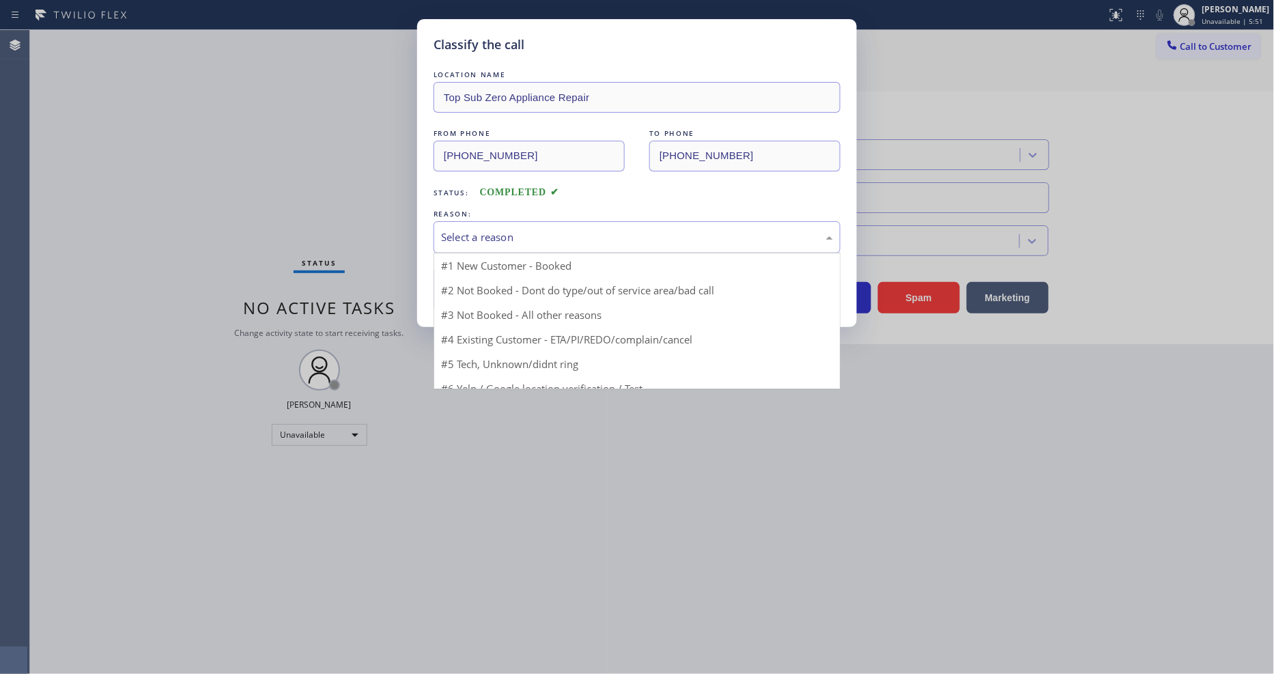
click at [513, 234] on div "Select a reason" at bounding box center [637, 237] width 392 height 16
click at [513, 247] on div "Select a reason" at bounding box center [637, 237] width 407 height 32
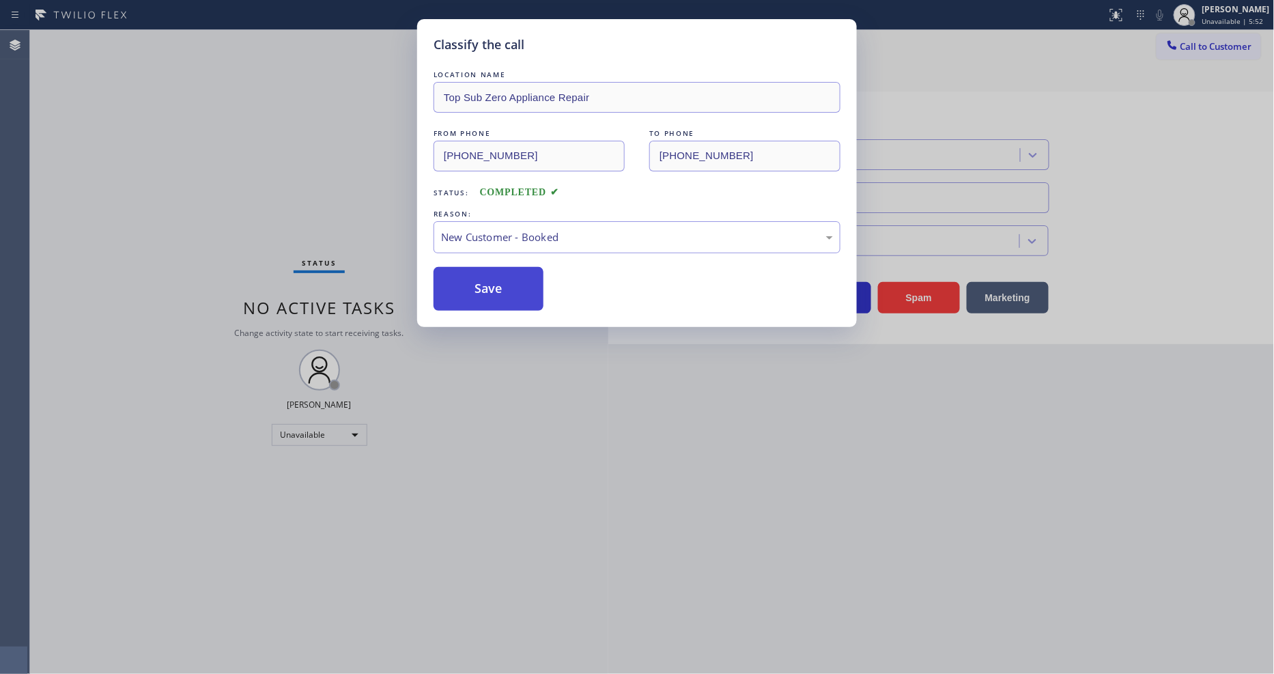
click at [509, 289] on button "Save" at bounding box center [489, 289] width 110 height 44
click at [508, 290] on button "Save" at bounding box center [489, 289] width 110 height 44
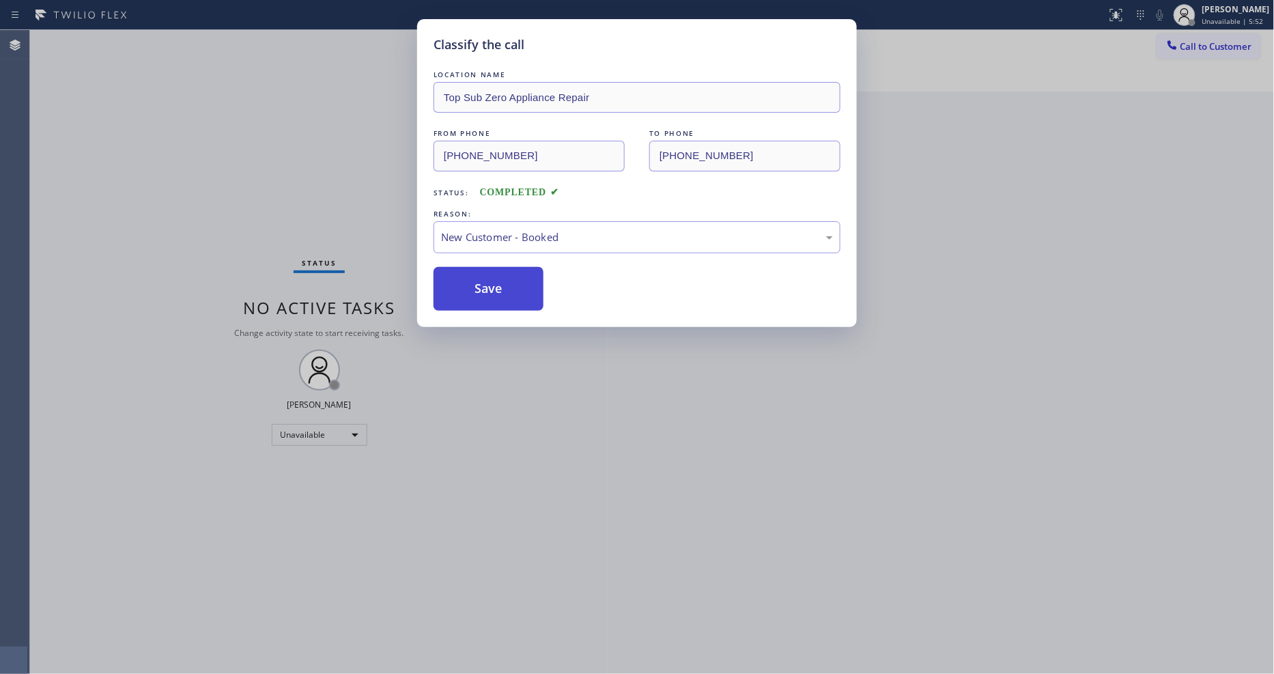
click at [508, 290] on button "Save" at bounding box center [489, 289] width 110 height 44
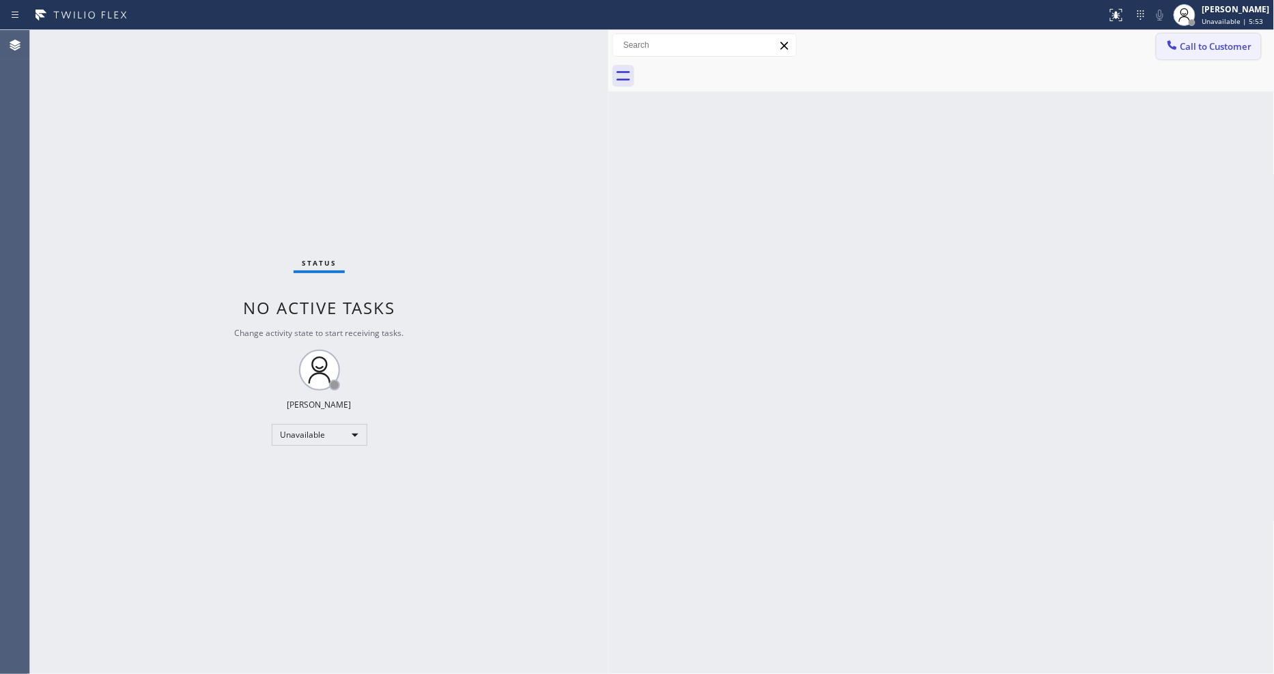
click at [1206, 48] on span "Call to Customer" at bounding box center [1216, 46] width 72 height 12
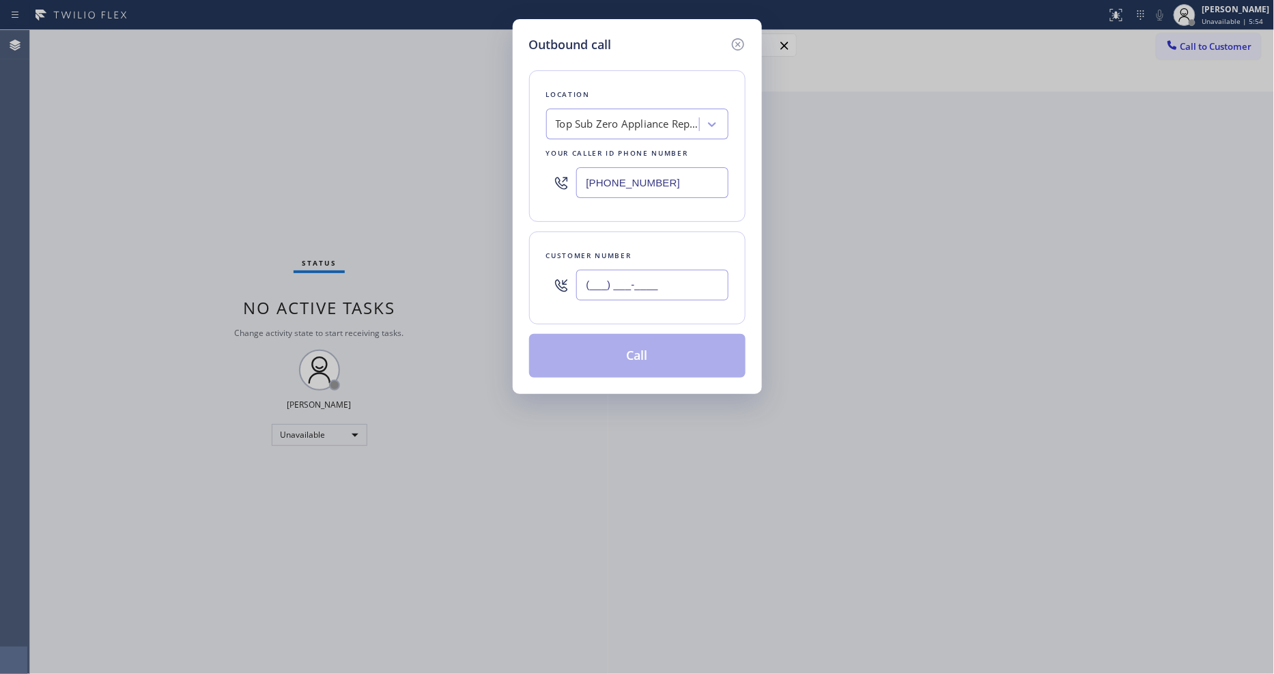
click at [621, 285] on input "(___) ___-____" at bounding box center [652, 285] width 152 height 31
paste input "650) 303-3316"
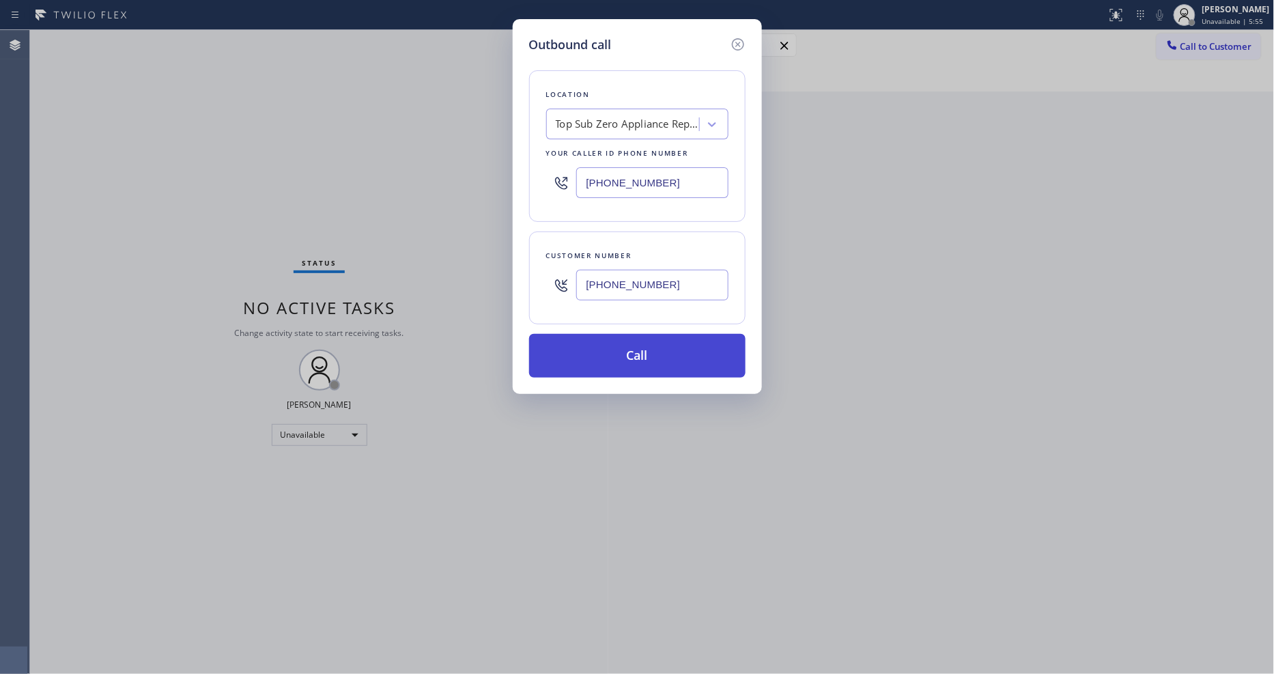
type input "[PHONE_NUMBER]"
click at [610, 352] on button "Call" at bounding box center [637, 356] width 216 height 44
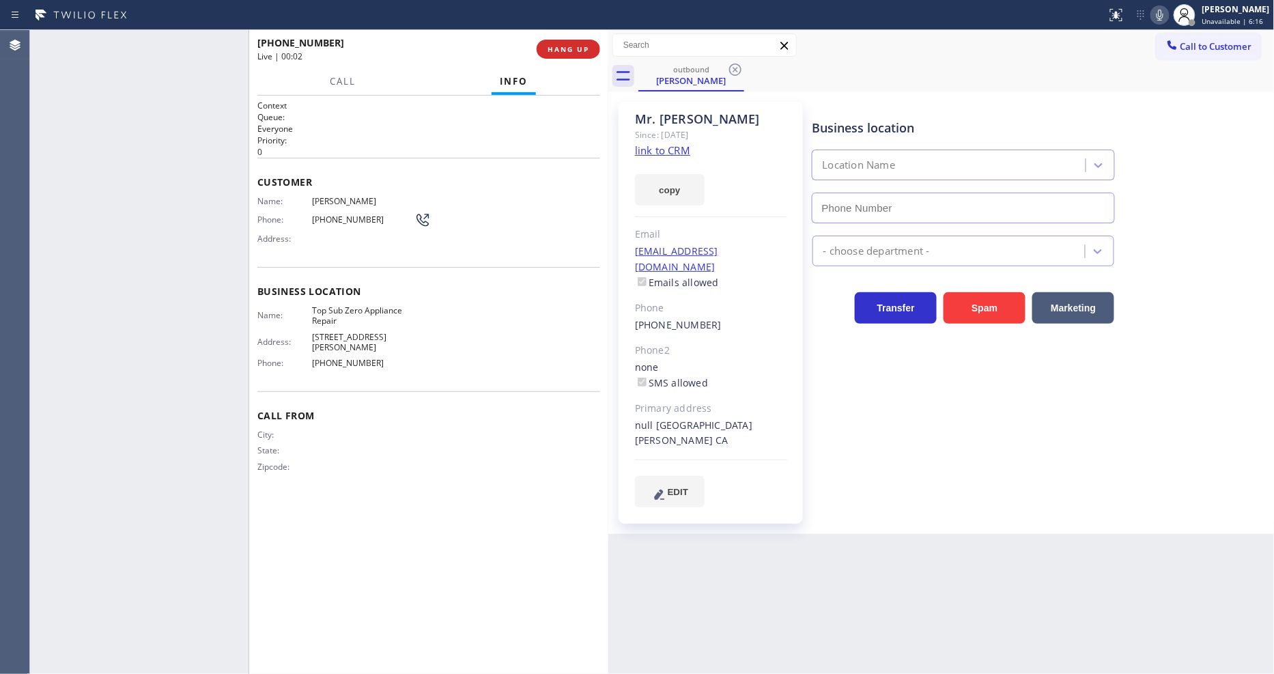
type input "[PHONE_NUMBER]"
click at [1163, 14] on icon at bounding box center [1160, 15] width 16 height 16
click at [1163, 14] on icon at bounding box center [1160, 15] width 7 height 11
click at [1167, 14] on icon at bounding box center [1160, 15] width 16 height 16
drag, startPoint x: 1168, startPoint y: 16, endPoint x: 1180, endPoint y: 34, distance: 21.2
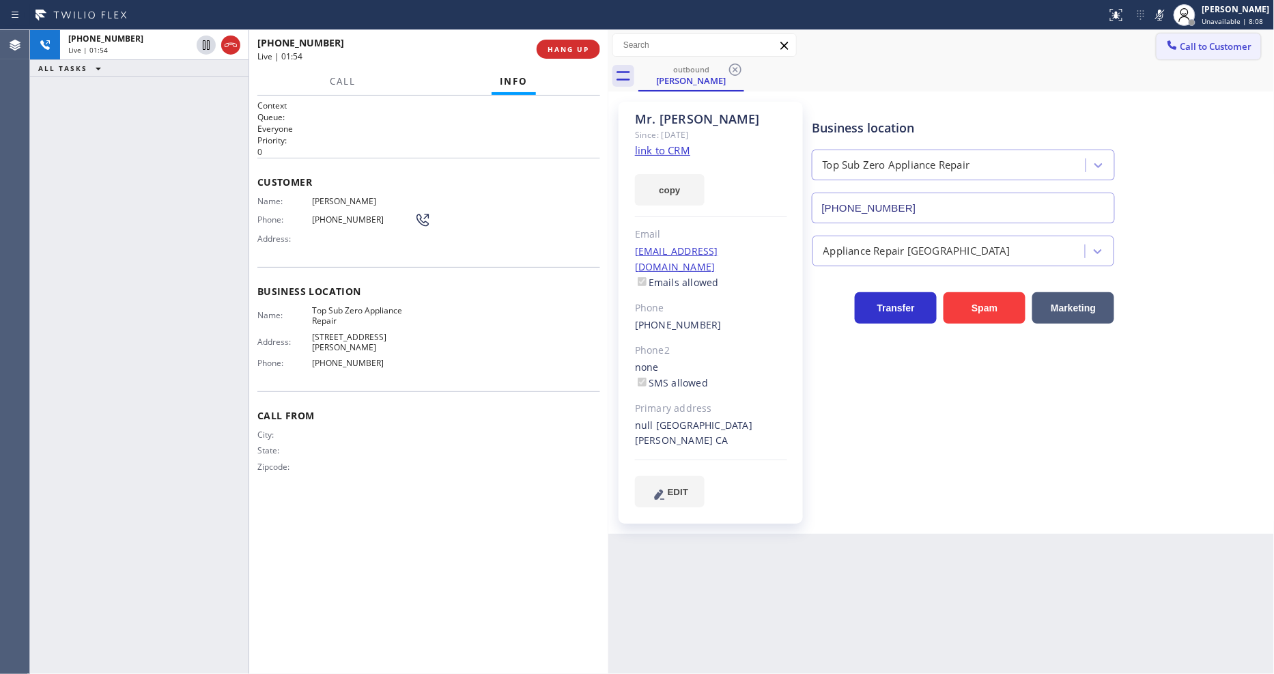
click at [1168, 16] on icon at bounding box center [1160, 15] width 16 height 16
click at [576, 51] on span "HANG UP" at bounding box center [569, 49] width 42 height 10
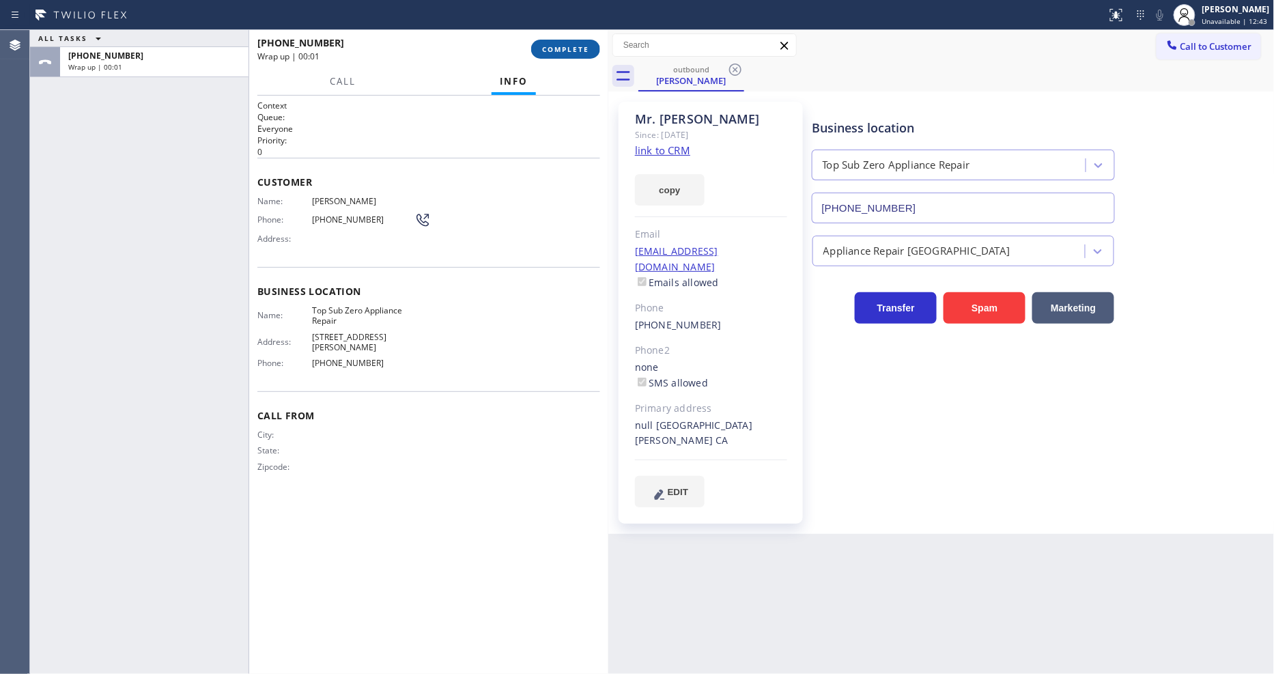
click at [576, 51] on span "COMPLETE" at bounding box center [565, 49] width 47 height 10
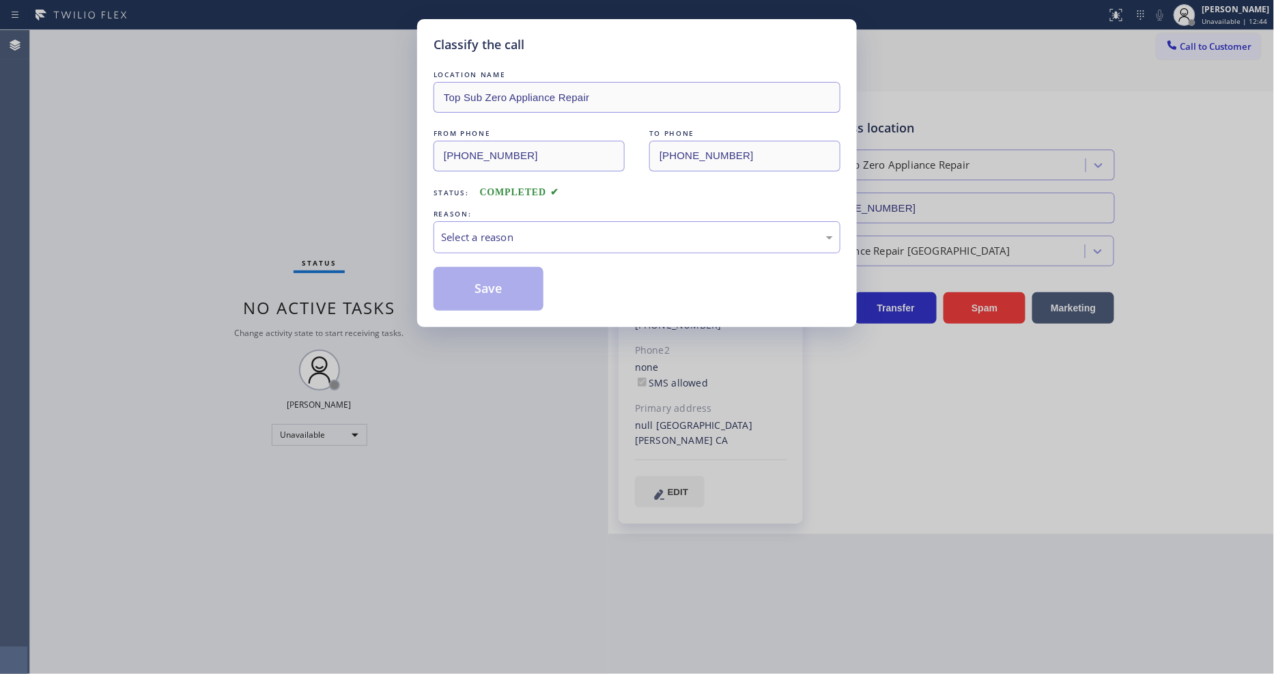
click at [487, 229] on div "Select a reason" at bounding box center [637, 237] width 392 height 16
click at [489, 242] on div "Not Booked - All other reasons" at bounding box center [637, 237] width 407 height 32
click at [489, 288] on button "Save" at bounding box center [489, 289] width 110 height 44
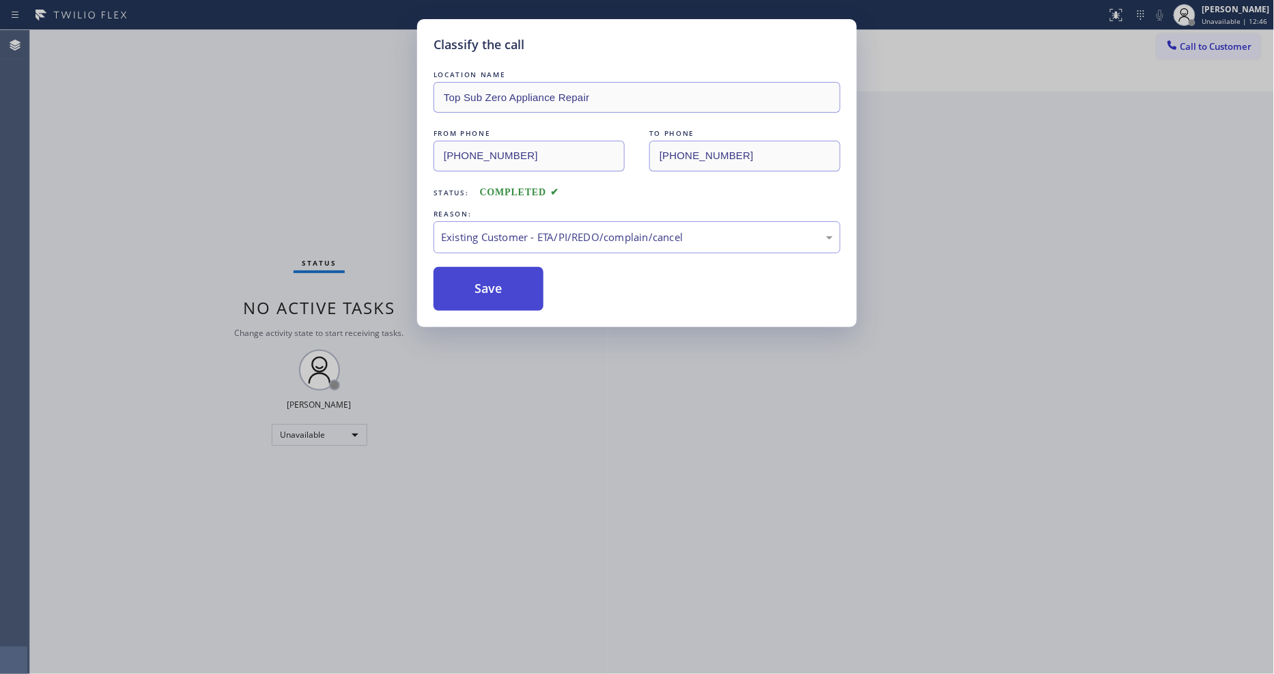
click at [489, 288] on button "Save" at bounding box center [489, 289] width 110 height 44
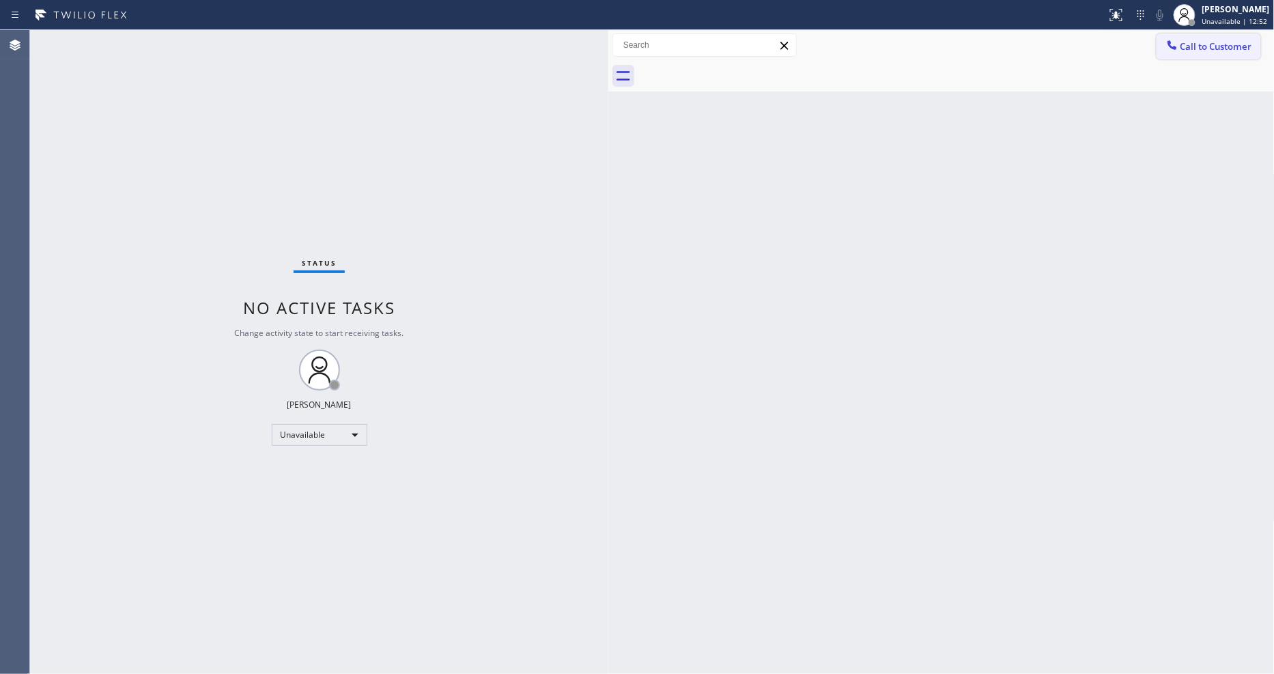
click at [1193, 43] on span "Call to Customer" at bounding box center [1216, 46] width 72 height 12
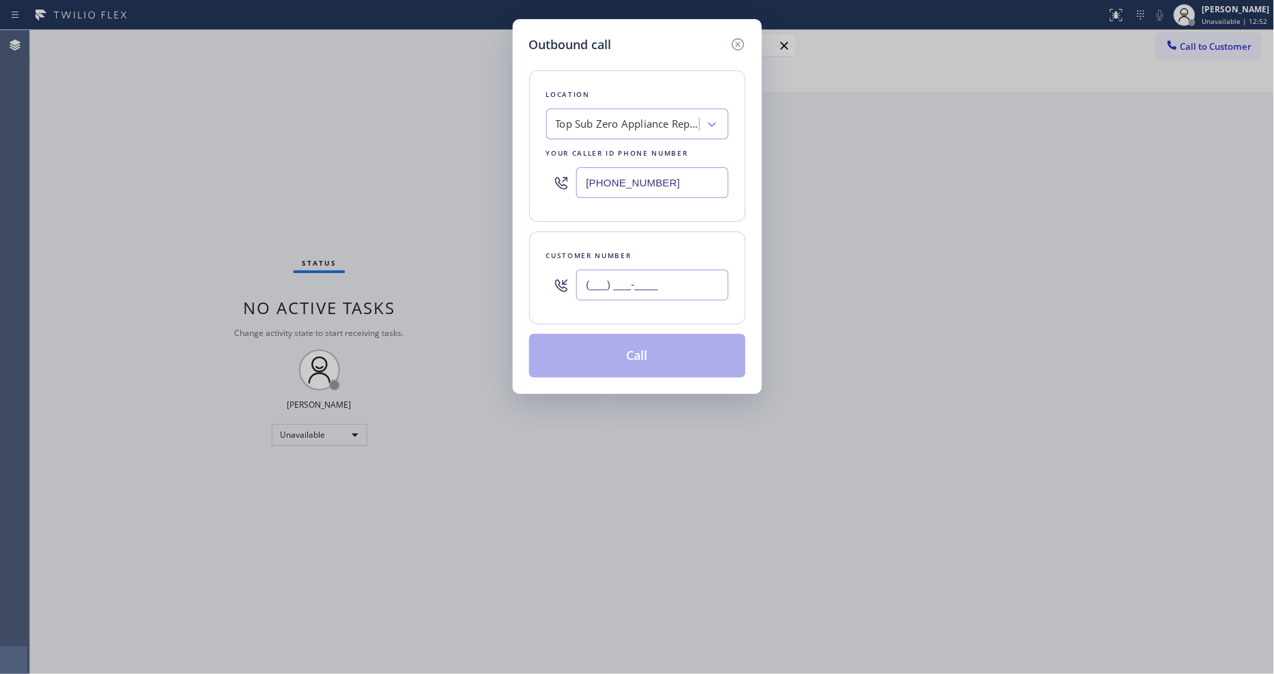
click at [582, 280] on input "(___) ___-____" at bounding box center [652, 285] width 152 height 31
paste input "408) 613-4915"
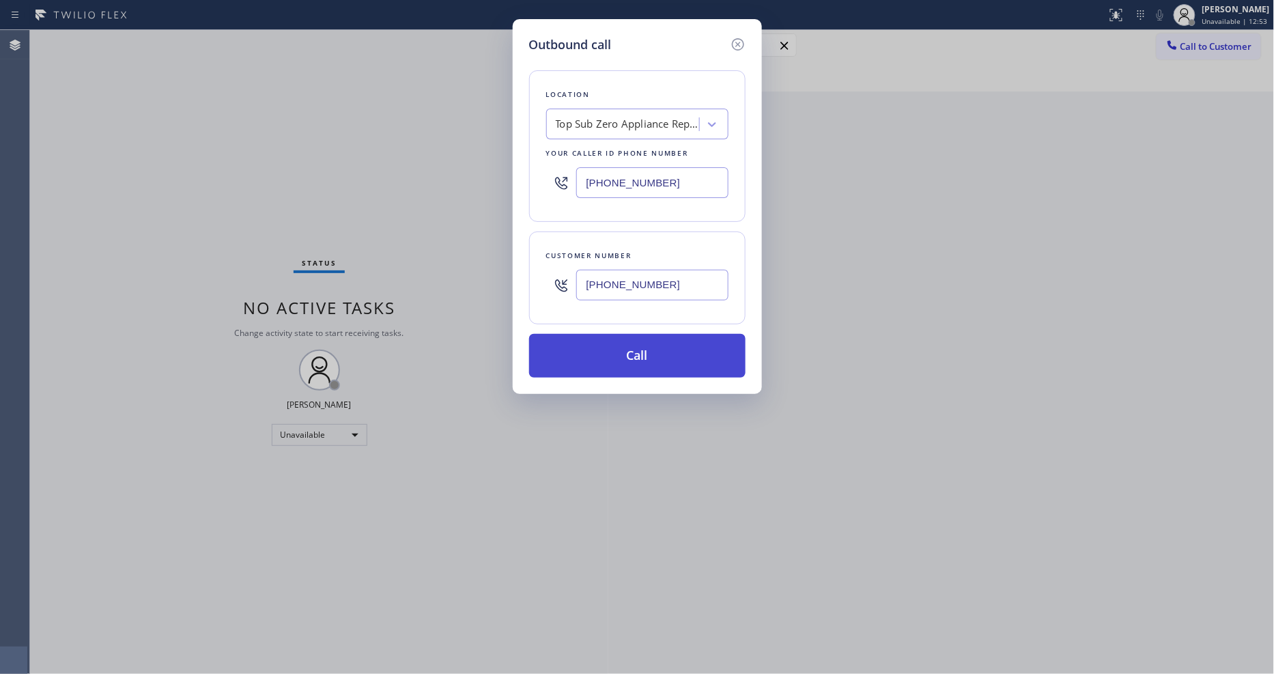
type input "[PHONE_NUMBER]"
click at [590, 354] on button "Call" at bounding box center [637, 356] width 216 height 44
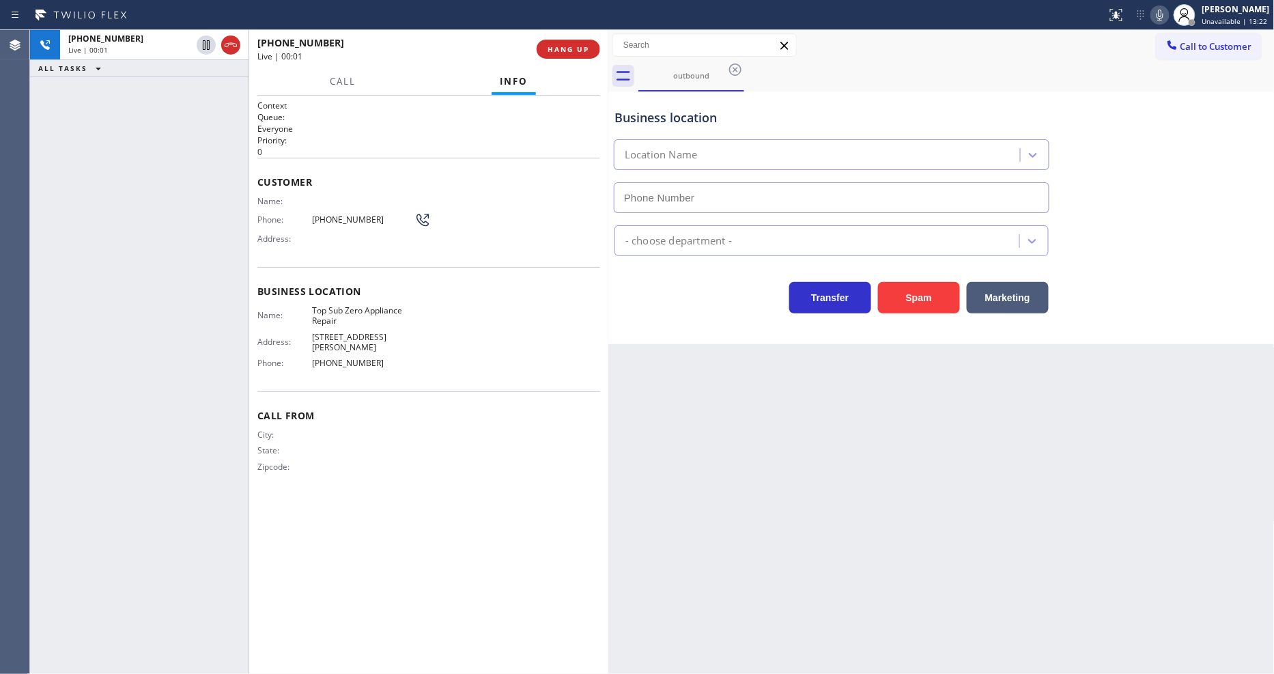
type input "[PHONE_NUMBER]"
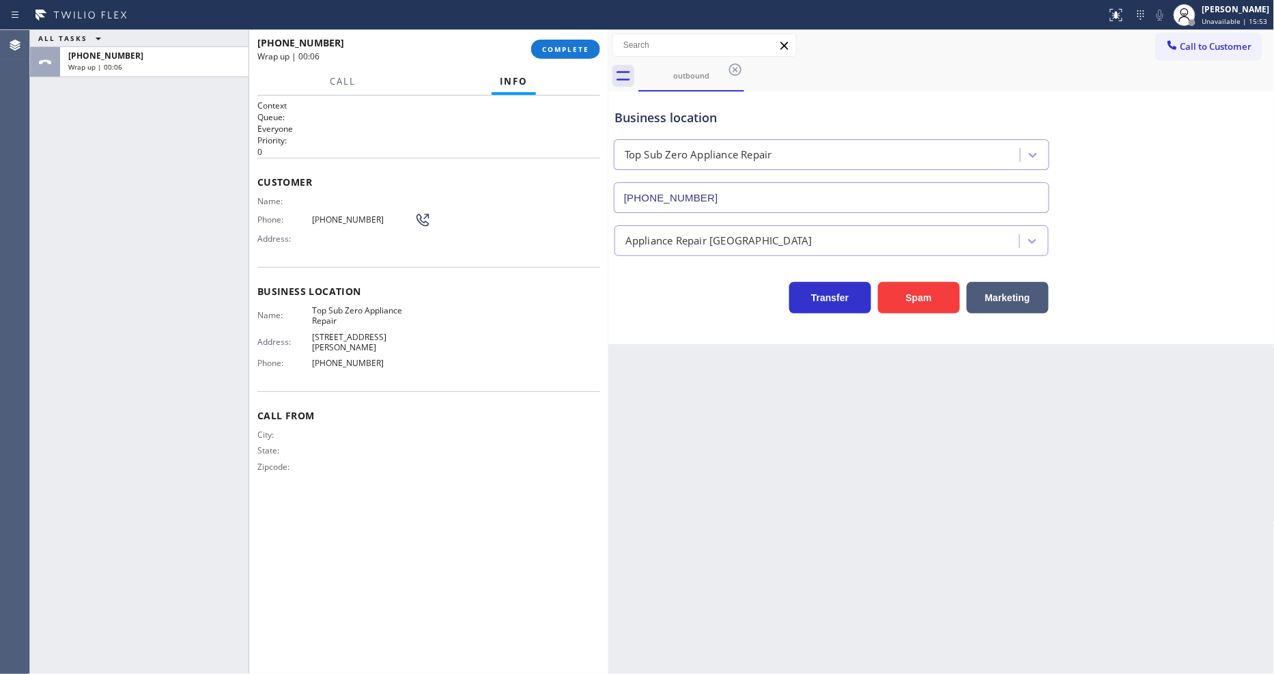
click at [271, 358] on span "Phone:" at bounding box center [284, 363] width 55 height 10
click at [536, 50] on button "COMPLETE" at bounding box center [565, 49] width 69 height 19
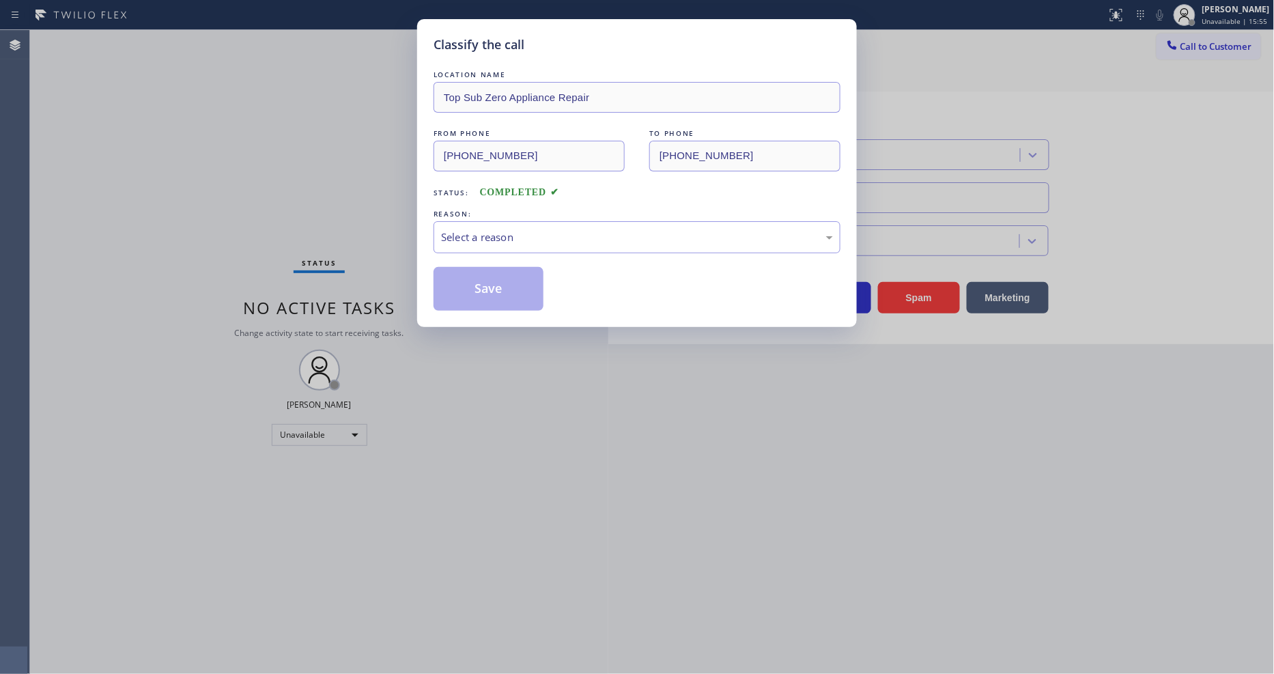
click at [479, 223] on div "Select a reason" at bounding box center [637, 237] width 407 height 32
click at [472, 276] on button "Save" at bounding box center [489, 289] width 110 height 44
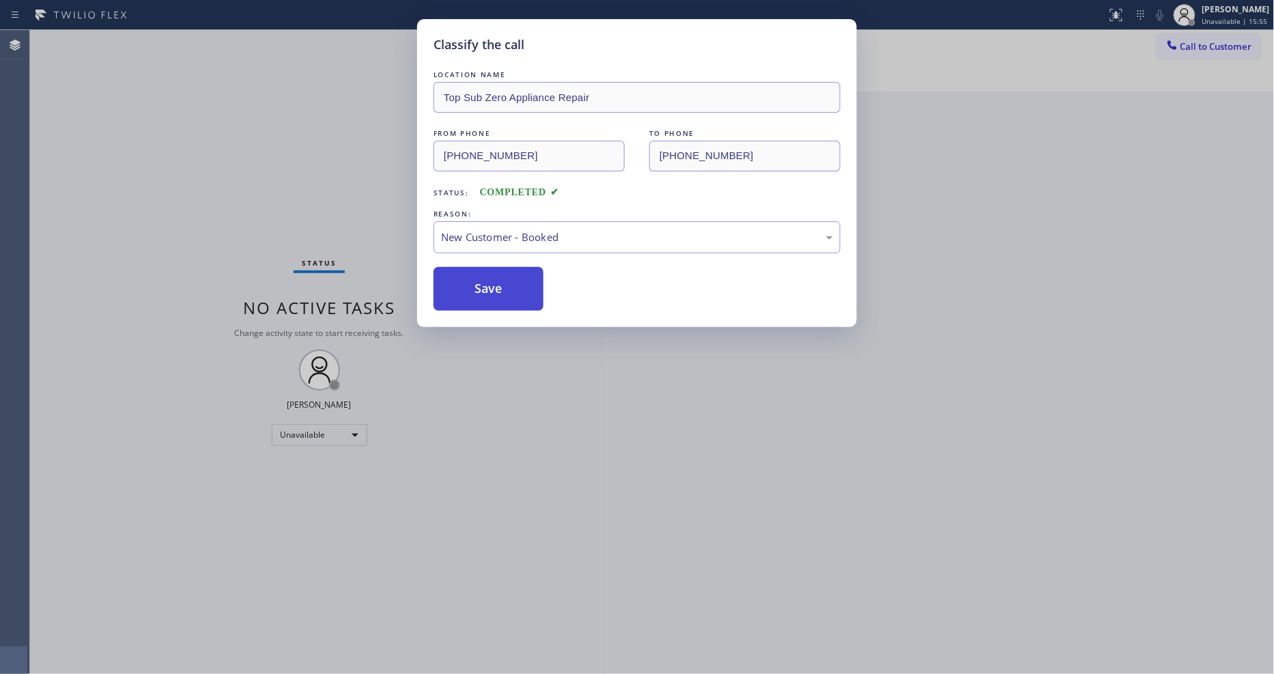
click at [472, 276] on button "Save" at bounding box center [489, 289] width 110 height 44
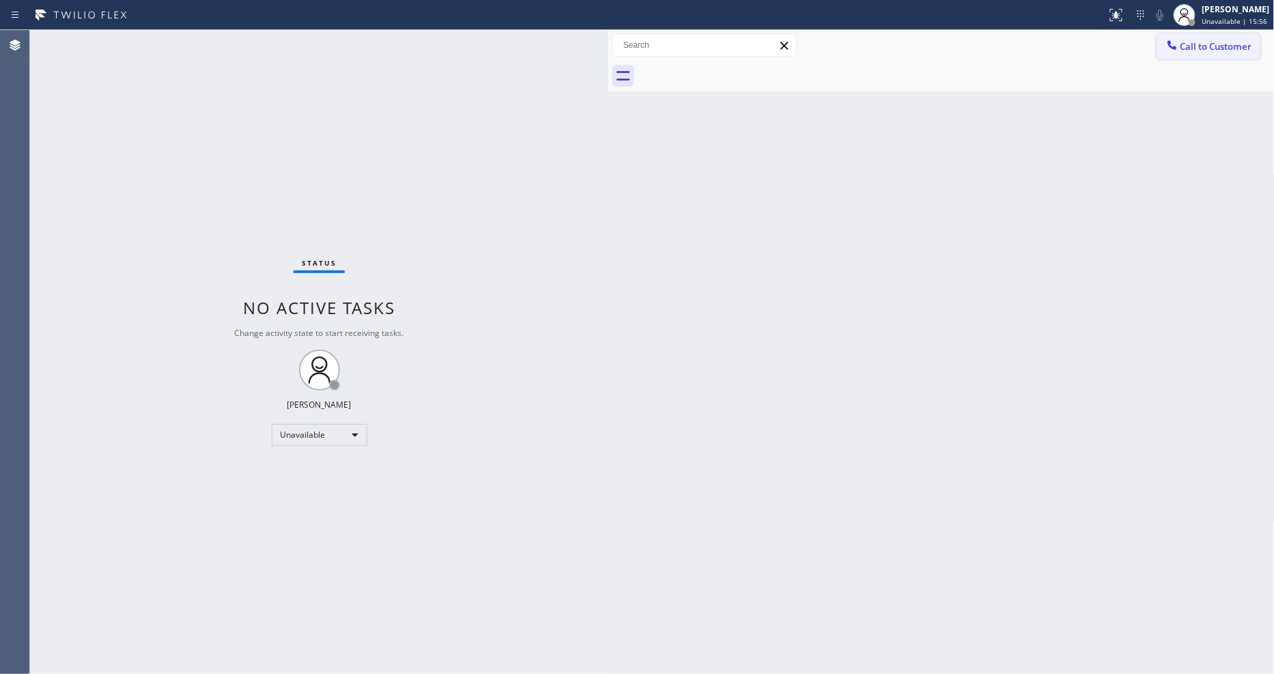
click at [1193, 51] on button "Call to Customer" at bounding box center [1209, 46] width 104 height 26
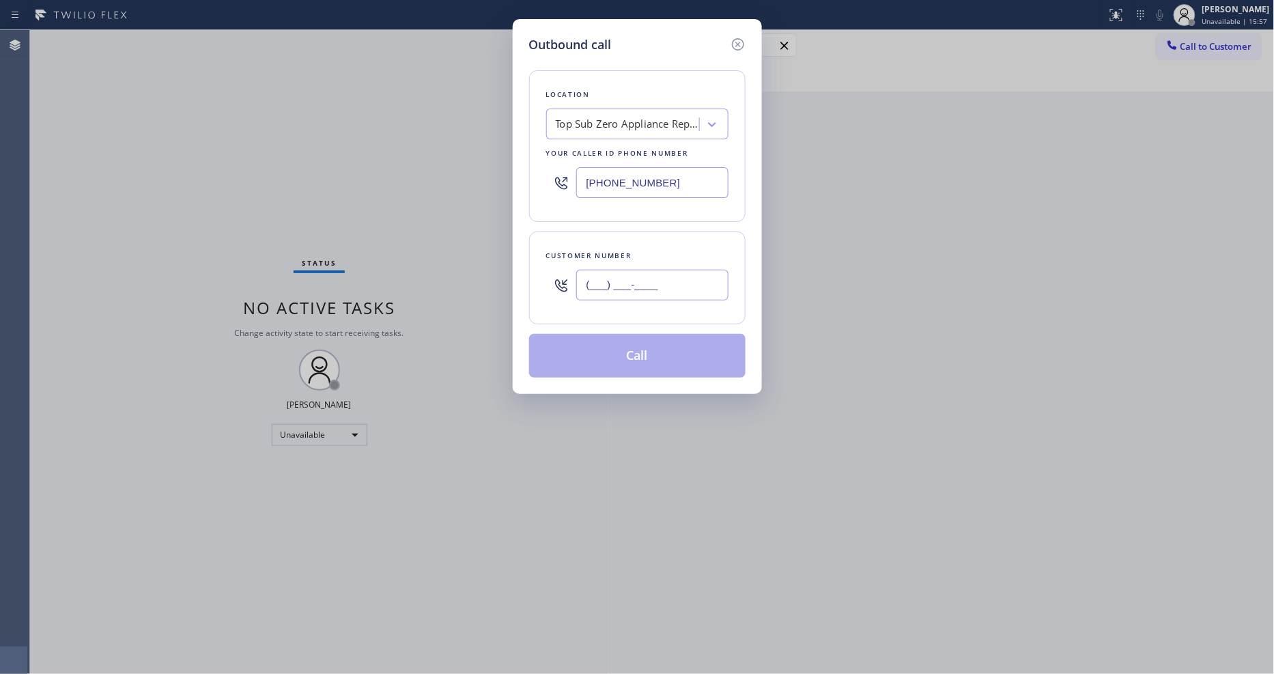
click at [644, 282] on input "(___) ___-____" at bounding box center [652, 285] width 152 height 31
paste input "408) 334-4792"
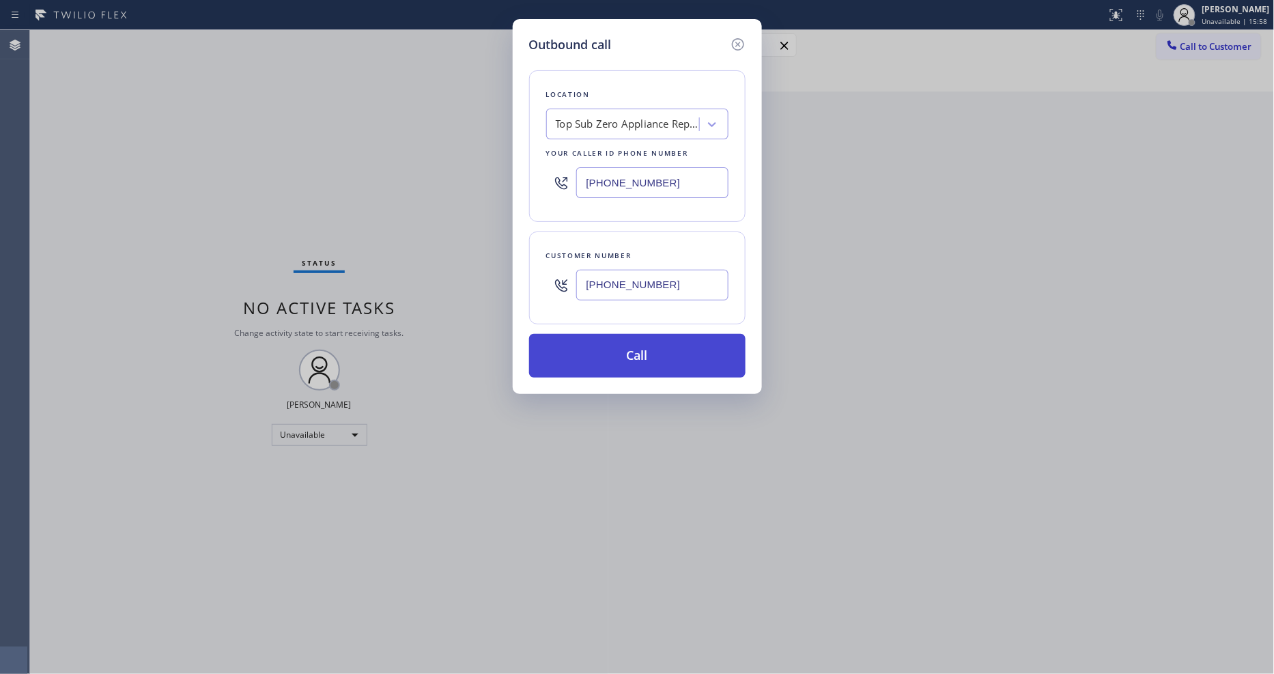
type input "[PHONE_NUMBER]"
click at [629, 345] on button "Call" at bounding box center [637, 356] width 216 height 44
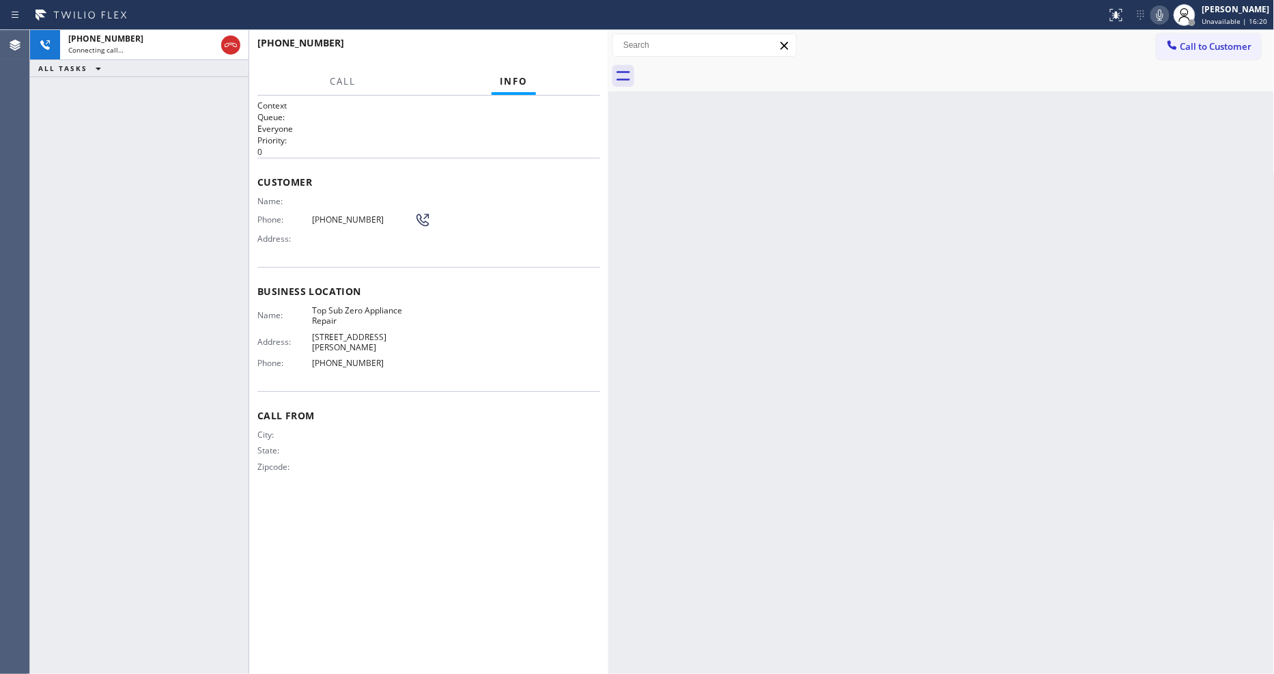
click at [1168, 18] on icon at bounding box center [1160, 15] width 16 height 16
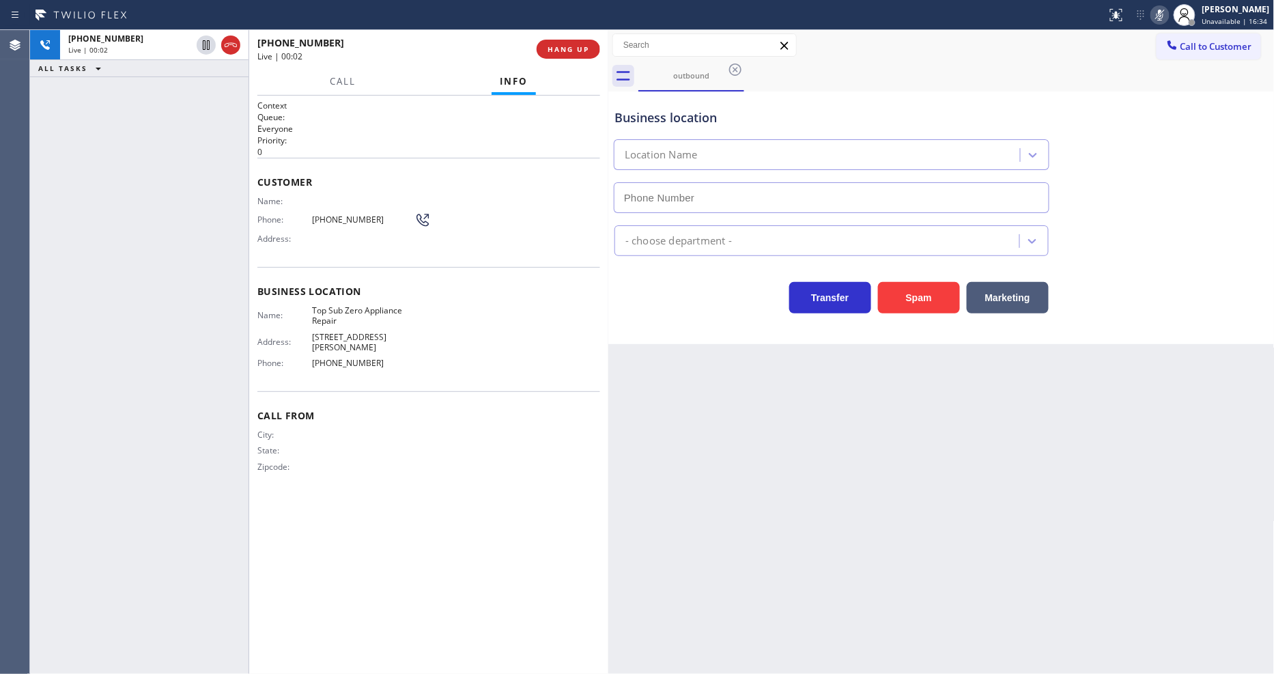
type input "[PHONE_NUMBER]"
click at [1168, 14] on icon at bounding box center [1160, 15] width 16 height 16
click at [333, 247] on div "Customer Name: Phone: [PHONE_NUMBER] Address:" at bounding box center [428, 212] width 343 height 109
click at [557, 38] on div "[PHONE_NUMBER] Live | 00:40 HANG UP" at bounding box center [428, 49] width 343 height 36
click at [560, 56] on button "HANG UP" at bounding box center [568, 49] width 63 height 19
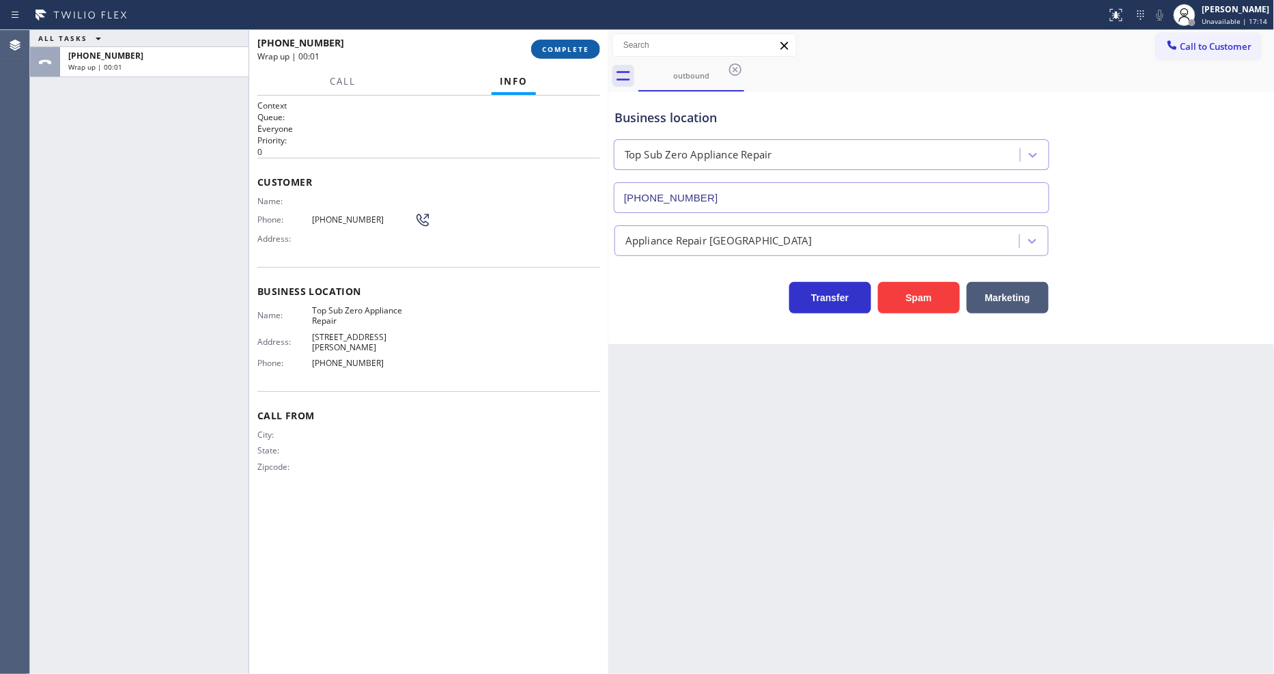
click at [560, 56] on button "COMPLETE" at bounding box center [565, 49] width 69 height 19
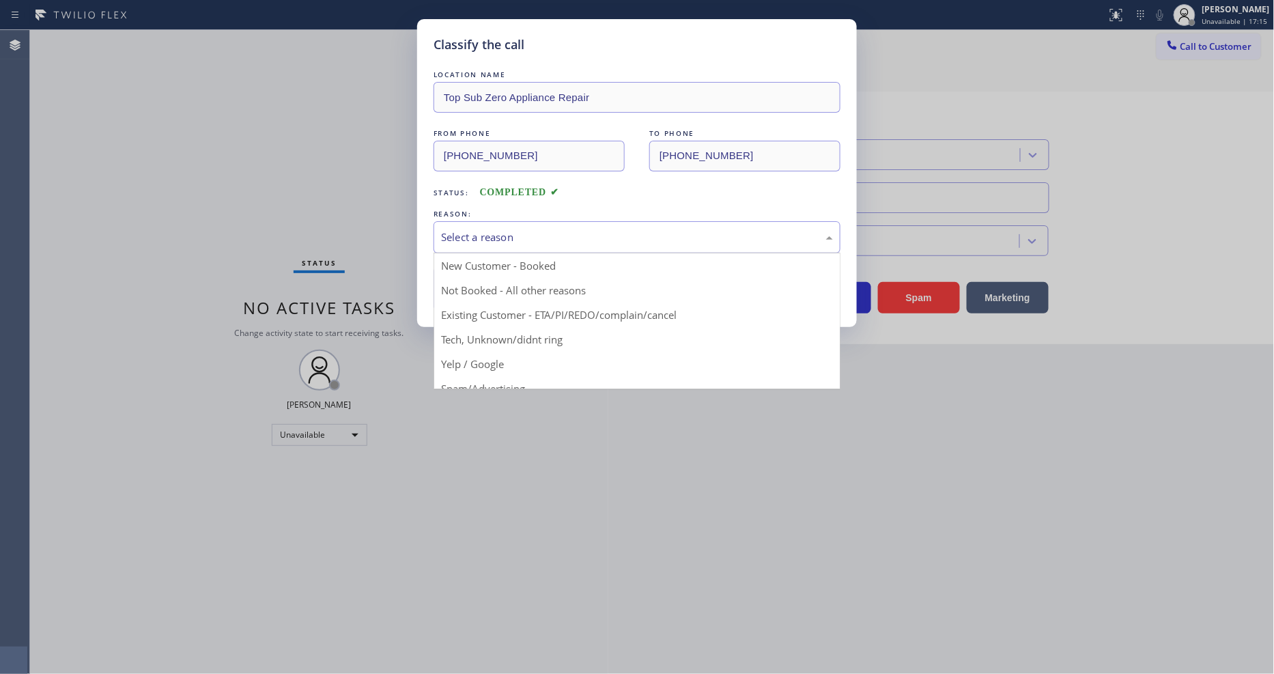
click at [492, 233] on div "Select a reason" at bounding box center [637, 237] width 392 height 16
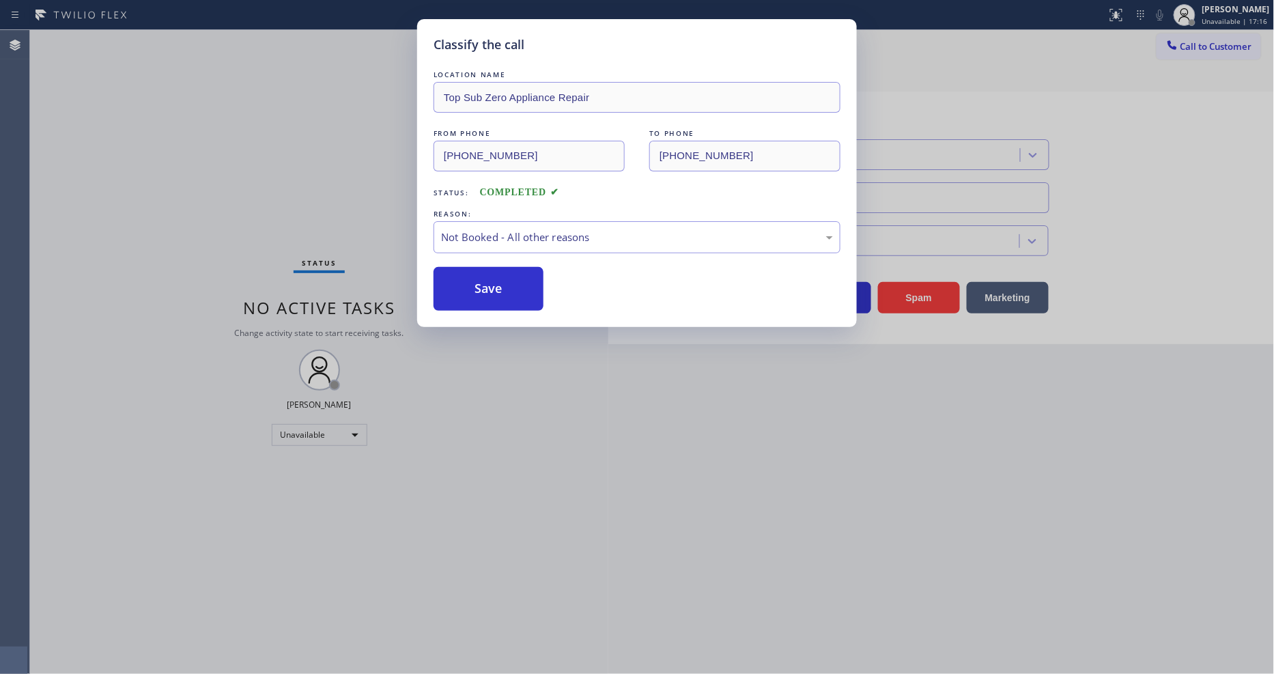
click at [496, 291] on button "Save" at bounding box center [489, 289] width 110 height 44
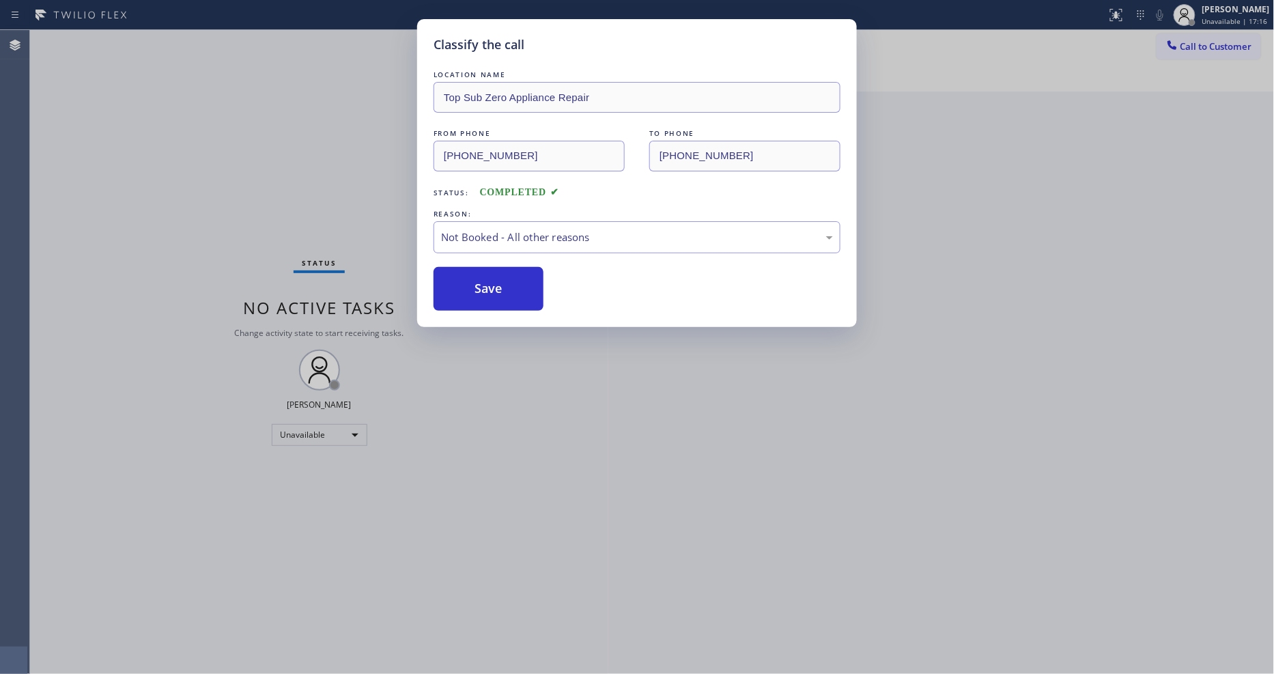
click at [496, 291] on button "Save" at bounding box center [489, 289] width 110 height 44
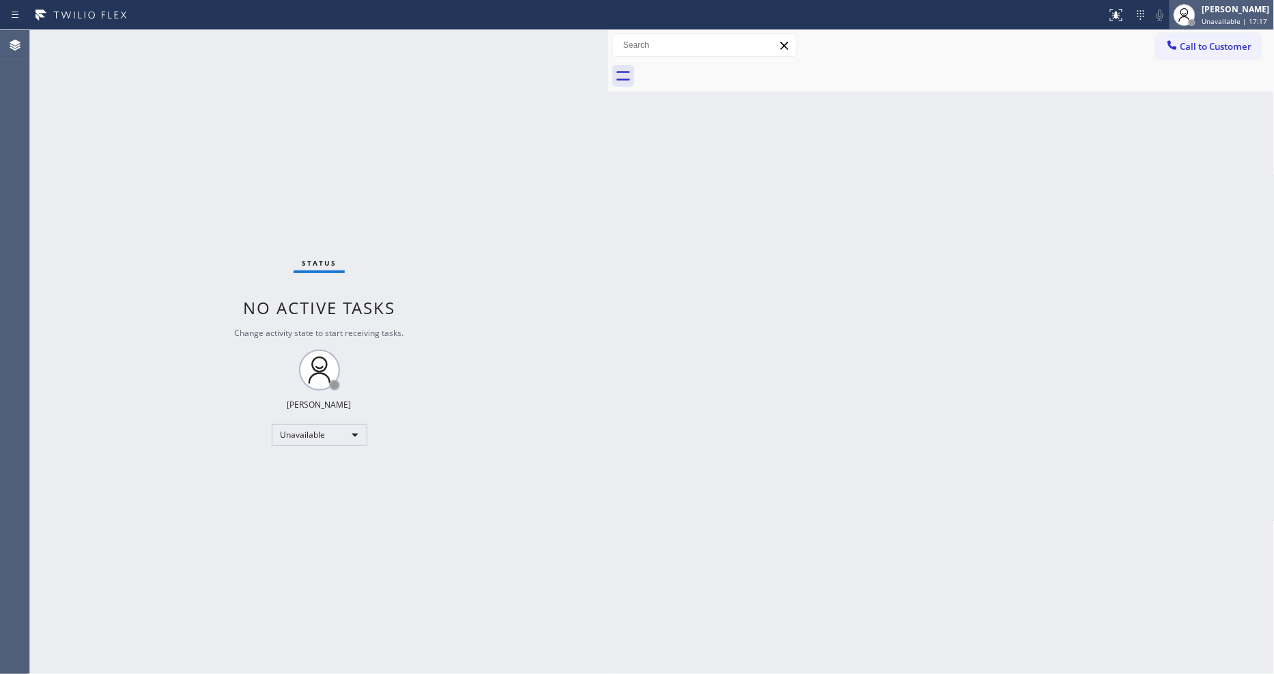
click at [1234, 22] on span "Unavailable | 17:17" at bounding box center [1235, 21] width 66 height 10
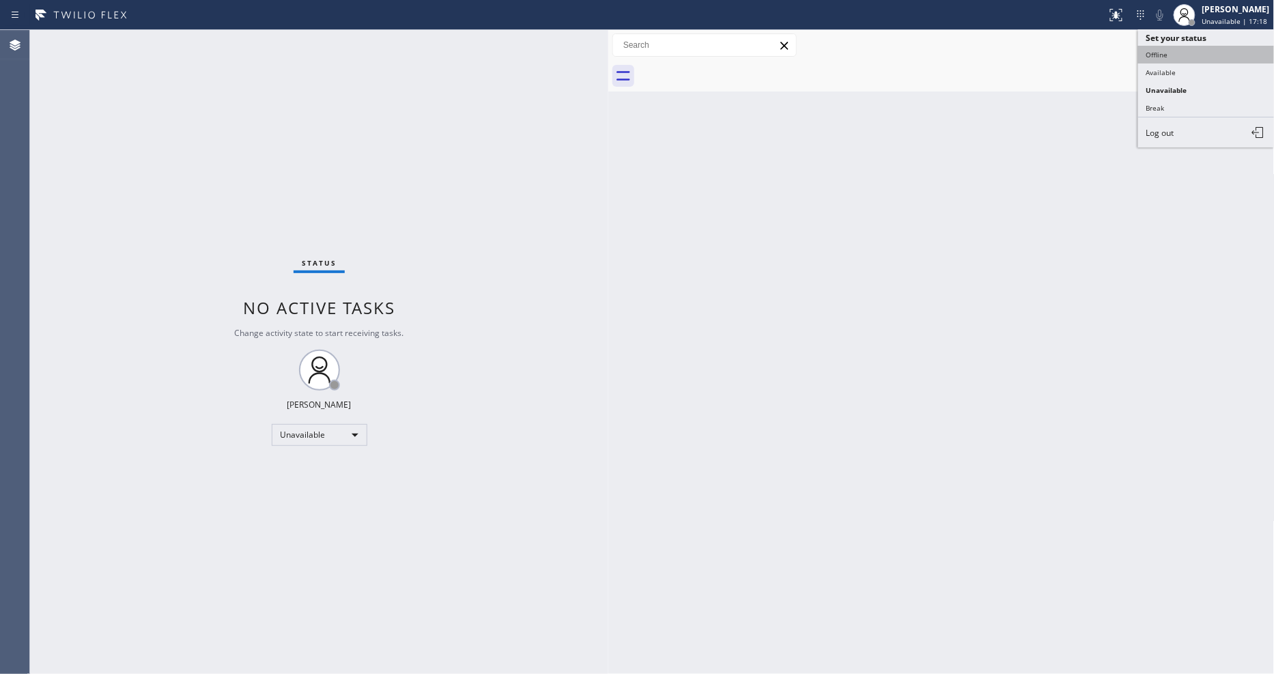
click at [1211, 55] on button "Offline" at bounding box center [1206, 55] width 137 height 18
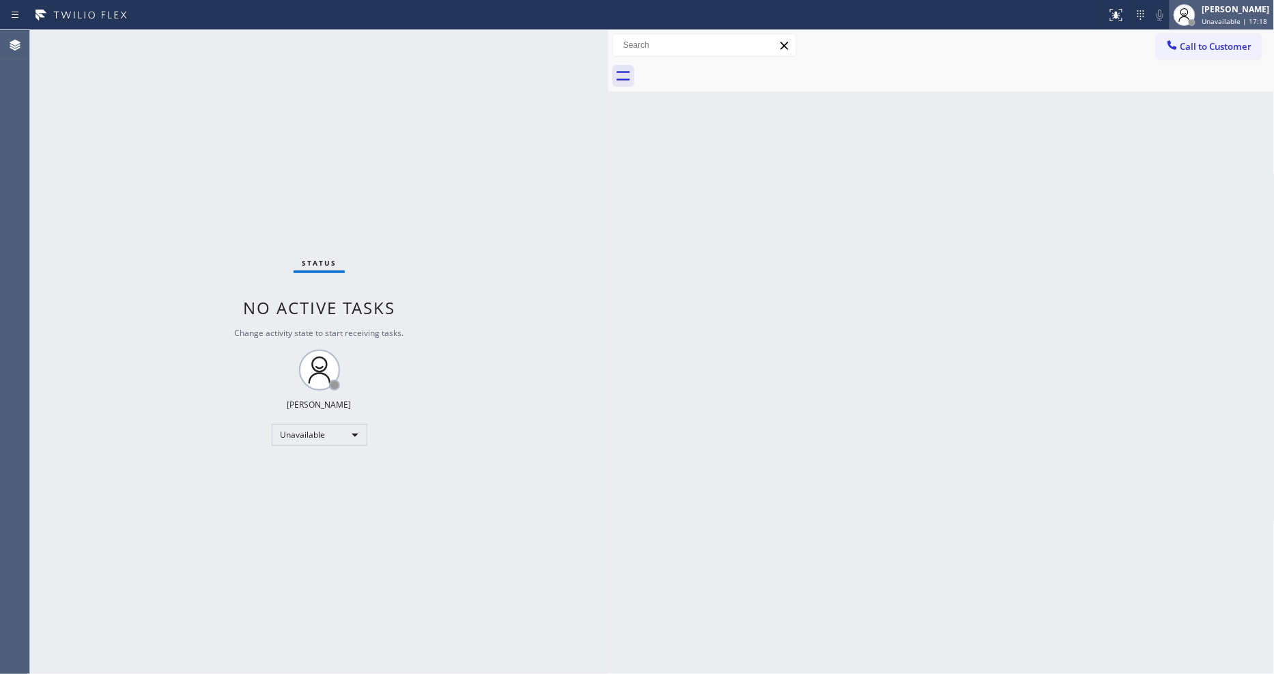
click at [1219, 28] on div "[PERSON_NAME] Unavailable | 17:18" at bounding box center [1221, 15] width 104 height 30
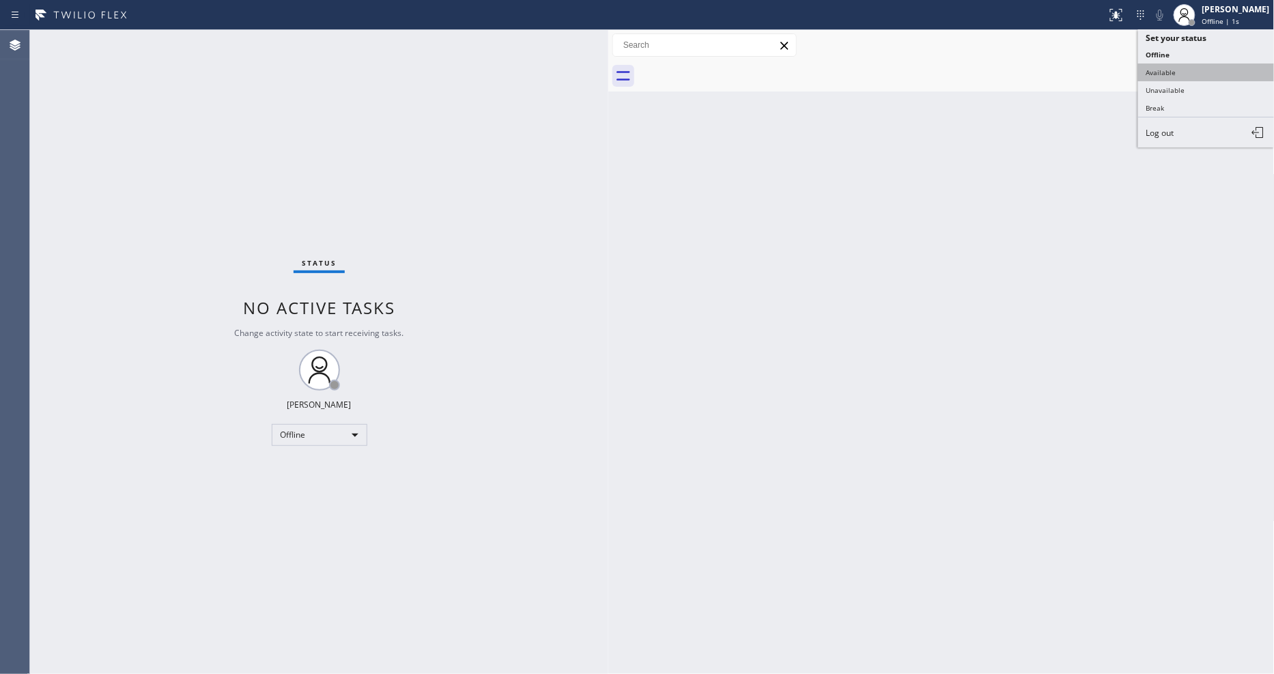
click at [1206, 69] on button "Available" at bounding box center [1206, 72] width 137 height 18
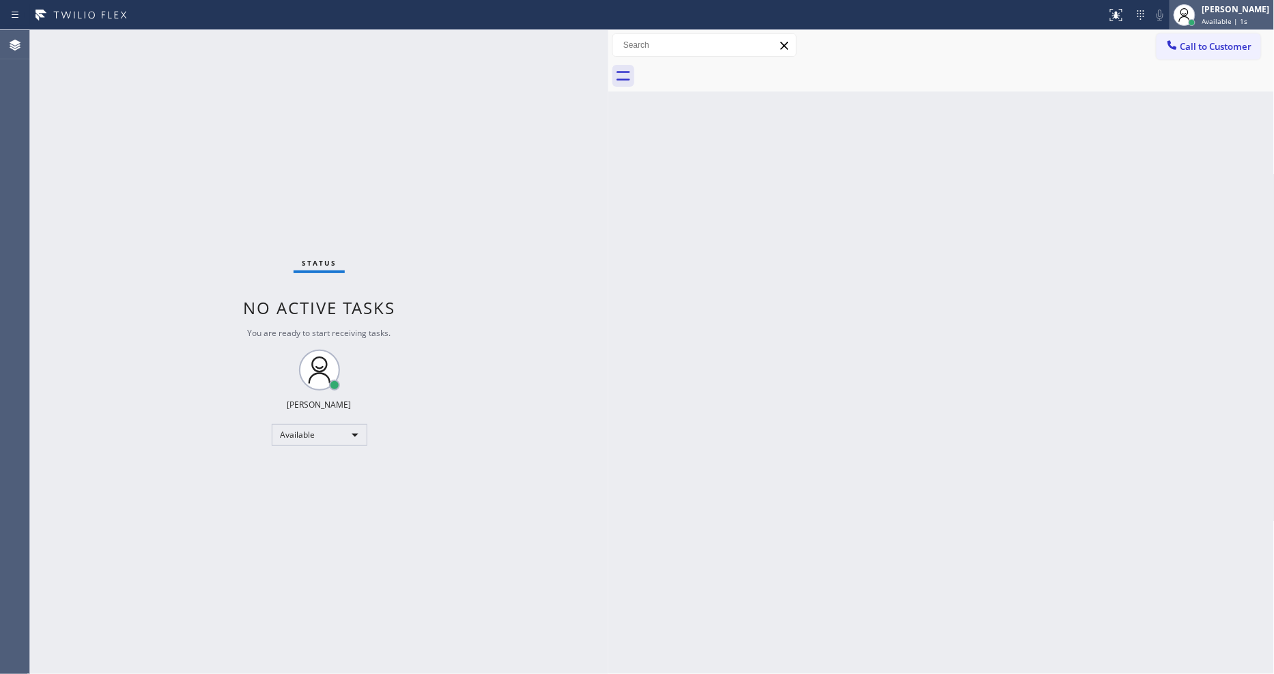
click at [1223, 20] on span "Available | 1s" at bounding box center [1225, 21] width 46 height 10
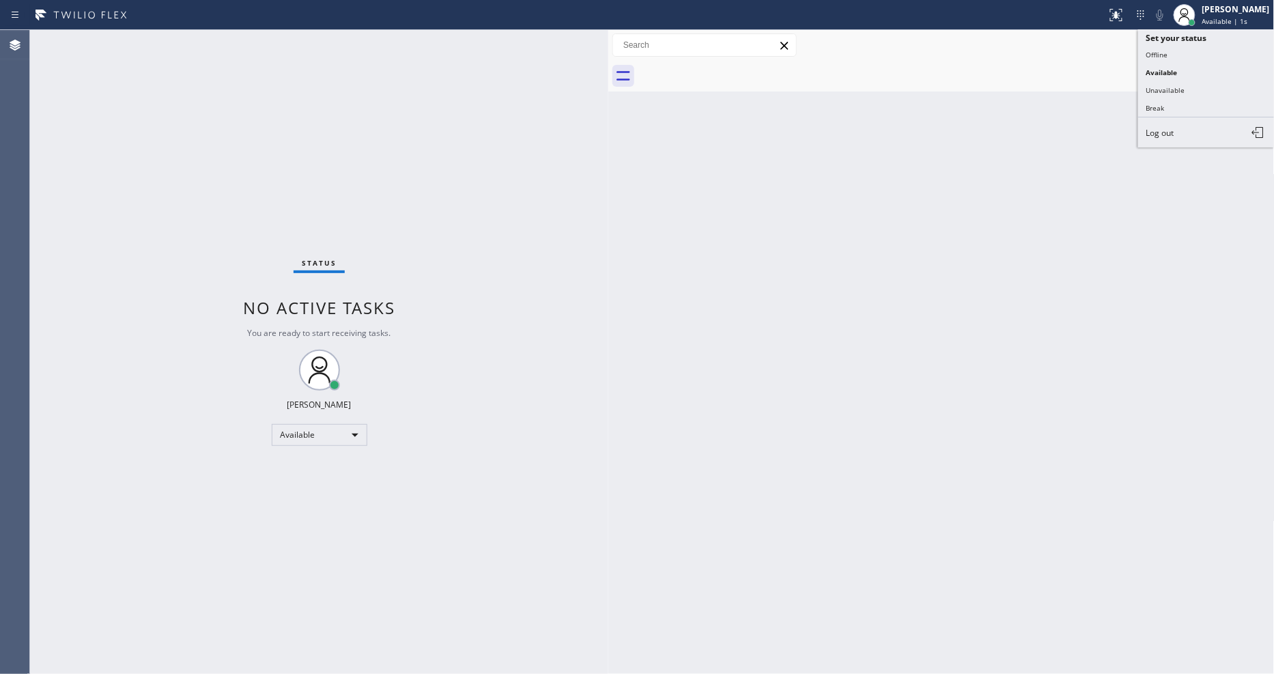
click at [988, 117] on div "Back to Dashboard Change Sender ID Customers Technicians Select a contact Outbo…" at bounding box center [941, 352] width 666 height 644
click at [1184, 43] on span "Call to Customer" at bounding box center [1216, 46] width 72 height 12
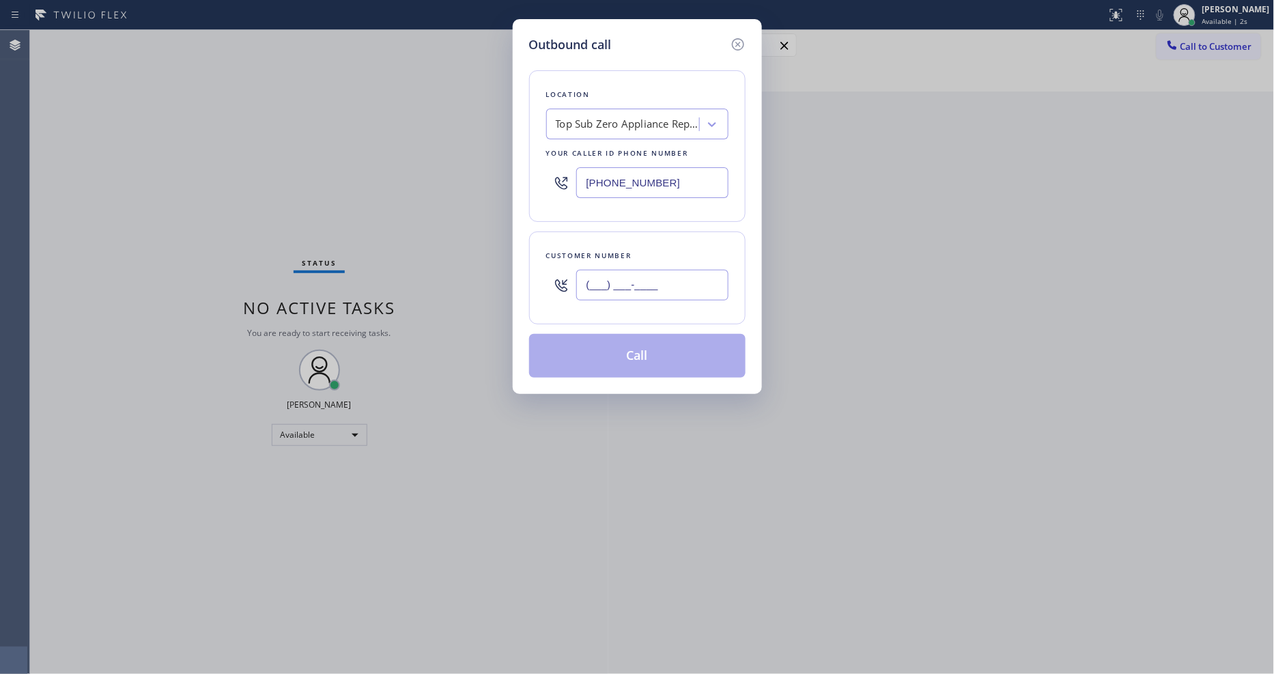
click at [640, 283] on input "(___) ___-____" at bounding box center [652, 285] width 152 height 31
paste input "408) 334-4792"
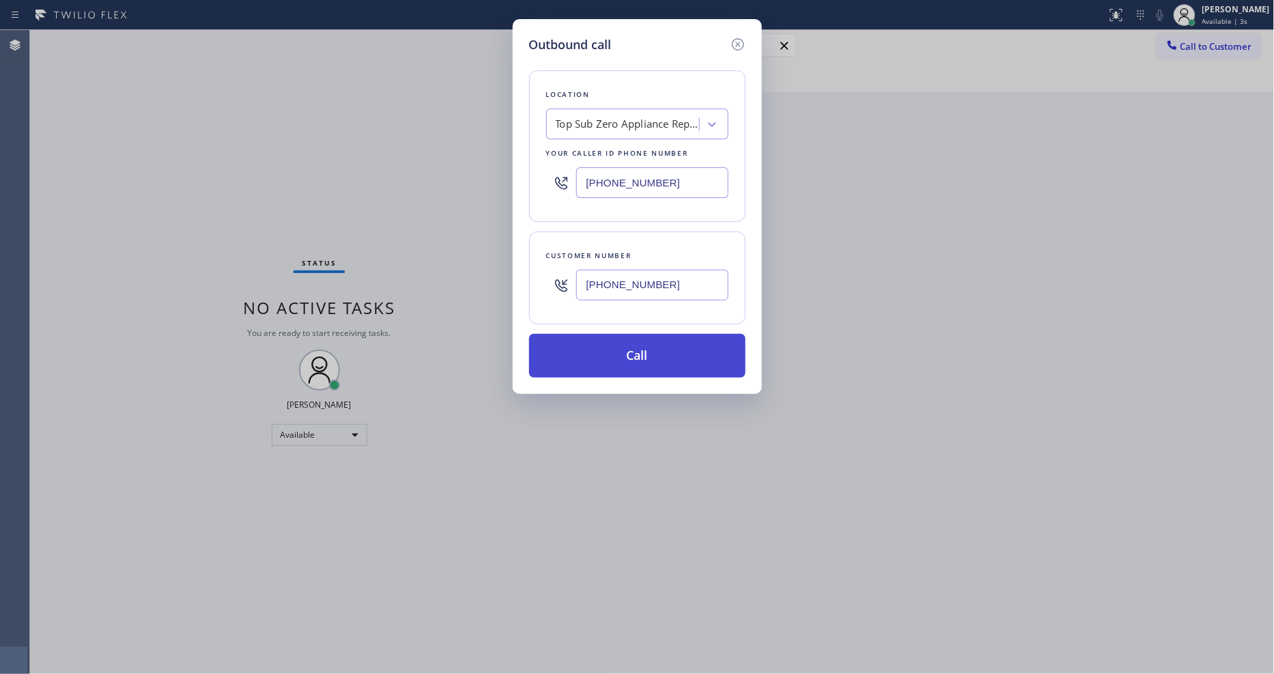
type input "[PHONE_NUMBER]"
click at [623, 339] on button "Call" at bounding box center [637, 356] width 216 height 44
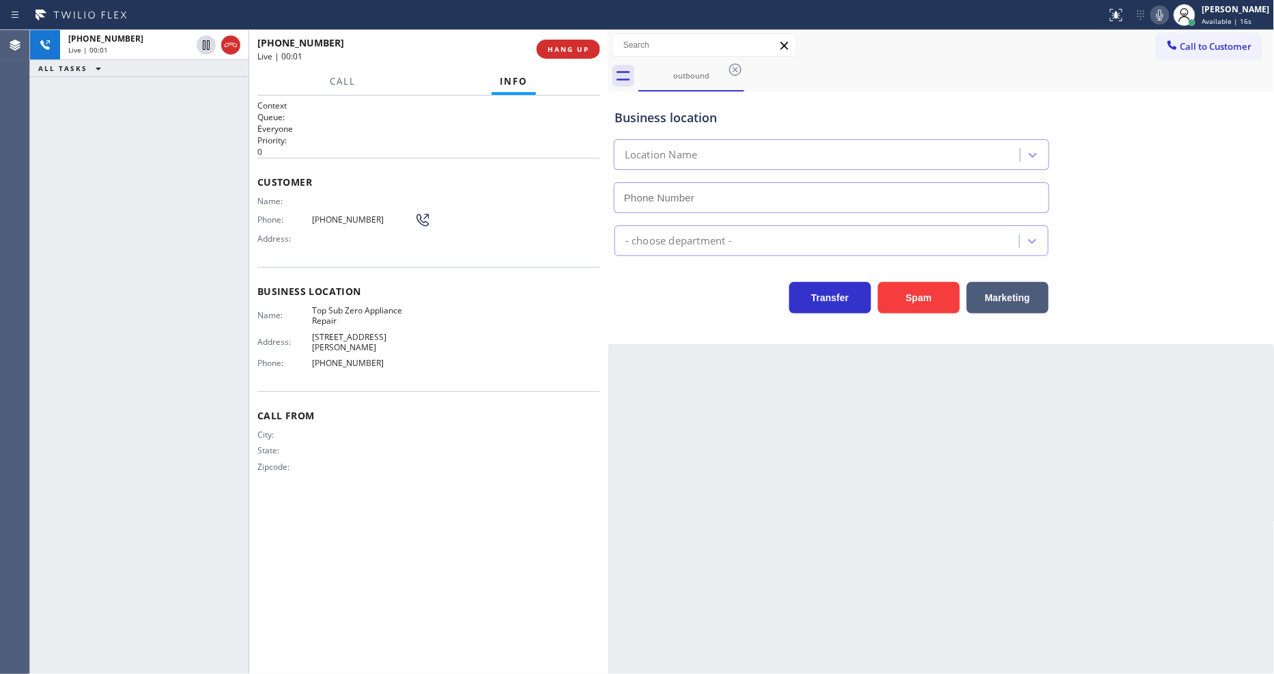
type input "[PHONE_NUMBER]"
click at [349, 467] on div "Call From City: State: Zipcode:" at bounding box center [428, 442] width 343 height 103
click at [569, 46] on span "HANG UP" at bounding box center [569, 49] width 42 height 10
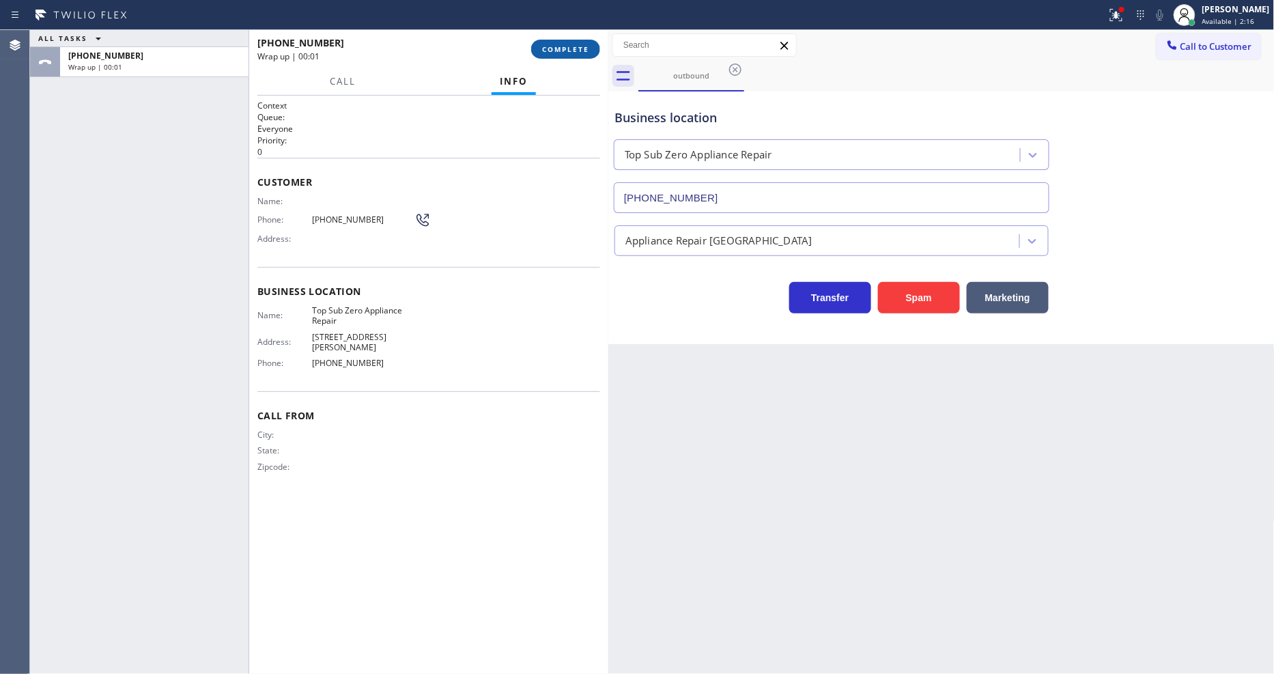
click at [572, 52] on span "COMPLETE" at bounding box center [565, 49] width 47 height 10
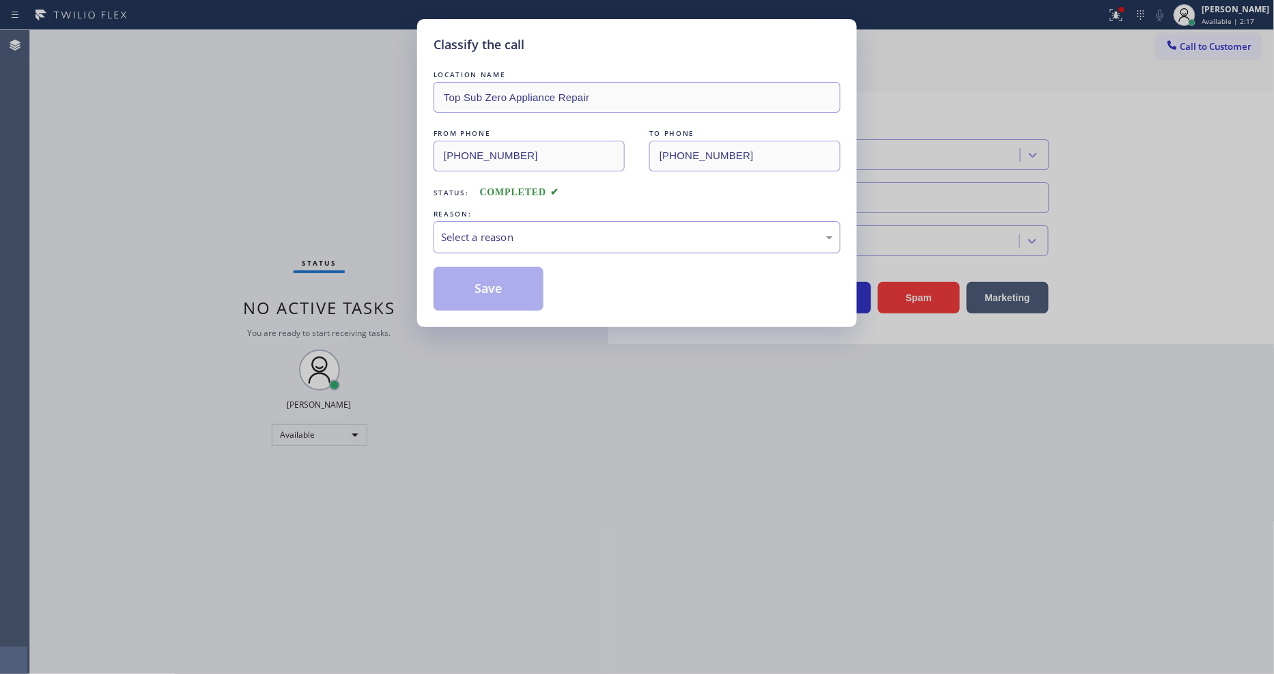
click at [527, 229] on div "Select a reason" at bounding box center [637, 237] width 392 height 16
click at [499, 274] on button "Save" at bounding box center [489, 289] width 110 height 44
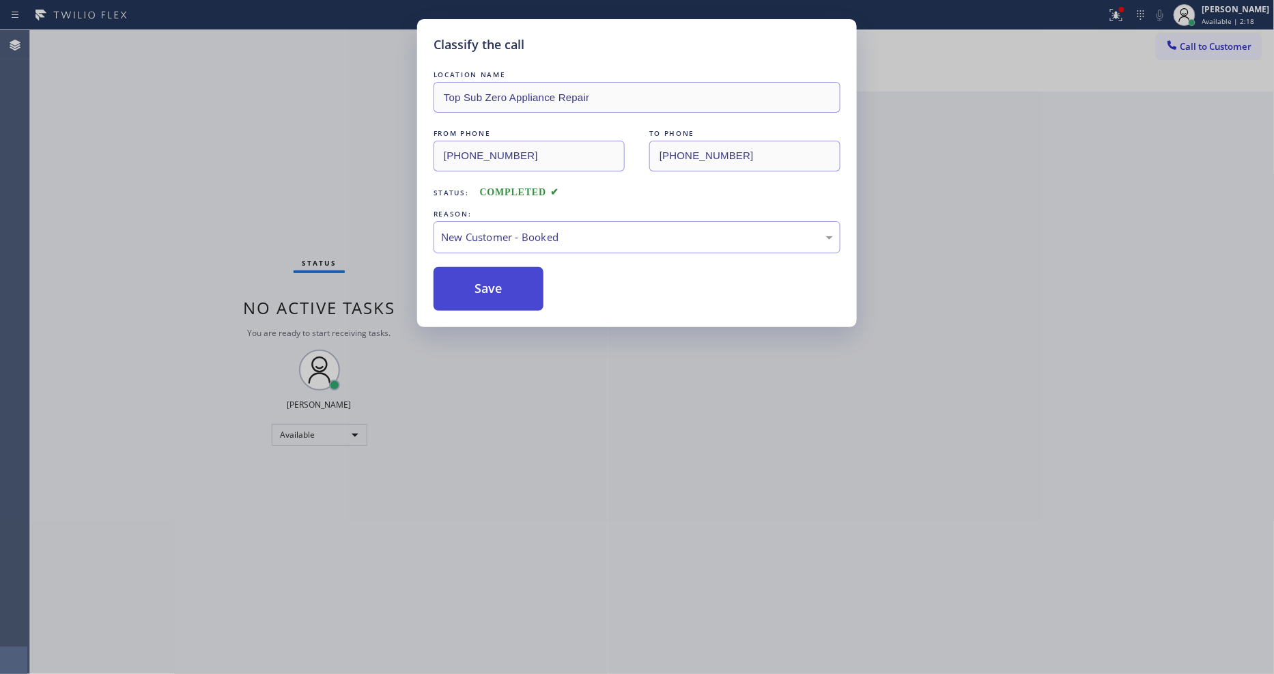
click at [499, 274] on button "Save" at bounding box center [489, 289] width 110 height 44
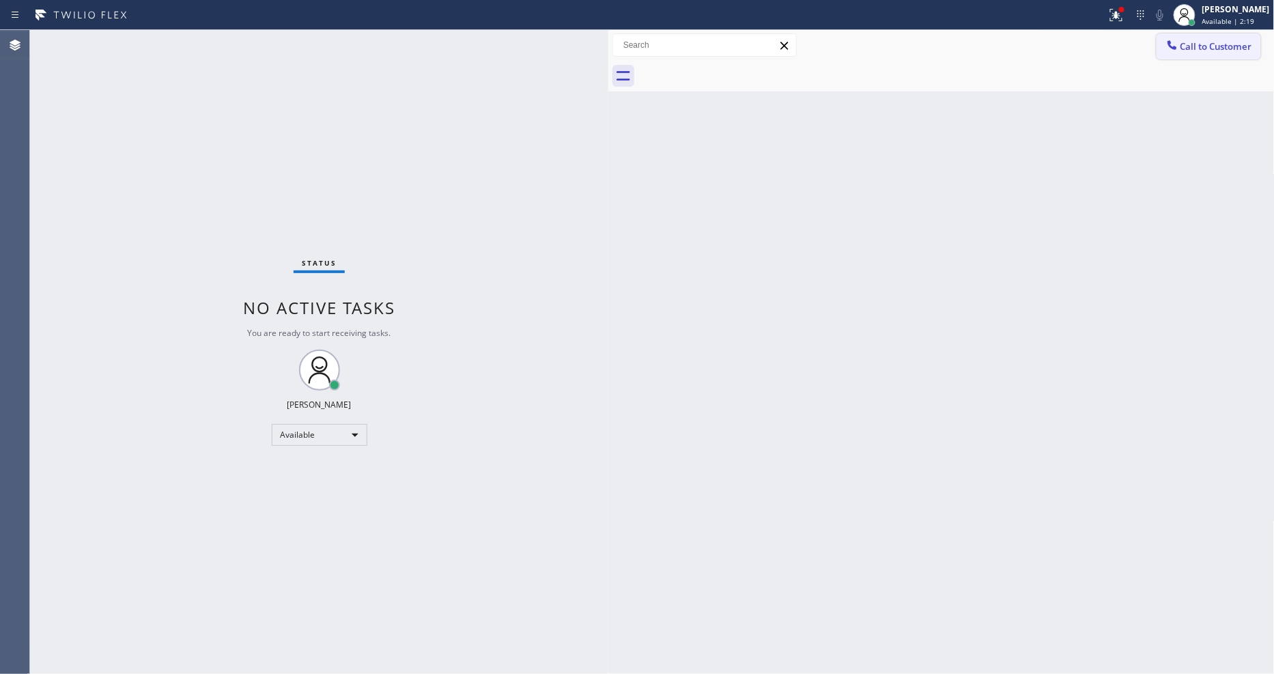
click at [1183, 42] on span "Call to Customer" at bounding box center [1216, 46] width 72 height 12
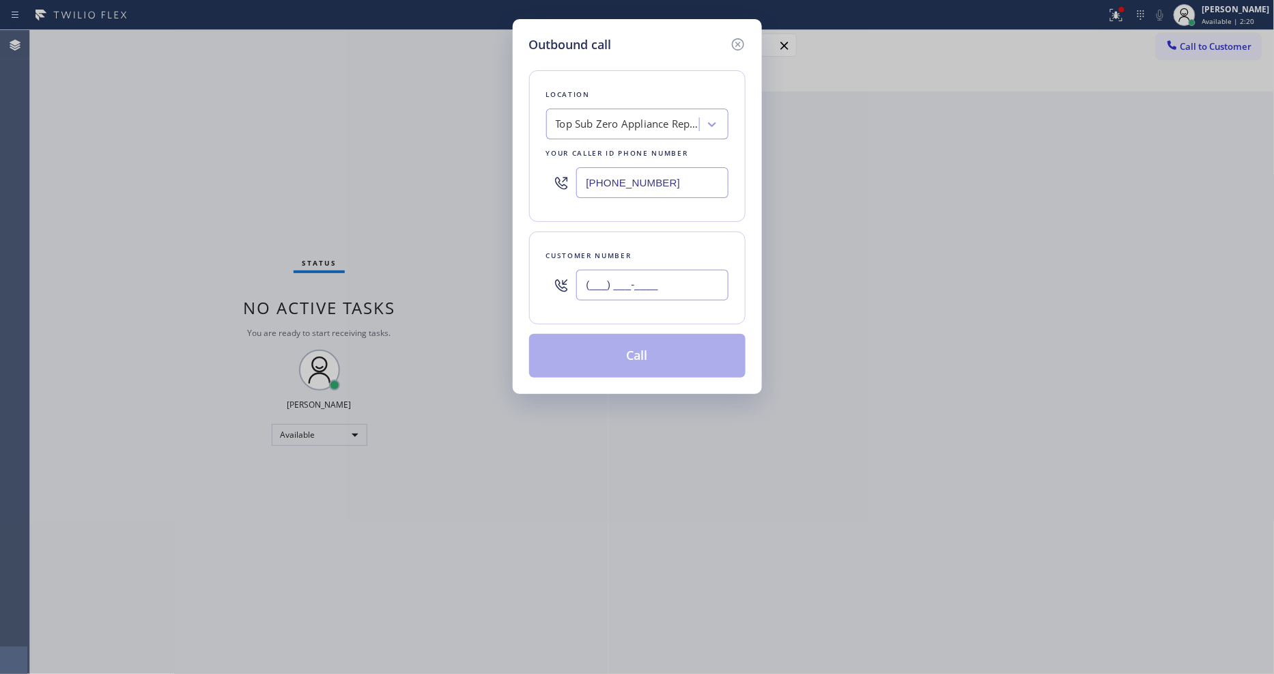
click at [623, 281] on input "(___) ___-____" at bounding box center [652, 285] width 152 height 31
paste input "650) 303-3316"
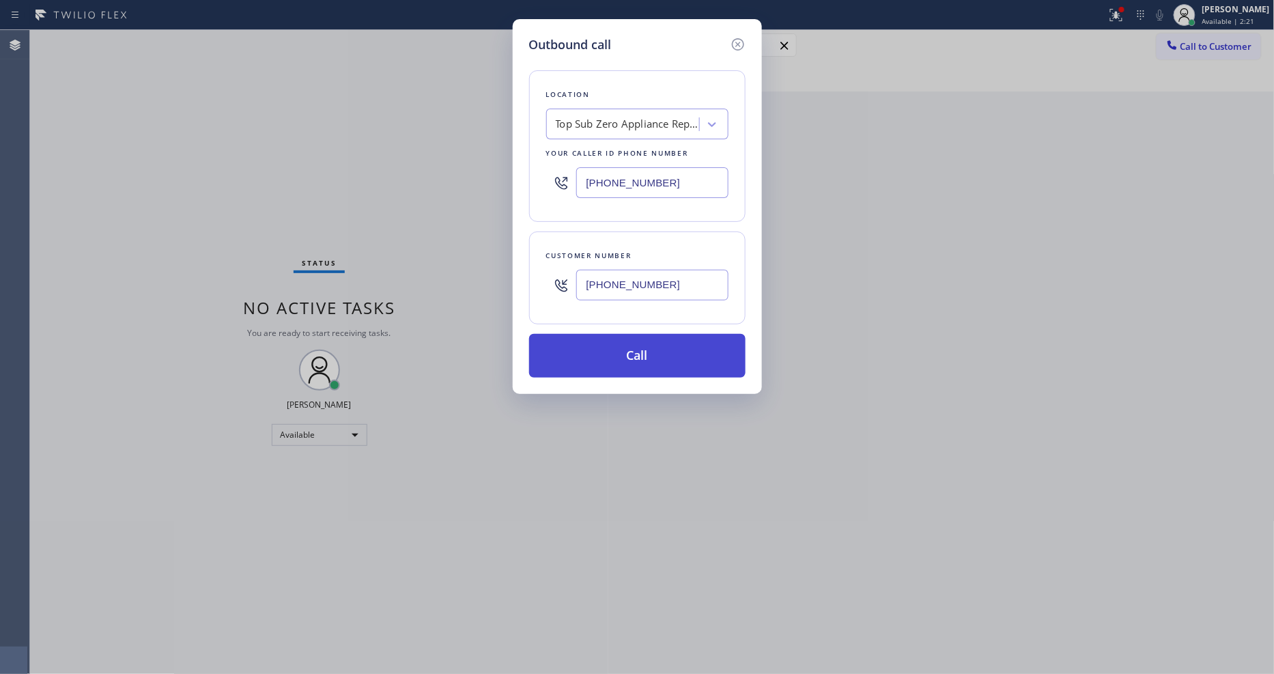
type input "[PHONE_NUMBER]"
click at [614, 343] on button "Call" at bounding box center [637, 356] width 216 height 44
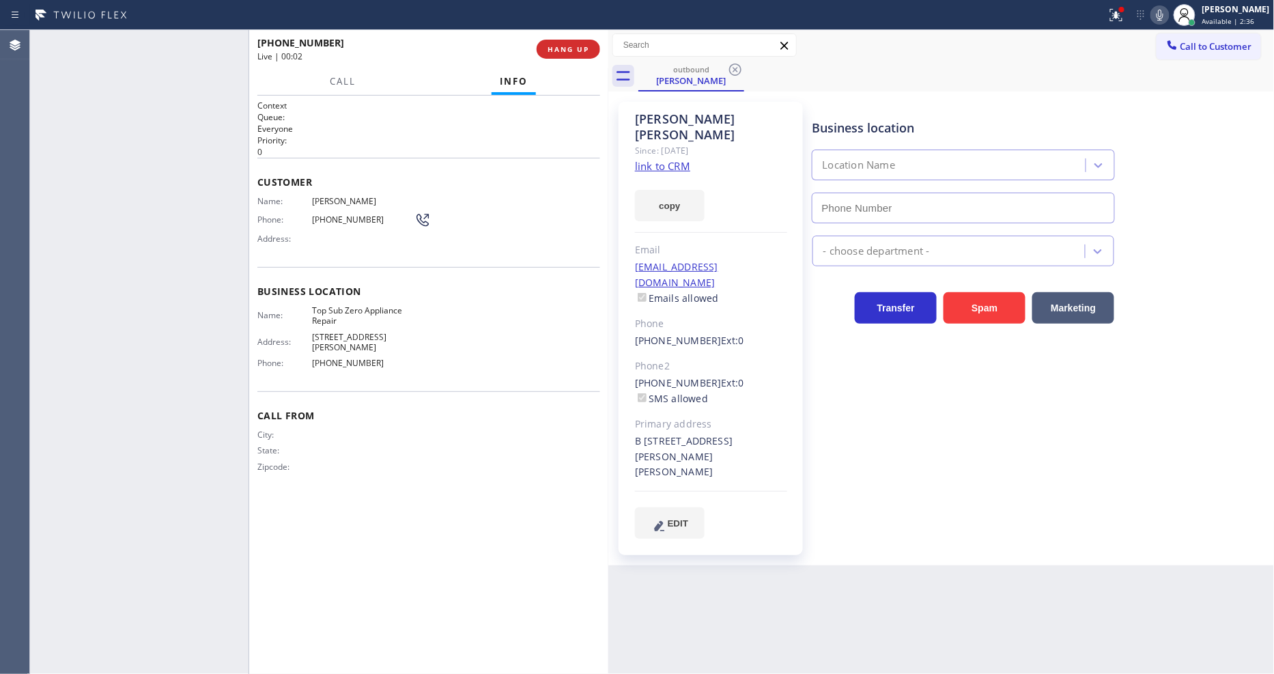
type input "[PHONE_NUMBER]"
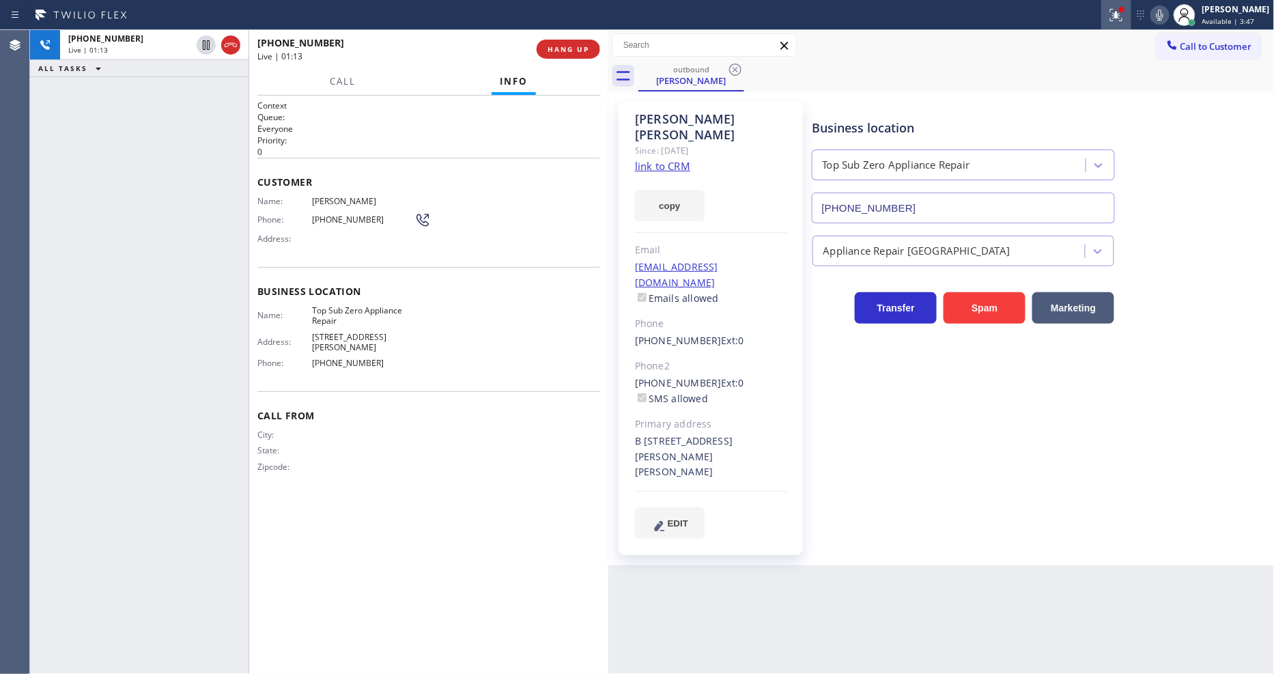
click at [1123, 16] on icon at bounding box center [1116, 15] width 16 height 16
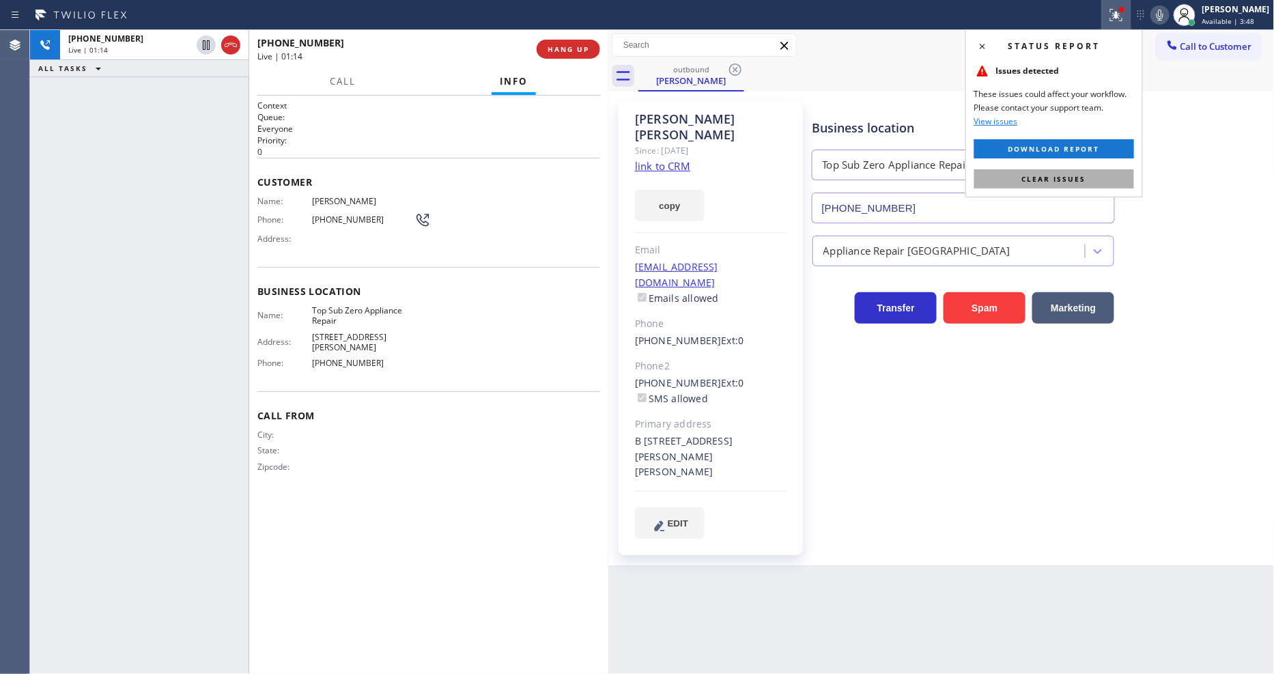
click at [1101, 178] on button "Clear issues" at bounding box center [1054, 178] width 160 height 19
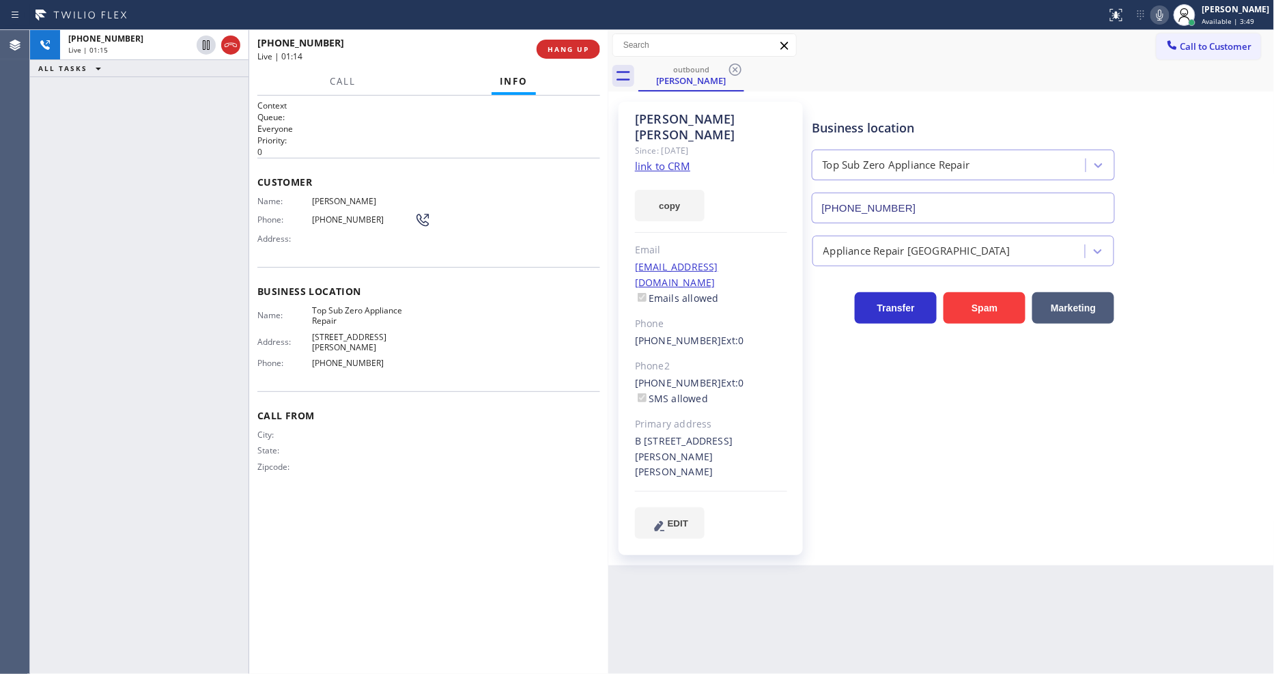
click at [548, 409] on span "Call From" at bounding box center [428, 415] width 343 height 13
click at [1021, 421] on div "Business location Top Sub Zero Appliance Repair [PHONE_NUMBER] Appliance Repair…" at bounding box center [1041, 319] width 462 height 429
click at [314, 445] on div "State:" at bounding box center [335, 450] width 157 height 10
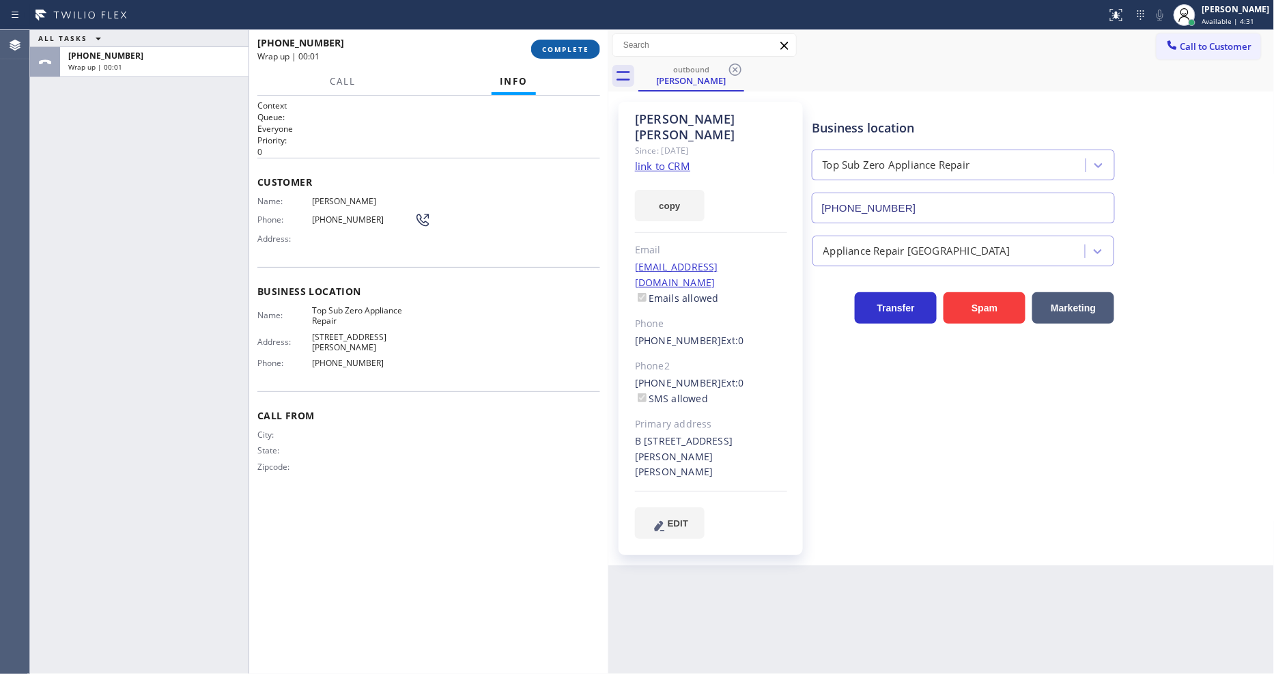
click at [567, 44] on span "COMPLETE" at bounding box center [565, 49] width 47 height 10
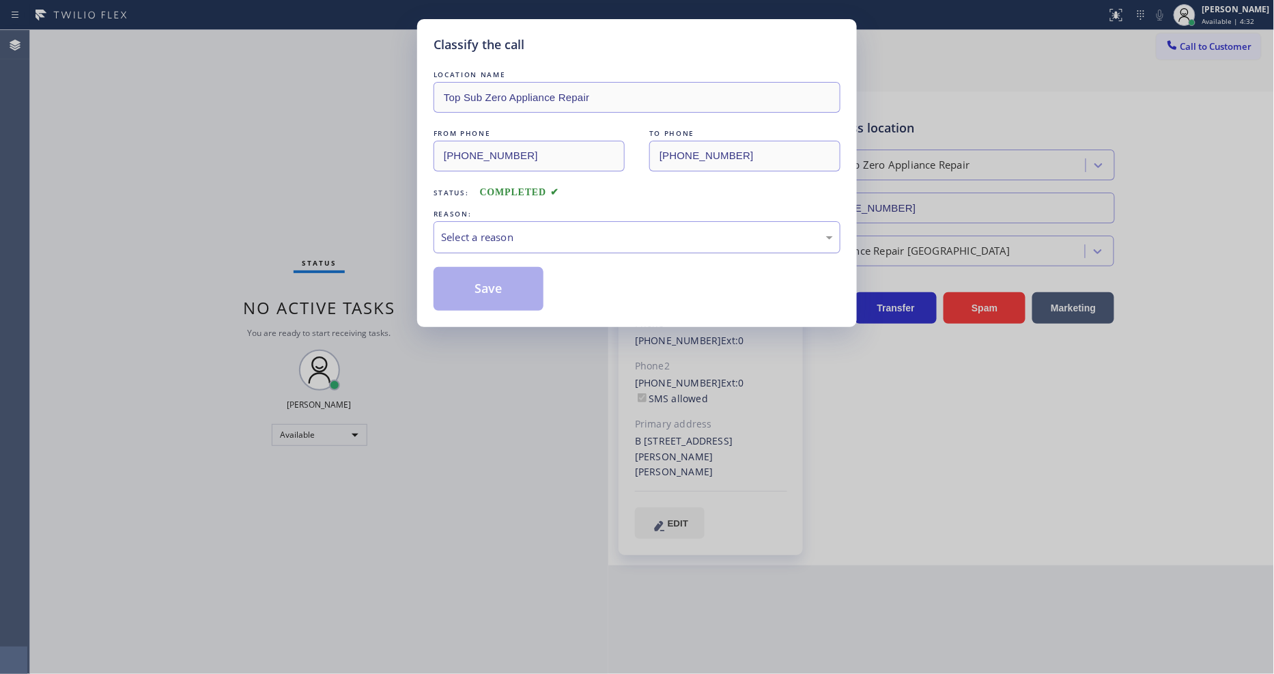
click at [494, 238] on div "Select a reason" at bounding box center [637, 237] width 392 height 16
click at [486, 275] on button "Save" at bounding box center [489, 289] width 110 height 44
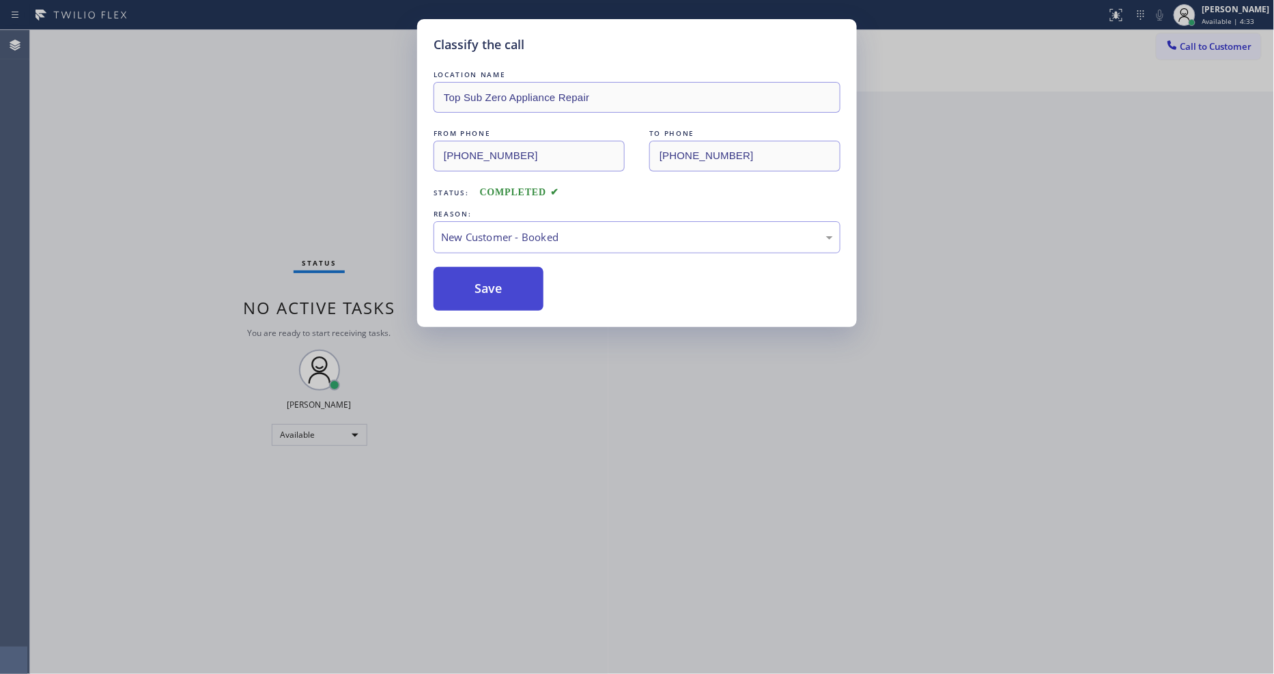
click at [486, 276] on button "Save" at bounding box center [489, 289] width 110 height 44
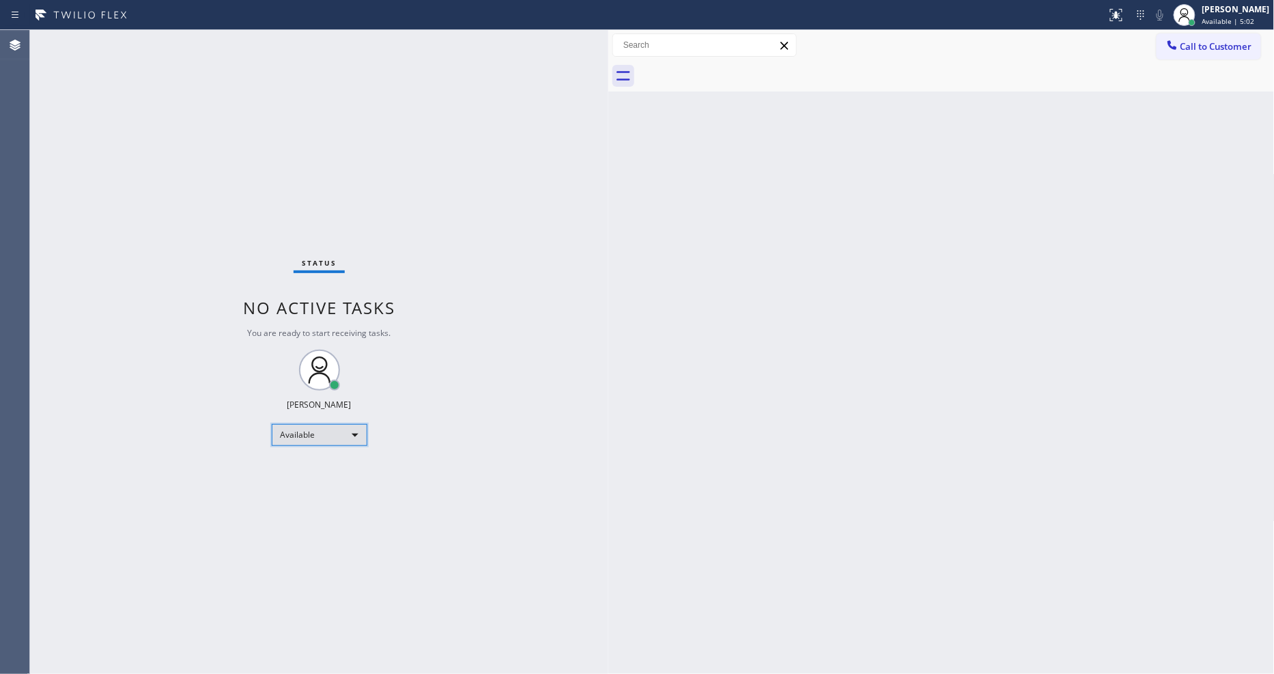
click at [356, 435] on div "Available" at bounding box center [320, 435] width 96 height 22
click at [345, 485] on li "Unavailable" at bounding box center [318, 488] width 93 height 16
click at [325, 437] on div "Unavailable" at bounding box center [320, 435] width 96 height 22
drag, startPoint x: 311, startPoint y: 470, endPoint x: 425, endPoint y: 466, distance: 113.4
click at [311, 470] on li "Available" at bounding box center [318, 471] width 93 height 16
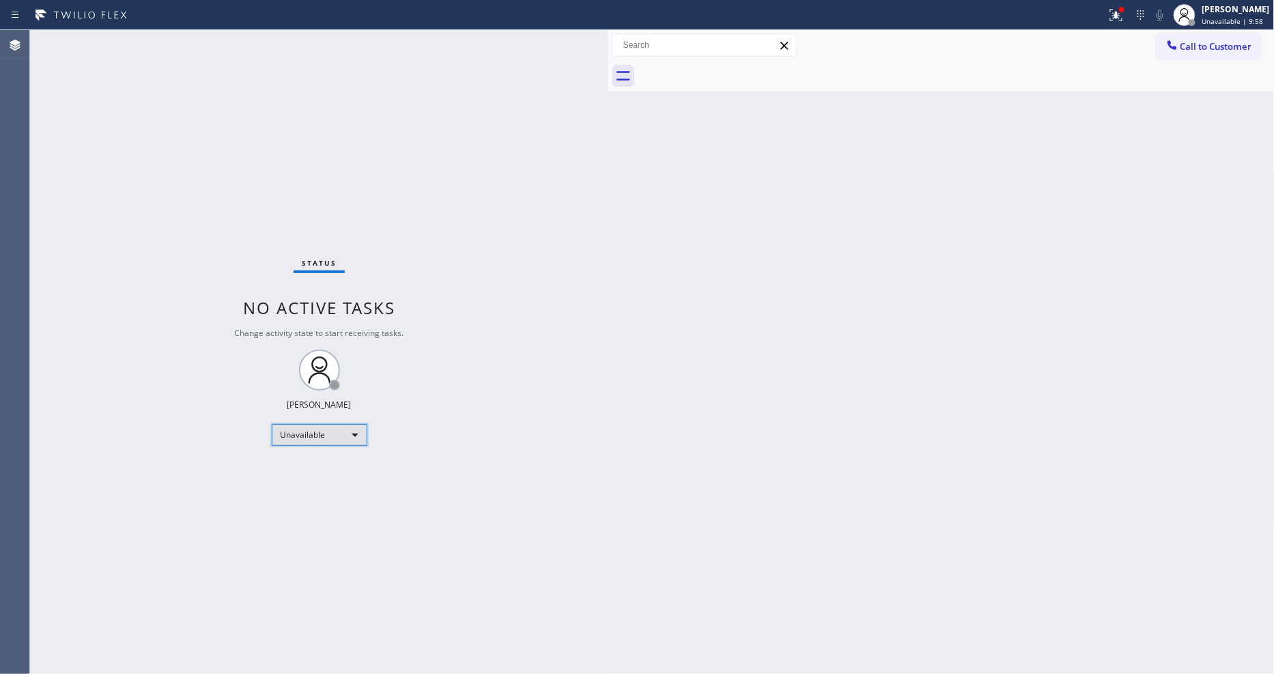
click at [281, 434] on div "Unavailable" at bounding box center [320, 435] width 96 height 22
click at [306, 466] on li "Available" at bounding box center [318, 471] width 93 height 16
click at [571, 394] on div "Status No active tasks Change activity state to start receiving tasks. [PERSON_…" at bounding box center [319, 352] width 578 height 644
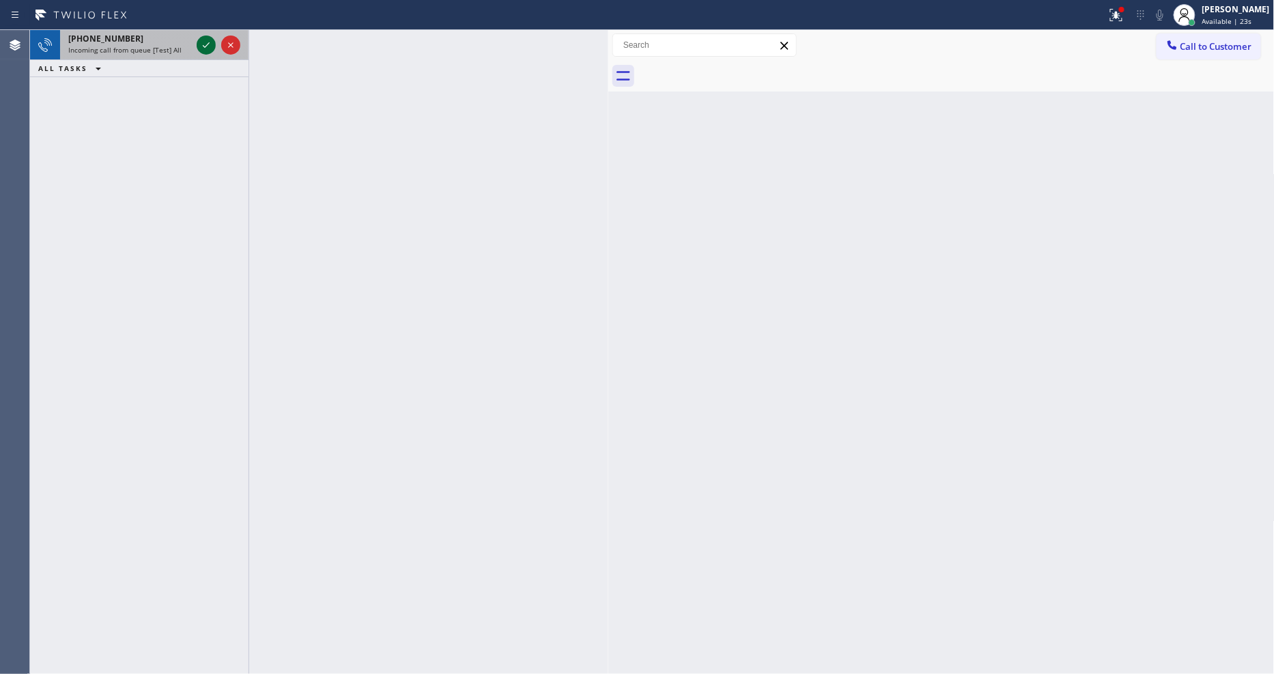
click at [205, 44] on icon at bounding box center [206, 45] width 16 height 16
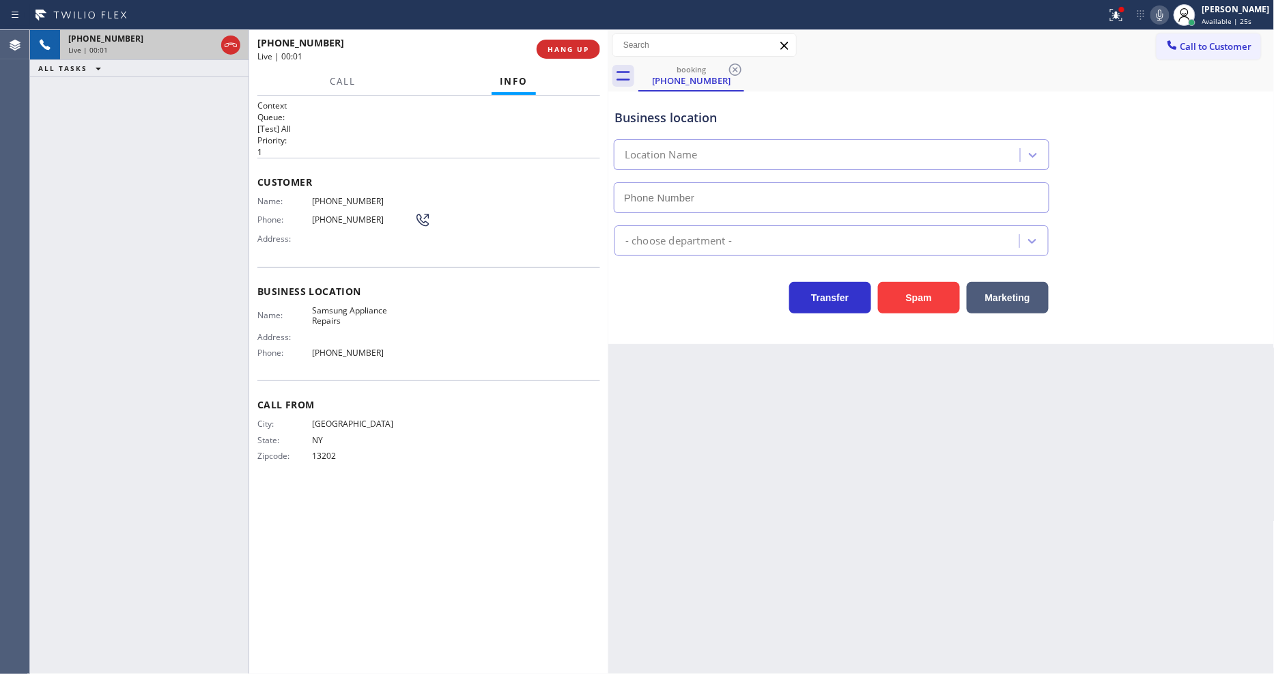
type input "[PHONE_NUMBER]"
click at [335, 494] on div "Context Queue: [Test] All Priority: 1 Customer Name: [PHONE_NUMBER] Phone: [PHO…" at bounding box center [428, 385] width 343 height 570
click at [555, 51] on span "HANG UP" at bounding box center [569, 49] width 42 height 10
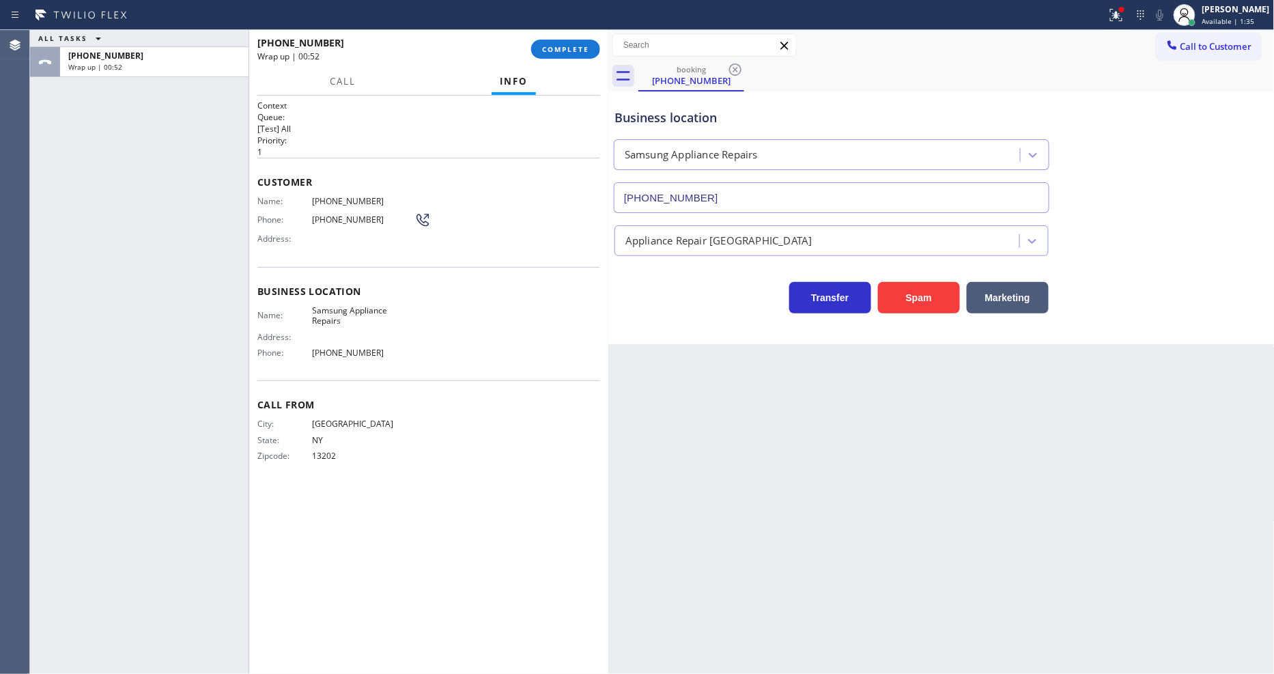
click at [561, 60] on div "[PHONE_NUMBER] Wrap up | 00:52 COMPLETE" at bounding box center [428, 49] width 343 height 36
click at [577, 53] on span "COMPLETE" at bounding box center [565, 49] width 47 height 10
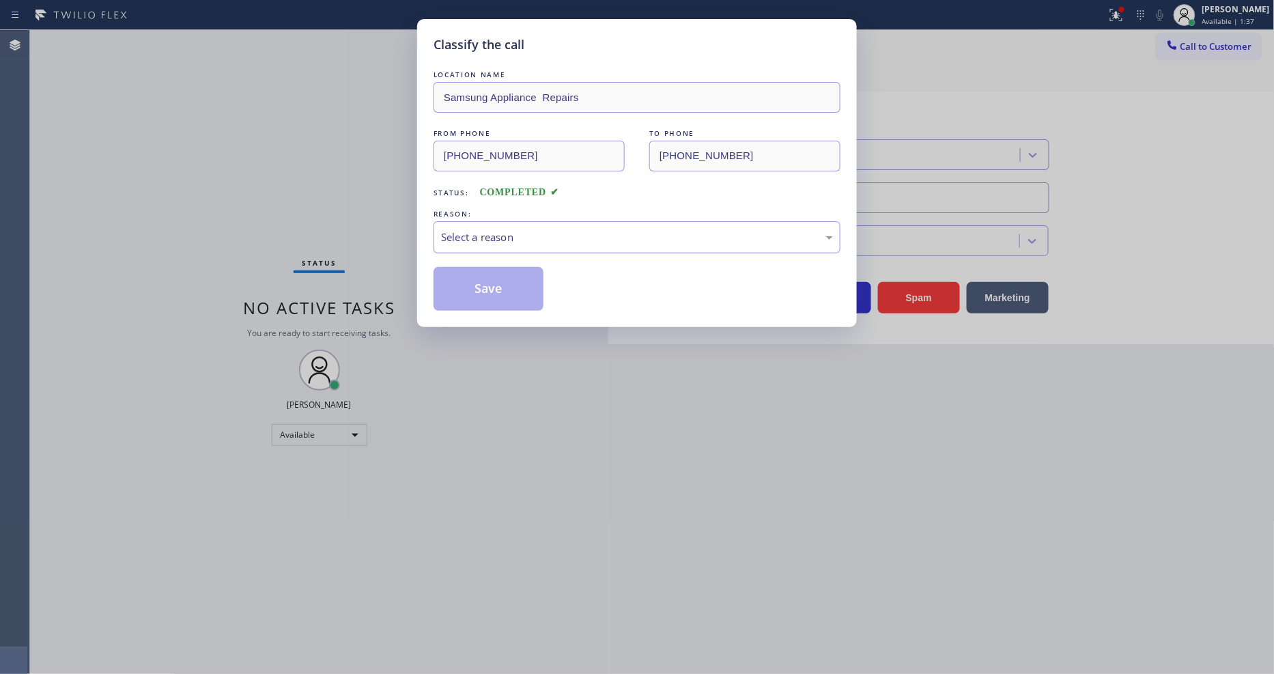
click at [494, 232] on div "Select a reason" at bounding box center [637, 237] width 392 height 16
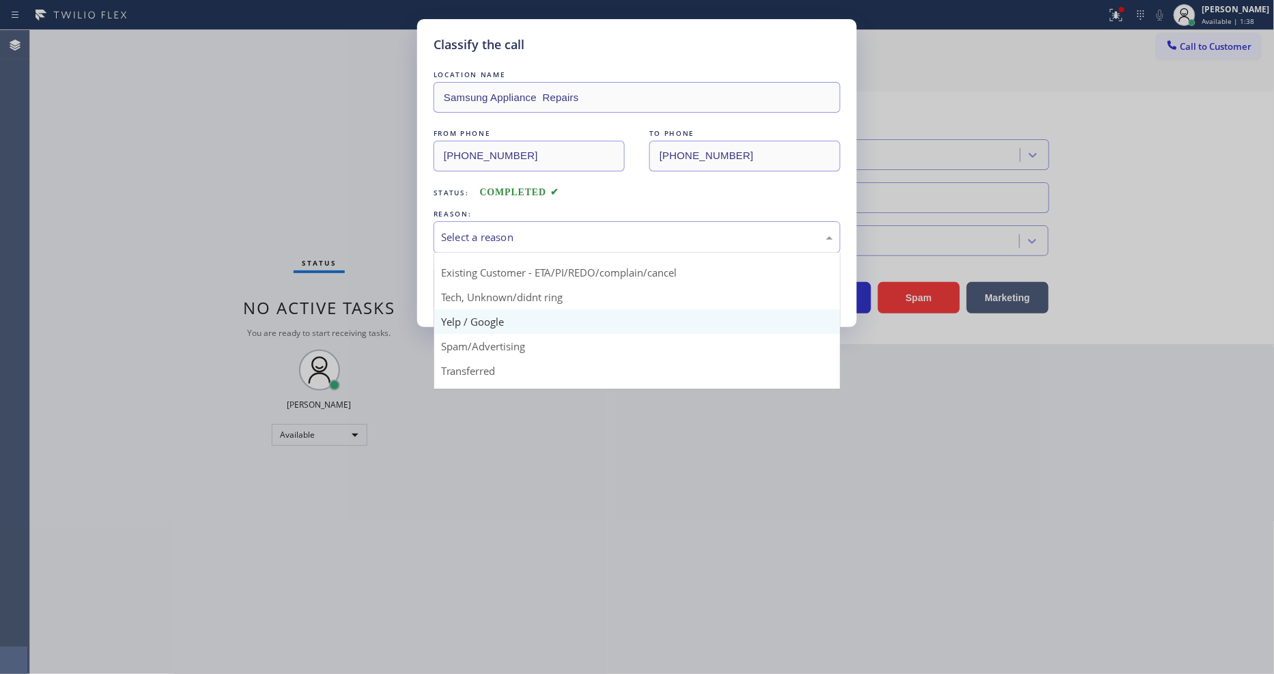
scroll to position [85, 0]
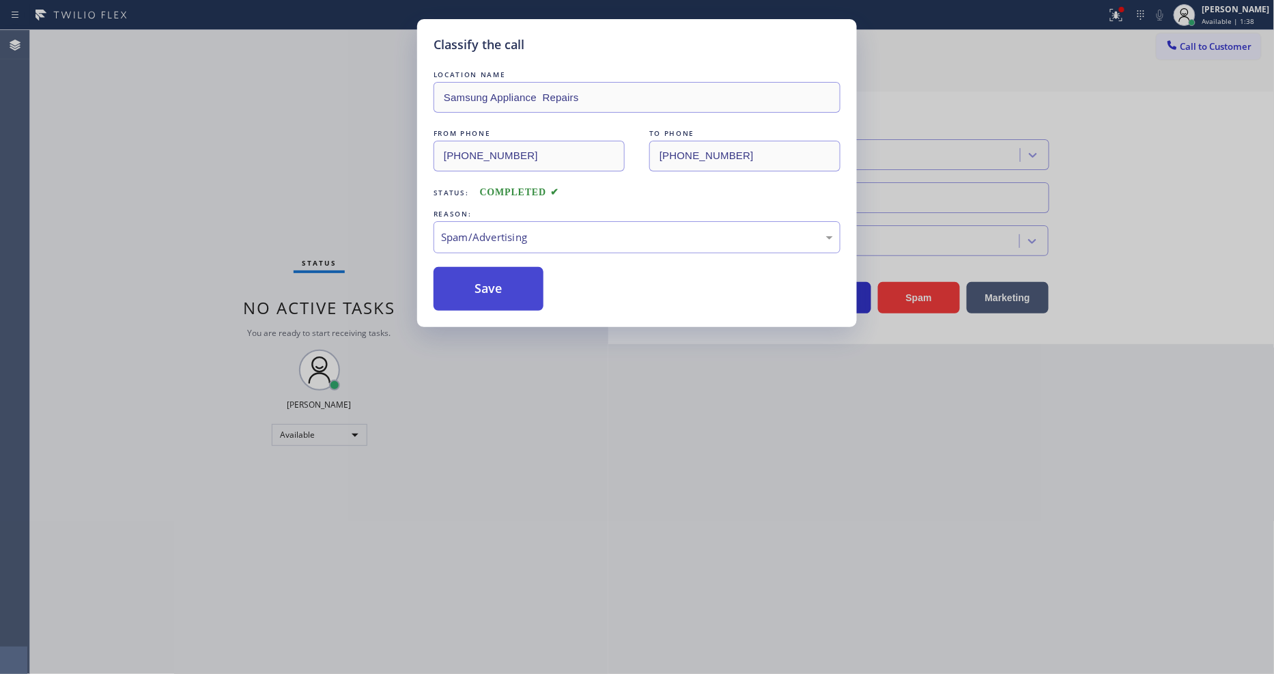
click at [496, 288] on button "Save" at bounding box center [489, 289] width 110 height 44
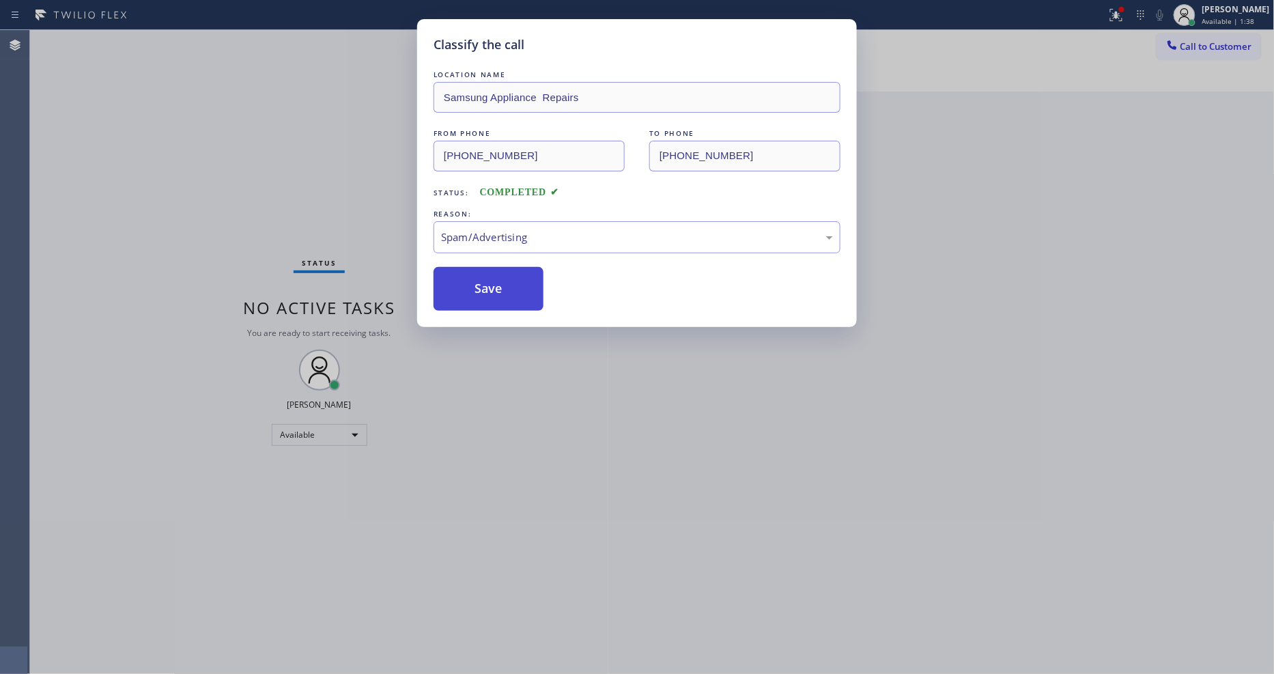
click at [496, 288] on button "Save" at bounding box center [489, 289] width 110 height 44
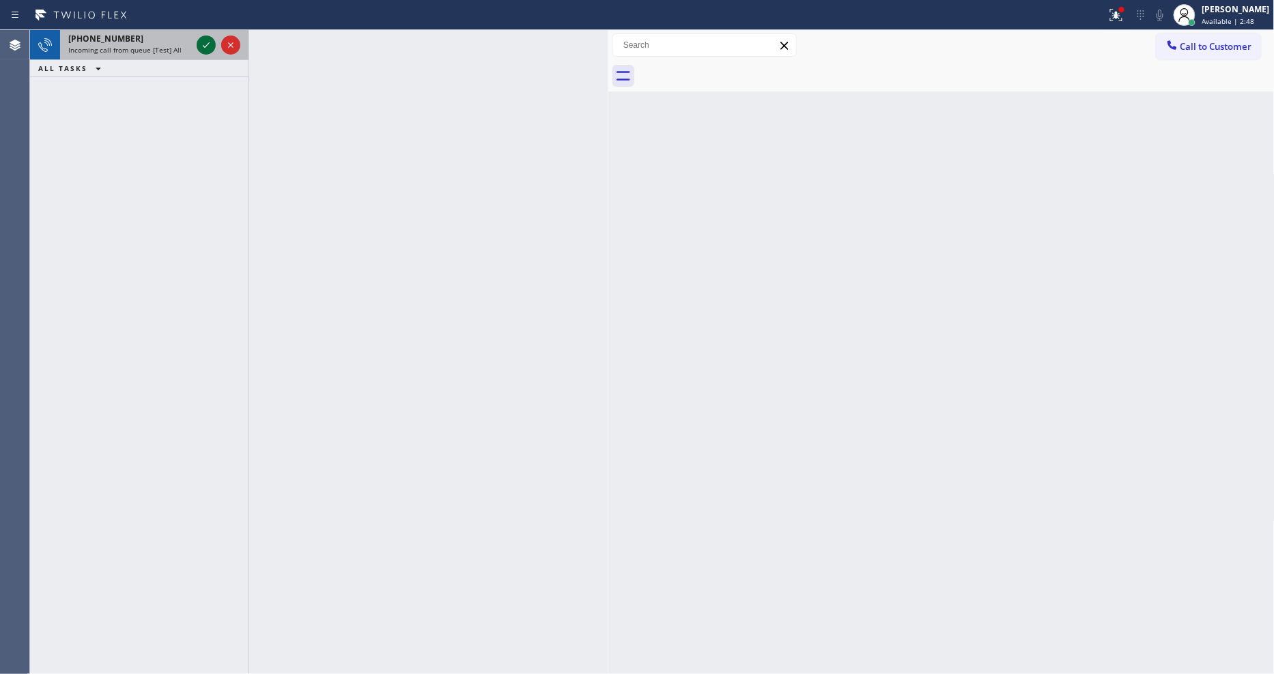
click at [205, 38] on icon at bounding box center [206, 45] width 16 height 16
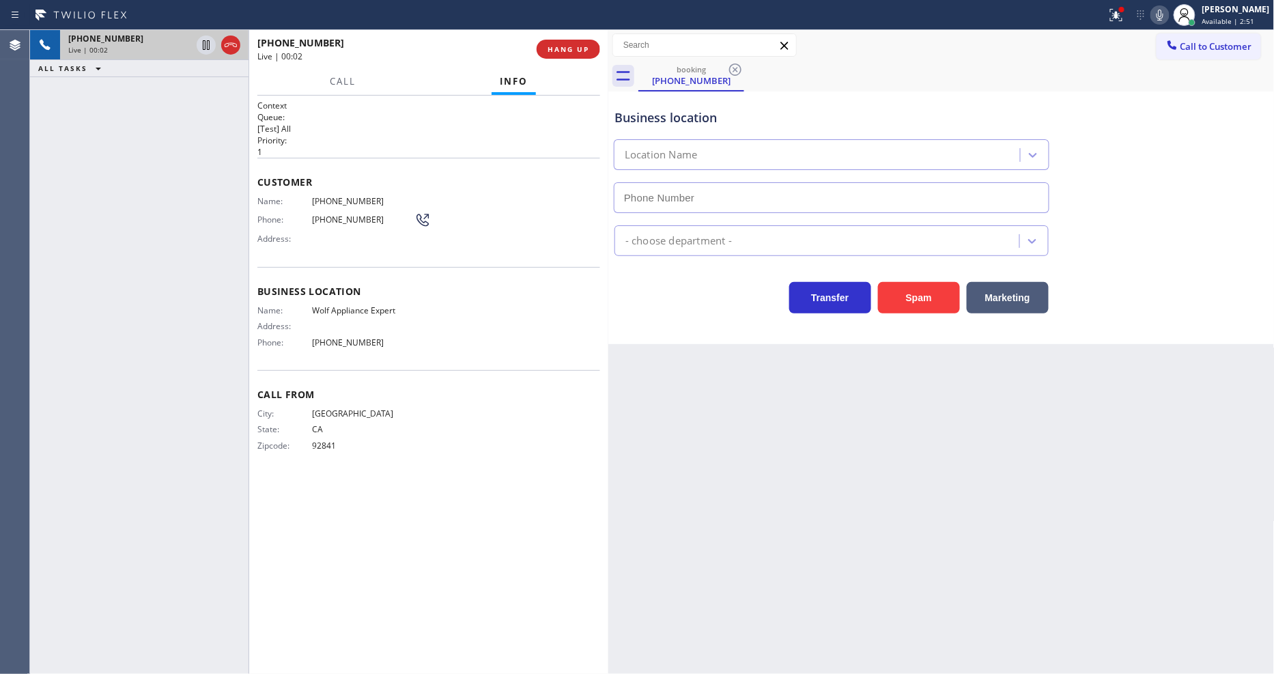
type input "[PHONE_NUMBER]"
click at [326, 305] on span "Wolf Appliance Expert" at bounding box center [363, 310] width 102 height 10
copy span "Wolf Appliance Expert"
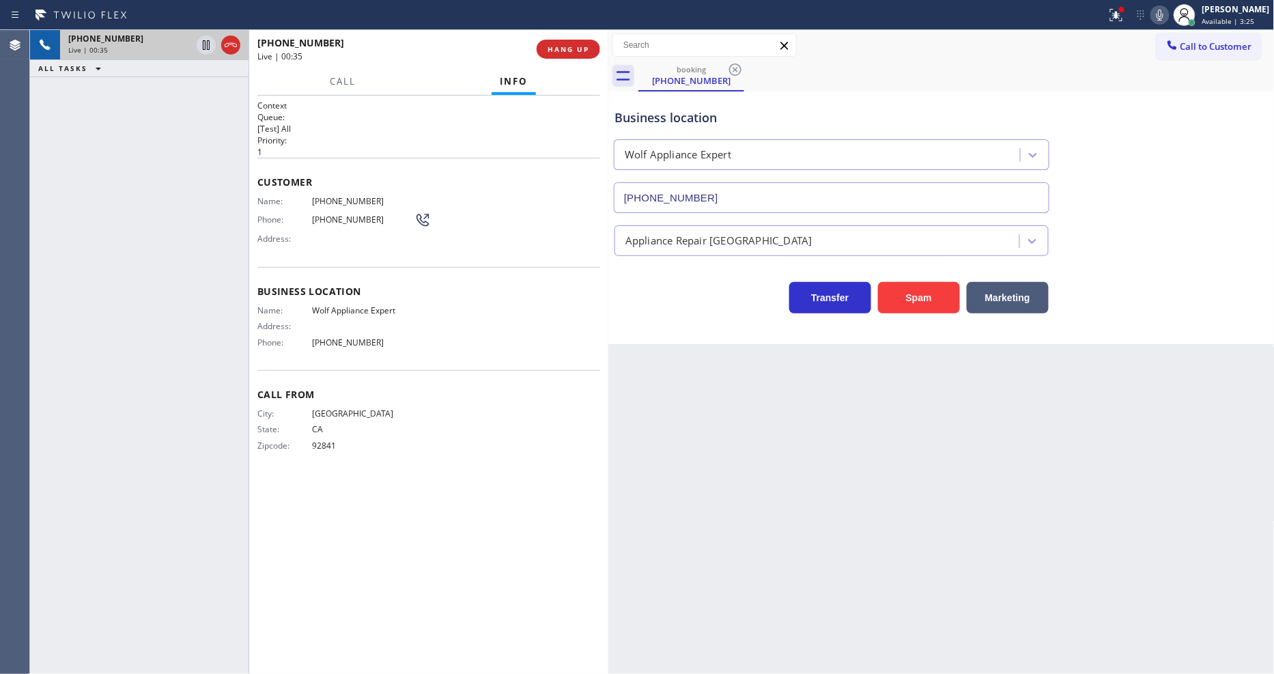
click at [347, 212] on div "Phone: [PHONE_NUMBER]" at bounding box center [343, 220] width 173 height 16
click at [347, 202] on div "Name: [PHONE_NUMBER] Phone: [PHONE_NUMBER] Address:" at bounding box center [343, 223] width 173 height 54
copy span "[PHONE_NUMBER]"
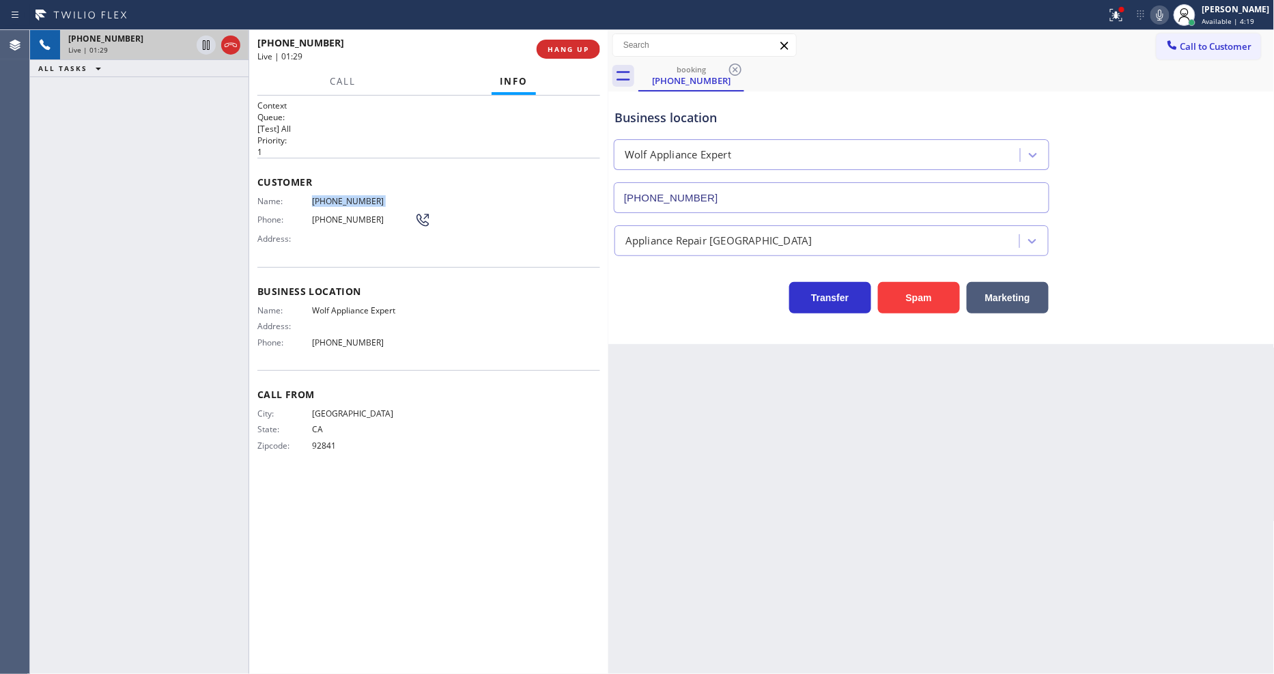
drag, startPoint x: 1118, startPoint y: 18, endPoint x: 1083, endPoint y: 126, distance: 113.1
click at [1118, 18] on div at bounding box center [1116, 15] width 30 height 16
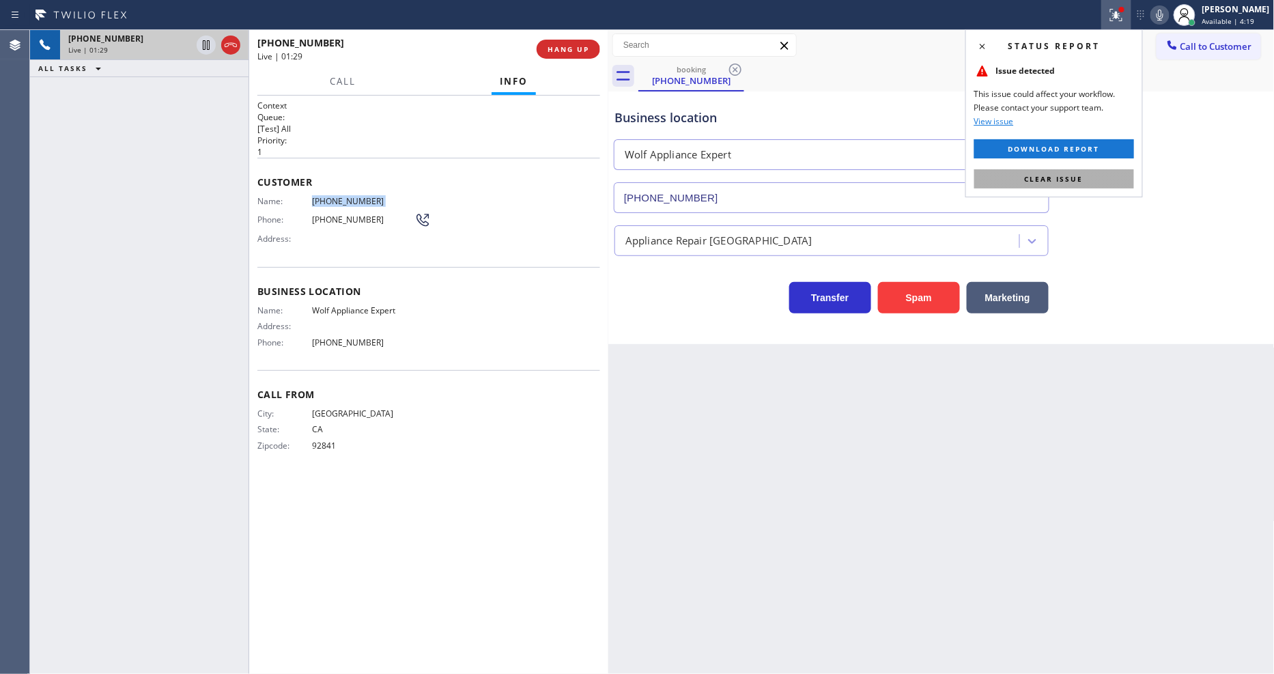
click at [1073, 172] on button "Clear issue" at bounding box center [1054, 178] width 160 height 19
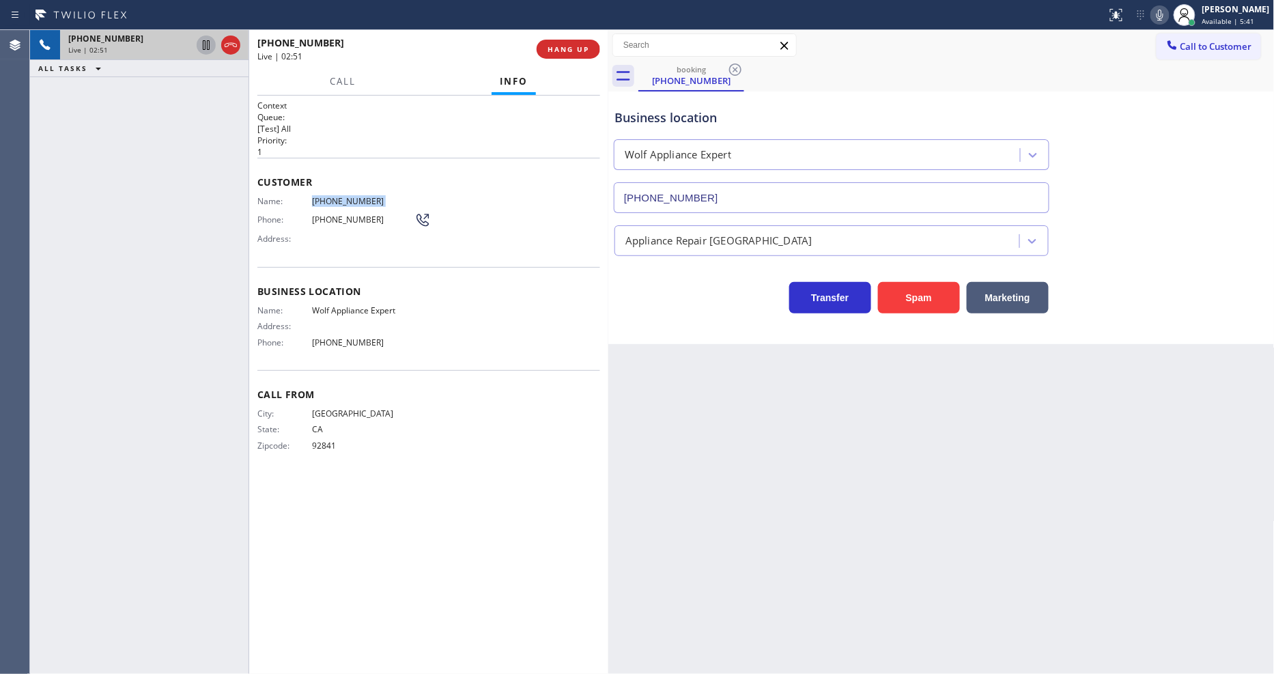
click at [203, 45] on icon at bounding box center [206, 45] width 16 height 16
click at [1168, 15] on icon at bounding box center [1160, 15] width 16 height 16
click at [208, 45] on icon at bounding box center [206, 45] width 16 height 16
click at [1167, 19] on icon at bounding box center [1160, 15] width 16 height 16
click at [436, 298] on div "Business location Name: Wolf Appliance Expert Address: Phone: [PHONE_NUMBER]" at bounding box center [428, 318] width 343 height 103
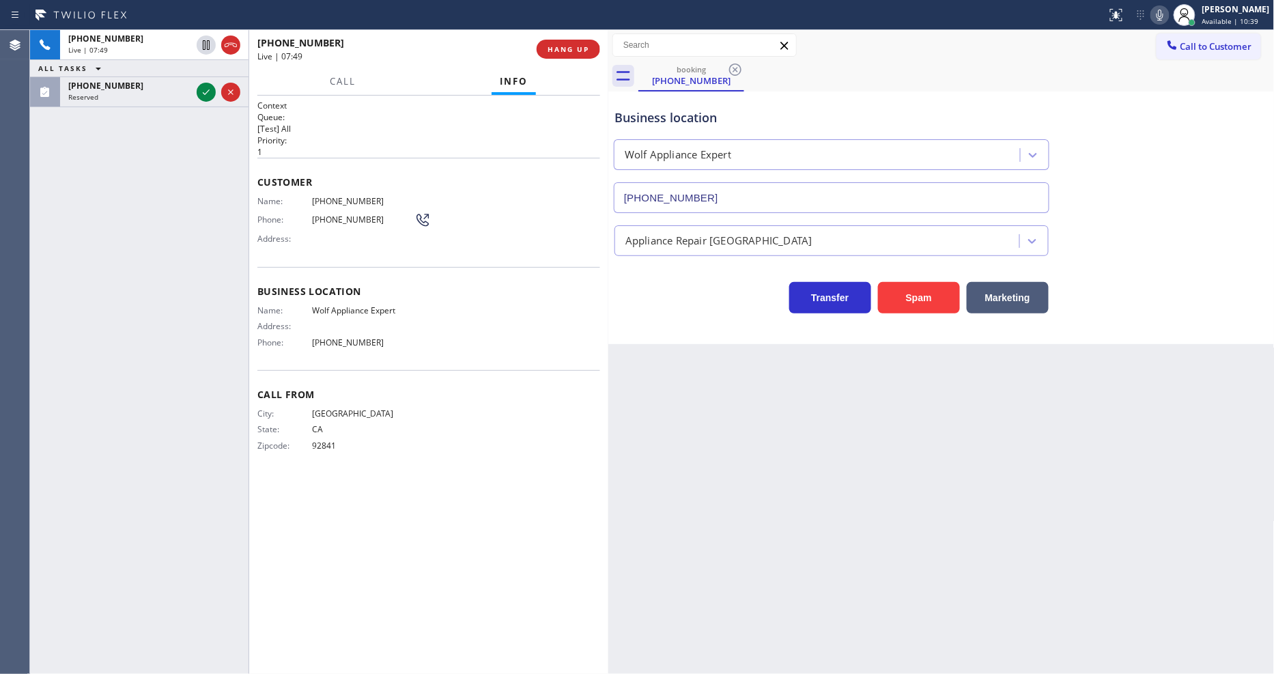
click at [330, 339] on span "[PHONE_NUMBER]" at bounding box center [363, 342] width 102 height 10
click at [578, 49] on span "HANG UP" at bounding box center [569, 49] width 42 height 10
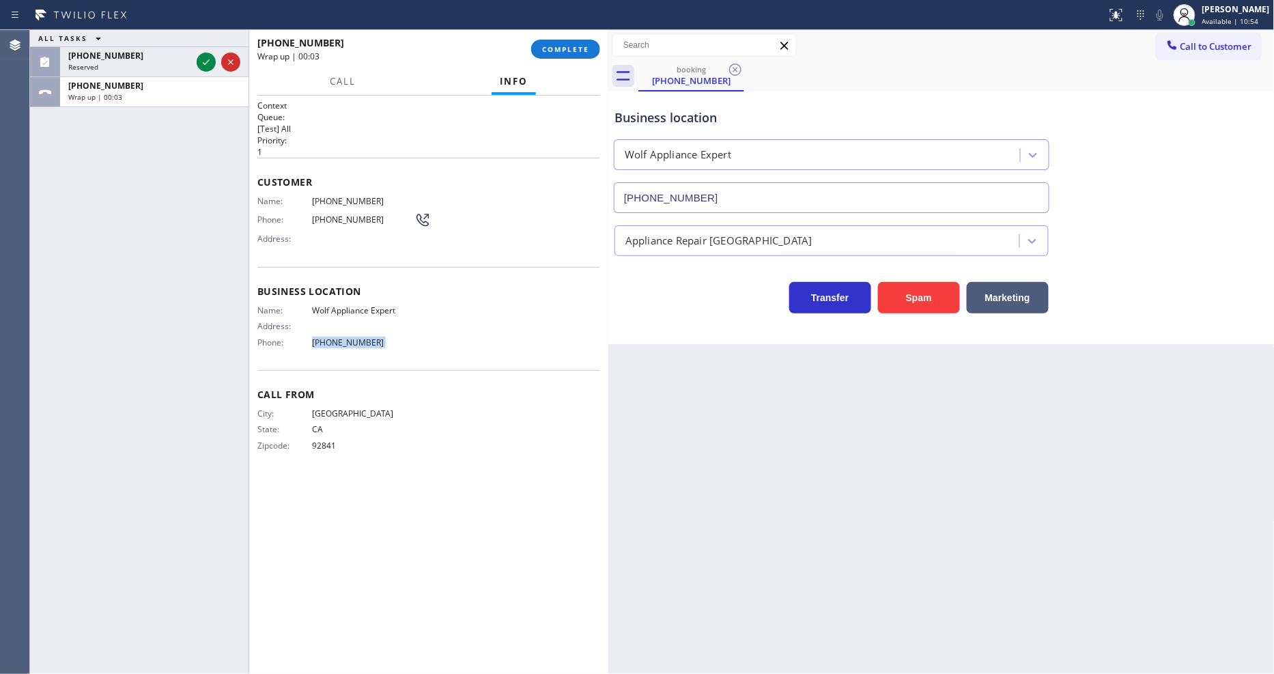
click at [208, 67] on icon at bounding box center [206, 62] width 16 height 16
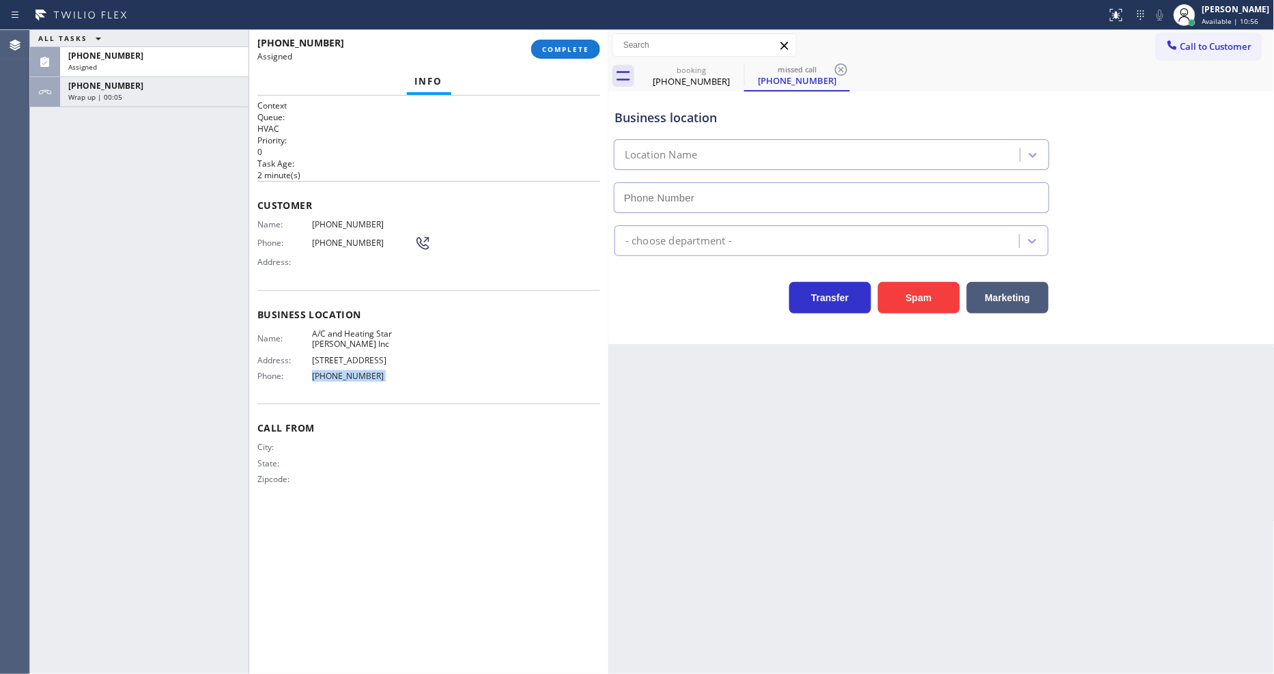
click at [567, 51] on span "COMPLETE" at bounding box center [565, 49] width 47 height 10
type input "[PHONE_NUMBER]"
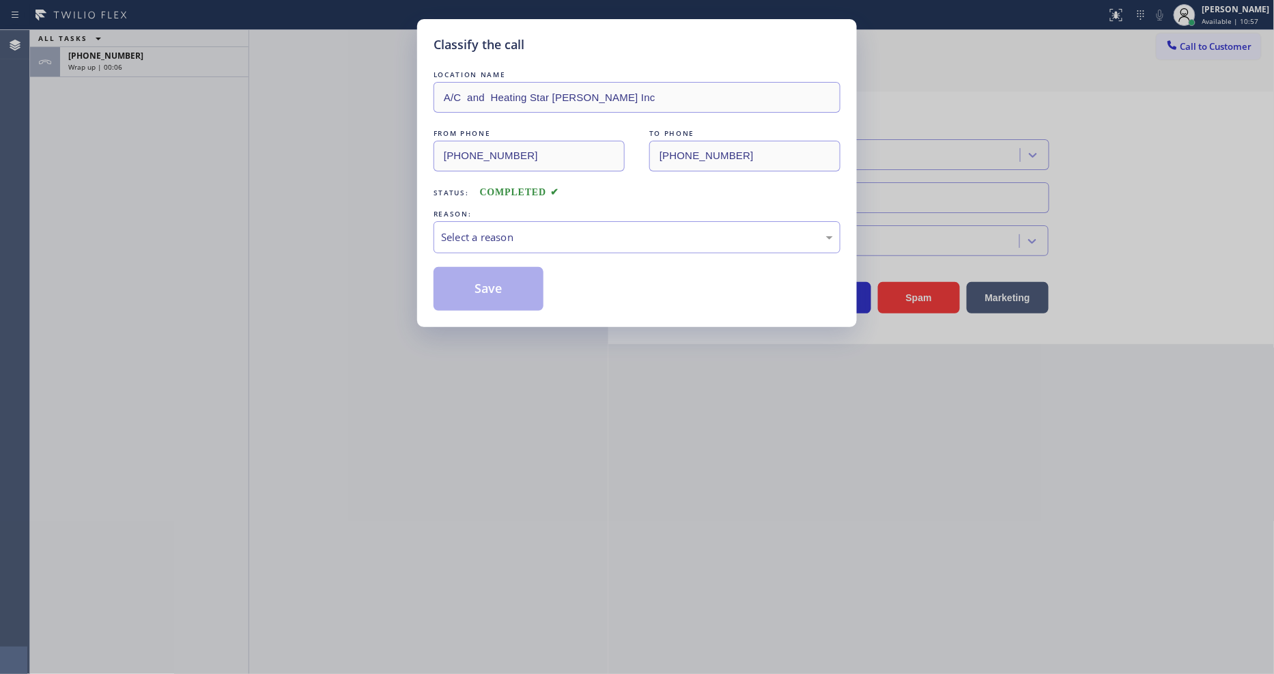
click at [508, 229] on div "Select a reason" at bounding box center [637, 237] width 392 height 16
click at [494, 290] on button "Save" at bounding box center [489, 289] width 110 height 44
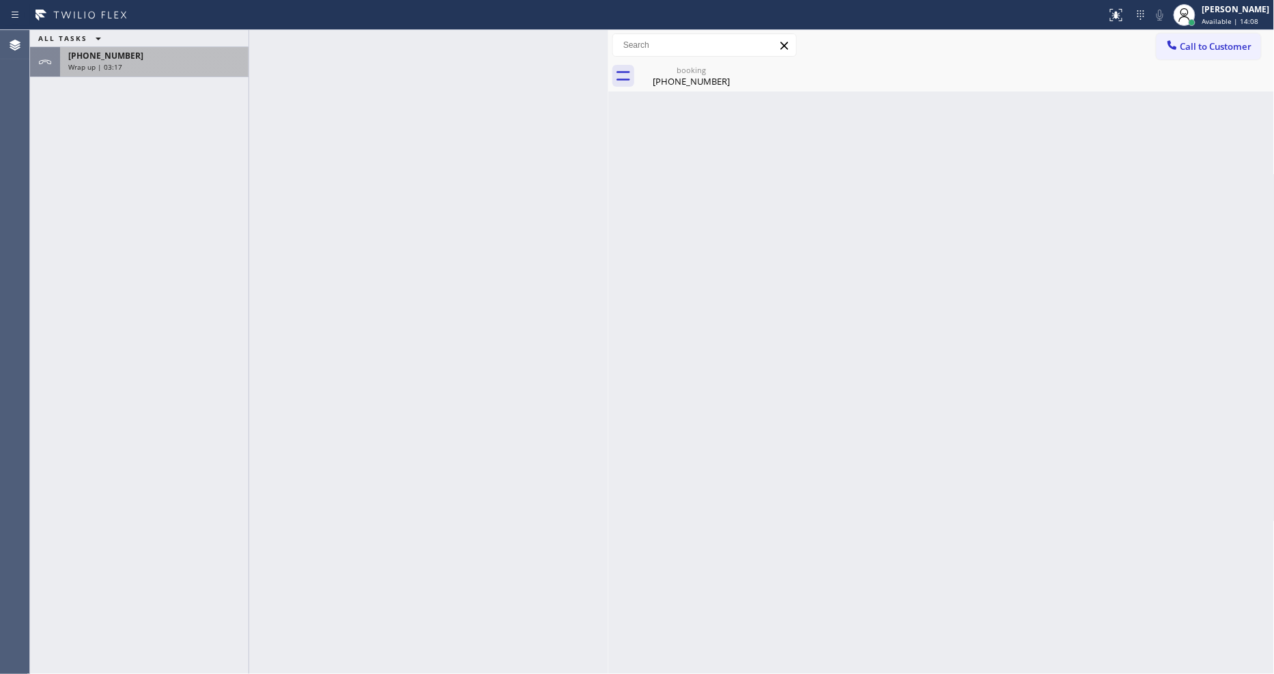
click at [155, 59] on div "[PHONE_NUMBER]" at bounding box center [154, 56] width 172 height 12
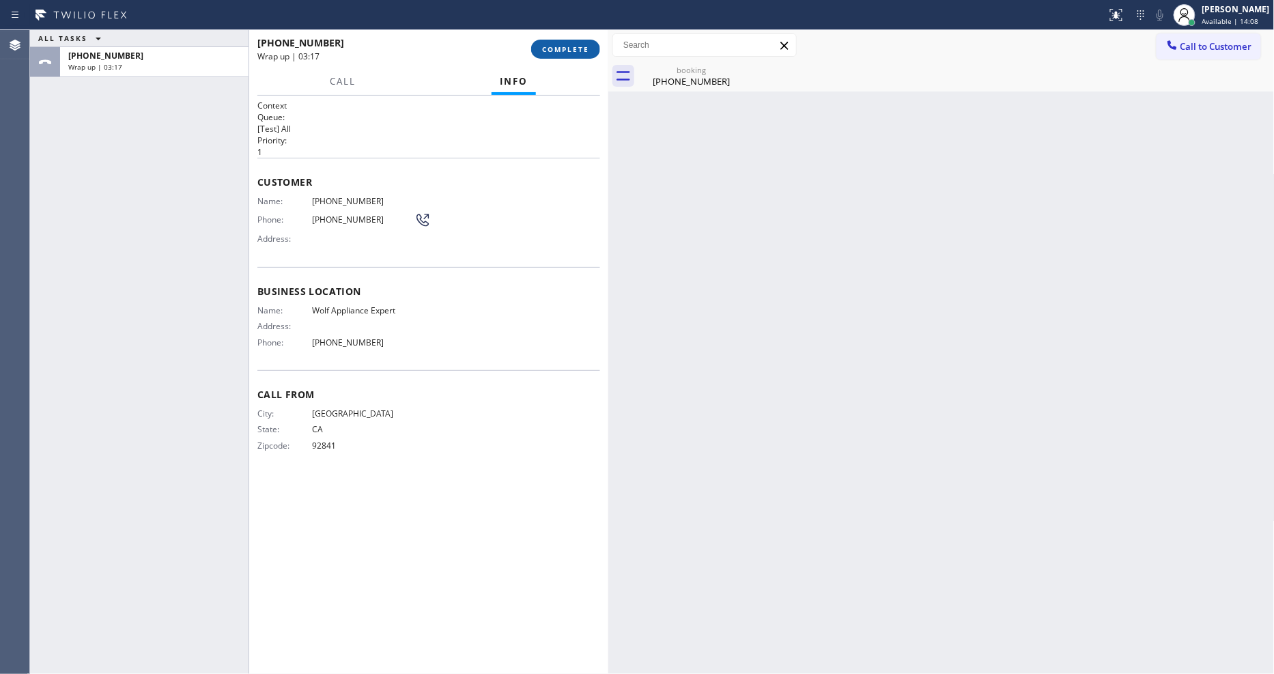
click at [569, 46] on span "COMPLETE" at bounding box center [565, 49] width 47 height 10
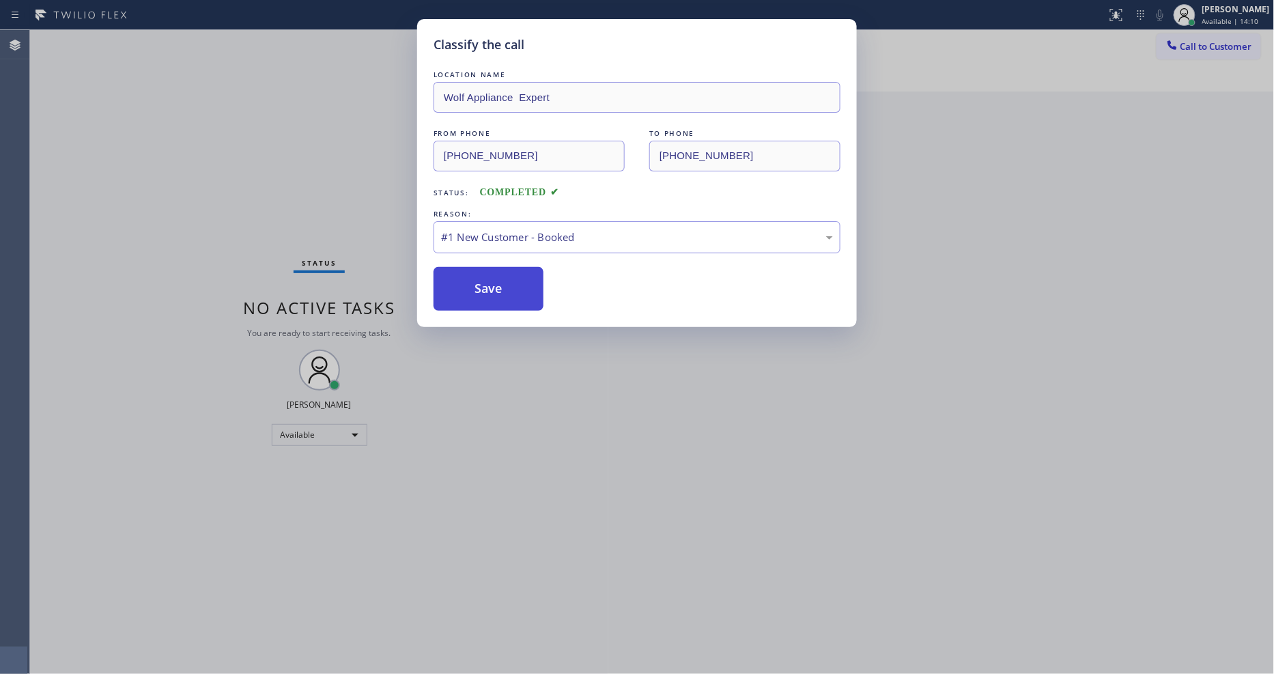
click at [494, 285] on button "Save" at bounding box center [489, 289] width 110 height 44
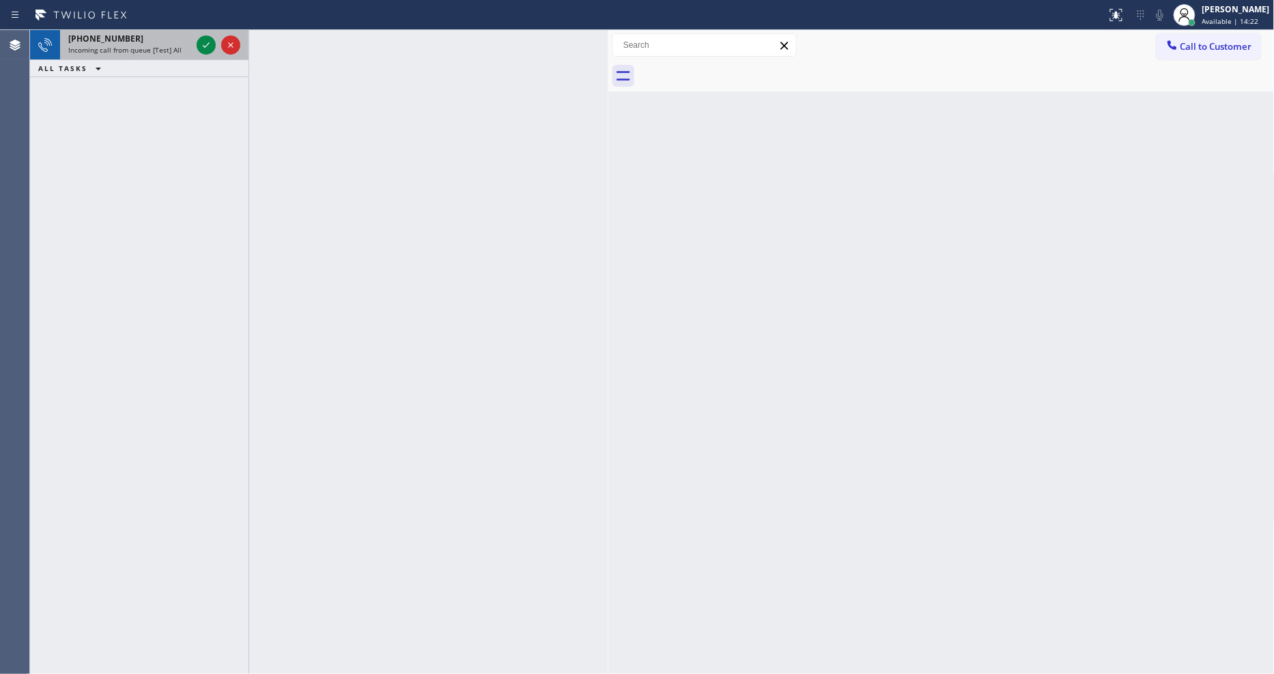
click at [195, 46] on div at bounding box center [218, 45] width 49 height 30
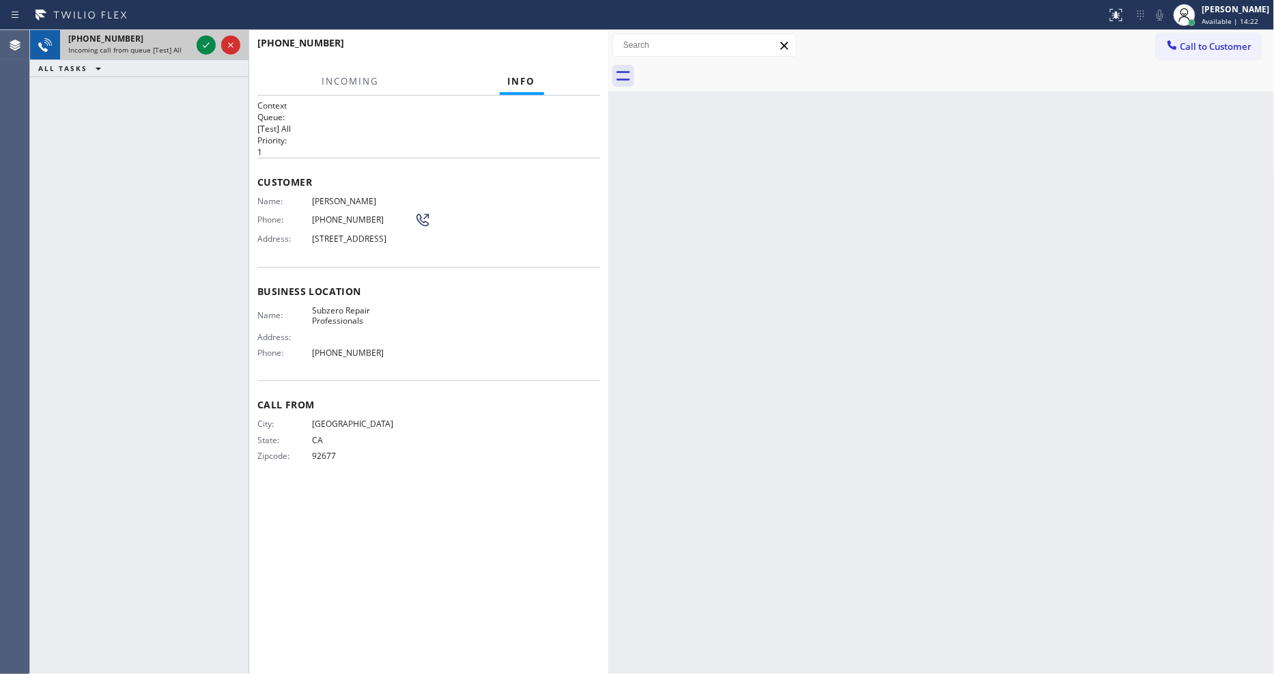
click at [195, 46] on div at bounding box center [218, 45] width 49 height 30
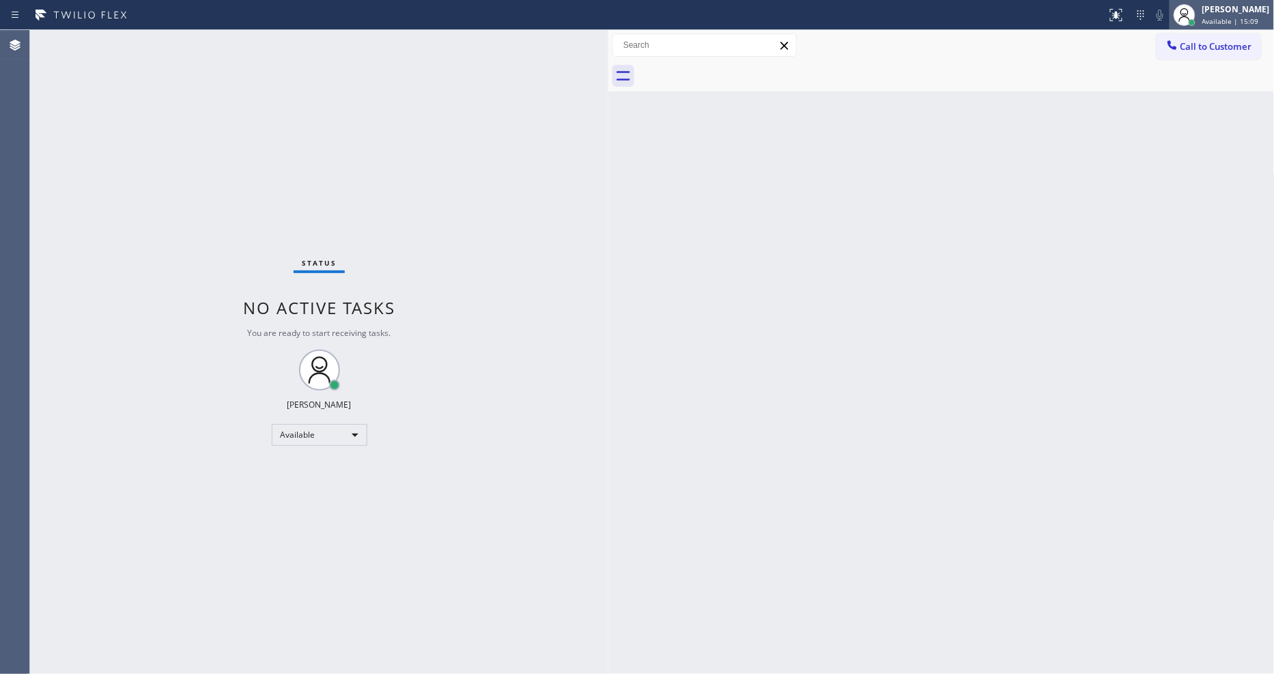
drag, startPoint x: 1216, startPoint y: 10, endPoint x: 1191, endPoint y: 104, distance: 97.4
click at [1216, 10] on div "[PERSON_NAME]" at bounding box center [1236, 9] width 68 height 12
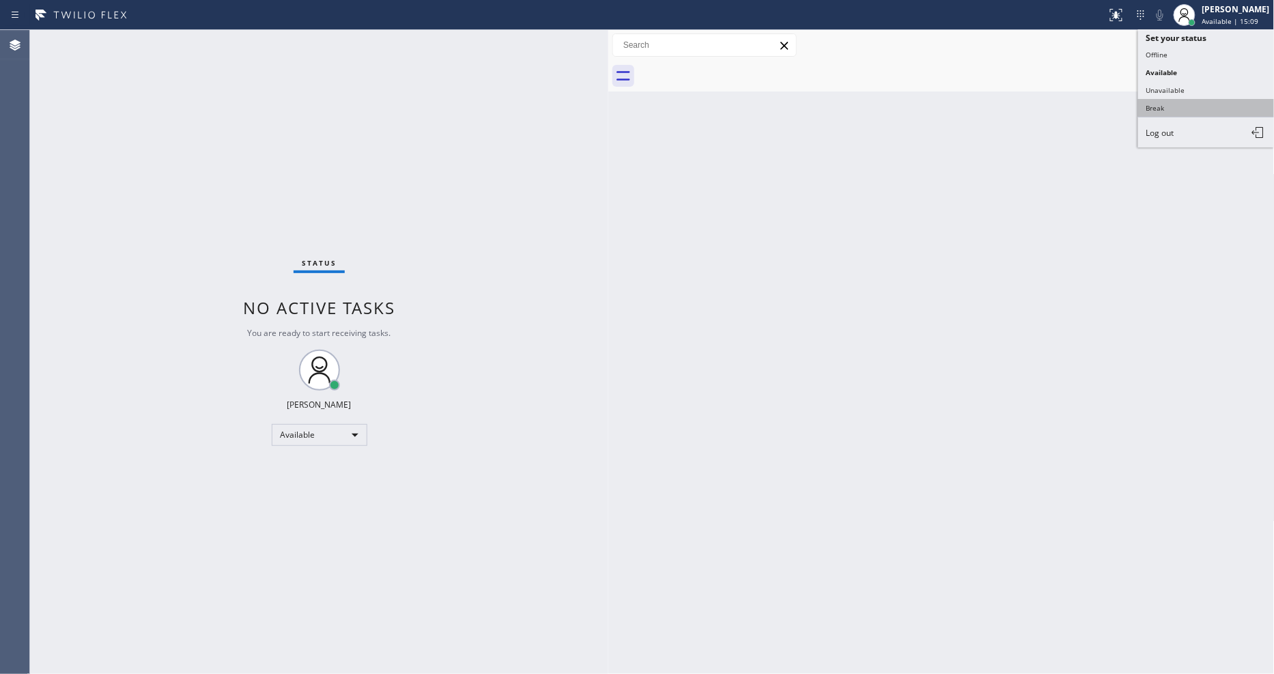
click at [1191, 107] on button "Break" at bounding box center [1206, 108] width 137 height 18
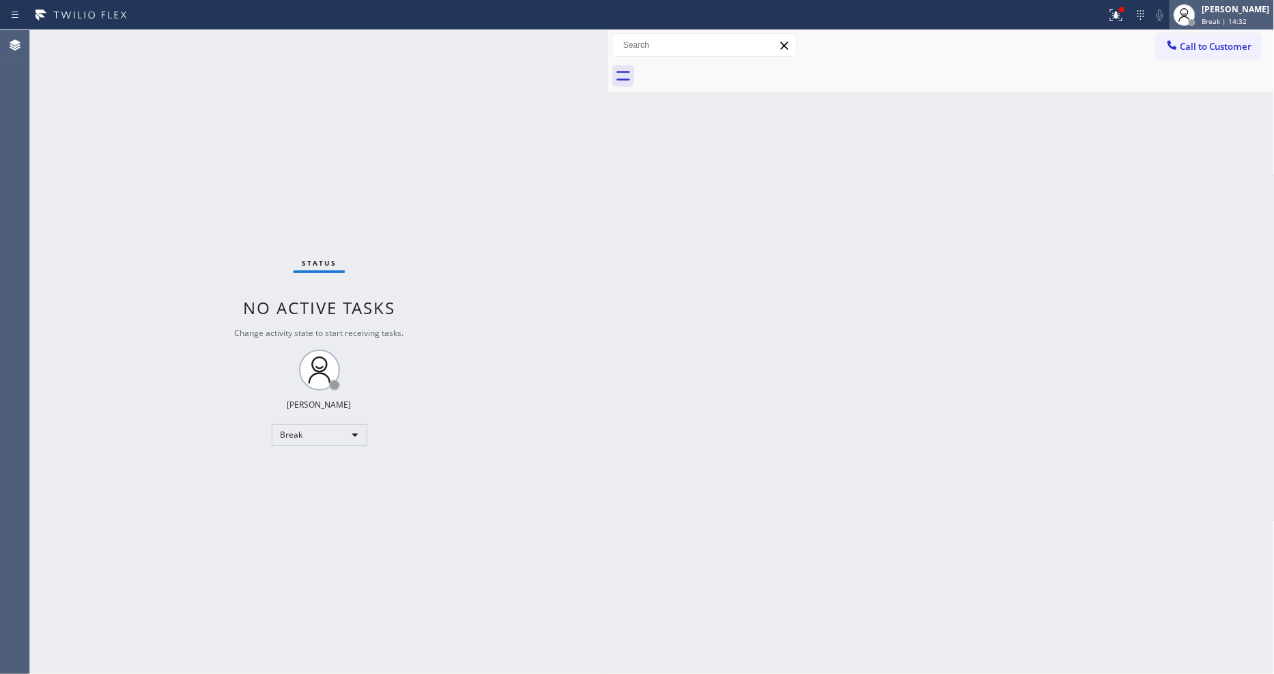
click at [1217, 12] on div "[PERSON_NAME]" at bounding box center [1236, 9] width 68 height 12
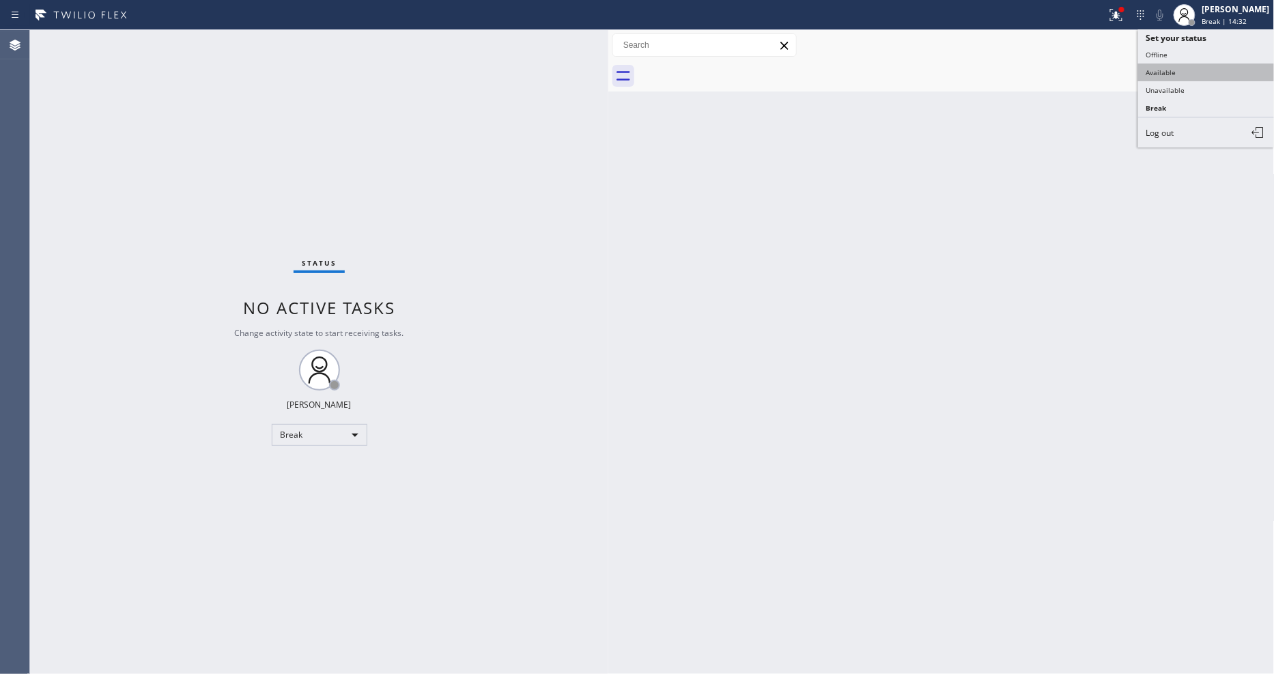
click at [1204, 75] on button "Available" at bounding box center [1206, 72] width 137 height 18
click at [976, 422] on div "Back to Dashboard Change Sender ID Customers Technicians Select a contact Outbo…" at bounding box center [941, 352] width 666 height 644
click at [1122, 14] on icon at bounding box center [1116, 15] width 16 height 16
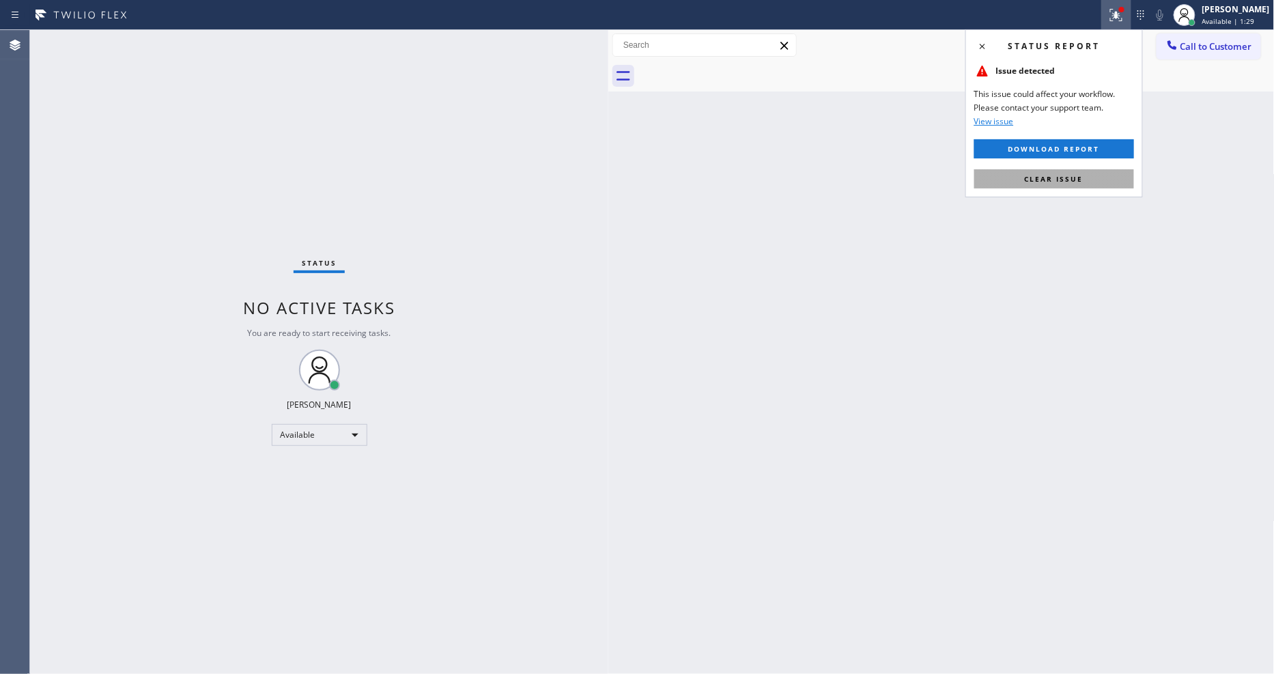
click at [1094, 173] on button "Clear issue" at bounding box center [1054, 178] width 160 height 19
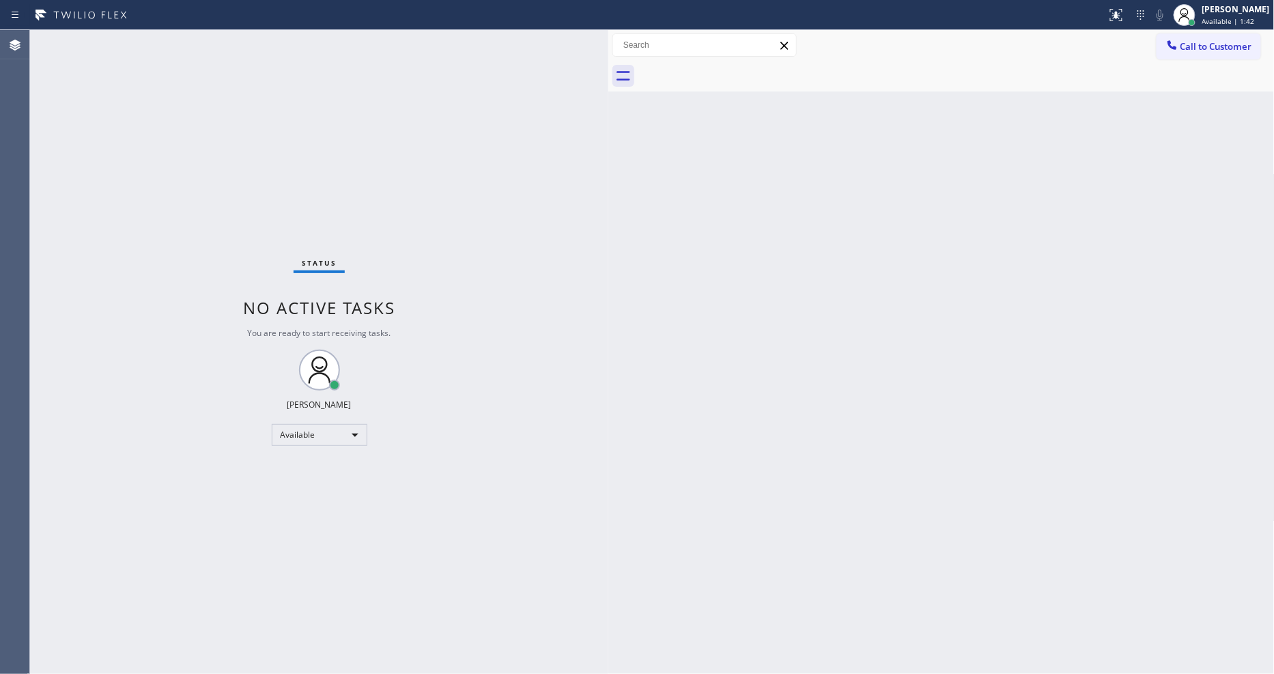
click at [1176, 376] on div "Back to Dashboard Change Sender ID Customers Technicians Select a contact Outbo…" at bounding box center [941, 352] width 666 height 644
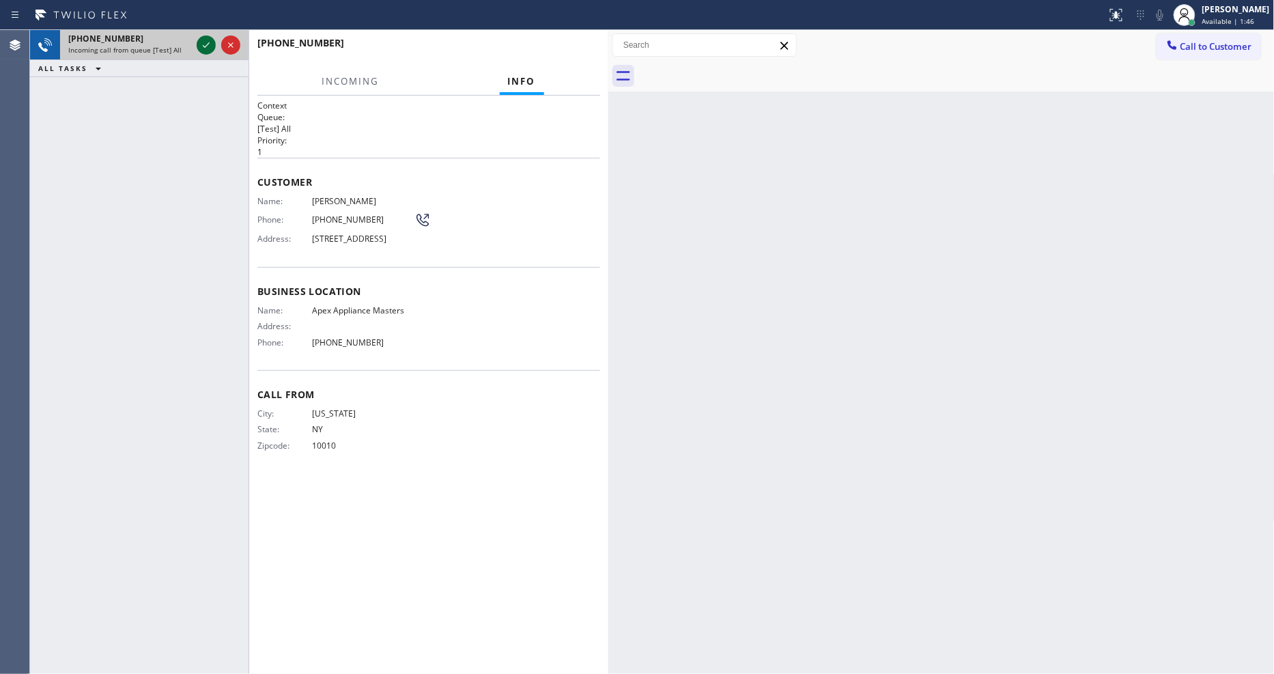
click at [205, 41] on icon at bounding box center [206, 45] width 16 height 16
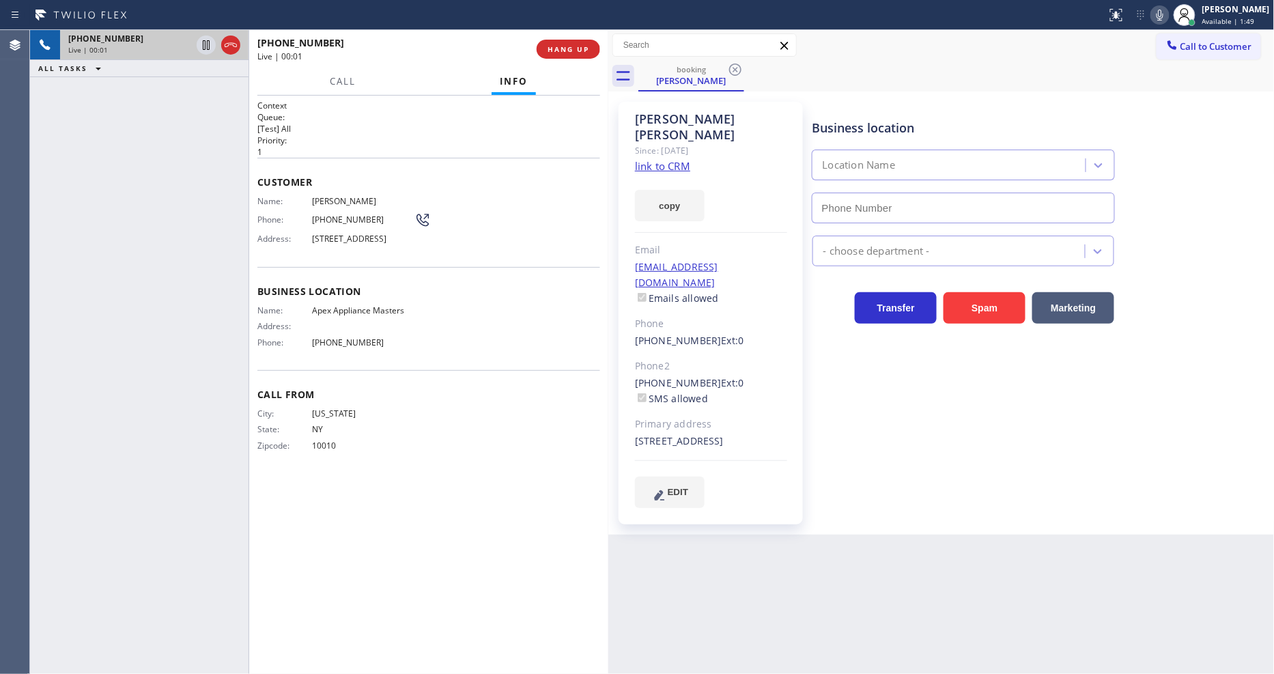
type input "[PHONE_NUMBER]"
click at [675, 159] on link "link to CRM" at bounding box center [662, 166] width 55 height 14
click at [208, 50] on icon at bounding box center [206, 45] width 16 height 16
click at [1168, 18] on icon at bounding box center [1160, 15] width 16 height 16
click at [203, 38] on icon at bounding box center [206, 45] width 16 height 16
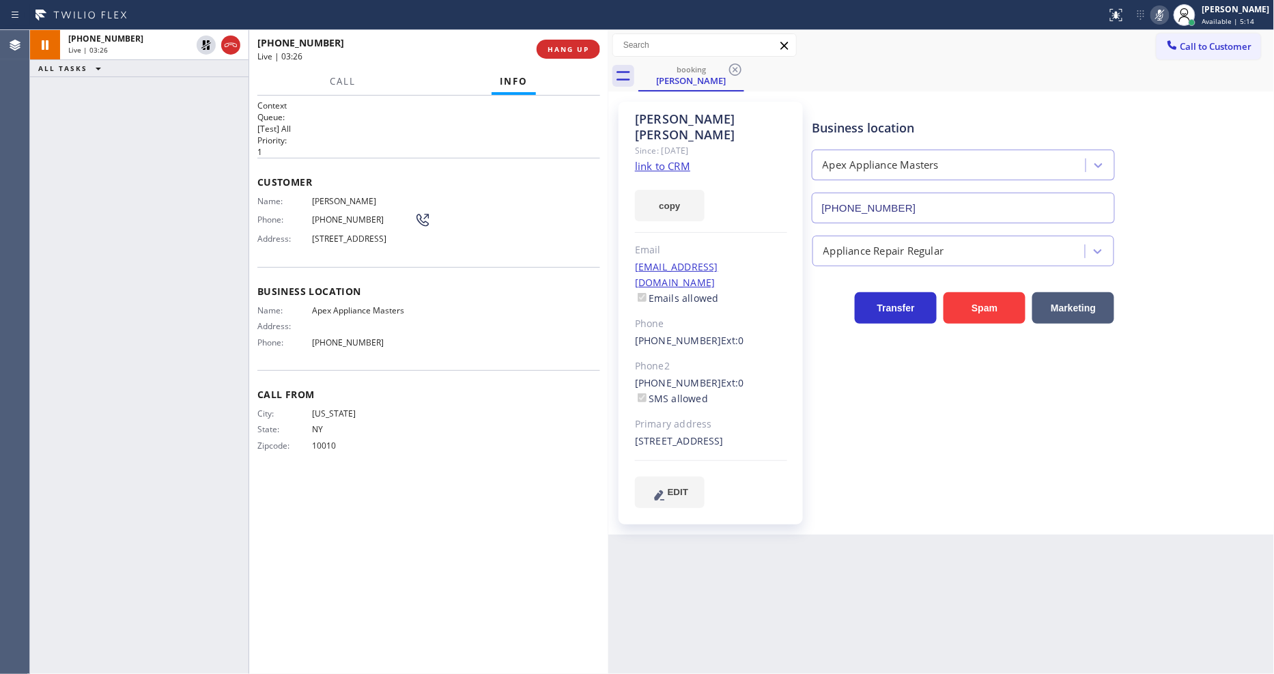
click at [1165, 18] on icon at bounding box center [1160, 15] width 16 height 16
click at [872, 547] on div "Back to Dashboard Change Sender ID Customers Technicians Select a contact Outbo…" at bounding box center [941, 352] width 666 height 644
click at [406, 499] on div "Context Queue: [Test] All Priority: 1 Customer Name: [PERSON_NAME] Phone: [PHON…" at bounding box center [428, 385] width 343 height 570
click at [565, 50] on span "HANG UP" at bounding box center [569, 49] width 42 height 10
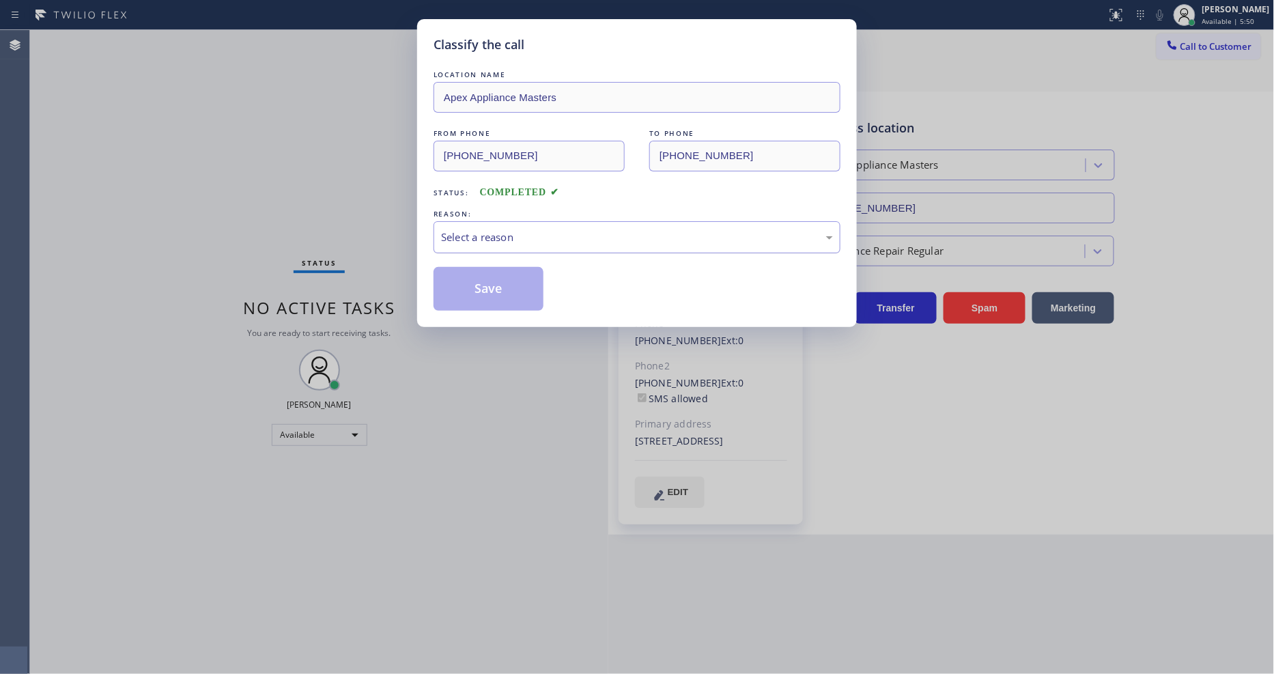
click at [466, 235] on div "Select a reason" at bounding box center [637, 237] width 392 height 16
click at [461, 274] on button "Save" at bounding box center [489, 289] width 110 height 44
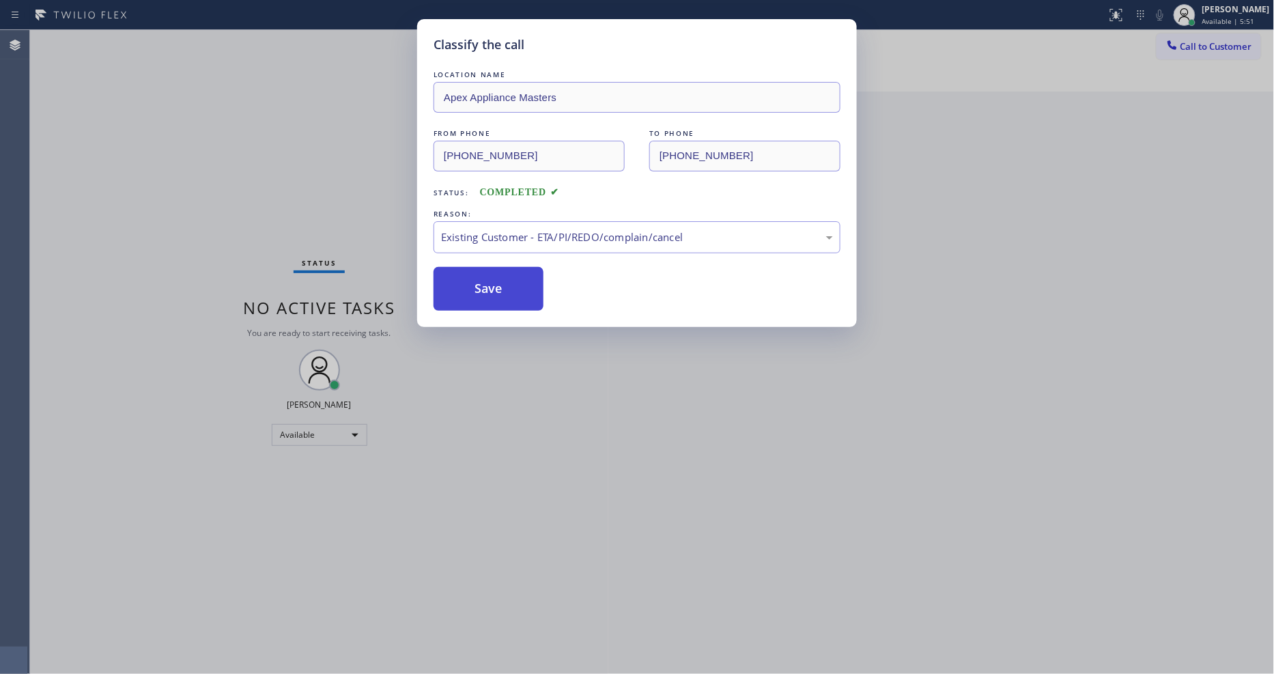
click at [461, 274] on button "Save" at bounding box center [489, 289] width 110 height 44
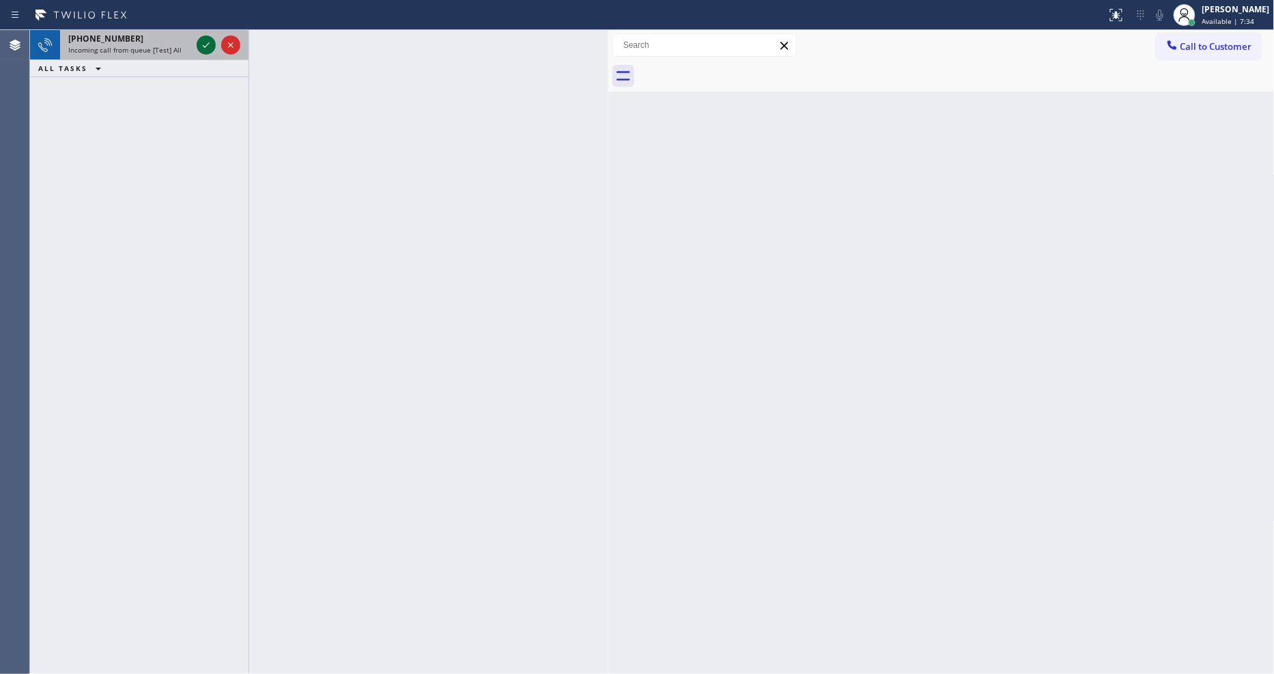
click at [205, 44] on icon at bounding box center [206, 45] width 16 height 16
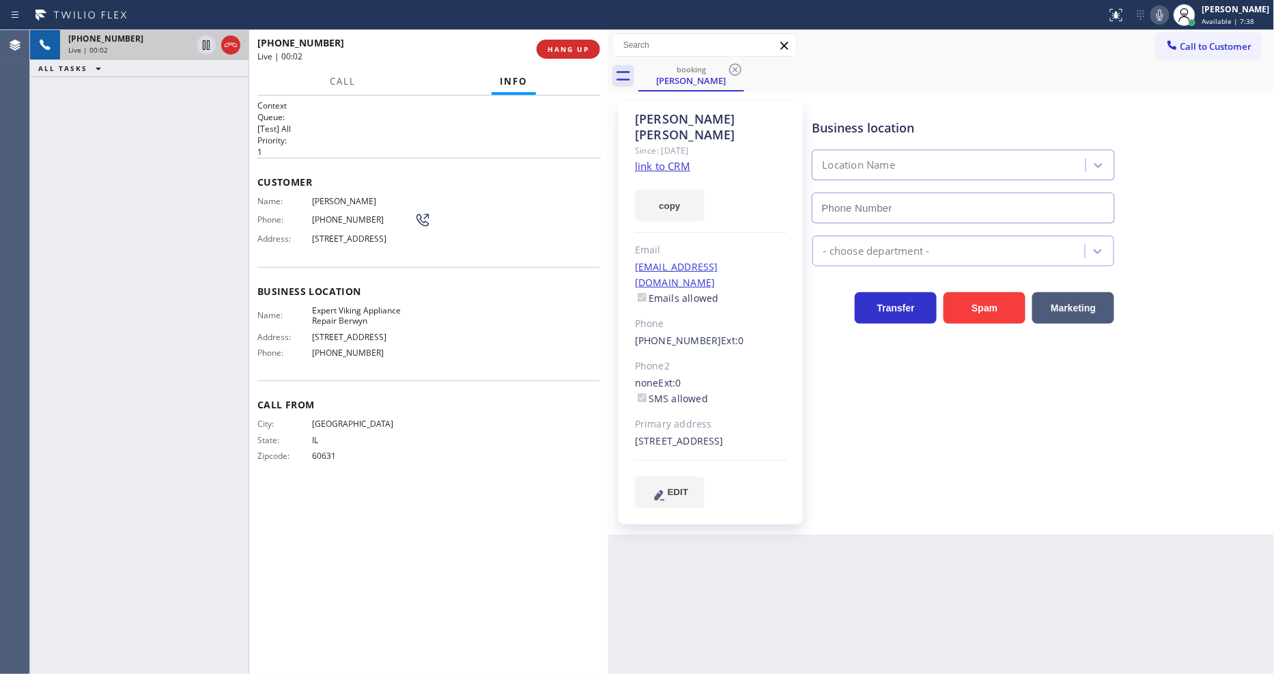
type input "[PHONE_NUMBER]"
click at [653, 159] on link "link to CRM" at bounding box center [662, 166] width 55 height 14
click at [199, 45] on icon at bounding box center [206, 45] width 16 height 16
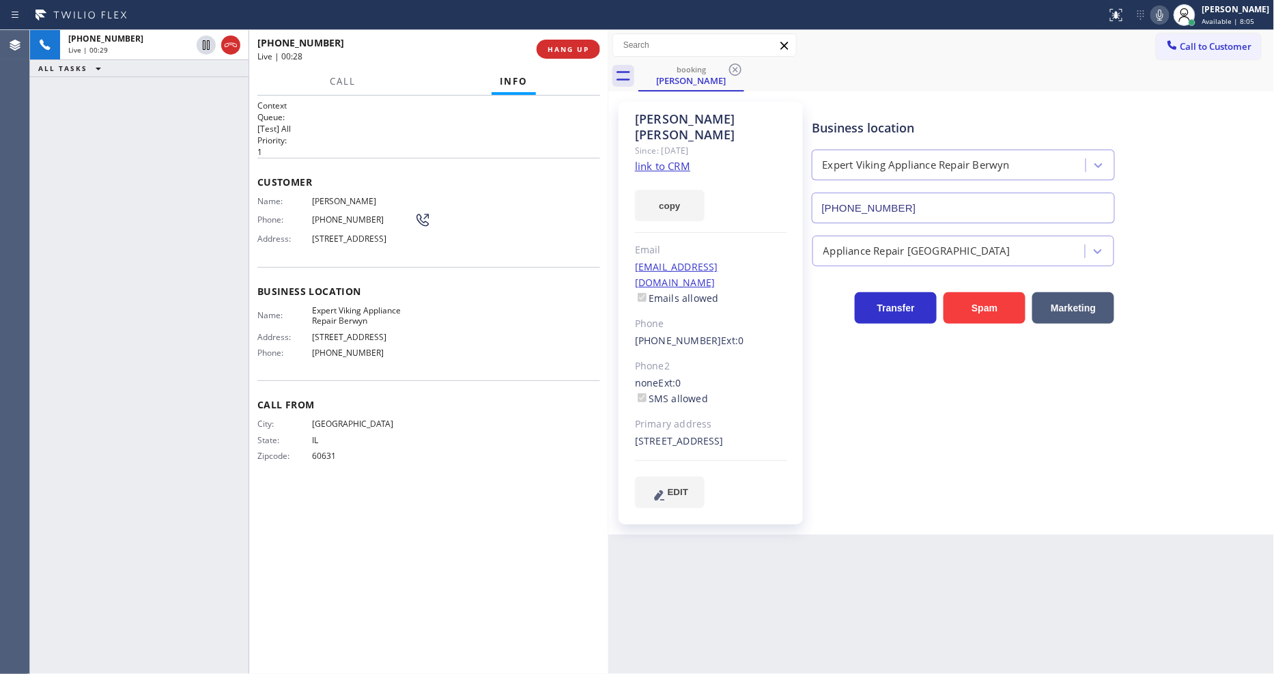
click at [1168, 14] on icon at bounding box center [1160, 15] width 16 height 16
click at [192, 42] on div "[PHONE_NUMBER] Live | 03:00" at bounding box center [127, 45] width 134 height 30
click at [201, 44] on icon at bounding box center [206, 45] width 16 height 16
click at [1168, 14] on icon at bounding box center [1160, 15] width 16 height 16
click at [835, 348] on div "Business location Expert Viking Appliance Repair [GEOGRAPHIC_DATA] [PHONE_NUMBE…" at bounding box center [1041, 304] width 462 height 399
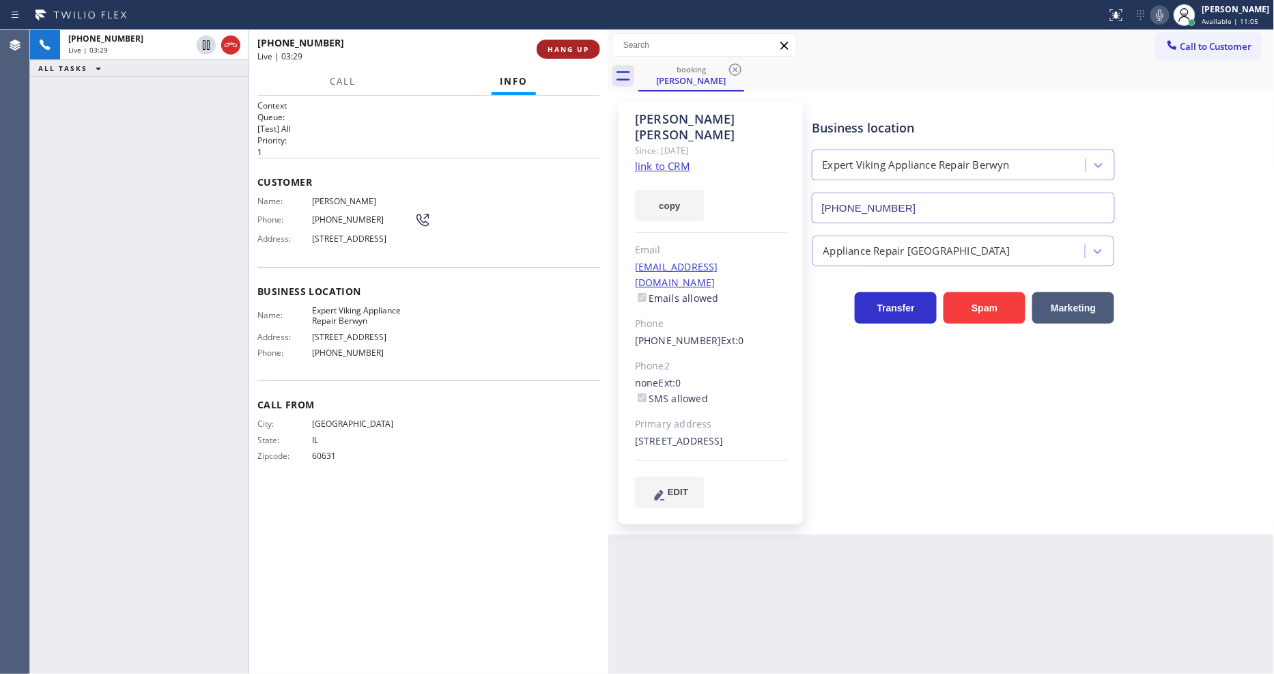
click at [584, 43] on button "HANG UP" at bounding box center [568, 49] width 63 height 19
click at [584, 43] on button "COMPLETE" at bounding box center [565, 49] width 69 height 19
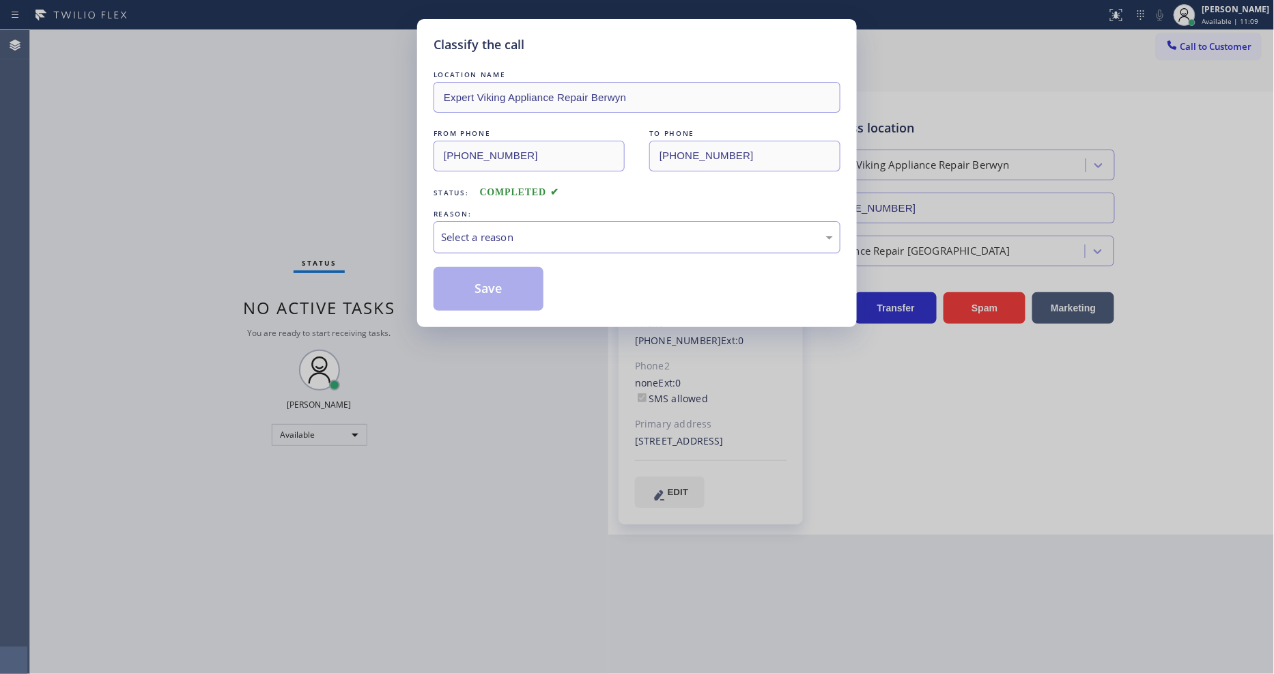
click at [515, 233] on div "Select a reason" at bounding box center [637, 237] width 392 height 16
click at [509, 280] on button "Save" at bounding box center [489, 289] width 110 height 44
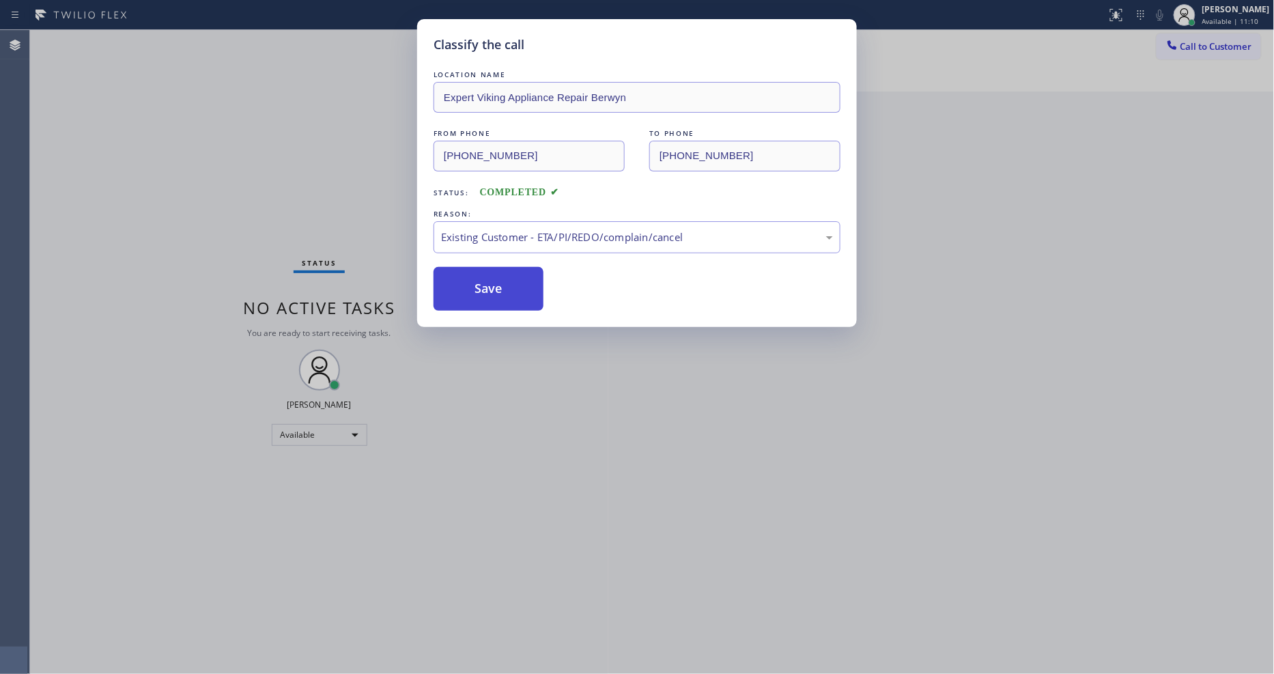
click at [509, 280] on button "Save" at bounding box center [489, 289] width 110 height 44
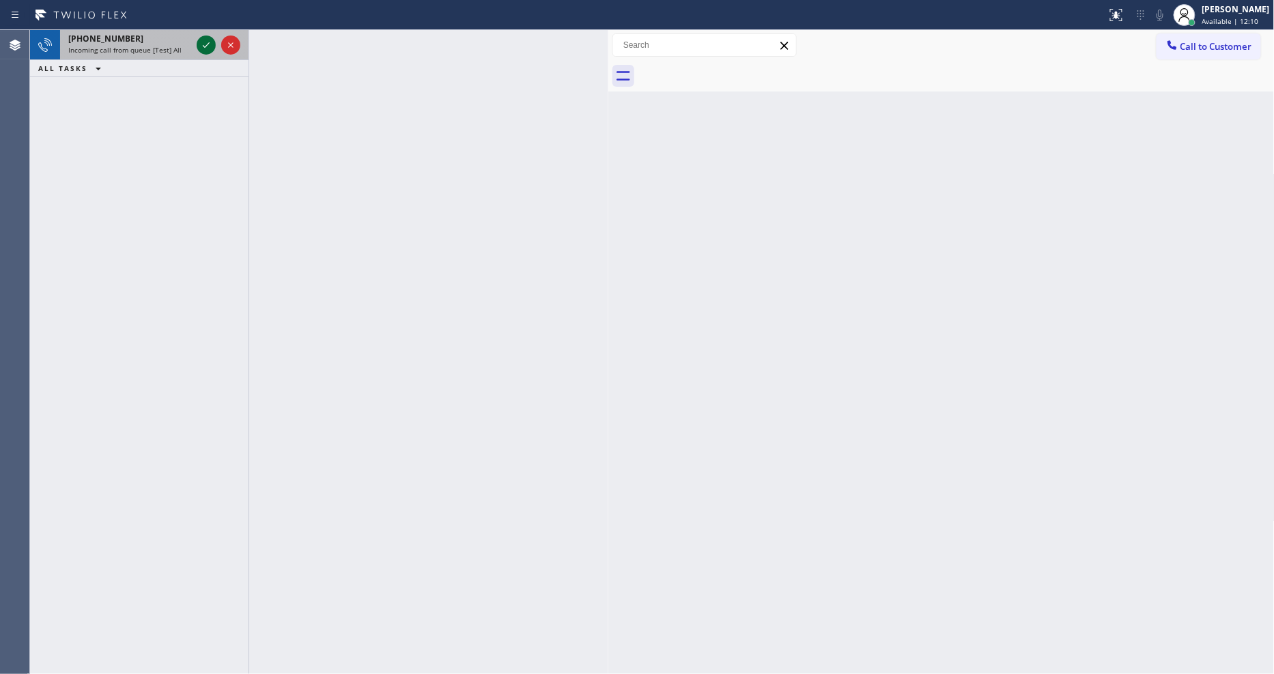
click at [208, 43] on icon at bounding box center [206, 45] width 16 height 16
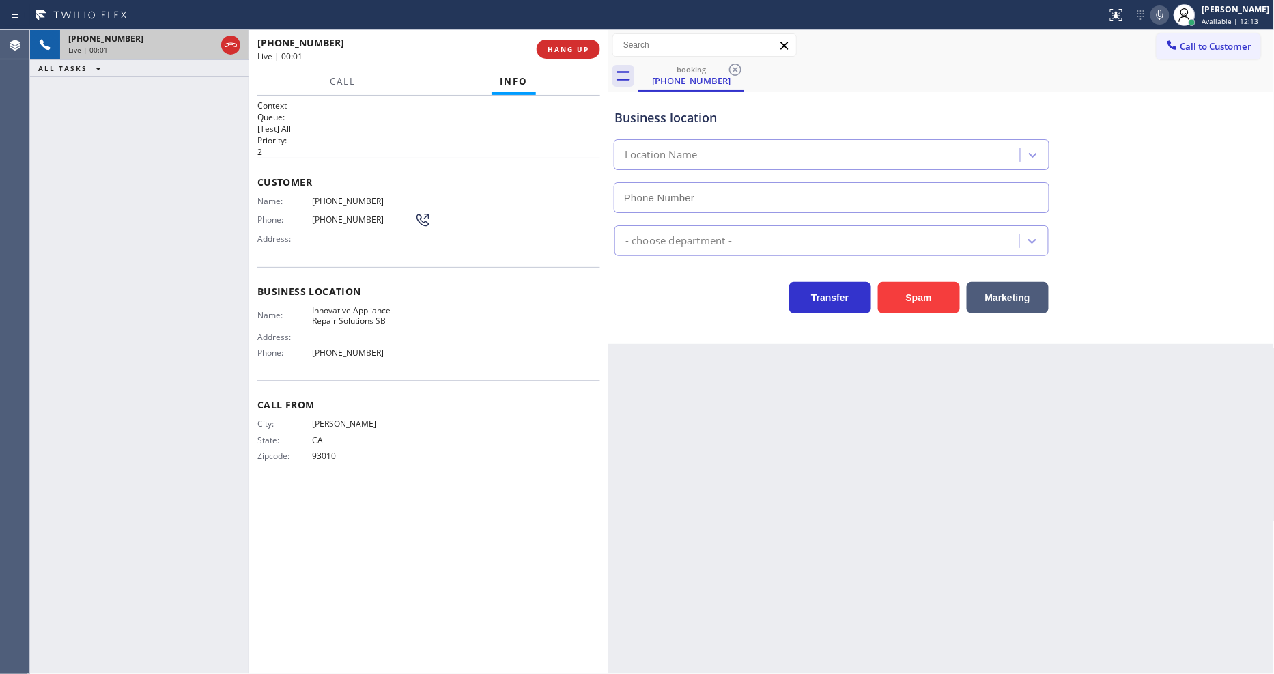
type input "[PHONE_NUMBER]"
click at [912, 371] on div "Back to Dashboard Change Sender ID Customers Technicians Select a contact Outbo…" at bounding box center [941, 352] width 666 height 644
click at [335, 305] on span "Innovative Appliance Repair Solutions SB" at bounding box center [363, 315] width 102 height 21
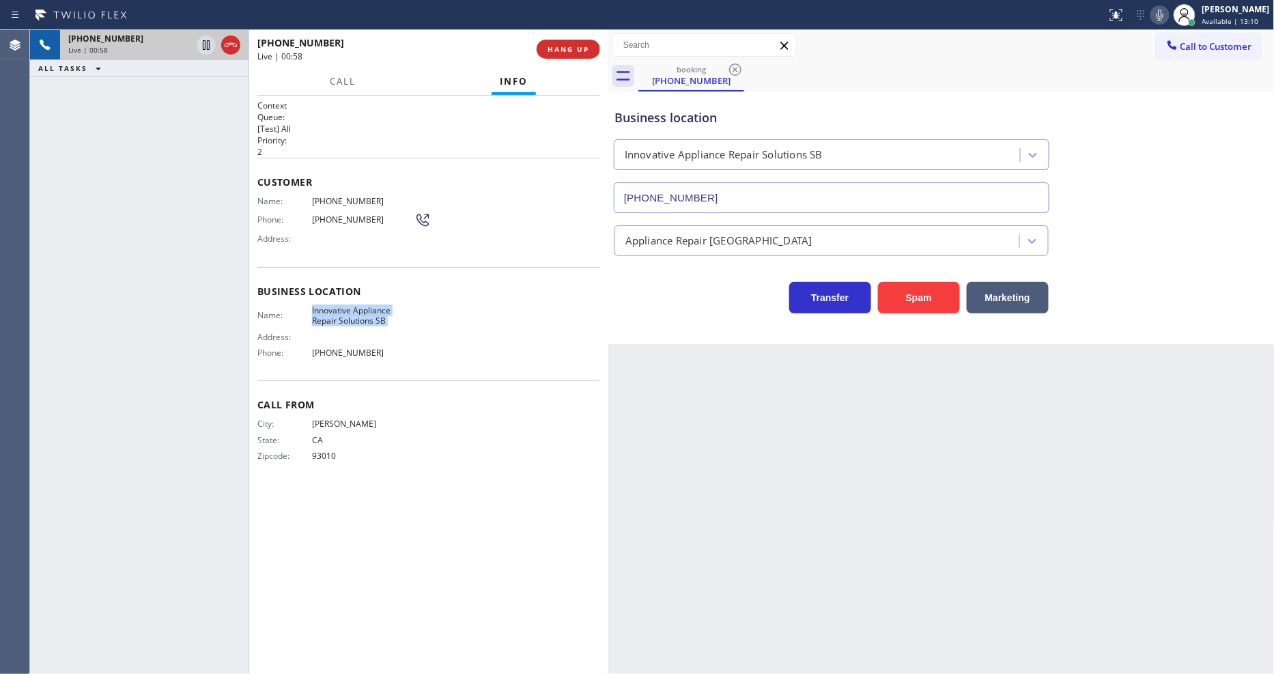
click at [337, 197] on span "[PHONE_NUMBER]" at bounding box center [363, 201] width 102 height 10
click at [205, 44] on icon at bounding box center [206, 45] width 16 height 16
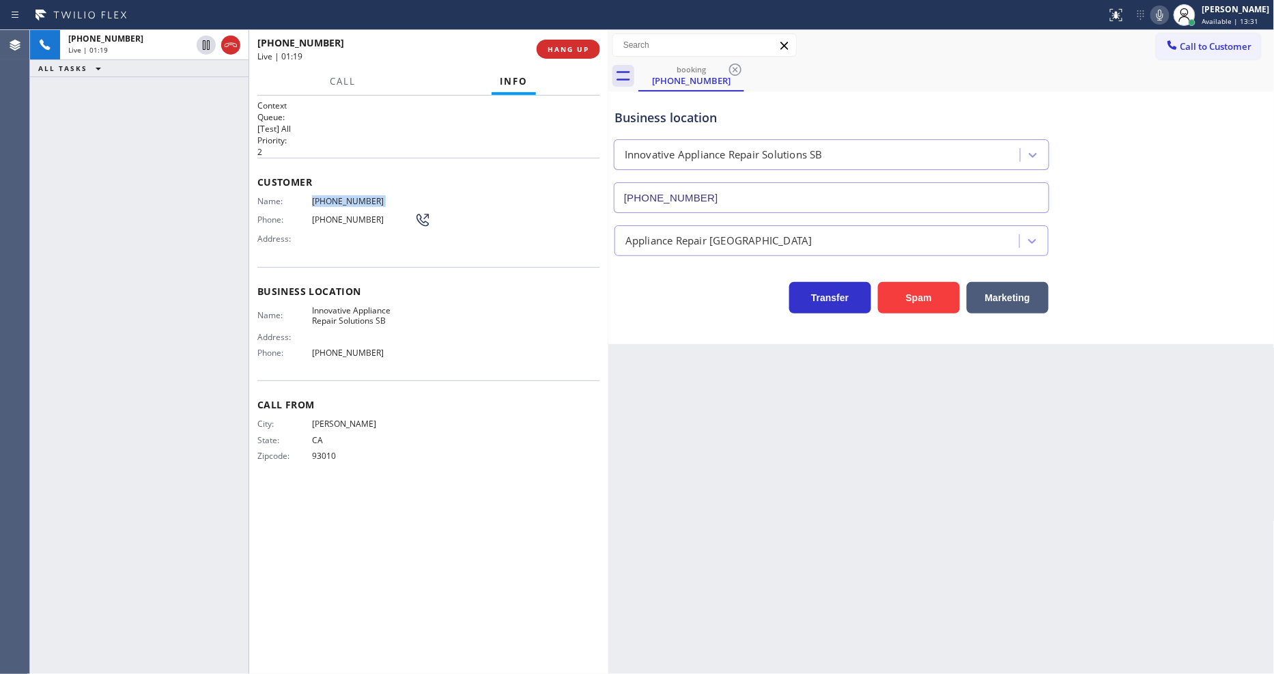
click at [1163, 15] on icon at bounding box center [1160, 15] width 7 height 11
drag, startPoint x: 212, startPoint y: 43, endPoint x: 255, endPoint y: 43, distance: 43.7
click at [209, 43] on icon at bounding box center [206, 45] width 16 height 16
click at [1163, 14] on icon at bounding box center [1160, 15] width 7 height 11
click at [469, 274] on div "Business location Name: Innovative Appliance Repair Solutions SB Address: Phone…" at bounding box center [428, 324] width 343 height 114
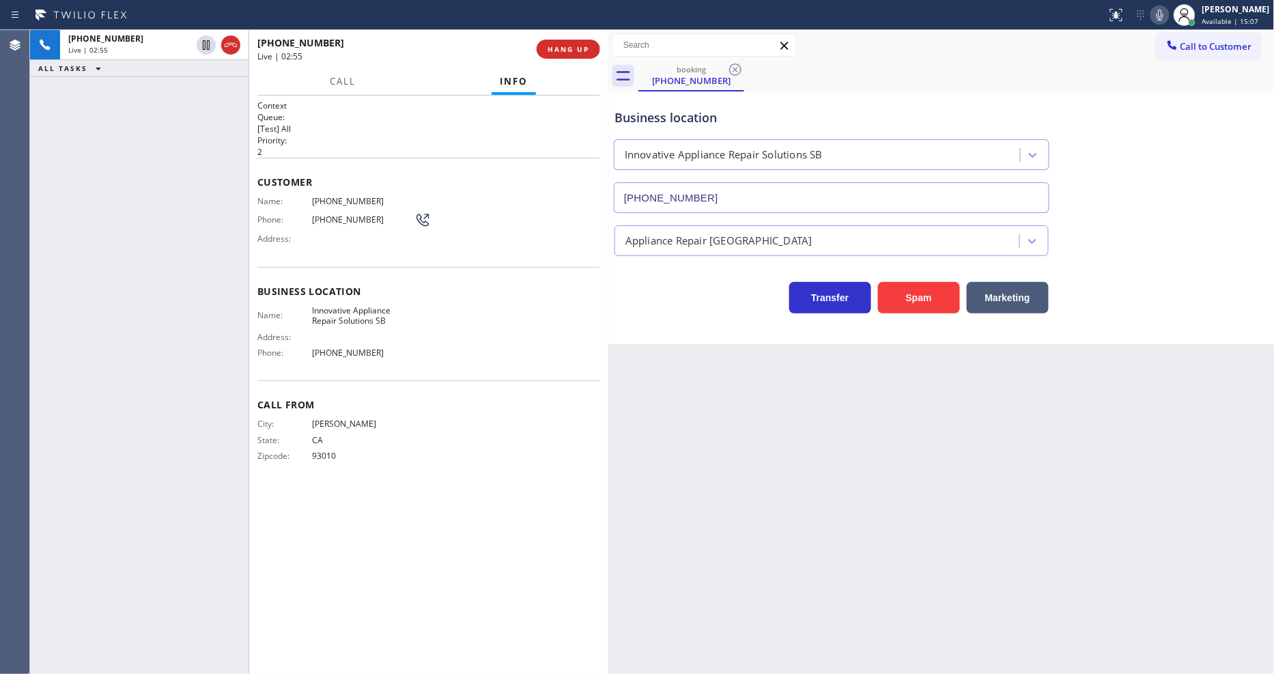
click at [974, 543] on div "Back to Dashboard Change Sender ID Customers Technicians Select a contact Outbo…" at bounding box center [941, 352] width 666 height 644
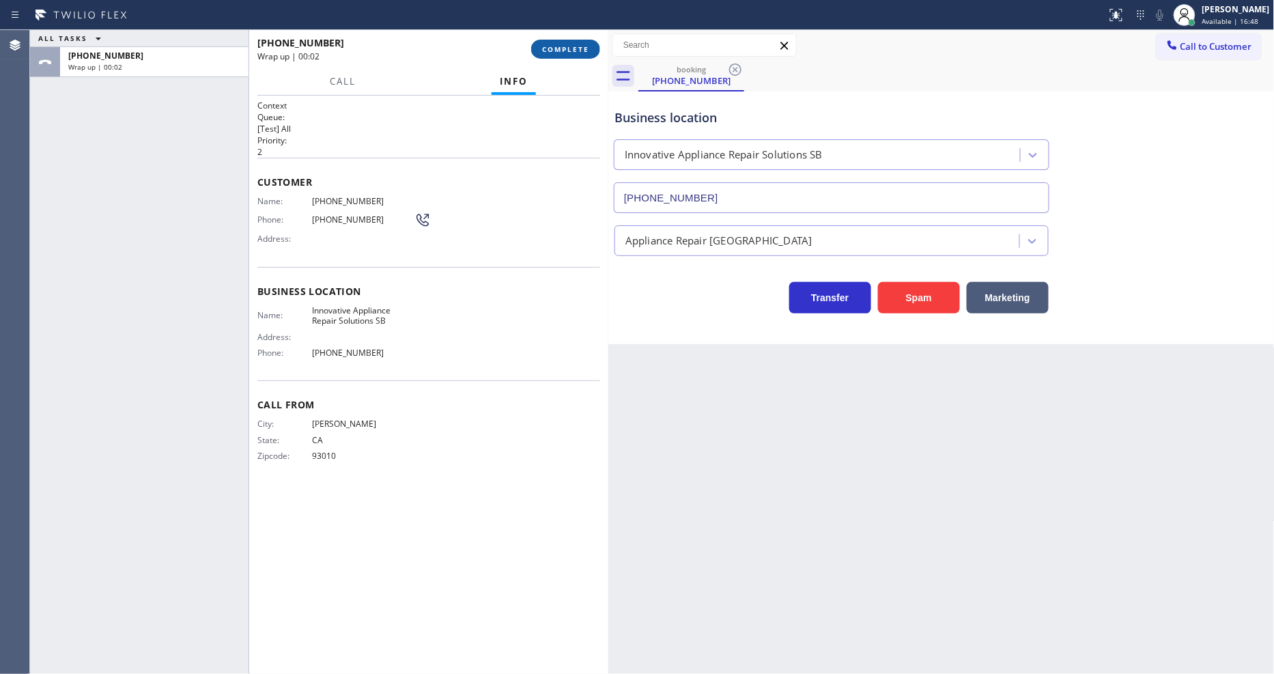
click at [547, 46] on span "COMPLETE" at bounding box center [565, 49] width 47 height 10
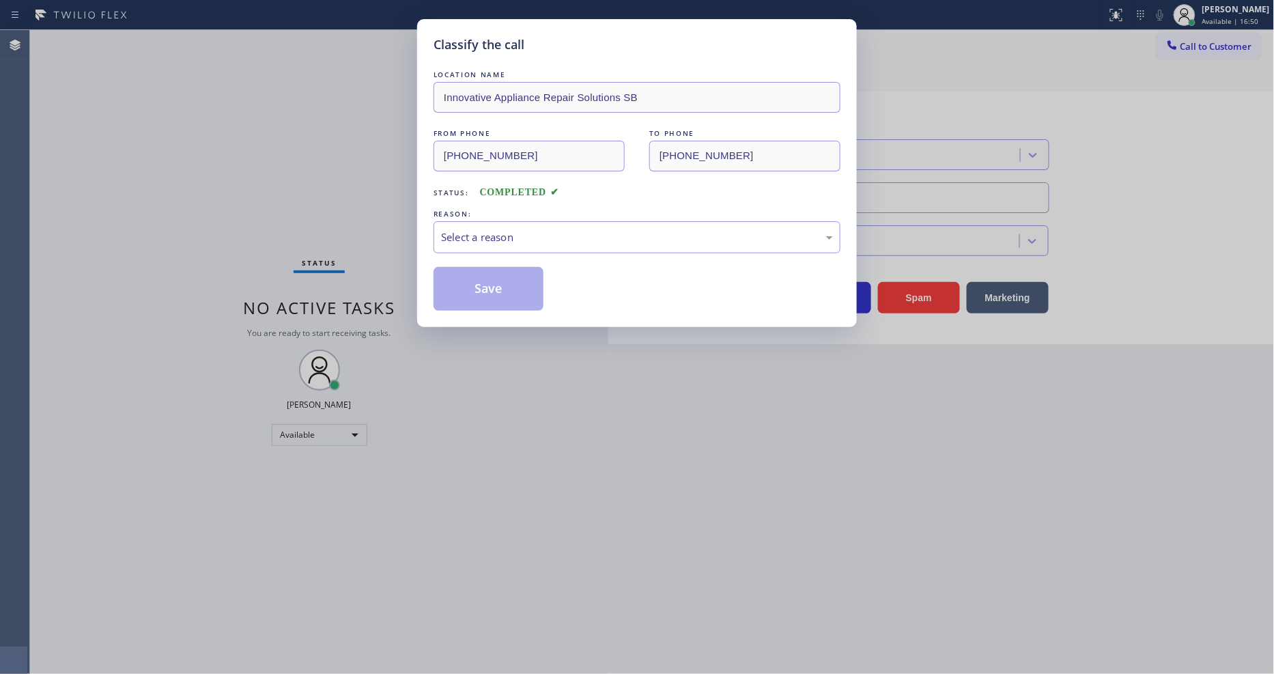
click at [483, 233] on div "Select a reason" at bounding box center [637, 237] width 392 height 16
click at [476, 285] on button "Save" at bounding box center [489, 289] width 110 height 44
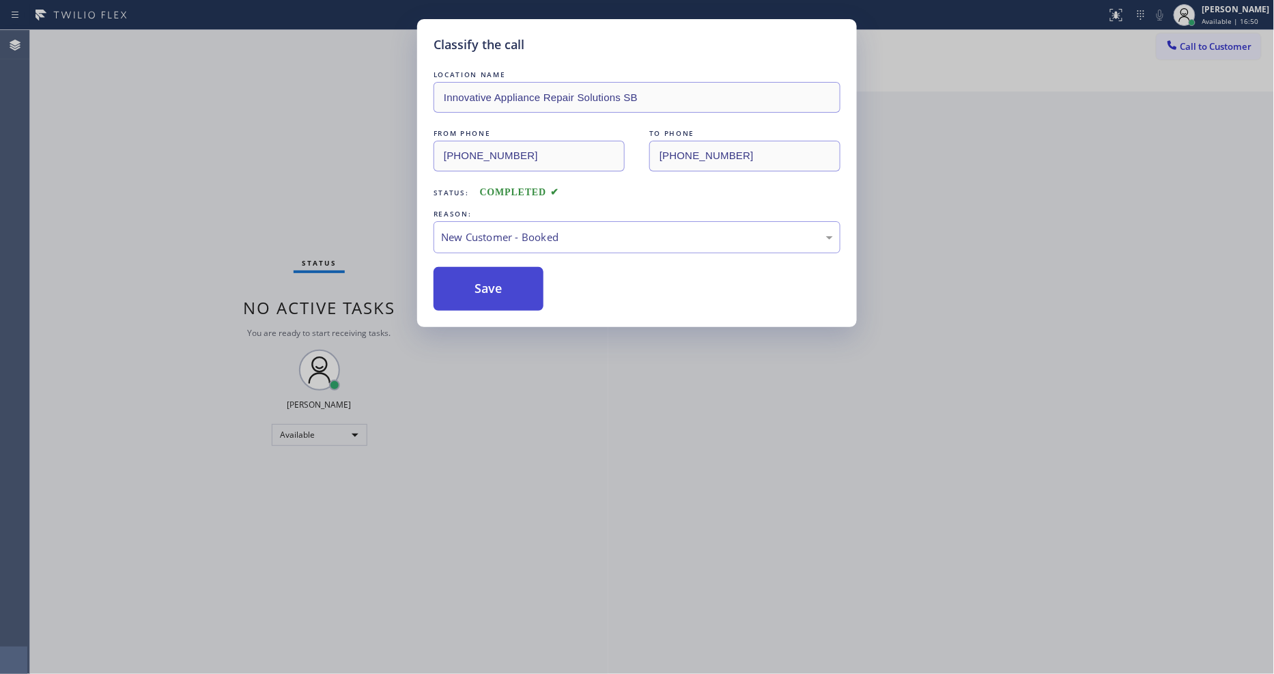
click at [476, 285] on button "Save" at bounding box center [489, 289] width 110 height 44
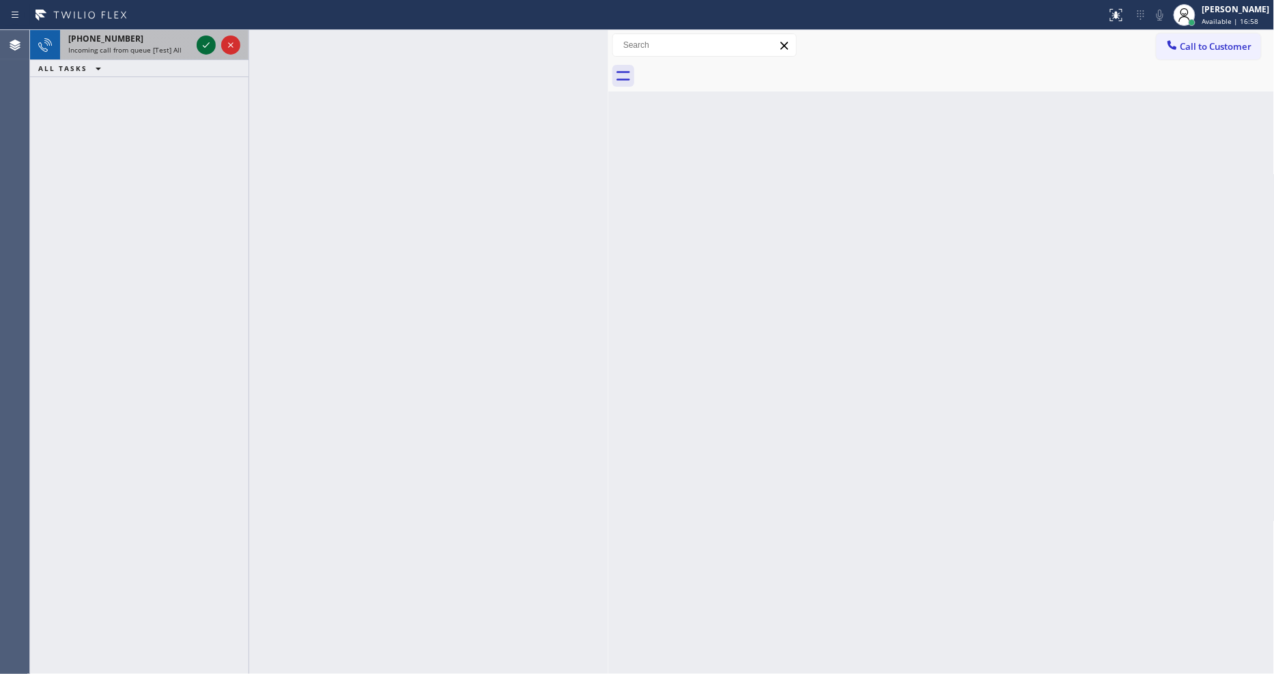
click at [202, 49] on icon at bounding box center [206, 45] width 16 height 16
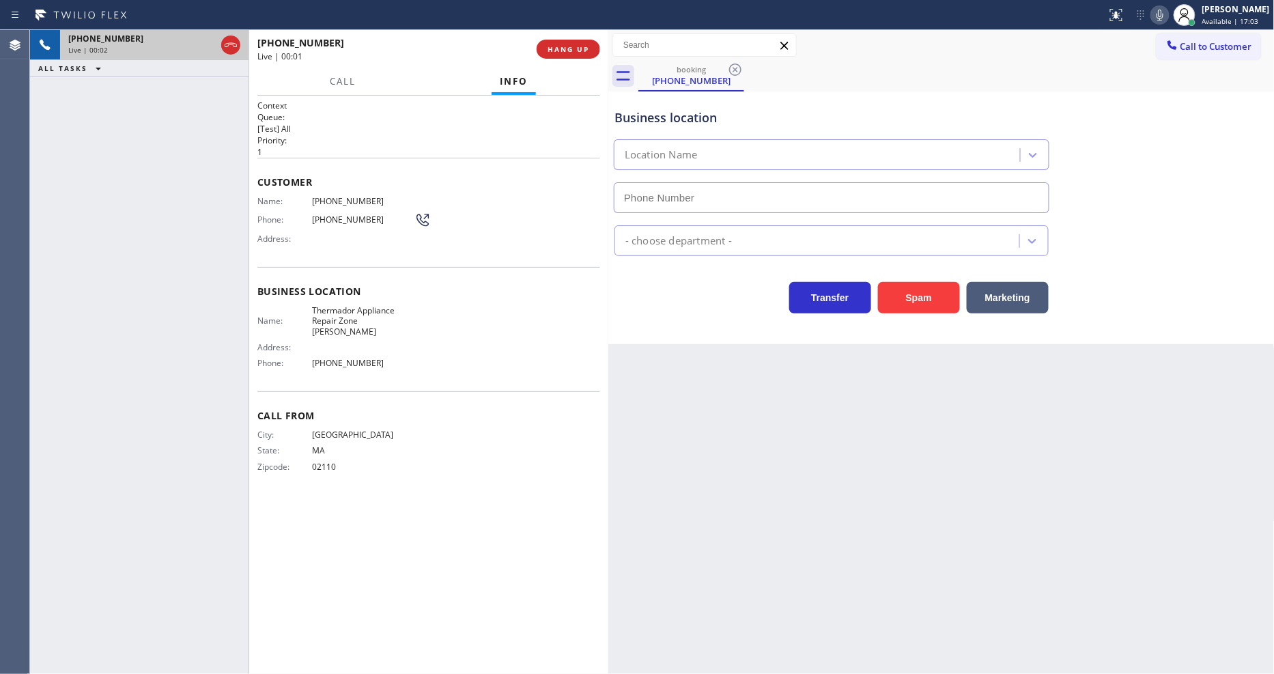
type input "[PHONE_NUMBER]"
click at [355, 307] on span "Thermador Appliance Repair Zone [PERSON_NAME]" at bounding box center [363, 320] width 102 height 31
click at [336, 203] on div "Name: [PHONE_NUMBER] Phone: [PHONE_NUMBER] Address:" at bounding box center [343, 223] width 173 height 54
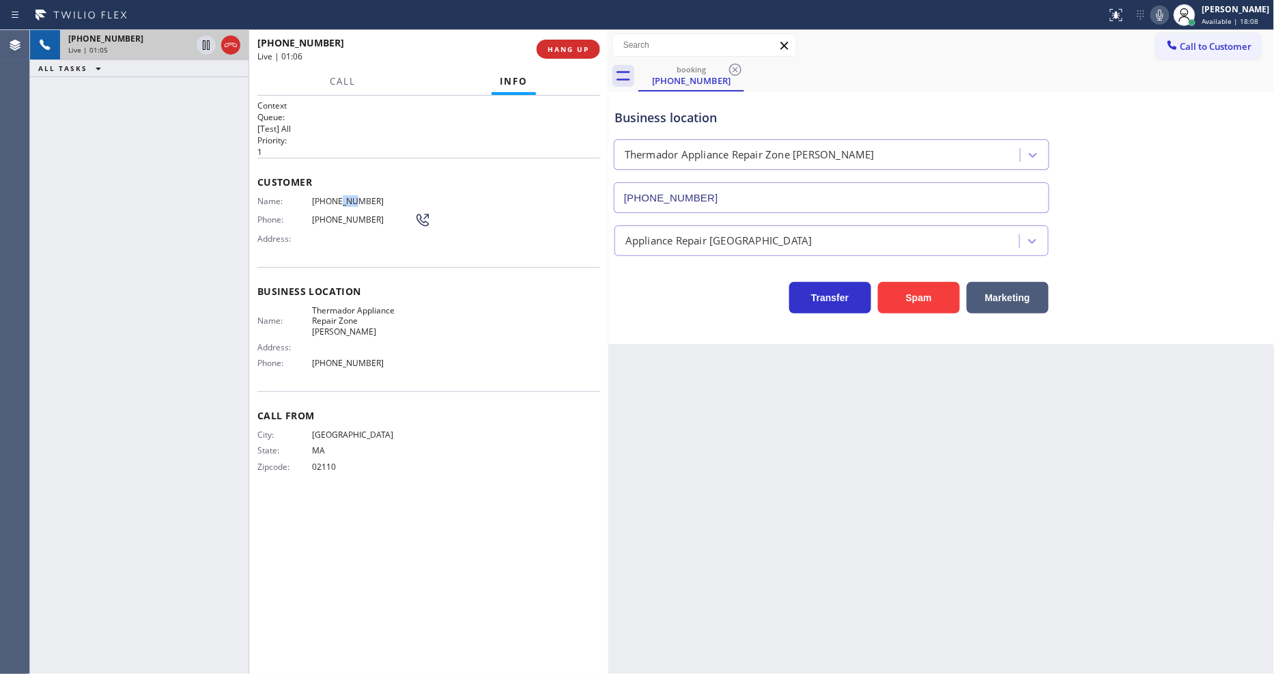
click at [336, 203] on div "Name: [PHONE_NUMBER] Phone: [PHONE_NUMBER] Address:" at bounding box center [343, 223] width 173 height 54
click at [208, 42] on icon at bounding box center [206, 45] width 16 height 16
click at [1168, 18] on icon at bounding box center [1160, 15] width 16 height 16
click at [201, 43] on icon at bounding box center [206, 45] width 16 height 16
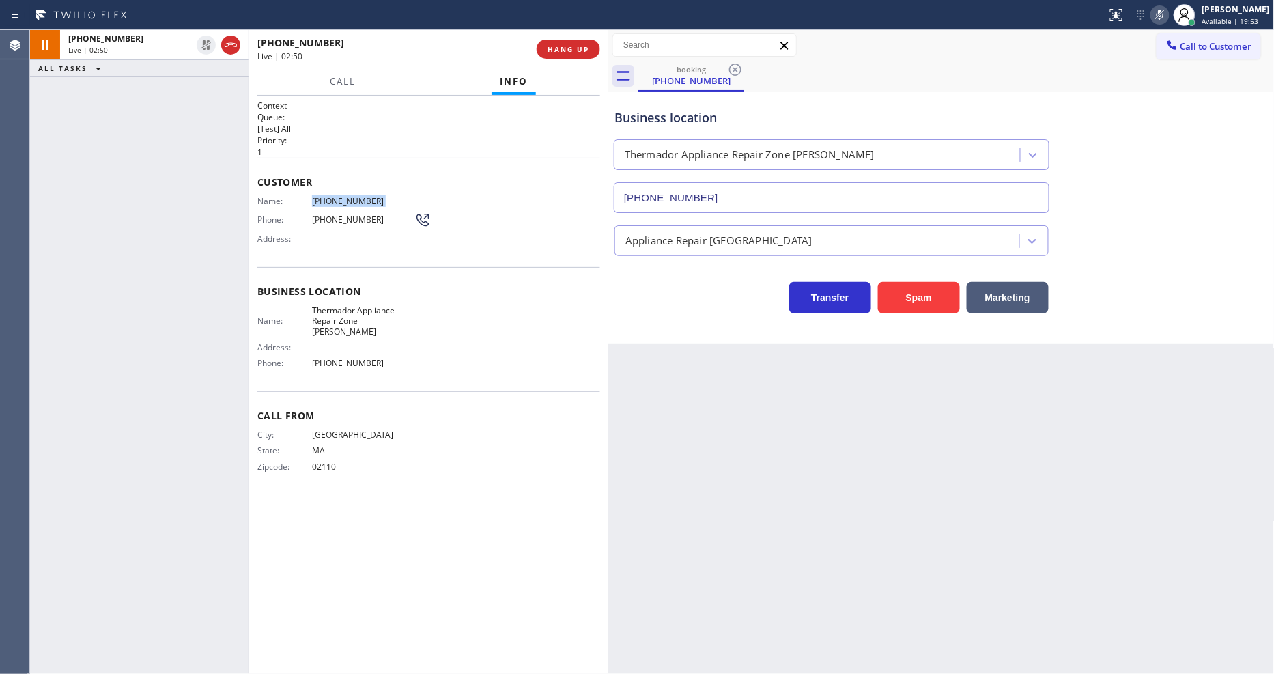
click at [1165, 12] on rect at bounding box center [1160, 14] width 10 height 10
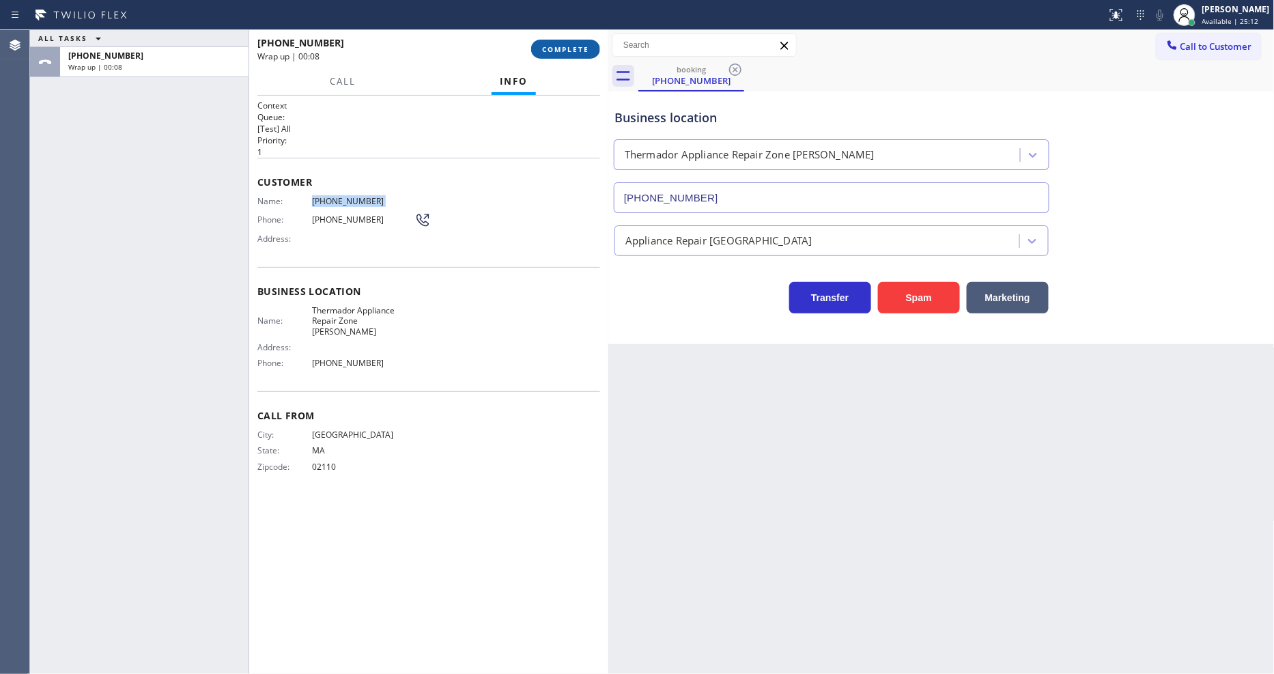
click at [583, 46] on span "COMPLETE" at bounding box center [565, 49] width 47 height 10
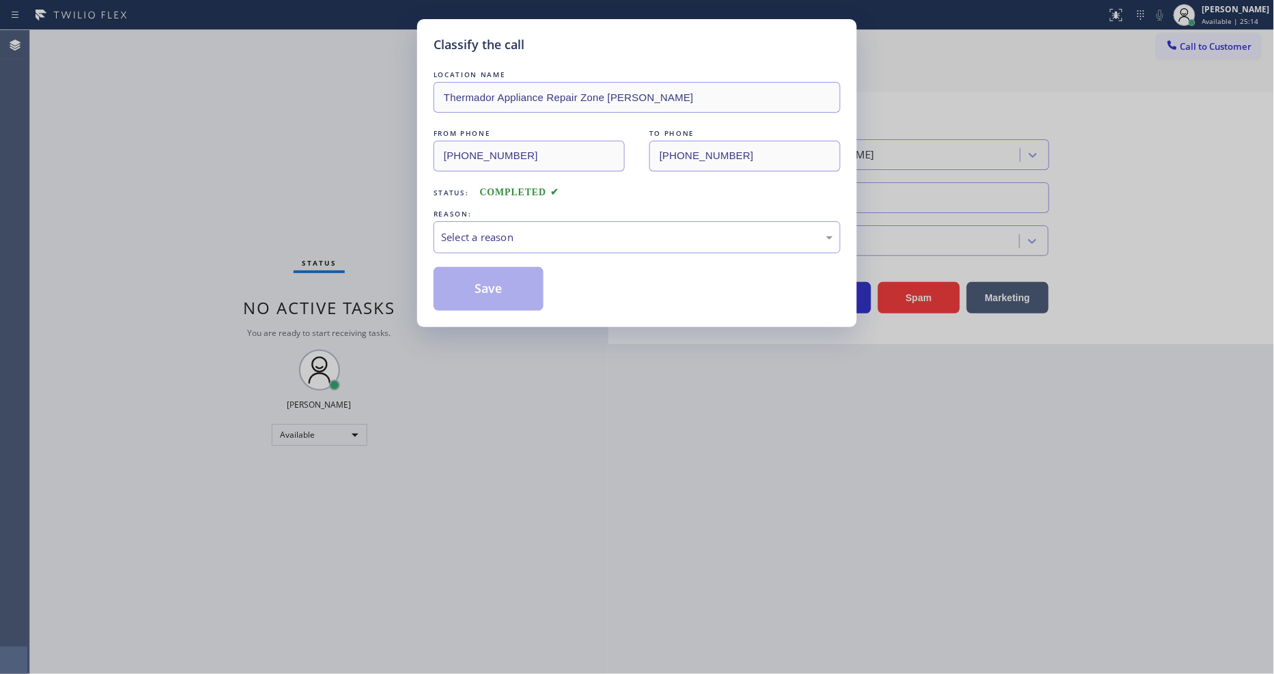
click at [496, 229] on div "Select a reason" at bounding box center [637, 237] width 392 height 16
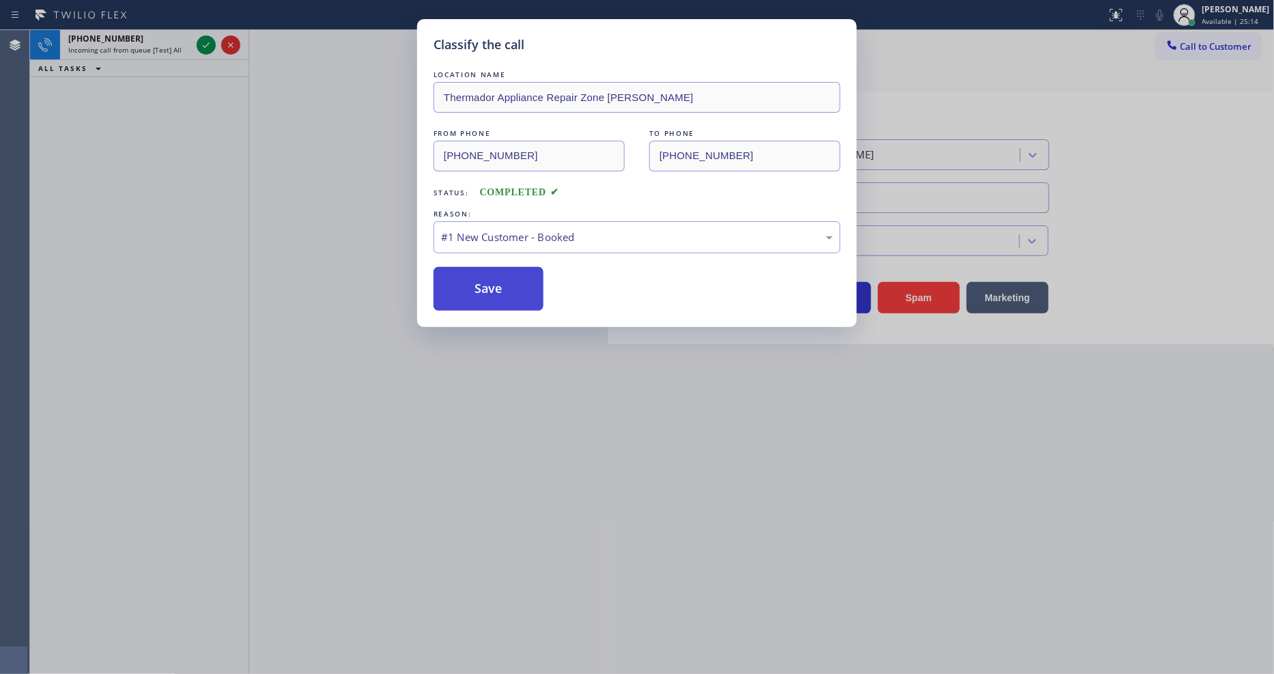
click at [486, 285] on button "Save" at bounding box center [489, 289] width 110 height 44
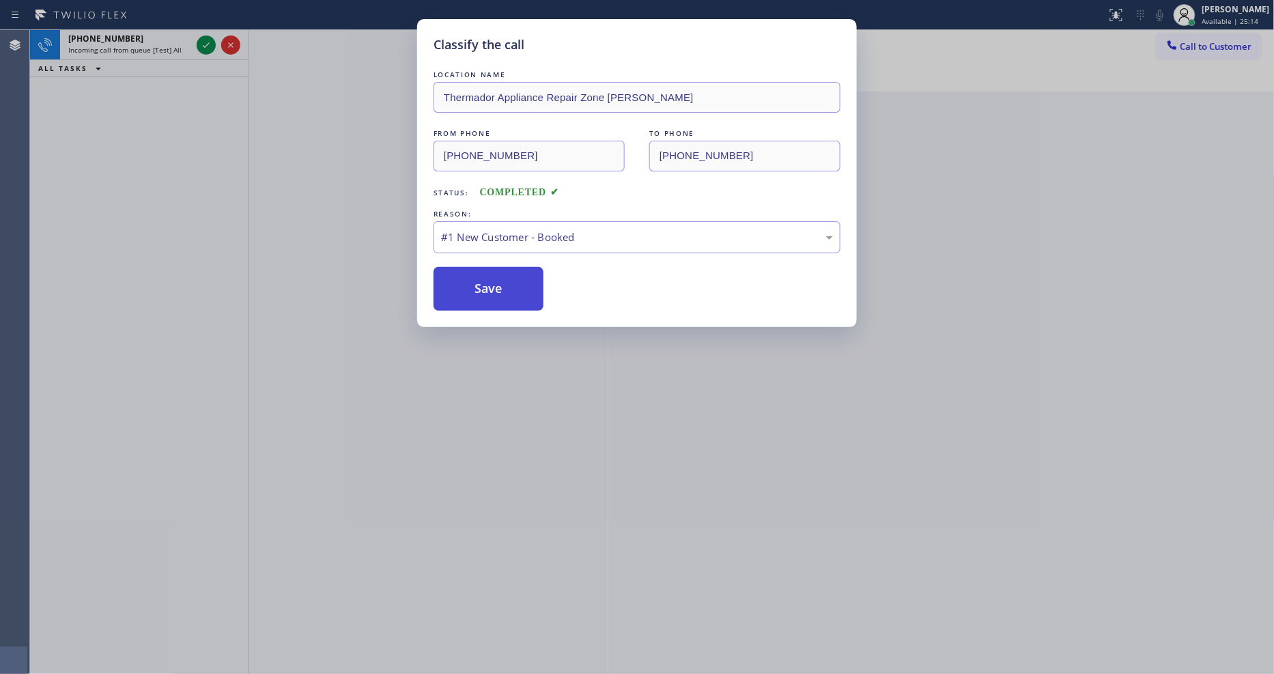
click at [486, 285] on button "Save" at bounding box center [489, 289] width 110 height 44
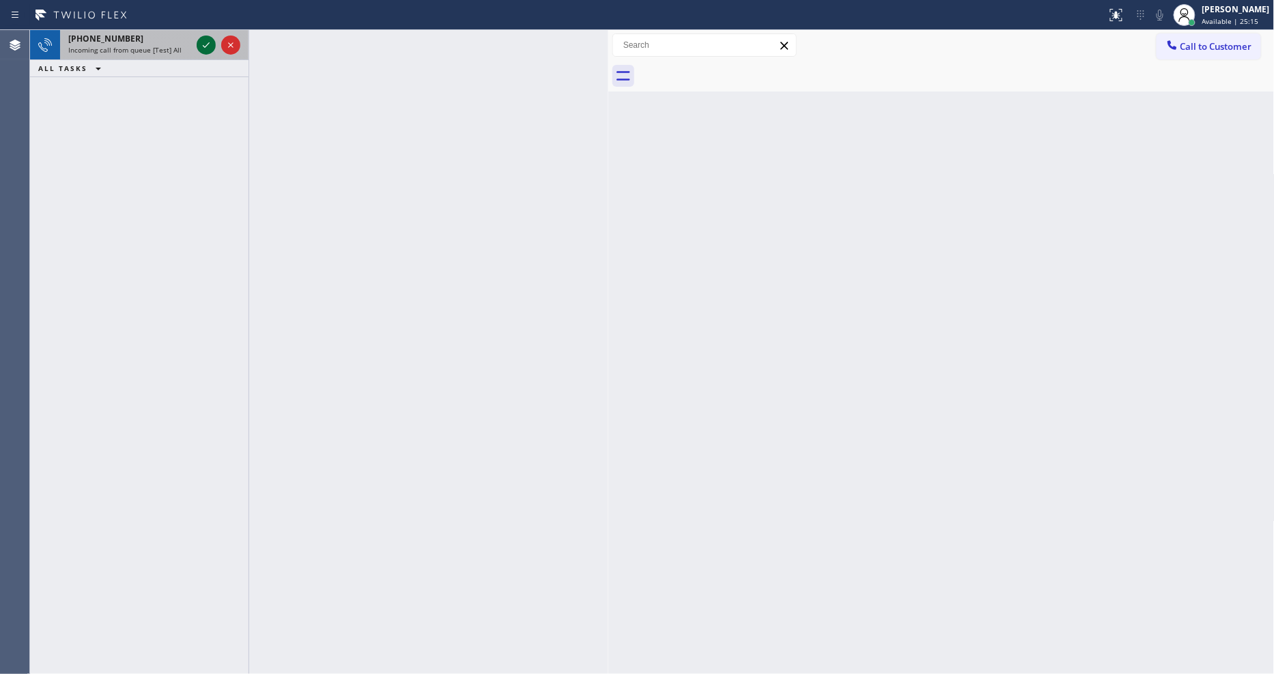
click at [208, 44] on icon at bounding box center [206, 45] width 16 height 16
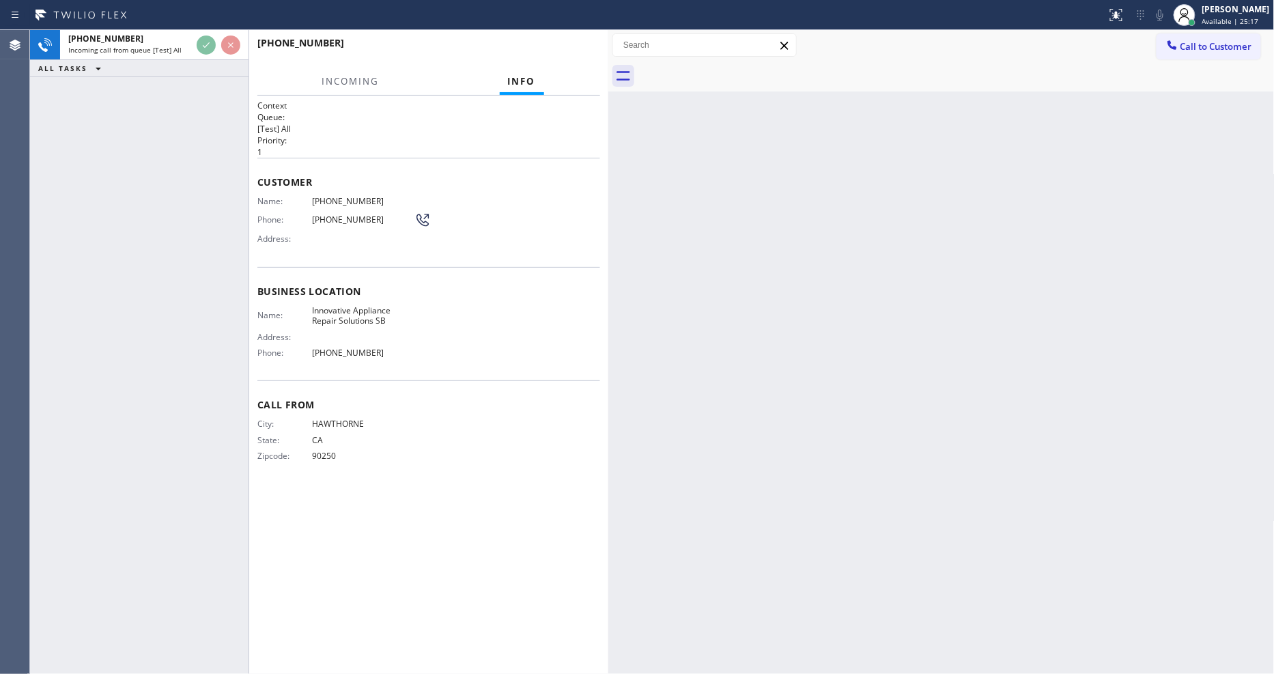
click at [253, 223] on div "Context Queue: [Test] All Priority: 1 Customer Name: [PHONE_NUMBER] Phone: [PHO…" at bounding box center [428, 385] width 359 height 578
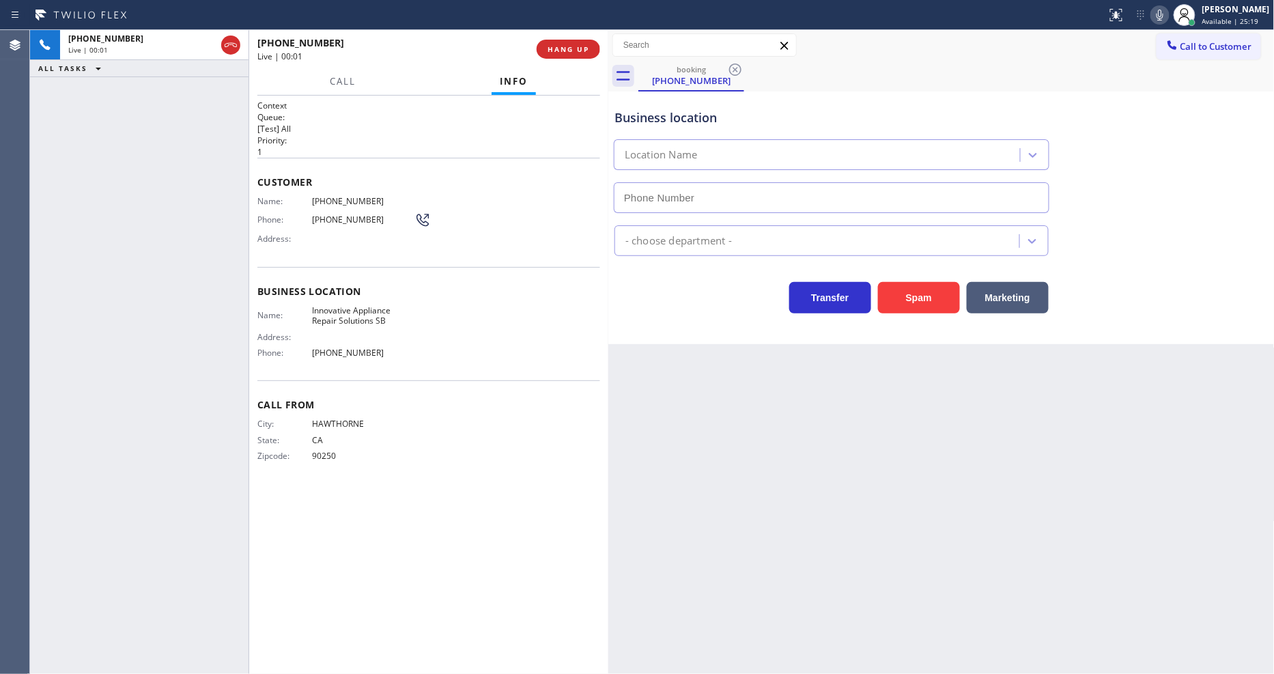
type input "[PHONE_NUMBER]"
click at [335, 305] on span "Innovative Appliance Repair Solutions SB" at bounding box center [363, 315] width 102 height 21
click at [362, 190] on div "Customer Name: [PHONE_NUMBER] Phone: [PHONE_NUMBER] Address:" at bounding box center [428, 212] width 343 height 109
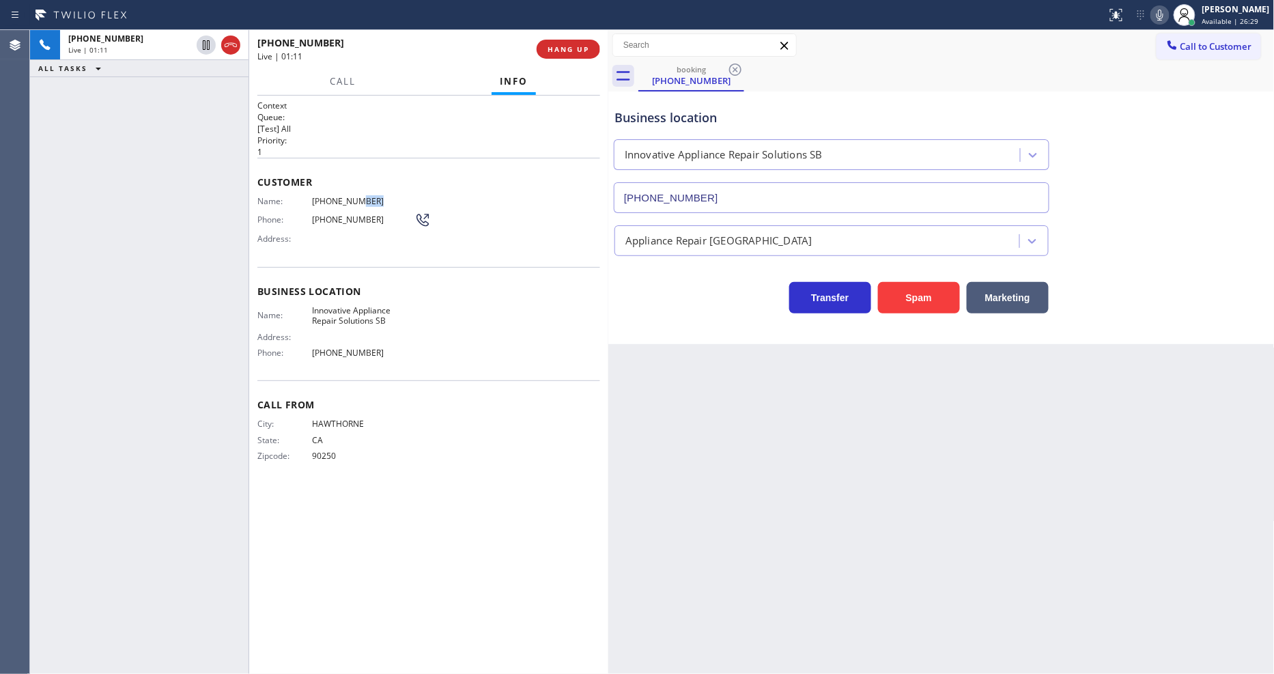
click at [362, 190] on div "Customer Name: [PHONE_NUMBER] Phone: [PHONE_NUMBER] Address:" at bounding box center [428, 212] width 343 height 109
click at [203, 45] on icon at bounding box center [206, 45] width 7 height 10
click at [1163, 12] on icon at bounding box center [1160, 15] width 7 height 11
click at [201, 43] on icon at bounding box center [206, 45] width 16 height 16
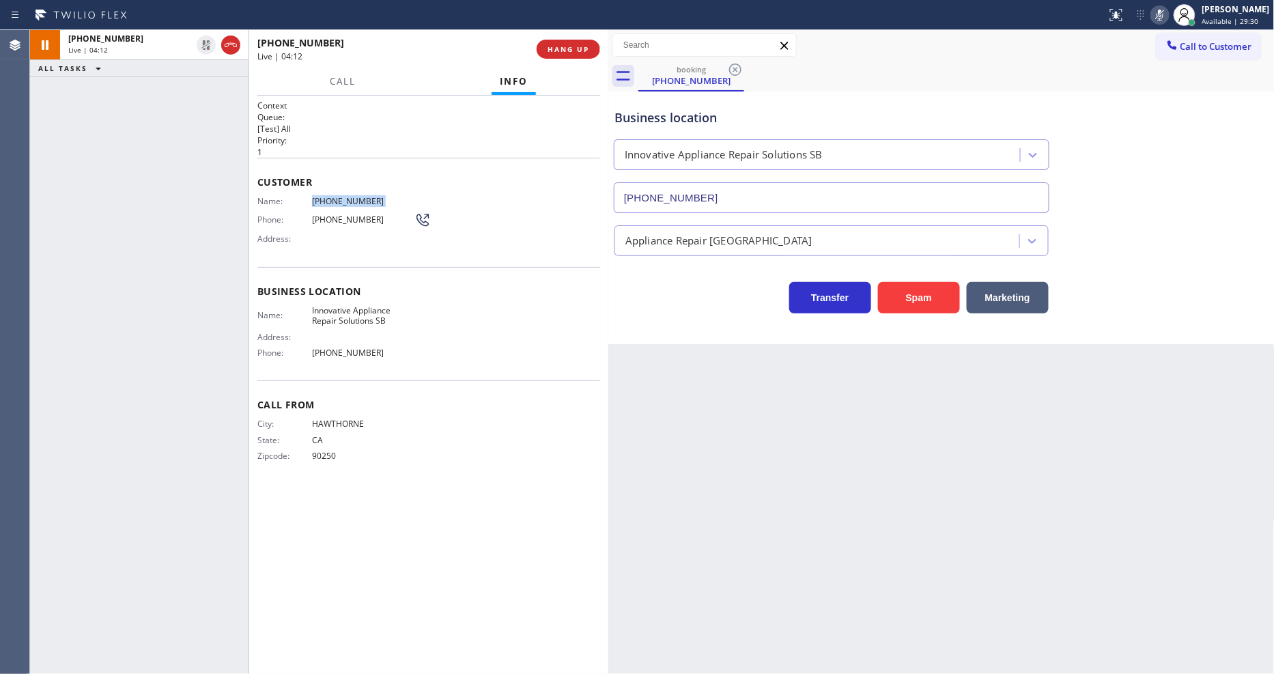
click at [1168, 14] on icon at bounding box center [1160, 15] width 16 height 16
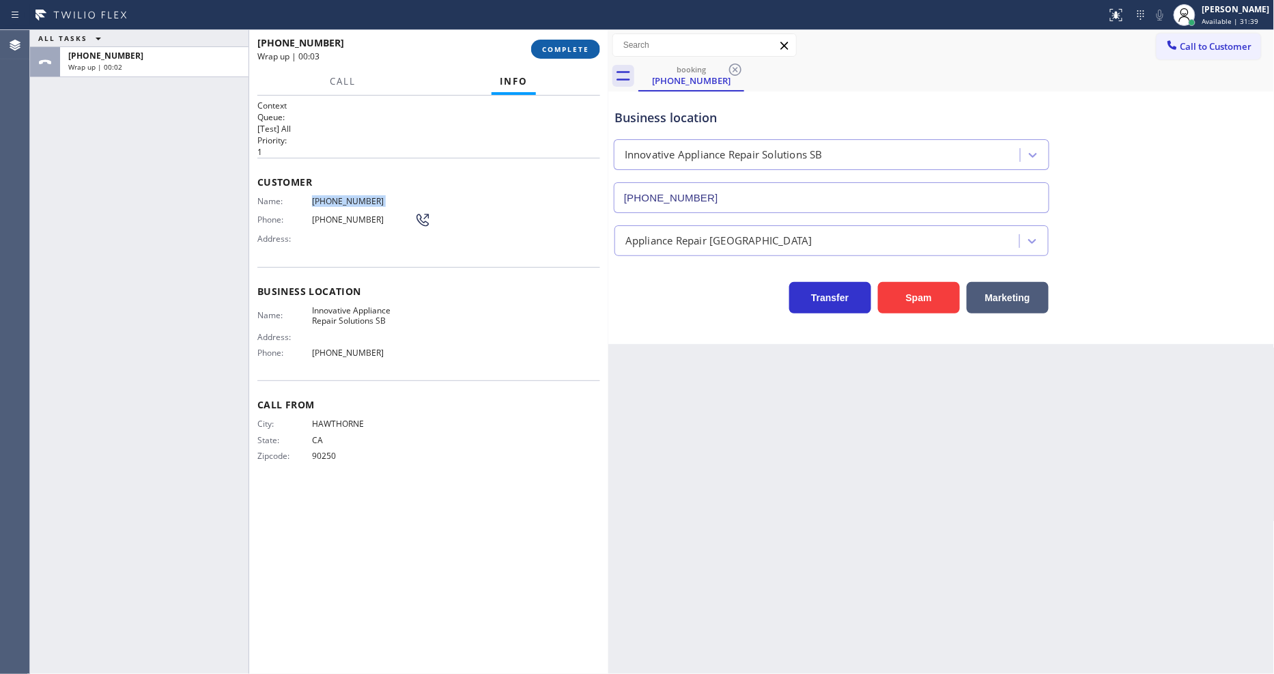
click at [584, 46] on span "COMPLETE" at bounding box center [565, 49] width 47 height 10
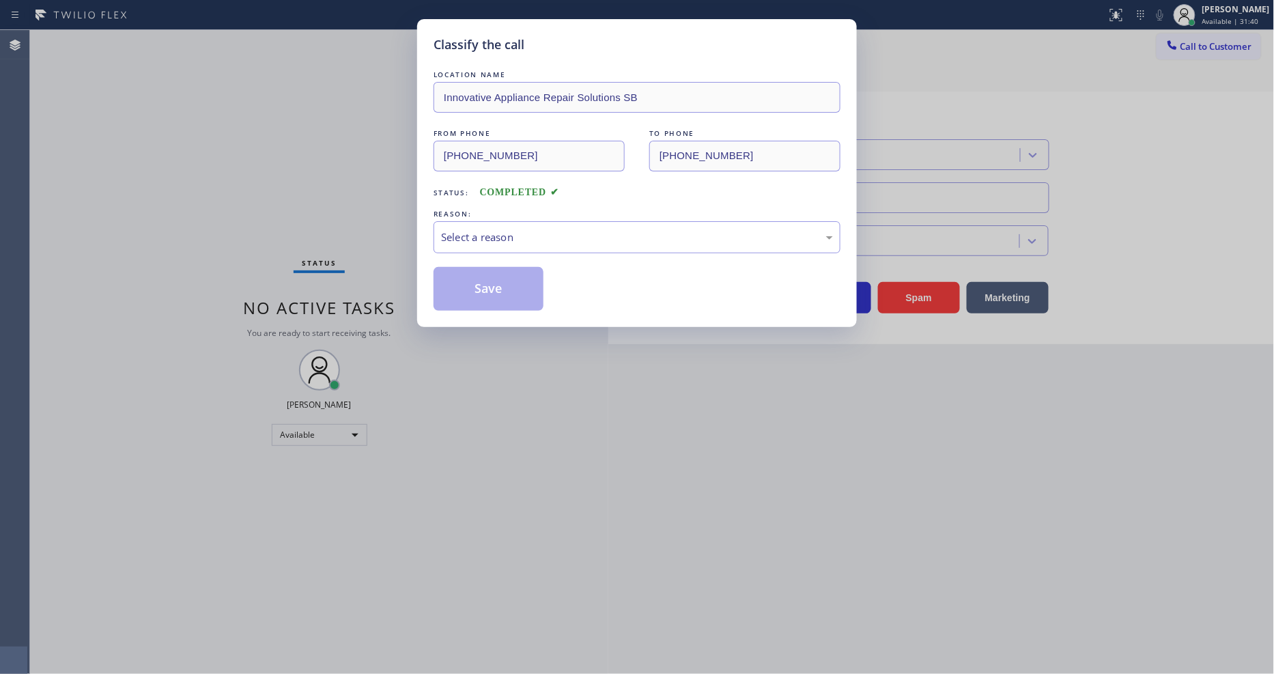
click at [496, 236] on div "Select a reason" at bounding box center [637, 237] width 392 height 16
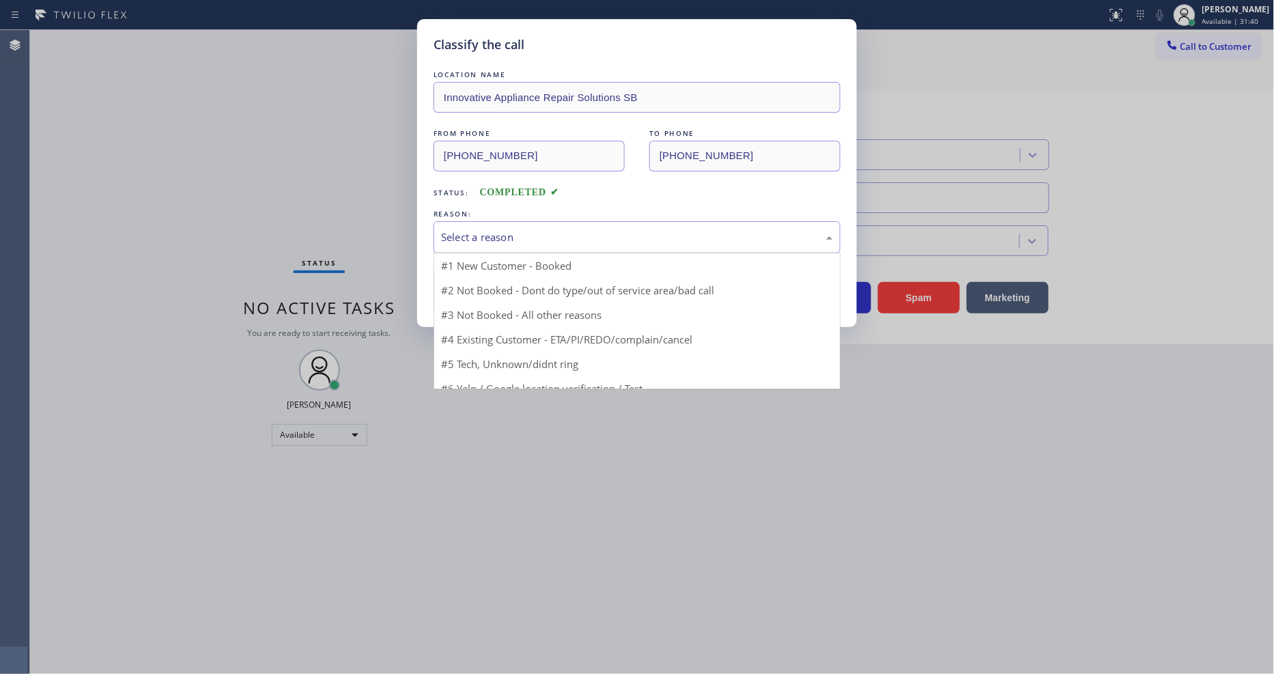
drag, startPoint x: 490, startPoint y: 246, endPoint x: 489, endPoint y: 262, distance: 15.7
click at [489, 250] on div "LOCATION NAME Innovative Appliance Repair Solutions SB FROM PHONE [PHONE_NUMBER…" at bounding box center [637, 189] width 407 height 243
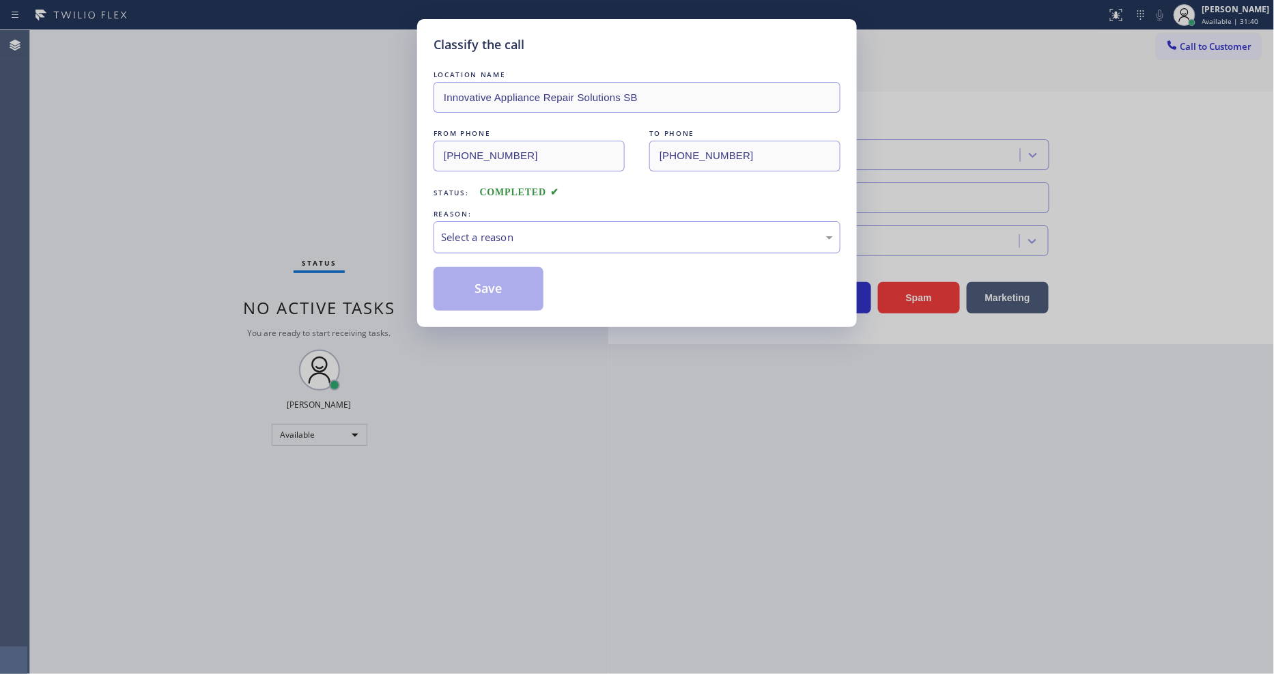
drag, startPoint x: 495, startPoint y: 233, endPoint x: 495, endPoint y: 244, distance: 10.2
click at [495, 239] on div "Select a reason" at bounding box center [637, 237] width 392 height 16
click at [494, 281] on button "Save" at bounding box center [489, 289] width 110 height 44
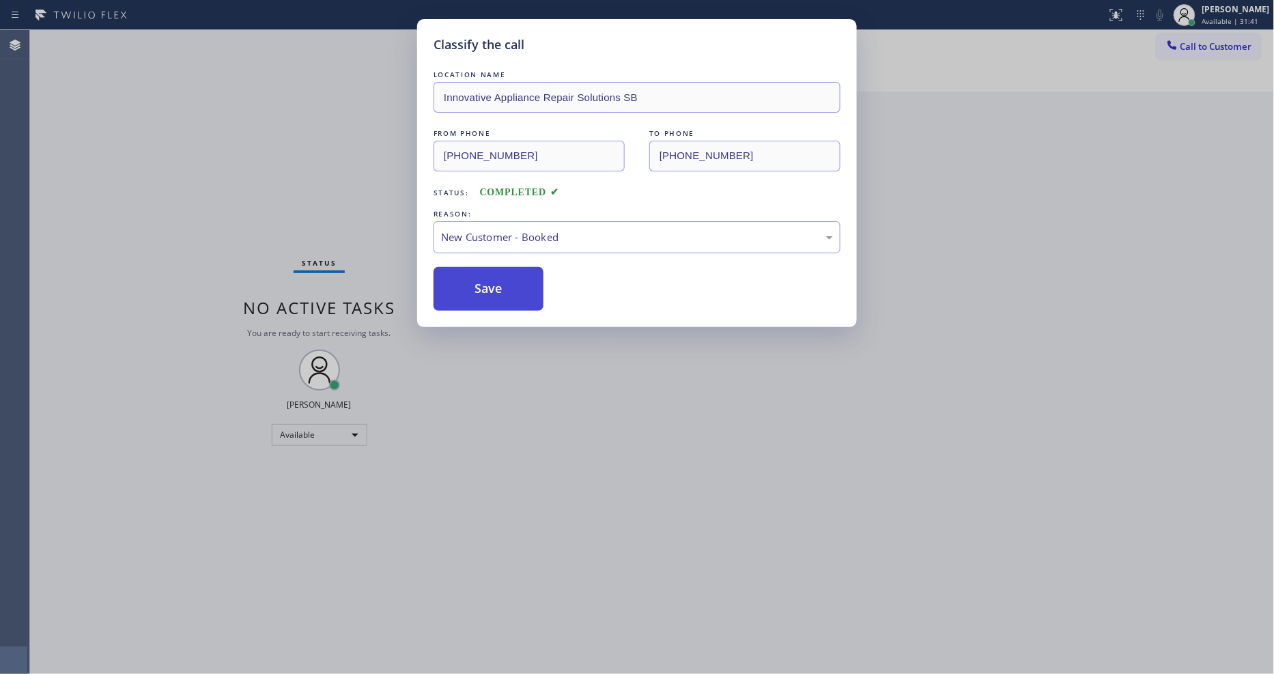
click at [494, 283] on button "Save" at bounding box center [489, 289] width 110 height 44
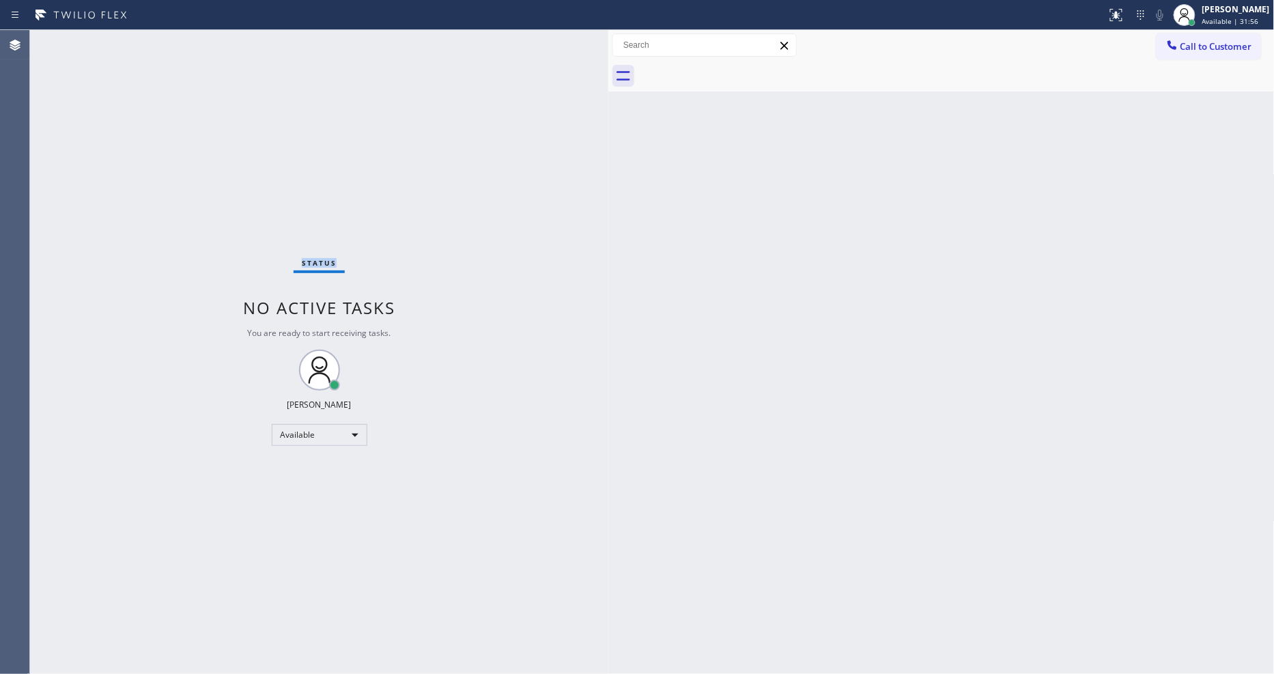
click at [283, 89] on div "Status No active tasks You are ready to start receiving tasks. [PERSON_NAME] Av…" at bounding box center [319, 352] width 578 height 644
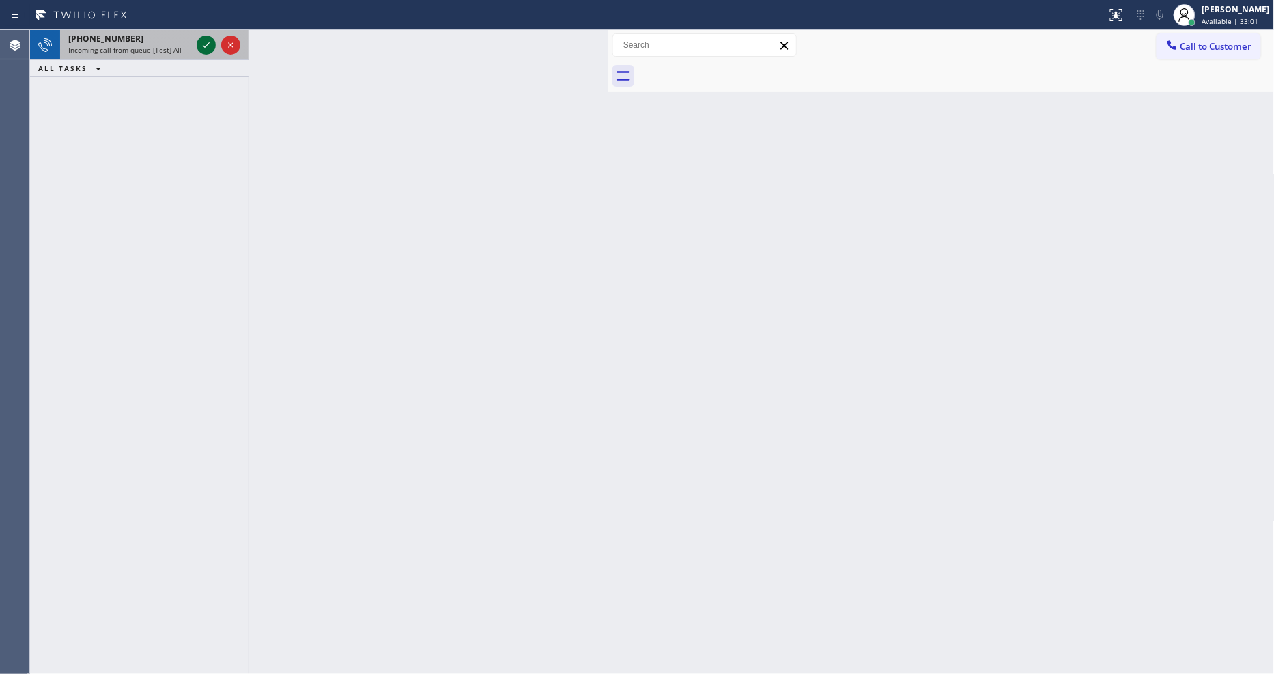
click at [202, 48] on icon at bounding box center [206, 45] width 16 height 16
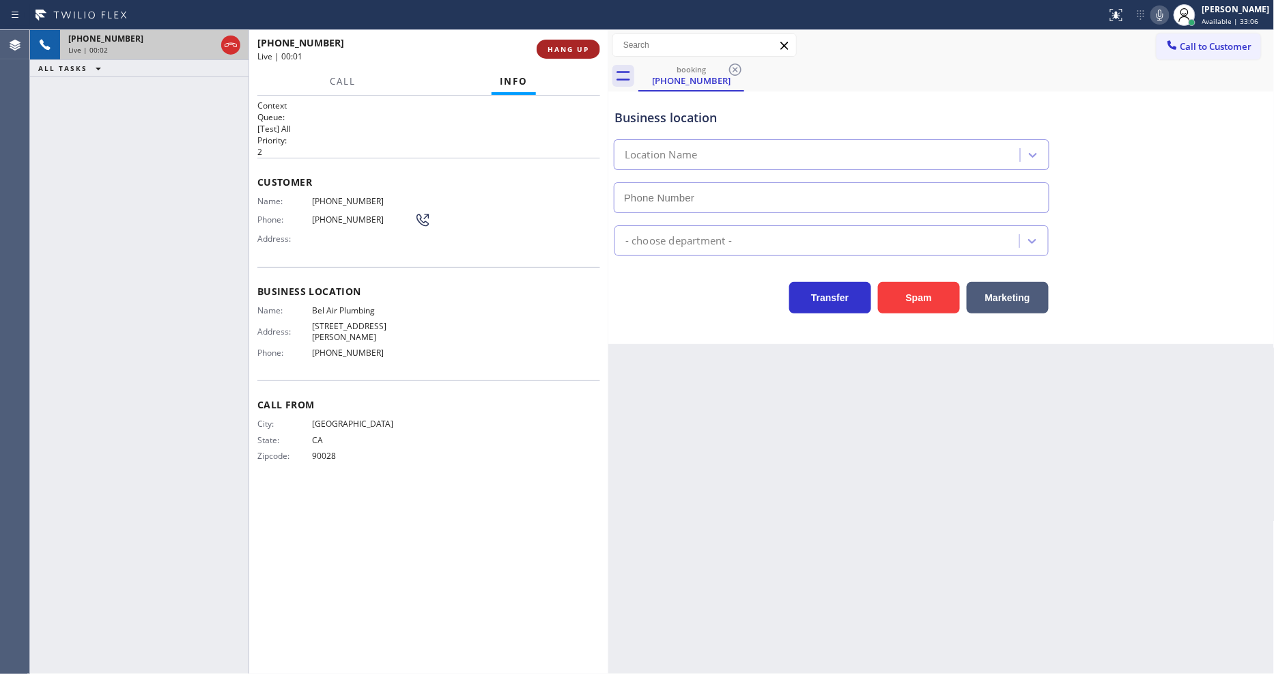
click at [580, 50] on span "HANG UP" at bounding box center [569, 49] width 42 height 10
type input "[PHONE_NUMBER]"
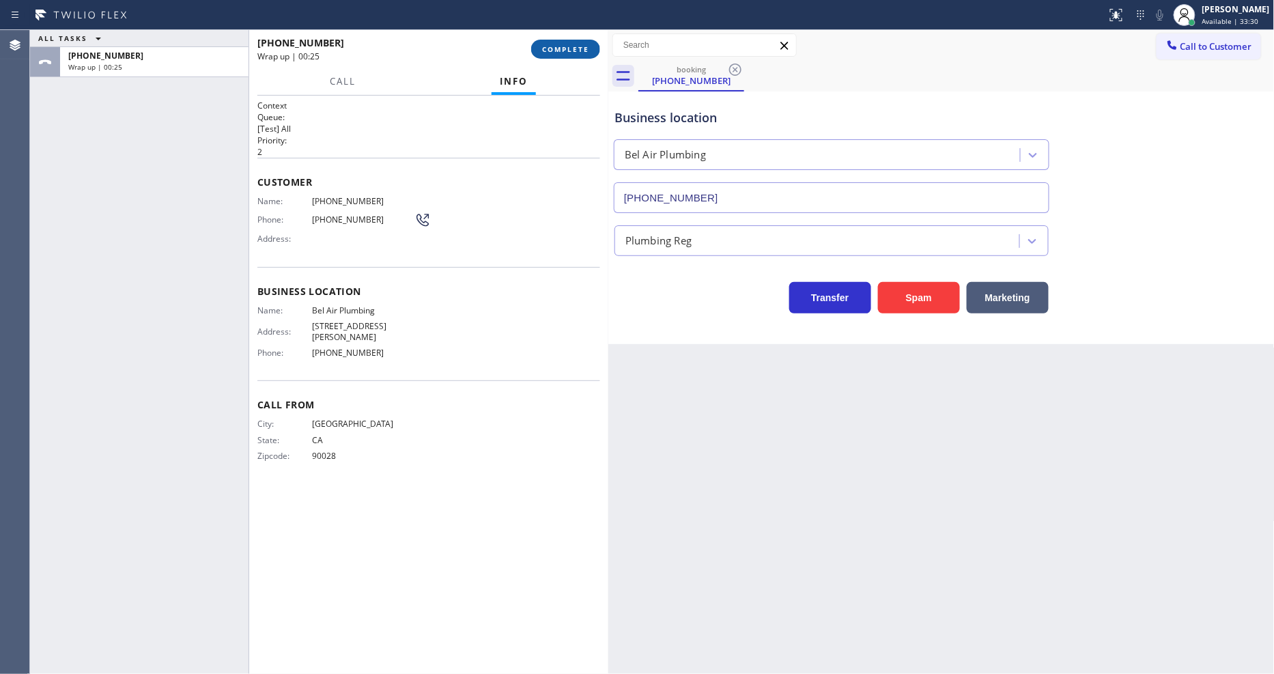
click at [582, 41] on button "COMPLETE" at bounding box center [565, 49] width 69 height 19
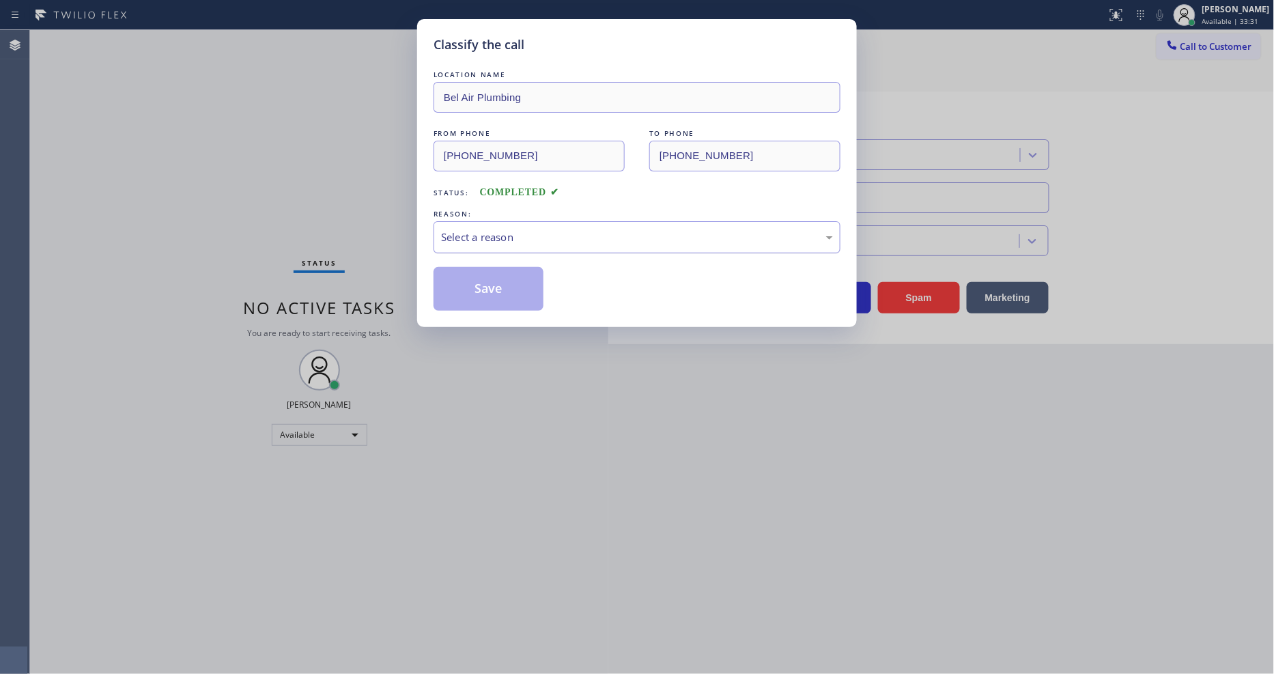
click at [545, 229] on div "Select a reason" at bounding box center [637, 237] width 392 height 16
click at [510, 282] on button "Save" at bounding box center [489, 289] width 110 height 44
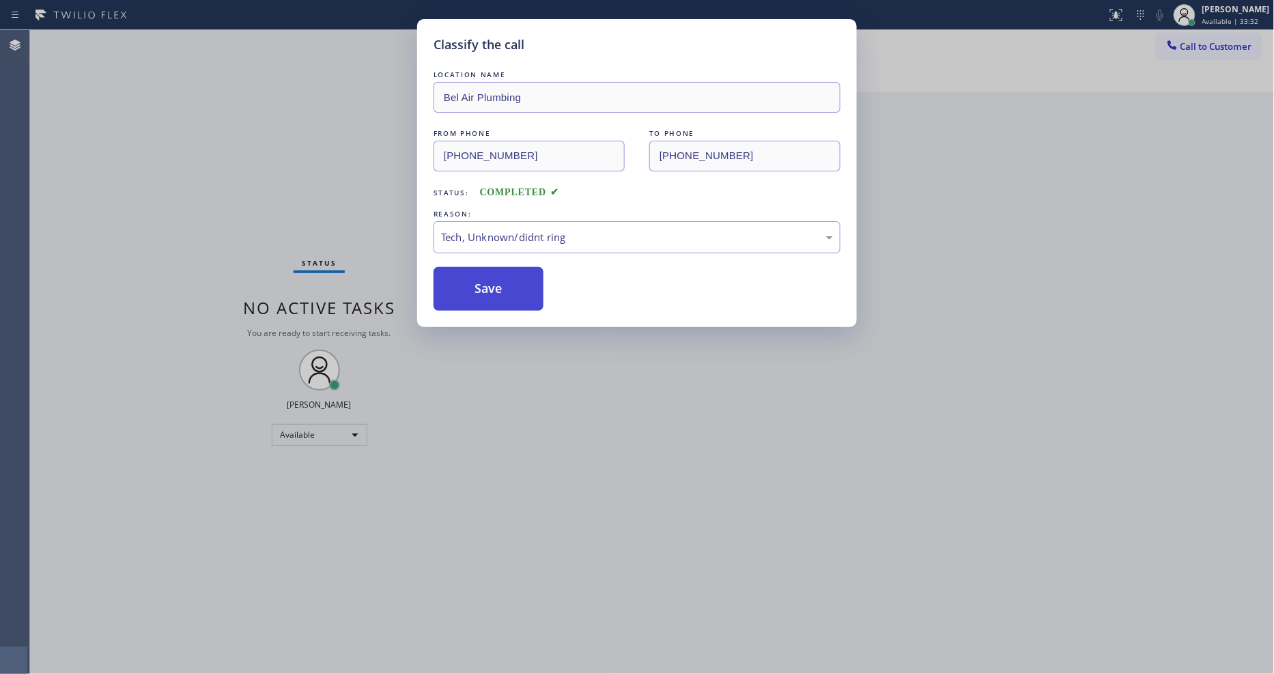
click at [510, 282] on button "Save" at bounding box center [489, 289] width 110 height 44
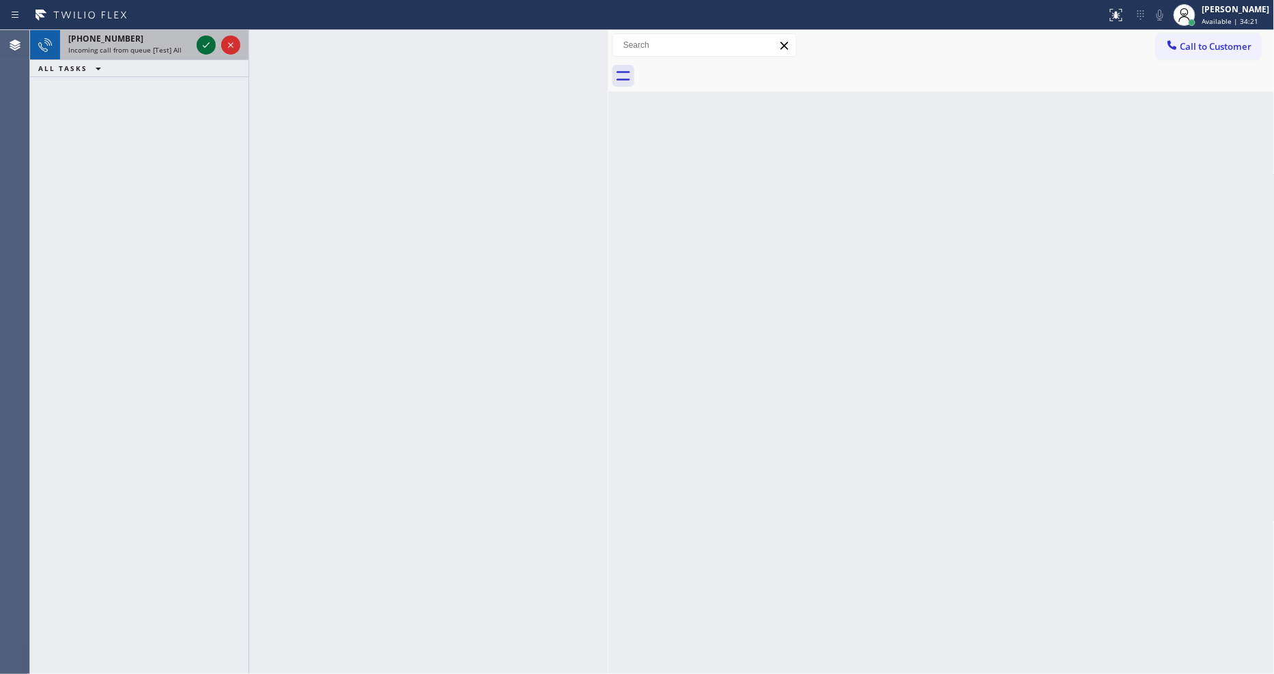
click at [203, 38] on icon at bounding box center [206, 45] width 16 height 16
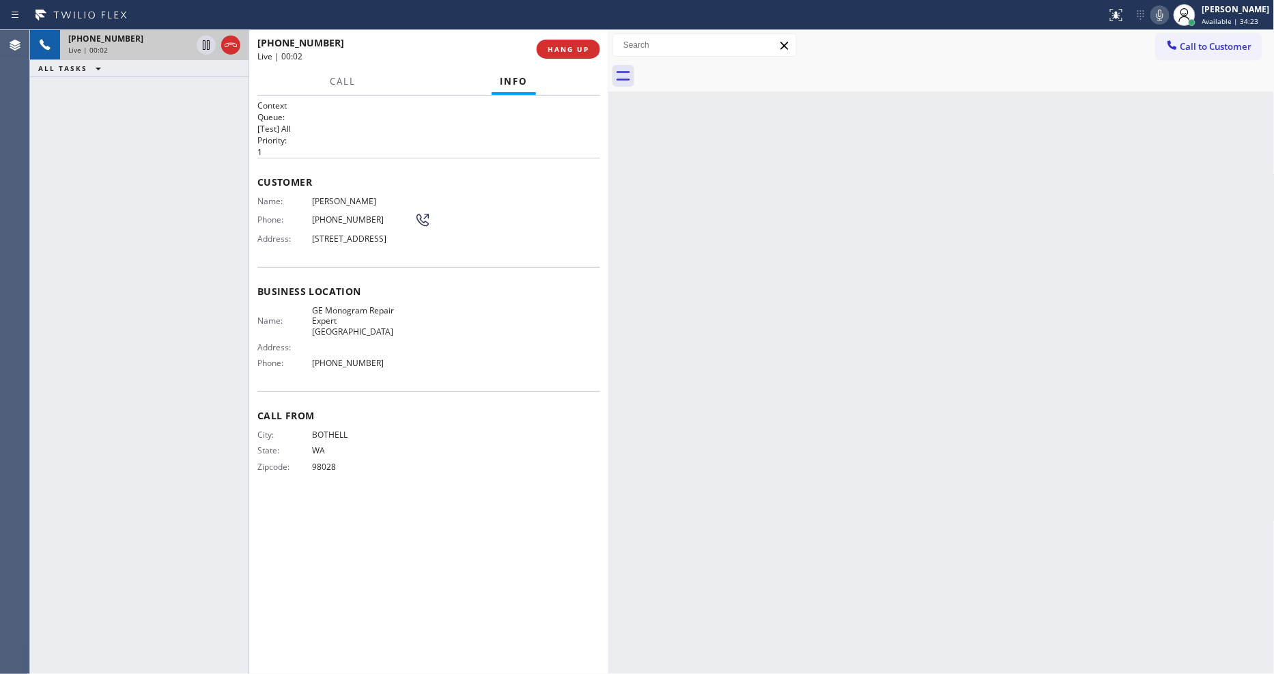
click at [312, 316] on span "GE Monogram Repair Expert [GEOGRAPHIC_DATA]" at bounding box center [363, 320] width 102 height 31
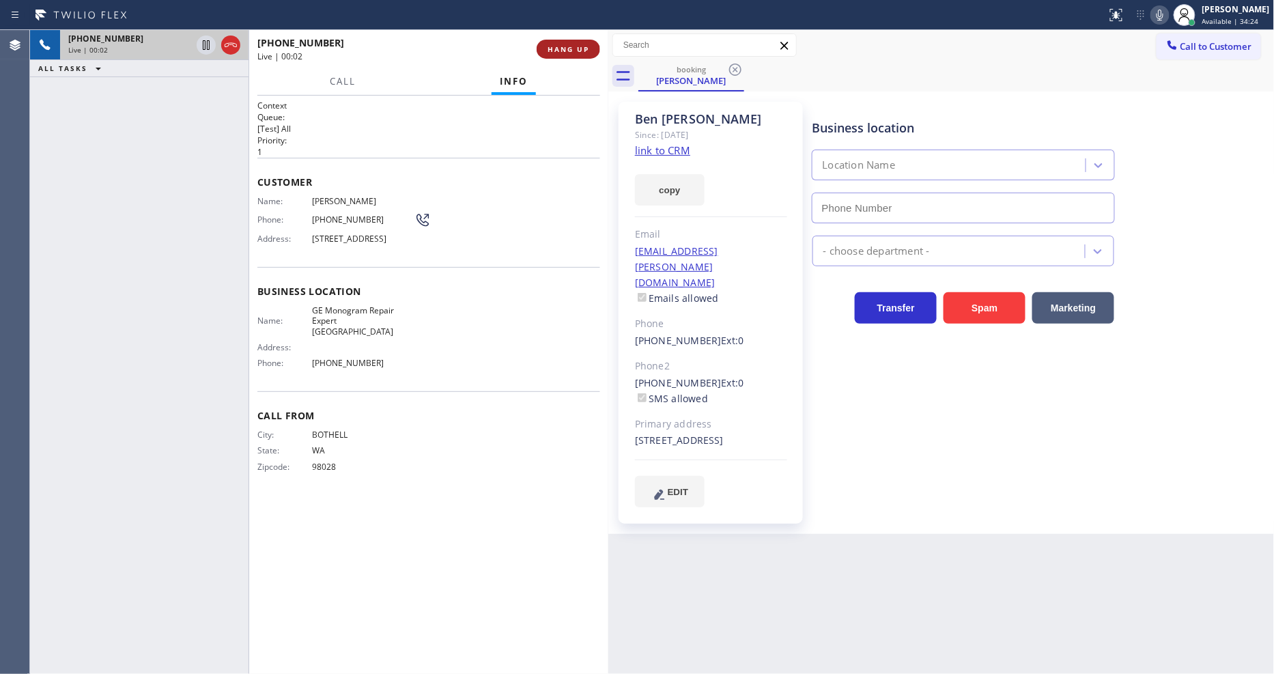
type input "[PHONE_NUMBER]"
click at [576, 44] on span "HANG UP" at bounding box center [569, 49] width 42 height 10
drag, startPoint x: 659, startPoint y: 140, endPoint x: 660, endPoint y: 147, distance: 6.9
click at [659, 145] on div "[PERSON_NAME] Since: [DATE] link to CRM copy Email [EMAIL_ADDRESS][PERSON_NAME]…" at bounding box center [711, 313] width 184 height 422
click at [660, 147] on link "link to CRM" at bounding box center [662, 150] width 55 height 14
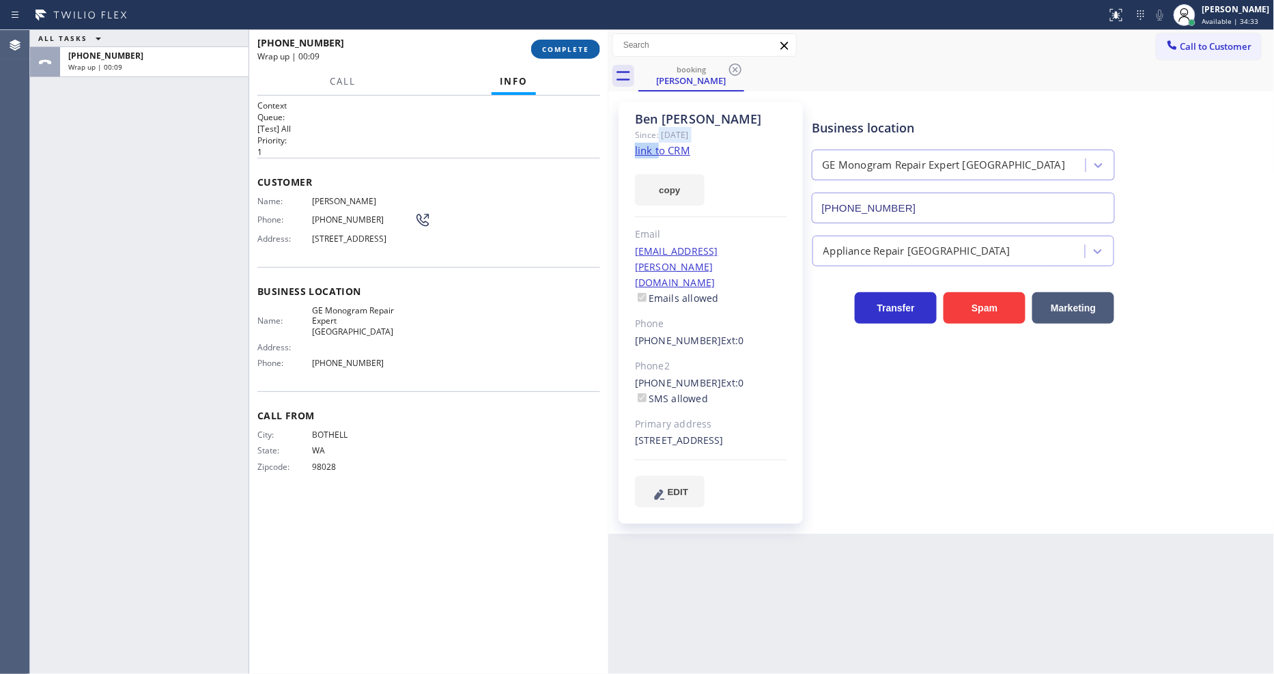
click at [543, 51] on span "COMPLETE" at bounding box center [565, 49] width 47 height 10
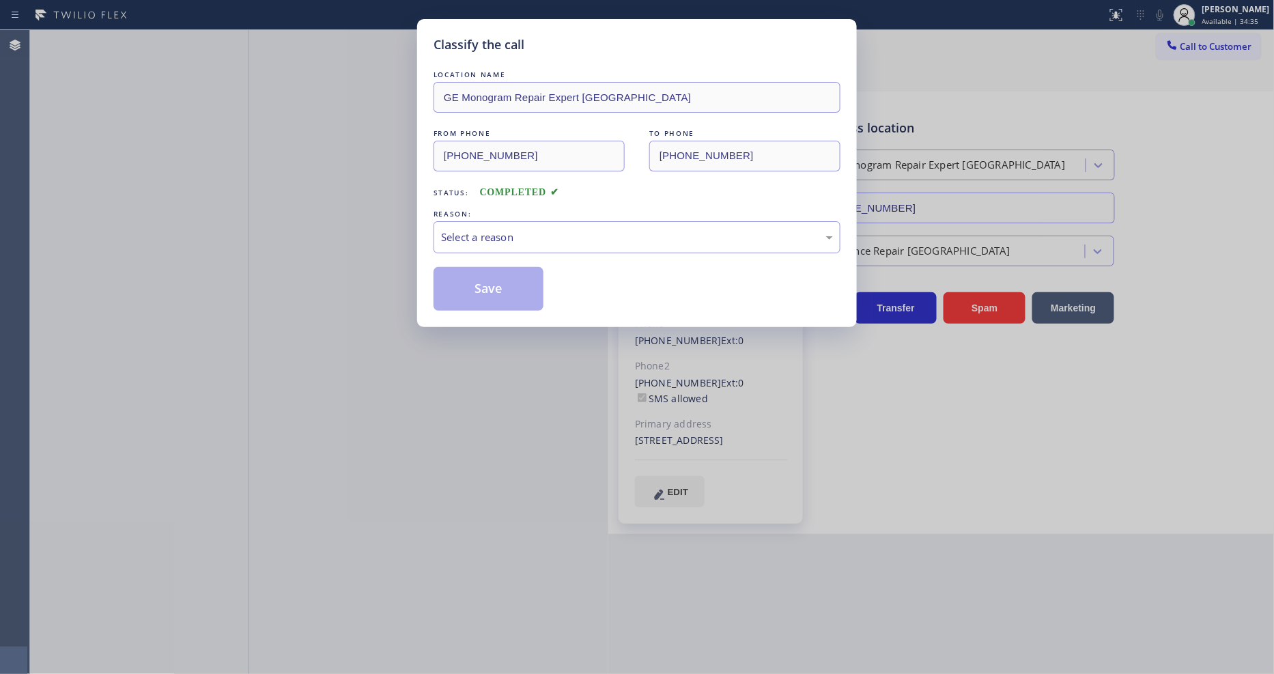
click at [474, 233] on div "Select a reason" at bounding box center [637, 237] width 392 height 16
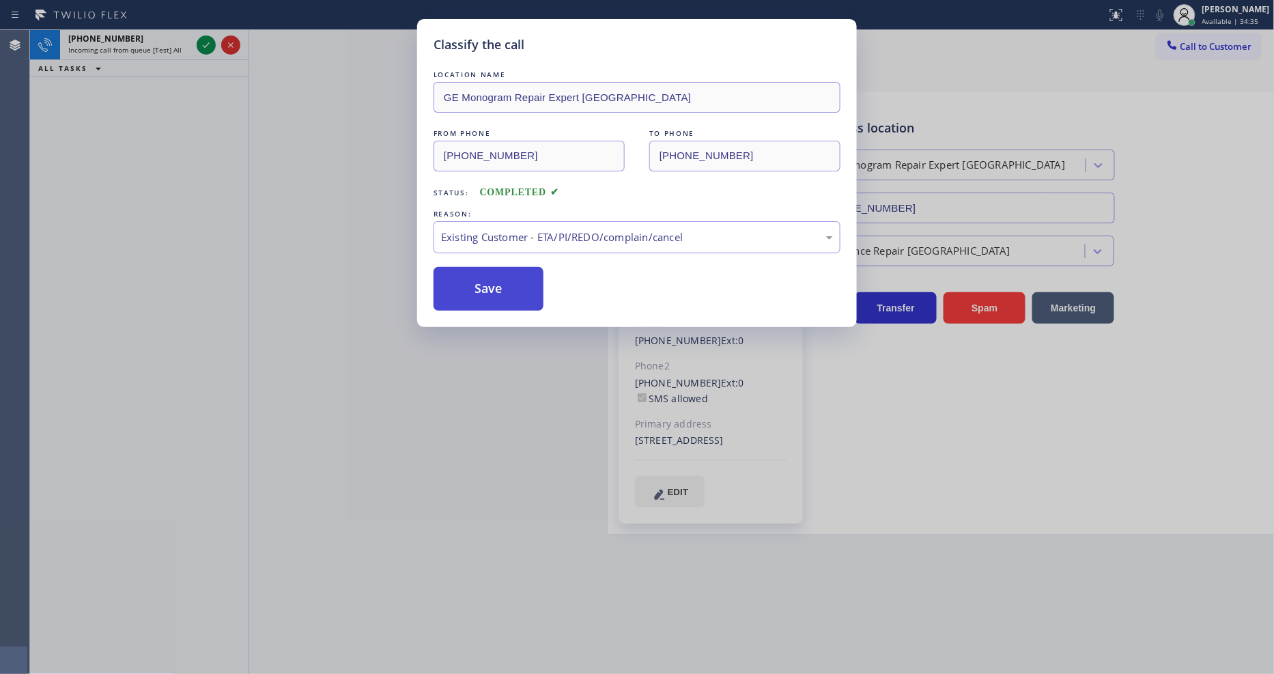
click at [475, 282] on button "Save" at bounding box center [489, 289] width 110 height 44
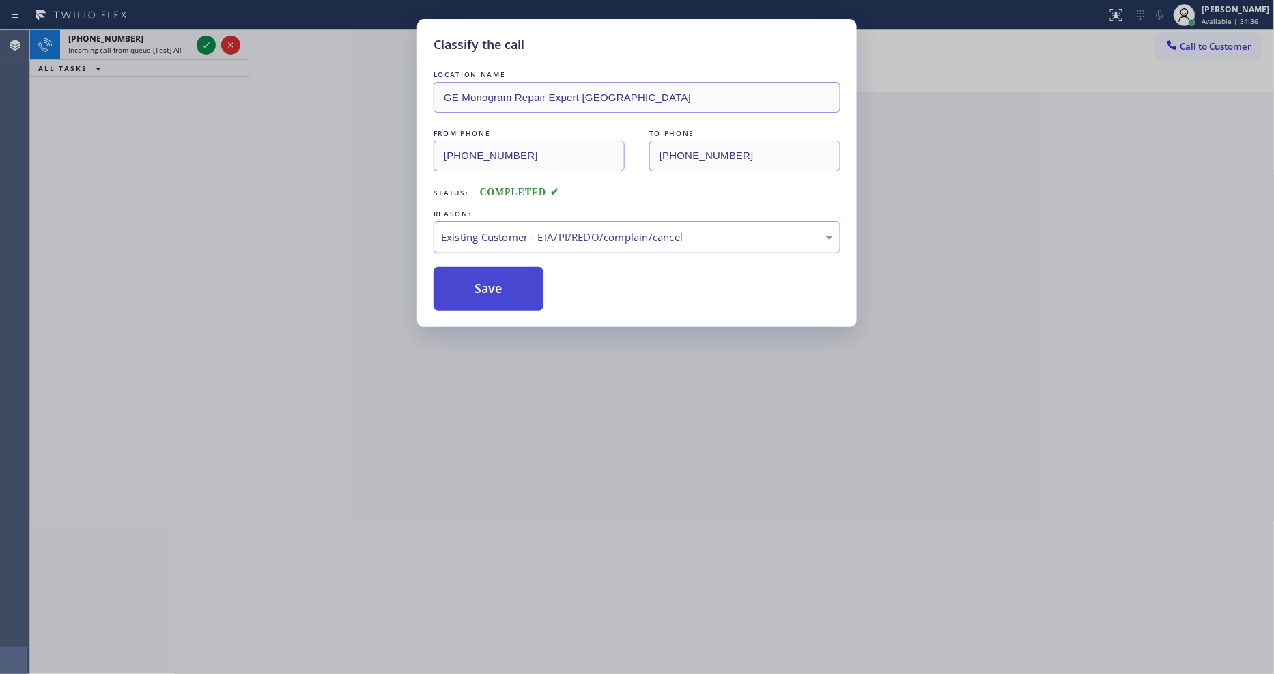
click at [475, 282] on button "Save" at bounding box center [489, 289] width 110 height 44
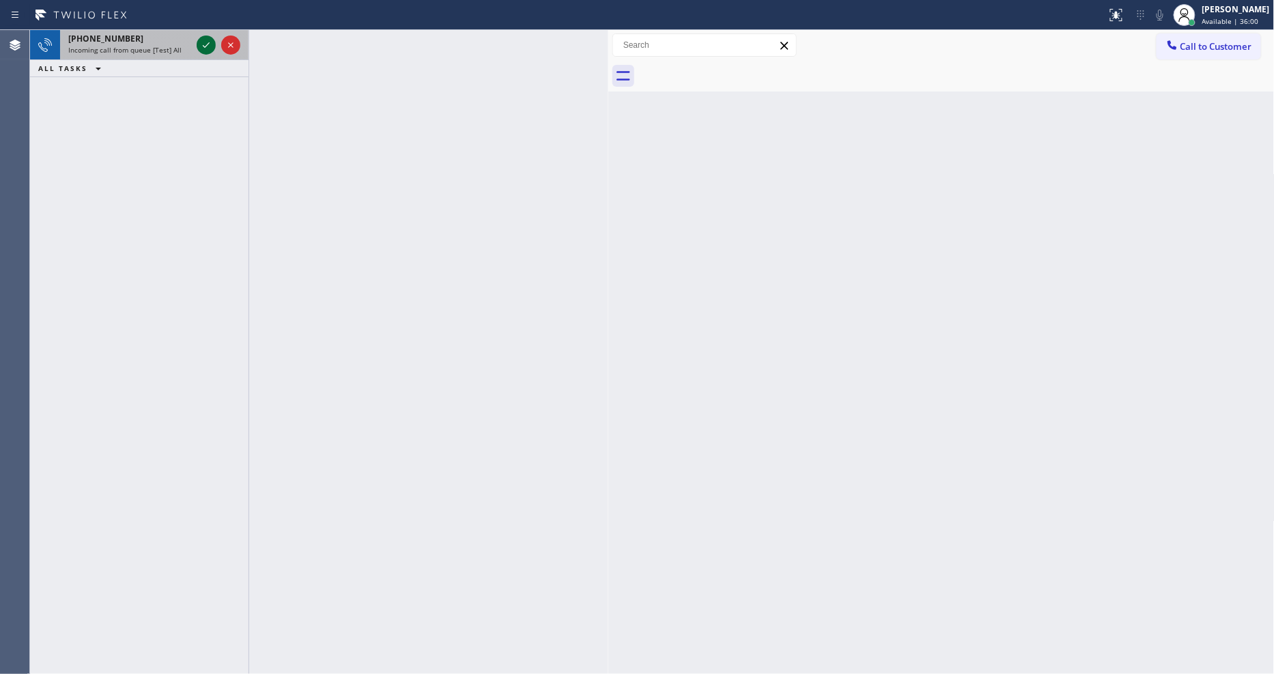
click at [207, 50] on icon at bounding box center [206, 45] width 16 height 16
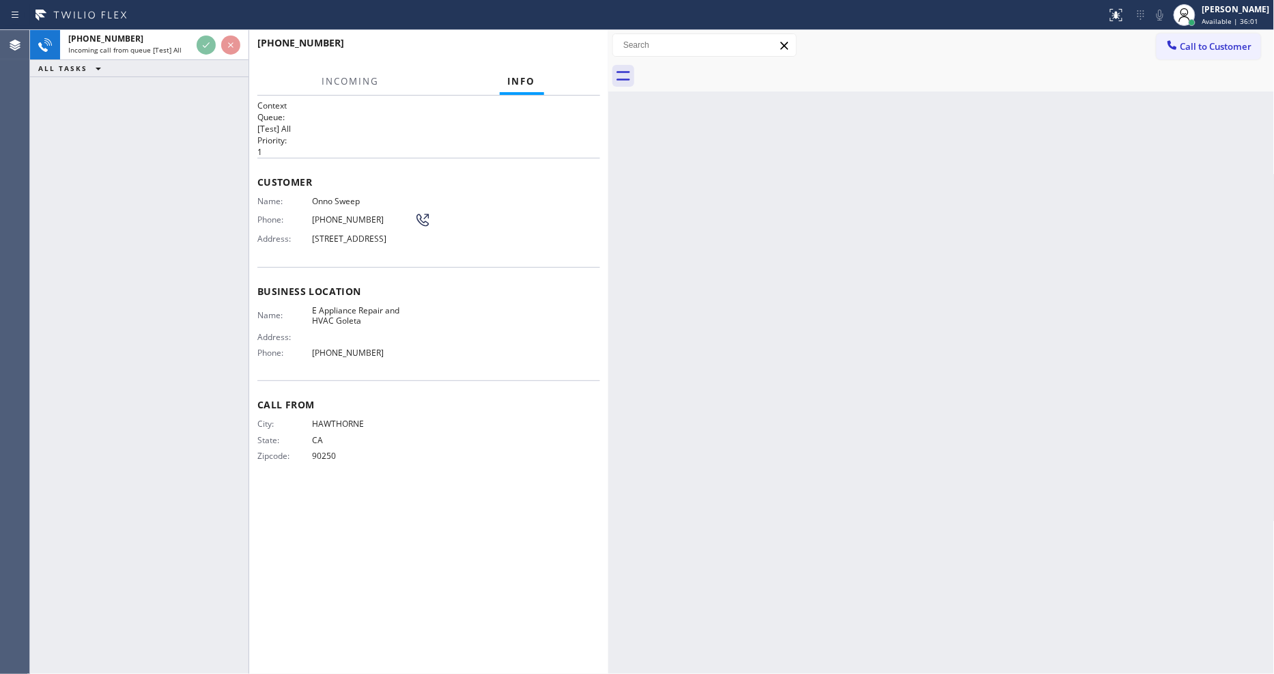
click at [461, 123] on p "[Test] All" at bounding box center [428, 129] width 343 height 12
click at [580, 48] on span "HANG UP" at bounding box center [569, 49] width 42 height 10
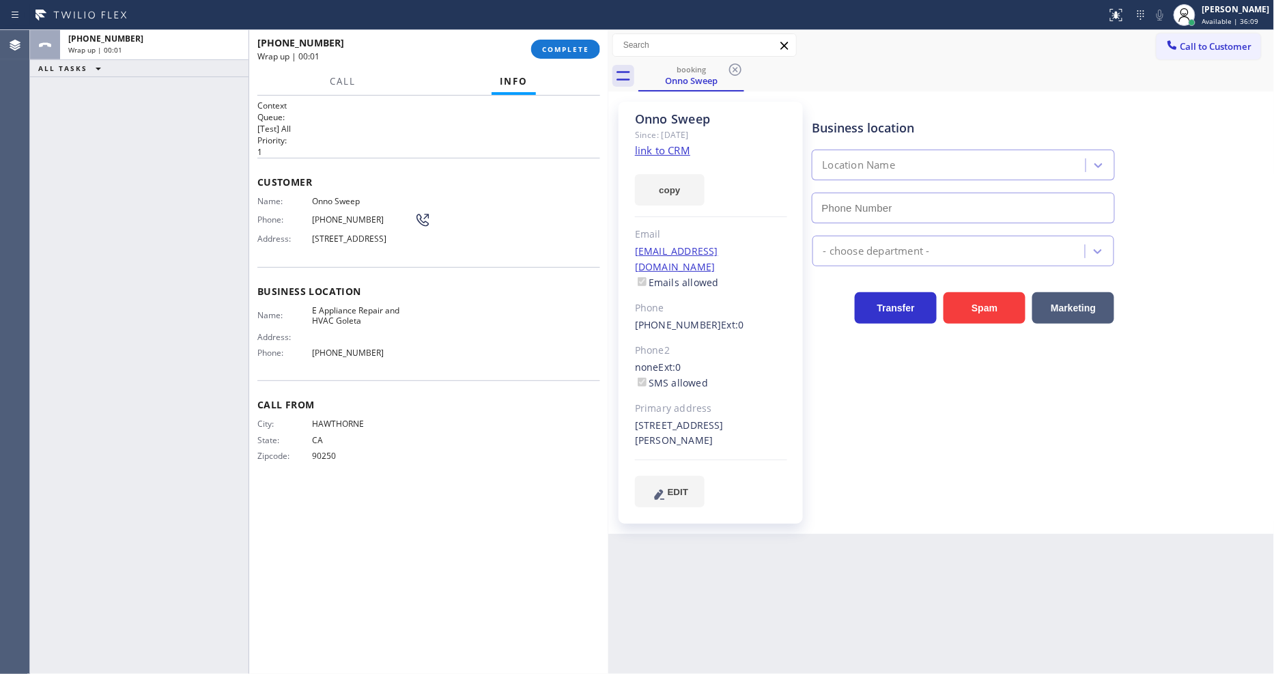
type input "[PHONE_NUMBER]"
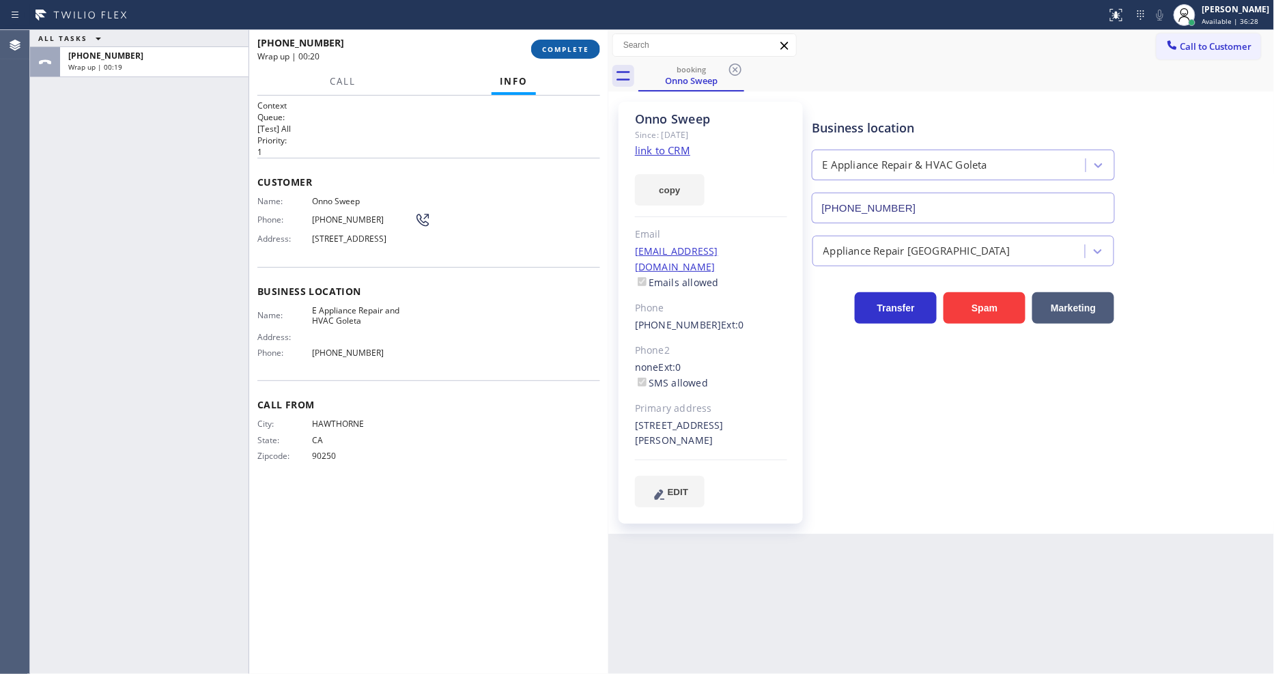
click at [539, 53] on button "COMPLETE" at bounding box center [565, 49] width 69 height 19
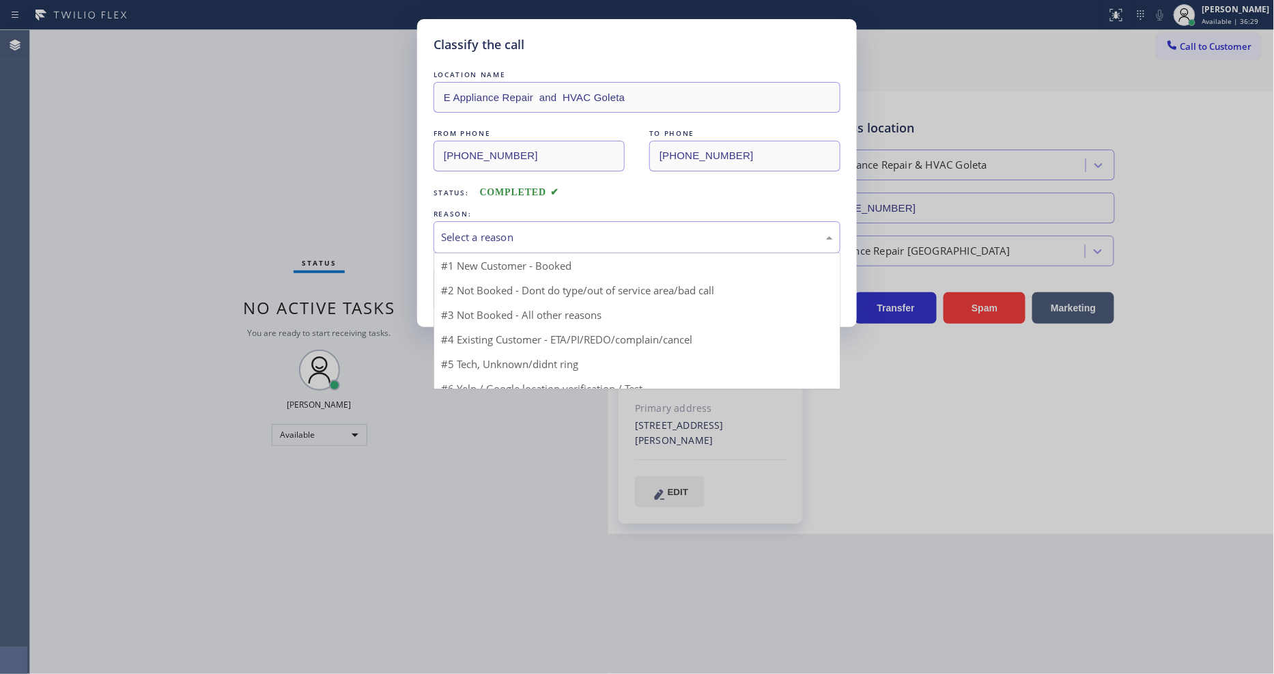
click at [446, 230] on div "Select a reason" at bounding box center [637, 237] width 392 height 16
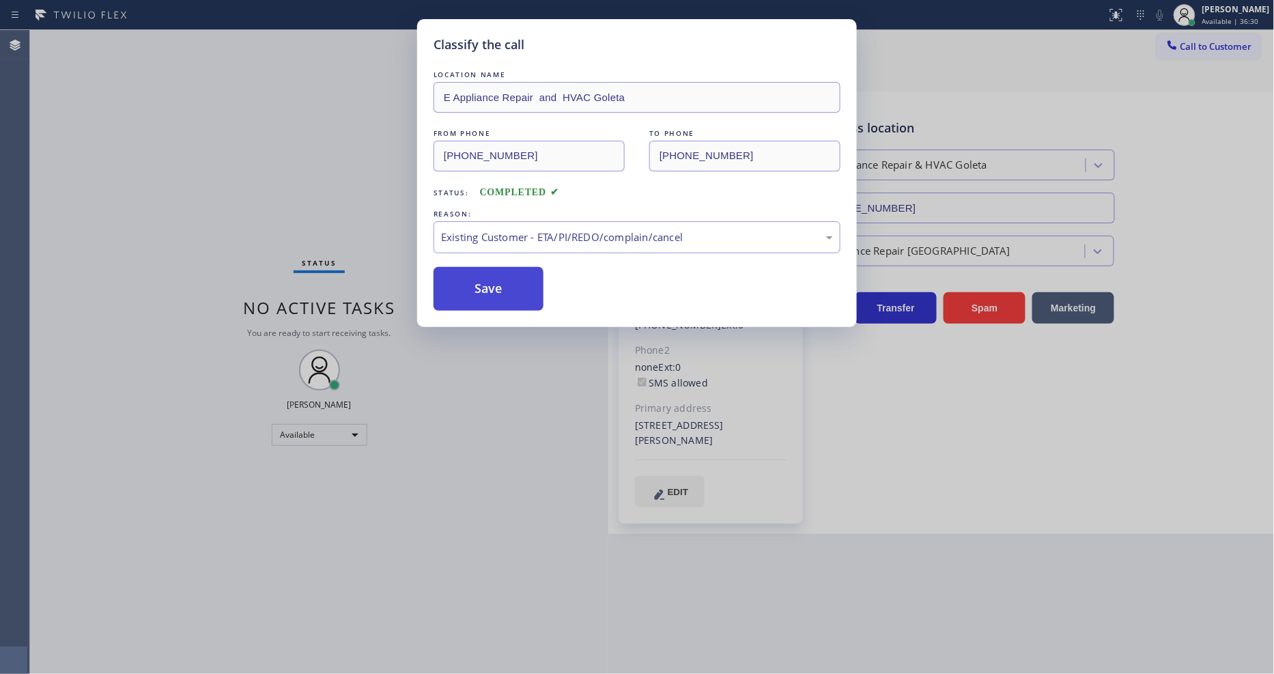
click at [466, 283] on button "Save" at bounding box center [489, 289] width 110 height 44
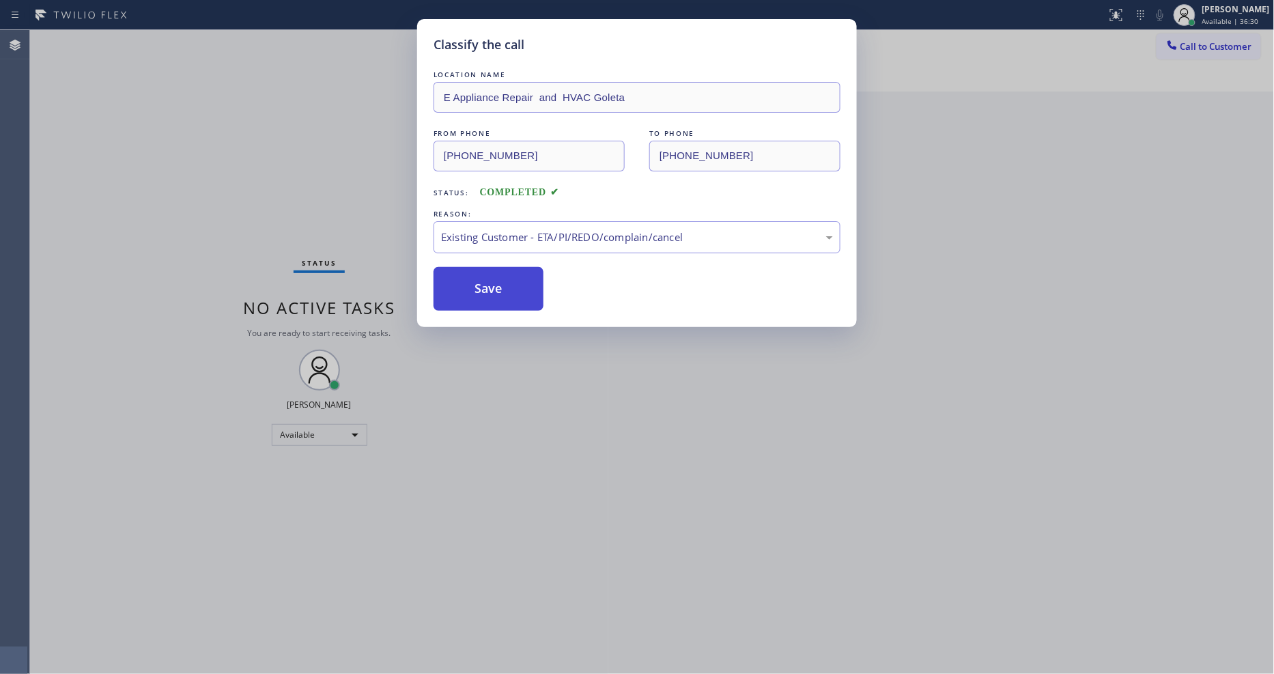
click at [466, 283] on button "Save" at bounding box center [489, 289] width 110 height 44
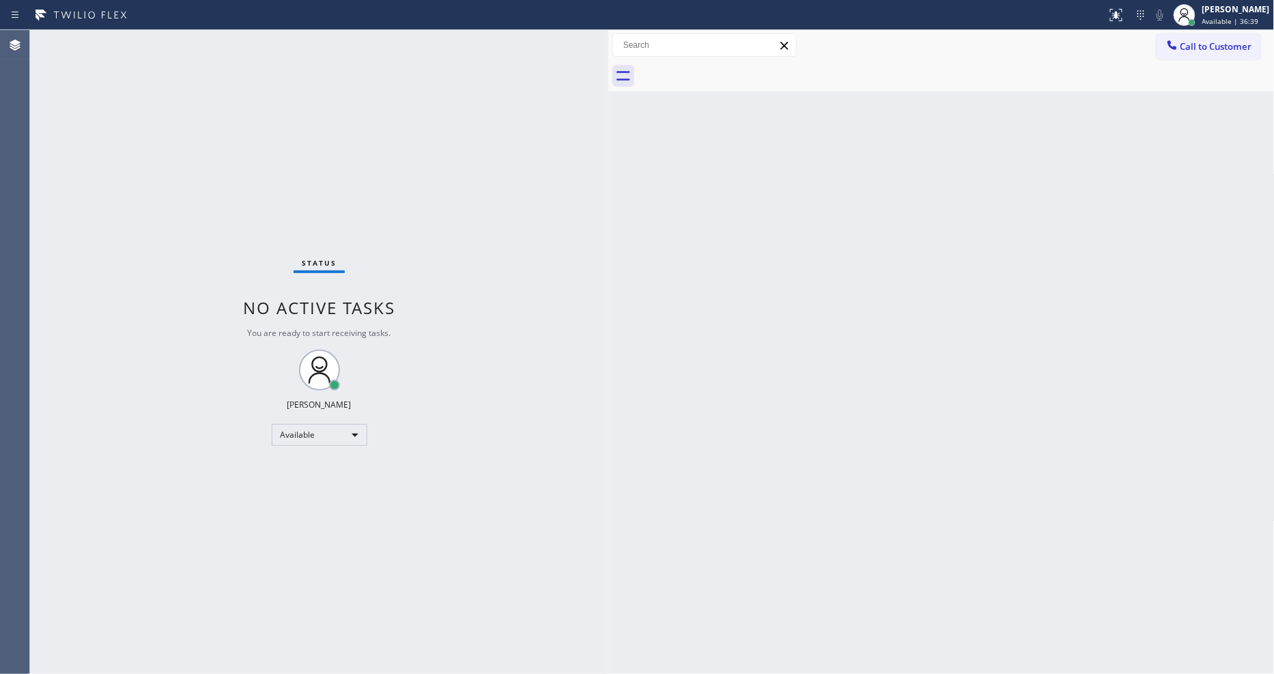
click at [235, 77] on div "Status No active tasks You are ready to start receiving tasks. [PERSON_NAME] Av…" at bounding box center [319, 352] width 578 height 644
click at [1225, 447] on div "Back to Dashboard Change Sender ID Customers Technicians Select a contact Outbo…" at bounding box center [941, 352] width 666 height 644
click at [1015, 520] on div "Back to Dashboard Change Sender ID Customers Technicians Select a contact Outbo…" at bounding box center [941, 352] width 666 height 644
click at [1141, 403] on div "Back to Dashboard Change Sender ID Customers Technicians Select a contact Outbo…" at bounding box center [941, 352] width 666 height 644
click at [198, 57] on div "Status No active tasks You are ready to start receiving tasks. [PERSON_NAME] Av…" at bounding box center [319, 352] width 578 height 644
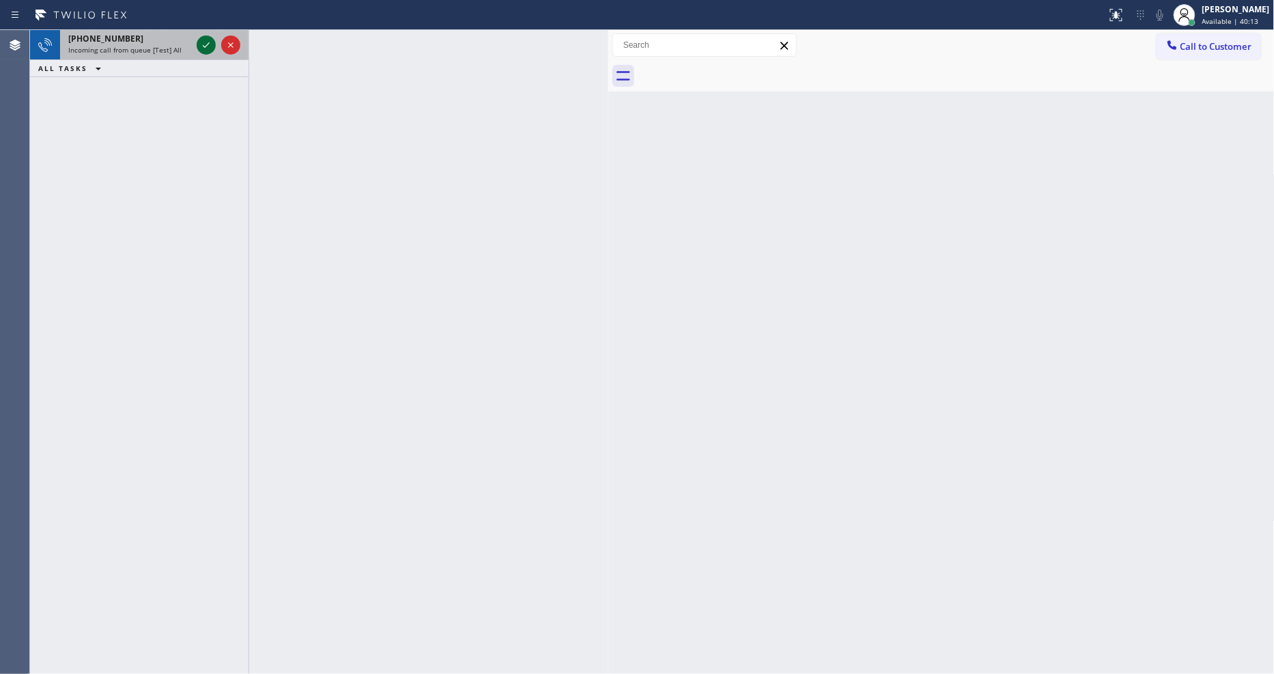
click at [201, 44] on icon at bounding box center [206, 45] width 16 height 16
click at [200, 43] on icon at bounding box center [206, 45] width 16 height 16
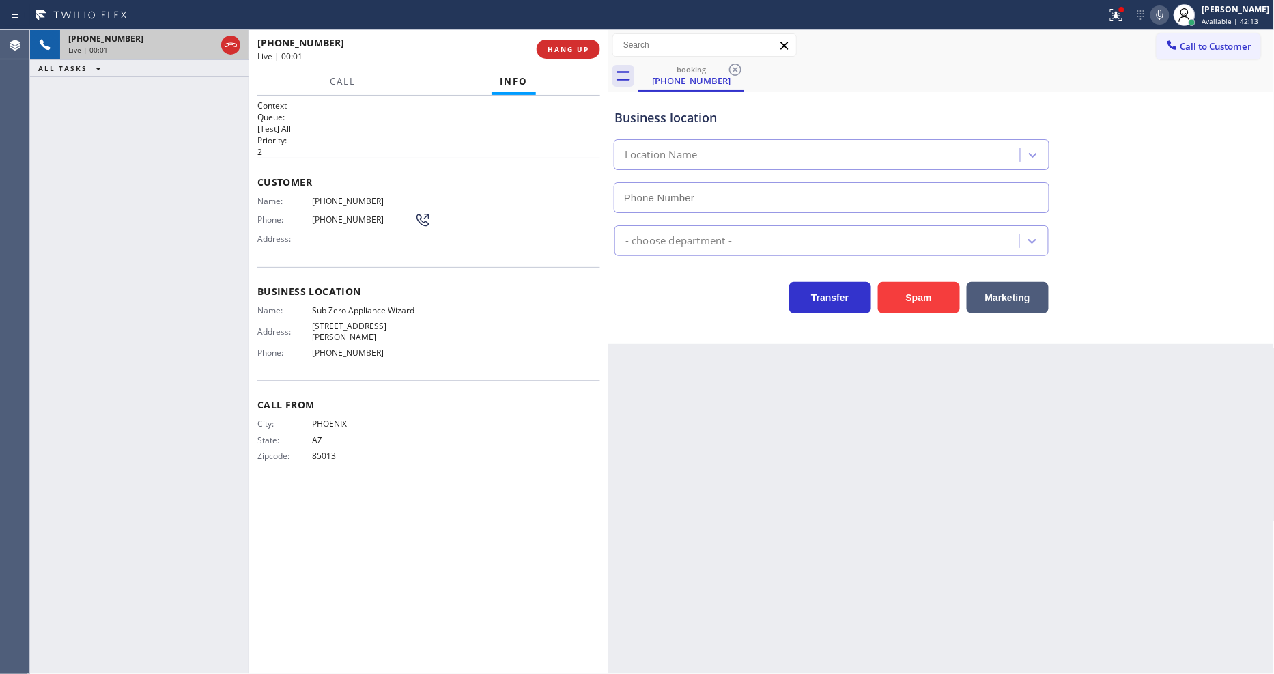
type input "[PHONE_NUMBER]"
click at [335, 297] on div "Business location Name: Sub Zero Appliance Wizard Address: [STREET_ADDRESS][PER…" at bounding box center [428, 324] width 343 height 114
click at [337, 309] on span "Sub Zero Appliance Wizard" at bounding box center [363, 310] width 102 height 10
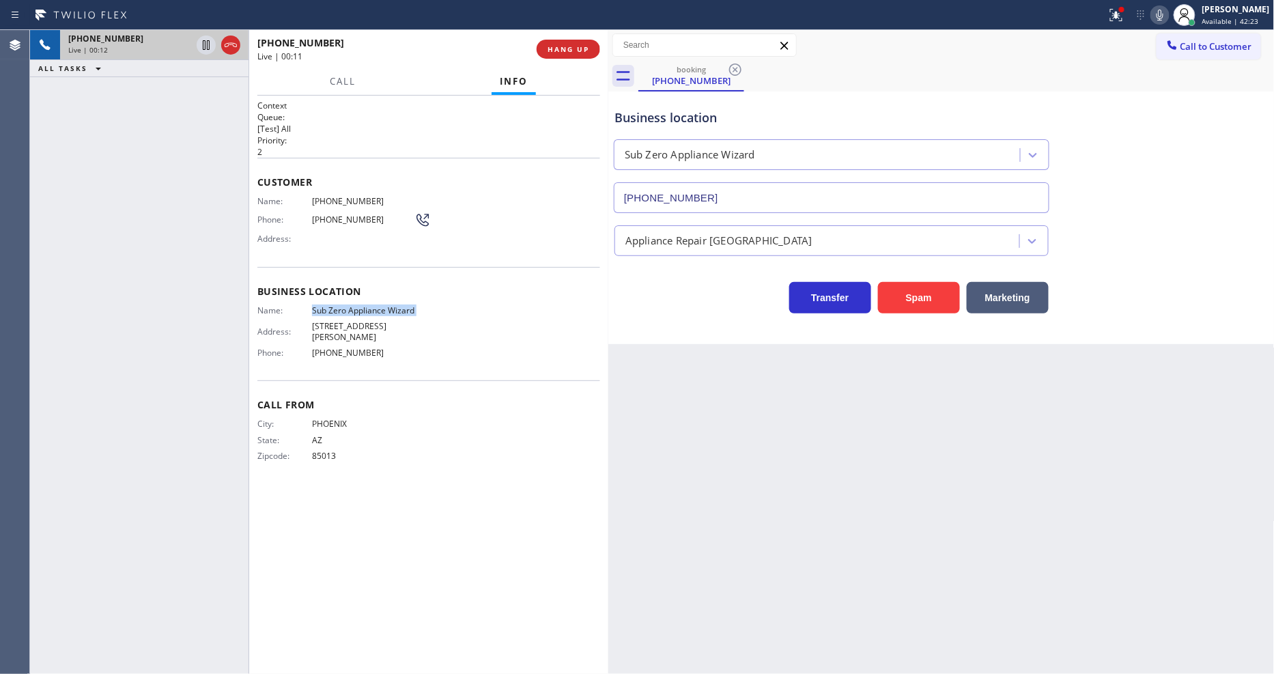
click at [337, 309] on span "Sub Zero Appliance Wizard" at bounding box center [363, 310] width 102 height 10
click at [350, 201] on span "[PHONE_NUMBER]" at bounding box center [363, 201] width 102 height 10
click at [208, 48] on icon at bounding box center [206, 45] width 16 height 16
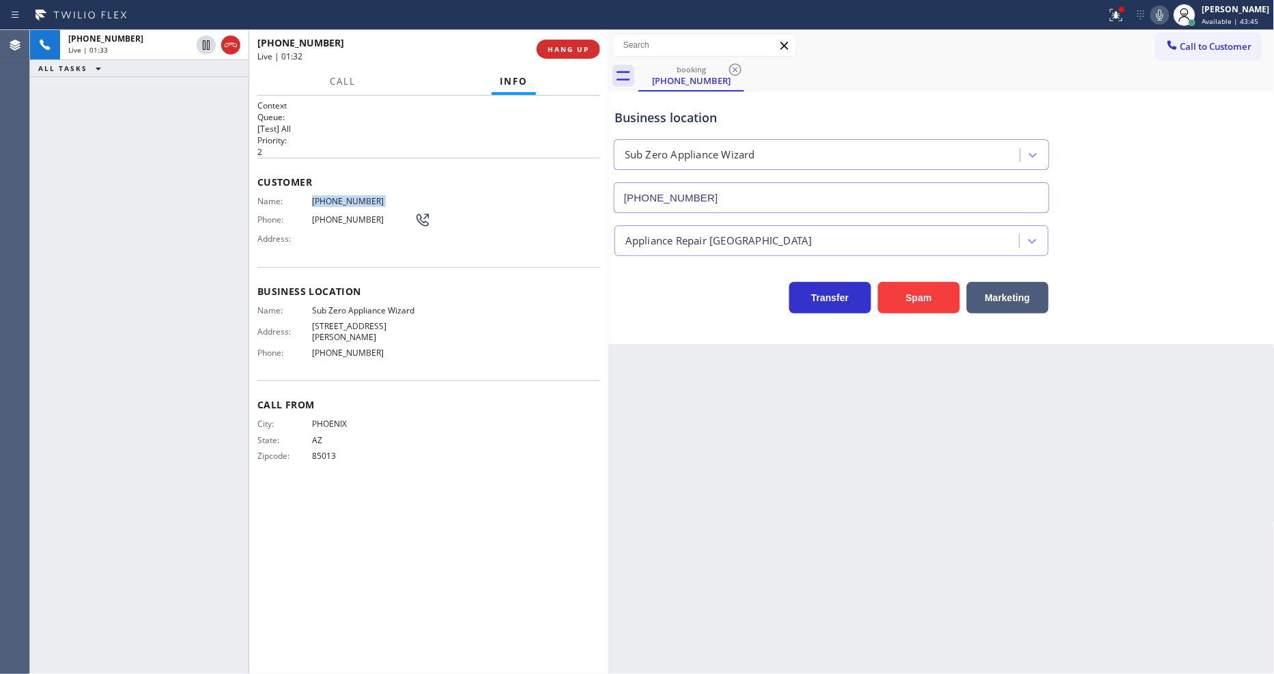
click at [1167, 11] on icon at bounding box center [1160, 15] width 16 height 16
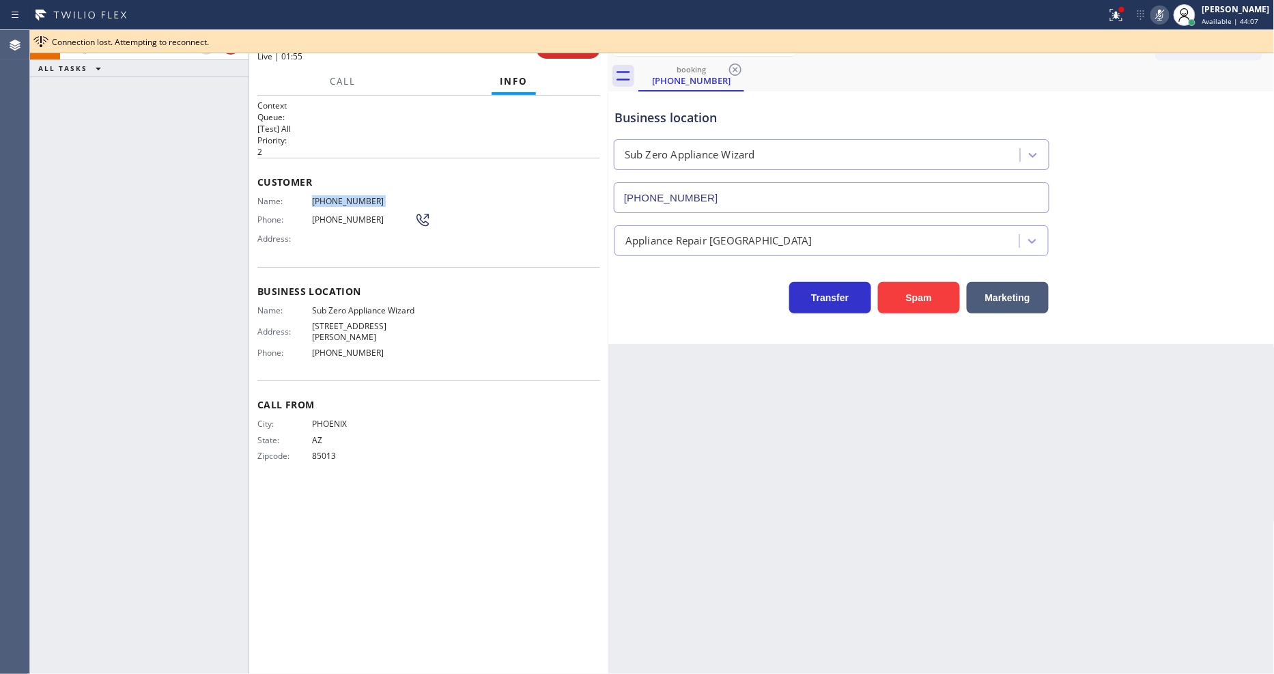
click at [202, 472] on div "[PHONE_NUMBER] Live | 01:55 ALL TASKS ALL TASKS ACTIVE TASKS TASKS IN WRAP UP" at bounding box center [139, 352] width 218 height 644
click at [1124, 14] on icon at bounding box center [1116, 15] width 16 height 16
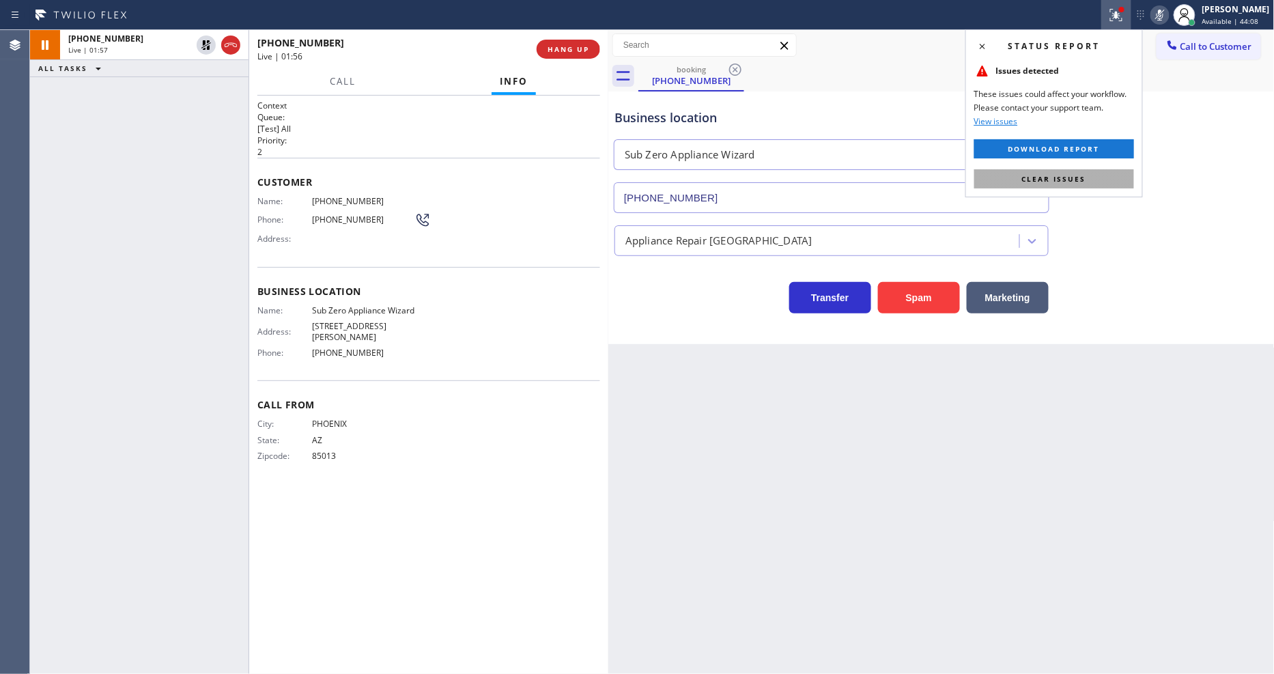
click at [1095, 181] on button "Clear issues" at bounding box center [1054, 178] width 160 height 19
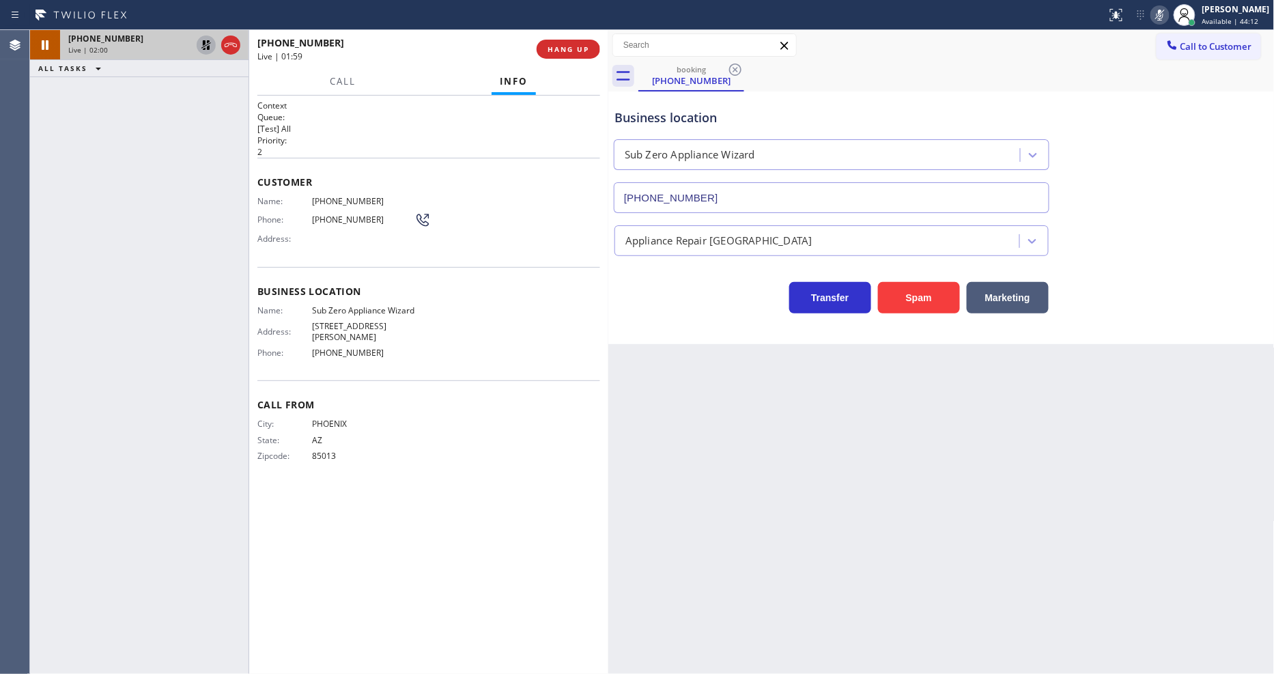
click at [203, 46] on icon at bounding box center [206, 45] width 10 height 10
click at [1163, 10] on icon at bounding box center [1160, 15] width 7 height 11
click at [989, 434] on div "Back to Dashboard Change Sender ID Customers Technicians Select a contact Outbo…" at bounding box center [941, 352] width 666 height 644
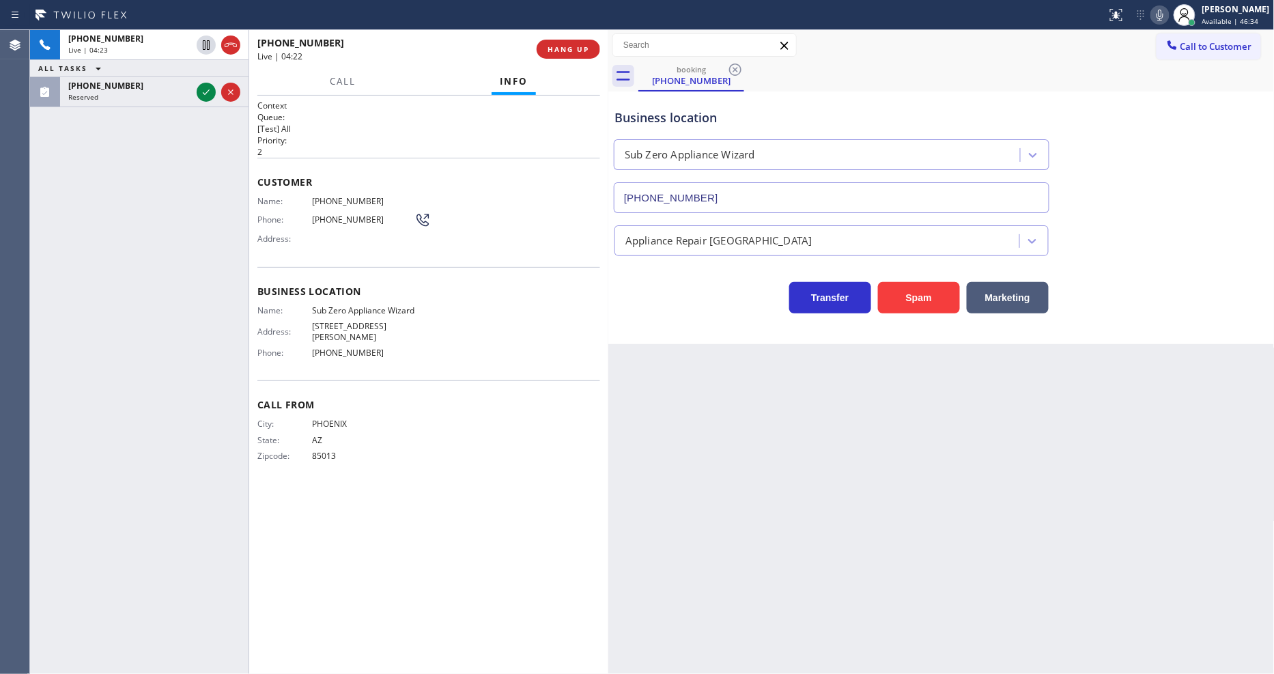
click at [201, 89] on icon at bounding box center [206, 92] width 16 height 16
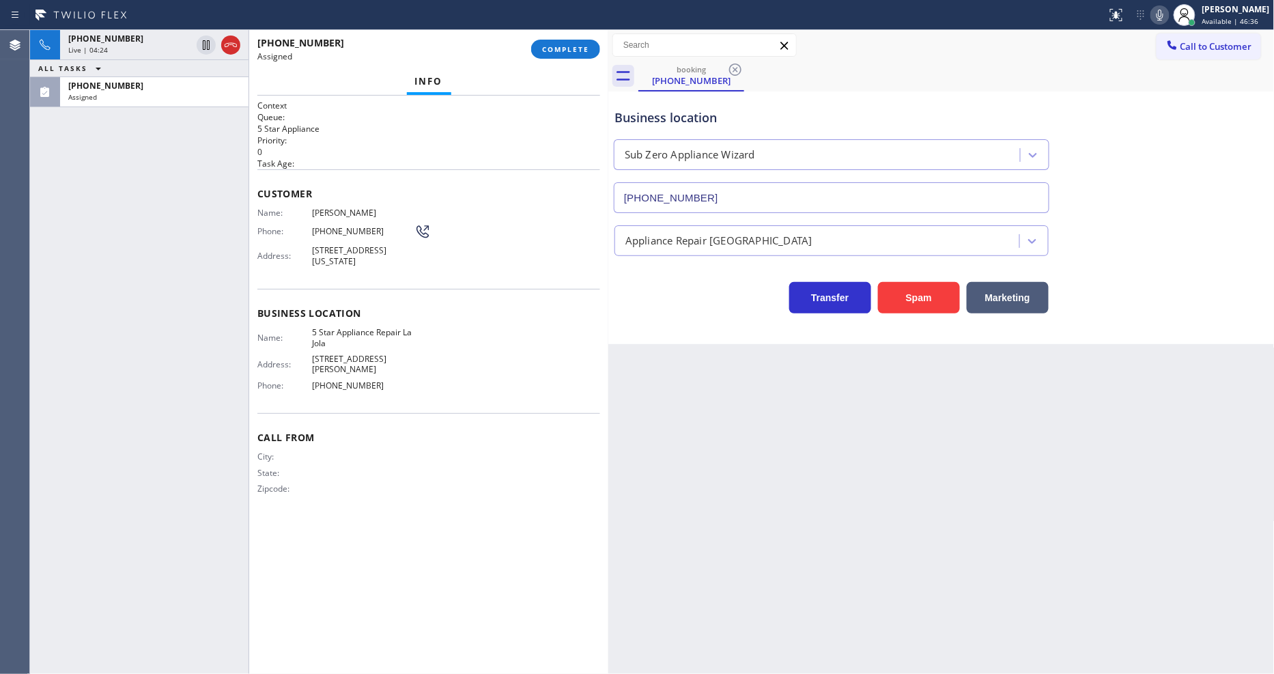
click at [561, 169] on div "Customer Name: [PERSON_NAME] Phone: [PHONE_NUMBER] Address: [STREET_ADDRESS][US…" at bounding box center [428, 228] width 343 height 119
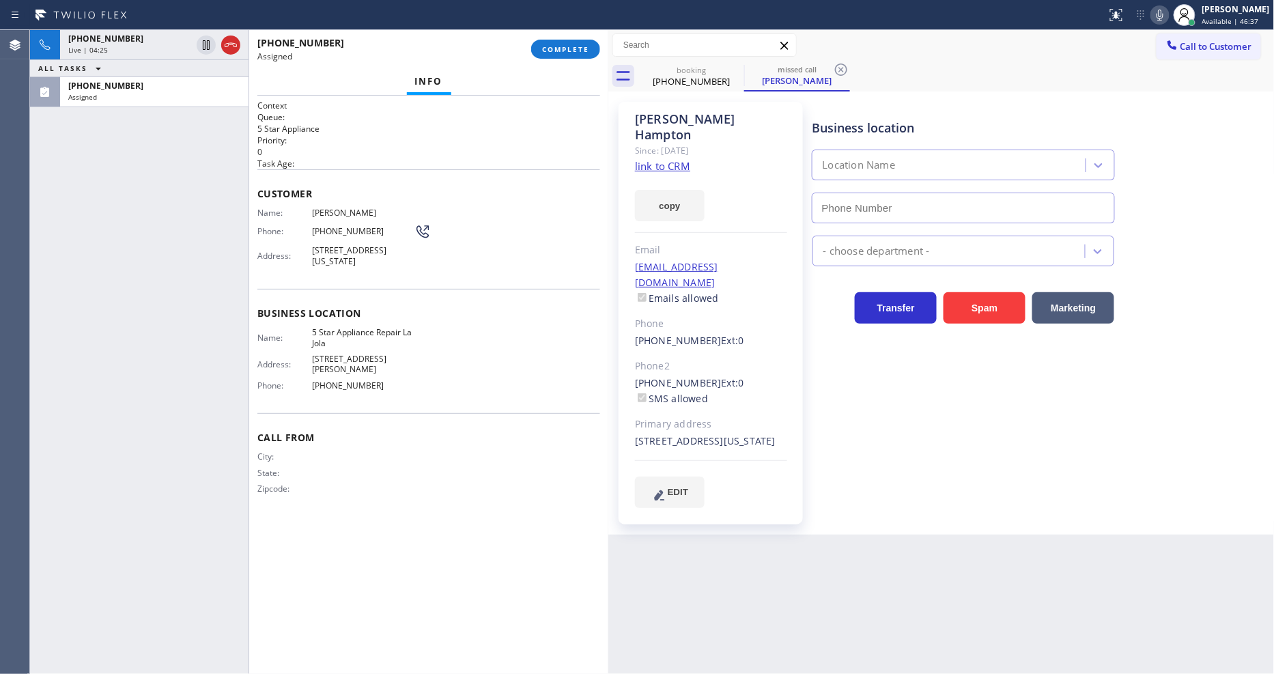
click at [649, 159] on link "link to CRM" at bounding box center [662, 166] width 55 height 14
type input "[PHONE_NUMBER]"
click at [260, 195] on span "Customer" at bounding box center [428, 193] width 343 height 13
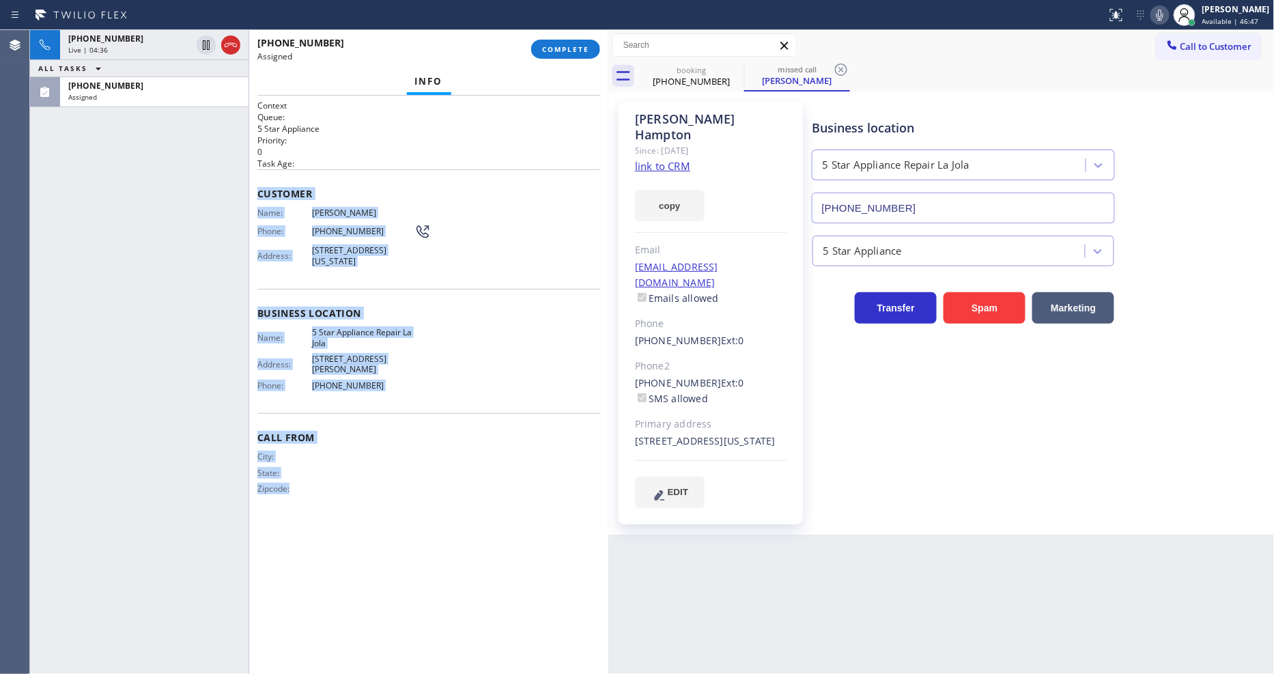
drag, startPoint x: 259, startPoint y: 185, endPoint x: 375, endPoint y: 530, distance: 364.4
click at [375, 530] on div "Context Queue: 5 Star Appliance Priority: 0 Task Age: Customer Name: [PERSON_NA…" at bounding box center [428, 385] width 343 height 570
click at [590, 45] on button "COMPLETE" at bounding box center [565, 49] width 69 height 19
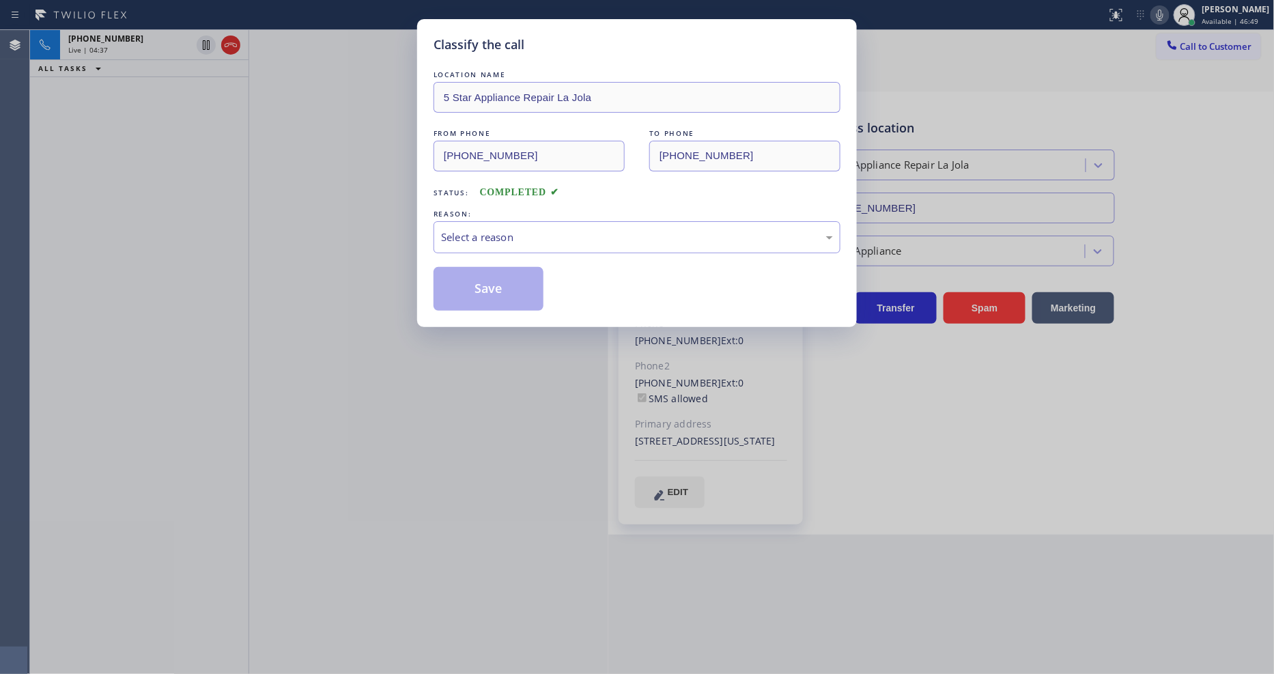
drag, startPoint x: 524, startPoint y: 253, endPoint x: 521, endPoint y: 227, distance: 26.2
click at [521, 229] on div "Select a reason" at bounding box center [637, 237] width 392 height 16
click at [496, 289] on button "Save" at bounding box center [489, 289] width 110 height 44
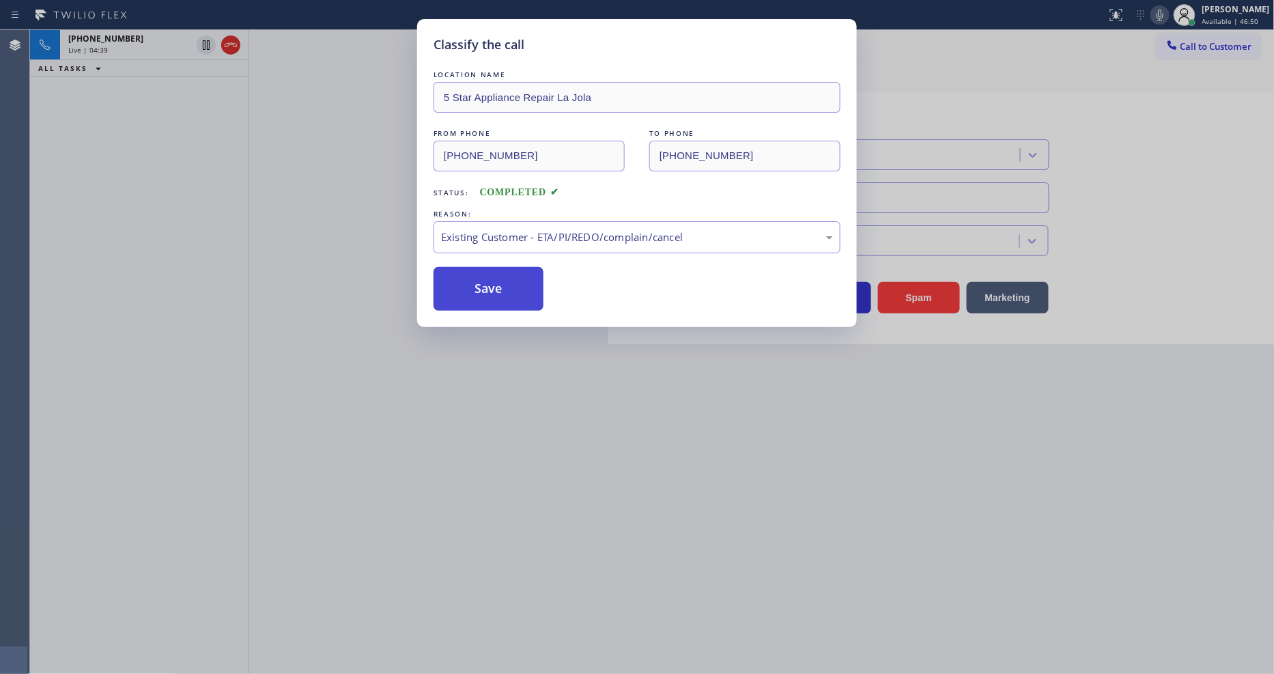
click at [496, 289] on button "Save" at bounding box center [489, 289] width 110 height 44
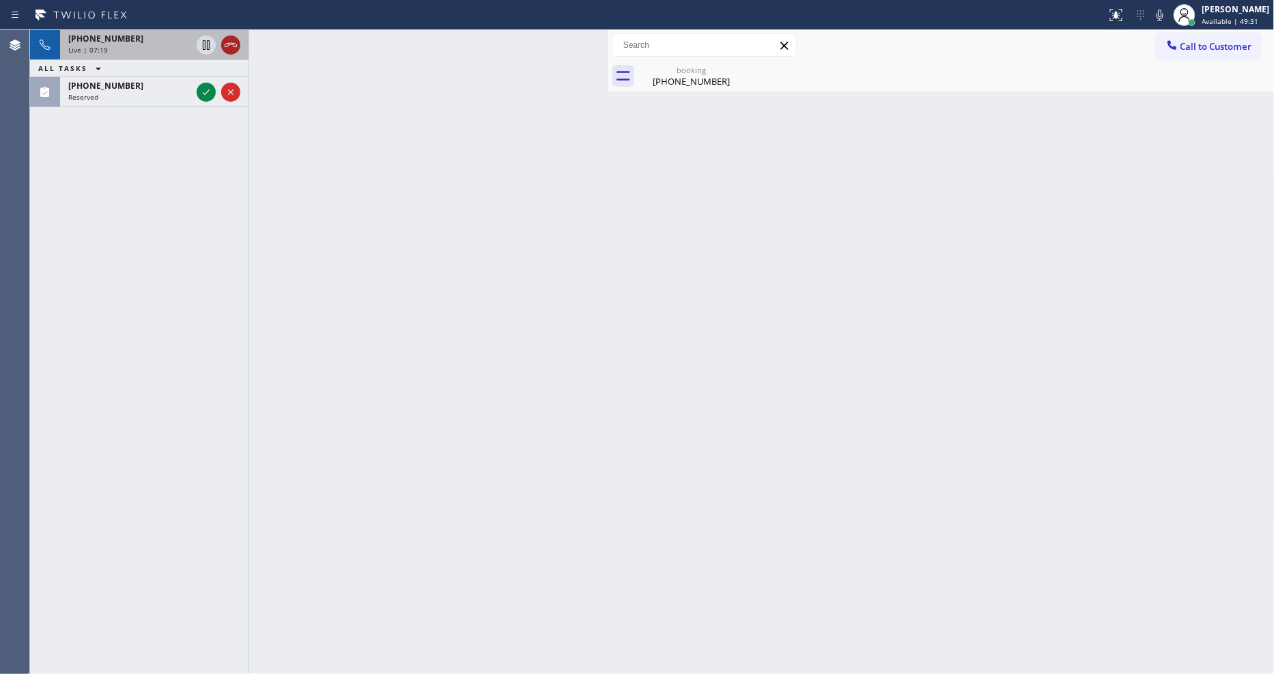
click at [231, 43] on icon at bounding box center [231, 45] width 12 height 4
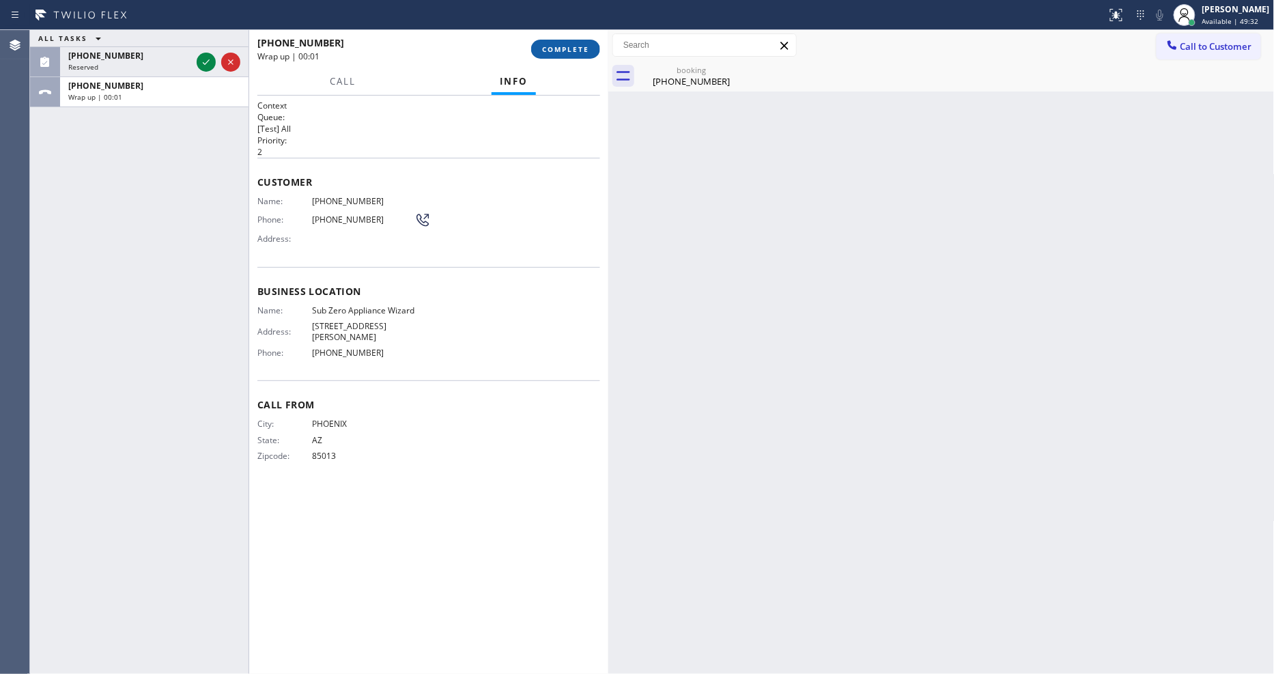
click at [565, 48] on span "COMPLETE" at bounding box center [565, 49] width 47 height 10
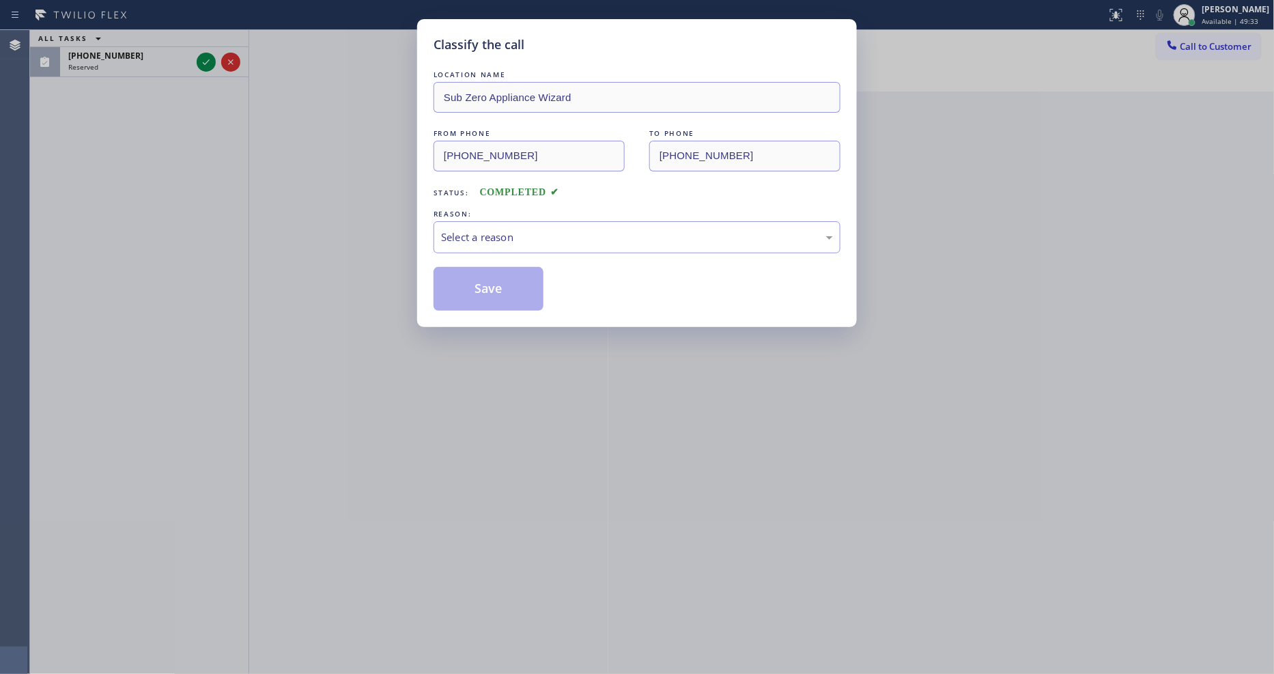
click at [462, 237] on div "Select a reason" at bounding box center [637, 237] width 392 height 16
click at [452, 278] on button "Save" at bounding box center [489, 289] width 110 height 44
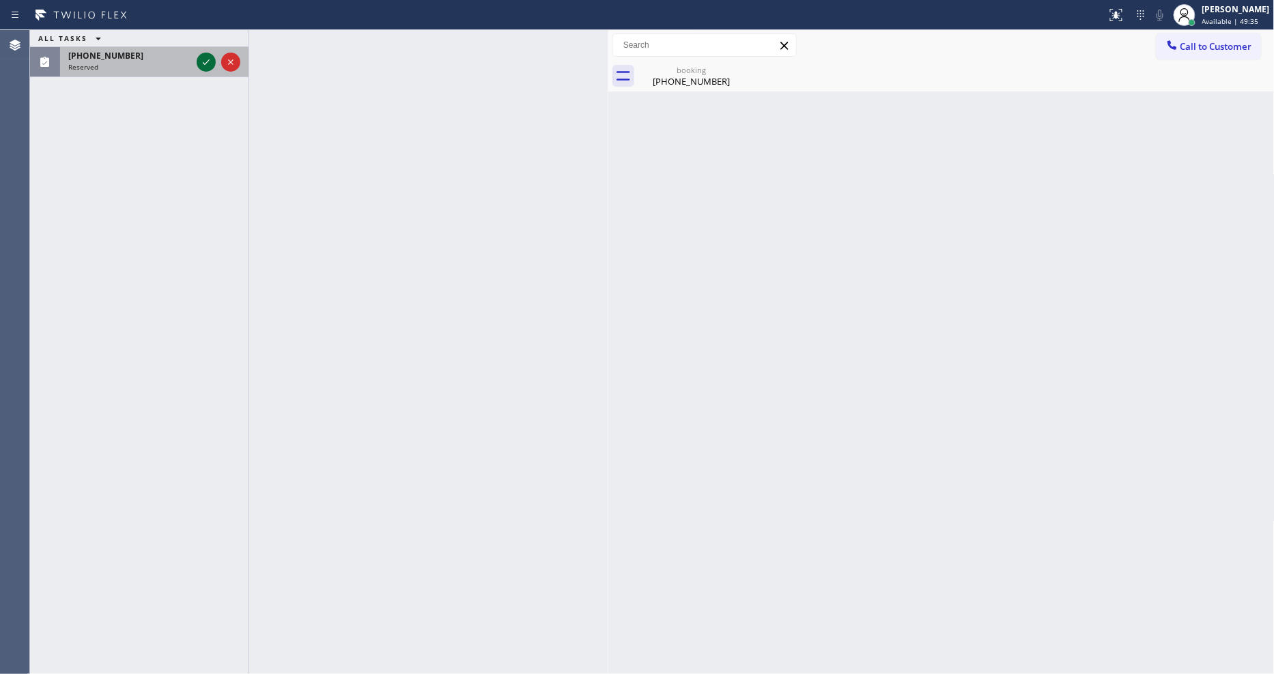
click at [205, 62] on icon at bounding box center [206, 62] width 16 height 16
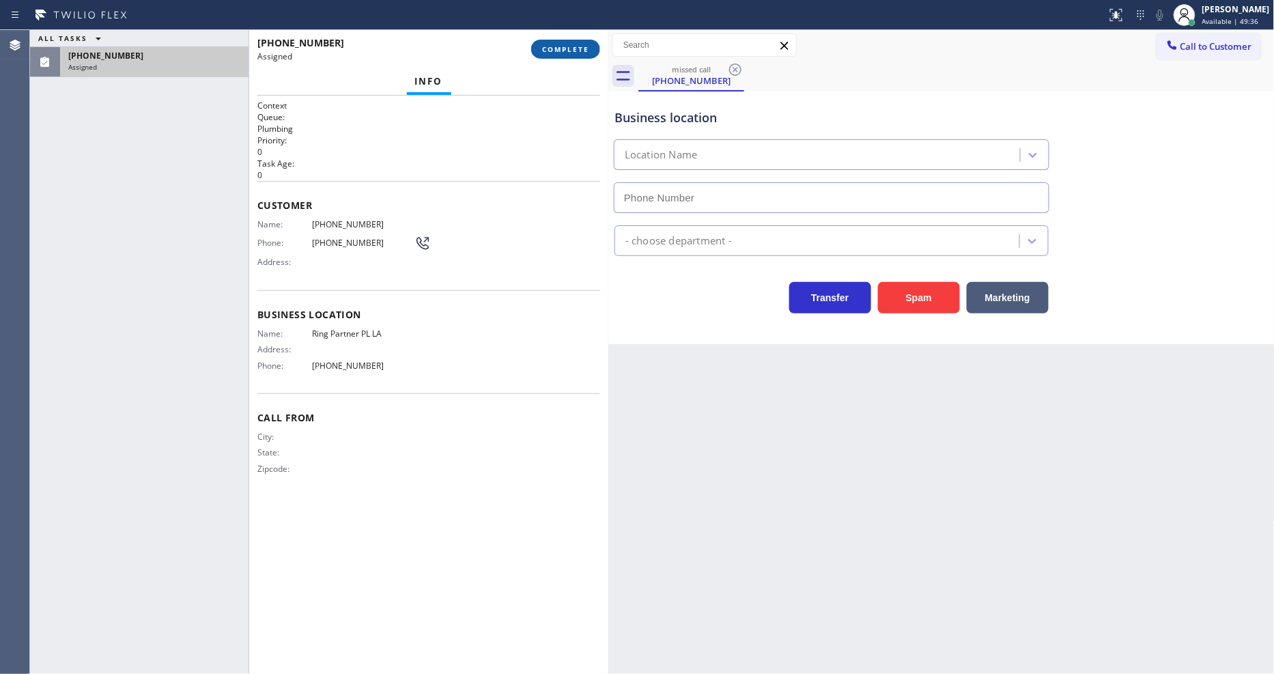
click at [557, 53] on span "COMPLETE" at bounding box center [565, 49] width 47 height 10
type input "(213) 301-0055"
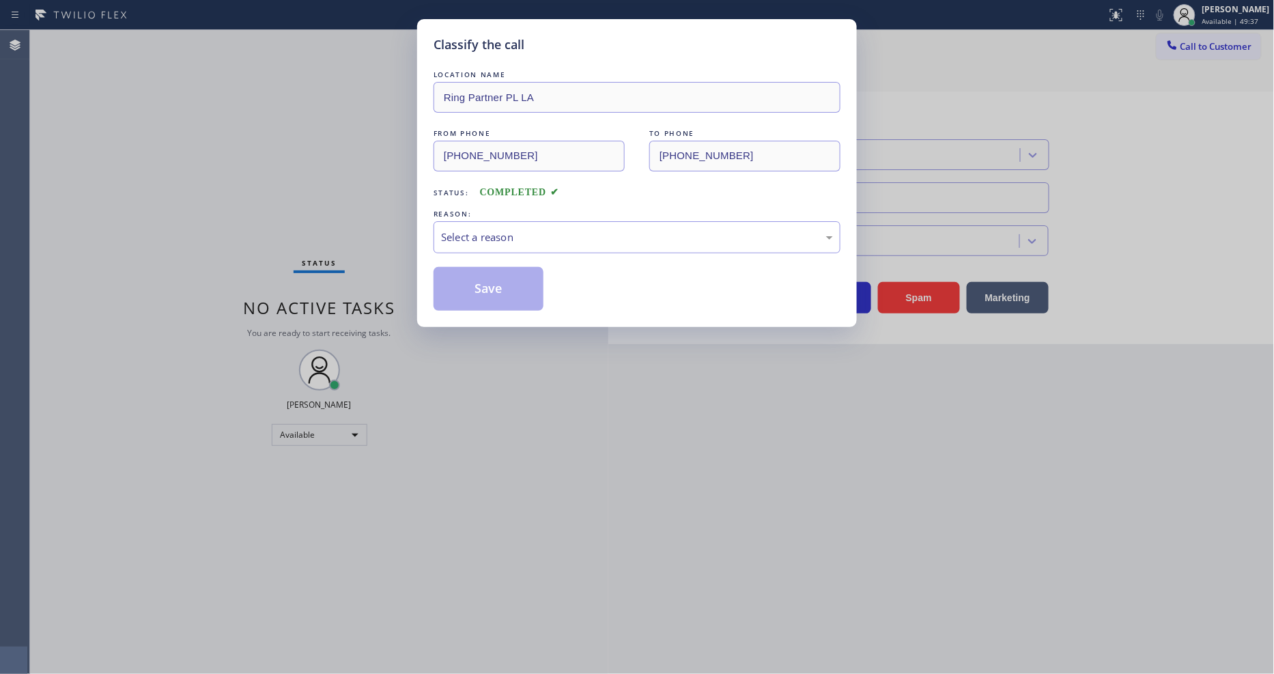
click at [494, 249] on div "LOCATION NAME Ring Partner PL LA FROM PHONE (909) 559-9423 TO PHONE (213) 301-0…" at bounding box center [637, 189] width 407 height 243
click at [483, 229] on div "Select a reason" at bounding box center [637, 237] width 392 height 16
click at [480, 280] on button "Save" at bounding box center [489, 289] width 110 height 44
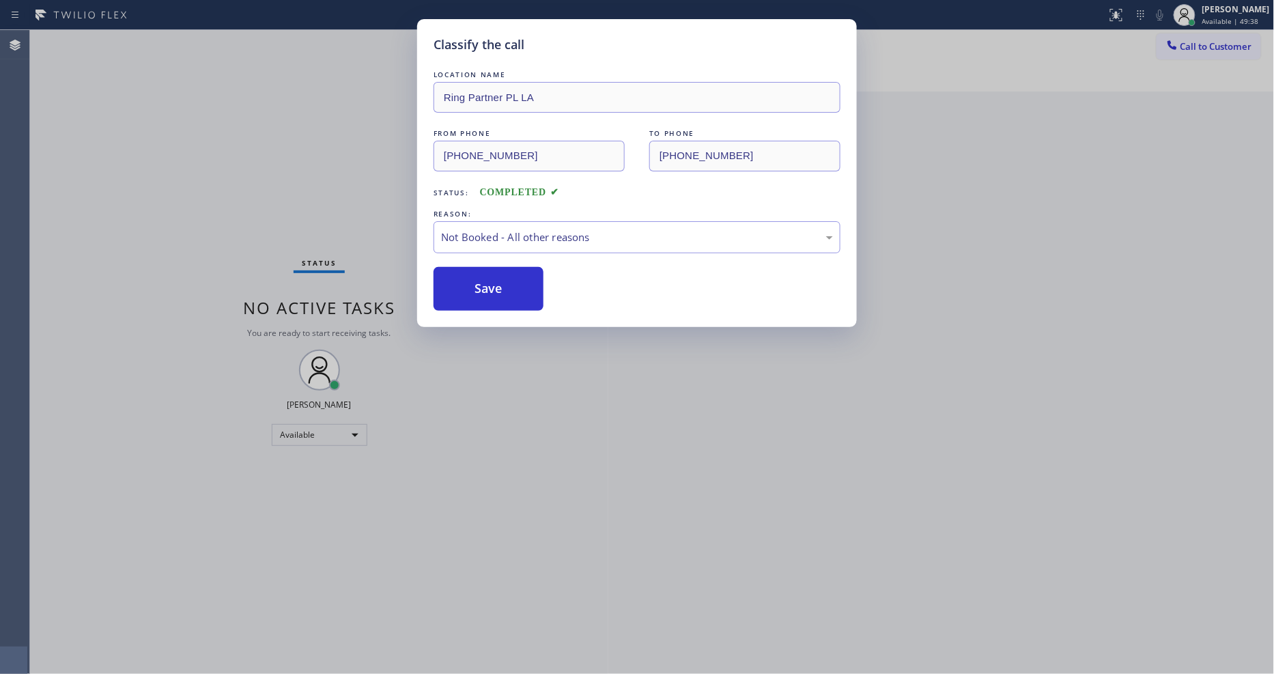
click at [480, 280] on button "Save" at bounding box center [489, 289] width 110 height 44
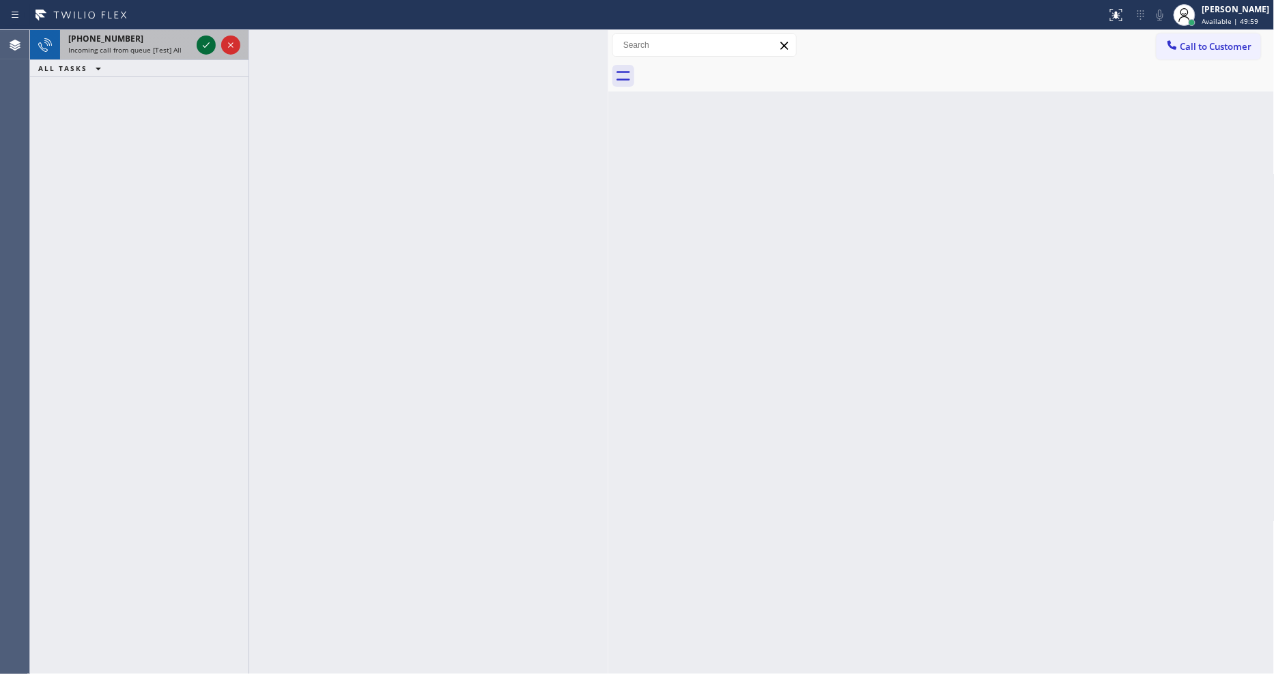
click at [202, 43] on icon at bounding box center [206, 45] width 16 height 16
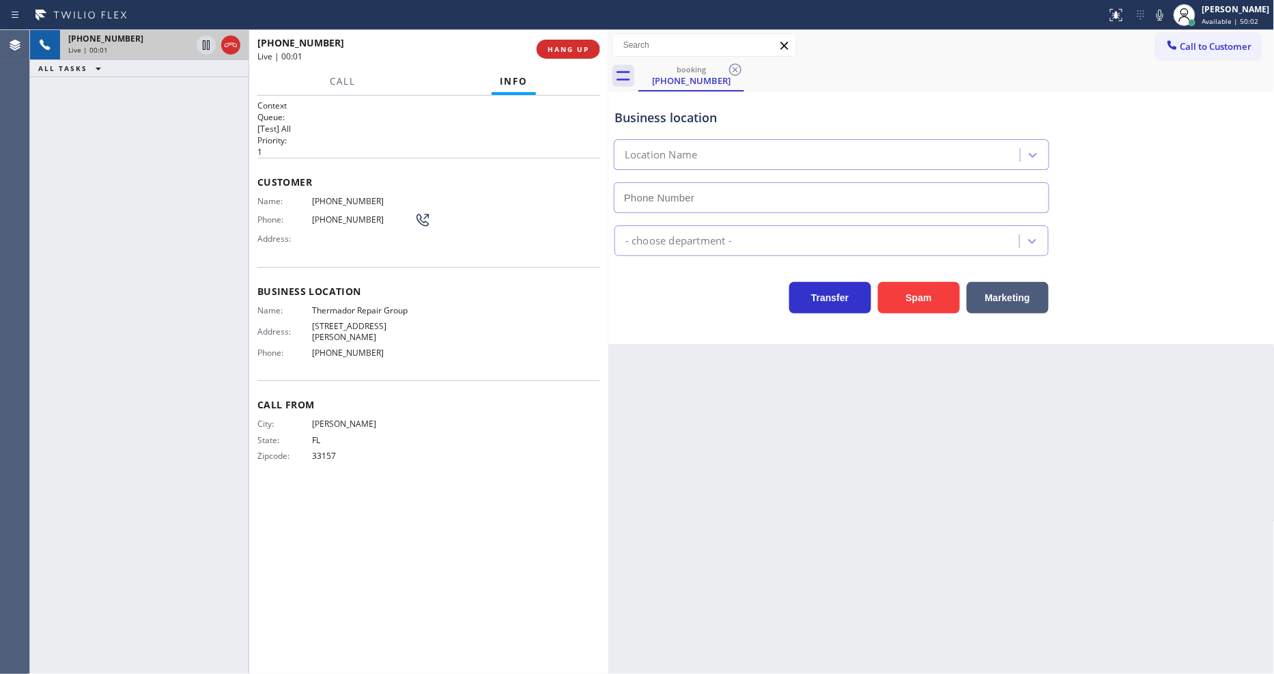
type input "(855) 920-0838"
click at [333, 305] on span "Thermador Repair Group" at bounding box center [363, 310] width 102 height 10
copy span "Thermador Repair Group"
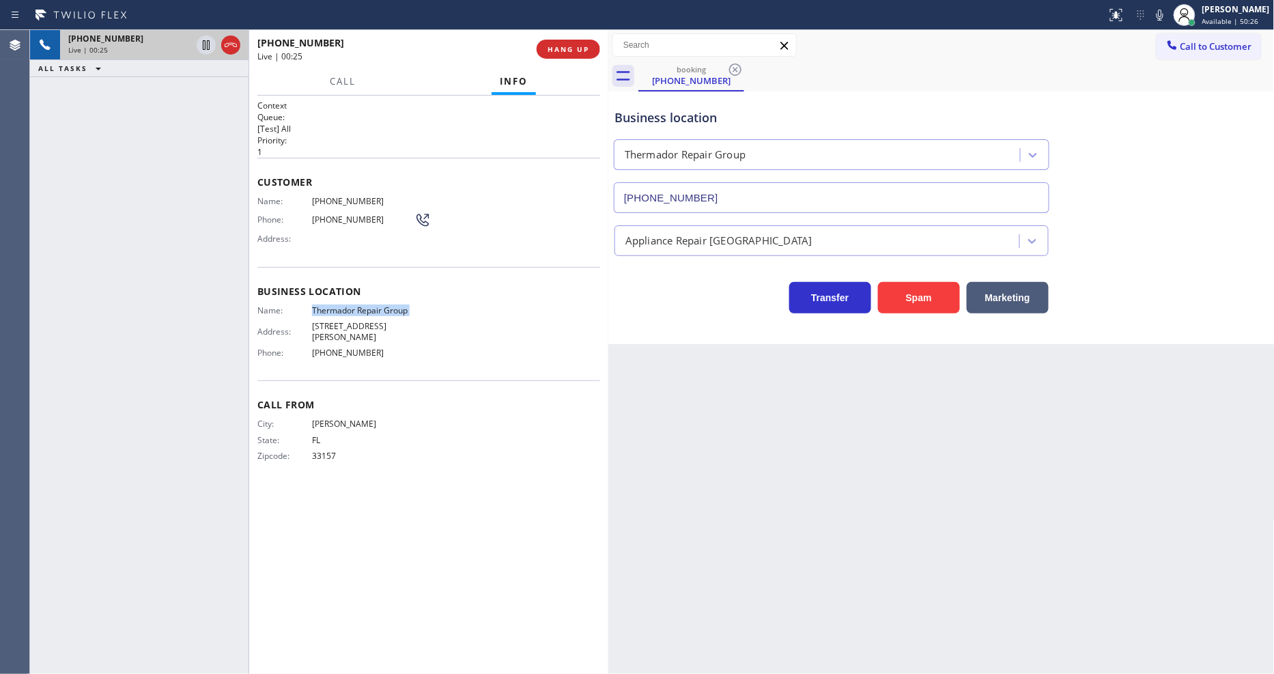
click at [317, 203] on div "Name: (786) 509-3953 Phone: (786) 509-3953 Address:" at bounding box center [343, 223] width 173 height 54
copy span "(786) 509-3953"
click at [203, 48] on icon at bounding box center [206, 45] width 16 height 16
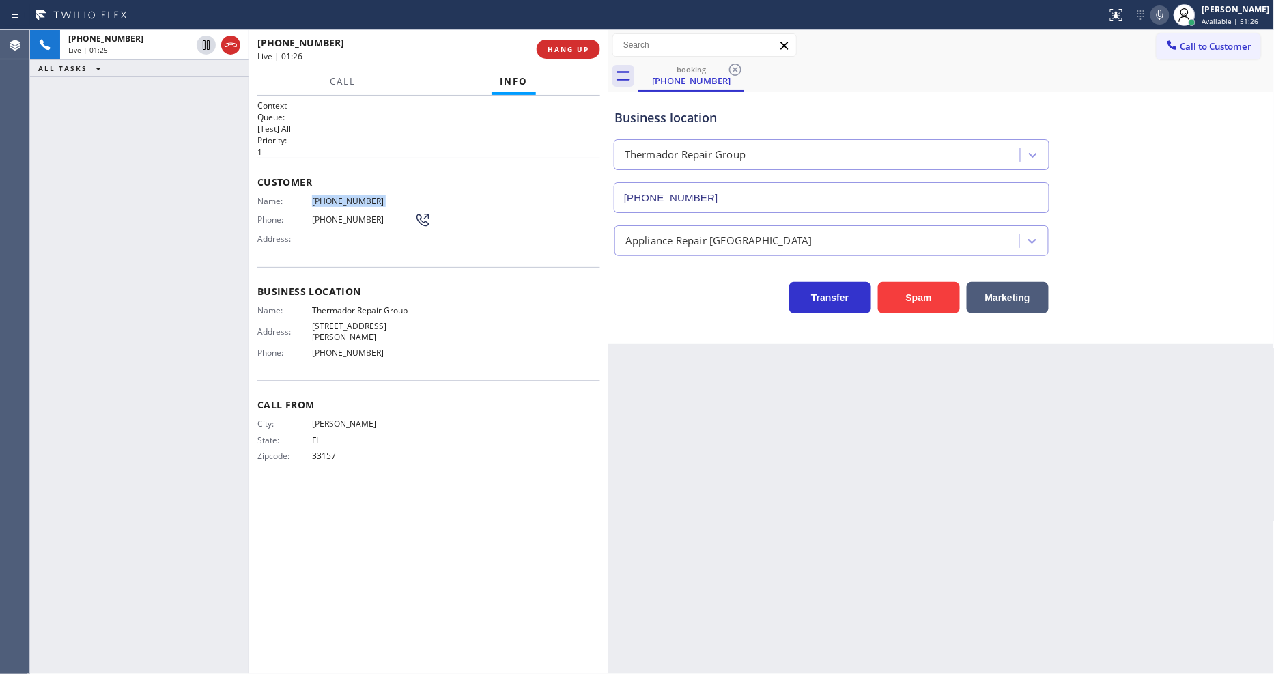
click at [1168, 16] on icon at bounding box center [1160, 15] width 16 height 16
click at [208, 45] on icon at bounding box center [206, 45] width 16 height 16
click at [1165, 9] on icon at bounding box center [1160, 15] width 16 height 16
click at [907, 458] on div "Back to Dashboard Change Sender ID Customers Technicians Select a contact Outbo…" at bounding box center [941, 352] width 666 height 644
click at [997, 483] on div "Back to Dashboard Change Sender ID Customers Technicians Select a contact Outbo…" at bounding box center [941, 352] width 666 height 644
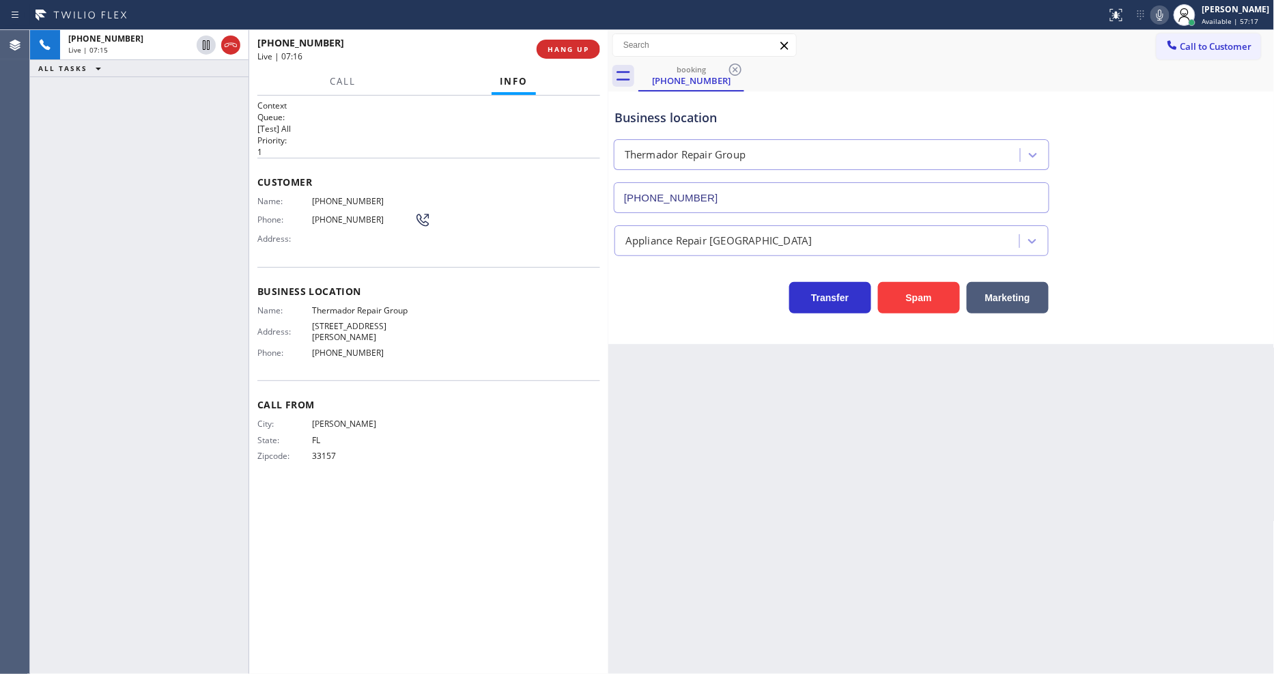
click at [1165, 18] on icon at bounding box center [1160, 15] width 16 height 16
click at [1165, 16] on icon at bounding box center [1160, 15] width 16 height 16
click at [335, 508] on div "Context Queue: [Test] All Priority: 1 Customer Name: (786) 509-3953 Phone: (786…" at bounding box center [428, 385] width 343 height 570
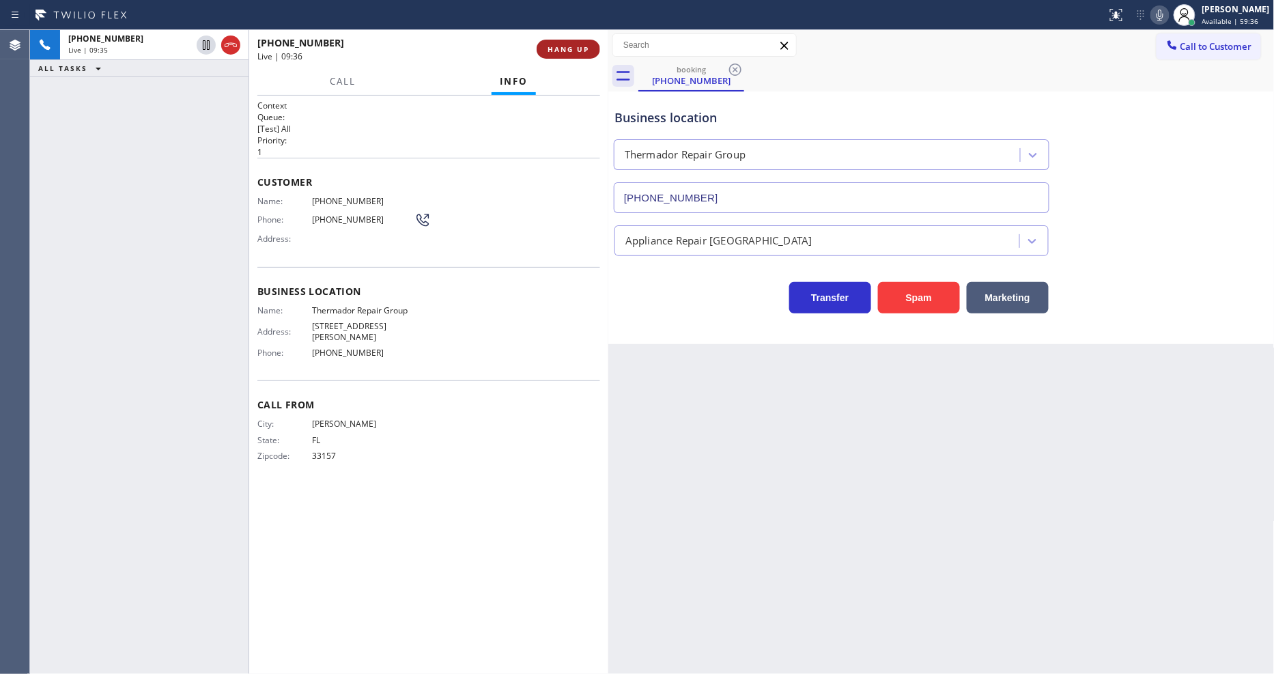
click at [579, 44] on span "HANG UP" at bounding box center [569, 49] width 42 height 10
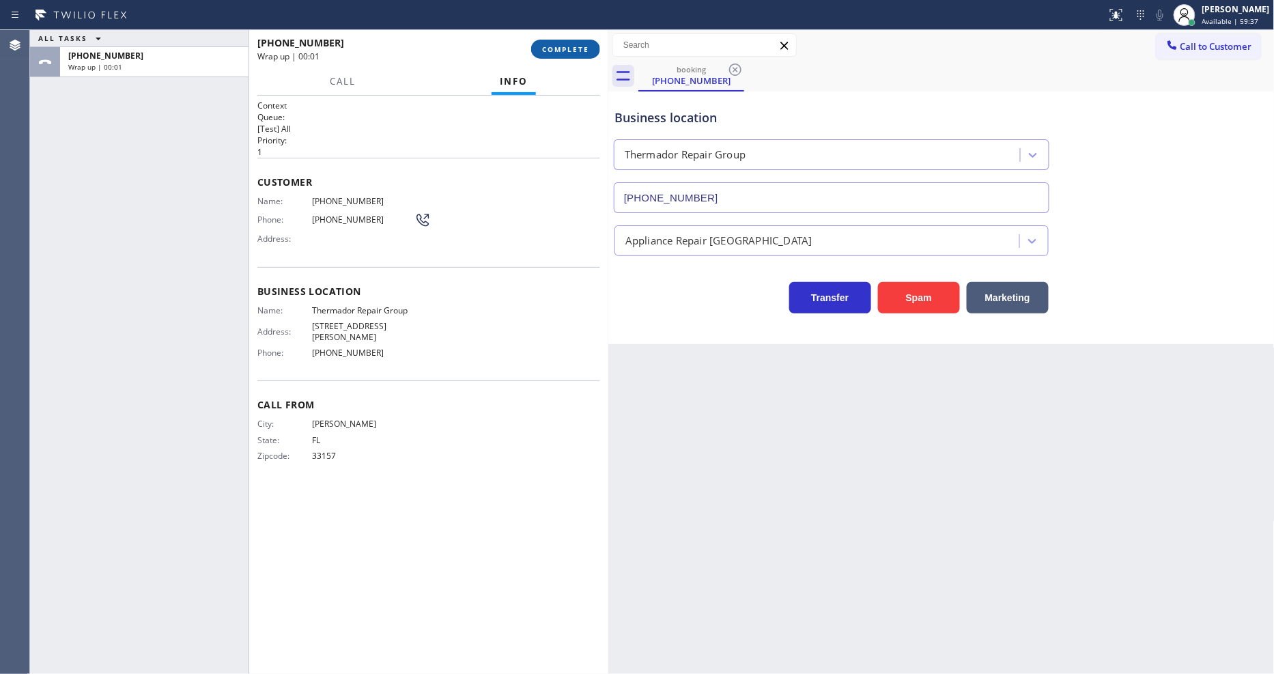
click at [579, 44] on span "COMPLETE" at bounding box center [565, 49] width 47 height 10
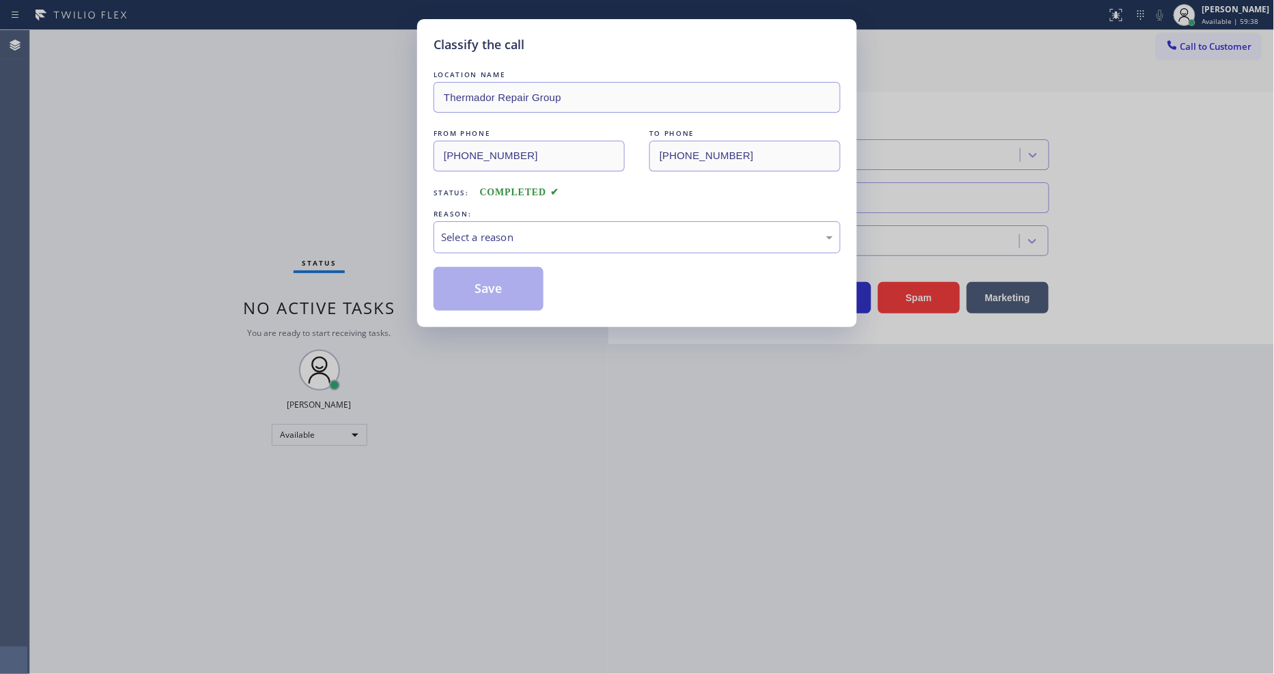
click at [509, 241] on div "Select a reason" at bounding box center [637, 237] width 407 height 32
click at [500, 288] on button "Save" at bounding box center [489, 289] width 110 height 44
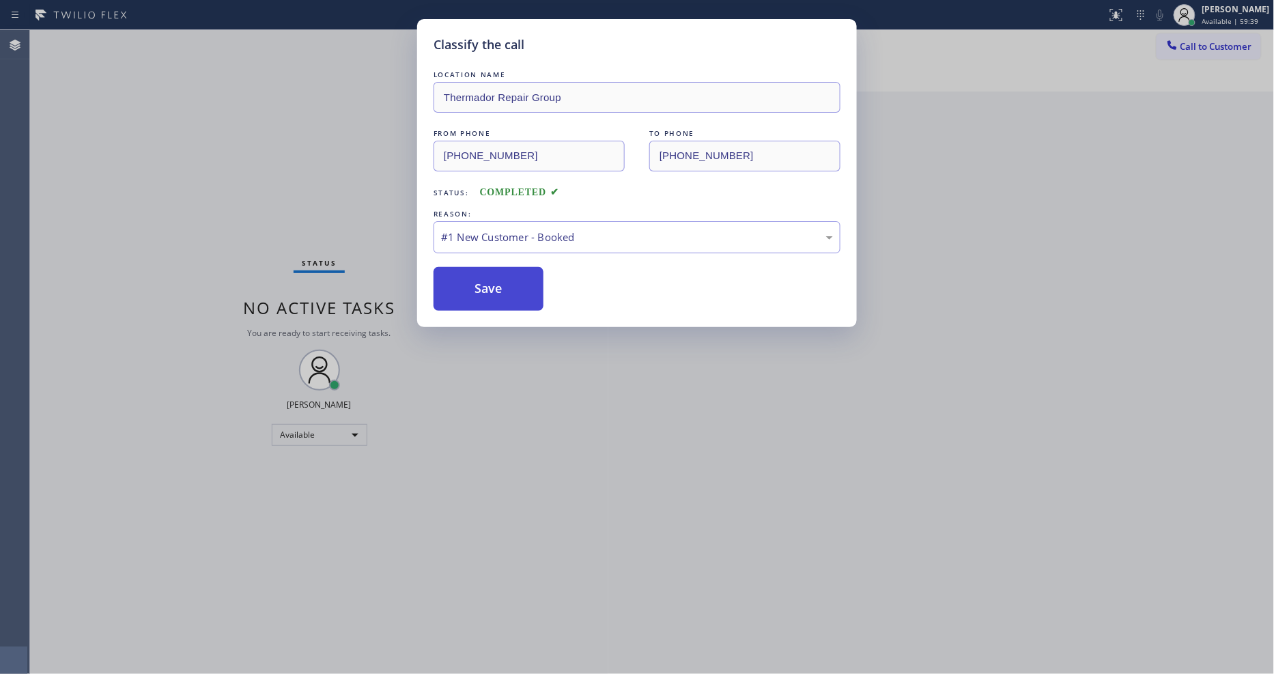
click at [500, 288] on button "Save" at bounding box center [489, 289] width 110 height 44
click at [500, 289] on button "Save" at bounding box center [489, 289] width 110 height 44
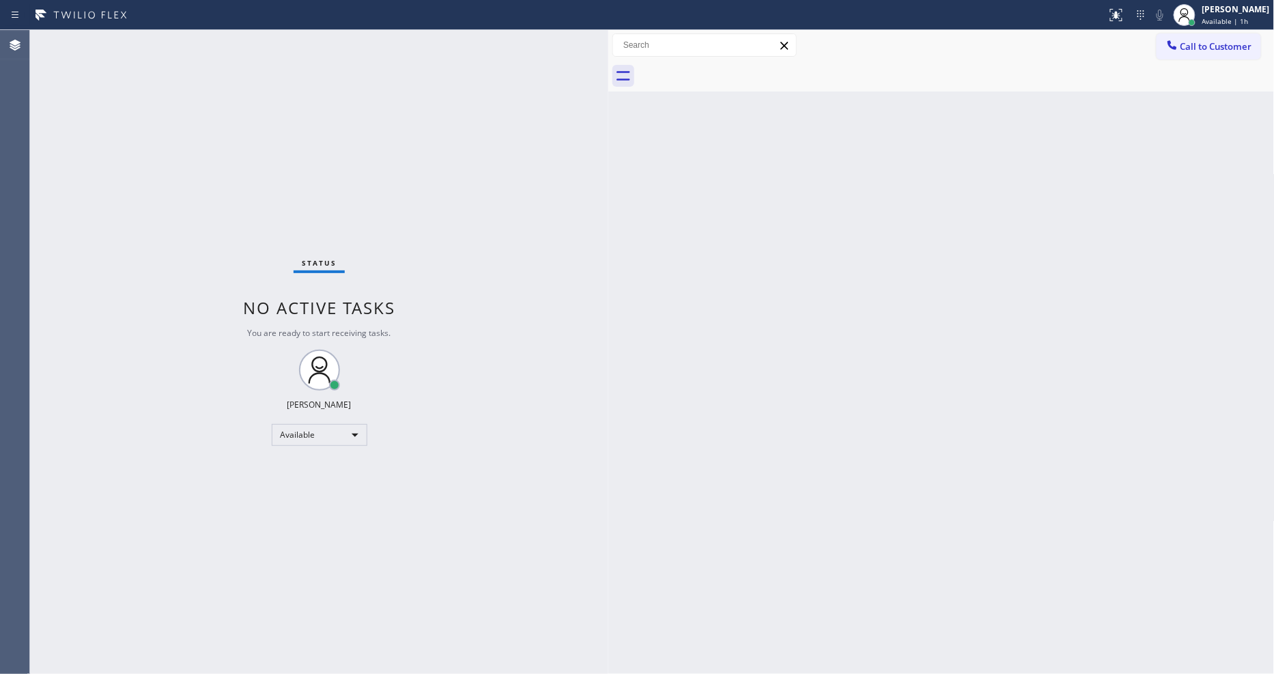
click at [977, 393] on div "Back to Dashboard Change Sender ID Customers Technicians Select a contact Outbo…" at bounding box center [941, 352] width 666 height 644
click at [201, 41] on div "Status No active tasks You are ready to start receiving tasks. [PERSON_NAME] Av…" at bounding box center [319, 352] width 578 height 644
click at [271, 94] on div "Status No active tasks You are ready to start receiving tasks. [PERSON_NAME] Av…" at bounding box center [319, 352] width 578 height 644
click at [203, 49] on div "Status No active tasks You are ready to start receiving tasks. [PERSON_NAME] Av…" at bounding box center [319, 352] width 578 height 644
click at [952, 444] on div "Back to Dashboard Change Sender ID Customers Technicians Select a contact Outbo…" at bounding box center [941, 352] width 666 height 644
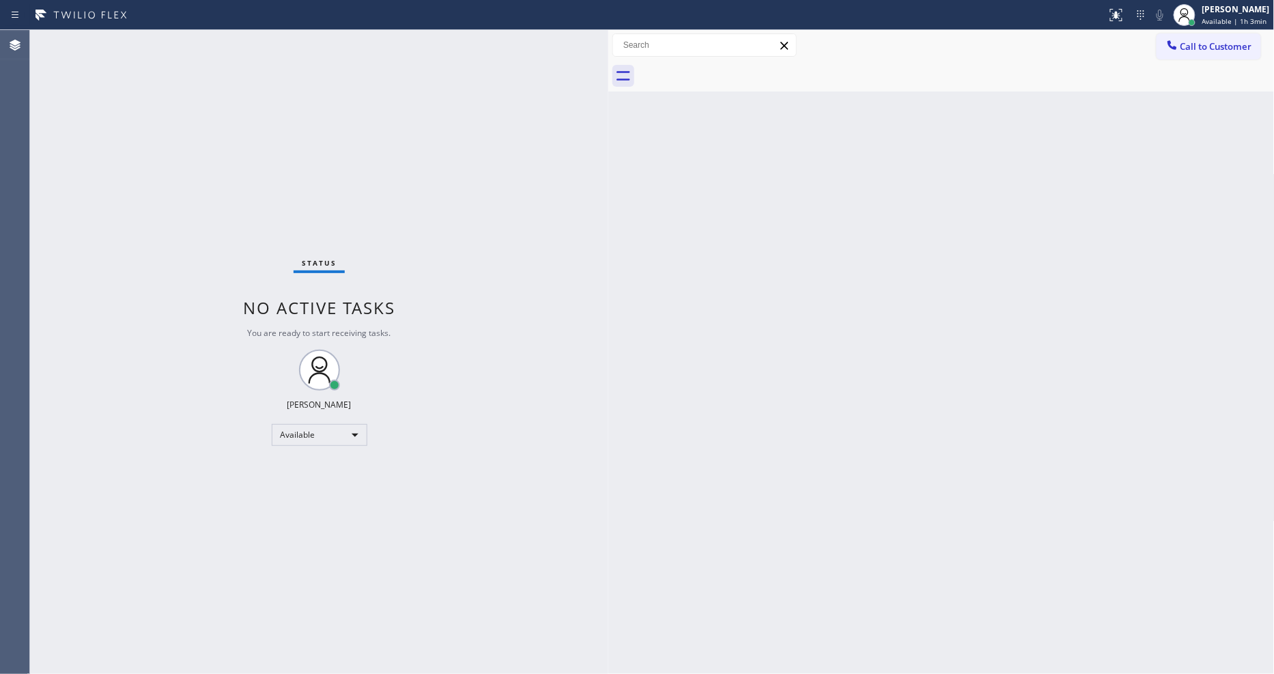
click at [952, 524] on div "Back to Dashboard Change Sender ID Customers Technicians Select a contact Outbo…" at bounding box center [941, 352] width 666 height 644
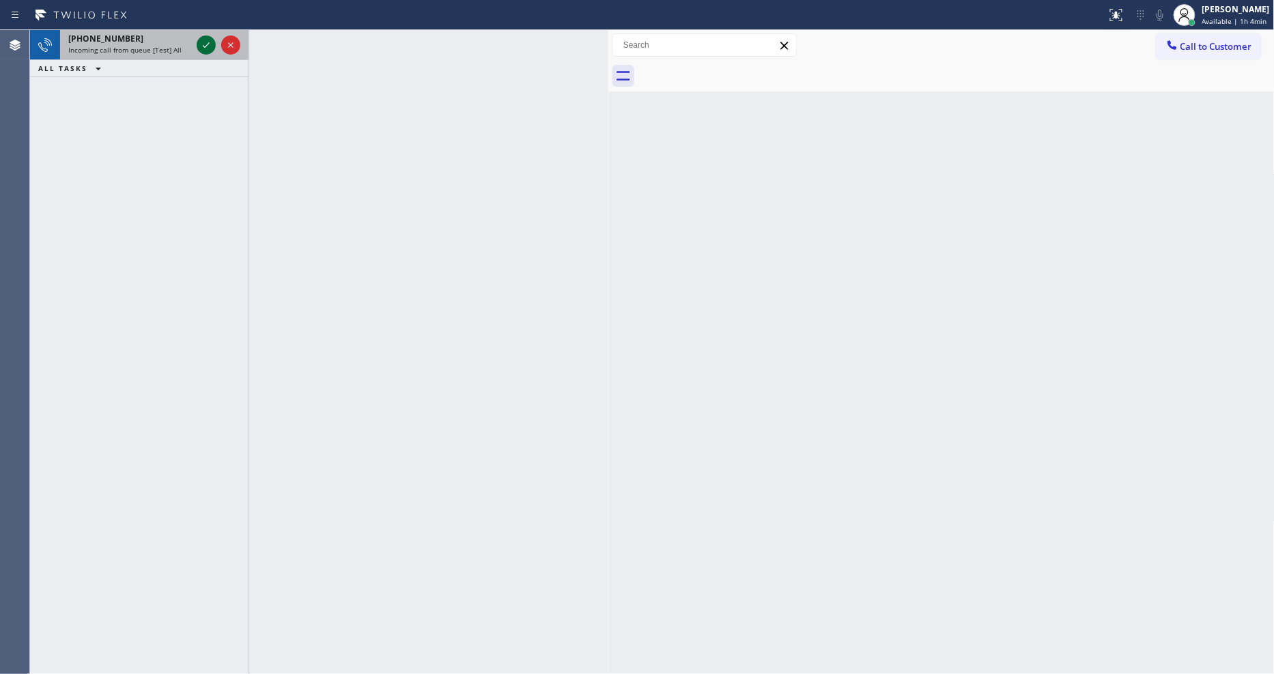
click at [208, 44] on icon at bounding box center [206, 44] width 7 height 5
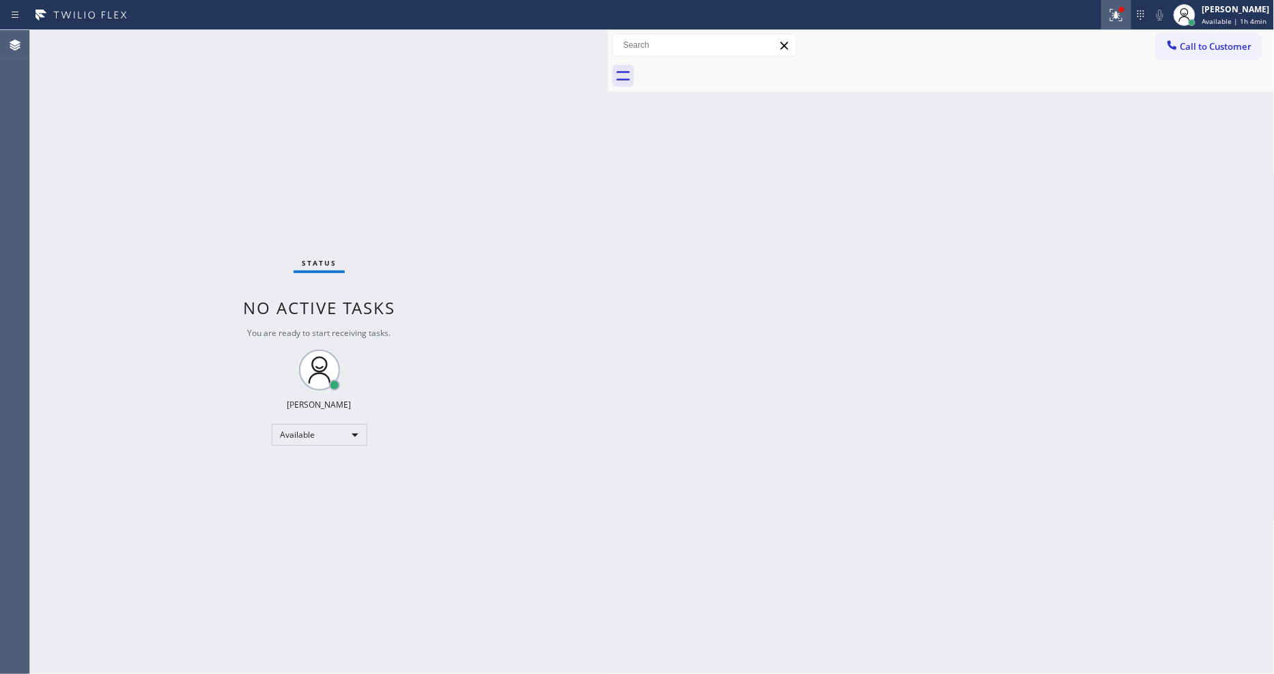
click at [1113, 23] on button at bounding box center [1116, 15] width 30 height 30
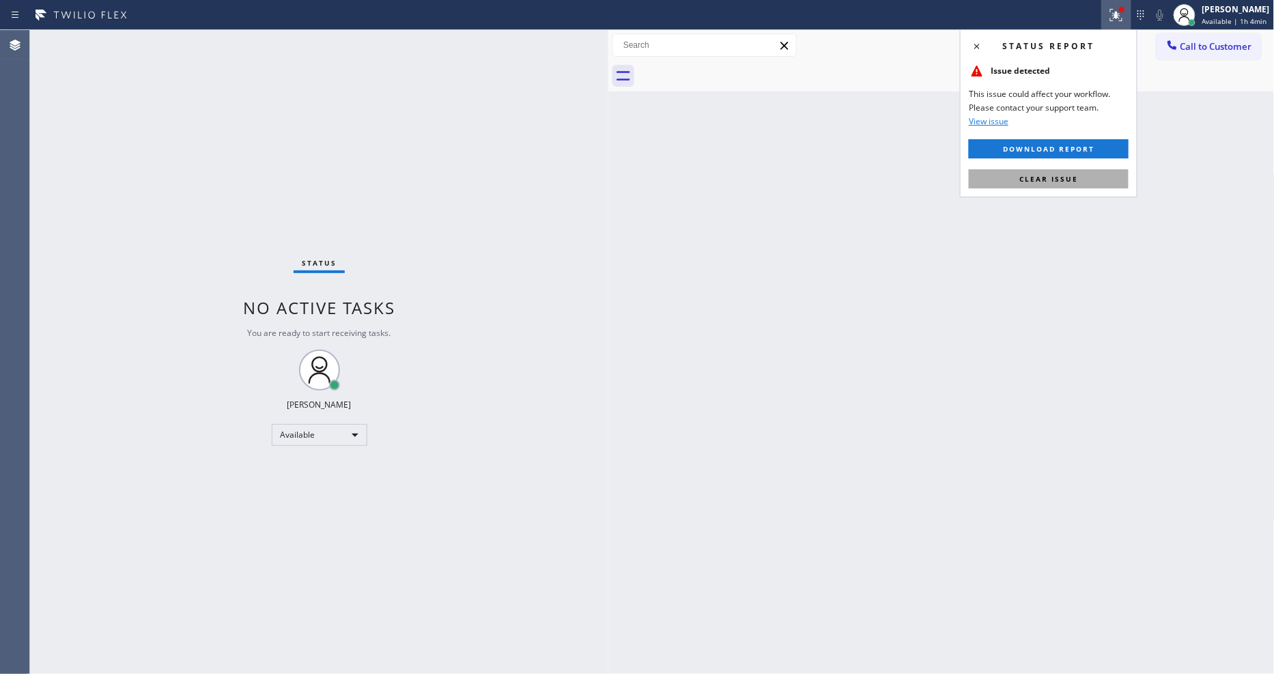
click at [1100, 180] on button "Clear issue" at bounding box center [1049, 178] width 160 height 19
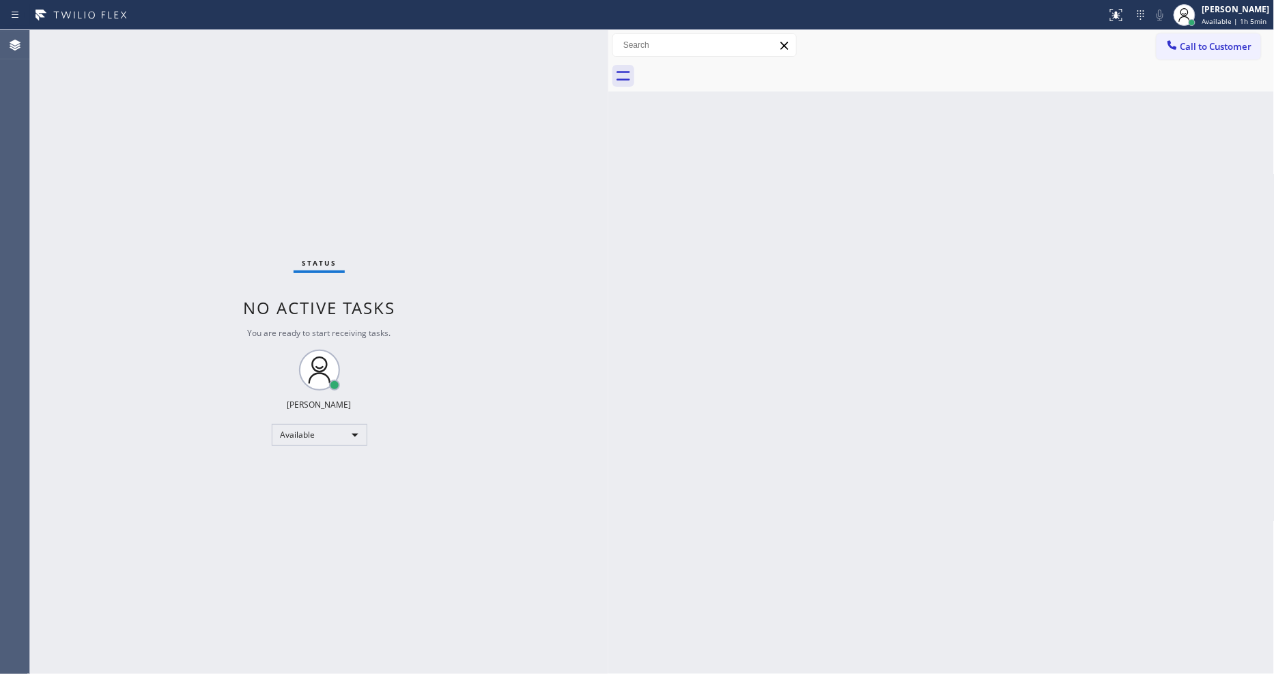
click at [966, 447] on div "Back to Dashboard Change Sender ID Customers Technicians Select a contact Outbo…" at bounding box center [941, 352] width 666 height 644
click at [321, 546] on div "Status No active tasks You are ready to start receiving tasks. [PERSON_NAME] Av…" at bounding box center [319, 352] width 578 height 644
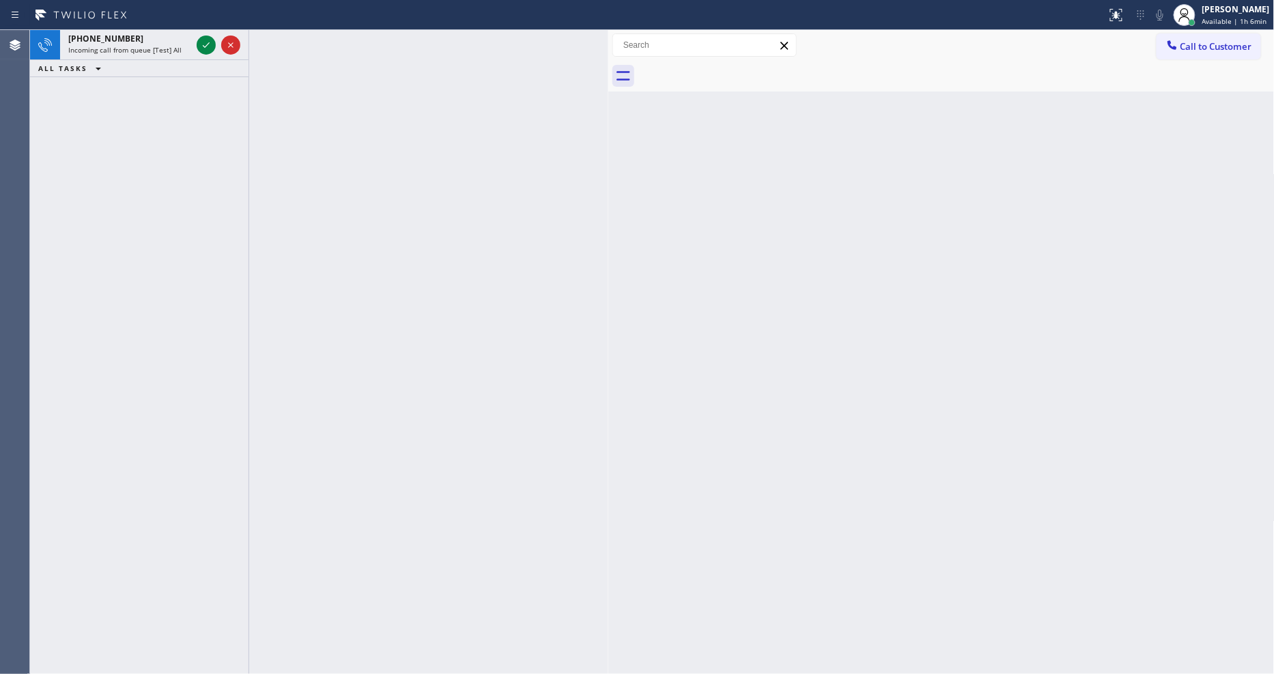
click at [203, 43] on icon at bounding box center [206, 45] width 16 height 16
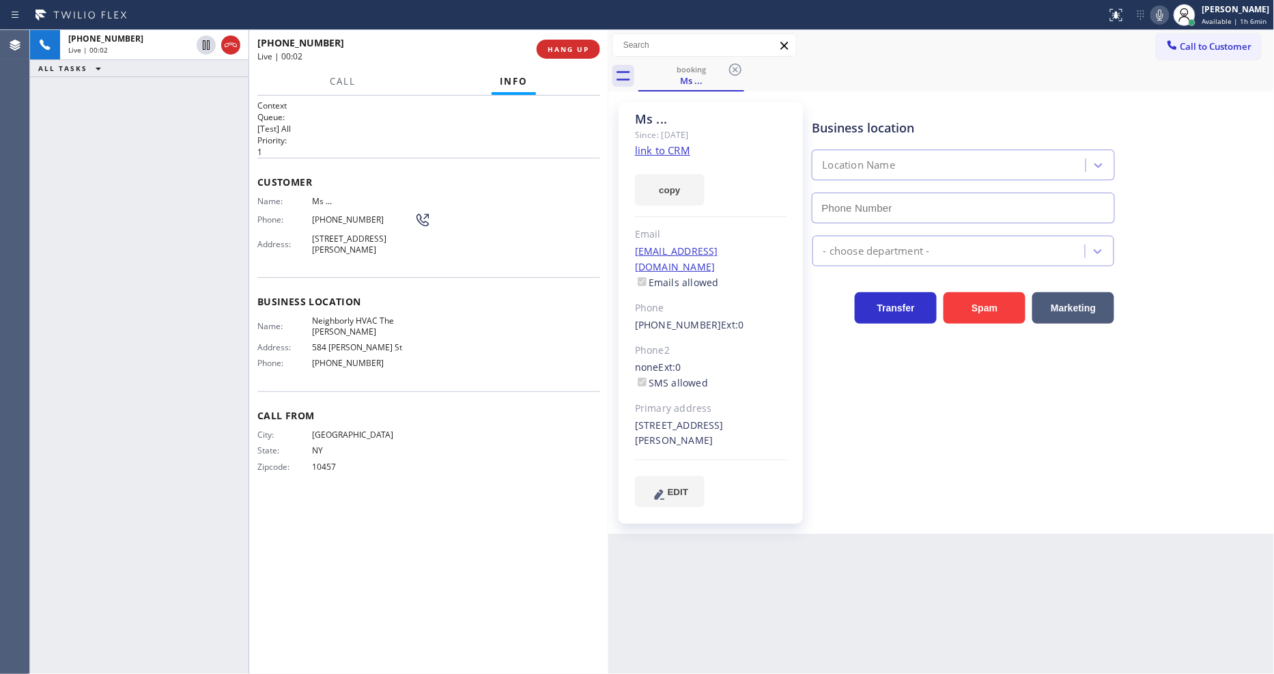
type input "(415) 527-3249"
click at [668, 146] on link "link to CRM" at bounding box center [662, 150] width 55 height 14
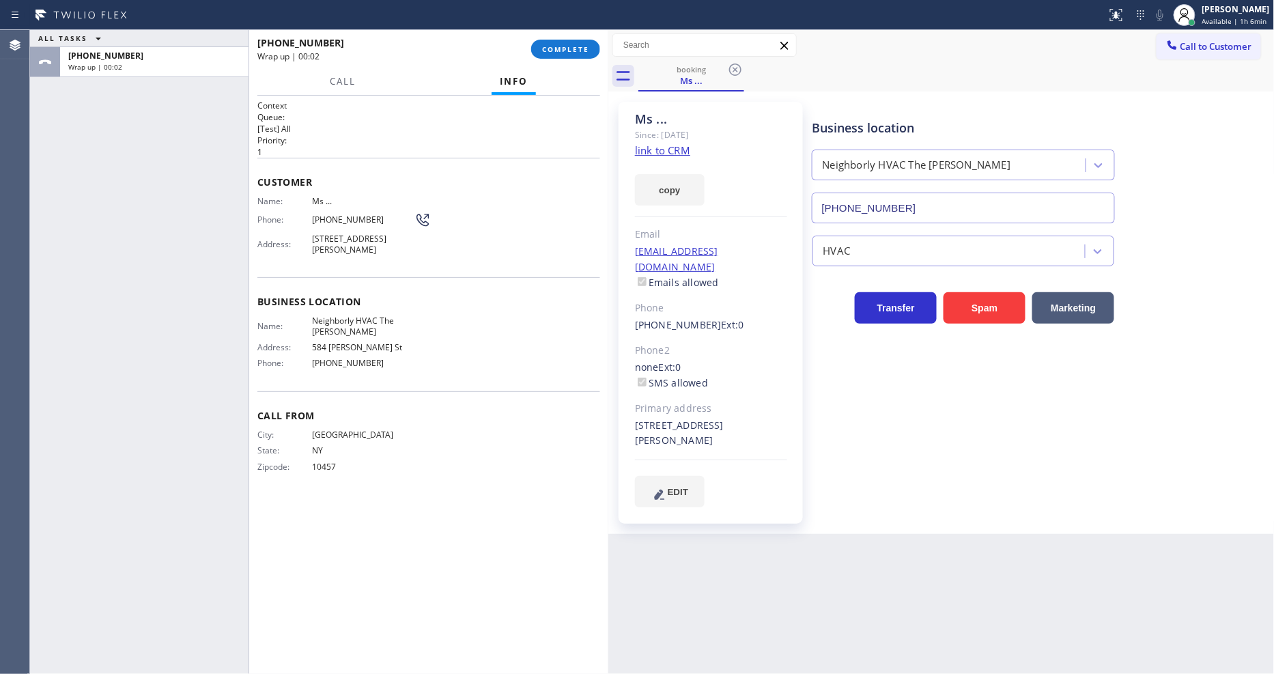
click at [370, 316] on span "Neighborly HVAC The Castro" at bounding box center [363, 325] width 102 height 21
click at [369, 317] on span "Neighborly HVAC The Castro" at bounding box center [363, 325] width 102 height 21
copy span "Neighborly HVAC The Castro"
click at [565, 48] on span "COMPLETE" at bounding box center [565, 49] width 47 height 10
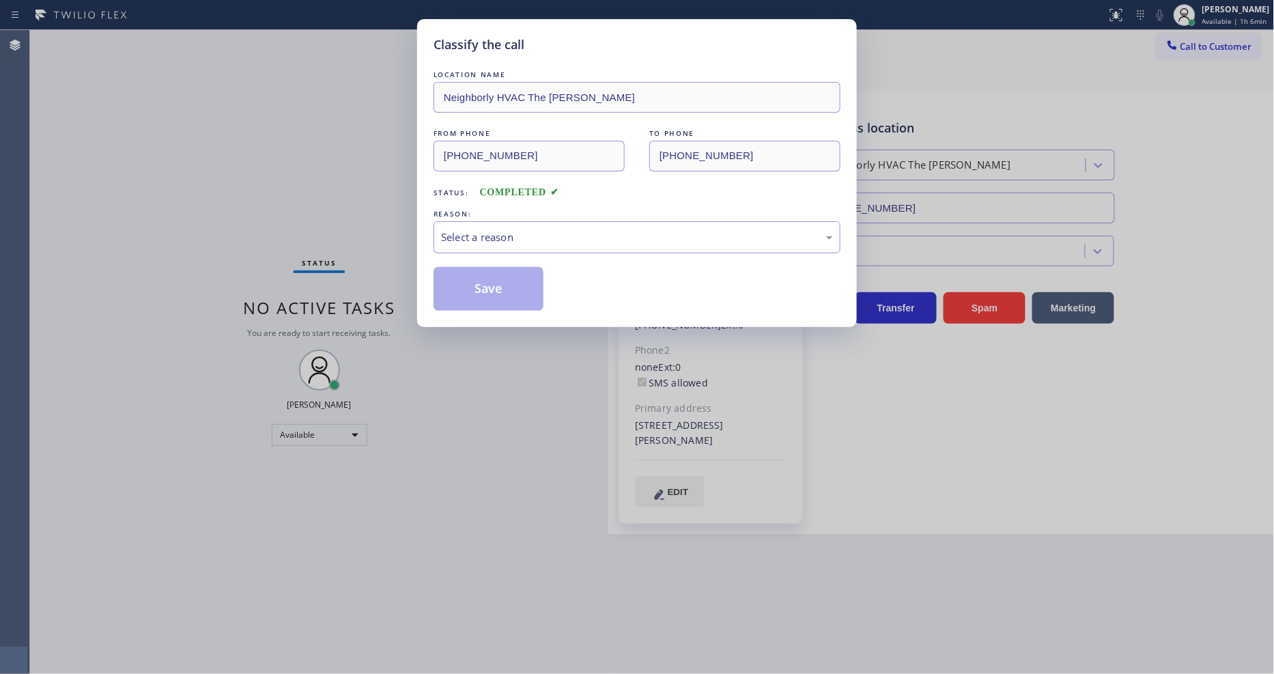
click at [464, 231] on div "Select a reason" at bounding box center [637, 237] width 392 height 16
click at [473, 292] on button "Save" at bounding box center [489, 289] width 110 height 44
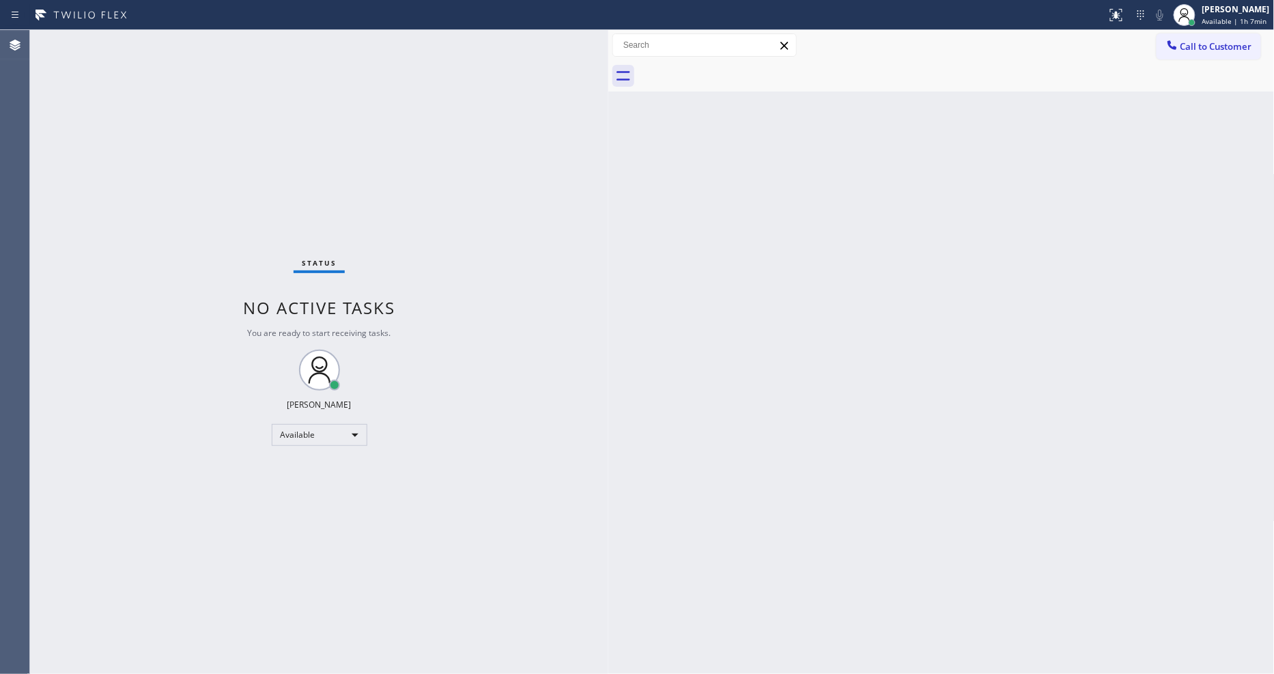
click at [1012, 375] on div "Back to Dashboard Change Sender ID Customers Technicians Select a contact Outbo…" at bounding box center [941, 352] width 666 height 644
click at [824, 396] on div "Back to Dashboard Change Sender ID Customers Technicians Select a contact Outbo…" at bounding box center [941, 352] width 666 height 644
click at [179, 36] on div "Status No active tasks You are ready to start receiving tasks. [PERSON_NAME] Av…" at bounding box center [319, 352] width 578 height 644
click at [1245, 28] on div "Lyka Montero Available | 1h 8min" at bounding box center [1221, 15] width 104 height 30
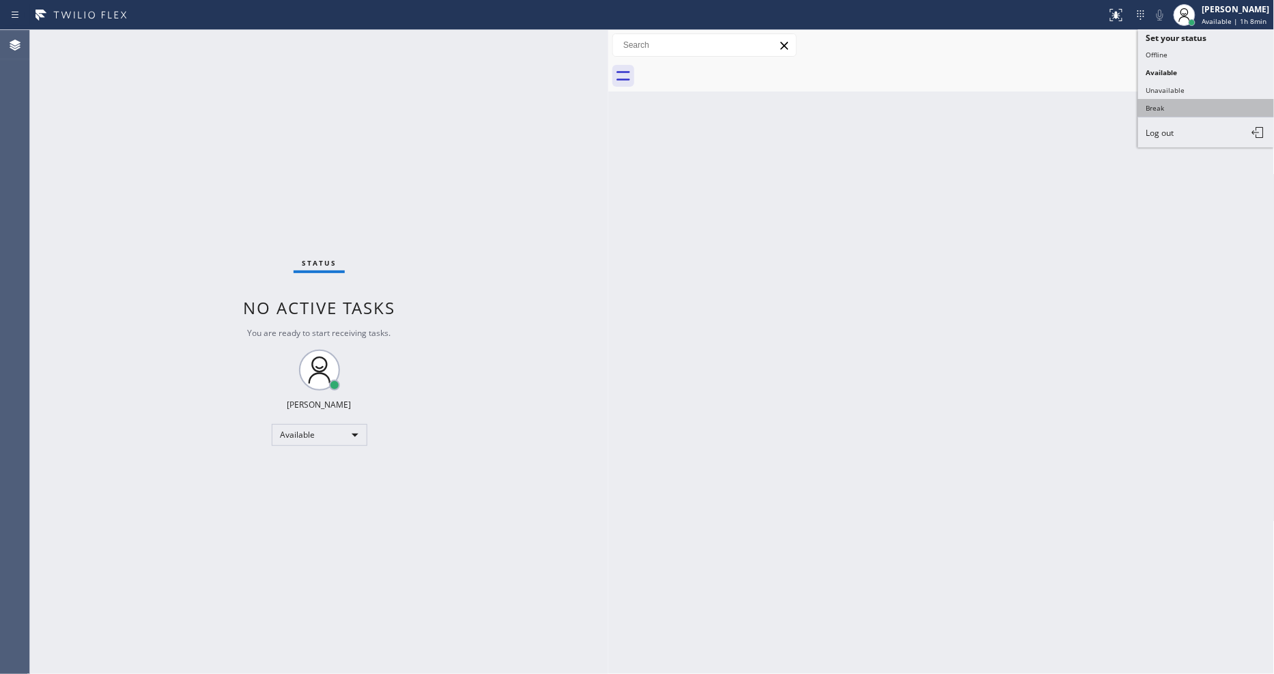
click at [1218, 105] on button "Break" at bounding box center [1206, 108] width 137 height 18
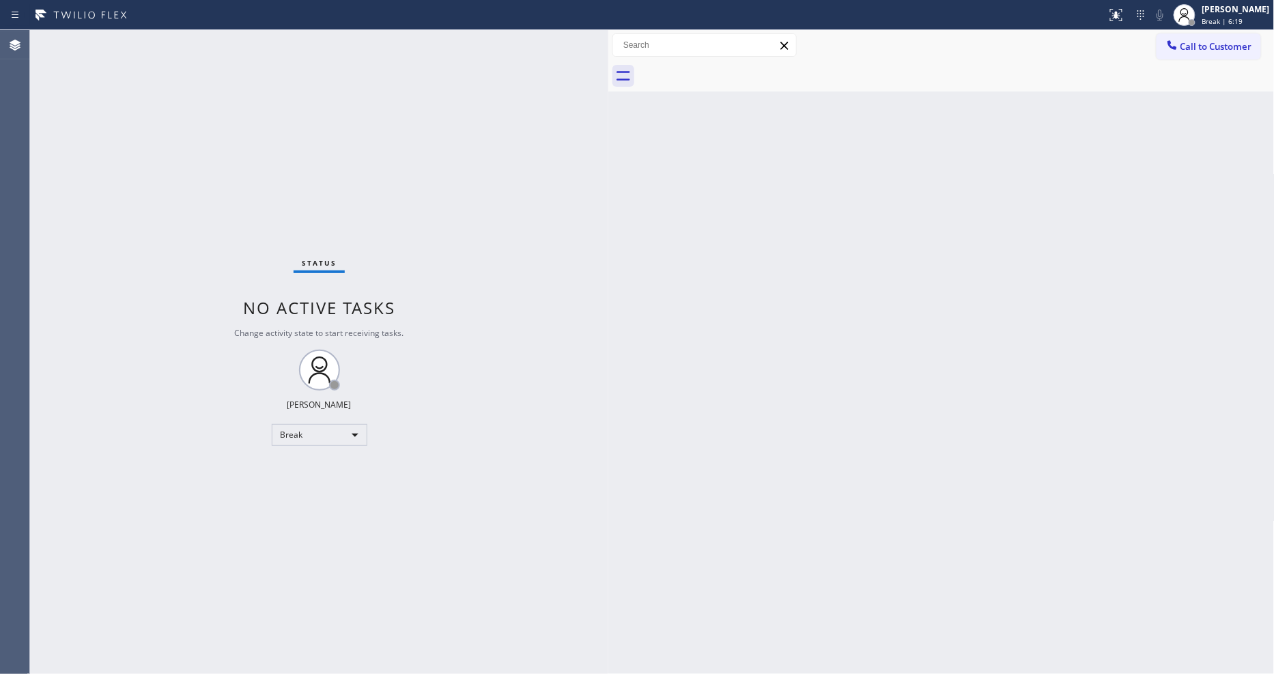
click at [911, 432] on div "Back to Dashboard Change Sender ID Customers Technicians Select a contact Outbo…" at bounding box center [941, 352] width 666 height 644
click at [1251, 14] on div "[PERSON_NAME]" at bounding box center [1236, 9] width 68 height 12
click at [1232, 68] on button "Available" at bounding box center [1206, 72] width 137 height 18
click at [1165, 52] on div at bounding box center [1172, 46] width 16 height 16
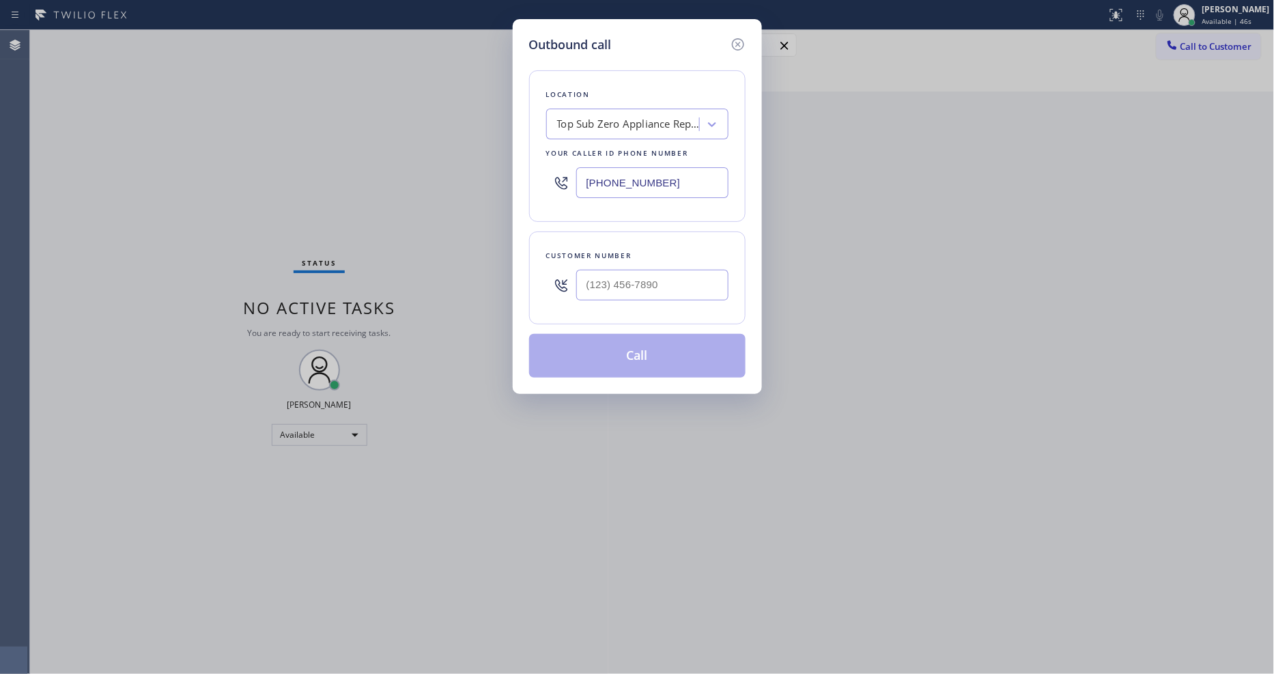
click at [599, 117] on div "Top Sub Zero Appliance Repair" at bounding box center [628, 125] width 143 height 16
paste input "Sub Zero Appliance Wizard"
type input "Sub Zero Appliance Wizard"
click at [593, 148] on div "Sub Zero Appliance Wizard" at bounding box center [637, 153] width 182 height 25
type input "[PHONE_NUMBER]"
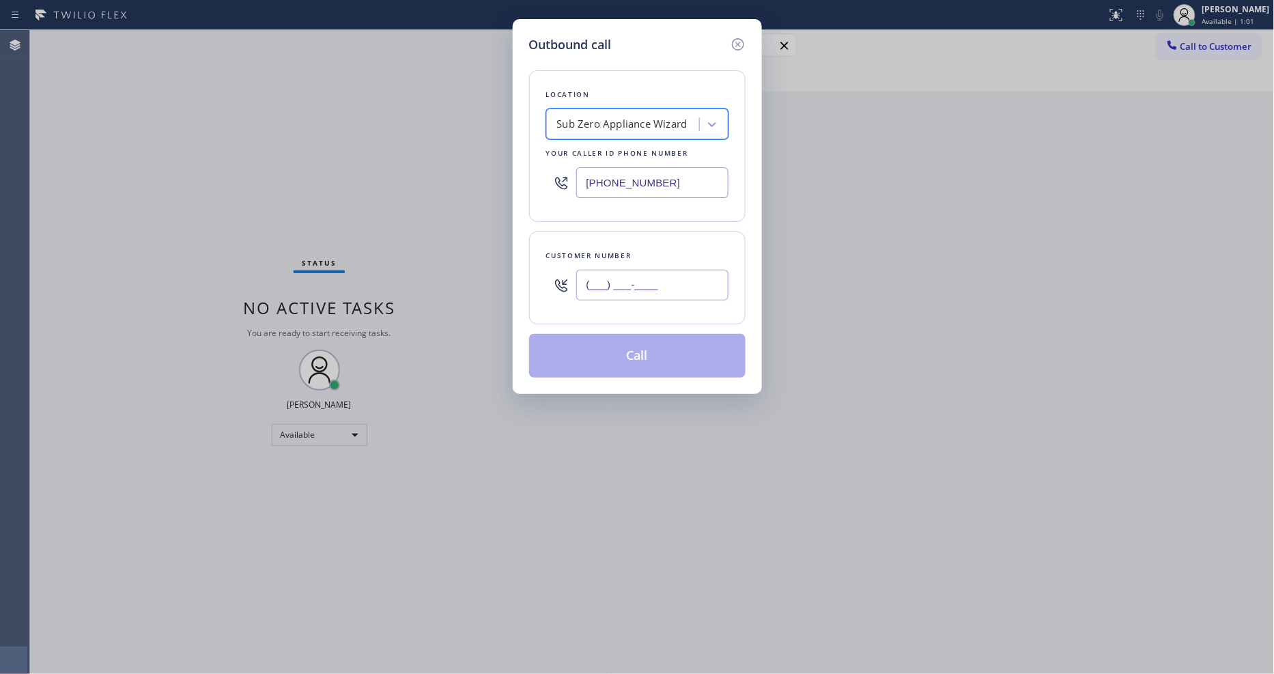
click at [615, 282] on input "(___) ___-____" at bounding box center [652, 285] width 152 height 31
paste input "480) 907-4700"
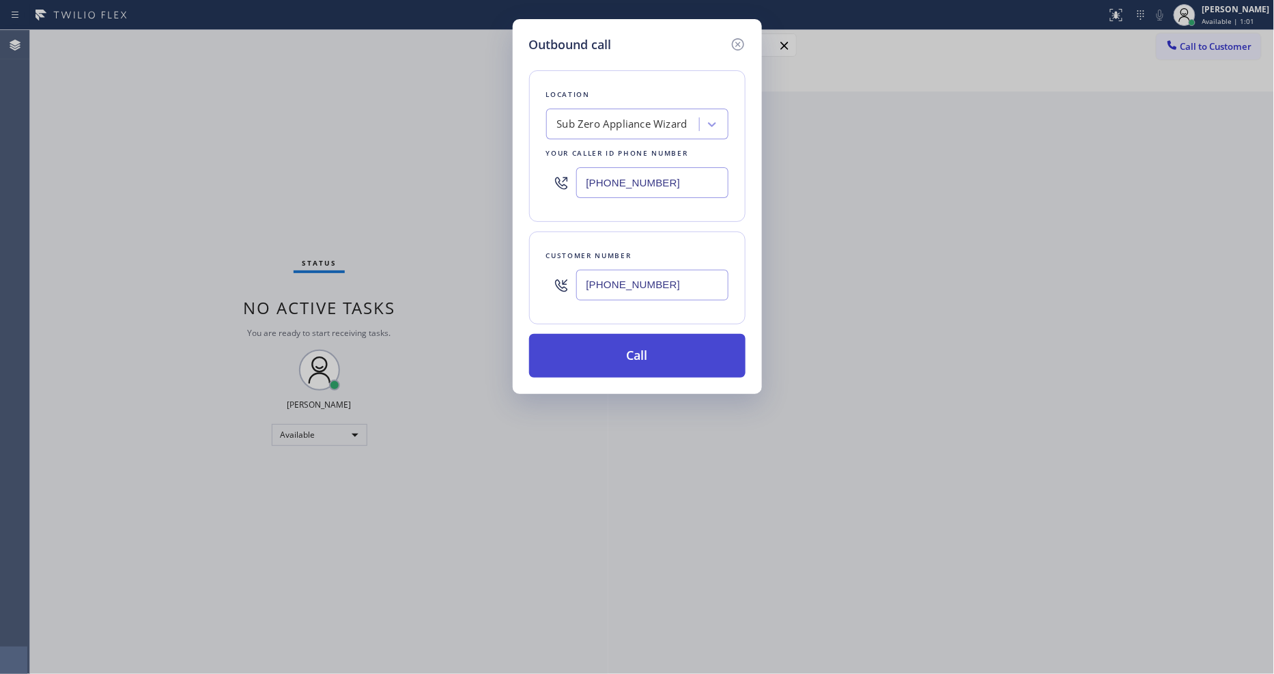
type input "[PHONE_NUMBER]"
click at [602, 358] on button "Call" at bounding box center [637, 356] width 216 height 44
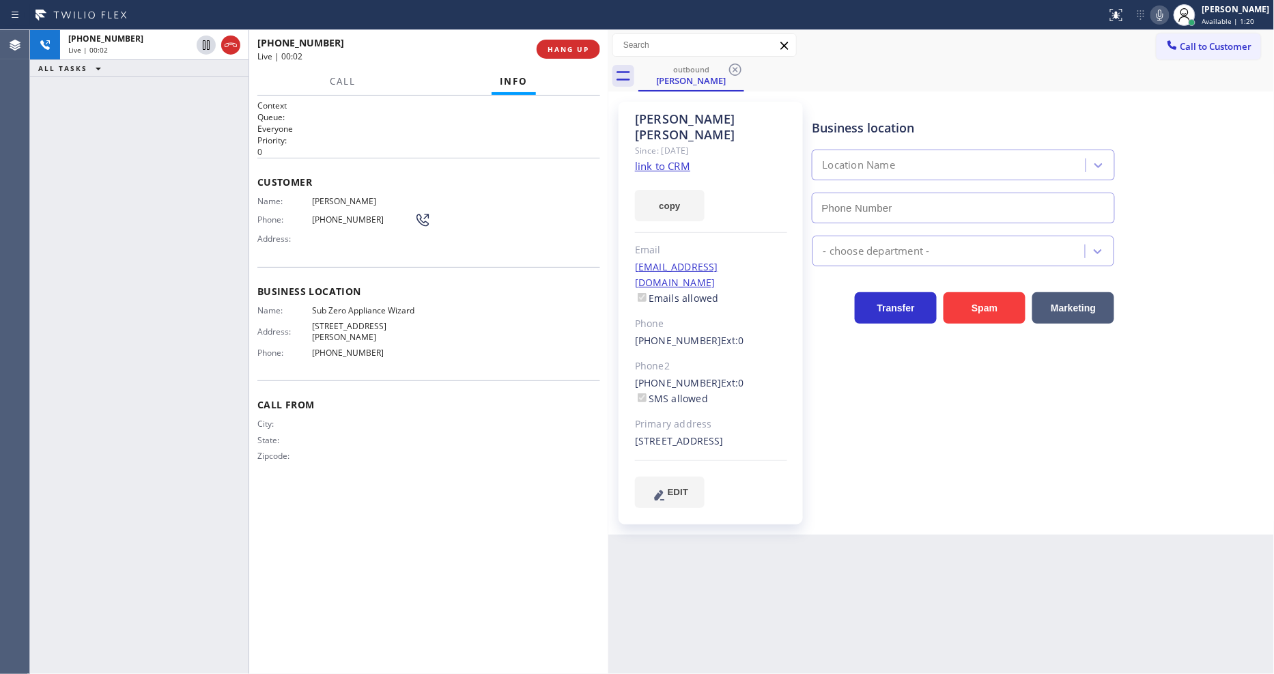
type input "[PHONE_NUMBER]"
click at [943, 433] on div "Business location Sub Zero Appliance Wizard (602) 313-1762 Appliance Repair Hig…" at bounding box center [1041, 304] width 462 height 399
click at [376, 380] on div "Call From City: State: Zipcode:" at bounding box center [428, 431] width 343 height 103
click at [900, 455] on div "Business location Sub Zero Appliance Wizard (602) 313-1762 Appliance Repair Hig…" at bounding box center [1041, 304] width 462 height 399
click at [181, 298] on div "+14809074700 Live | 00:32 ALL TASKS ALL TASKS ACTIVE TASKS TASKS IN WRAP UP" at bounding box center [139, 352] width 218 height 644
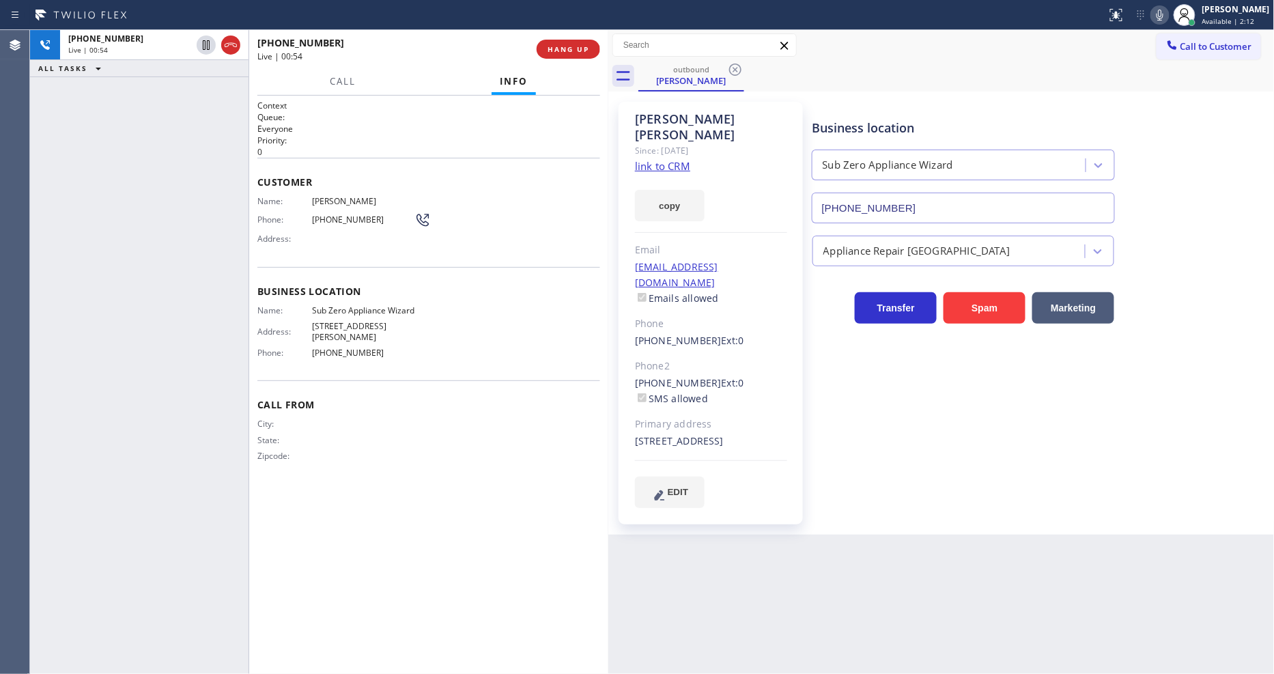
click at [1168, 12] on icon at bounding box center [1160, 15] width 16 height 16
click at [1167, 12] on icon at bounding box center [1160, 15] width 16 height 16
click at [583, 51] on span "HANG UP" at bounding box center [569, 49] width 42 height 10
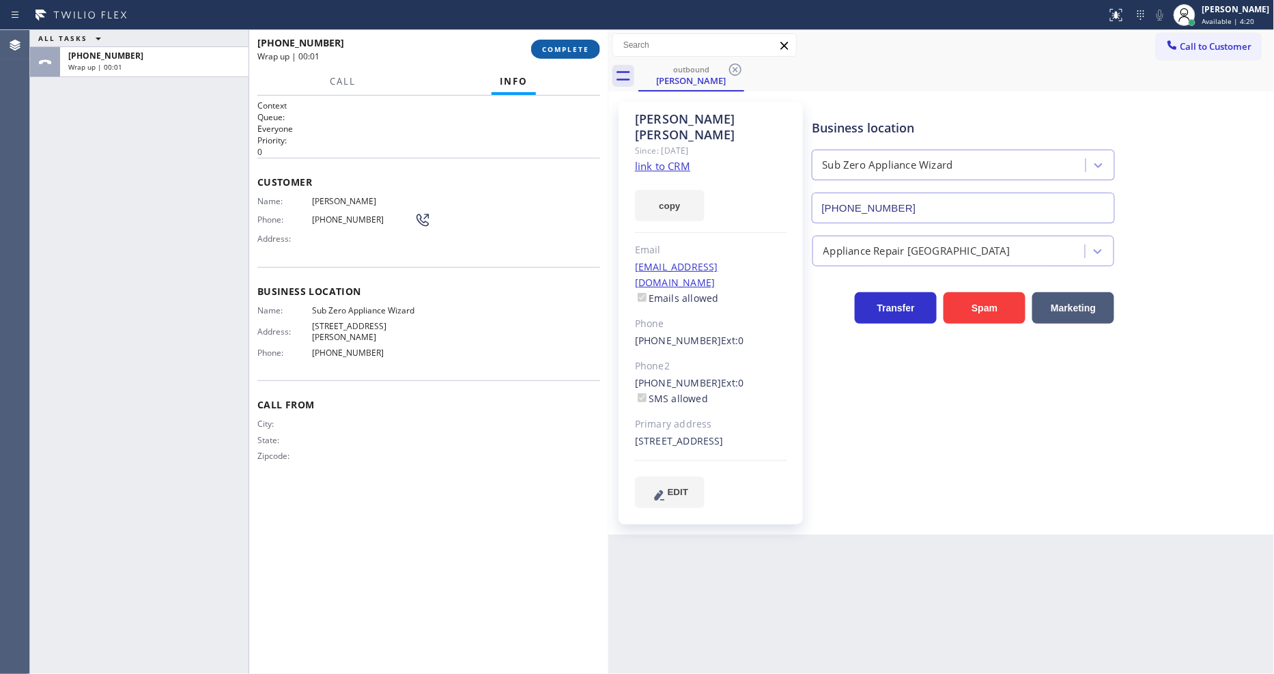
click at [583, 51] on span "COMPLETE" at bounding box center [565, 49] width 47 height 10
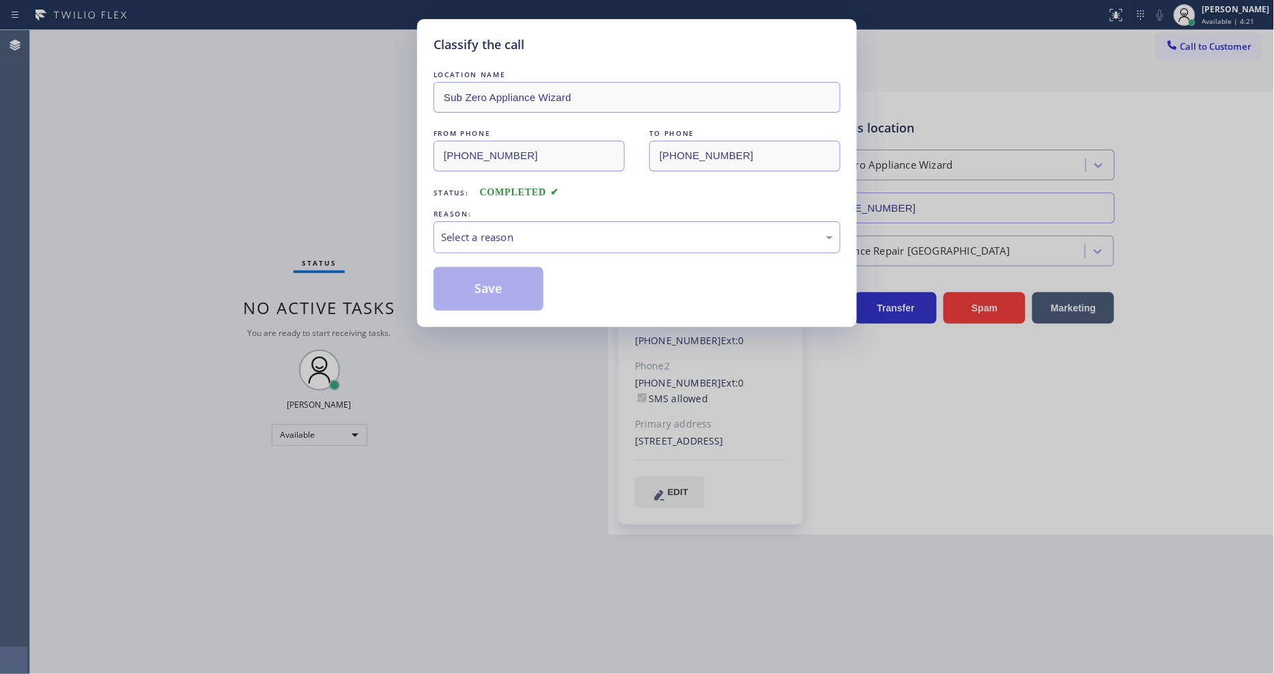
click at [479, 231] on div "Select a reason" at bounding box center [637, 237] width 392 height 16
click at [470, 287] on button "Save" at bounding box center [489, 289] width 110 height 44
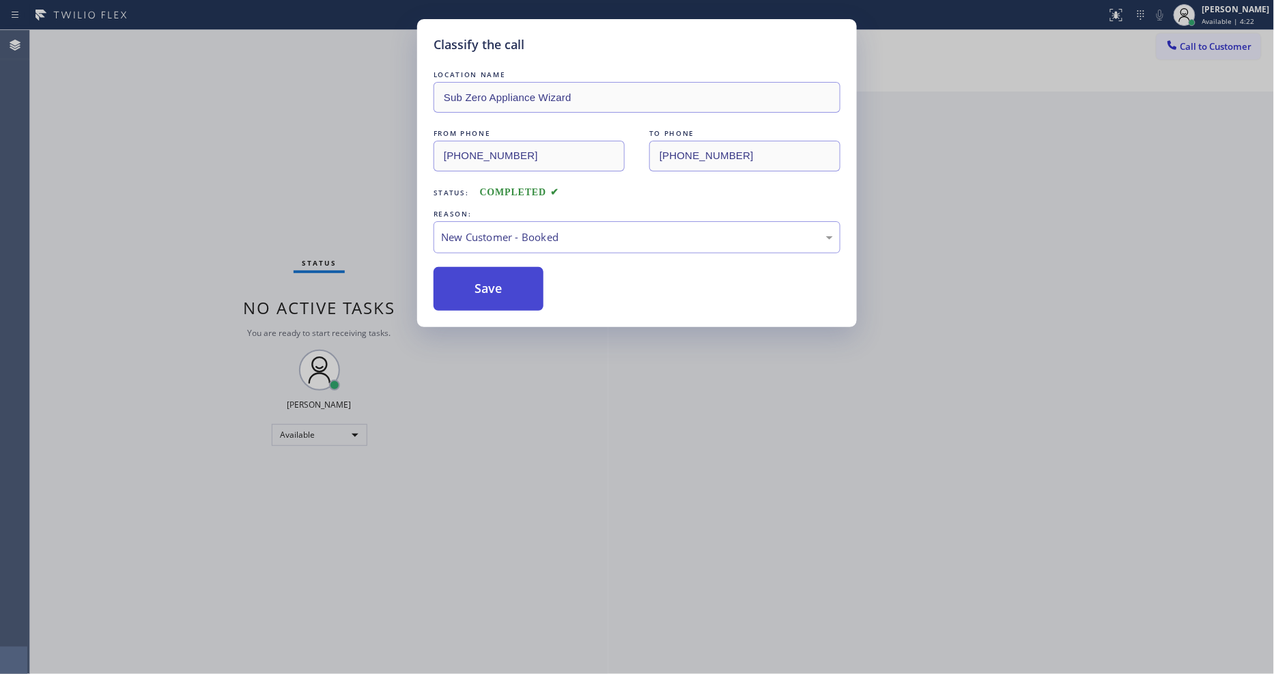
click at [470, 287] on button "Save" at bounding box center [489, 289] width 110 height 44
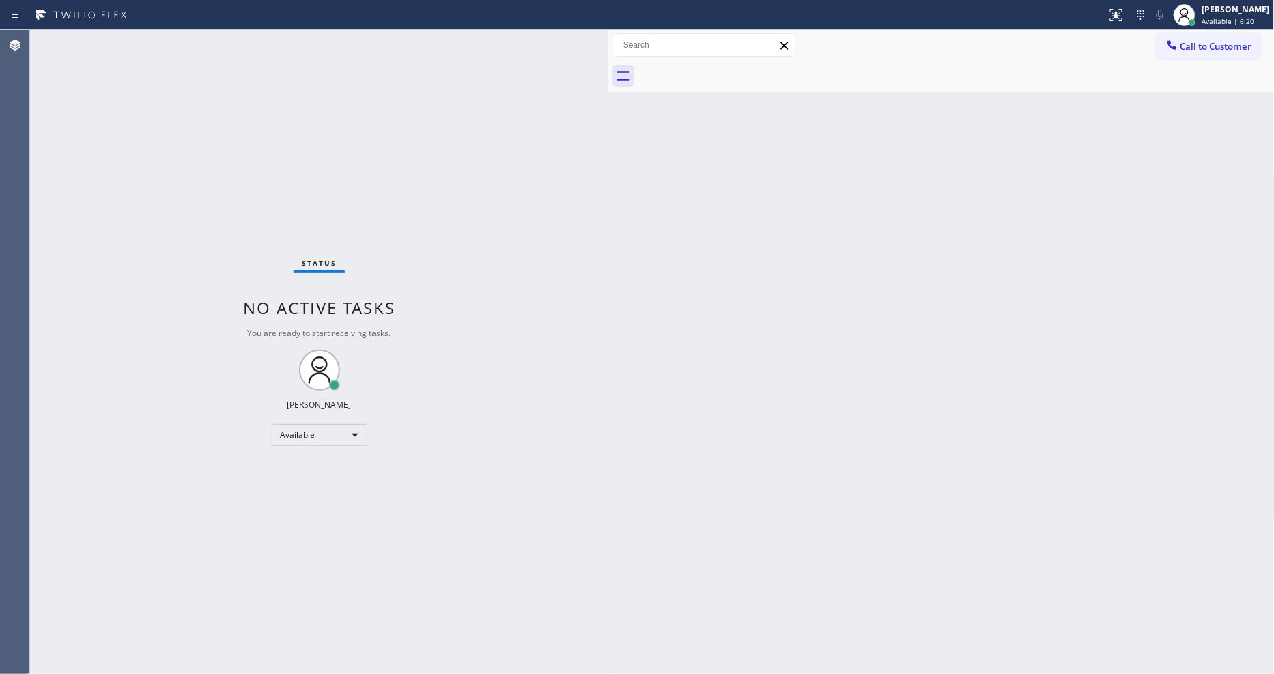
click at [205, 49] on div "Status No active tasks You are ready to start receiving tasks. [PERSON_NAME] Av…" at bounding box center [319, 352] width 578 height 644
click at [207, 132] on div "Status No active tasks You are ready to start receiving tasks. [PERSON_NAME] Av…" at bounding box center [319, 352] width 578 height 644
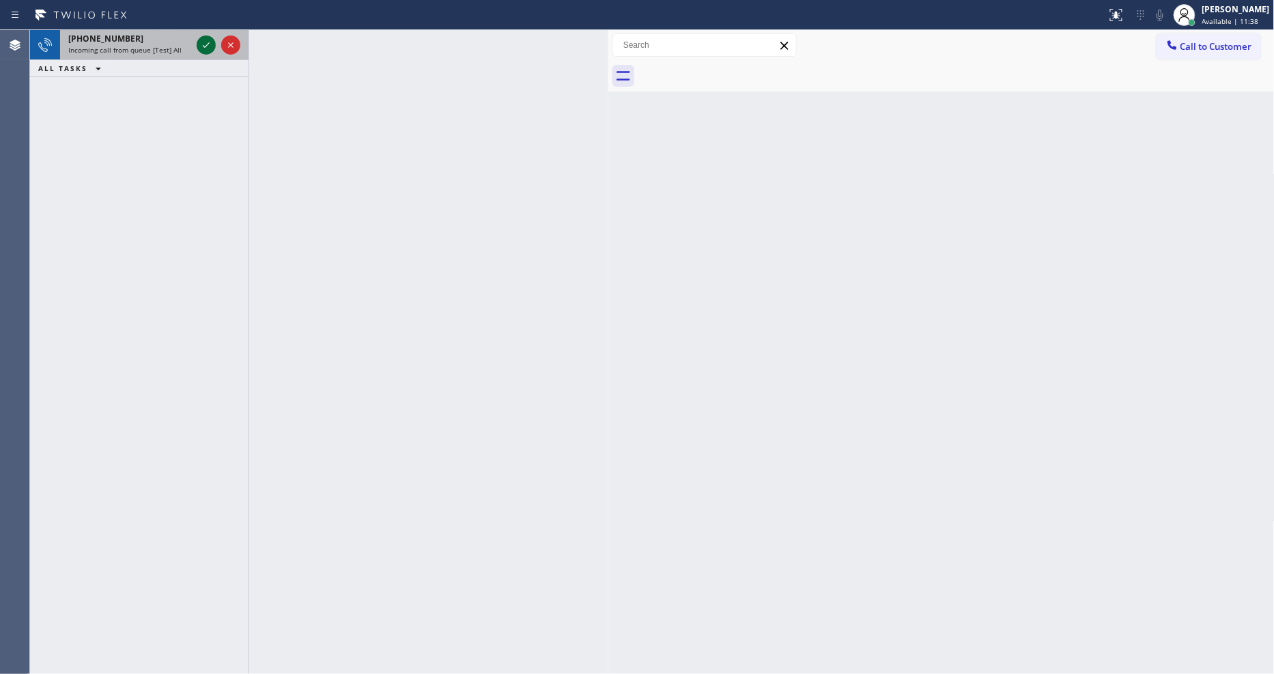
click at [206, 41] on icon at bounding box center [206, 45] width 16 height 16
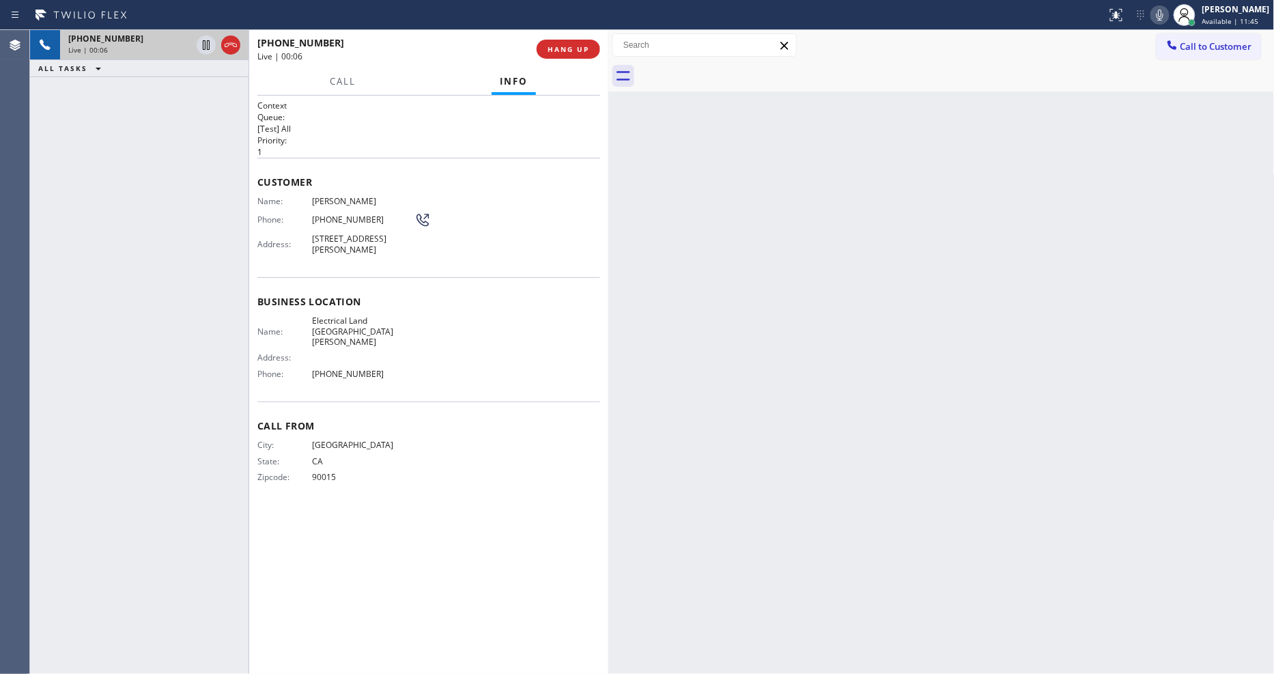
click at [567, 147] on p "1" at bounding box center [428, 152] width 343 height 12
click at [556, 49] on span "HANG UP" at bounding box center [569, 49] width 42 height 10
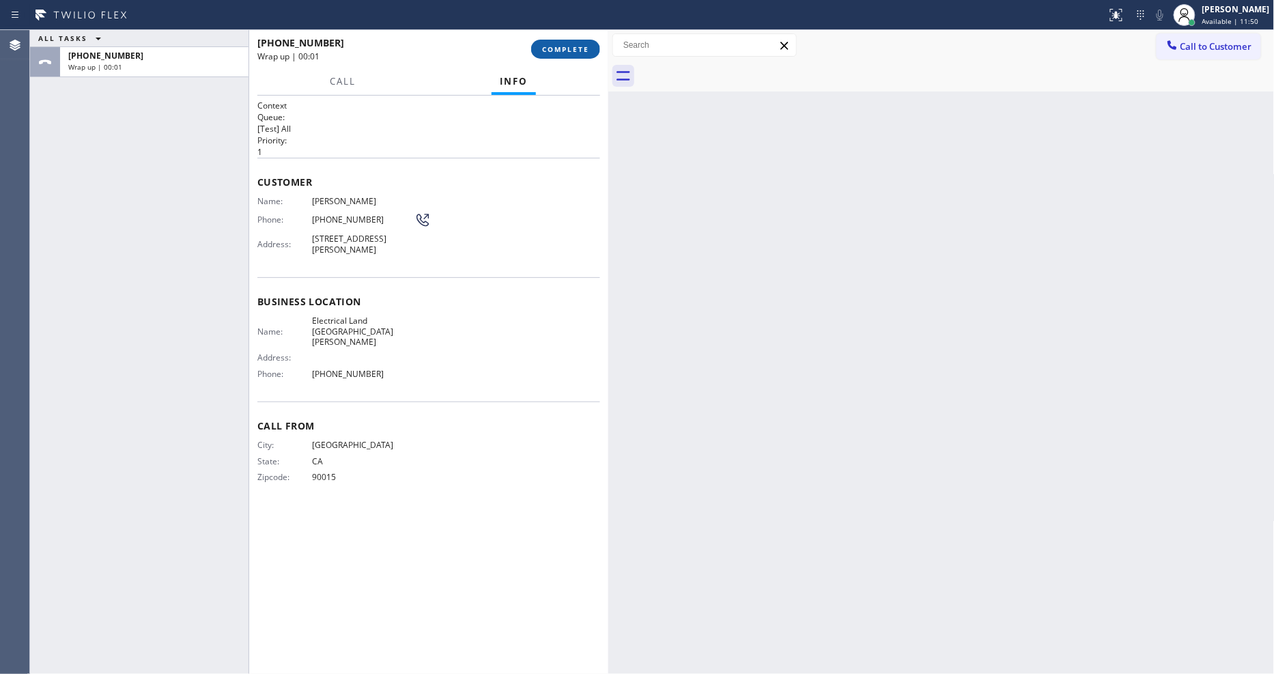
click at [556, 49] on span "COMPLETE" at bounding box center [565, 49] width 47 height 10
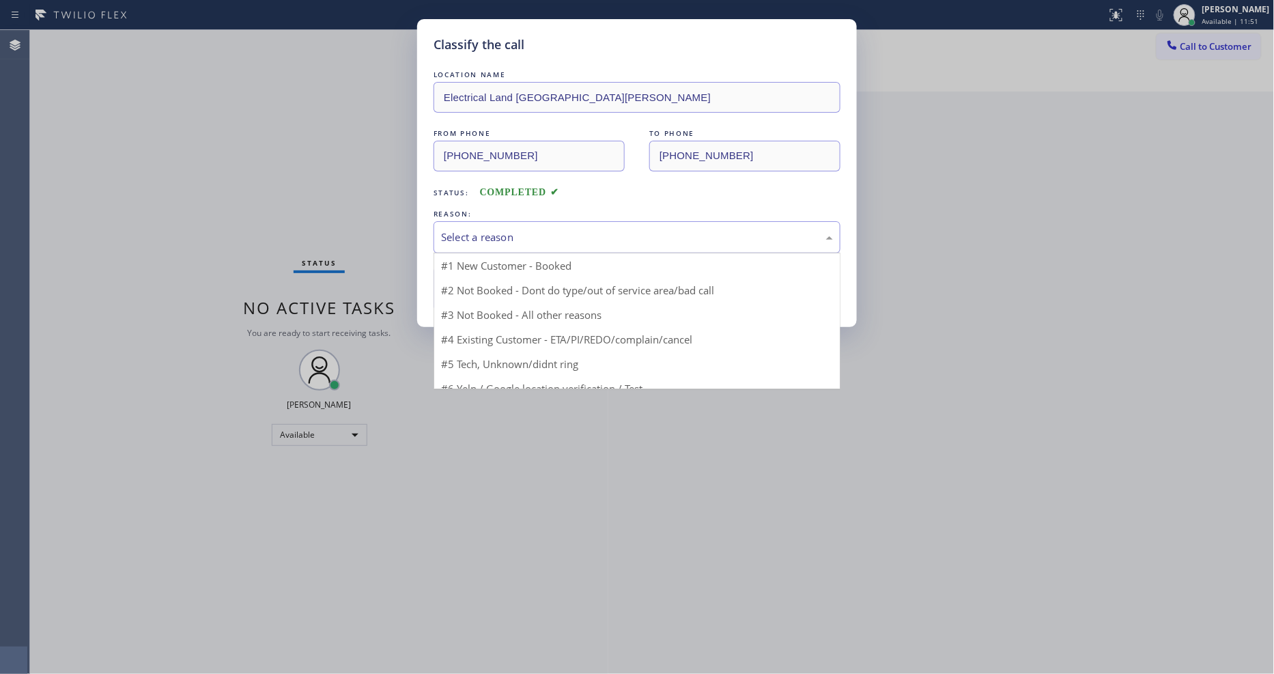
click at [476, 231] on div "Select a reason" at bounding box center [637, 237] width 392 height 16
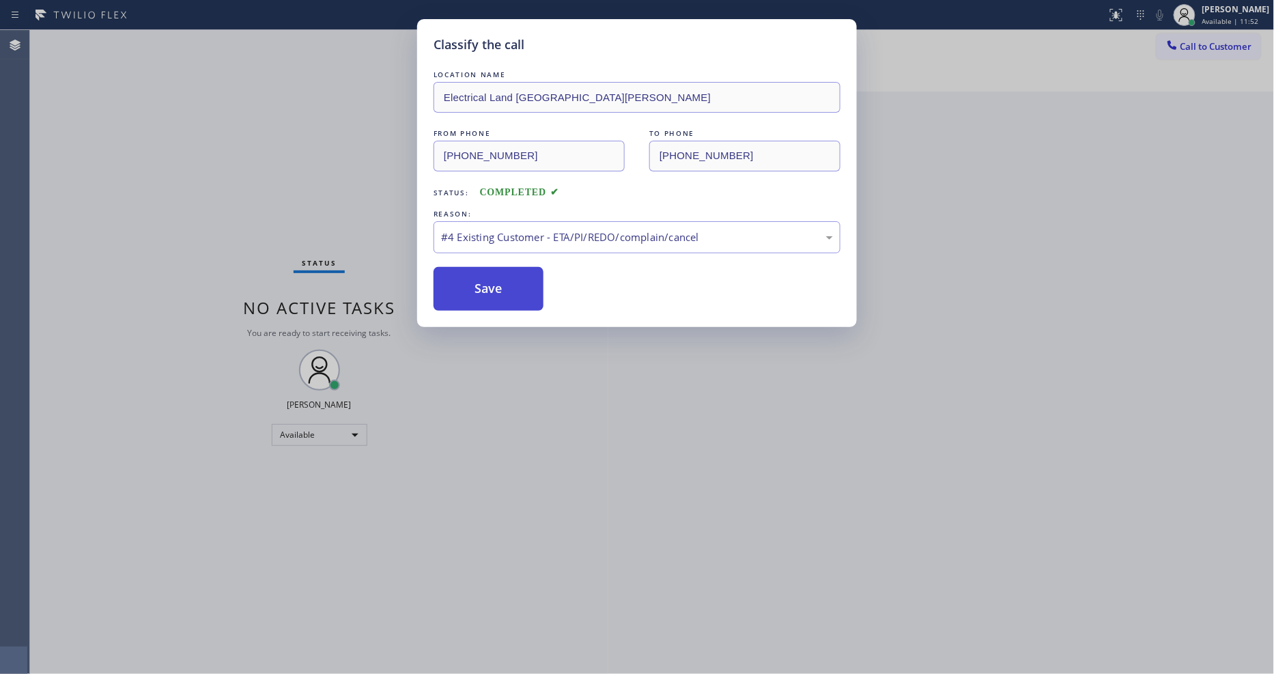
click at [482, 283] on button "Save" at bounding box center [489, 289] width 110 height 44
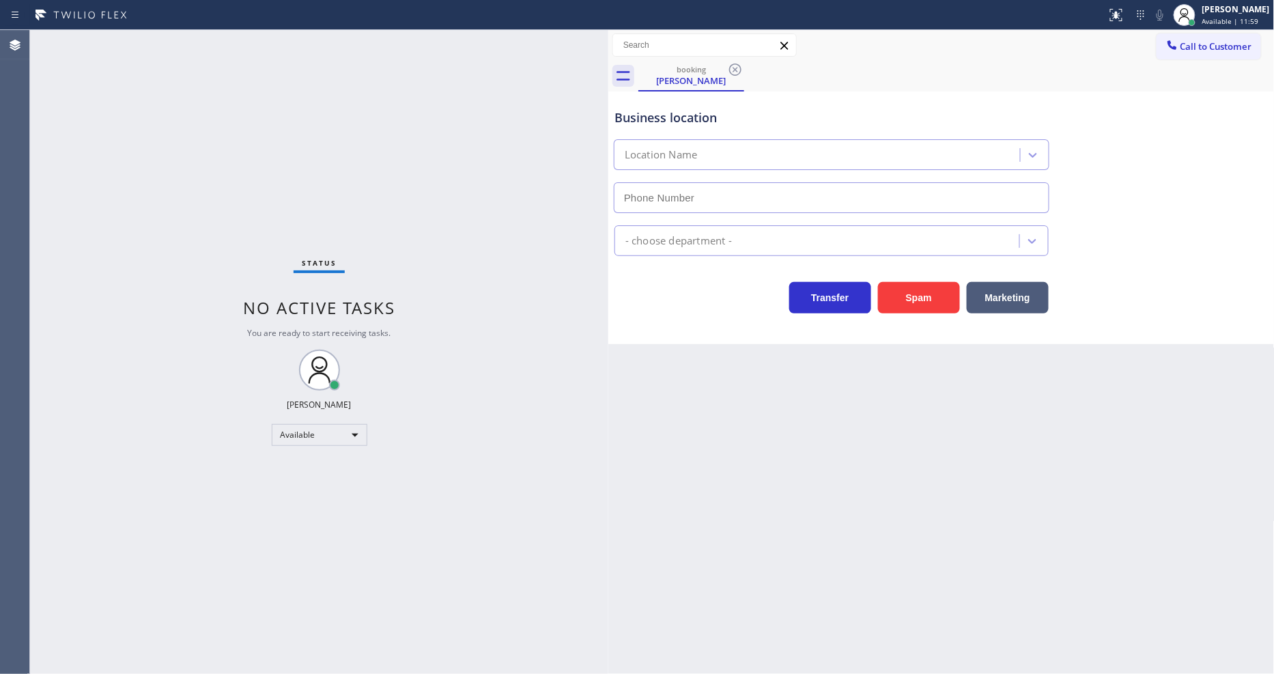
type input "(714) 681-1582"
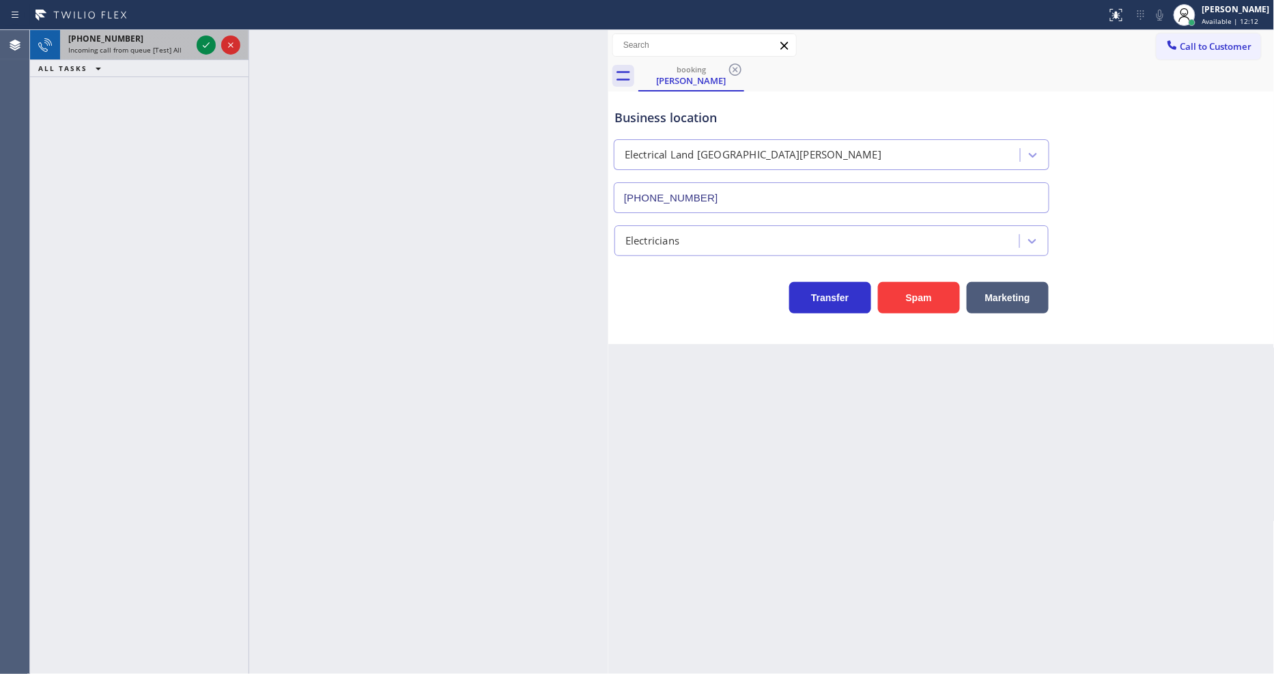
click at [159, 48] on span "Incoming call from queue [Test] All" at bounding box center [124, 50] width 113 height 10
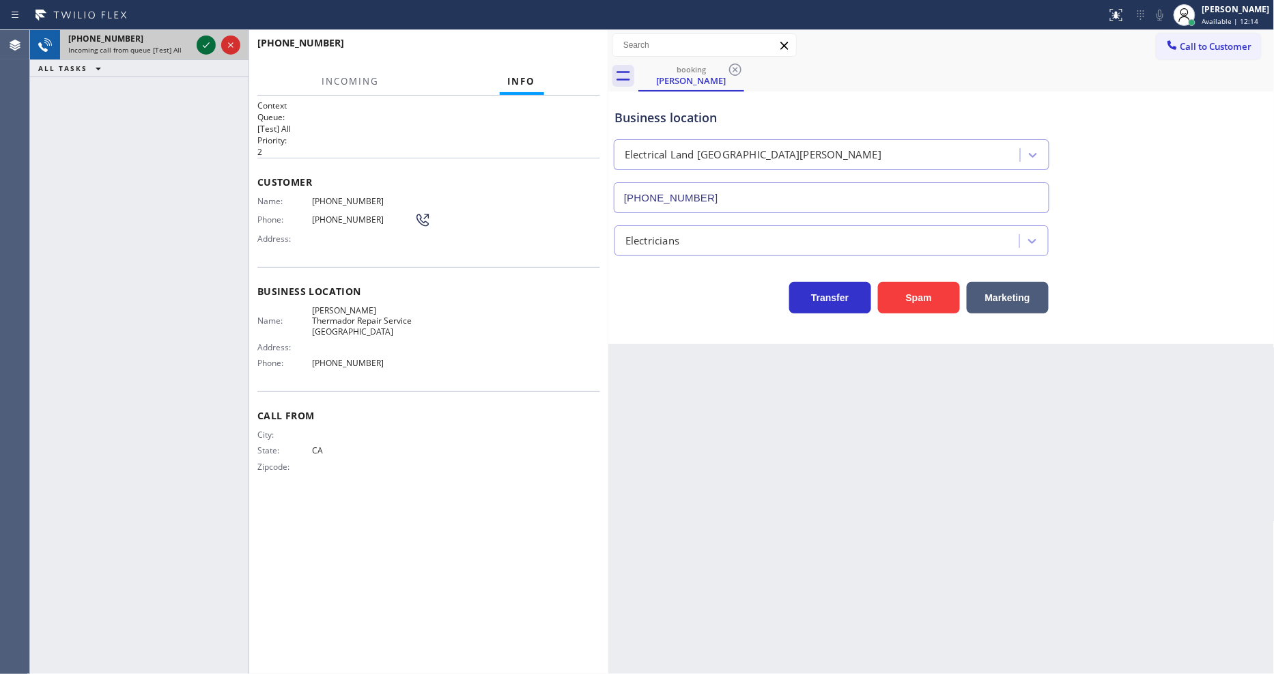
click at [203, 42] on icon at bounding box center [206, 45] width 16 height 16
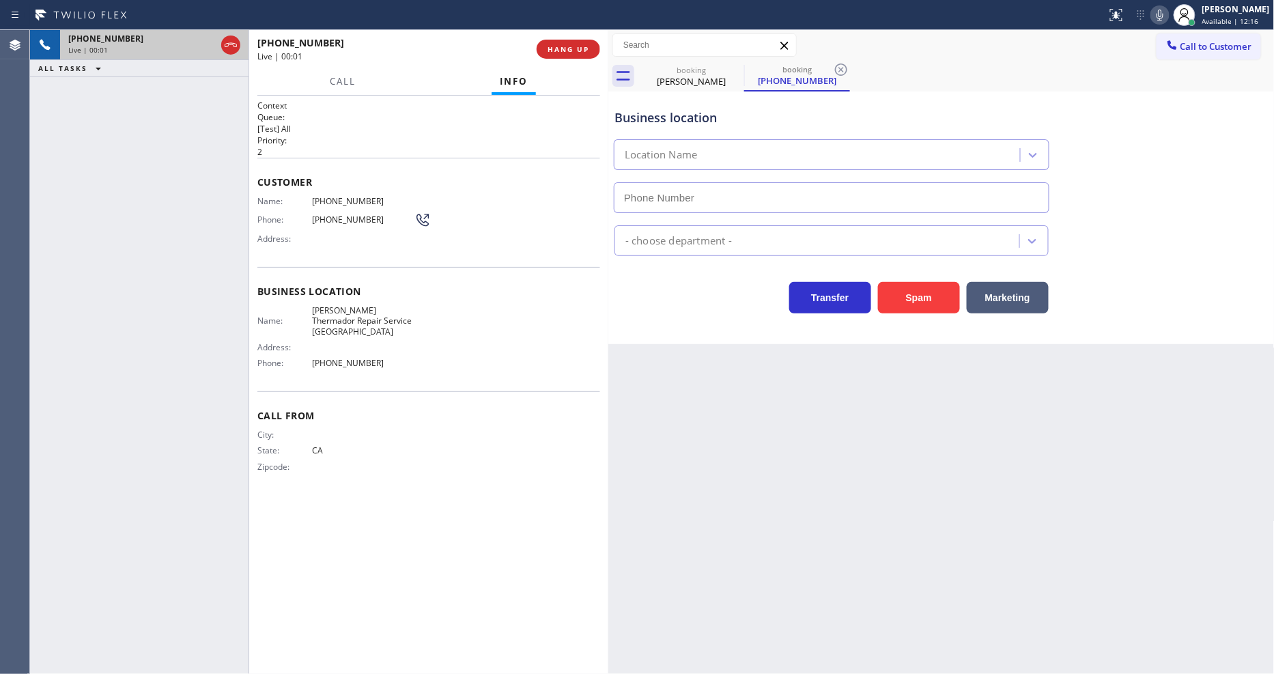
type input "(415) 965-8617"
click at [732, 69] on icon at bounding box center [735, 69] width 16 height 16
click at [674, 78] on div "Kim Dawson" at bounding box center [691, 81] width 103 height 12
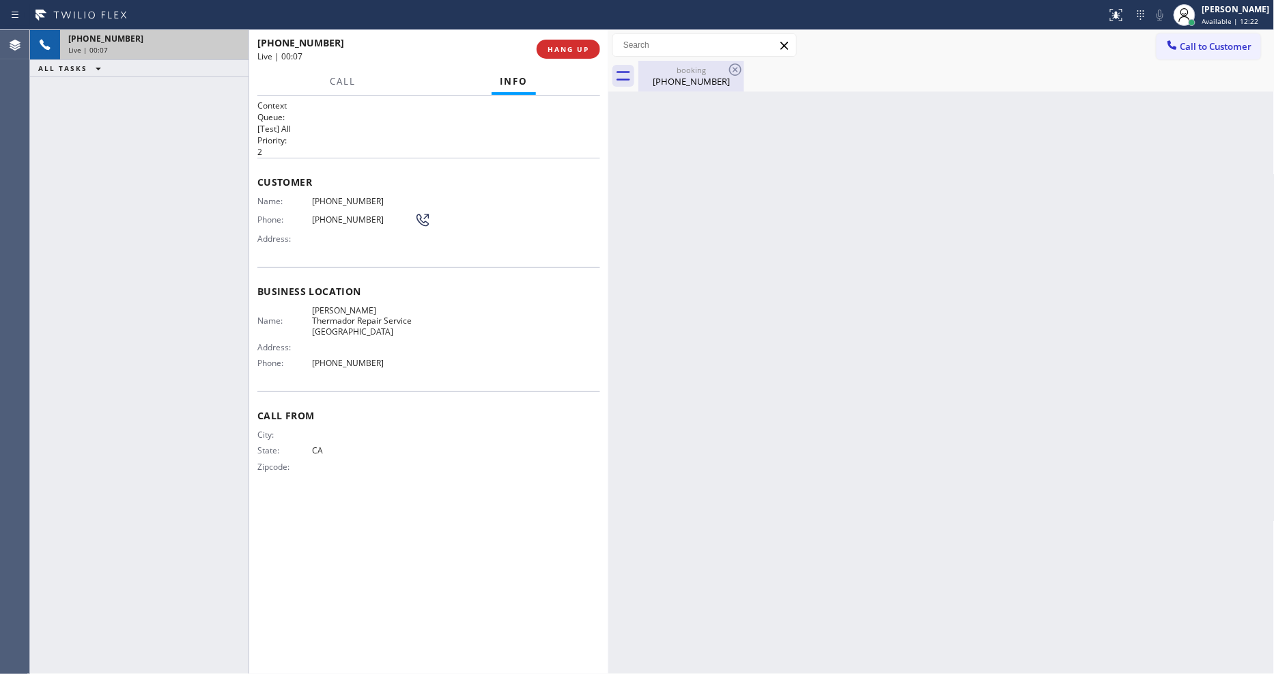
click at [674, 78] on div "(415) 319-1311" at bounding box center [691, 81] width 103 height 12
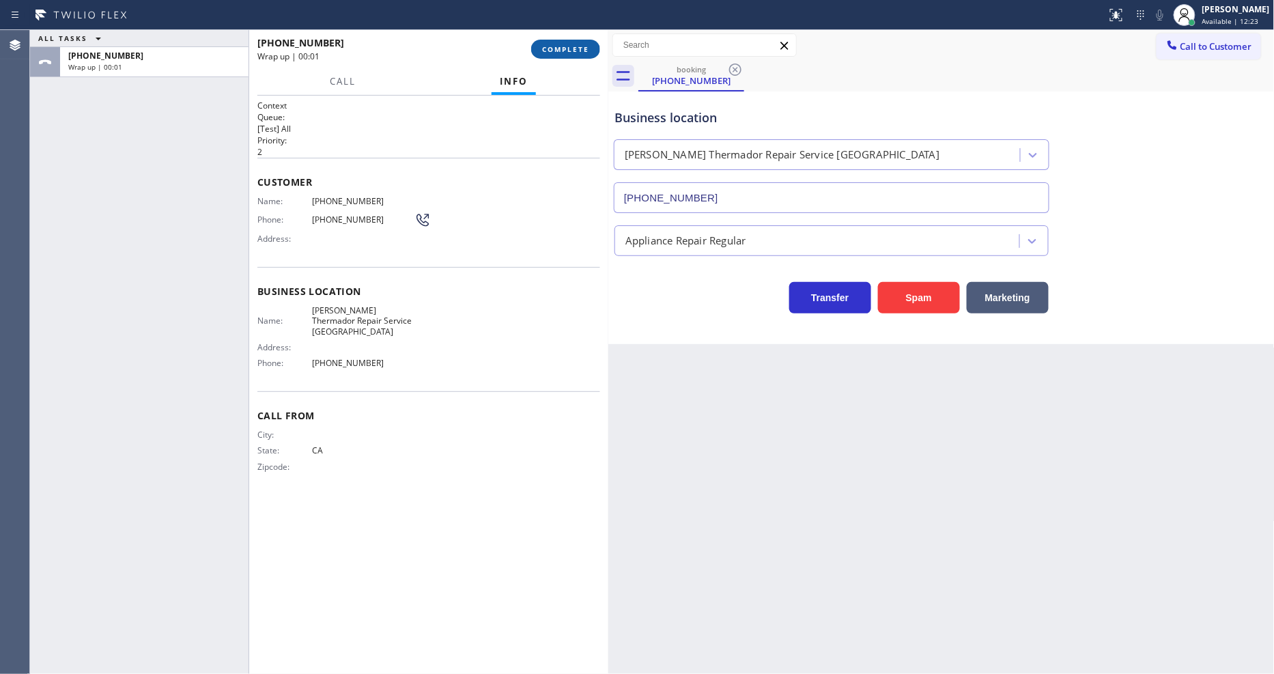
click at [554, 46] on span "COMPLETE" at bounding box center [565, 49] width 47 height 10
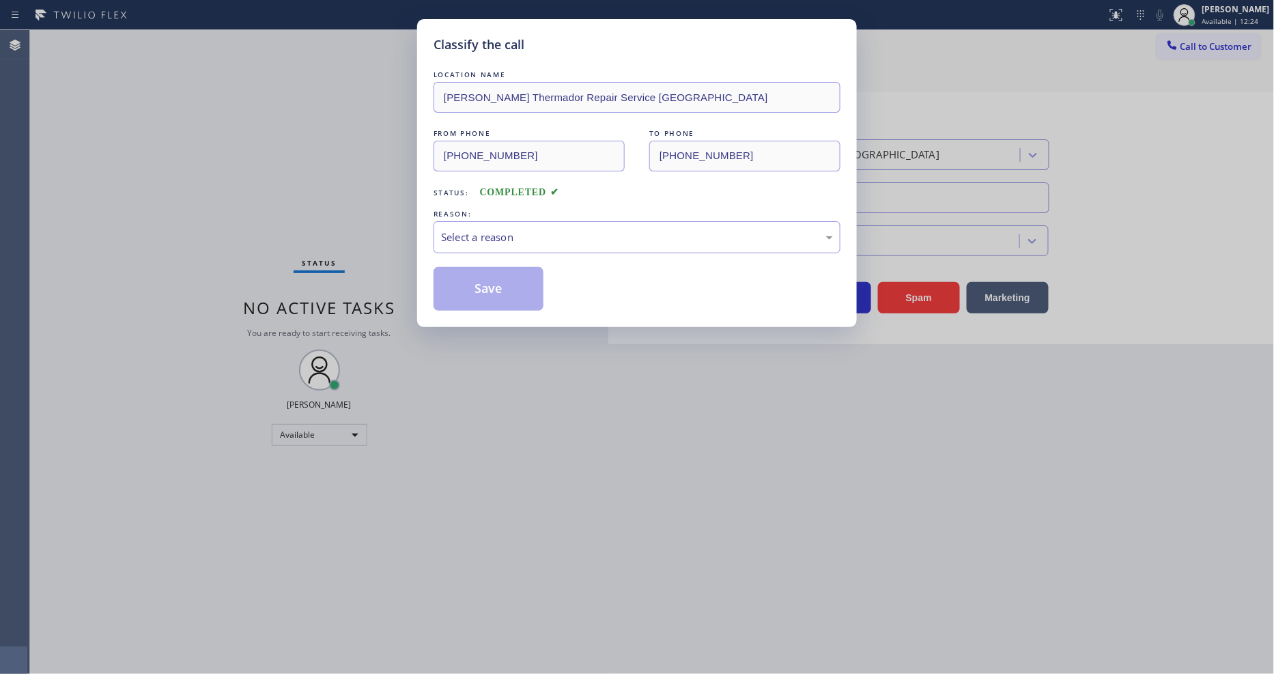
click at [481, 223] on div "Select a reason" at bounding box center [637, 237] width 407 height 32
click at [500, 283] on button "Save" at bounding box center [489, 289] width 110 height 44
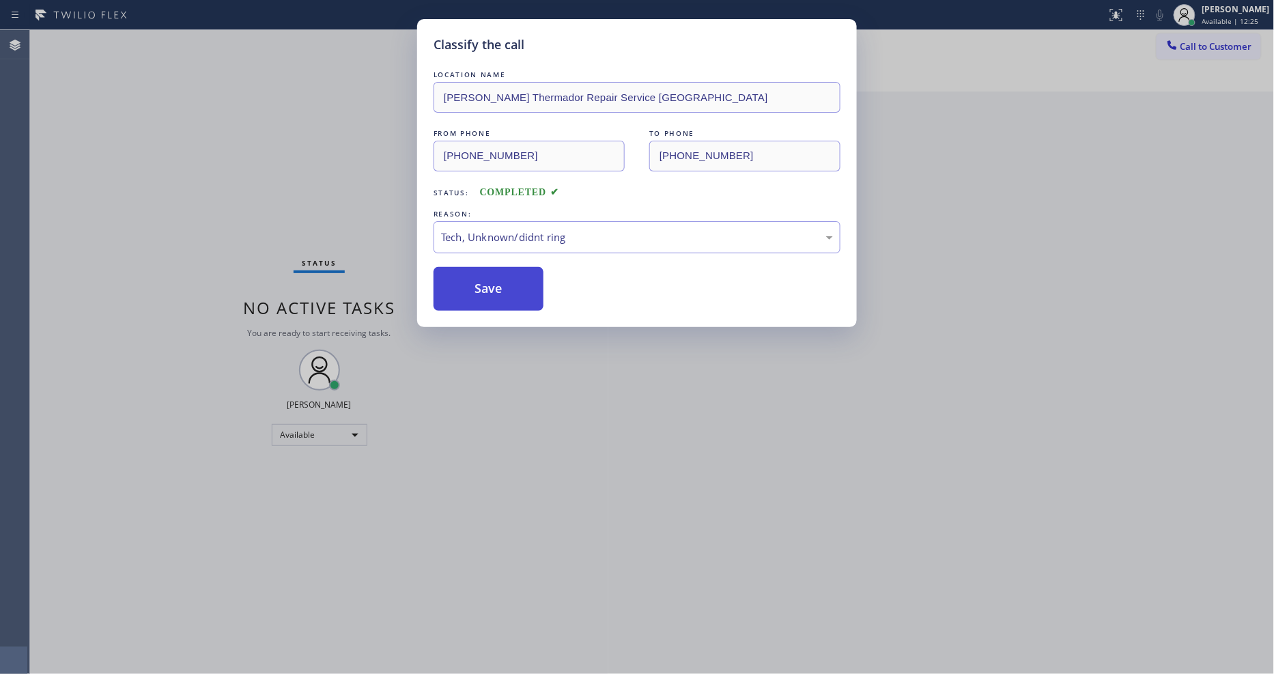
click at [500, 283] on button "Save" at bounding box center [489, 289] width 110 height 44
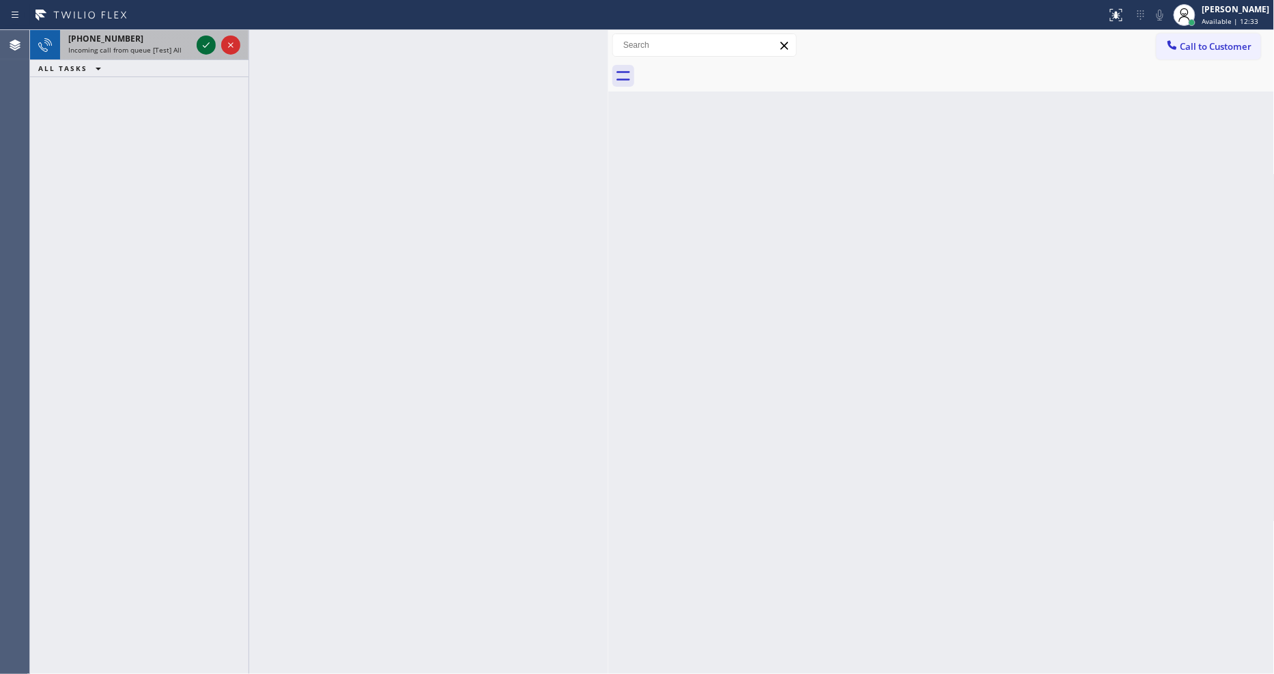
click at [205, 42] on icon at bounding box center [206, 45] width 16 height 16
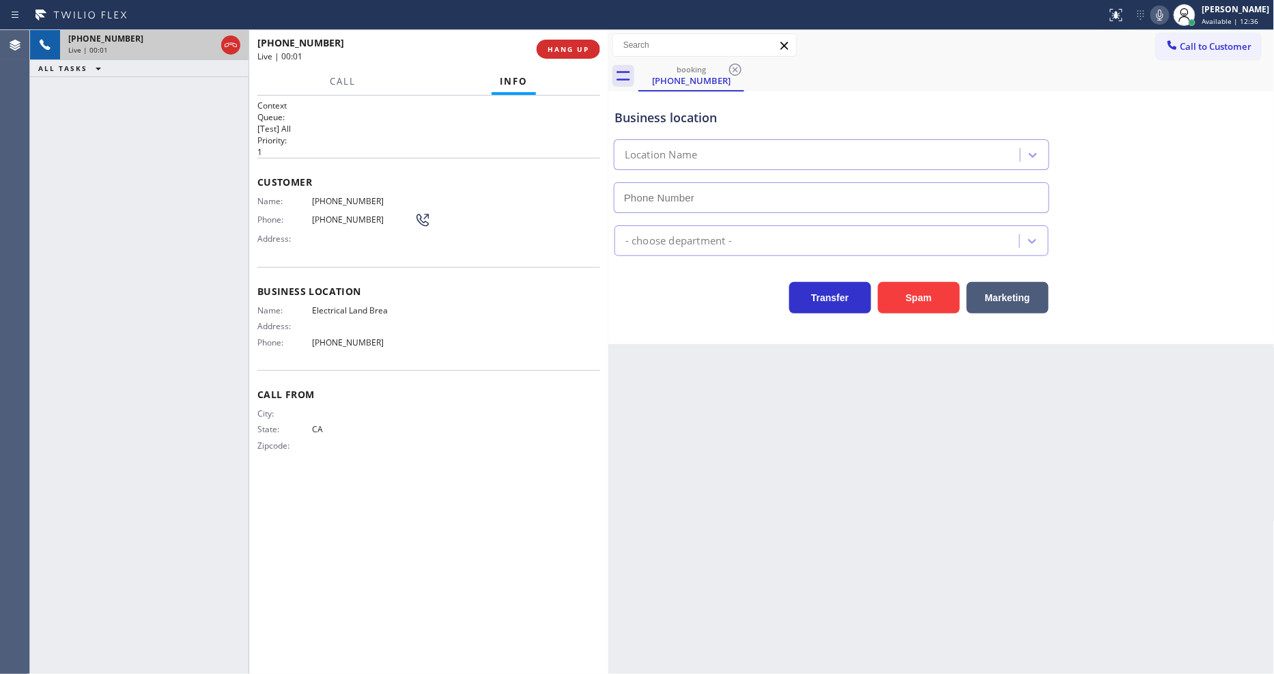
type input "(714) 463-1693"
click at [322, 164] on div "Customer Name: (626) 776-9722 Phone: (626) 776-9722 Address:" at bounding box center [428, 212] width 343 height 109
drag, startPoint x: 599, startPoint y: 49, endPoint x: 578, endPoint y: 50, distance: 21.2
click at [597, 48] on button "HANG UP" at bounding box center [568, 49] width 63 height 19
click at [577, 49] on span "HANG UP" at bounding box center [569, 49] width 42 height 10
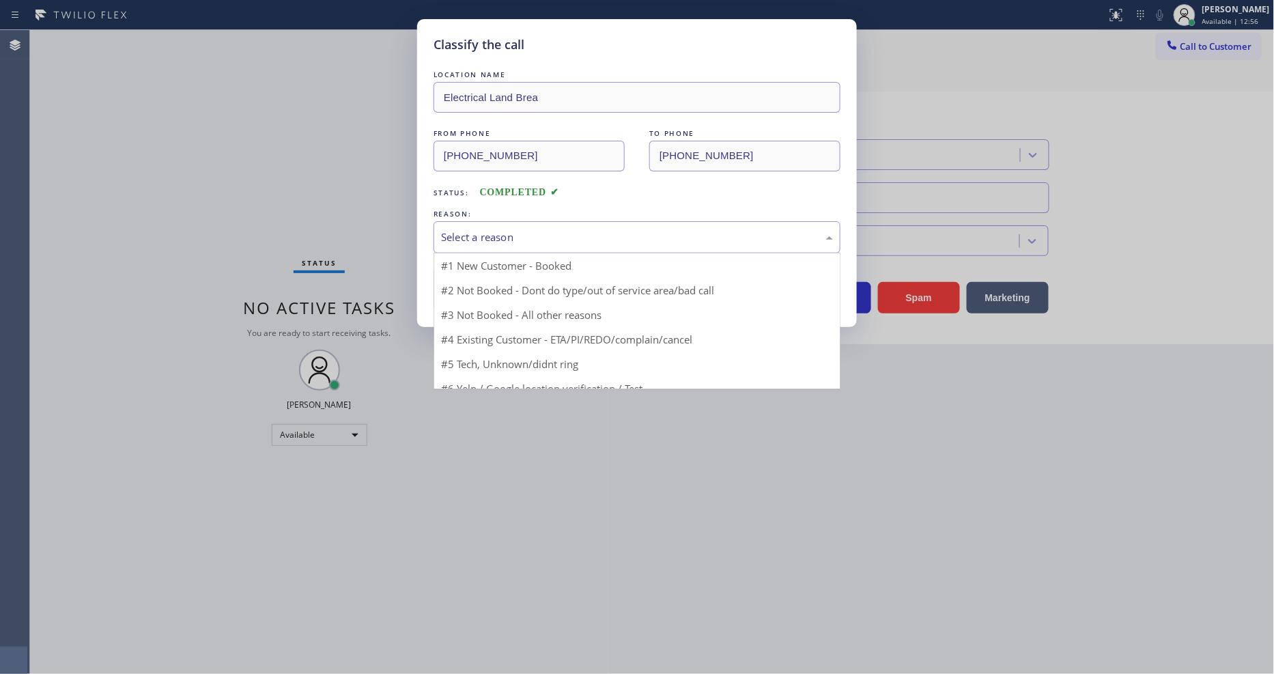
click at [513, 223] on div "Select a reason" at bounding box center [637, 237] width 407 height 32
drag, startPoint x: 515, startPoint y: 339, endPoint x: 514, endPoint y: 301, distance: 37.6
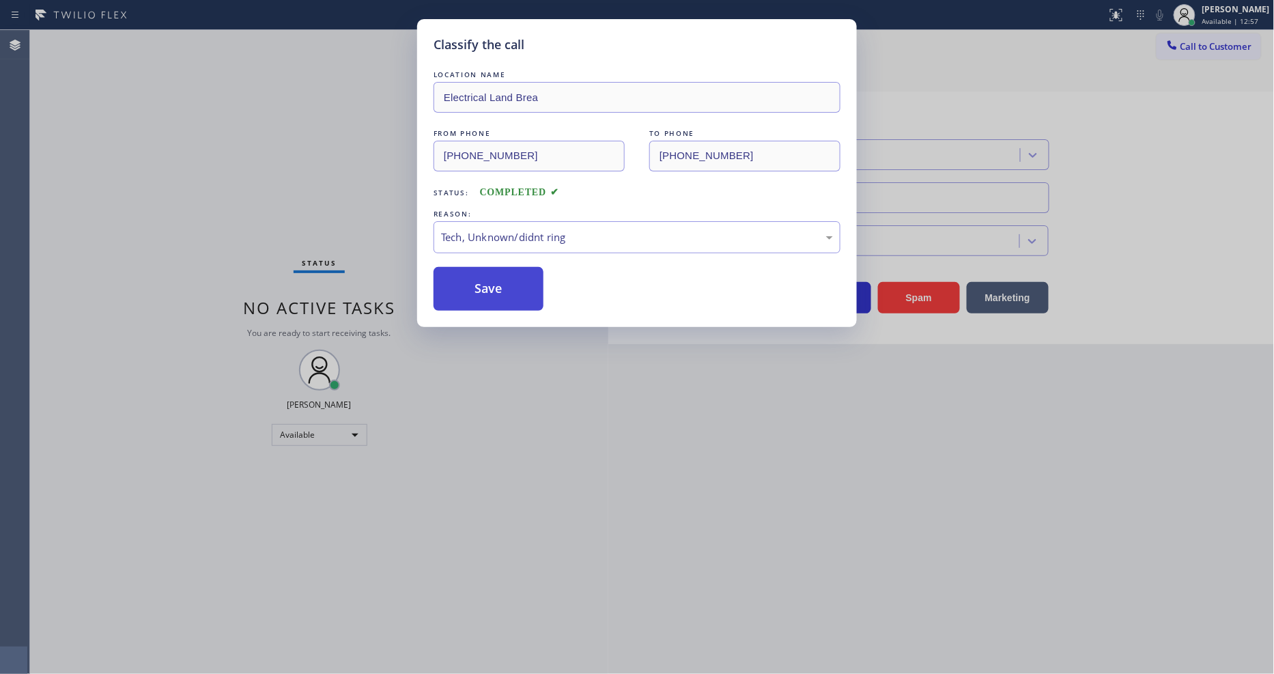
click at [514, 298] on button "Save" at bounding box center [489, 289] width 110 height 44
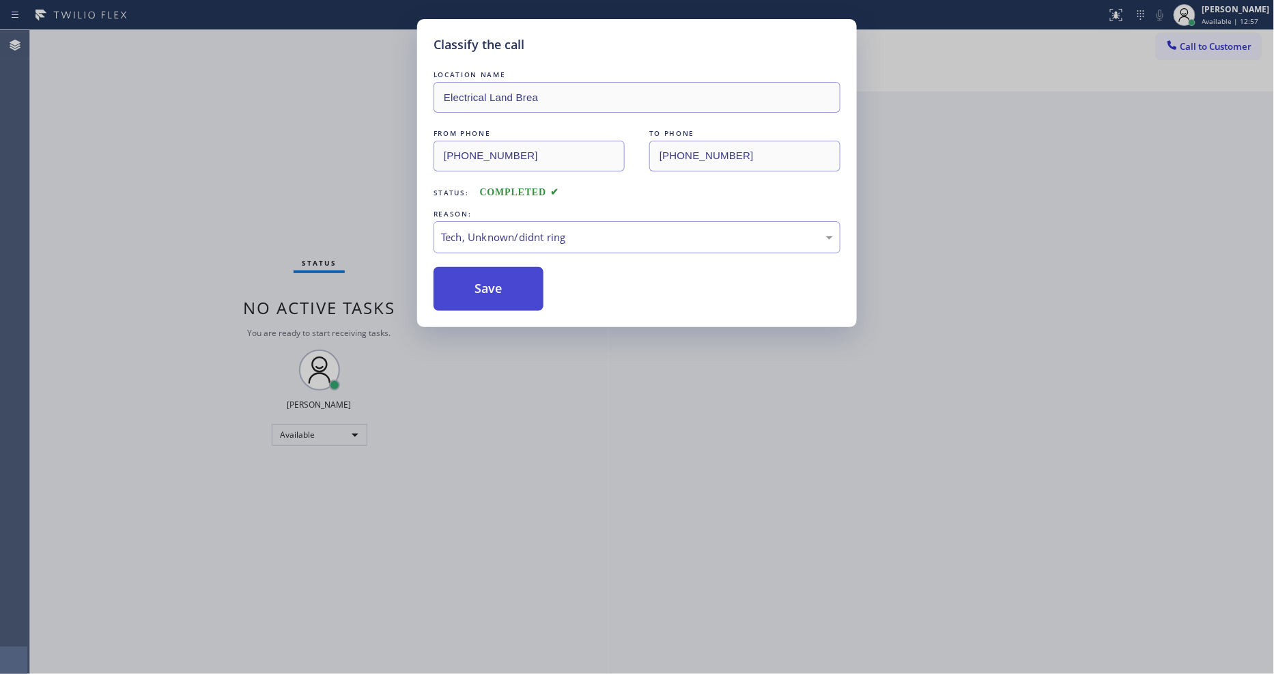
click at [514, 298] on button "Save" at bounding box center [489, 289] width 110 height 44
click at [514, 296] on button "Save" at bounding box center [489, 289] width 110 height 44
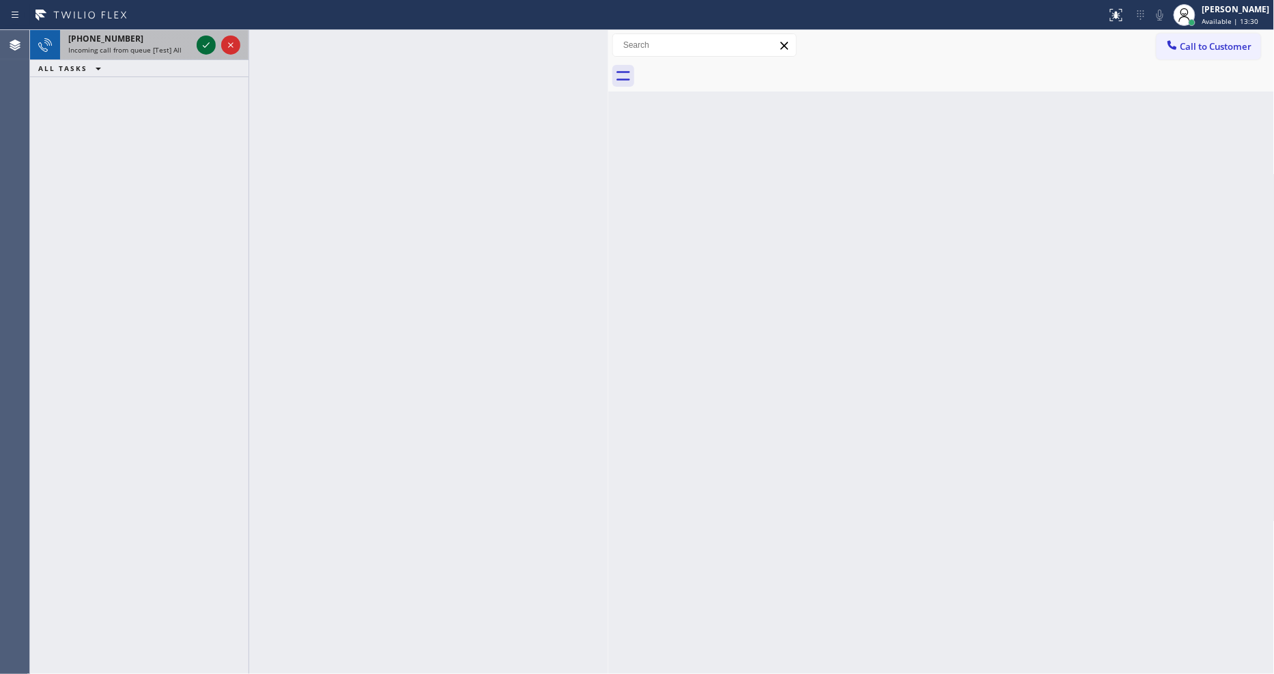
click at [207, 44] on icon at bounding box center [206, 45] width 16 height 16
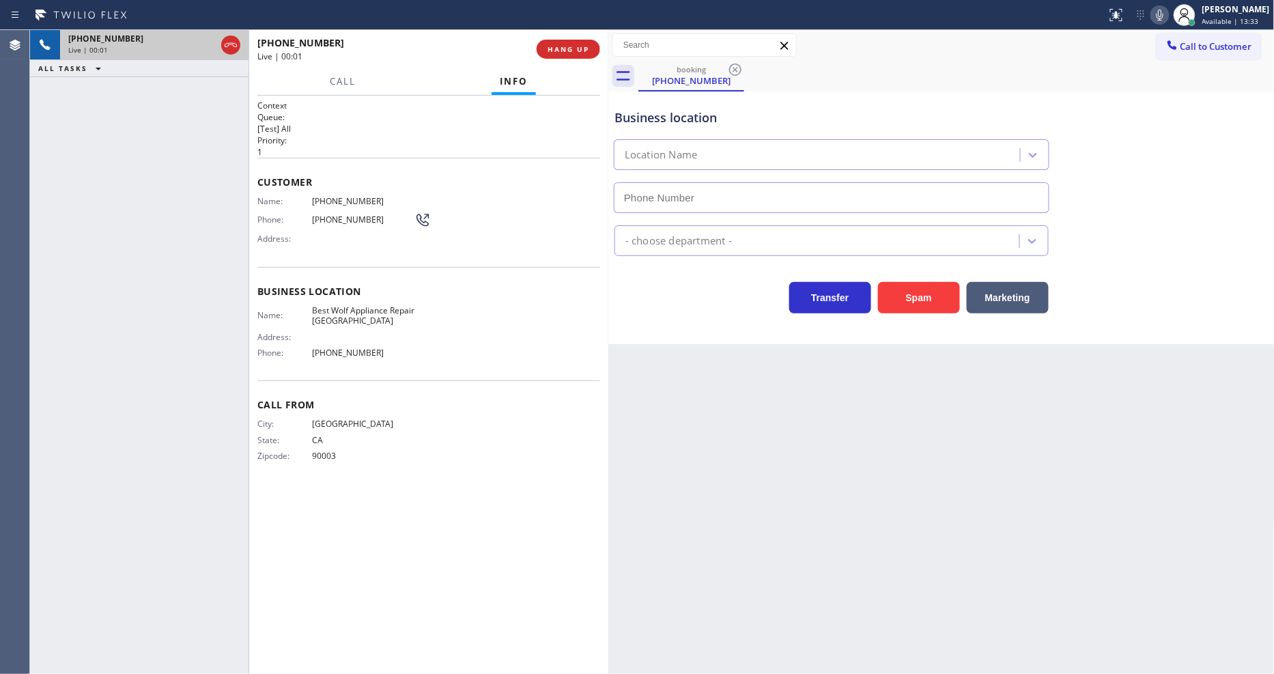
type input "(213) 460-0809"
click at [351, 364] on div "Business location Name: Best Wolf Appliance Repair Palm Springs Address: Phone:…" at bounding box center [428, 324] width 343 height 114
click at [339, 305] on span "Best Wolf Appliance Repair Palm Springs" at bounding box center [363, 315] width 102 height 21
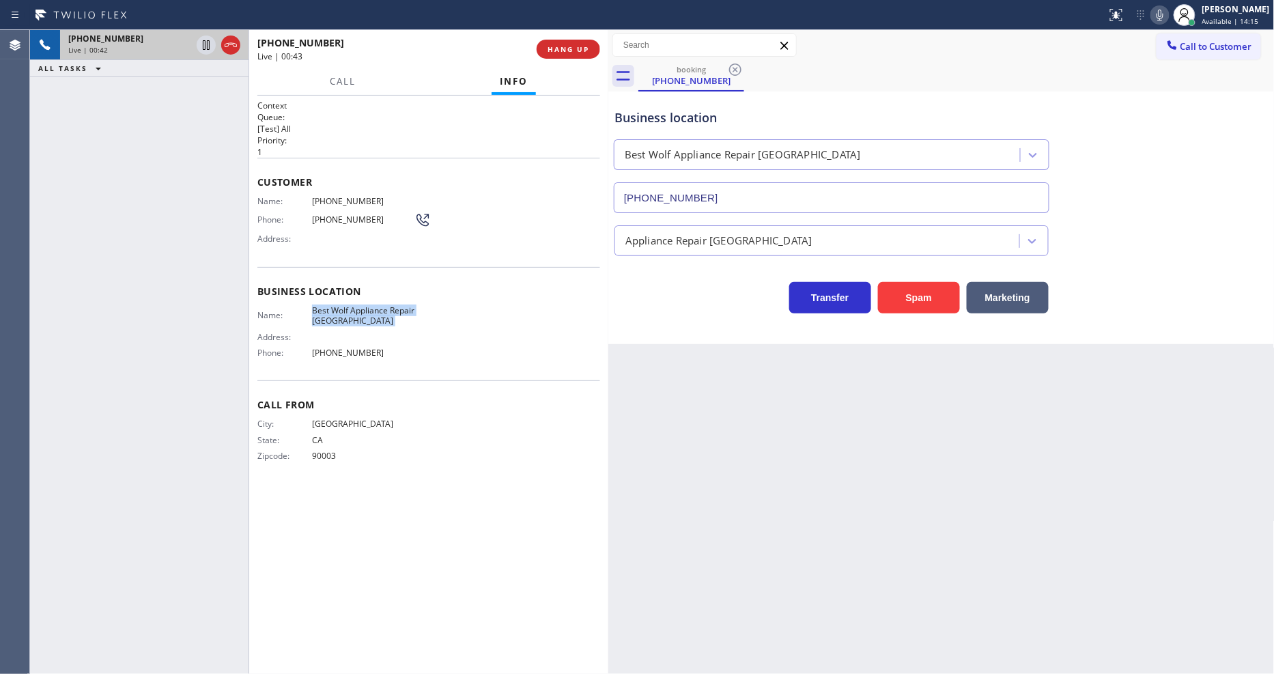
copy span "Best Wolf Appliance Repair Palm Springs"
click at [349, 199] on span "(323) 231-9000" at bounding box center [363, 201] width 102 height 10
copy span "(323) 231-9000"
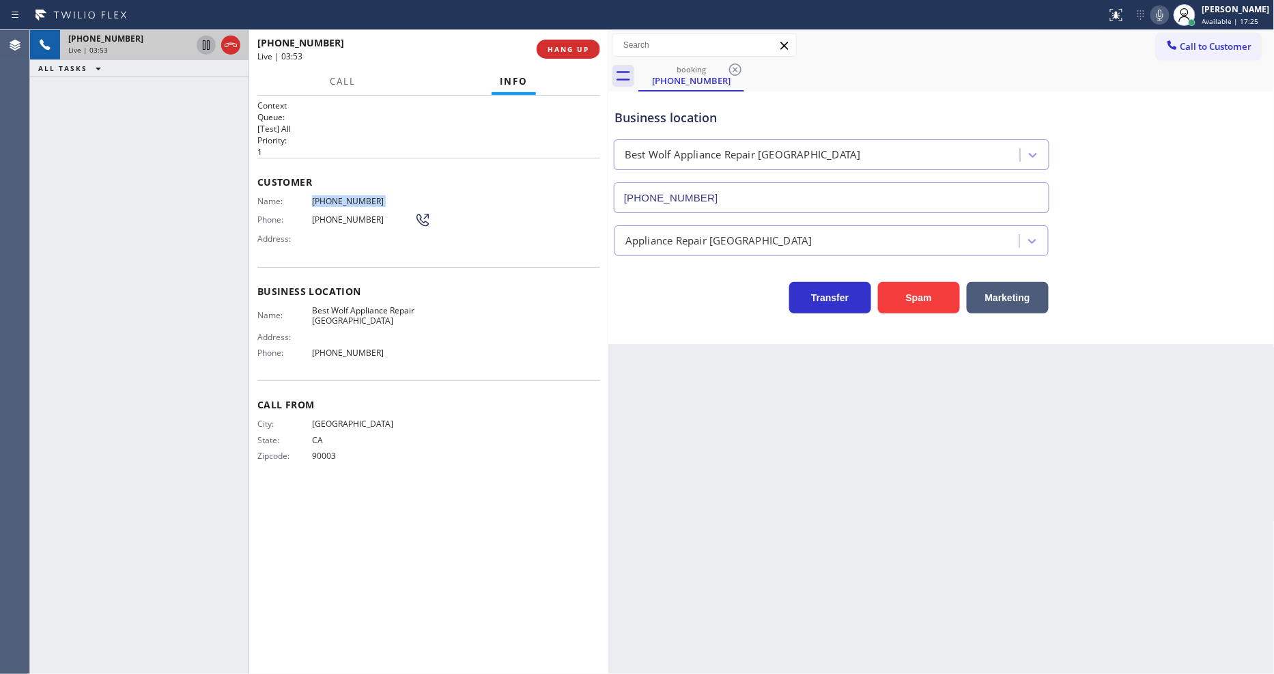
click at [205, 46] on icon at bounding box center [206, 45] width 16 height 16
click at [1168, 12] on icon at bounding box center [1160, 15] width 16 height 16
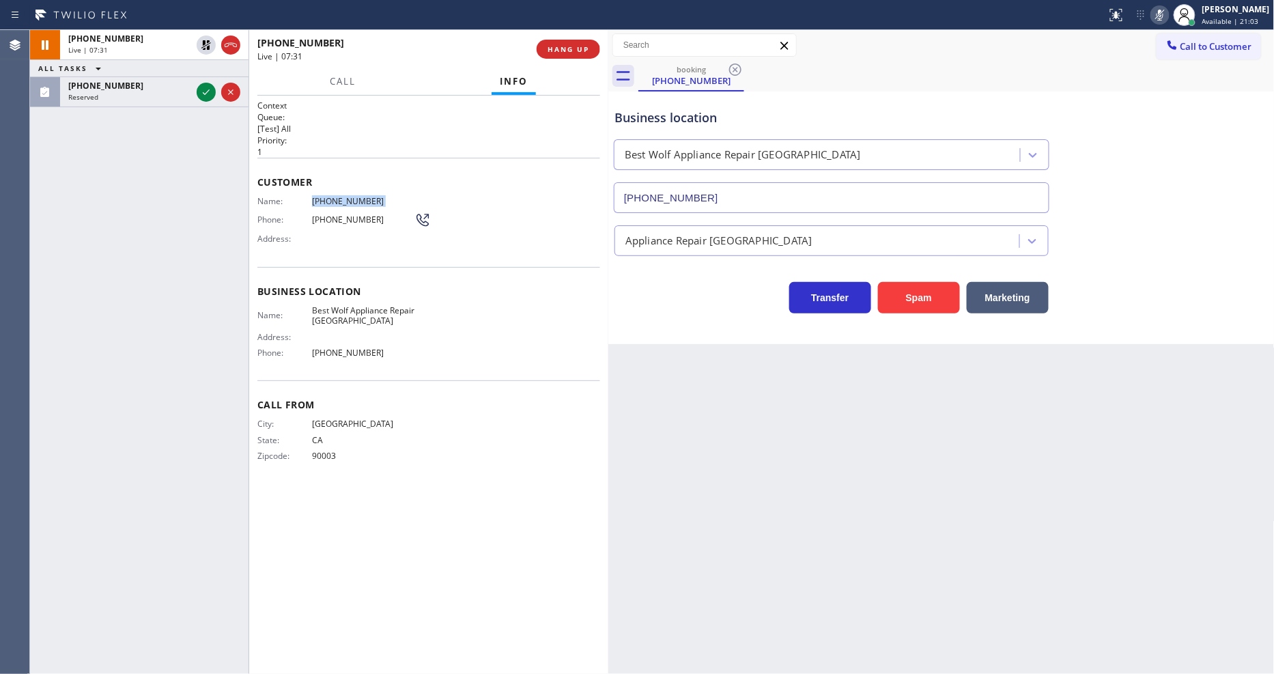
click at [207, 41] on icon at bounding box center [206, 45] width 16 height 16
click at [1168, 18] on icon at bounding box center [1160, 15] width 16 height 16
click at [203, 89] on icon at bounding box center [206, 92] width 16 height 16
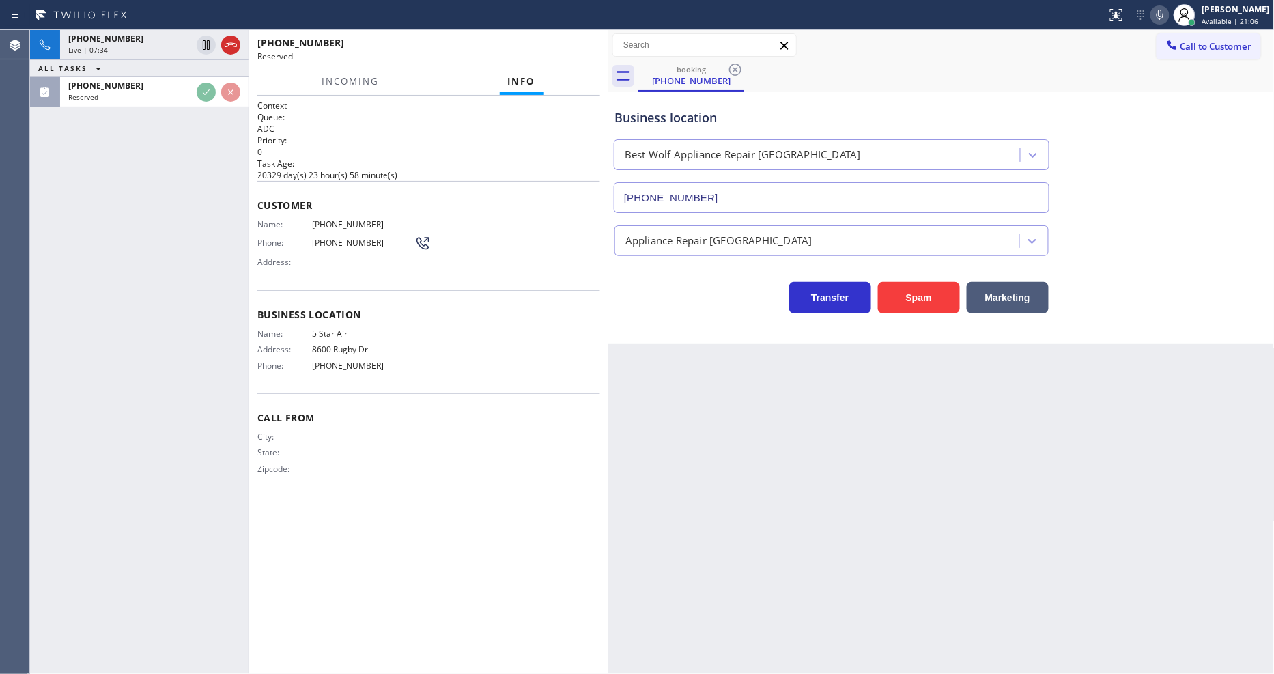
click at [178, 267] on div "+13232319000 Live | 07:34 ALL TASKS ALL TASKS ACTIVE TASKS TASKS IN WRAP UP (61…" at bounding box center [139, 352] width 218 height 644
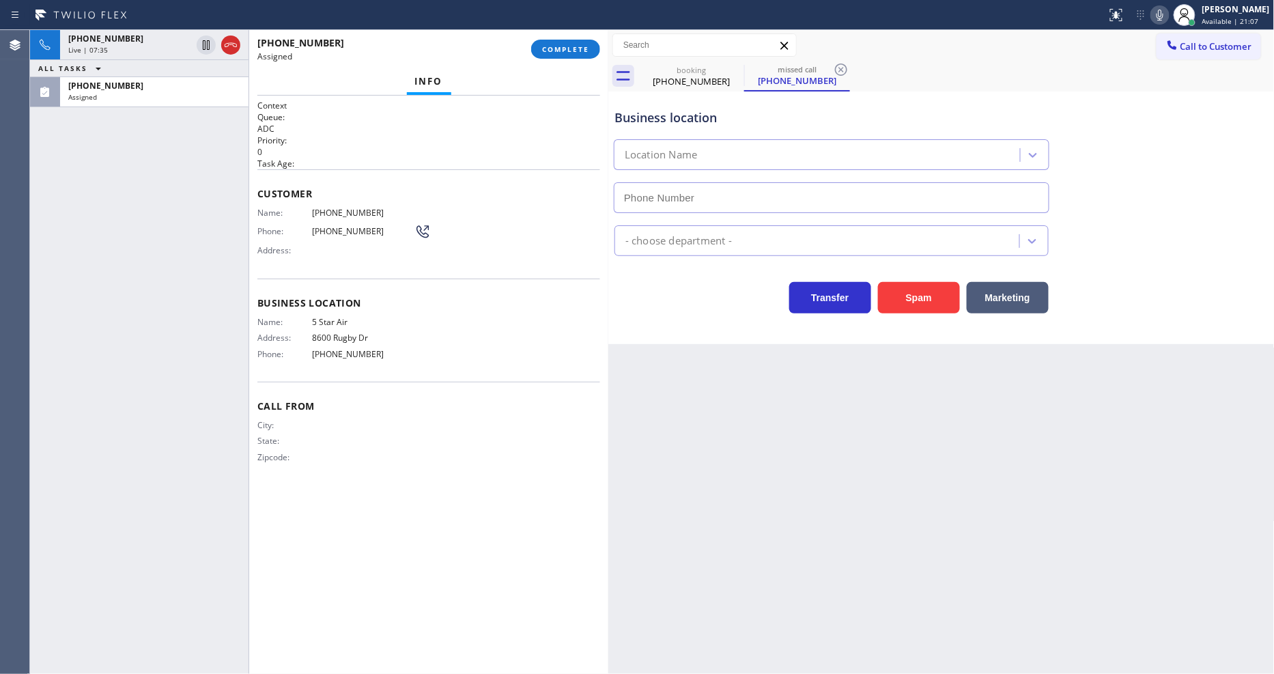
type input "(800) 686-5038"
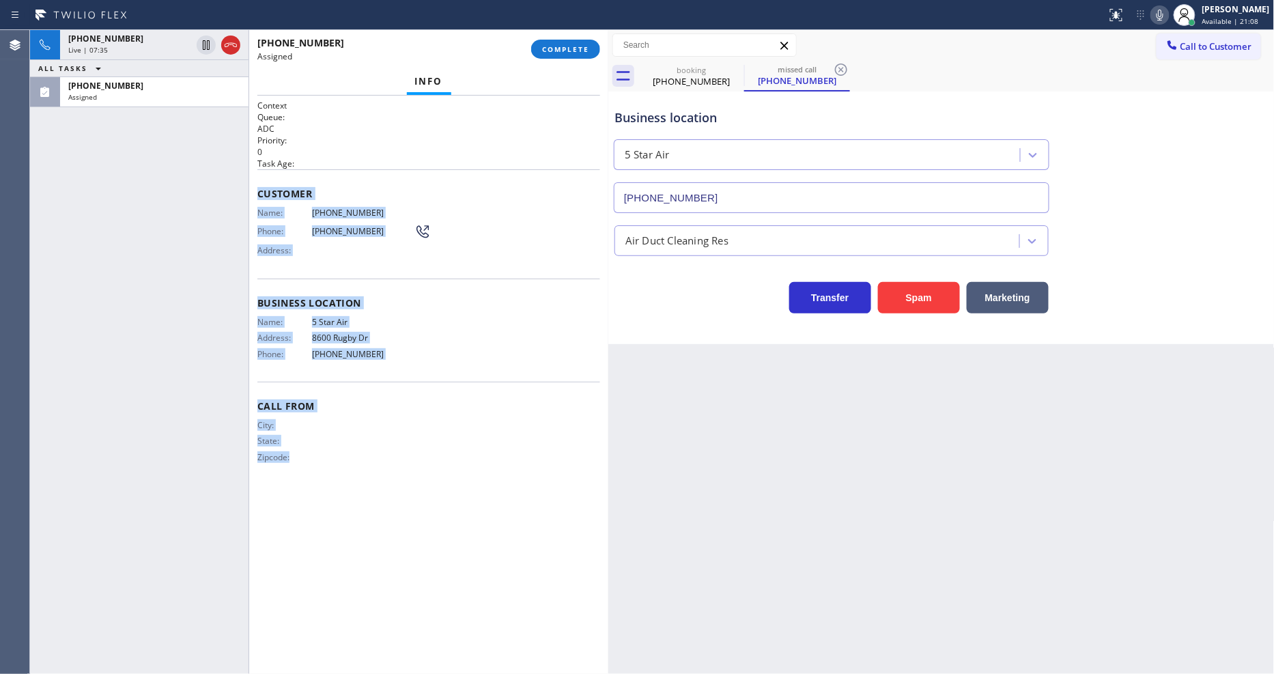
drag, startPoint x: 255, startPoint y: 184, endPoint x: 543, endPoint y: 213, distance: 288.8
click at [378, 572] on div "Context Queue: ADC Priority: 0 Task Age: Customer Name: (614) 315-2782 Phone: (…" at bounding box center [428, 385] width 359 height 578
copy div "Customer Name: (614) 315-2782 Phone: (614) 315-2782 Address: Business location …"
click at [560, 56] on button "COMPLETE" at bounding box center [565, 49] width 69 height 19
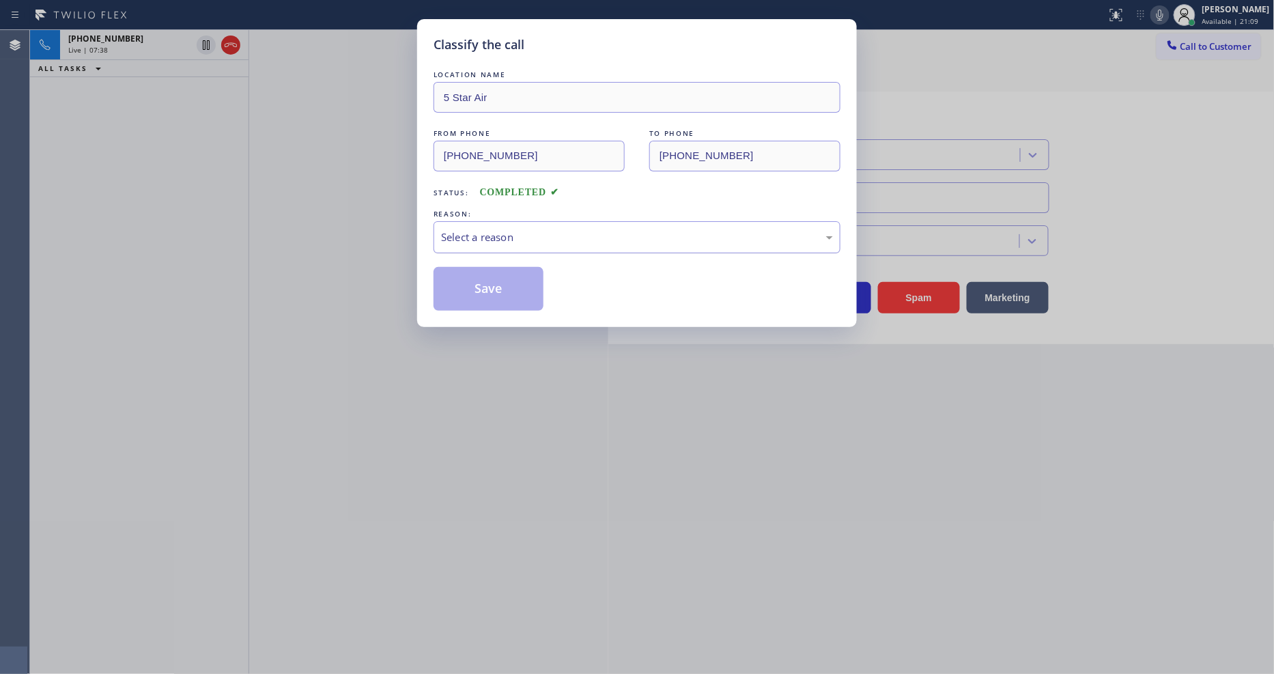
click at [462, 239] on div "Select a reason" at bounding box center [637, 237] width 392 height 16
click at [479, 287] on button "Save" at bounding box center [489, 289] width 110 height 44
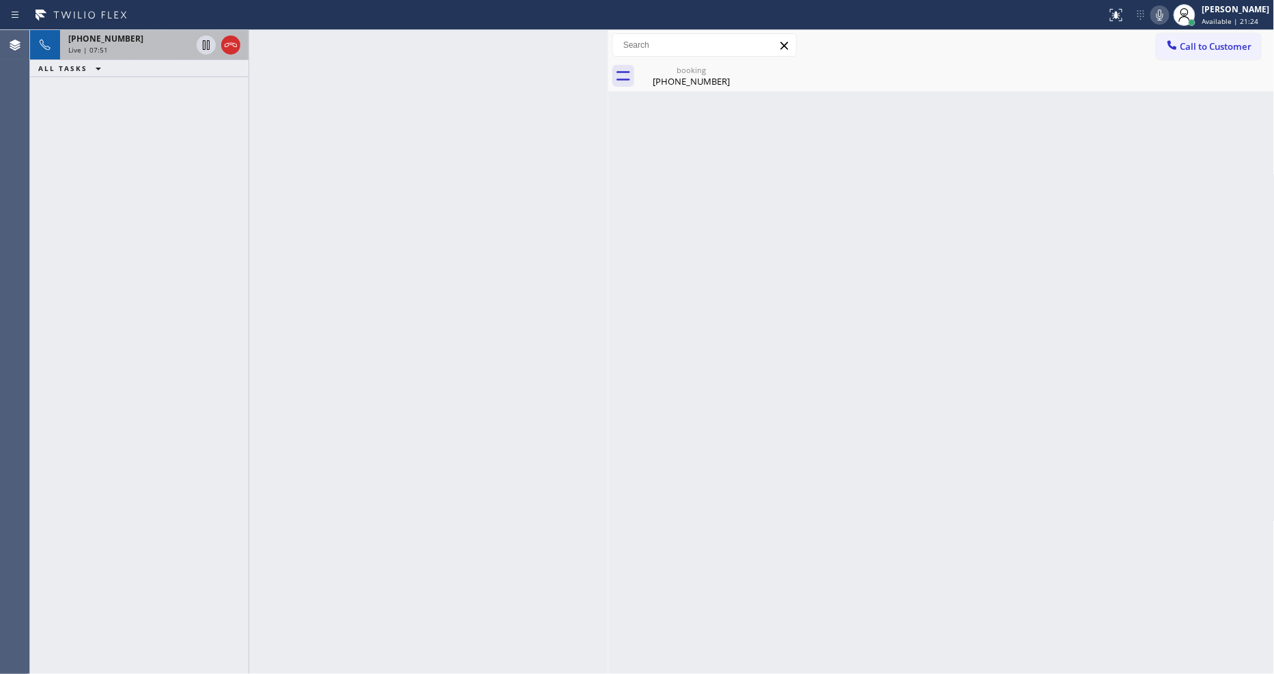
click at [158, 46] on div "Live | 07:51" at bounding box center [129, 50] width 123 height 10
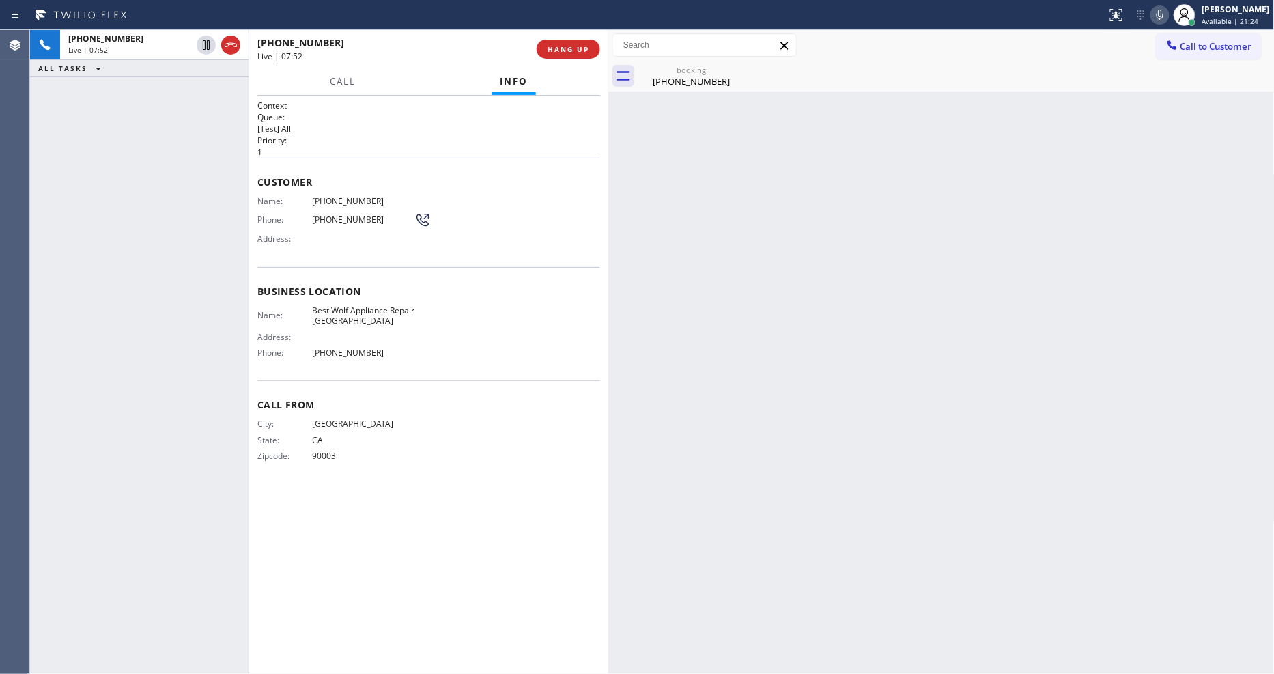
click at [325, 196] on span "(323) 231-9000" at bounding box center [363, 201] width 102 height 10
copy span "(323) 231-9000"
click at [547, 46] on button "HANG UP" at bounding box center [568, 49] width 63 height 19
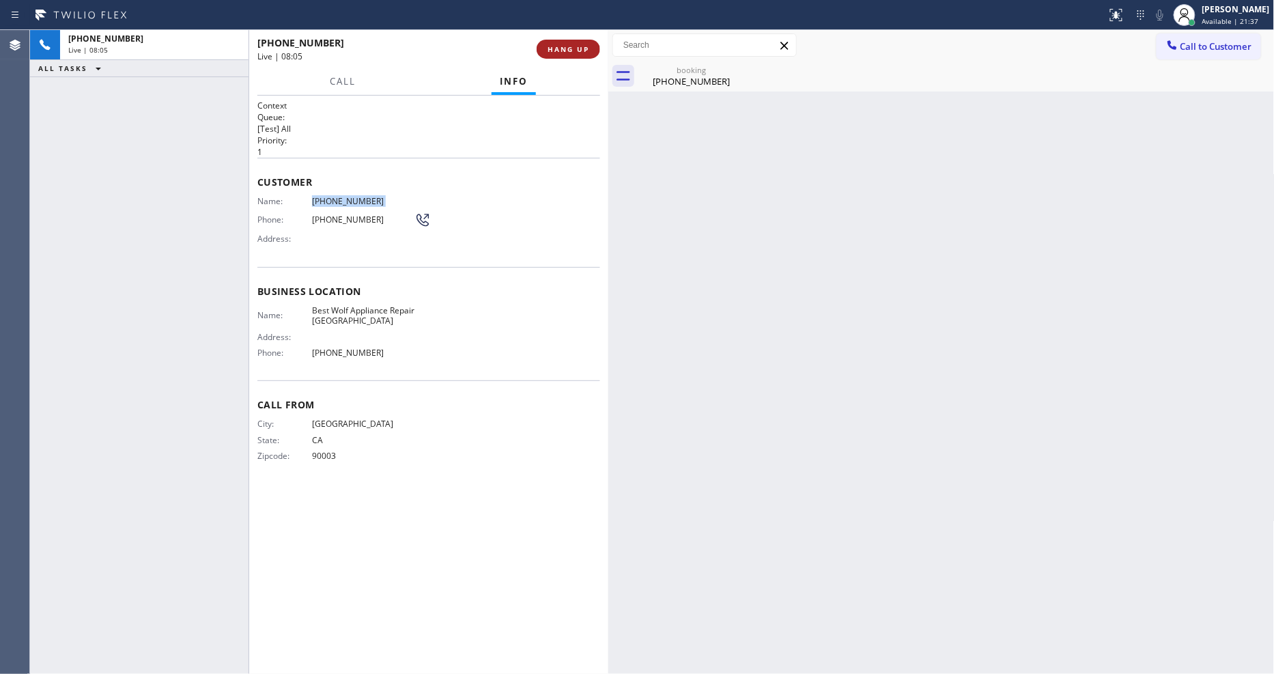
click at [548, 46] on span "HANG UP" at bounding box center [569, 49] width 42 height 10
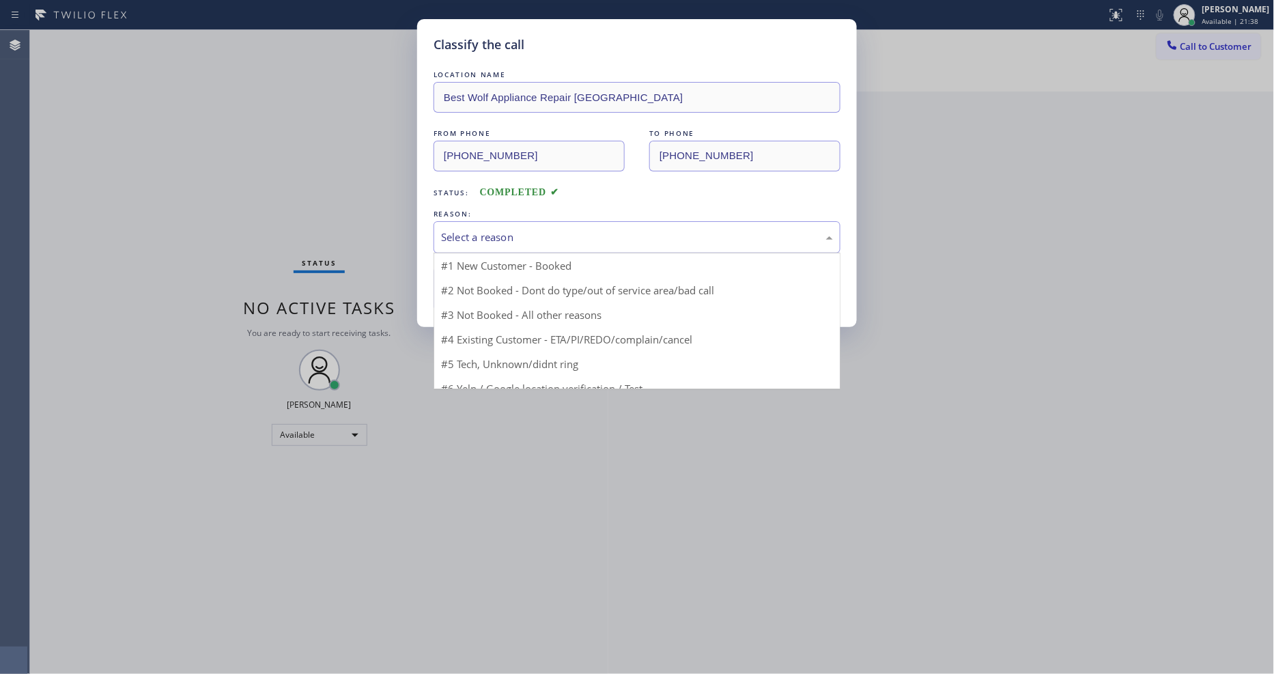
click at [496, 229] on div "Select a reason" at bounding box center [637, 237] width 392 height 16
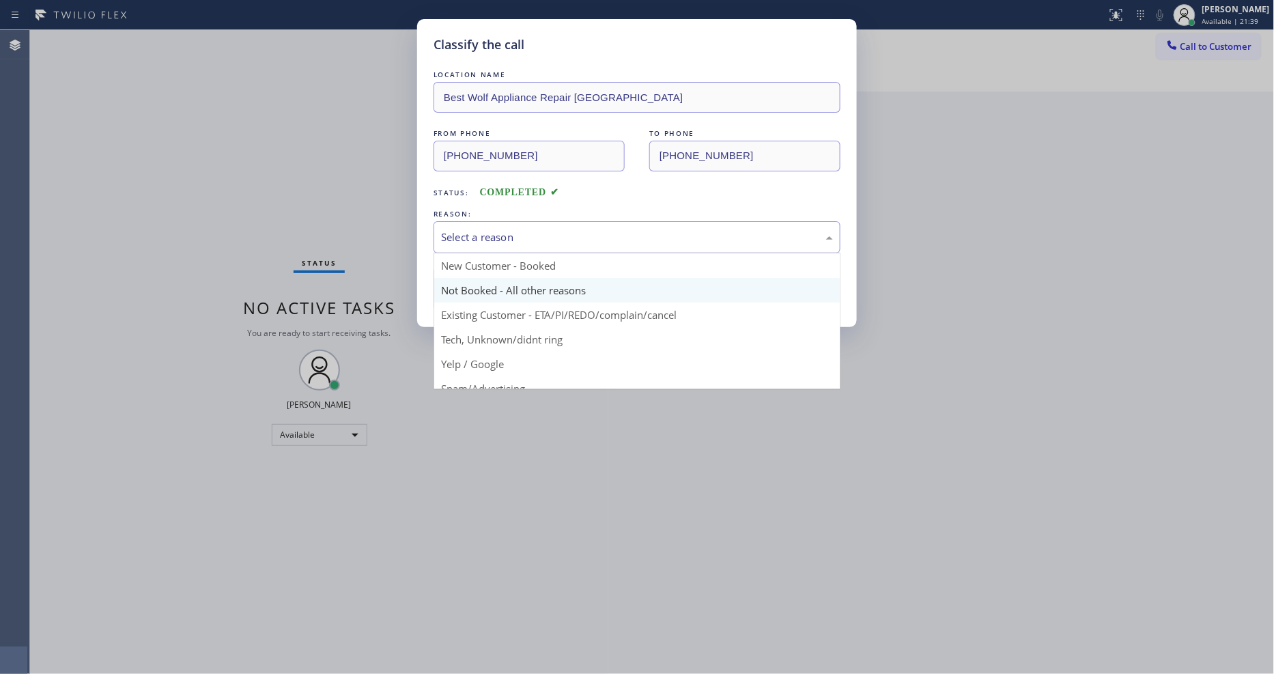
click at [486, 281] on button "Save" at bounding box center [489, 289] width 110 height 44
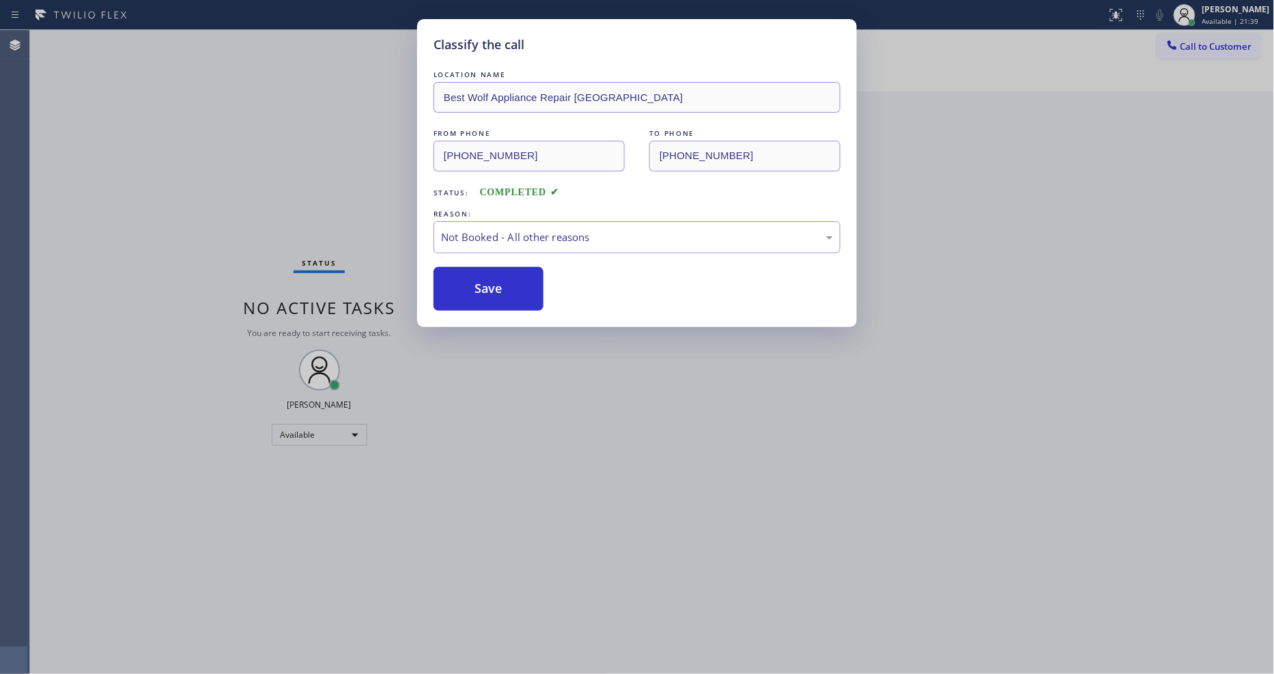
click at [486, 281] on button "Save" at bounding box center [489, 289] width 110 height 44
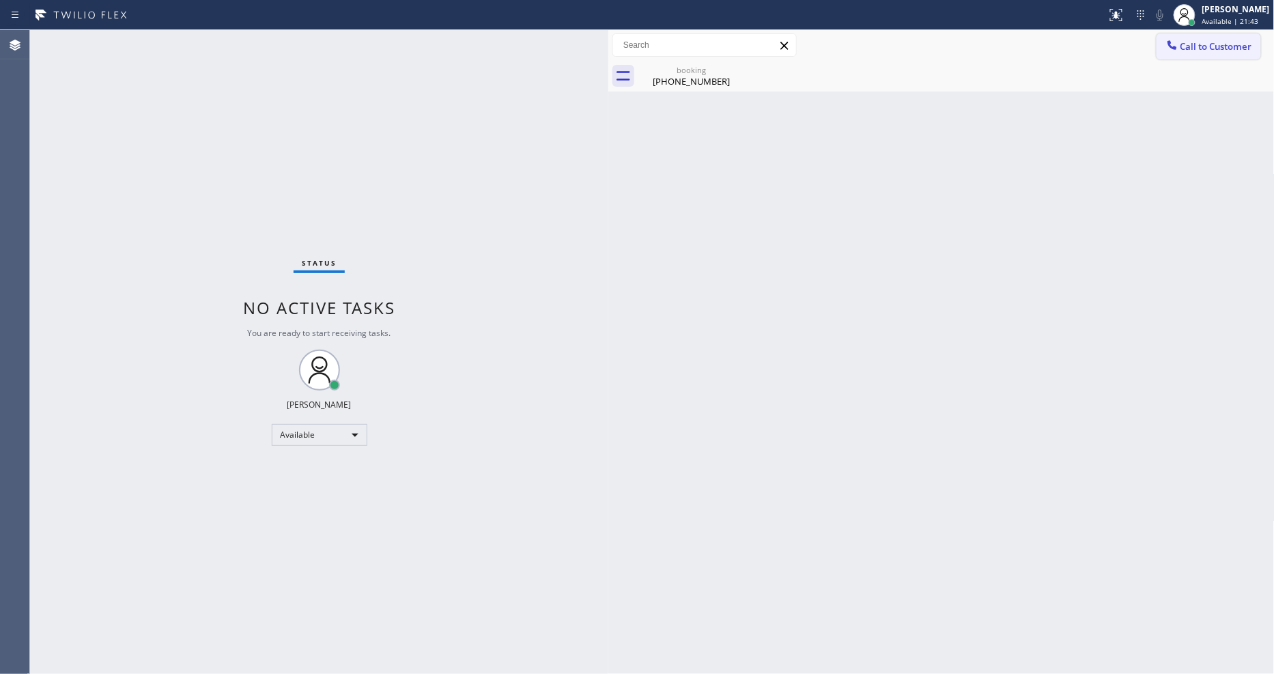
click at [1182, 44] on span "Call to Customer" at bounding box center [1216, 46] width 72 height 12
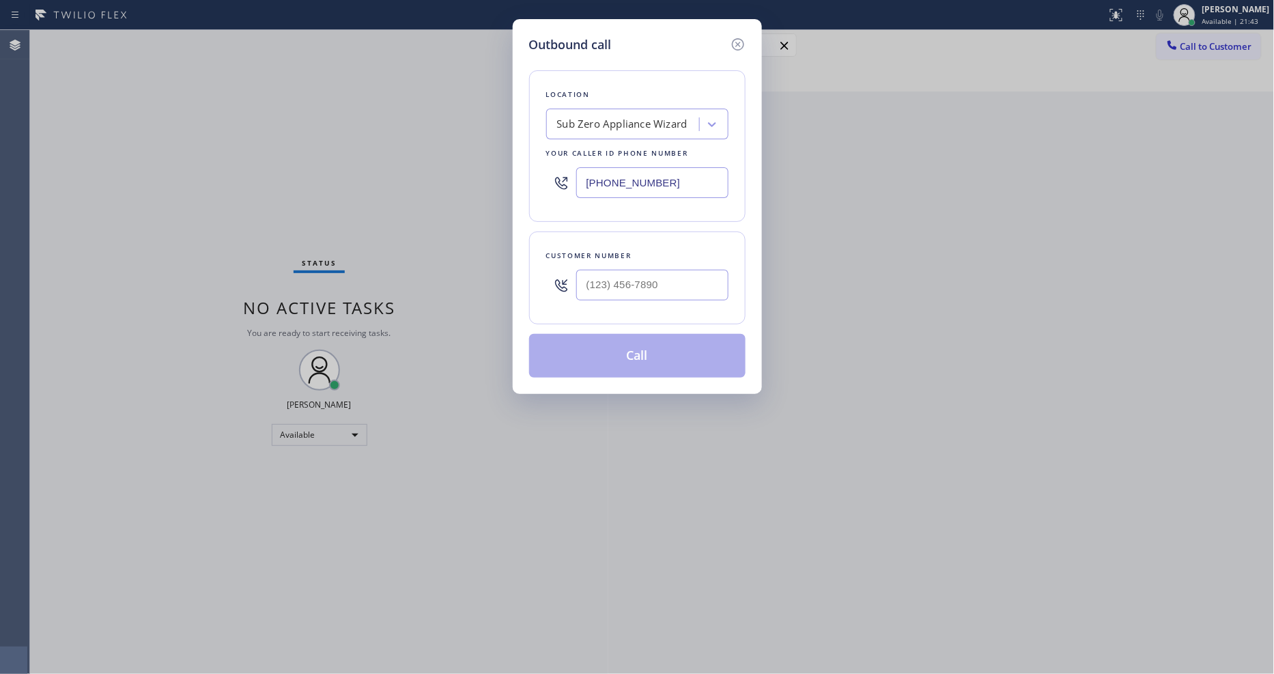
click at [597, 113] on div "Sub Zero Appliance Wizard" at bounding box center [624, 125] width 149 height 24
paste input "5 Star Air"
type input "5 Star Air"
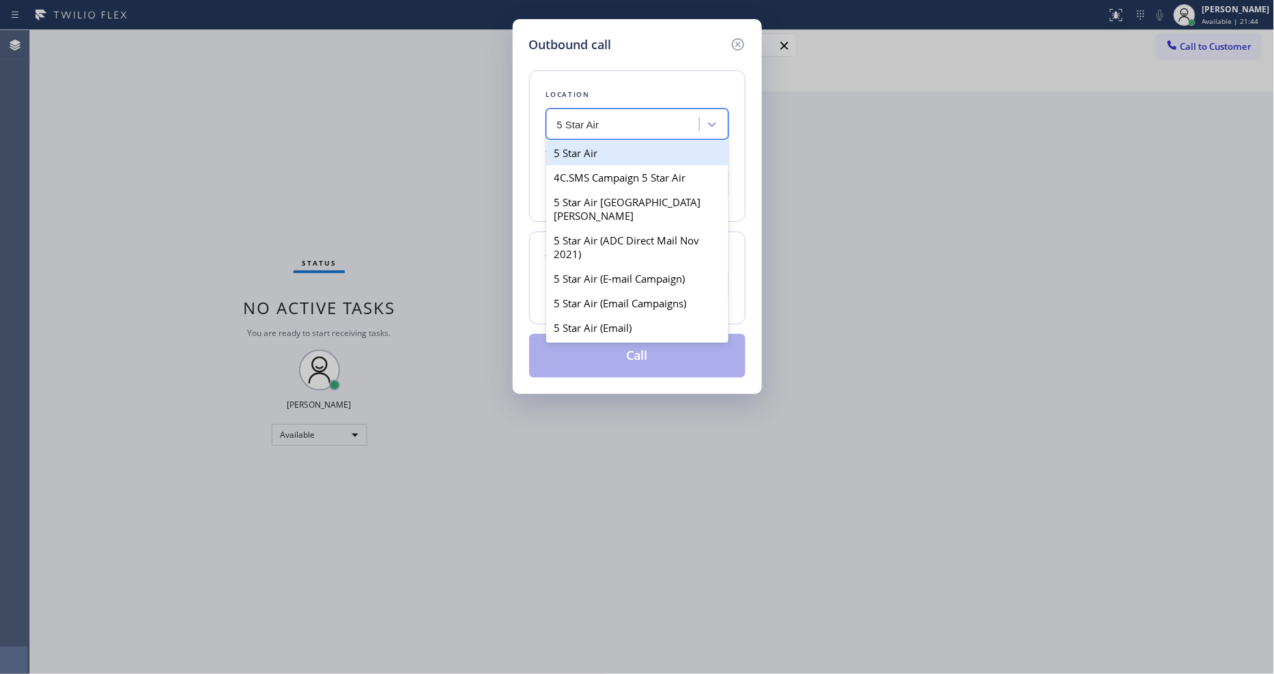
click at [598, 148] on div "5 Star Air" at bounding box center [637, 153] width 182 height 25
type input "(800) 686-5038"
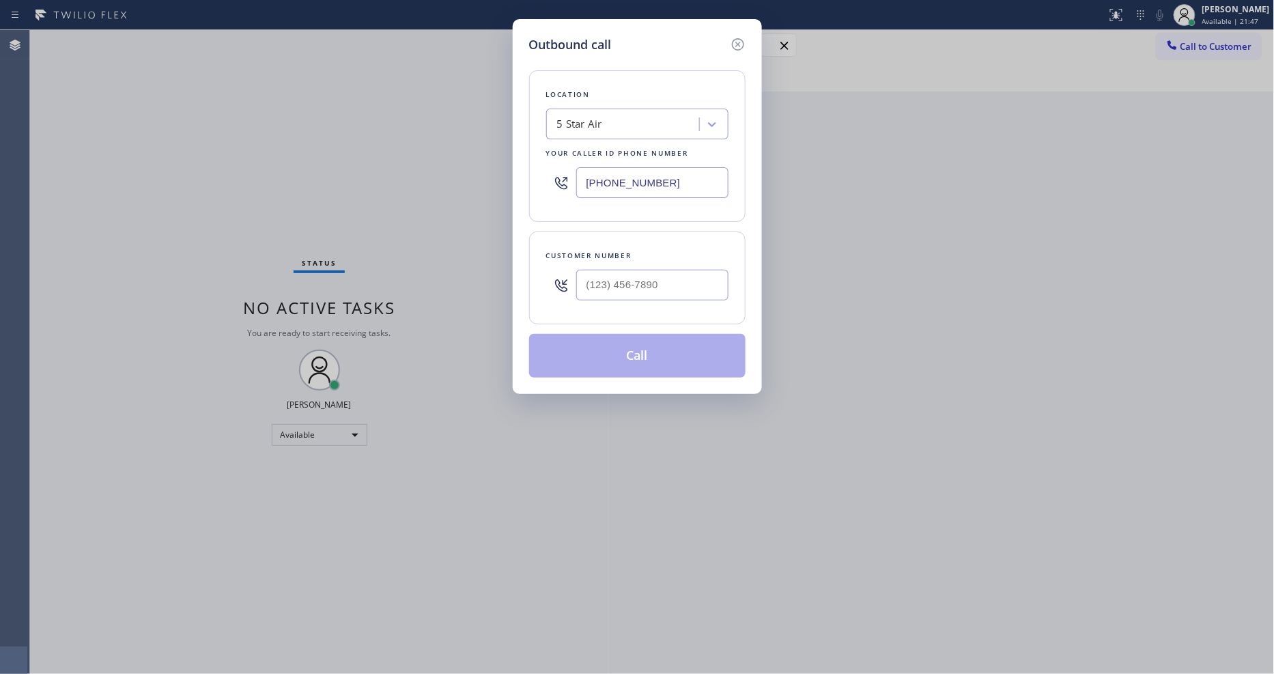
click at [365, 275] on div "Outbound call Location 5 Star Air Your caller id phone number (800) 686-5038 Cu…" at bounding box center [637, 337] width 1274 height 674
click at [588, 280] on input "(___) ___-____" at bounding box center [652, 285] width 152 height 31
paste input "614) 315-2782"
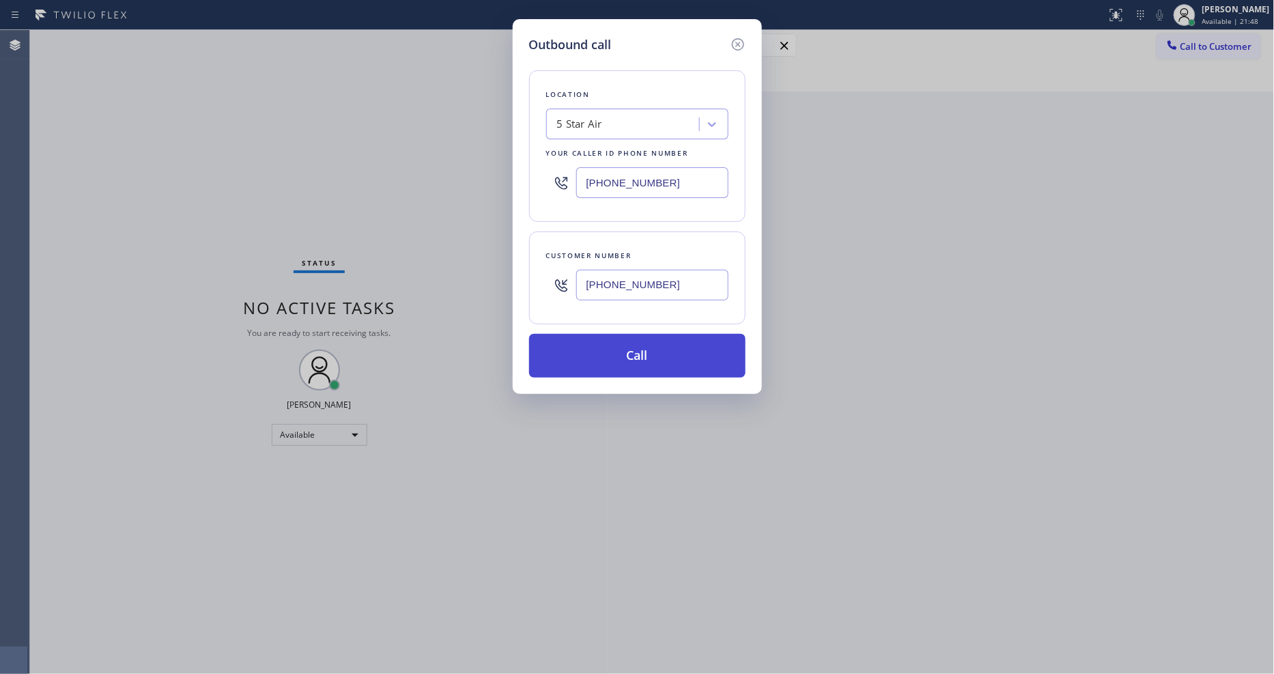
type input "(614) 315-2782"
click at [591, 354] on button "Call" at bounding box center [637, 356] width 216 height 44
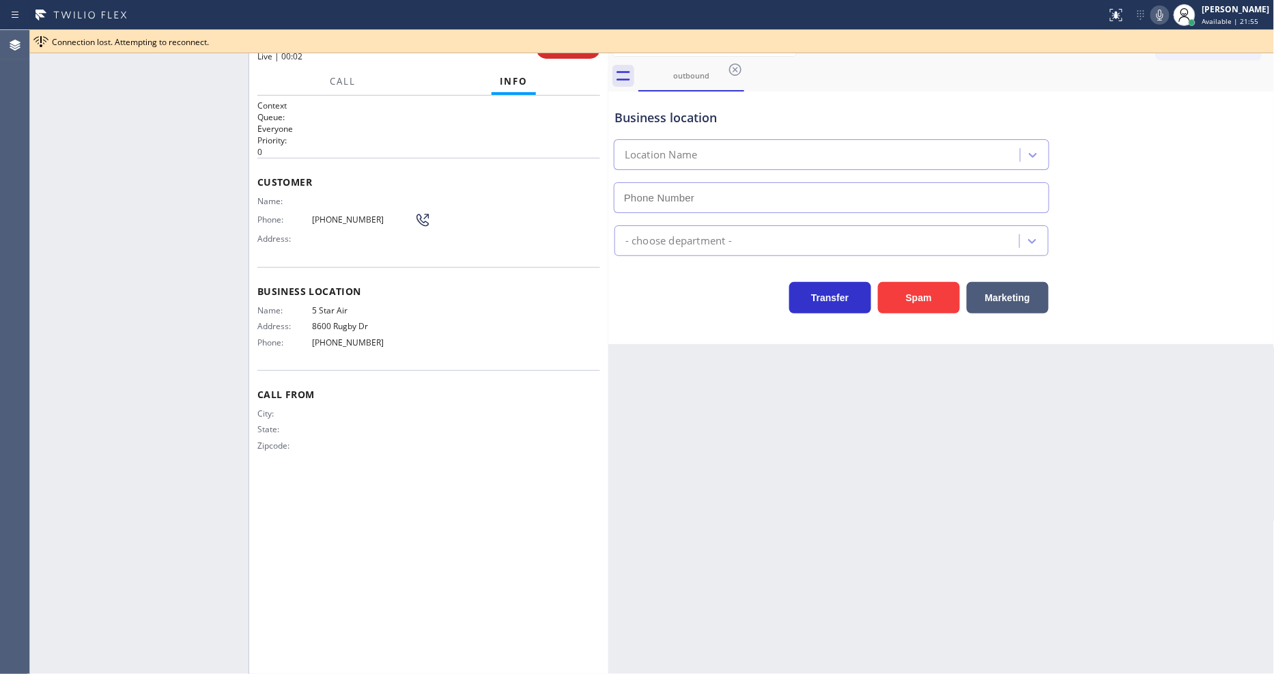
type input "(800) 686-5038"
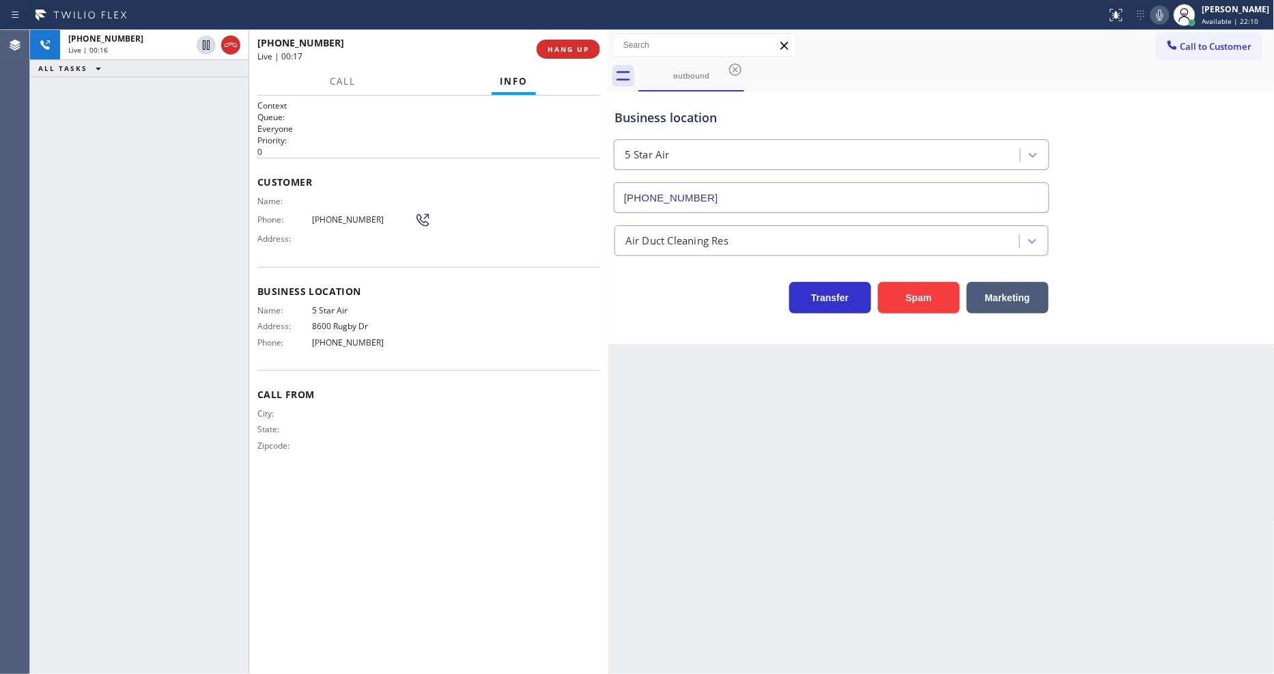
click at [476, 621] on div "Context Queue: Everyone Priority: 0 Customer Name: Phone: (614) 315-2782 Addres…" at bounding box center [428, 385] width 343 height 570
click at [205, 42] on icon at bounding box center [206, 45] width 16 height 16
click at [1168, 18] on icon at bounding box center [1160, 15] width 16 height 16
click at [328, 219] on span "(614) 315-2782" at bounding box center [363, 219] width 102 height 10
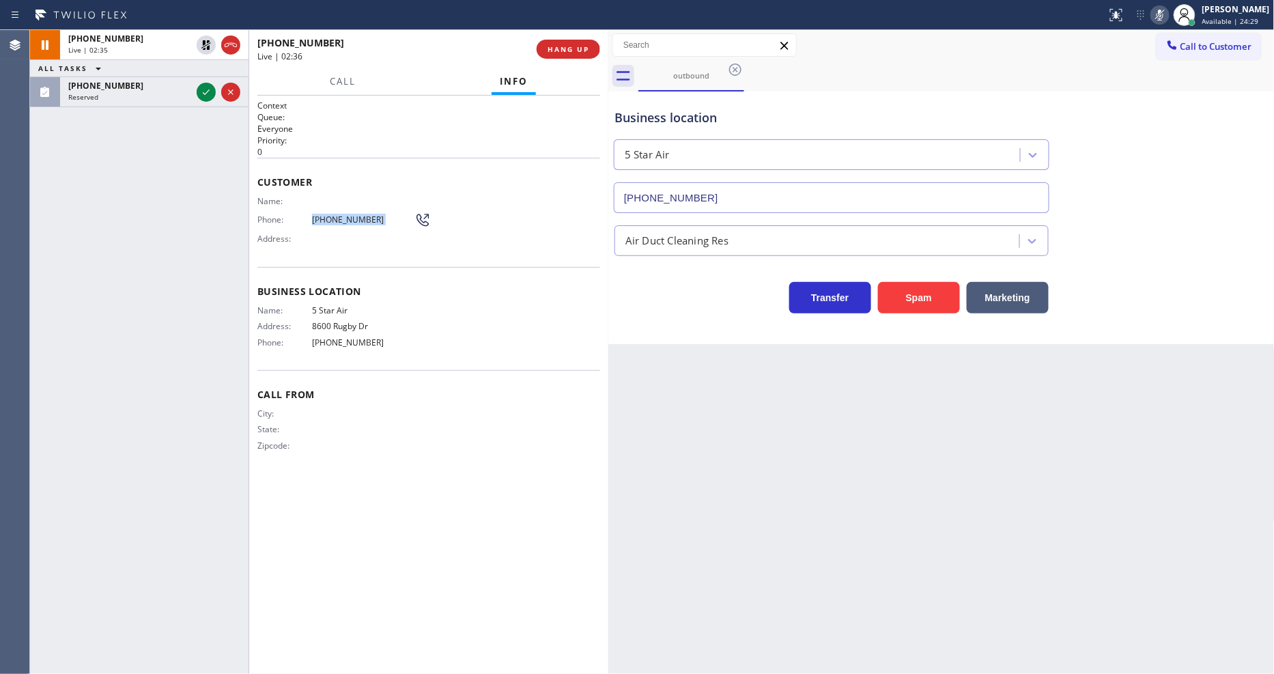
click at [328, 219] on span "(614) 315-2782" at bounding box center [363, 219] width 102 height 10
copy div "(614) 315-2782"
click at [202, 92] on icon at bounding box center [206, 92] width 16 height 16
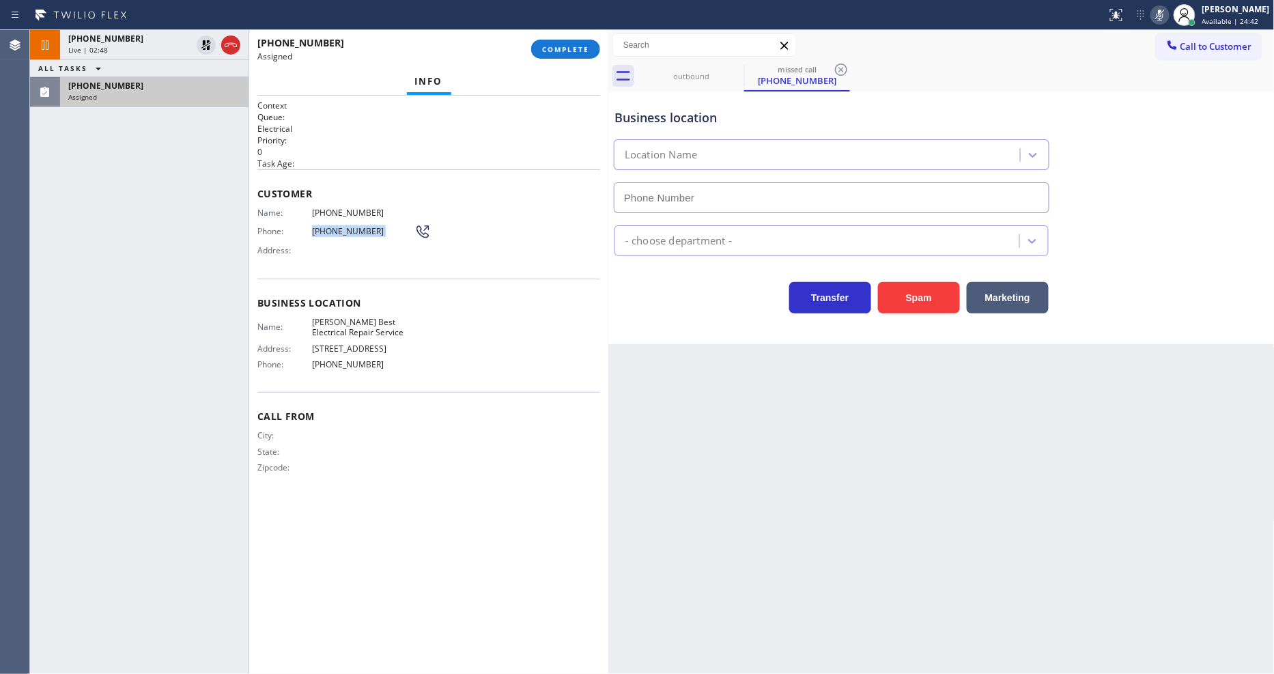
type input "(714) 581-9456"
click at [541, 57] on button "COMPLETE" at bounding box center [565, 49] width 69 height 19
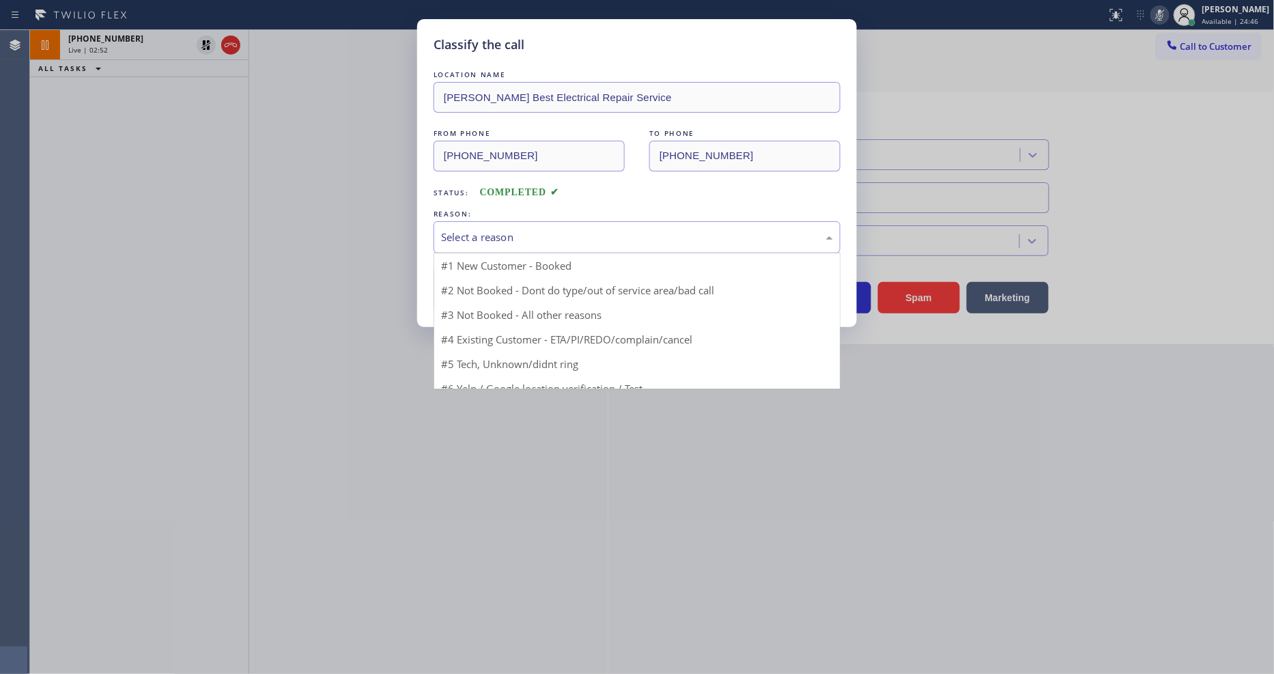
click at [502, 231] on div "Select a reason" at bounding box center [637, 237] width 392 height 16
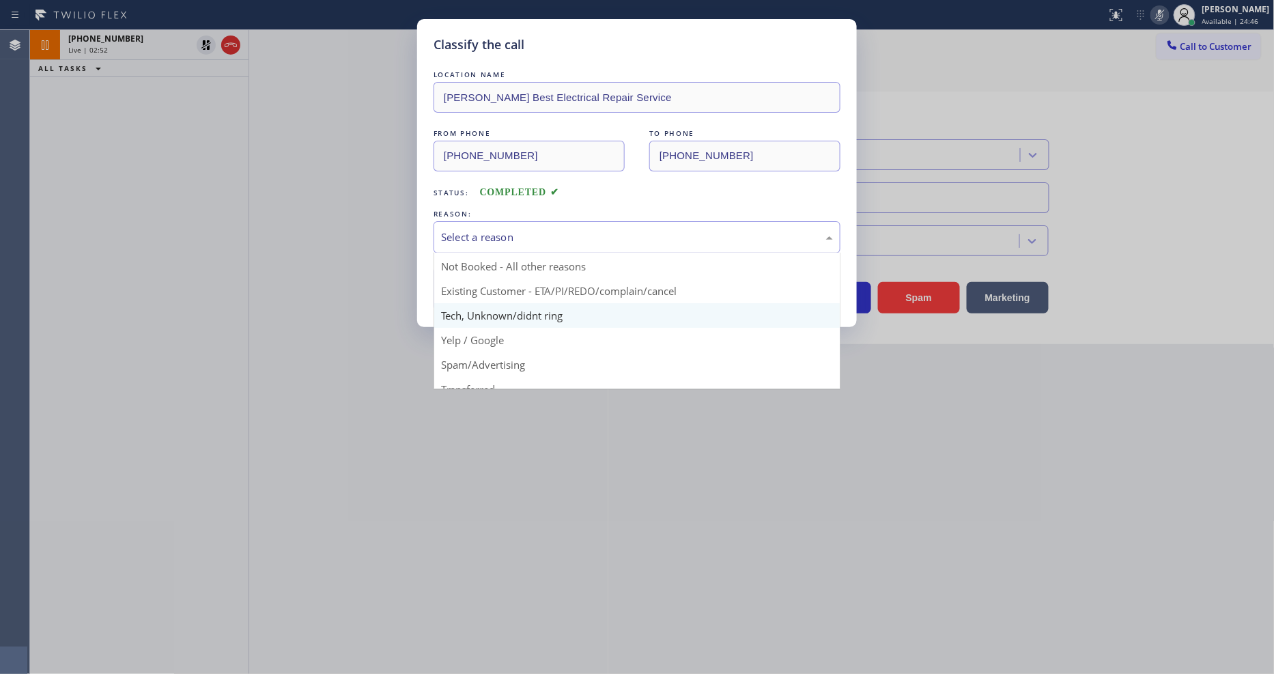
scroll to position [37, 0]
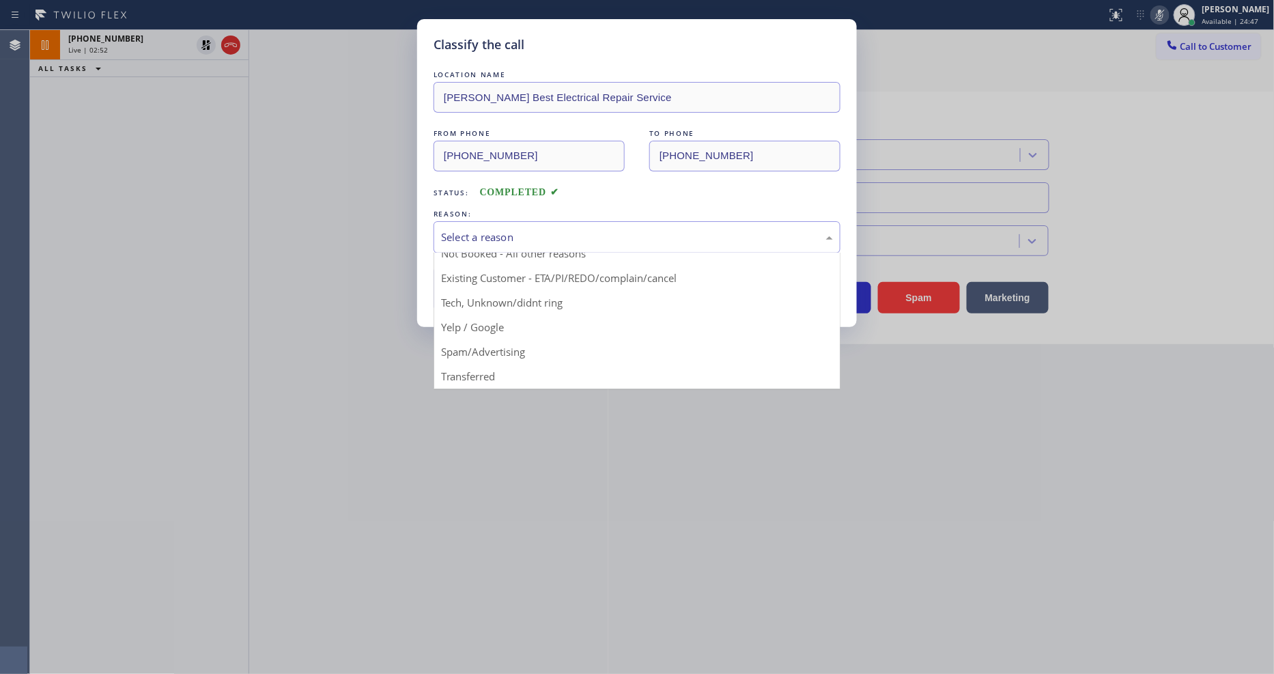
drag, startPoint x: 500, startPoint y: 299, endPoint x: 500, endPoint y: 274, distance: 25.3
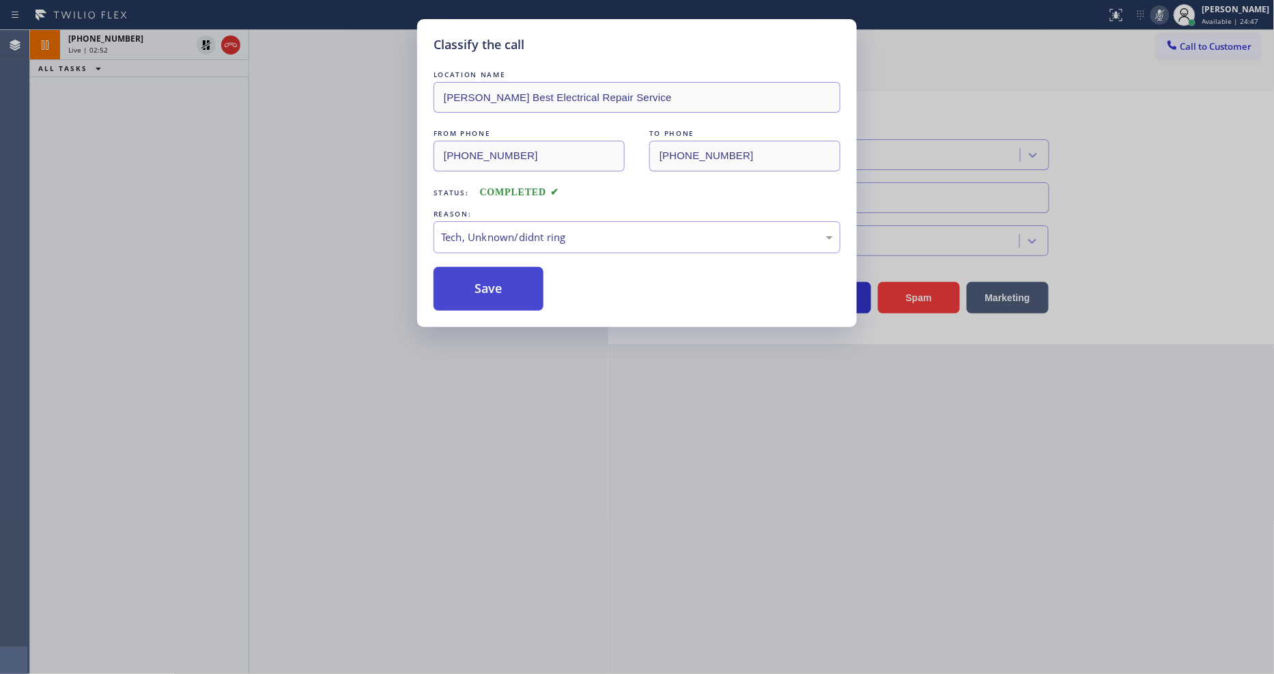
click at [500, 274] on button "Save" at bounding box center [489, 289] width 110 height 44
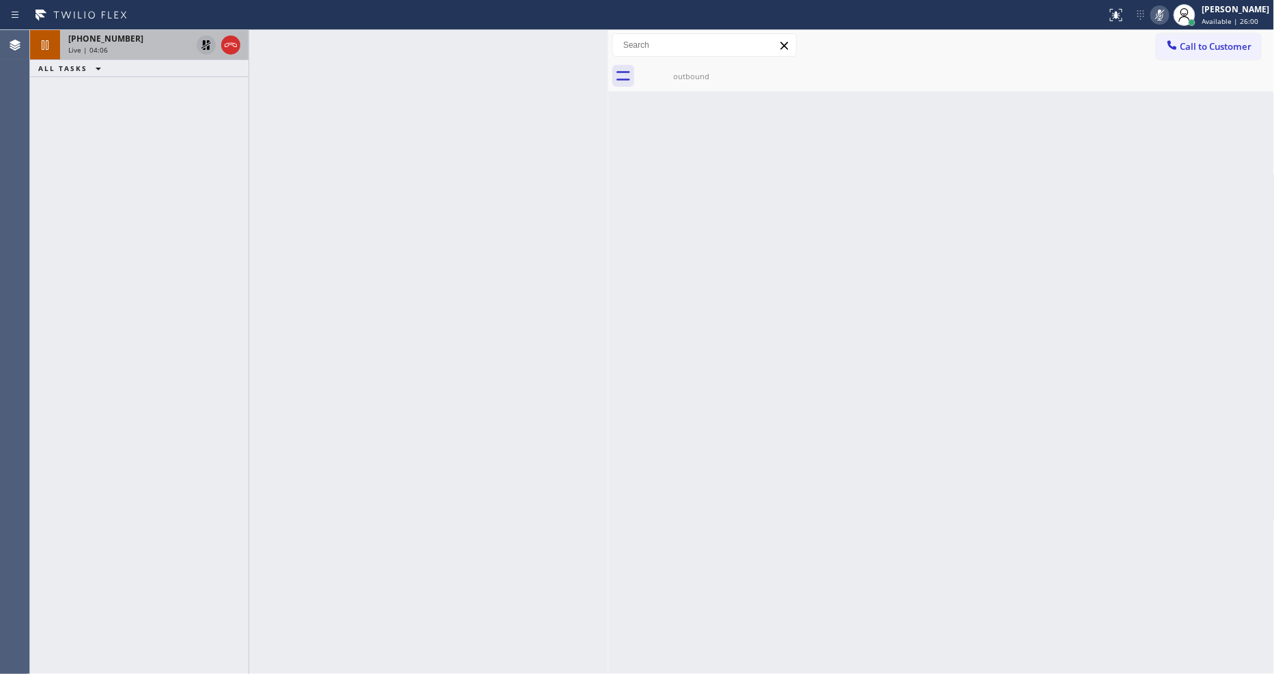
click at [203, 40] on icon at bounding box center [206, 45] width 16 height 16
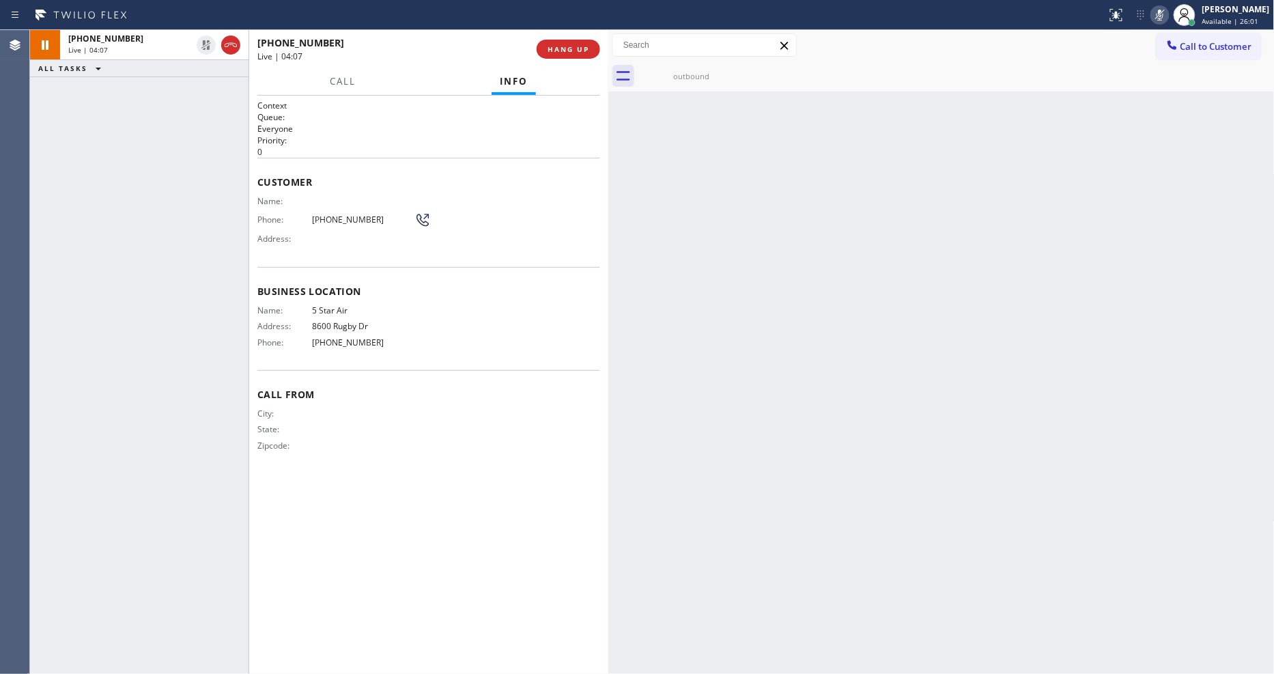
click at [1167, 18] on icon at bounding box center [1160, 15] width 16 height 16
click at [665, 78] on div "outbound" at bounding box center [691, 76] width 103 height 10
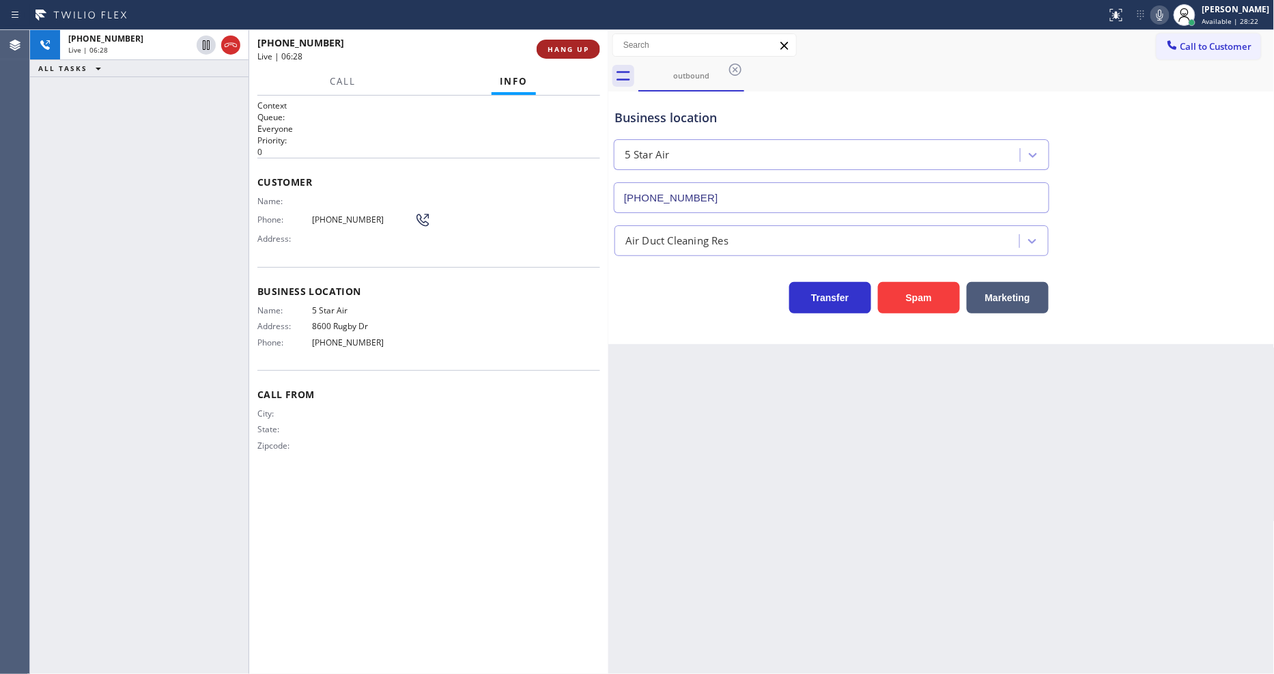
click at [567, 50] on span "HANG UP" at bounding box center [569, 49] width 42 height 10
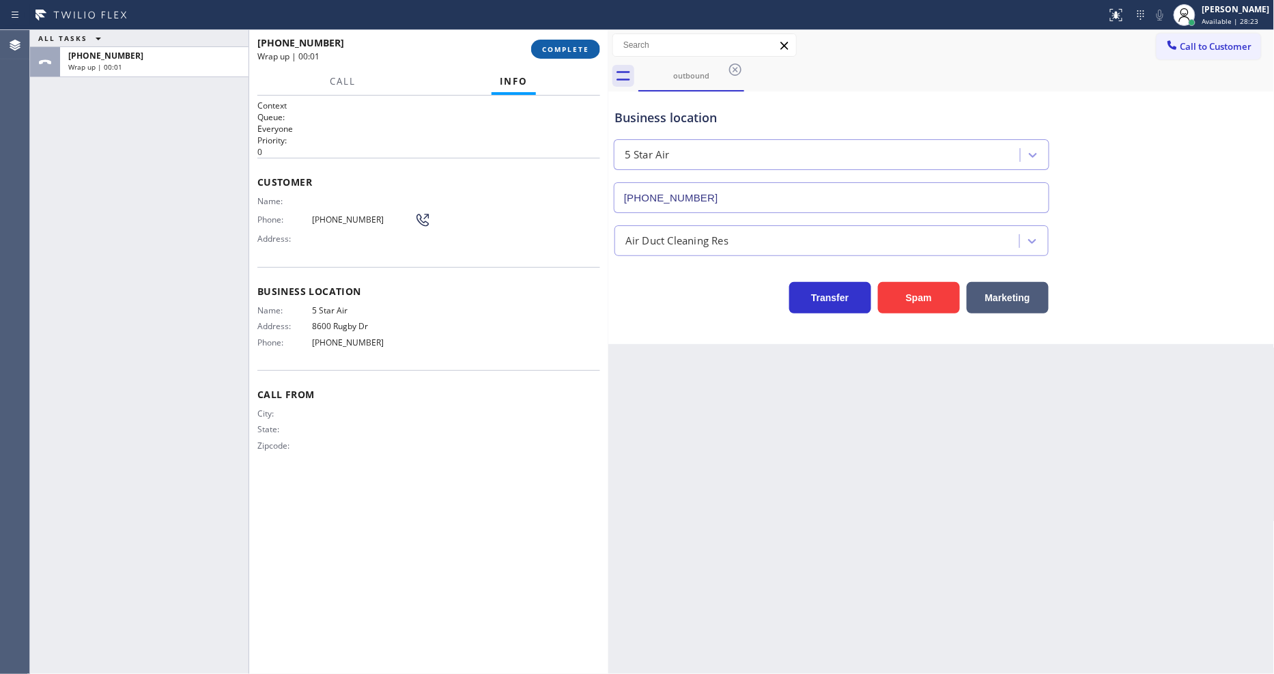
click at [567, 50] on span "COMPLETE" at bounding box center [565, 49] width 47 height 10
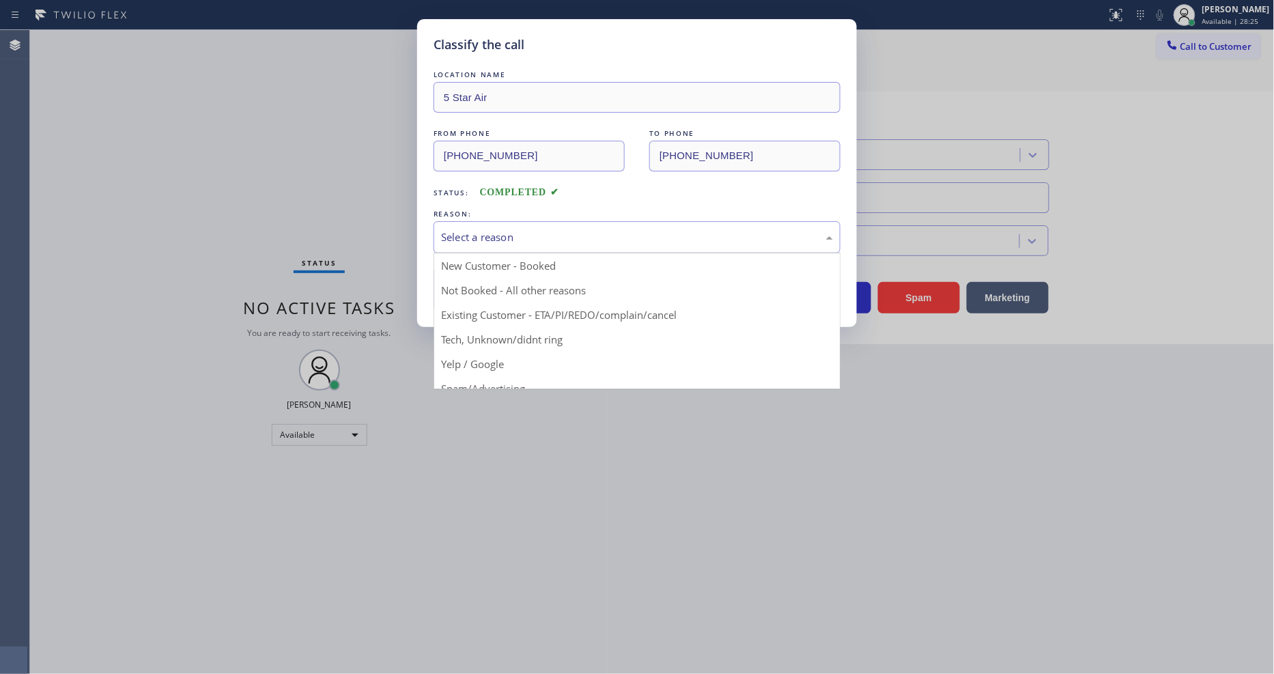
click at [474, 288] on button "Save" at bounding box center [489, 289] width 110 height 44
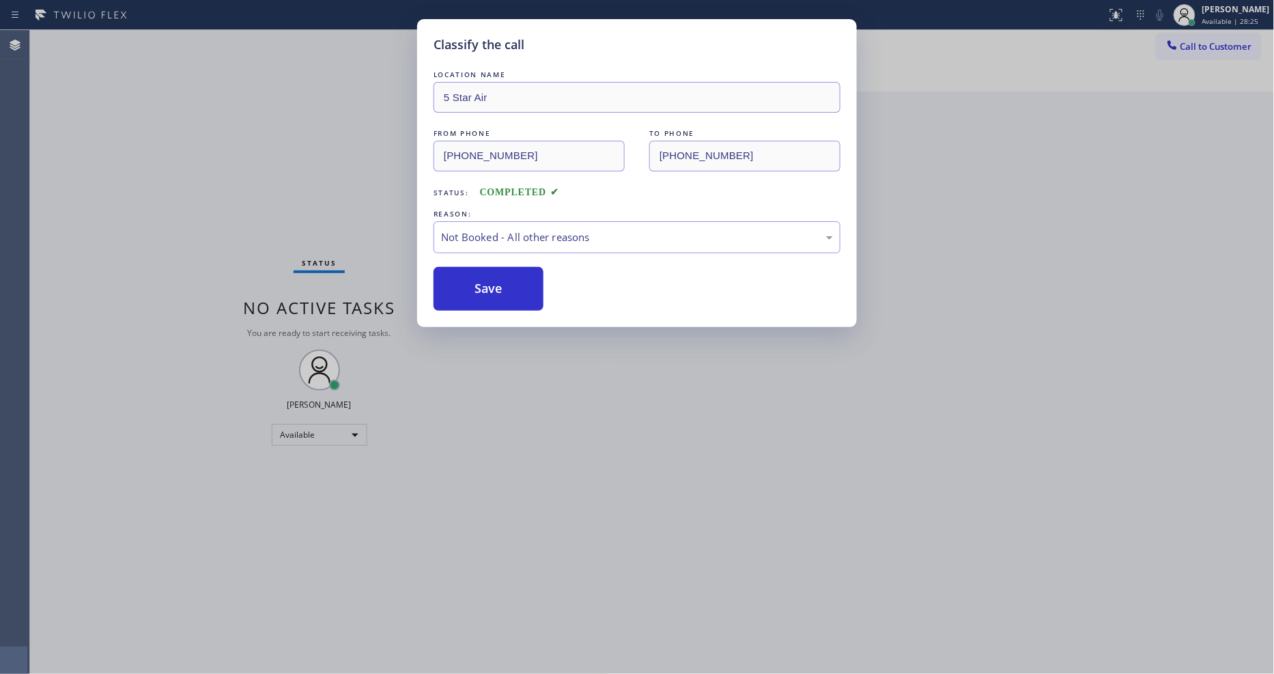
drag, startPoint x: 474, startPoint y: 288, endPoint x: 494, endPoint y: 255, distance: 37.9
click at [474, 283] on button "Save" at bounding box center [489, 289] width 110 height 44
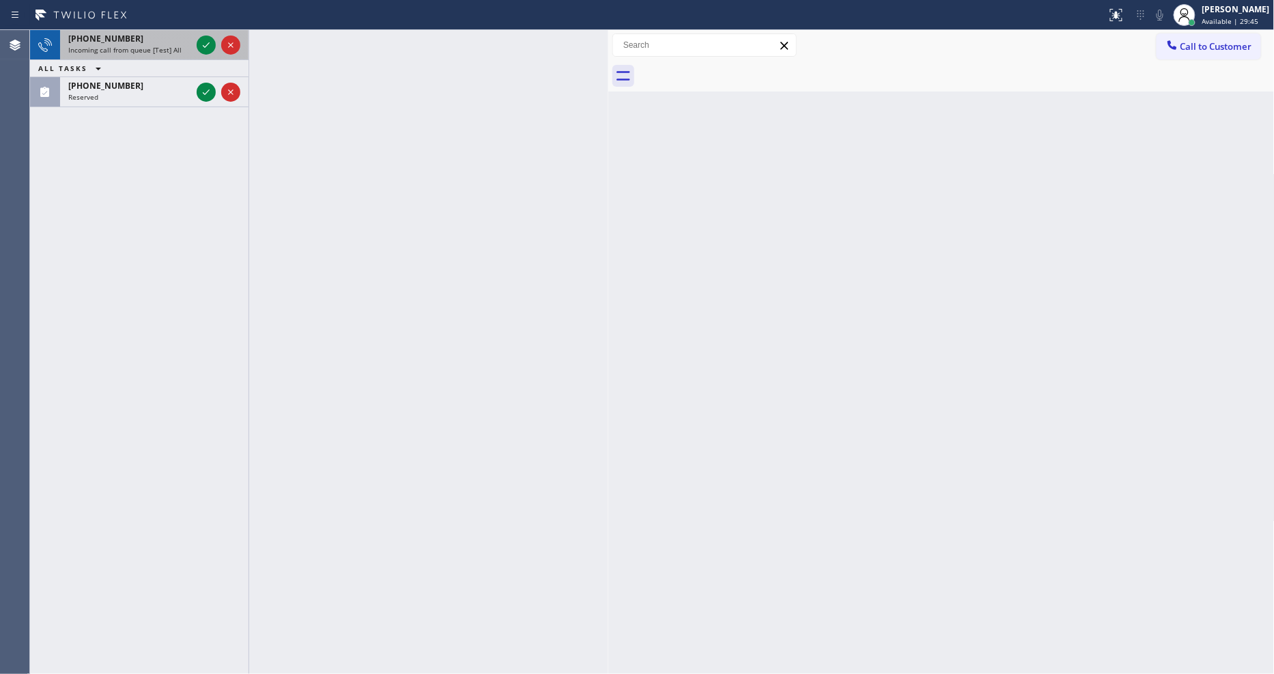
click at [164, 48] on span "Incoming call from queue [Test] All" at bounding box center [124, 50] width 113 height 10
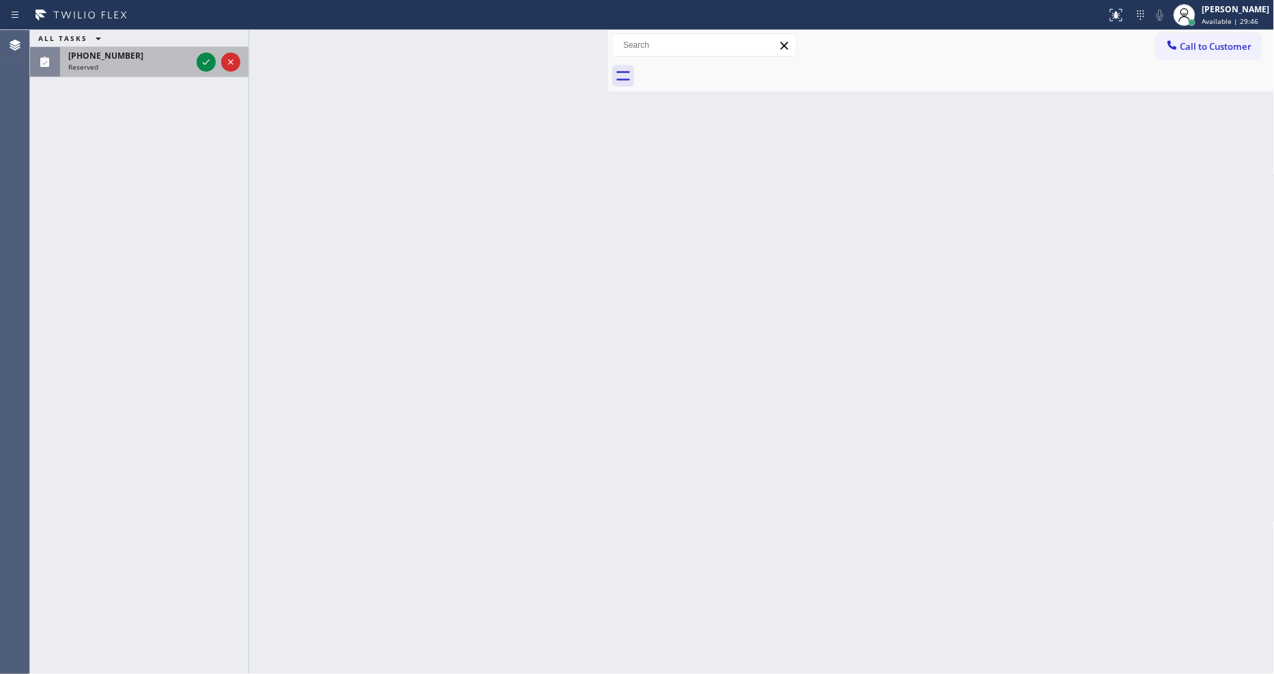
click at [168, 56] on div "(502) 500-1982" at bounding box center [129, 56] width 123 height 12
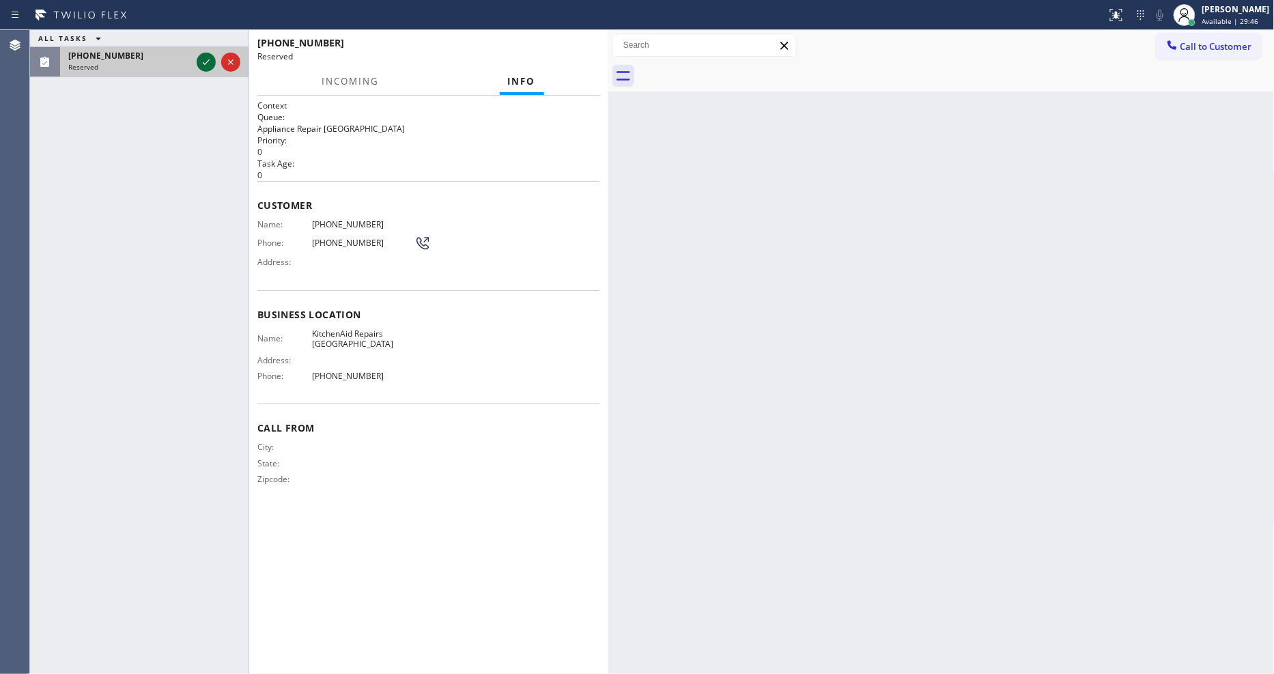
click at [208, 61] on icon at bounding box center [206, 61] width 7 height 5
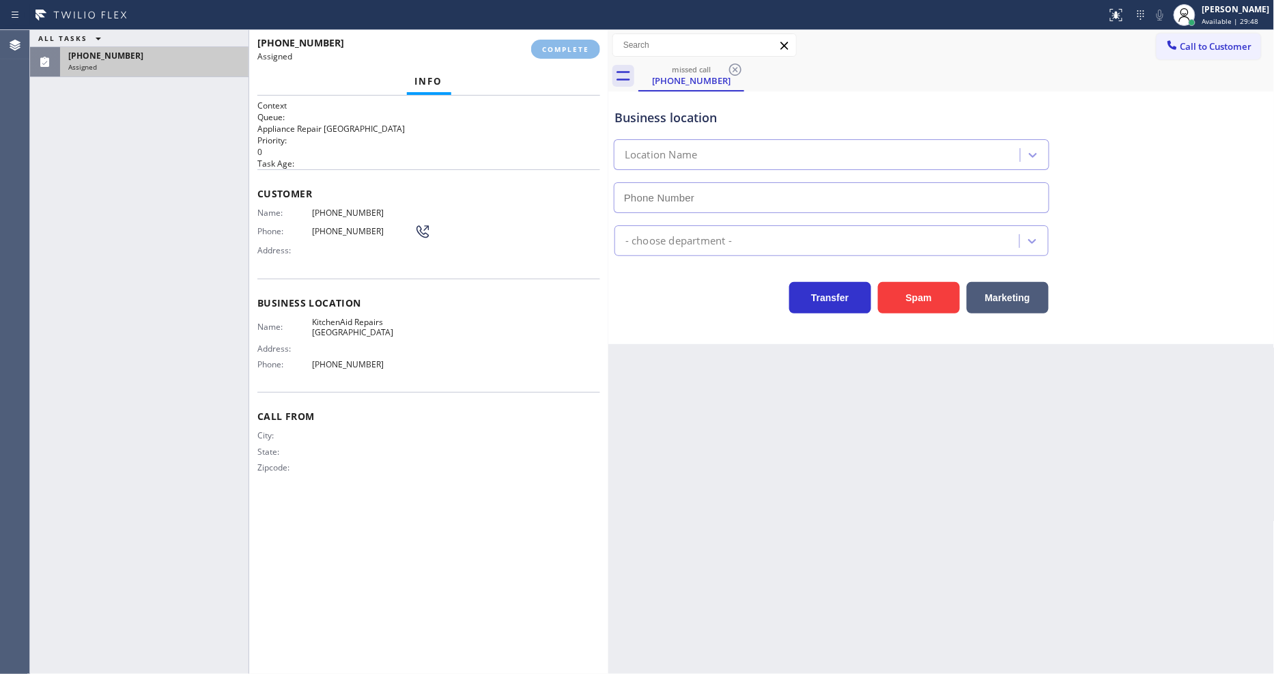
type input "(361) 203-3251"
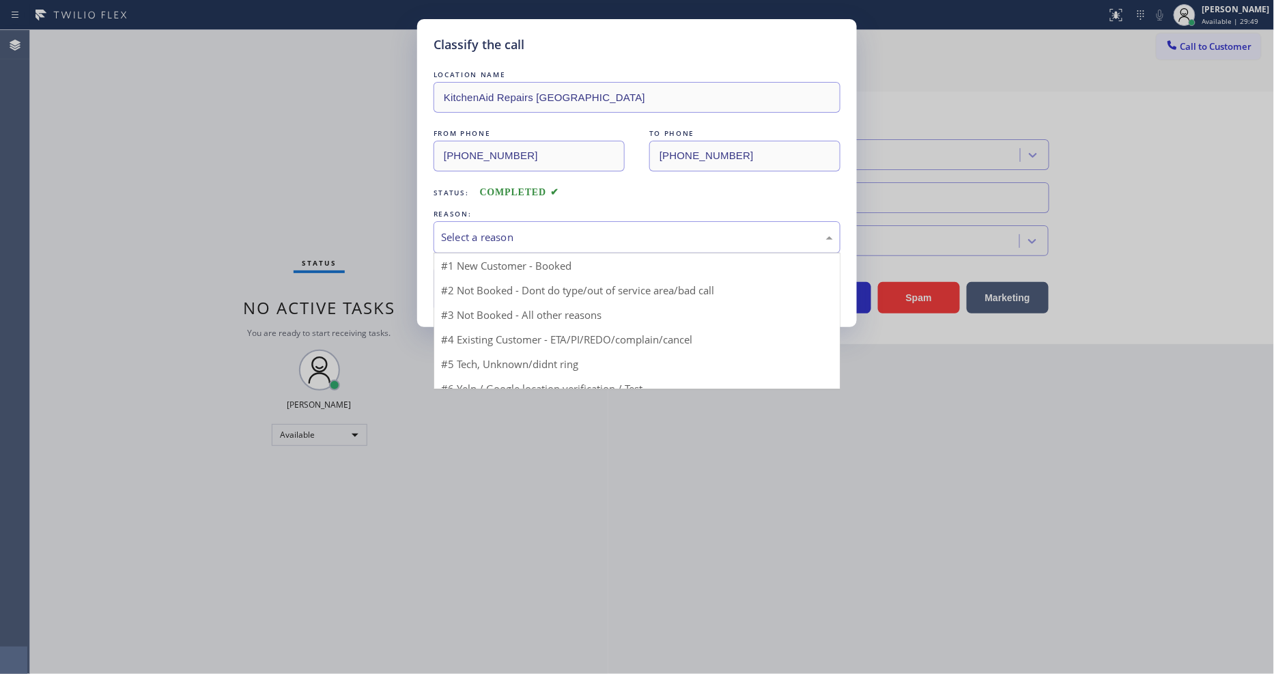
drag, startPoint x: 492, startPoint y: 233, endPoint x: 480, endPoint y: 291, distance: 58.5
click at [492, 234] on div "Select a reason" at bounding box center [637, 237] width 392 height 16
click at [478, 294] on button "Save" at bounding box center [489, 289] width 110 height 44
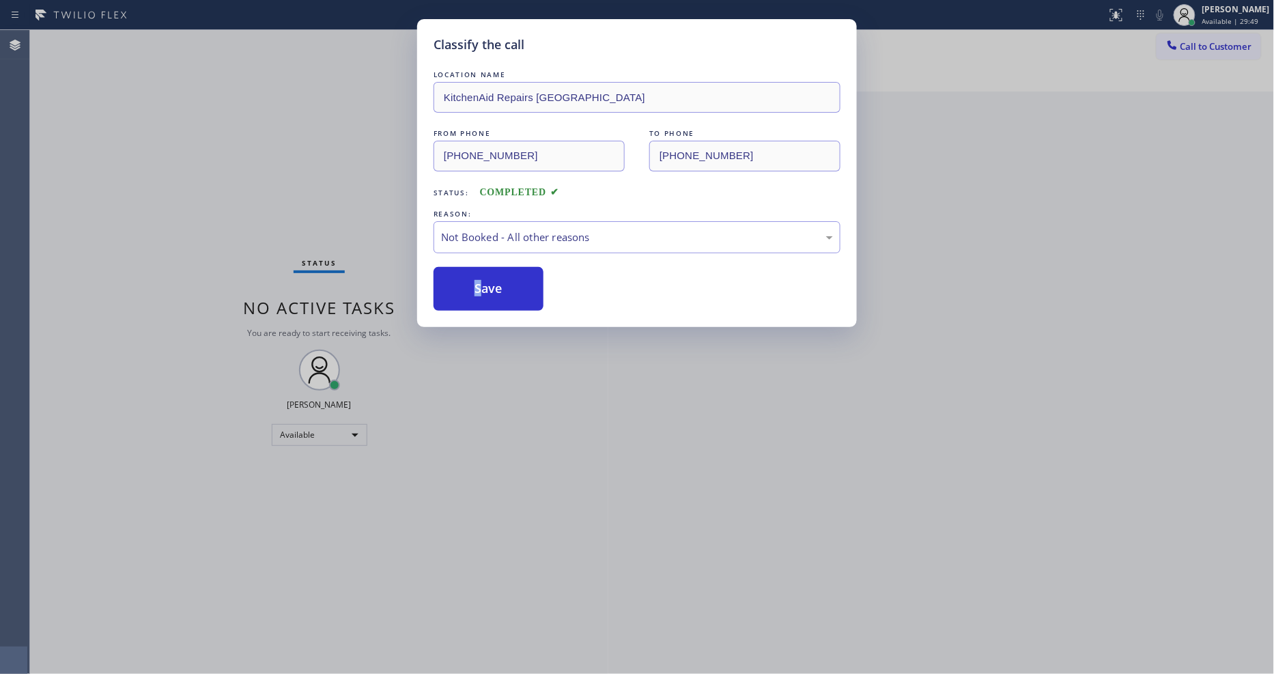
drag, startPoint x: 478, startPoint y: 294, endPoint x: 1060, endPoint y: 125, distance: 605.8
click at [485, 291] on button "Save" at bounding box center [489, 289] width 110 height 44
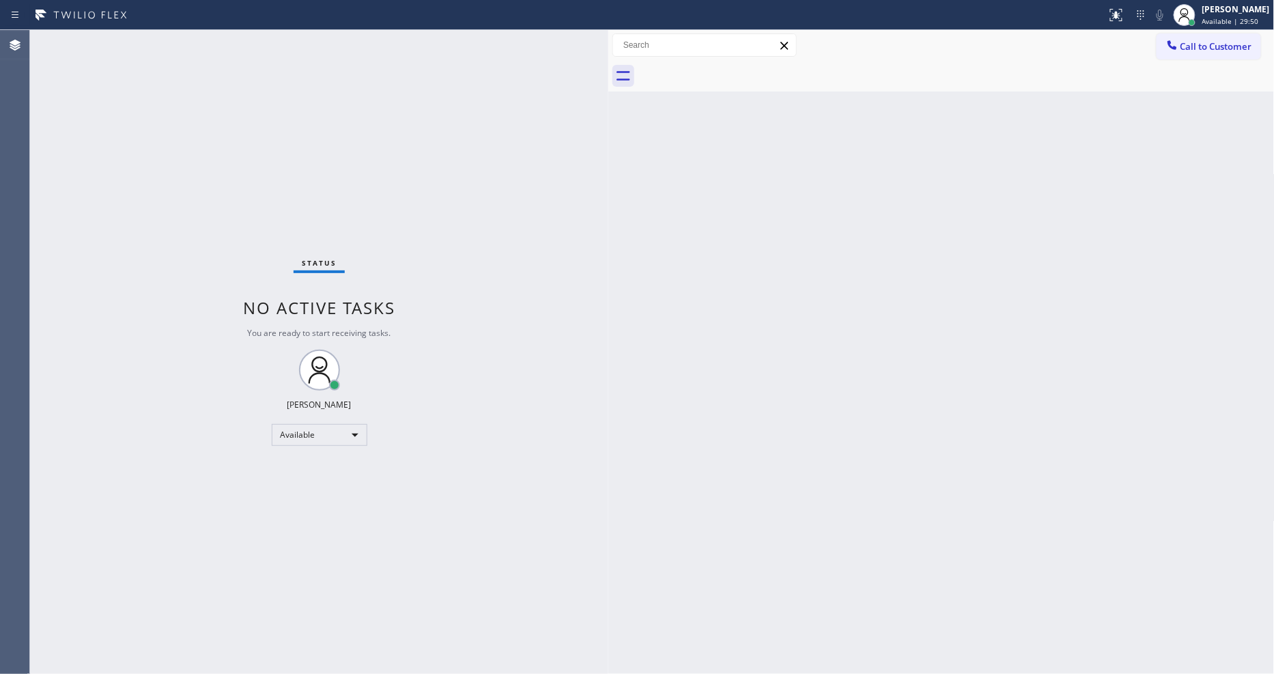
click at [1219, 22] on span "Available | 29:50" at bounding box center [1230, 21] width 57 height 10
click at [1176, 57] on button "Offline" at bounding box center [1206, 55] width 137 height 18
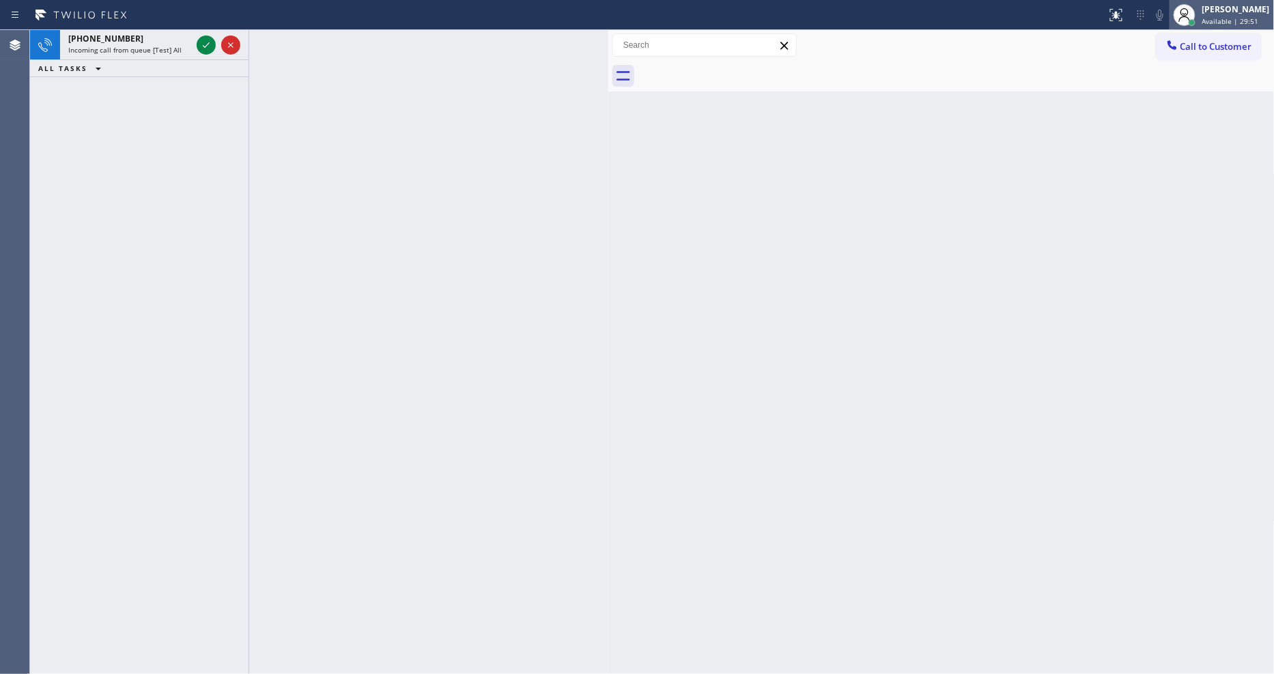
click at [1234, 22] on span "Available | 29:51" at bounding box center [1230, 21] width 57 height 10
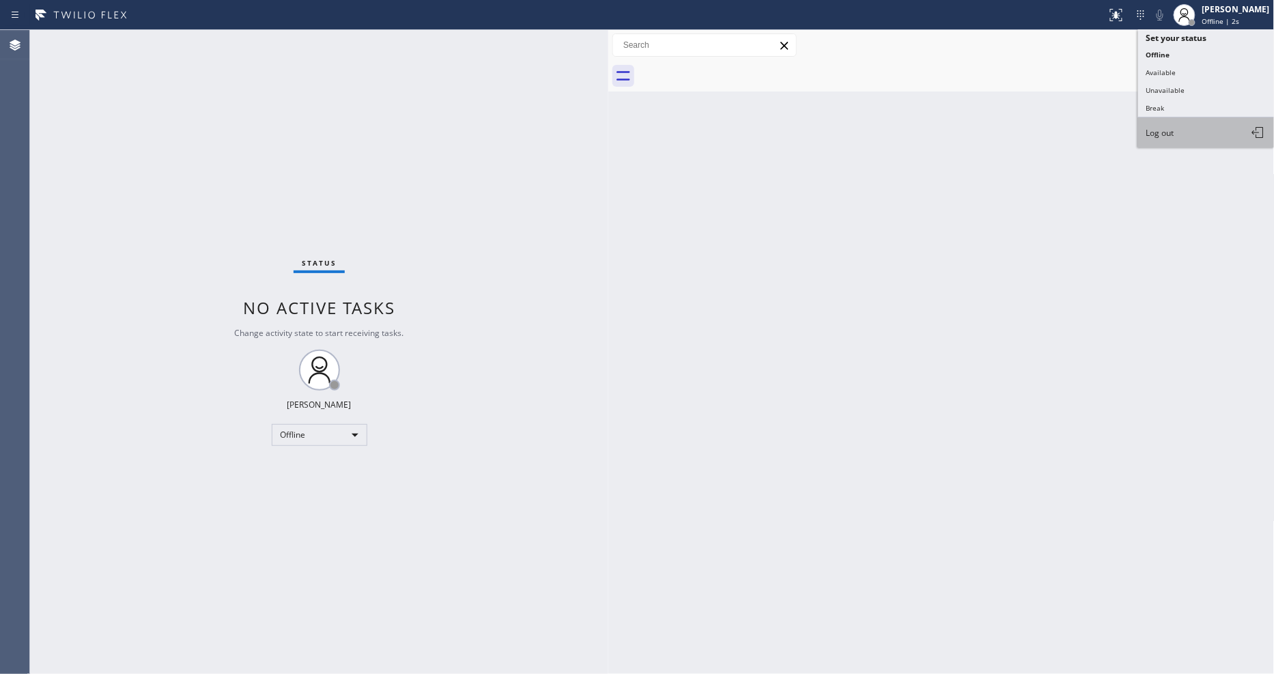
drag, startPoint x: 1178, startPoint y: 130, endPoint x: 820, endPoint y: 19, distance: 374.4
click at [1178, 131] on button "Log out" at bounding box center [1206, 132] width 137 height 30
